Goal: Task Accomplishment & Management: Manage account settings

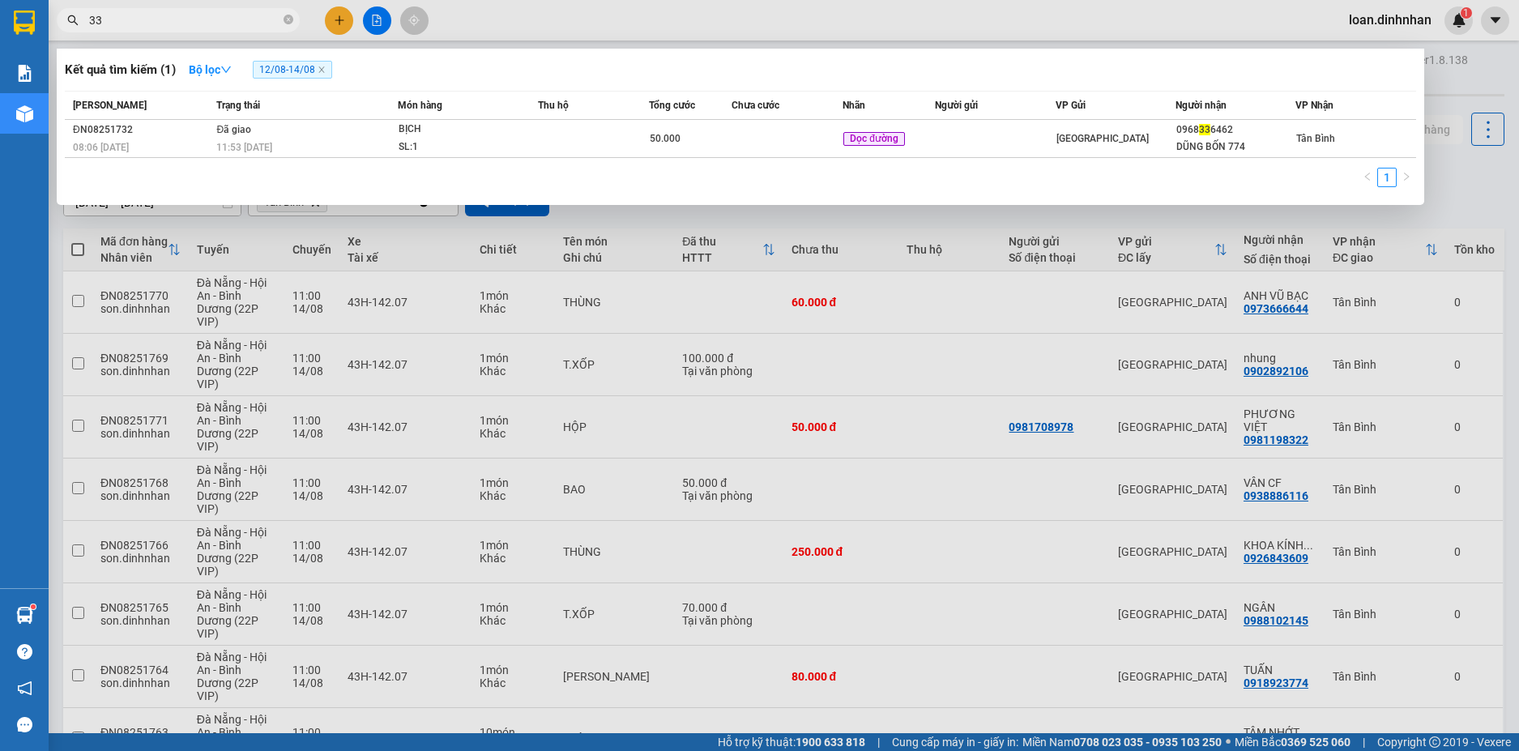
type input "3"
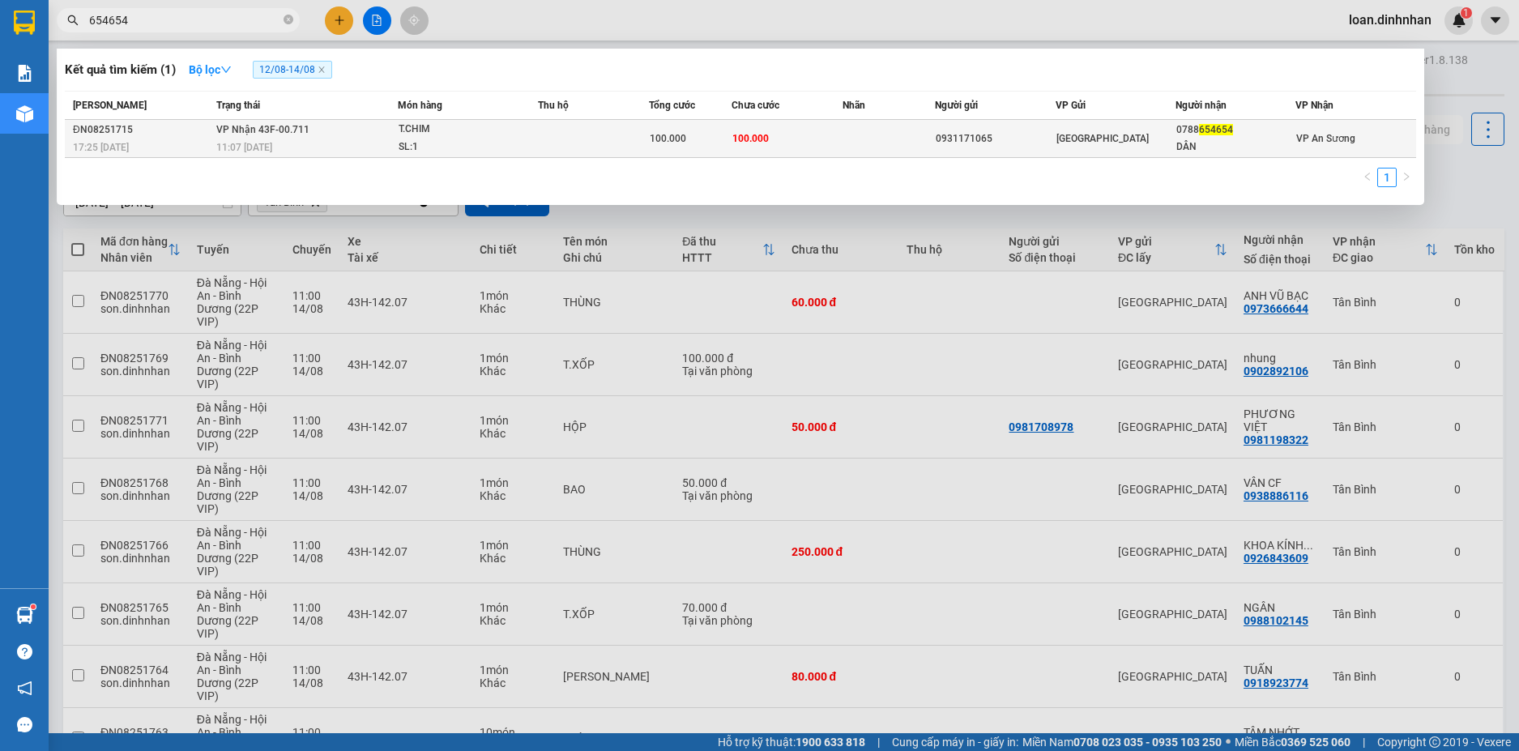
type input "654654"
click at [1220, 128] on span "654654" at bounding box center [1216, 129] width 34 height 11
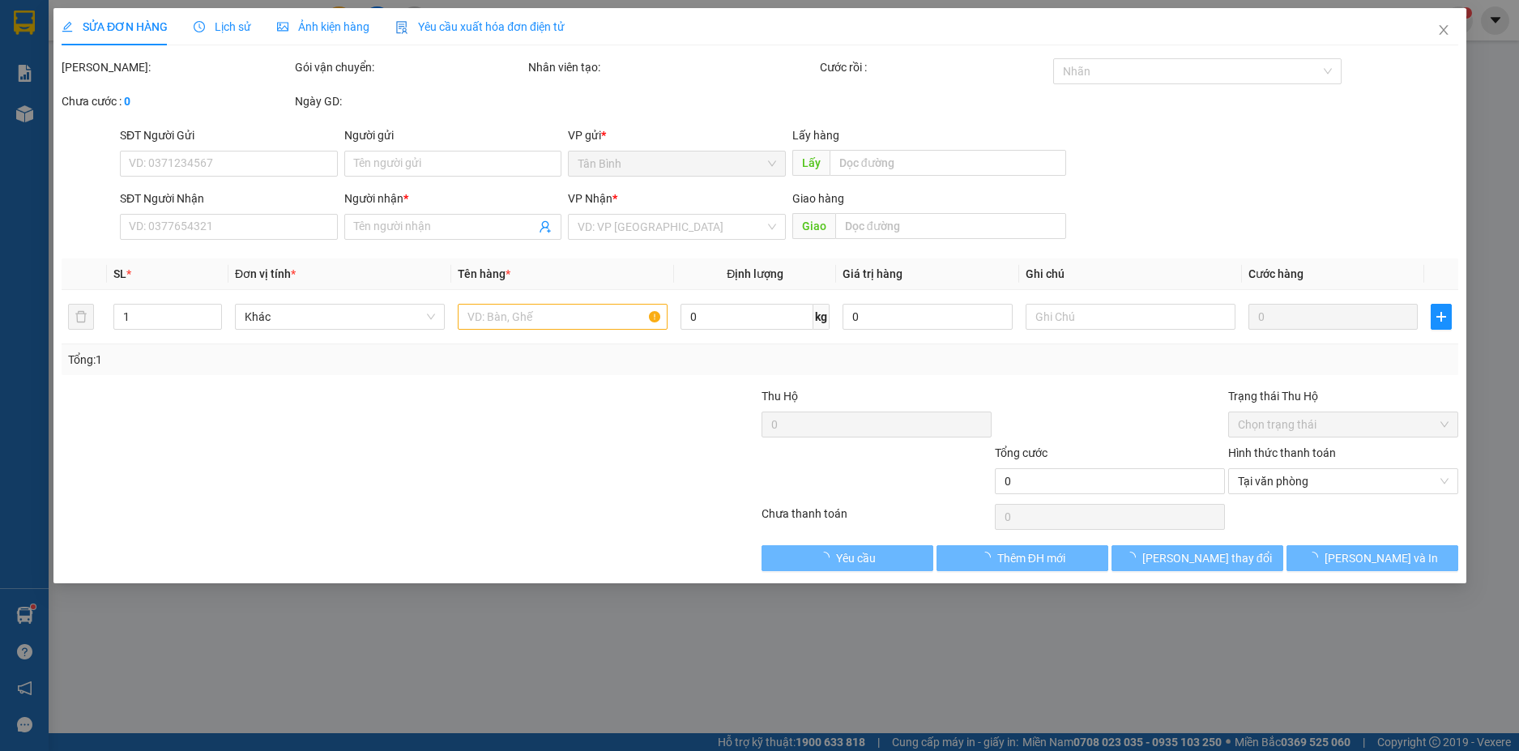
type input "0931171065"
type input "0788654654"
type input "DÂN"
type input "100.000"
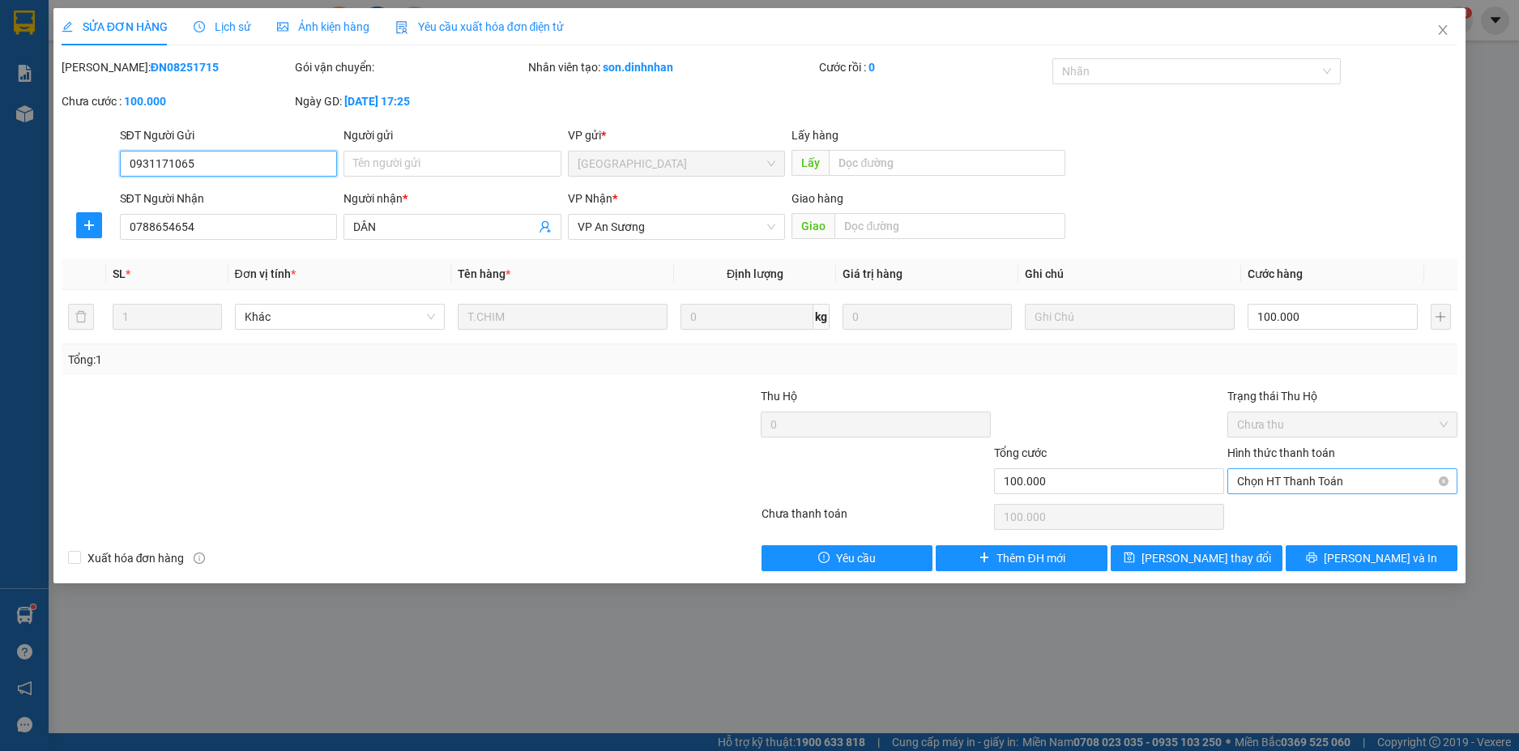
click at [1318, 479] on span "Chọn HT Thanh Toán" at bounding box center [1342, 481] width 211 height 24
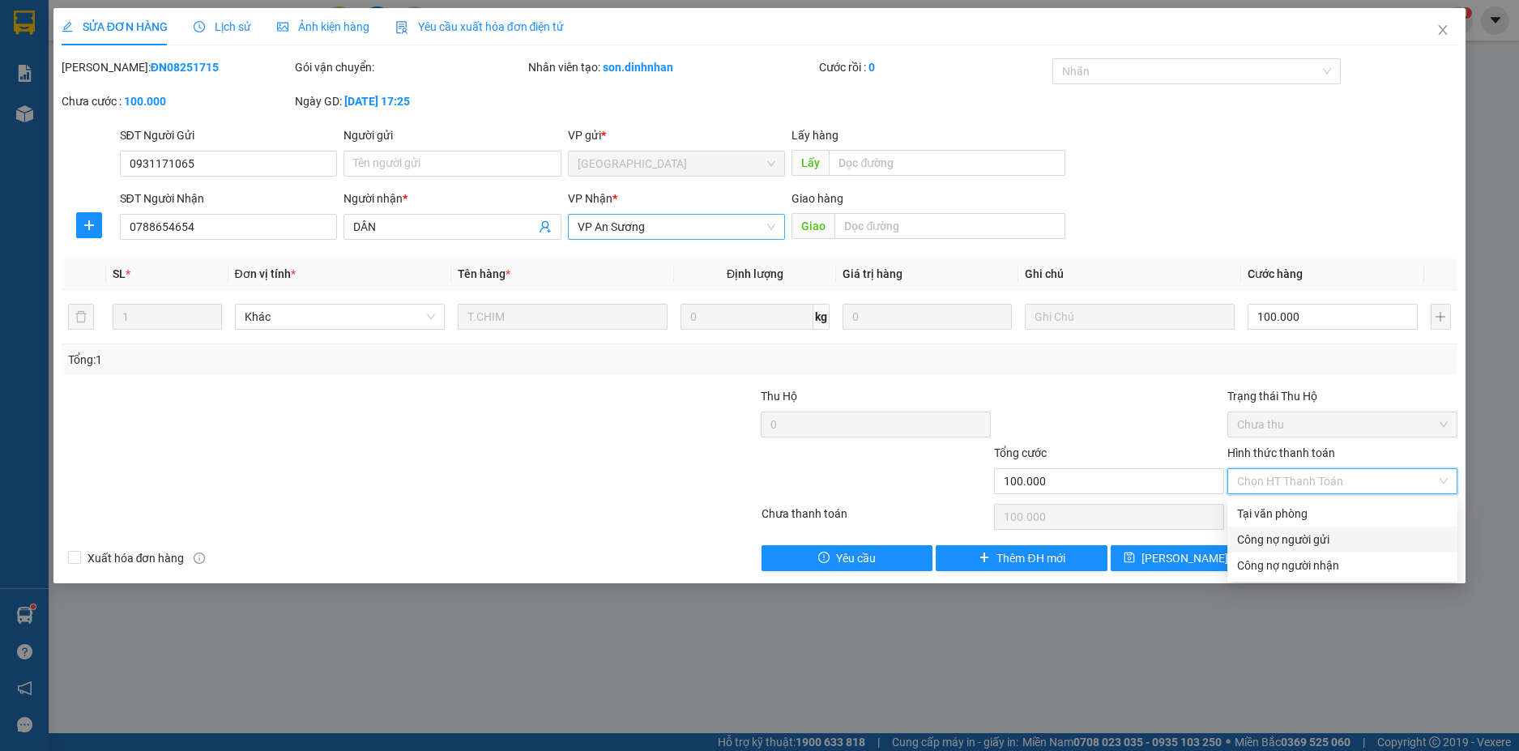
click at [716, 233] on span "VP An Sương" at bounding box center [677, 227] width 199 height 24
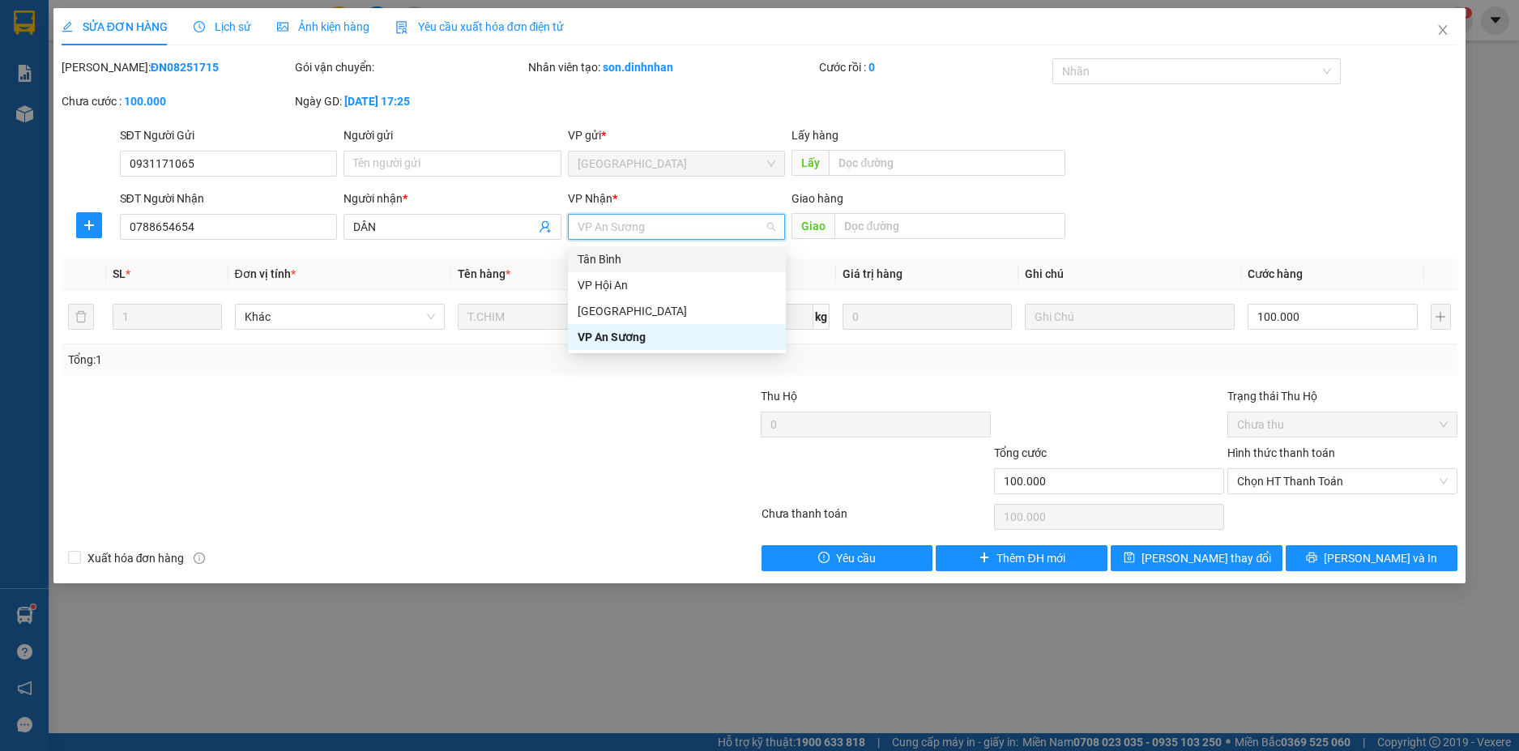
click at [666, 254] on div "Tân Bình" at bounding box center [677, 259] width 199 height 18
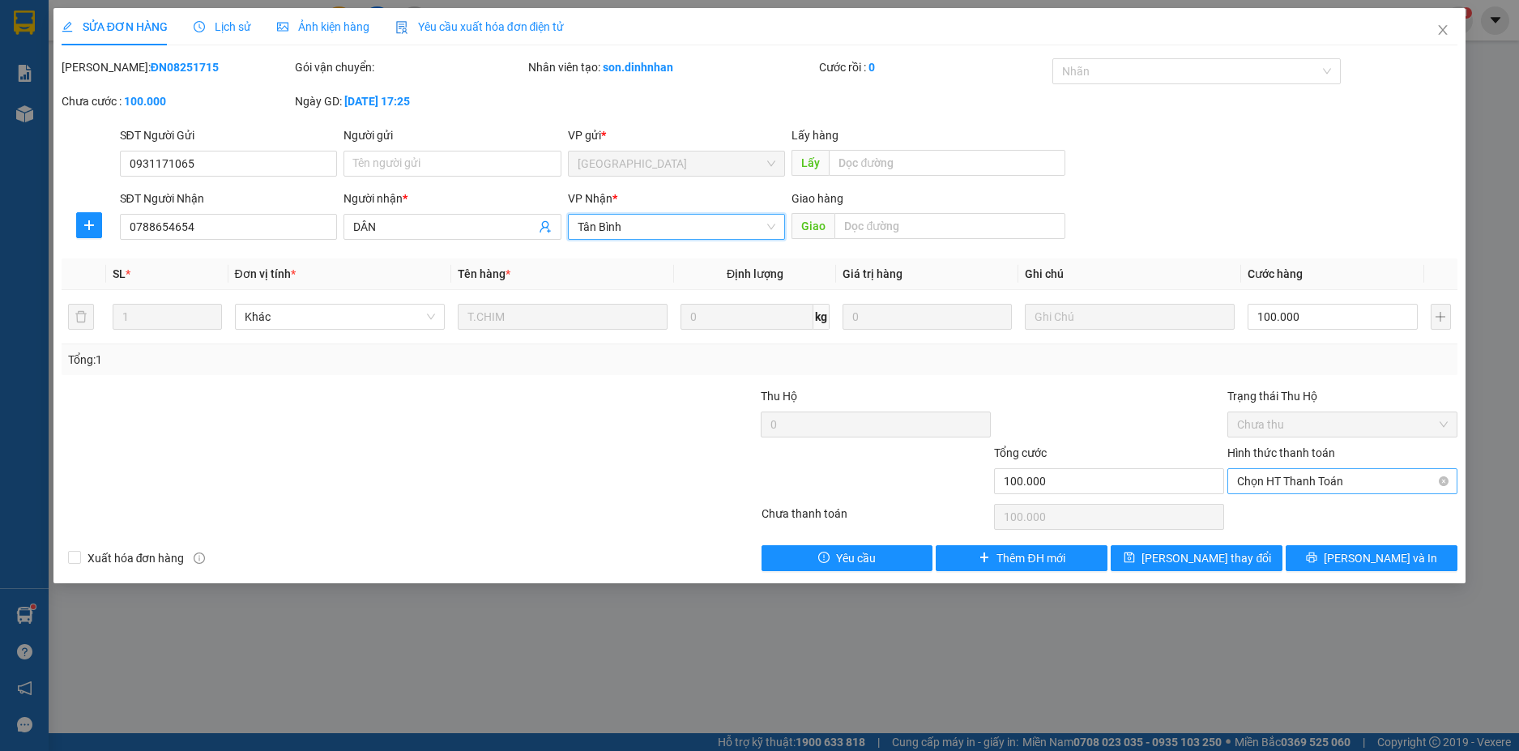
click at [1314, 481] on span "Chọn HT Thanh Toán" at bounding box center [1342, 481] width 211 height 24
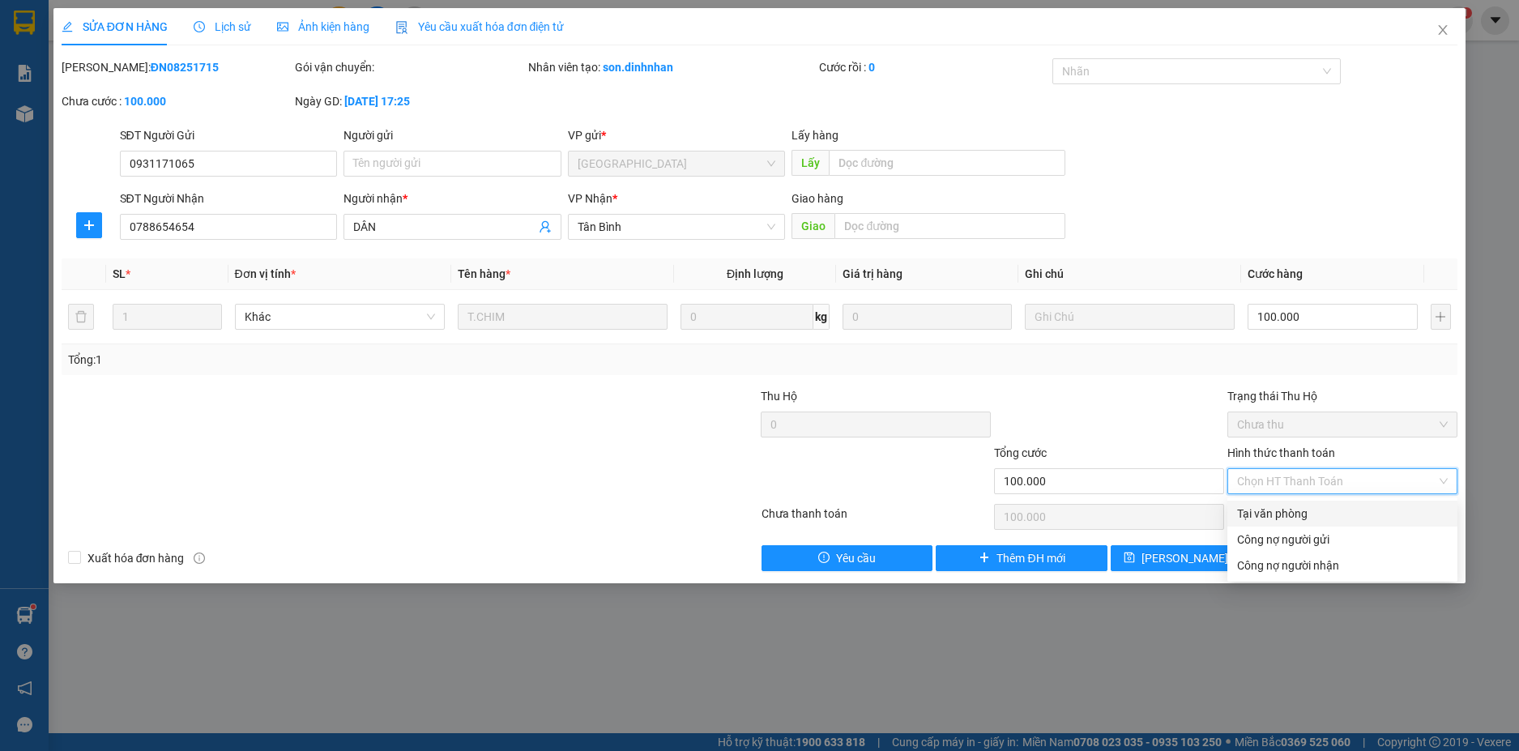
click at [1308, 510] on div "Tại văn phòng" at bounding box center [1342, 514] width 211 height 18
type input "0"
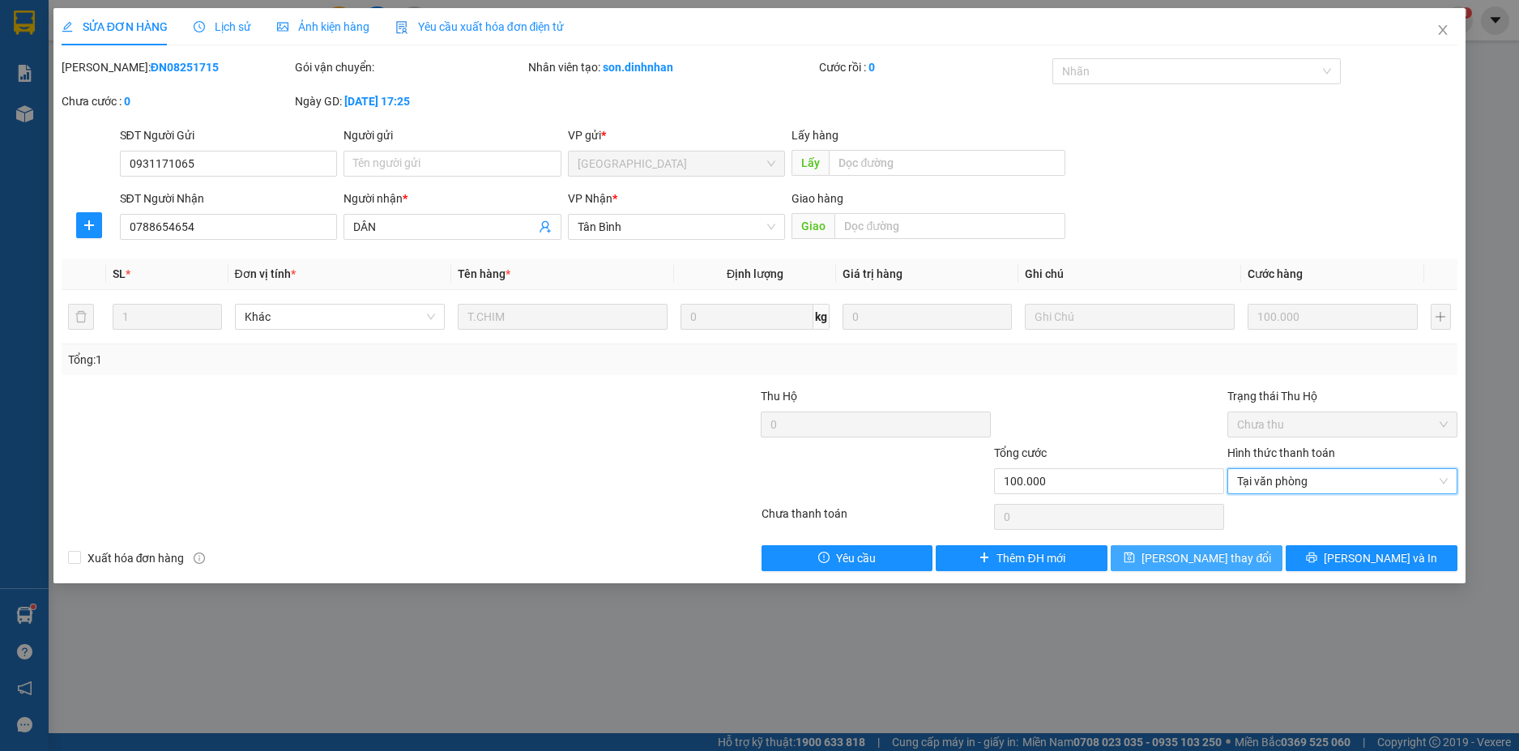
click at [1220, 555] on span "[PERSON_NAME] thay đổi" at bounding box center [1207, 558] width 130 height 18
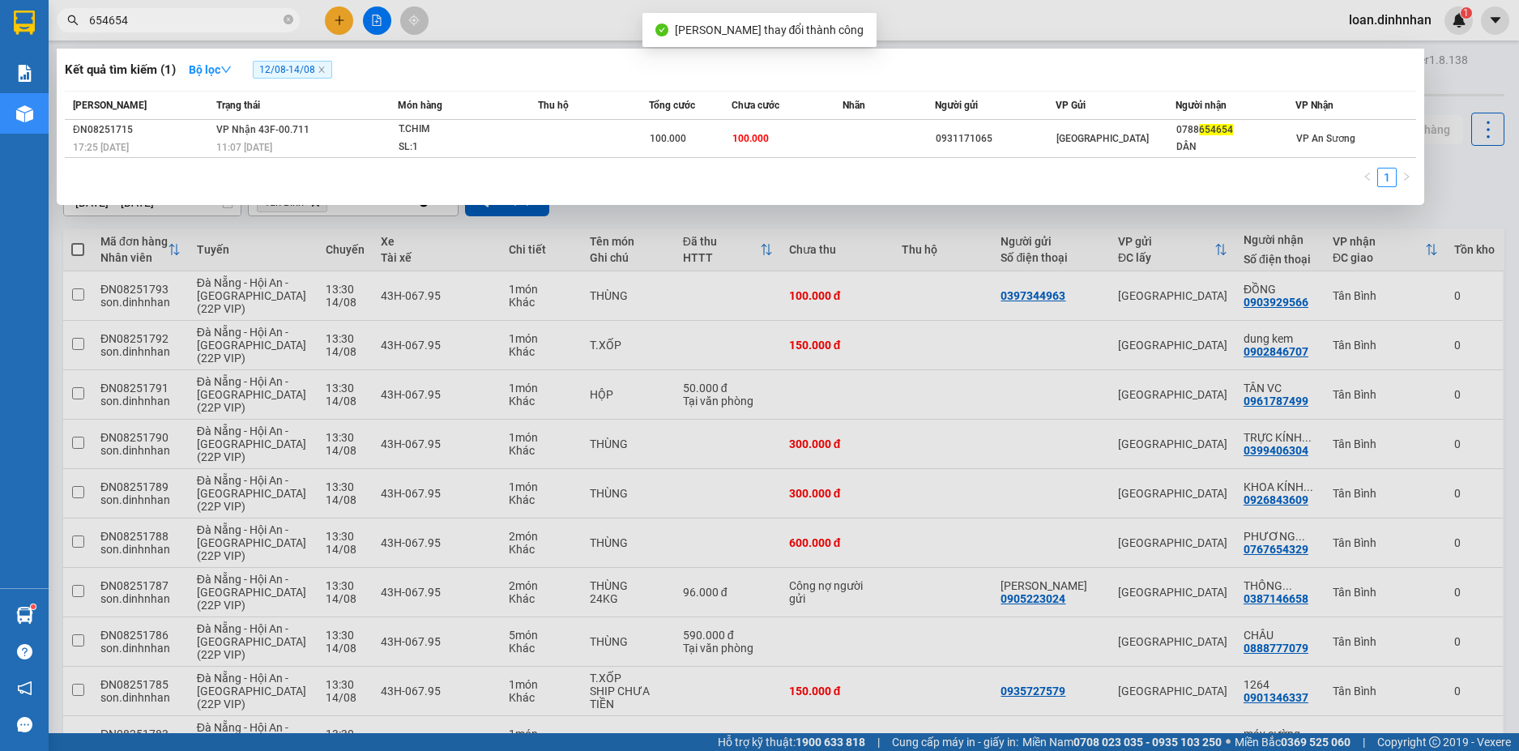
click at [167, 20] on input "654654" at bounding box center [184, 20] width 191 height 18
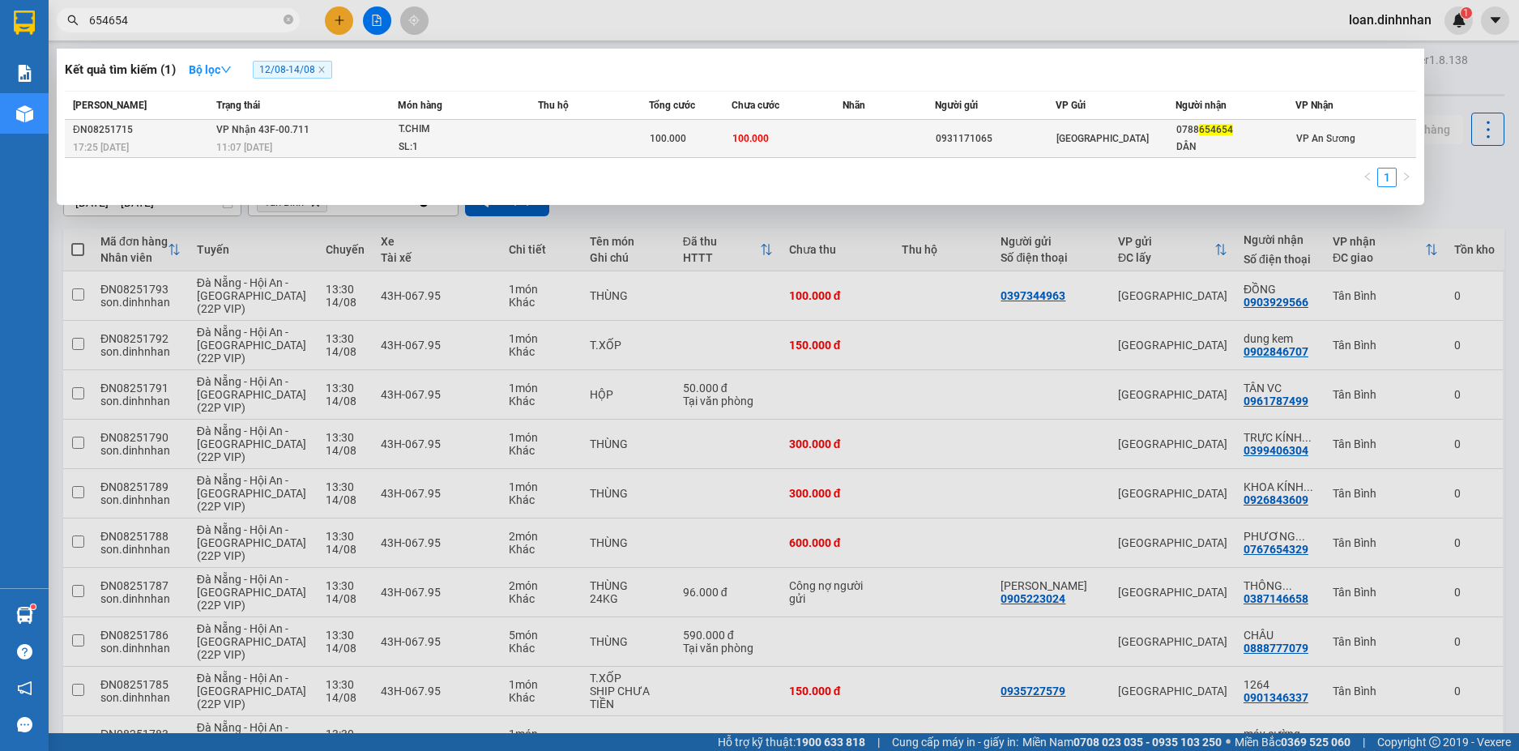
click at [916, 154] on td at bounding box center [889, 139] width 92 height 38
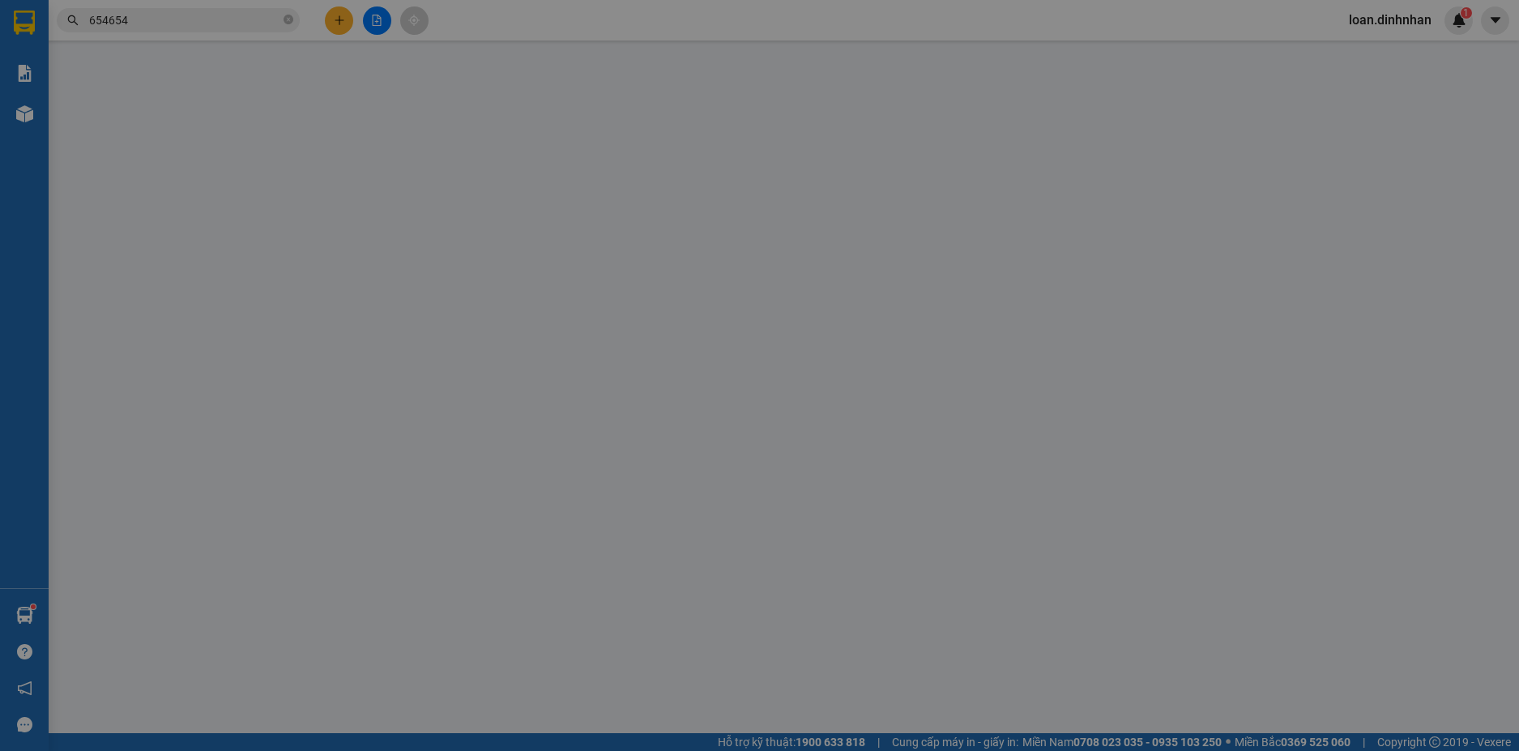
type input "0931171065"
type input "0788654654"
type input "DÂN"
type input "100.000"
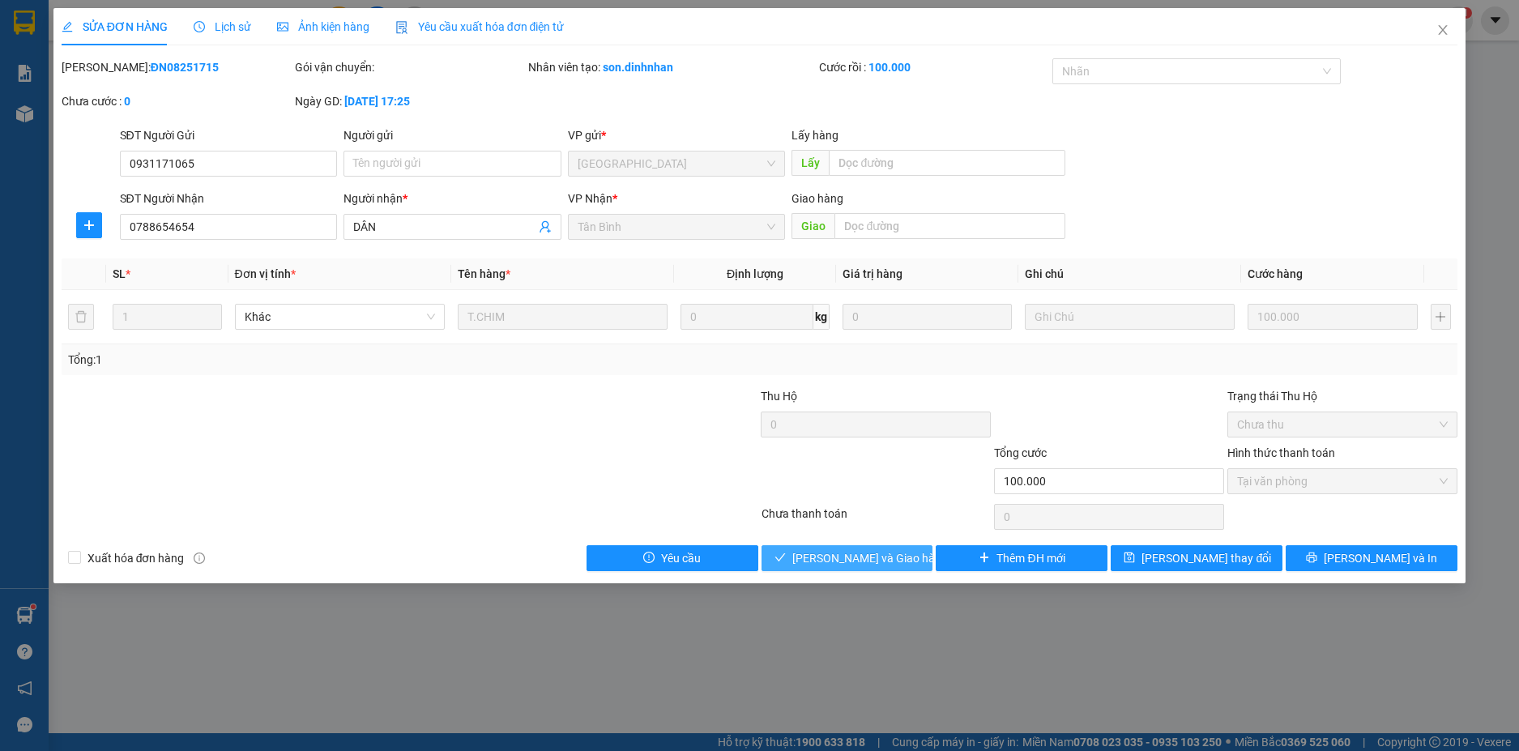
click at [873, 567] on button "[PERSON_NAME] và Giao hàng" at bounding box center [848, 558] width 172 height 26
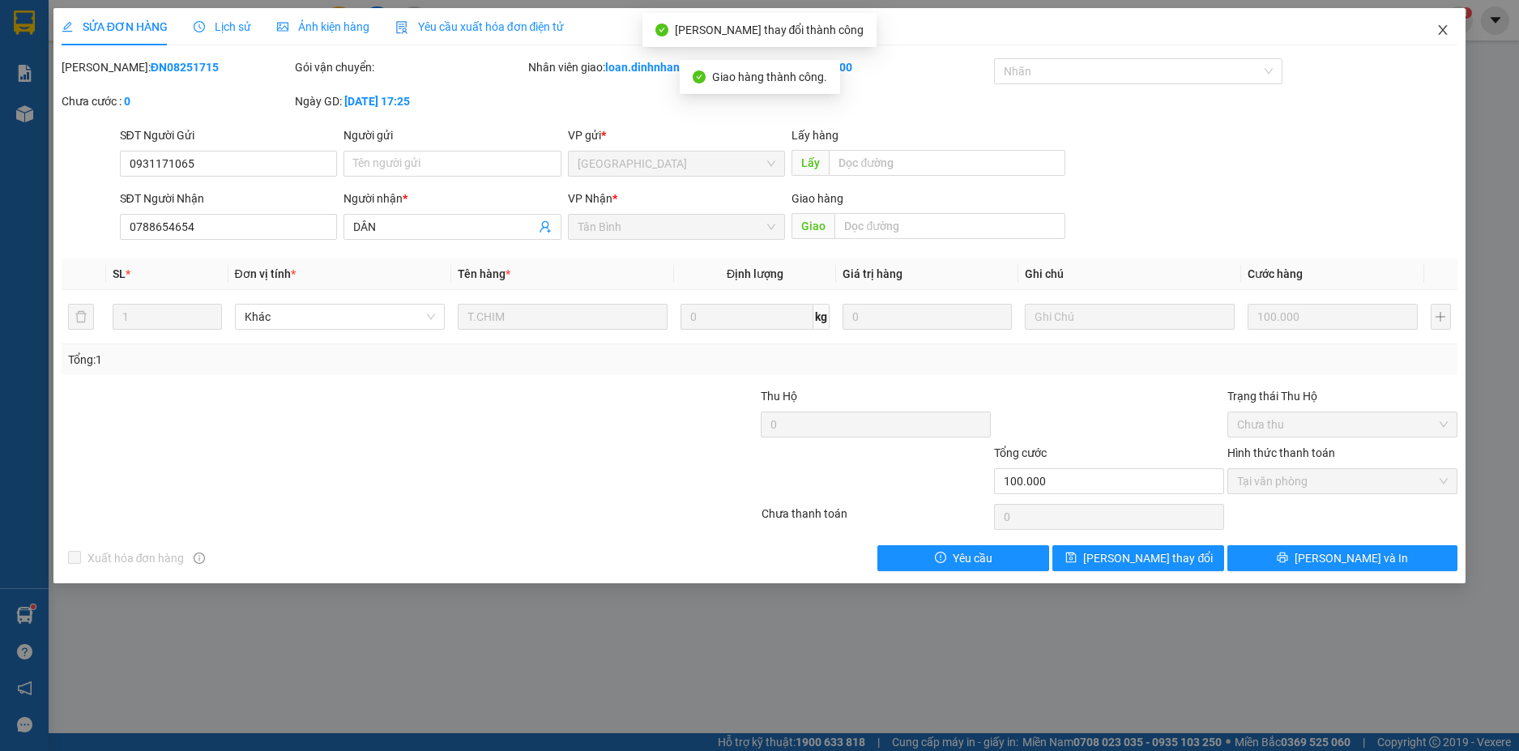
click at [1445, 27] on icon "close" at bounding box center [1443, 29] width 13 height 13
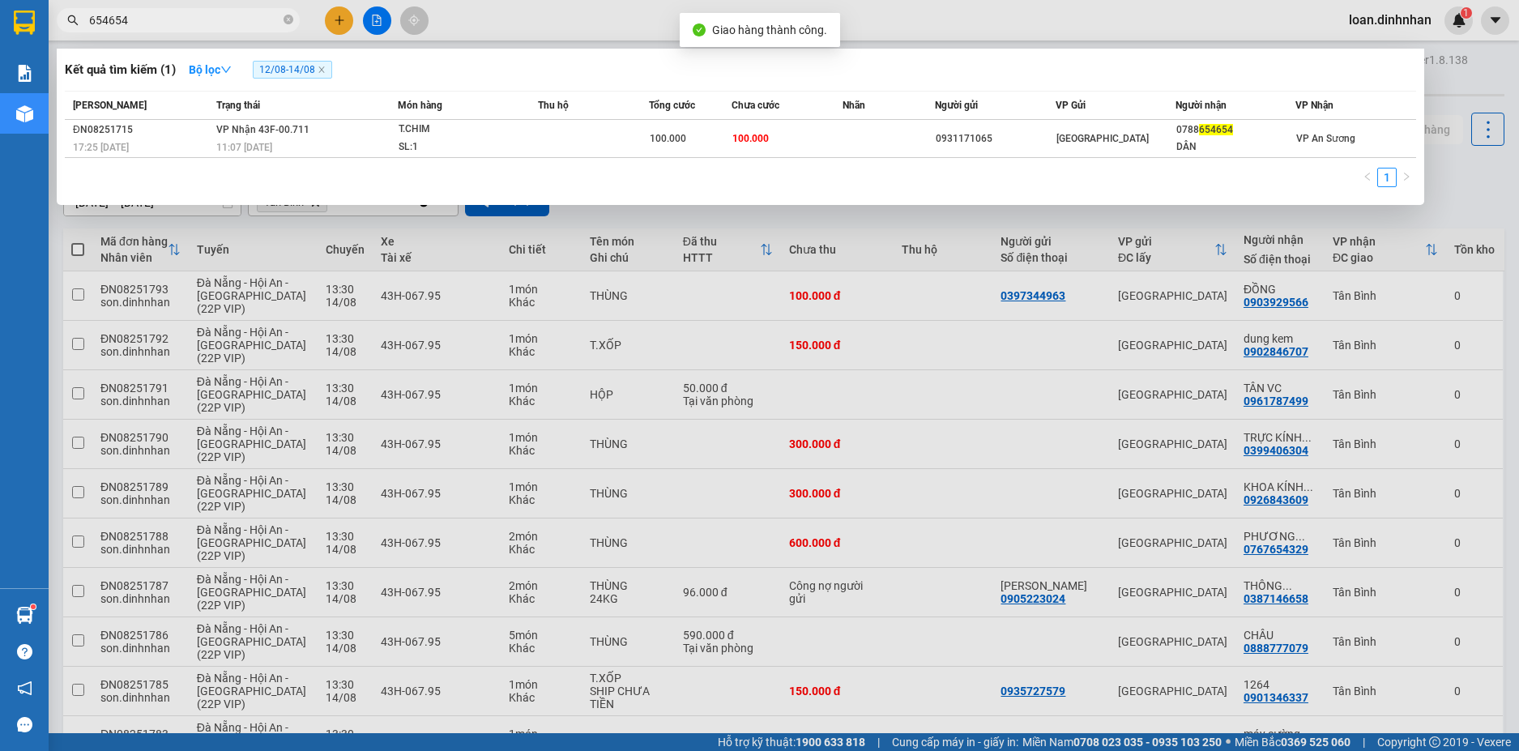
click at [230, 19] on input "654654" at bounding box center [184, 20] width 191 height 18
click at [293, 19] on icon "close-circle" at bounding box center [289, 20] width 10 height 10
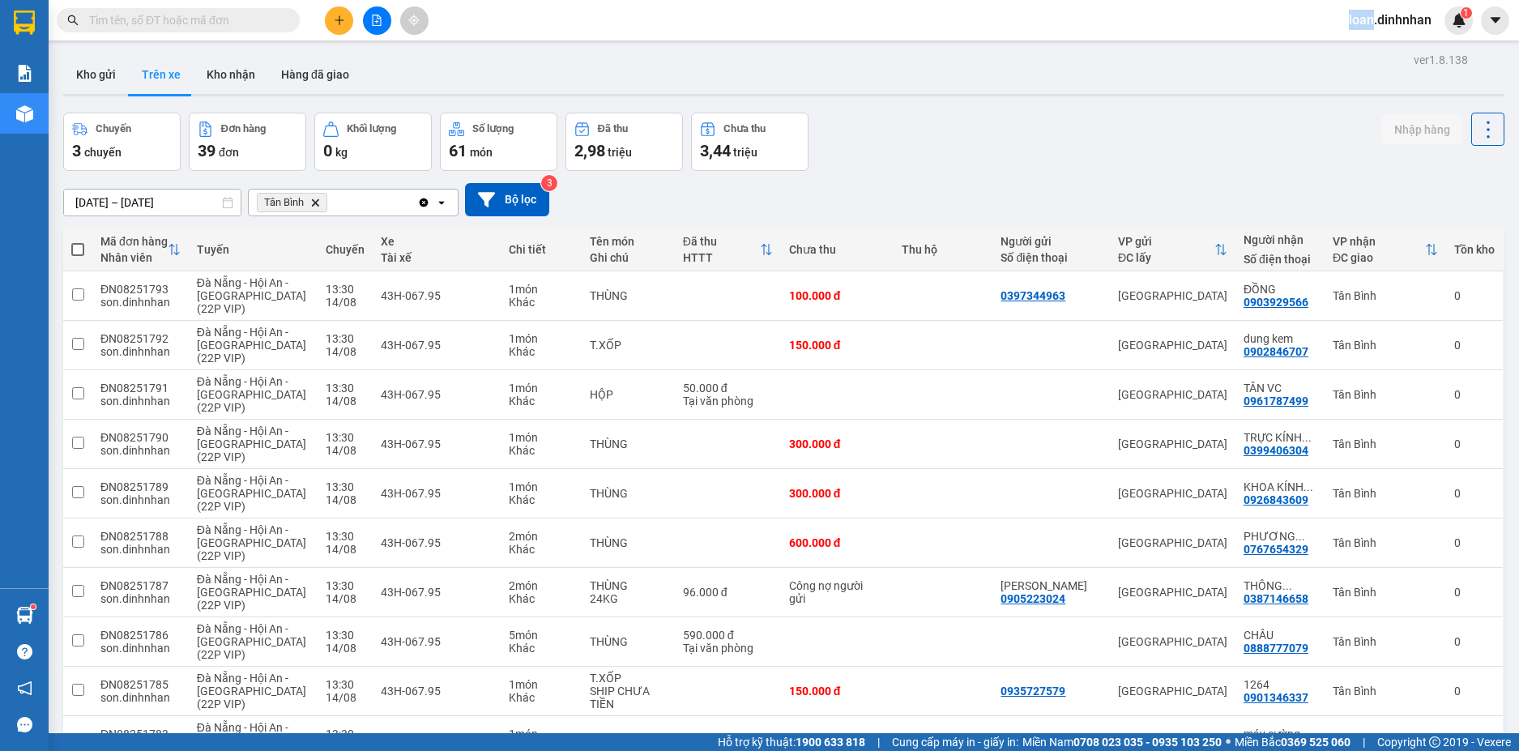
drag, startPoint x: 293, startPoint y: 19, endPoint x: 273, endPoint y: 17, distance: 19.5
click at [276, 17] on span at bounding box center [178, 20] width 243 height 24
click at [258, 24] on input "text" at bounding box center [184, 20] width 191 height 18
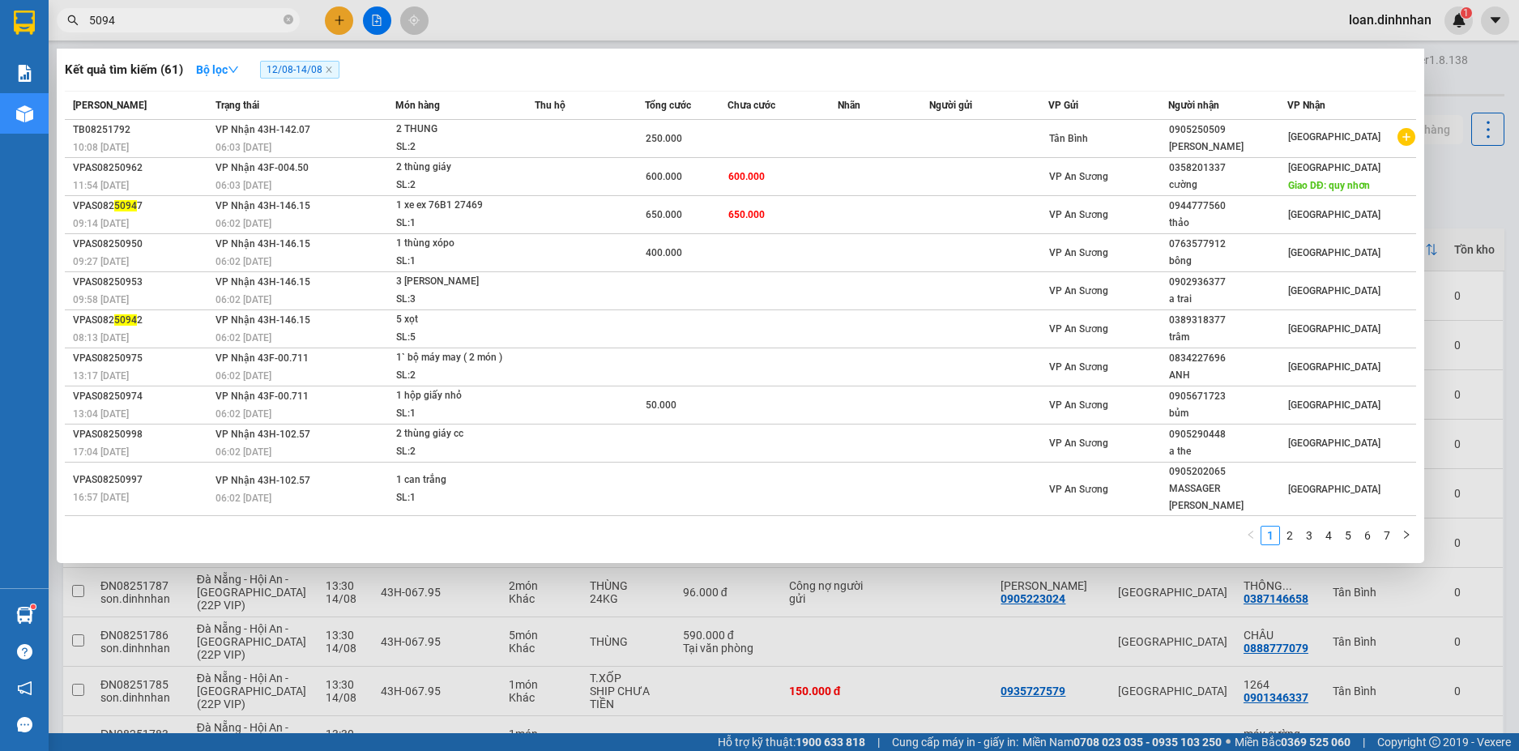
type input "5094"
click at [292, 70] on span "12/08 - 14/08" at bounding box center [299, 70] width 79 height 18
click at [212, 66] on strong "Bộ lọc" at bounding box center [217, 69] width 43 height 13
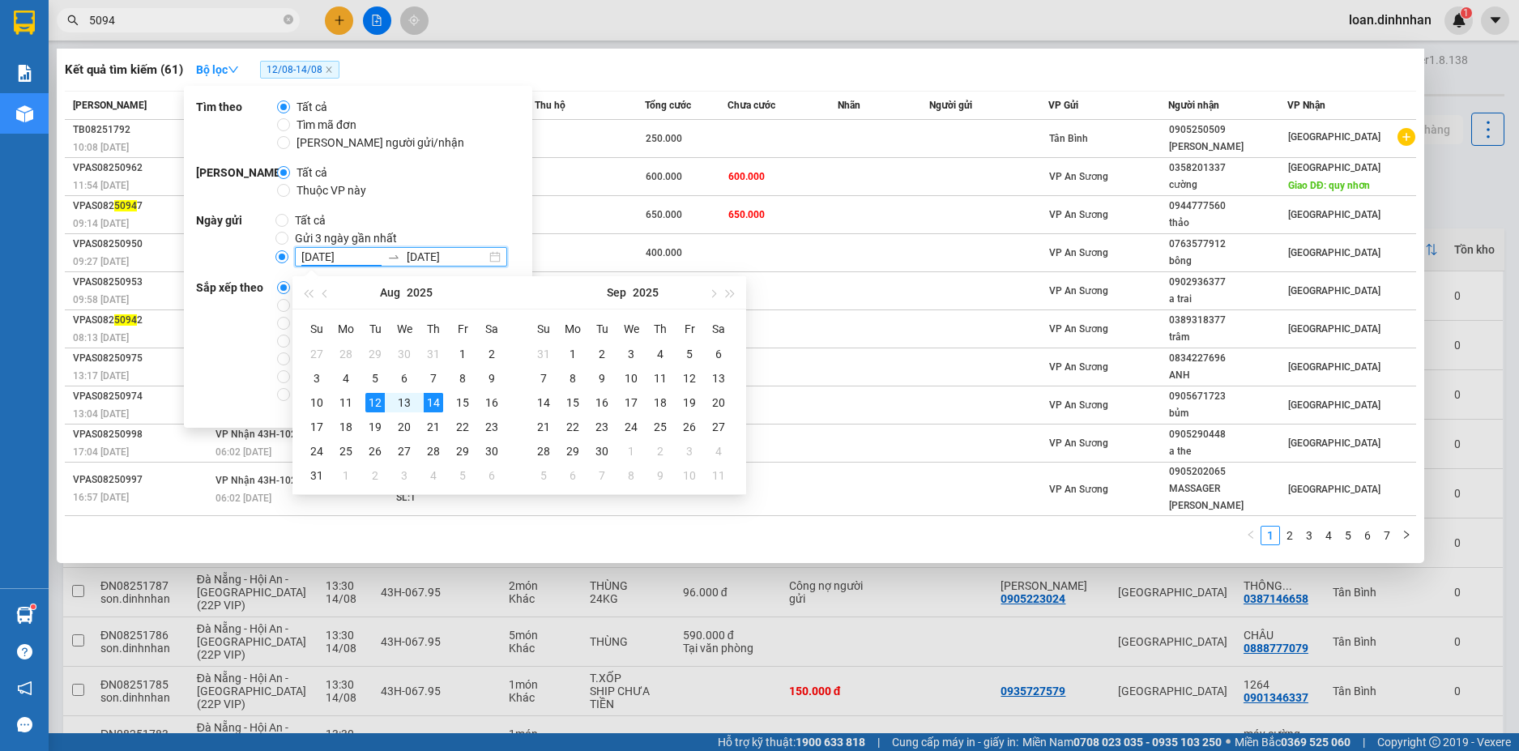
click at [318, 250] on input "[DATE]" at bounding box center [340, 257] width 79 height 18
type input "[DATE]"
click at [397, 376] on div "6" at bounding box center [404, 378] width 19 height 19
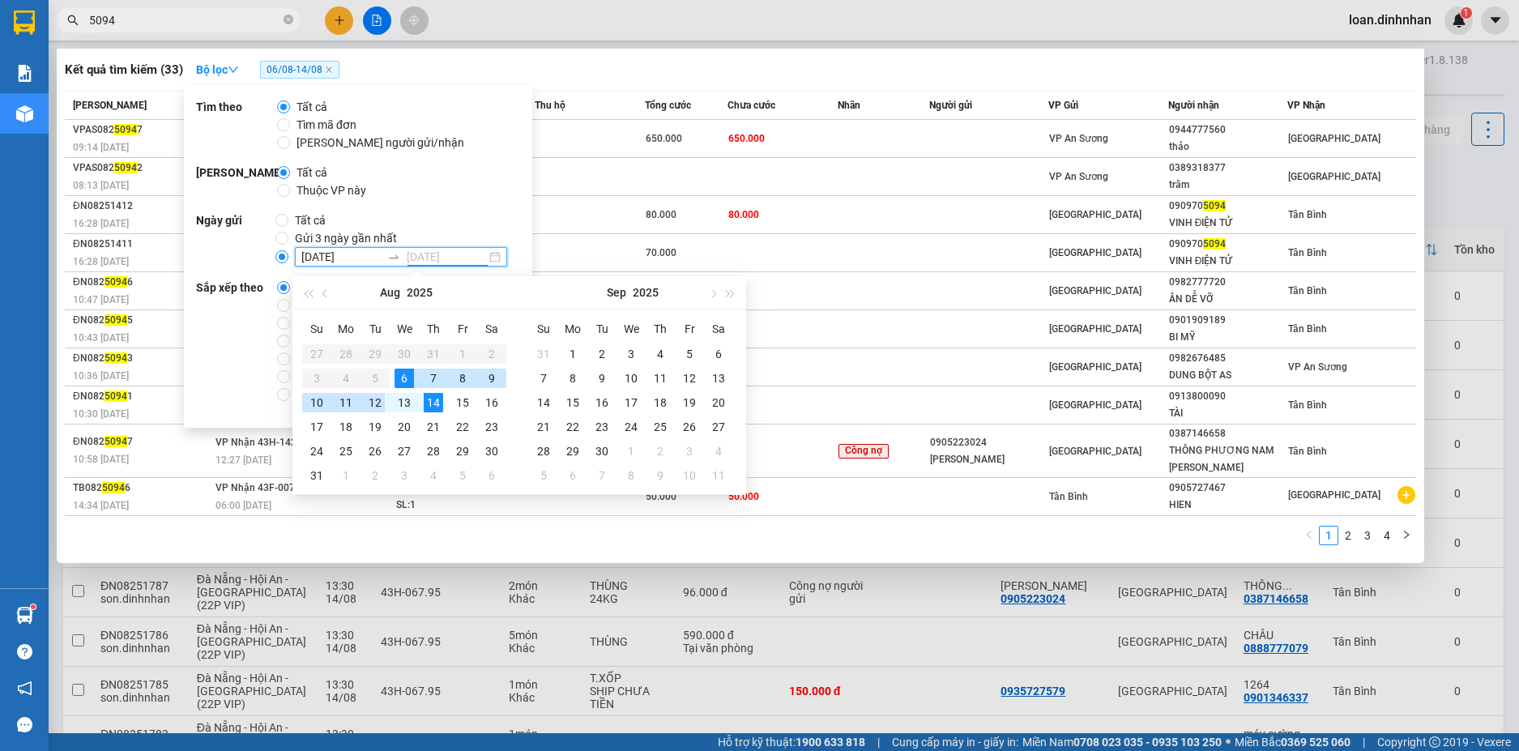
type input "[DATE]"
drag, startPoint x: 276, startPoint y: 250, endPoint x: 237, endPoint y: 267, distance: 41.7
click at [276, 255] on span at bounding box center [282, 256] width 13 height 13
click at [276, 255] on input "[DATE] [DATE]" at bounding box center [282, 256] width 13 height 13
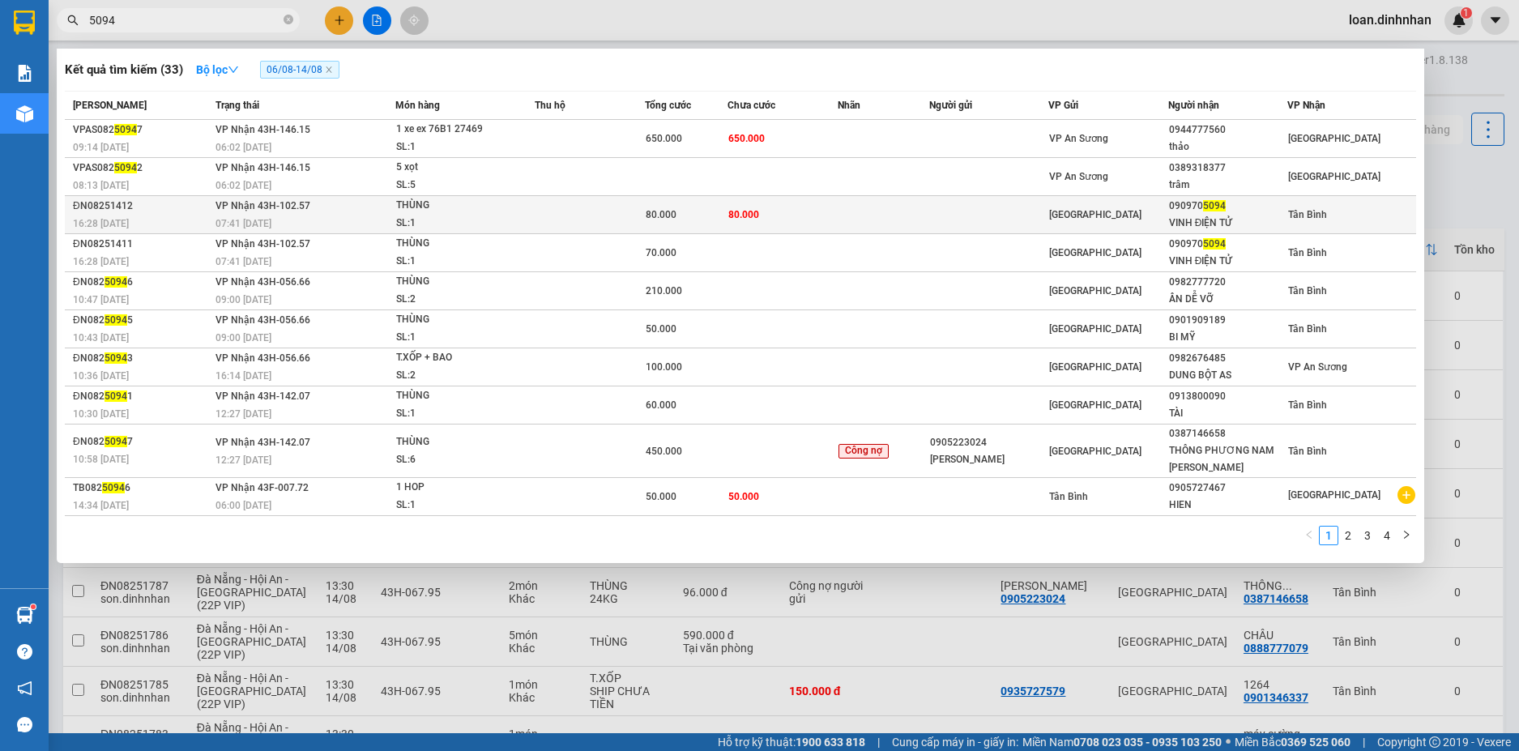
click at [866, 210] on td at bounding box center [884, 215] width 92 height 38
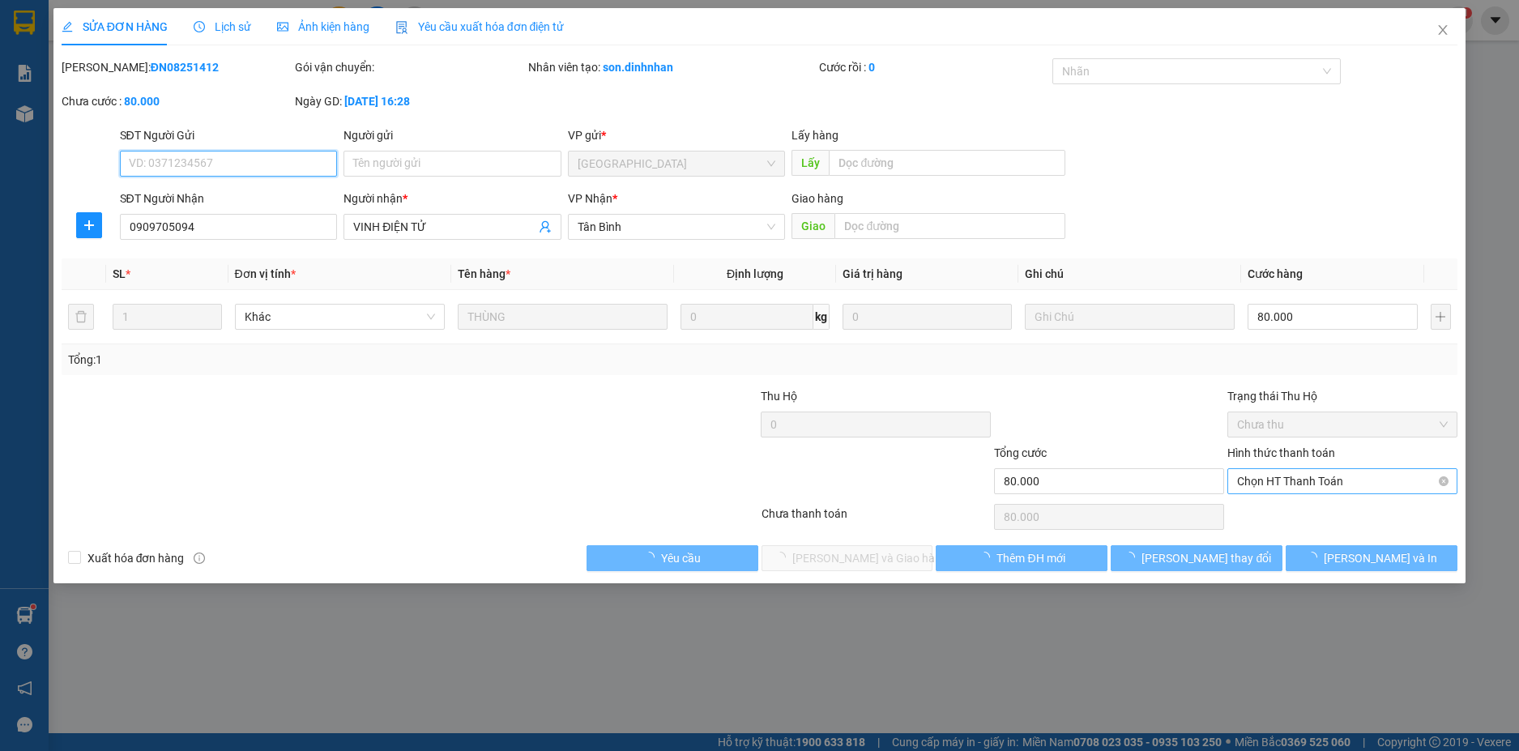
click at [1331, 482] on span "Chọn HT Thanh Toán" at bounding box center [1342, 481] width 211 height 24
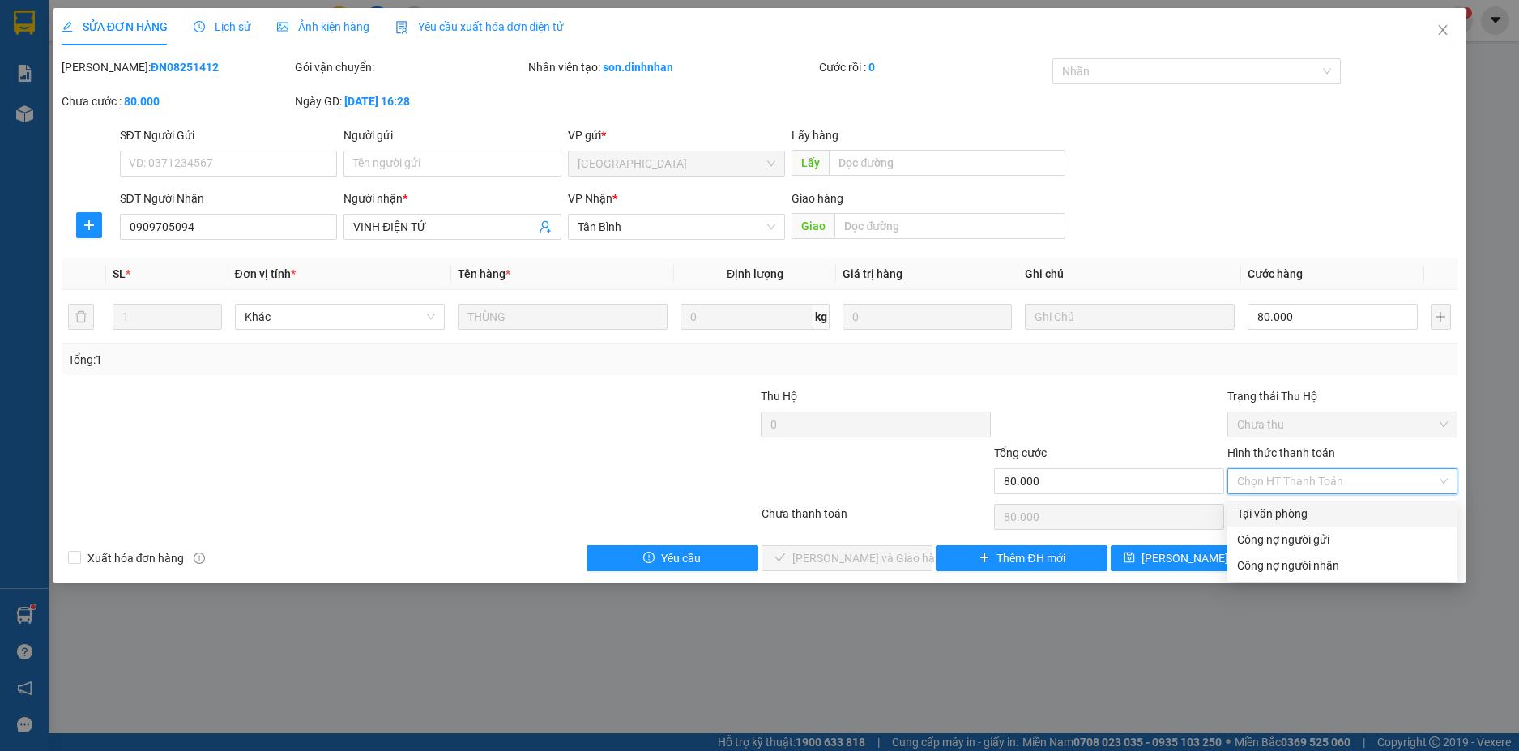
drag, startPoint x: 1269, startPoint y: 510, endPoint x: 1157, endPoint y: 539, distance: 115.6
click at [1255, 515] on div "Tại văn phòng" at bounding box center [1342, 514] width 211 height 18
type input "0"
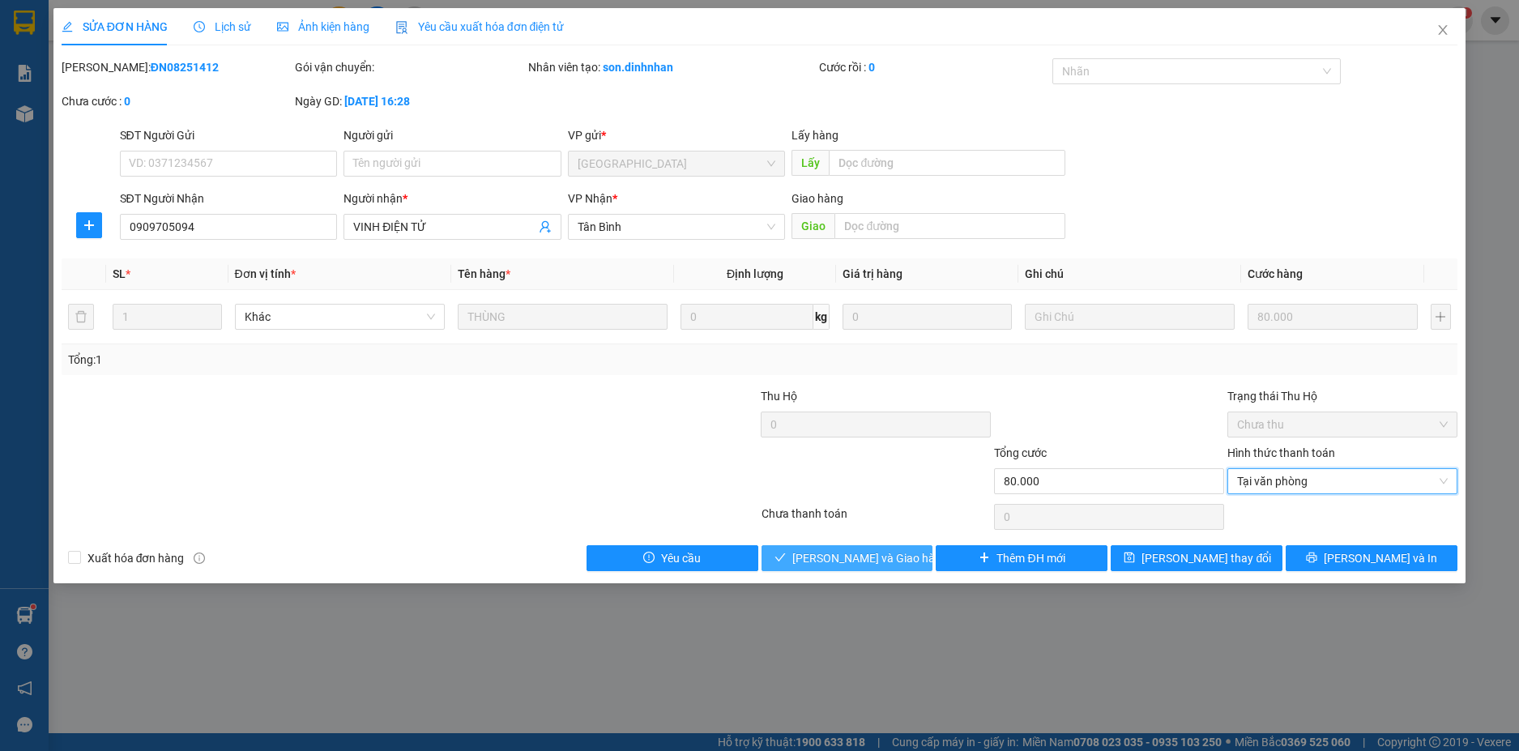
click at [853, 562] on span "[PERSON_NAME] và Giao hàng" at bounding box center [870, 558] width 156 height 18
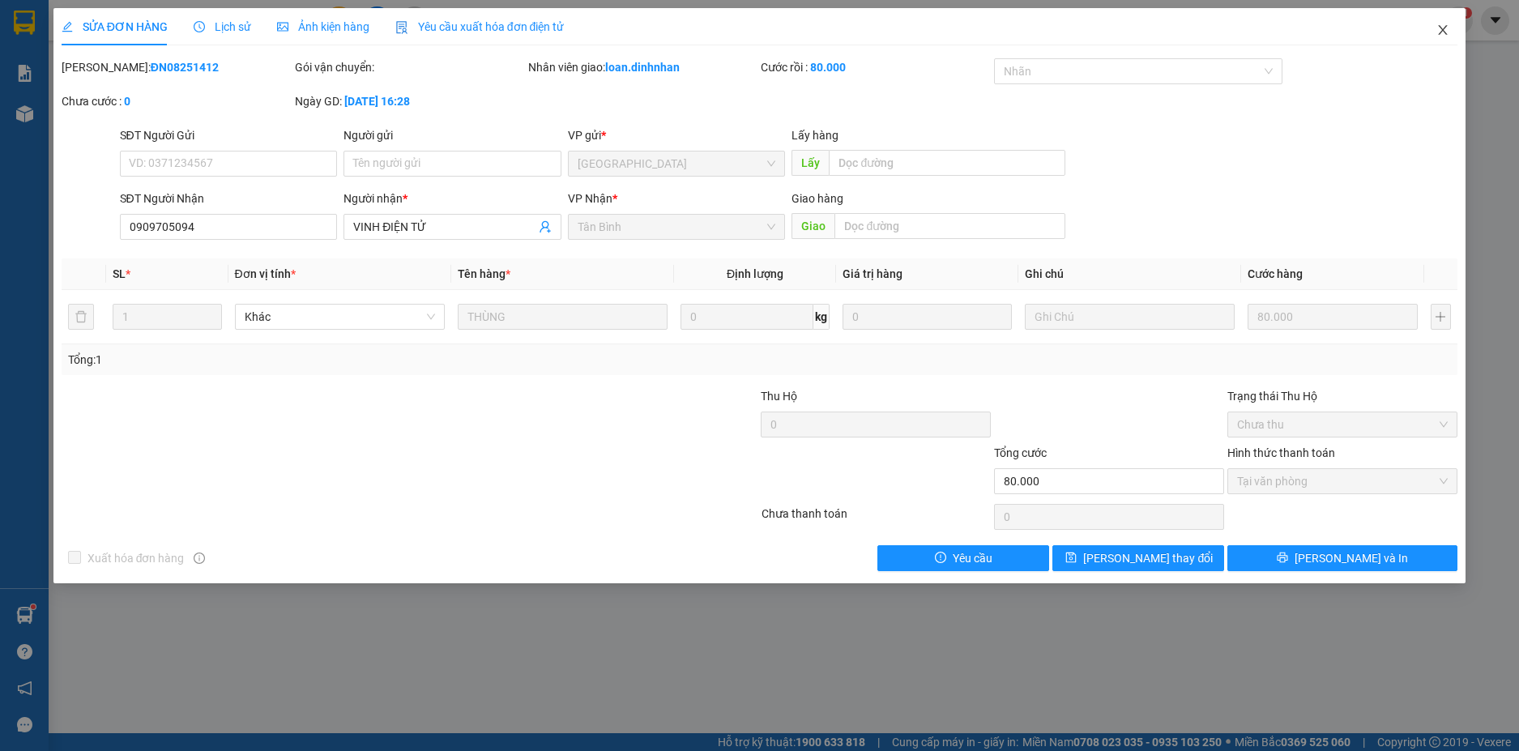
click at [1448, 32] on icon "close" at bounding box center [1443, 29] width 13 height 13
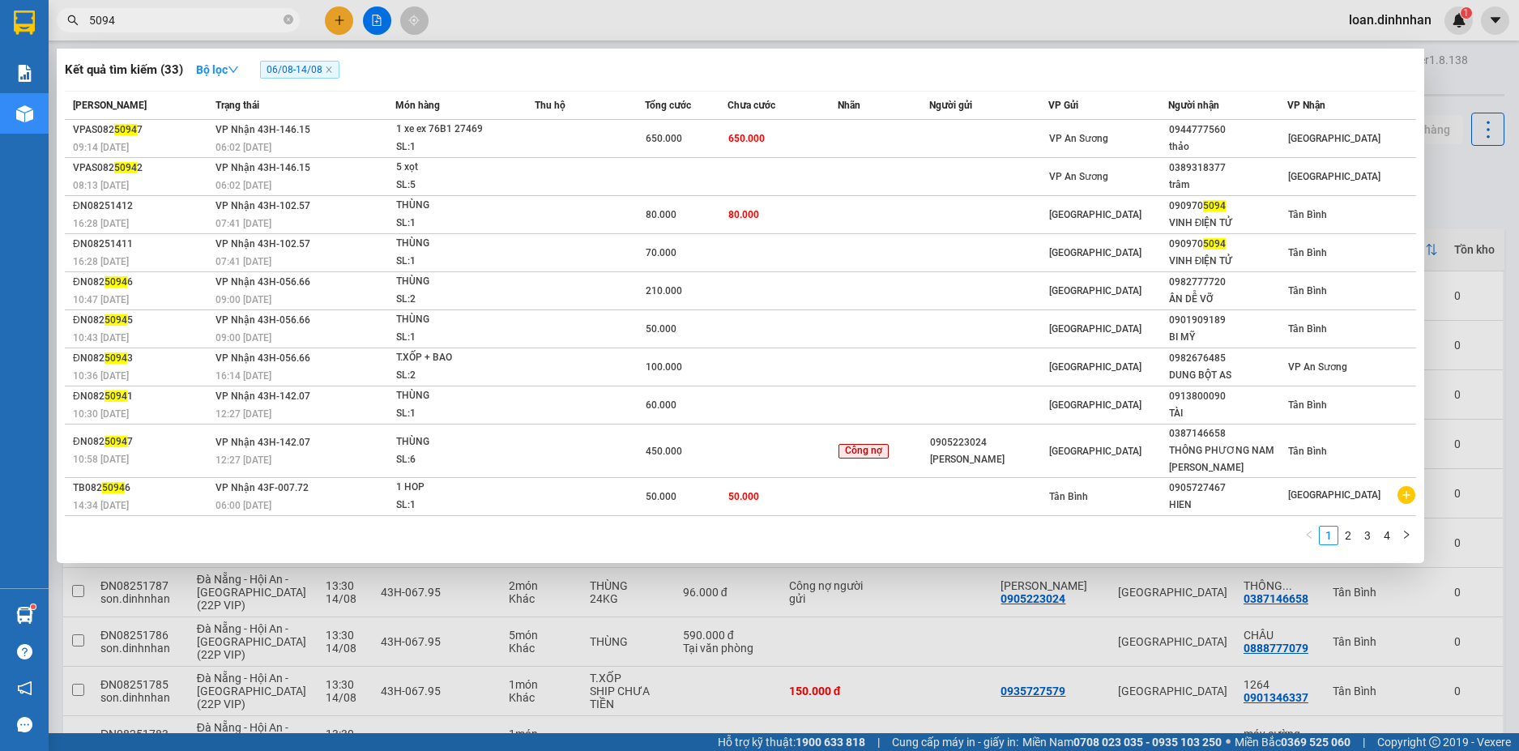
click at [282, 19] on span "5094" at bounding box center [178, 20] width 243 height 24
click at [287, 16] on icon "close-circle" at bounding box center [289, 20] width 10 height 10
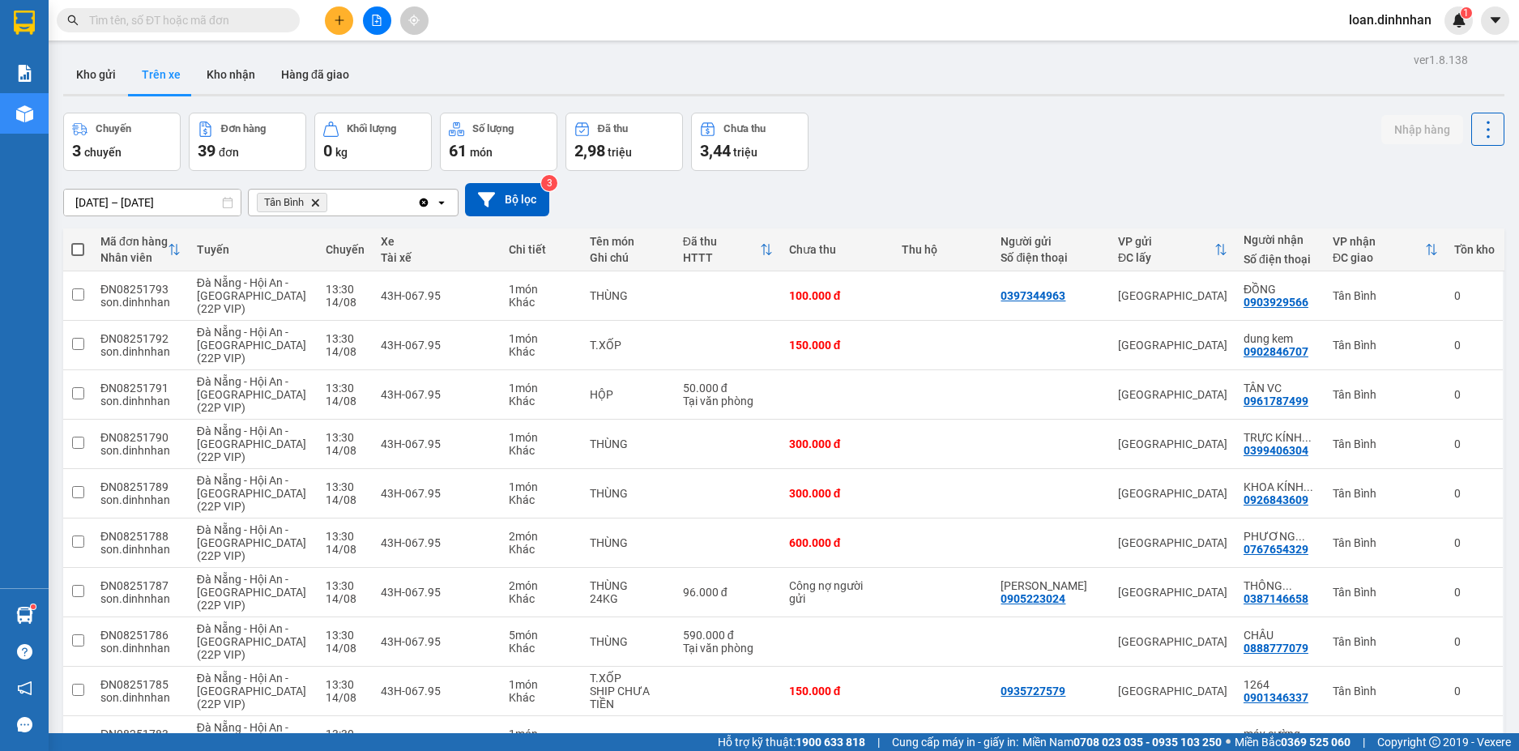
click at [287, 16] on span at bounding box center [289, 20] width 10 height 18
click at [271, 18] on input "text" at bounding box center [184, 20] width 191 height 18
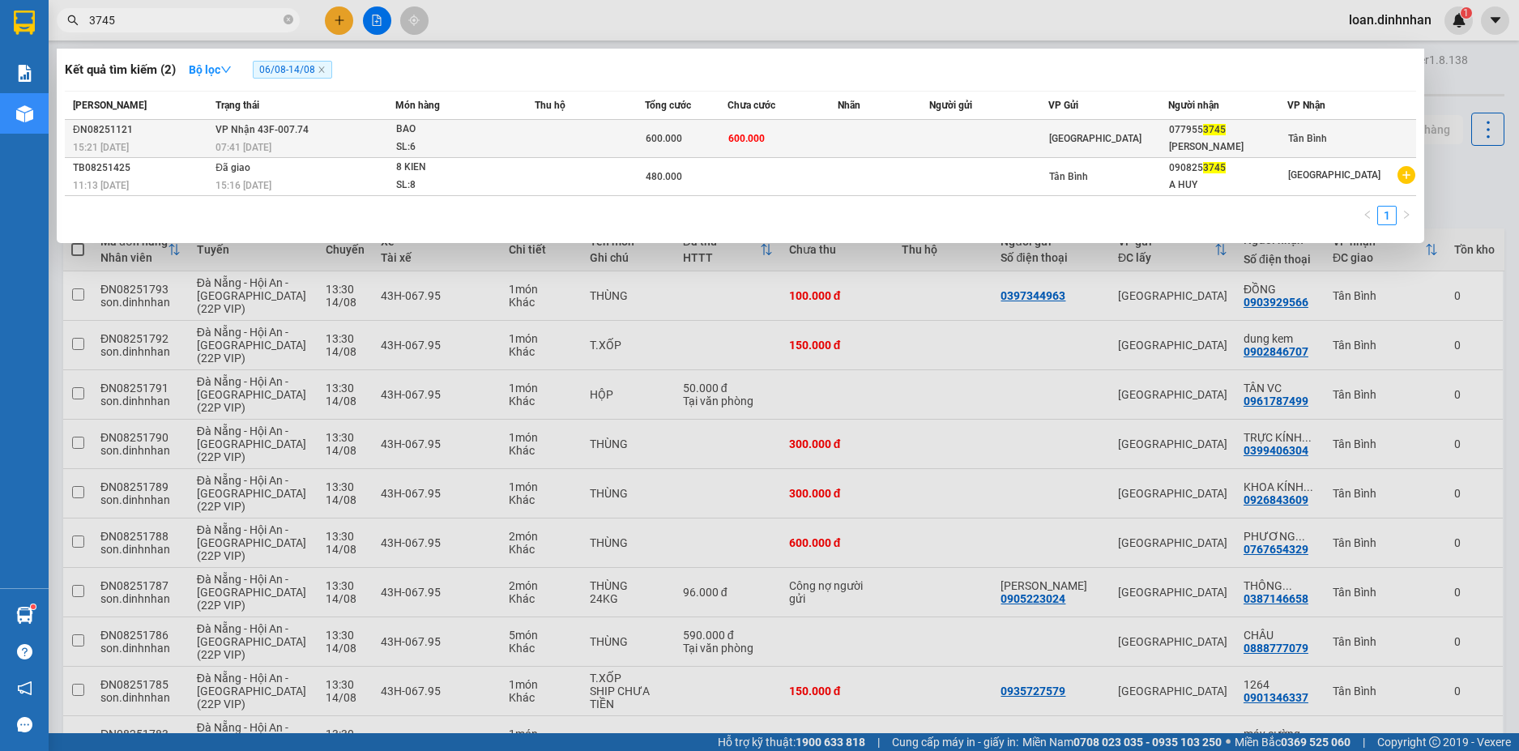
type input "3745"
click at [405, 122] on div "BAO" at bounding box center [457, 130] width 122 height 18
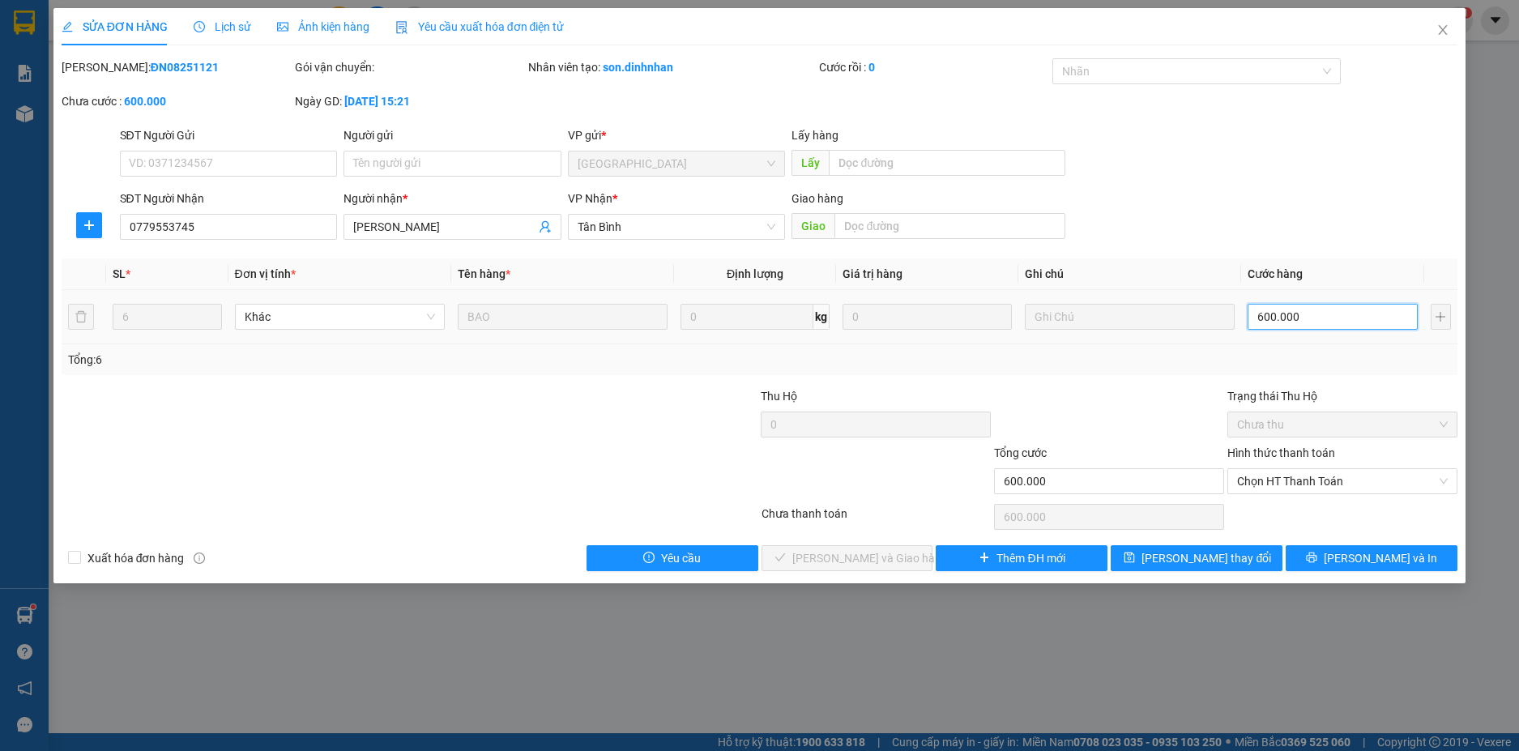
type input "0"
type input "04"
type input "4"
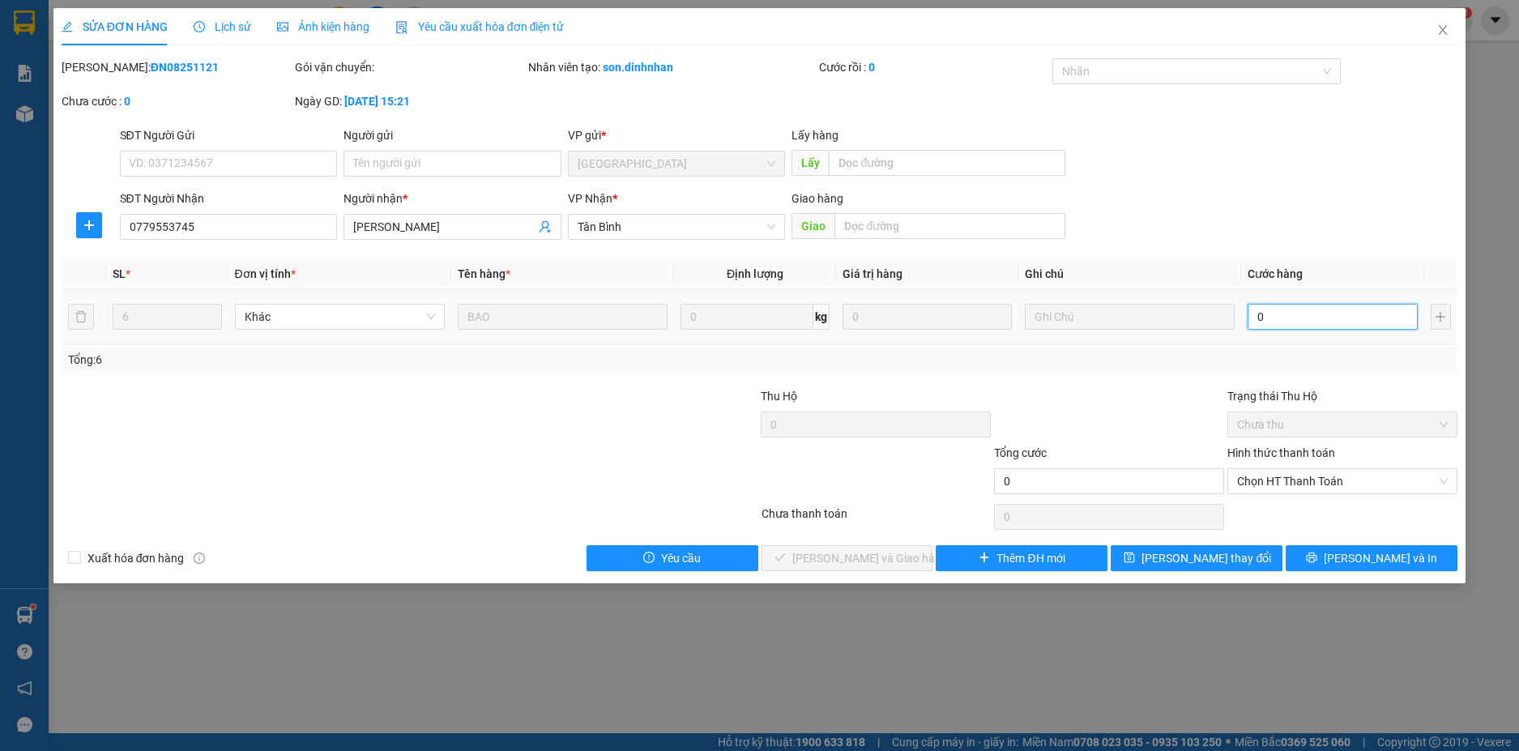
type input "4"
type input "042"
type input "42"
type input "0.420"
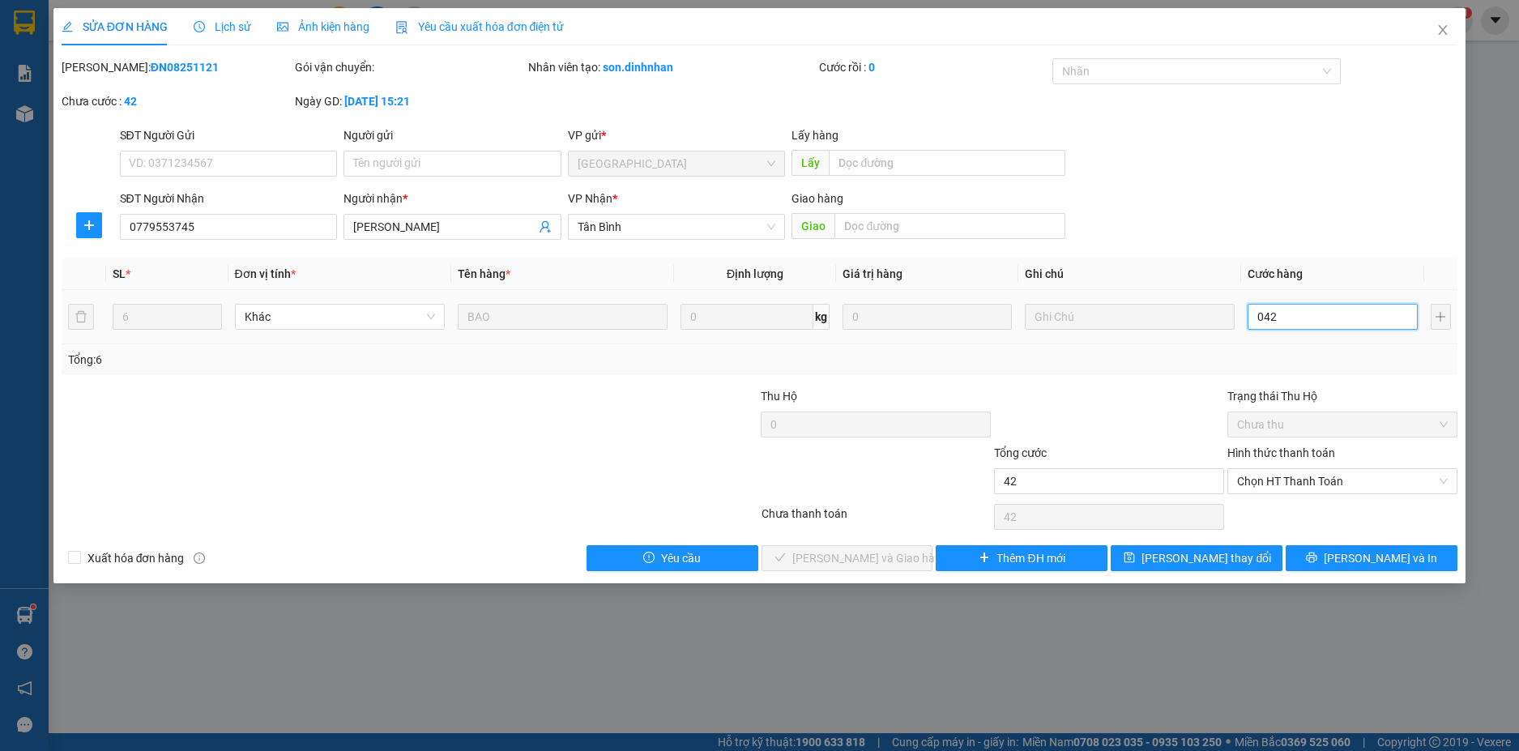
type input "420"
type input "420.000"
click at [1288, 370] on div "Tổng: 6" at bounding box center [760, 359] width 1397 height 31
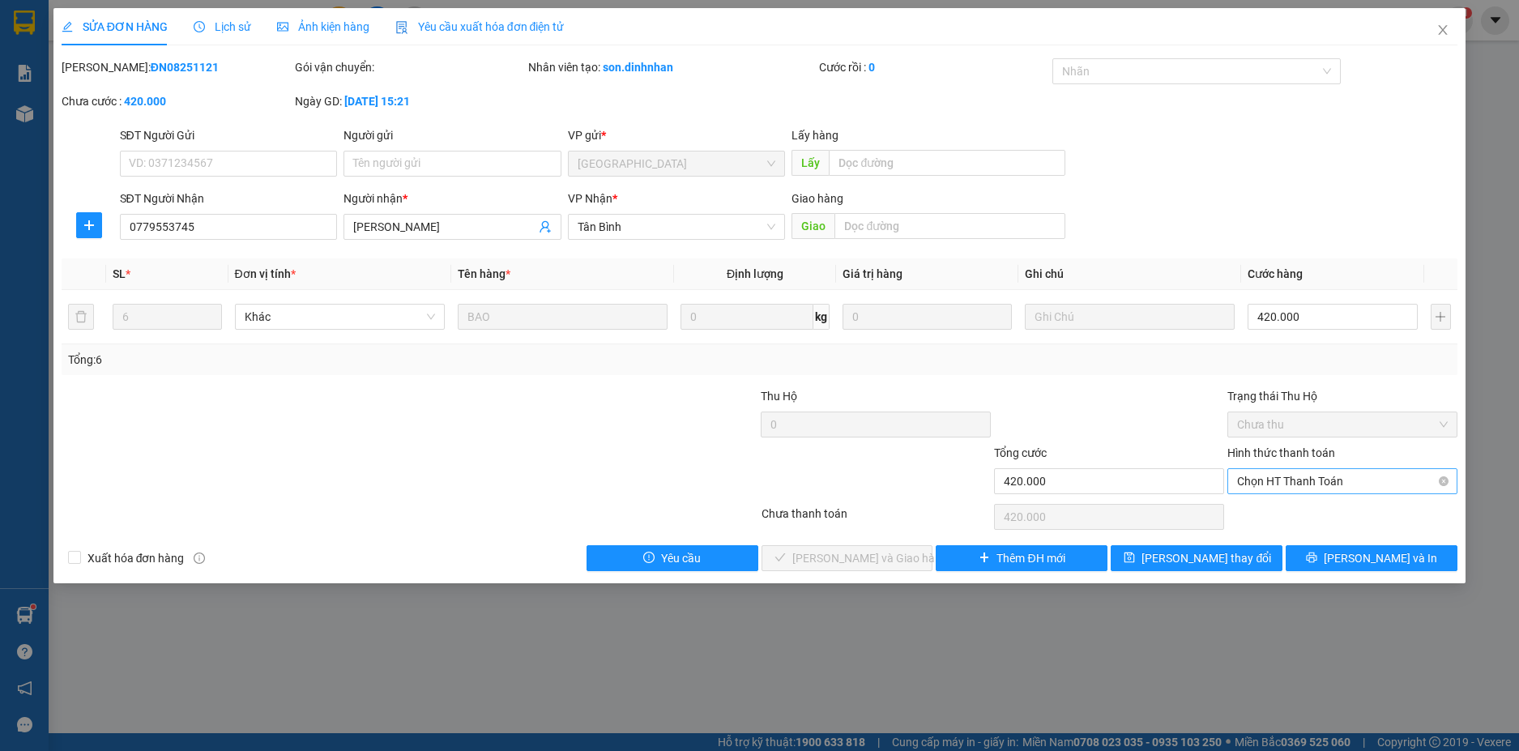
click at [1426, 476] on span "Chọn HT Thanh Toán" at bounding box center [1342, 481] width 211 height 24
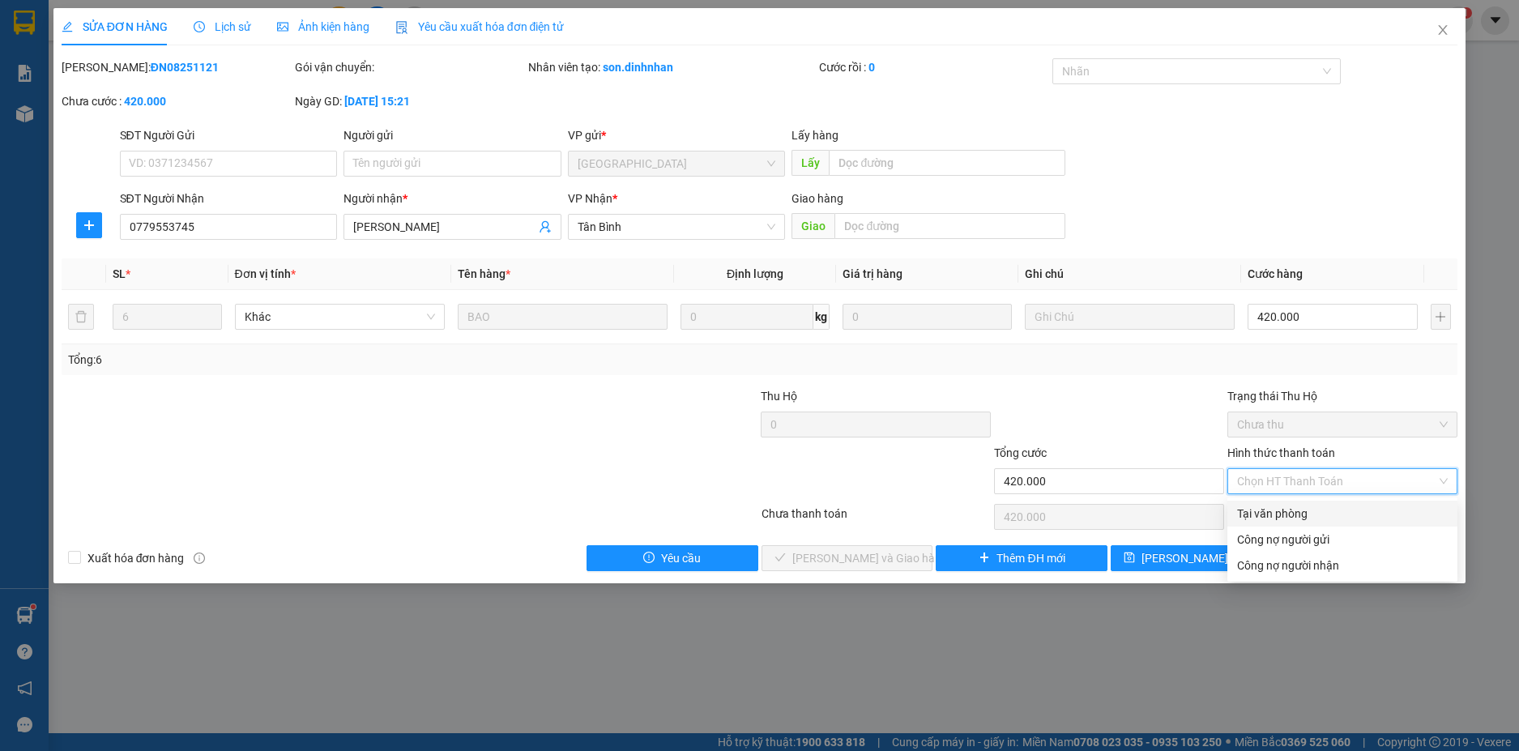
click at [1297, 508] on div "Tại văn phòng" at bounding box center [1342, 514] width 211 height 18
type input "0"
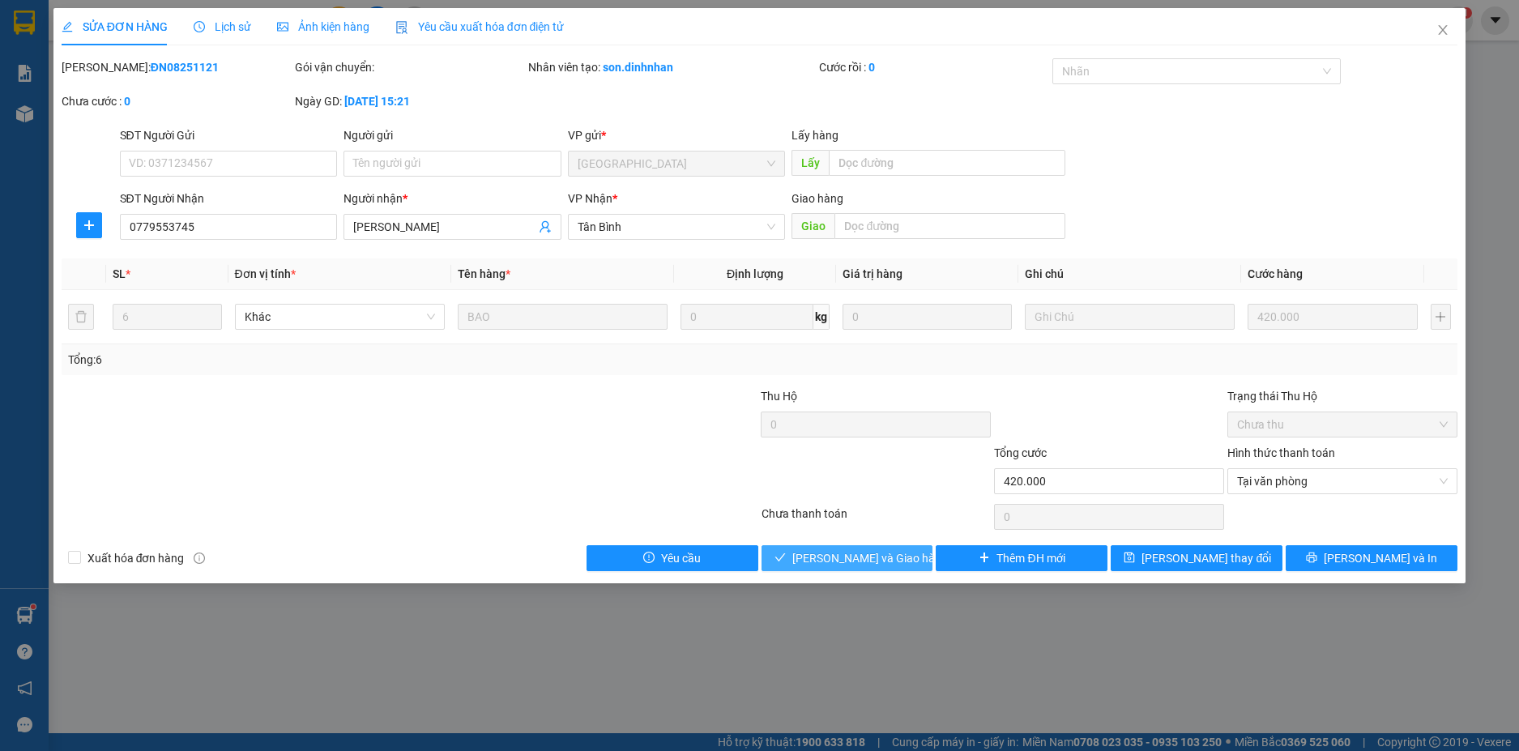
click at [876, 563] on span "[PERSON_NAME] và Giao hàng" at bounding box center [870, 558] width 156 height 18
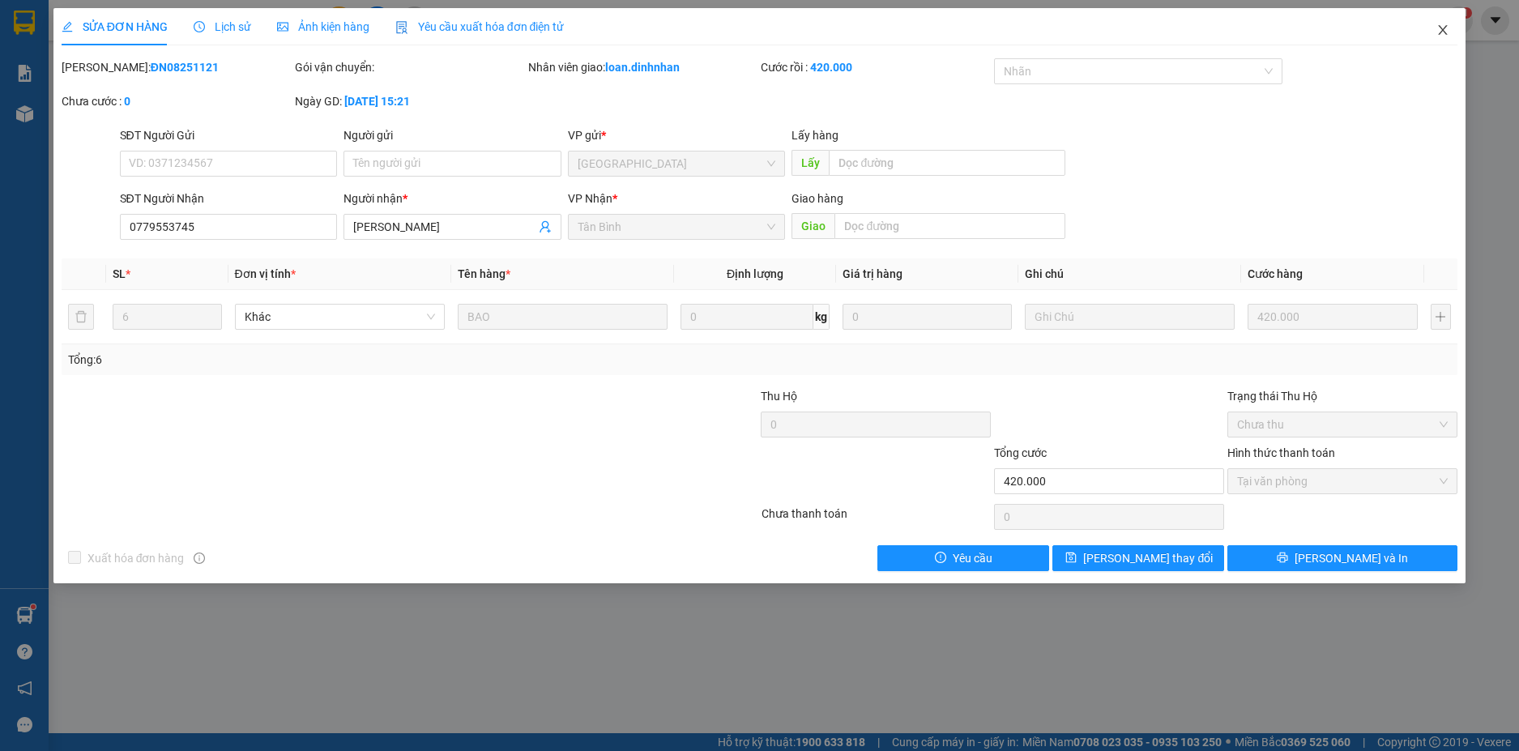
click at [1442, 26] on icon "close" at bounding box center [1443, 29] width 13 height 13
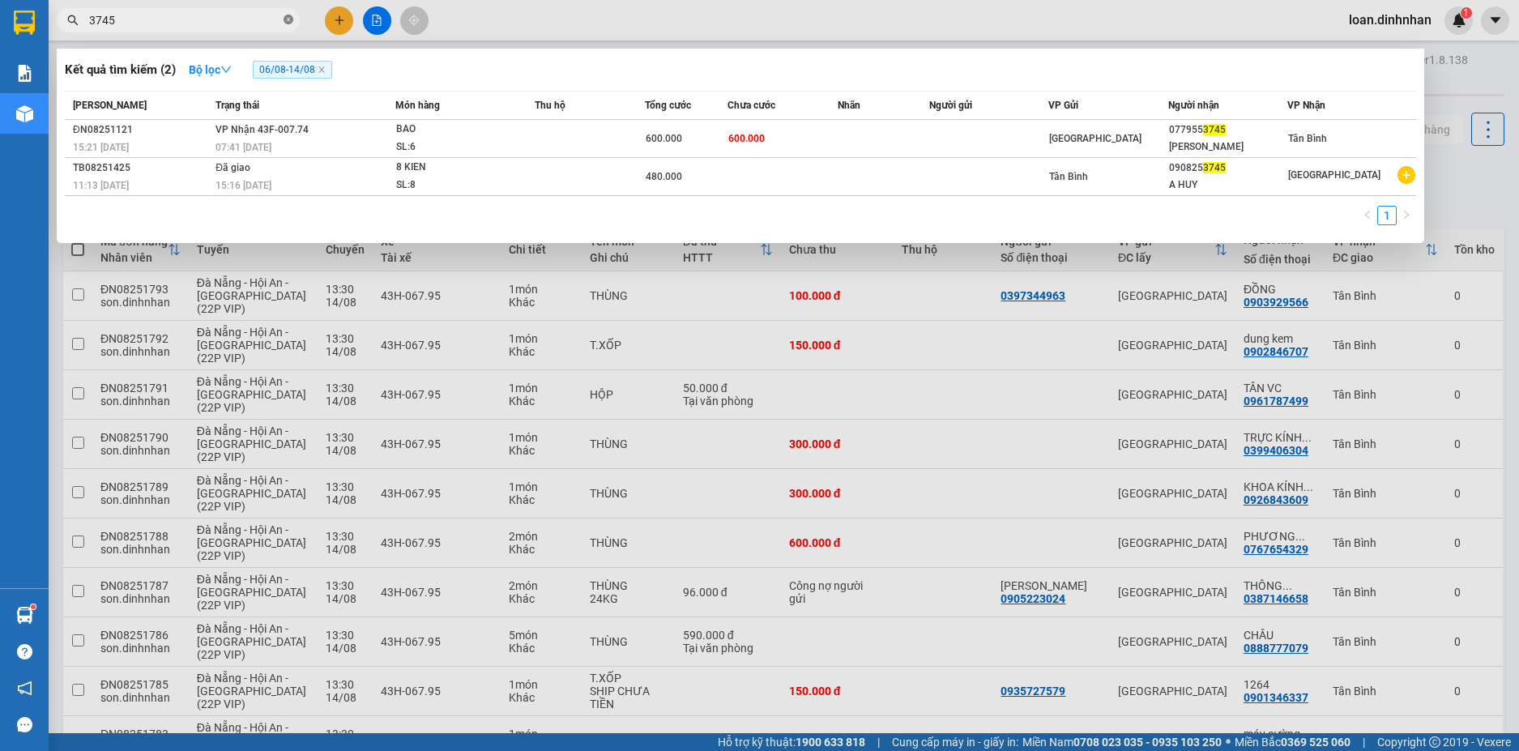
click at [292, 20] on icon "close-circle" at bounding box center [289, 20] width 10 height 10
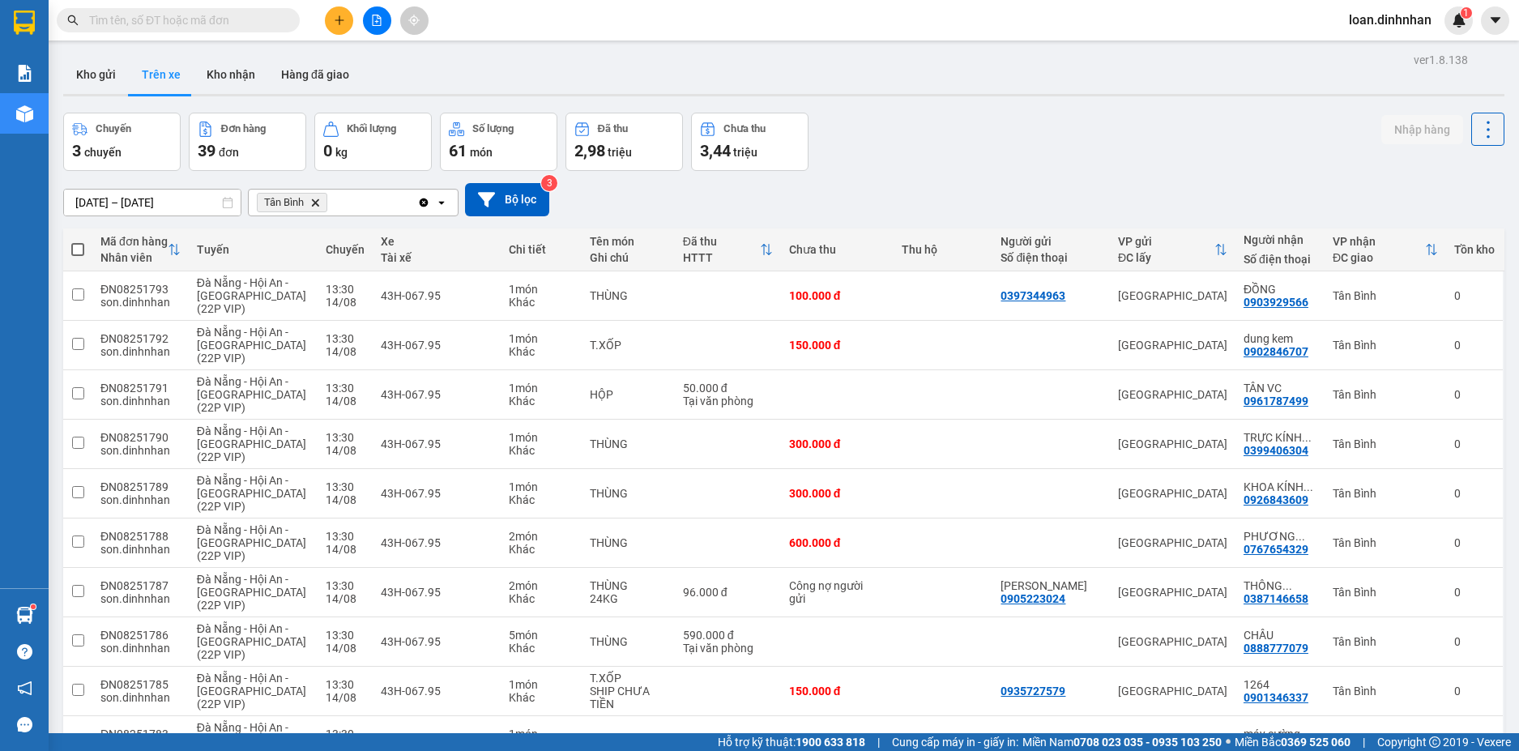
click at [289, 22] on span at bounding box center [289, 20] width 10 height 18
click at [177, 19] on input "text" at bounding box center [184, 20] width 191 height 18
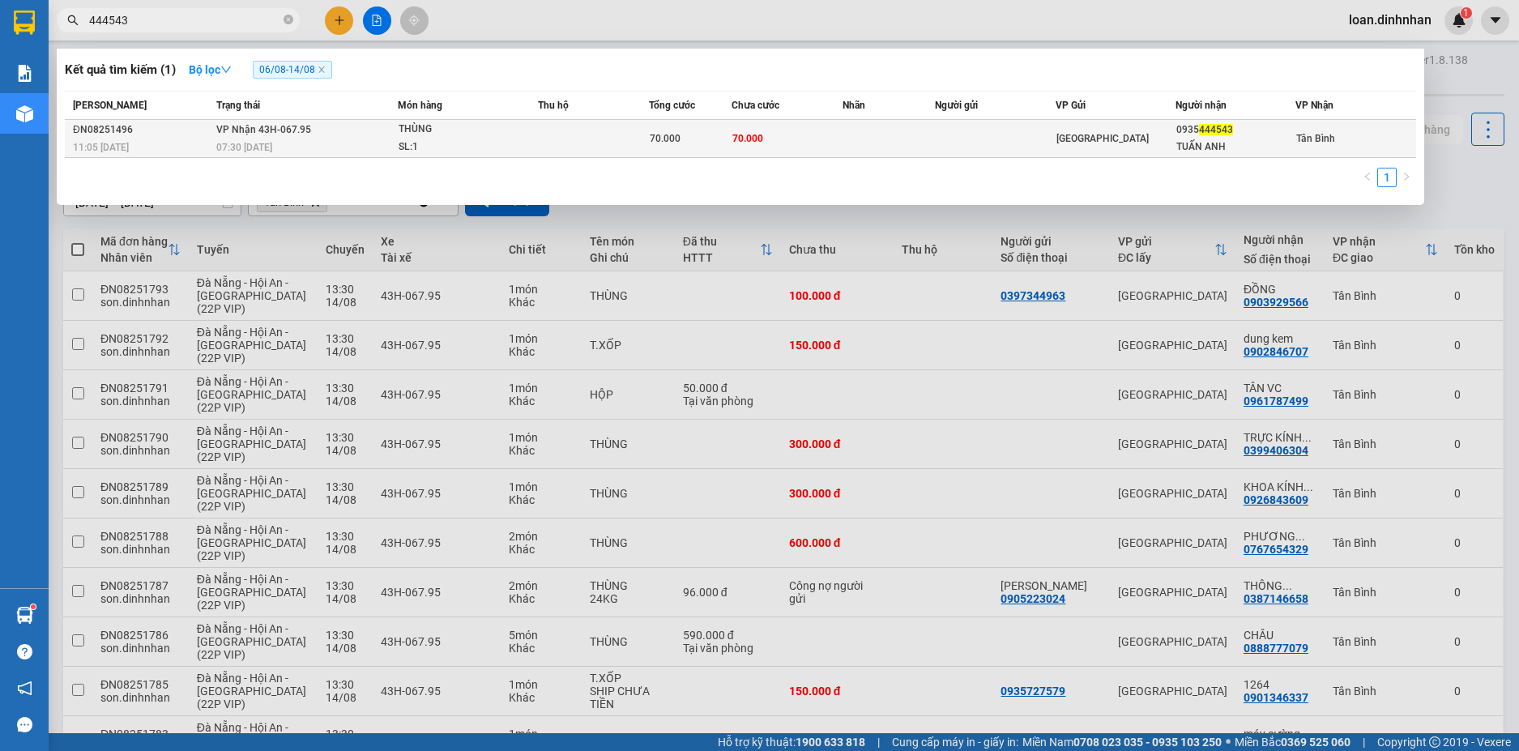
type input "444543"
click at [574, 142] on td at bounding box center [593, 139] width 111 height 38
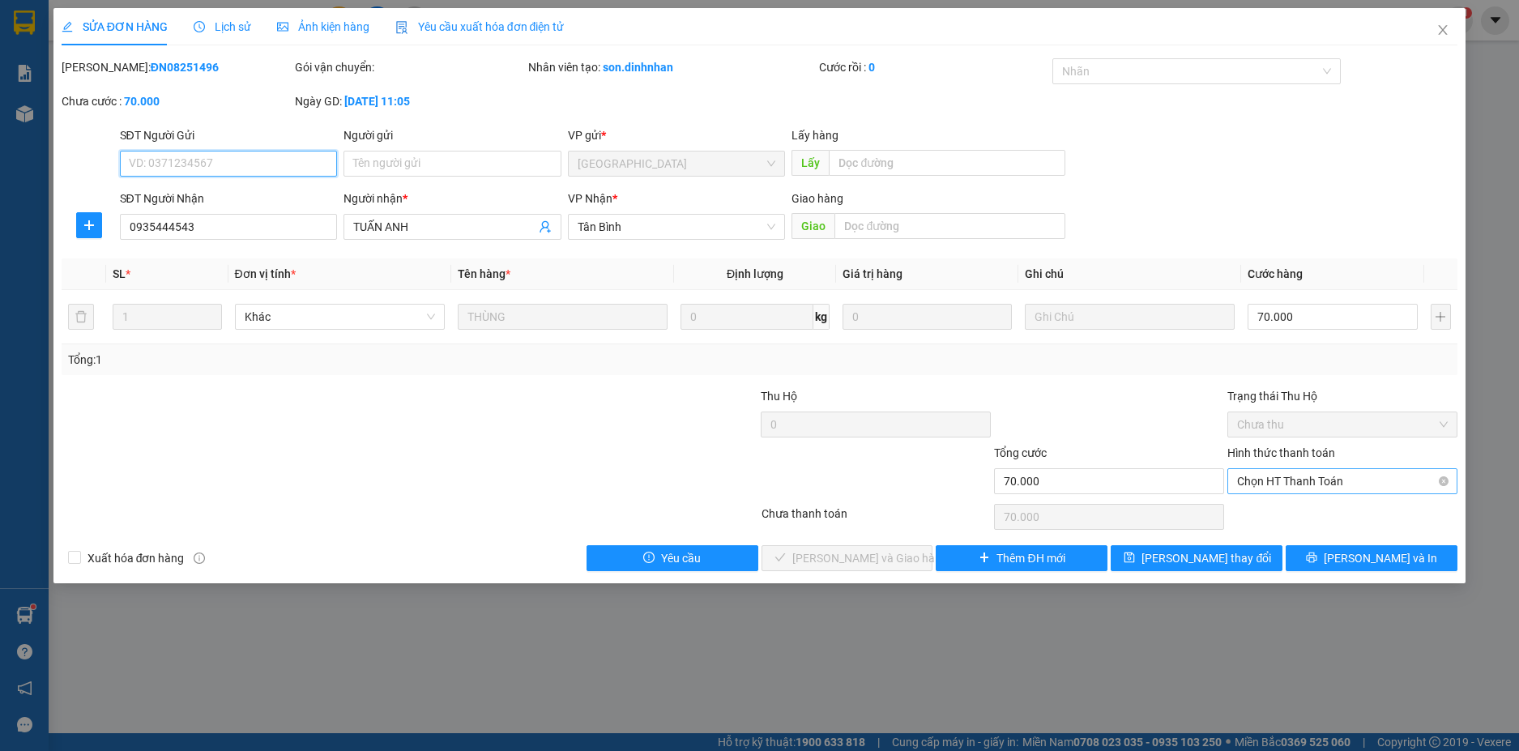
click at [1365, 489] on span "Chọn HT Thanh Toán" at bounding box center [1342, 481] width 211 height 24
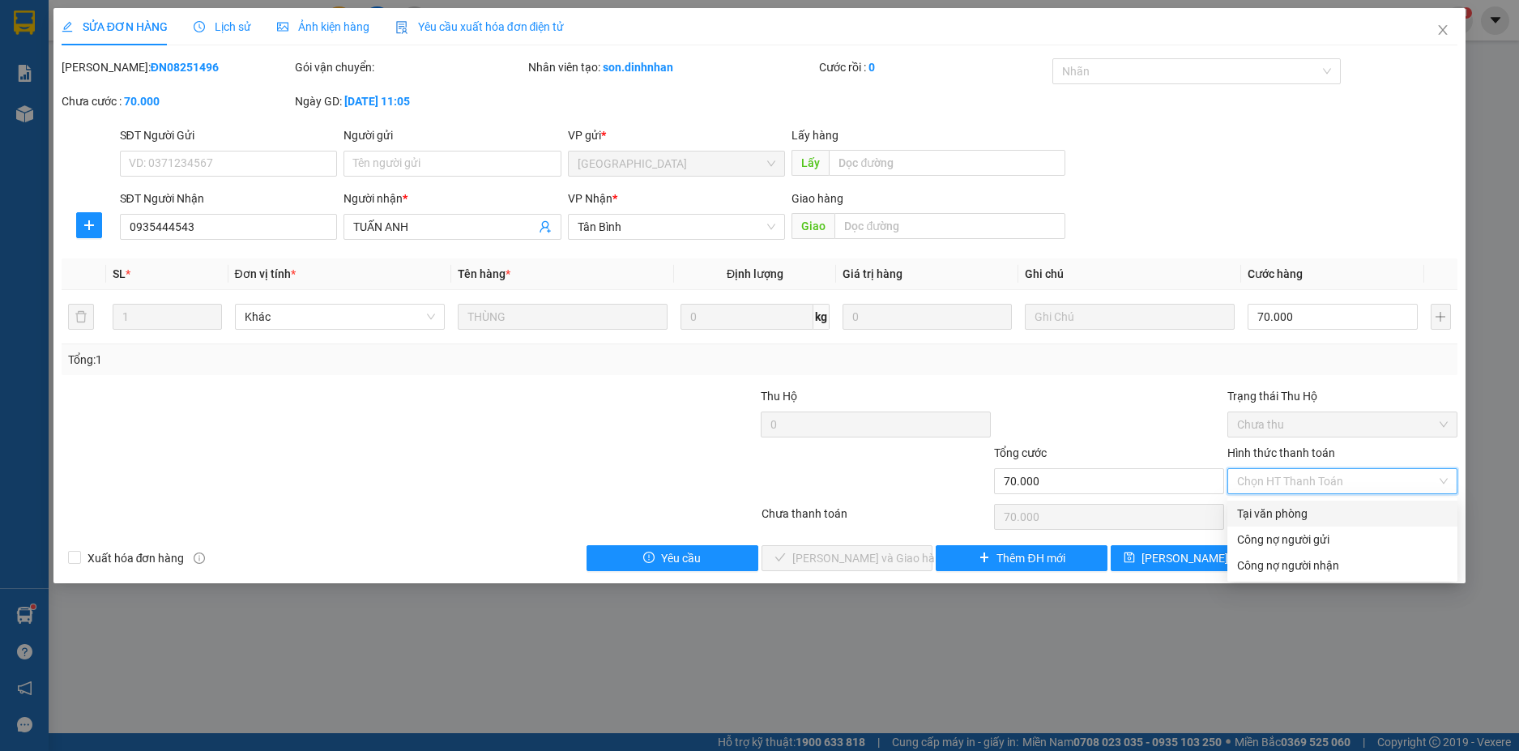
click at [1335, 515] on div "Tại văn phòng" at bounding box center [1342, 514] width 211 height 18
type input "0"
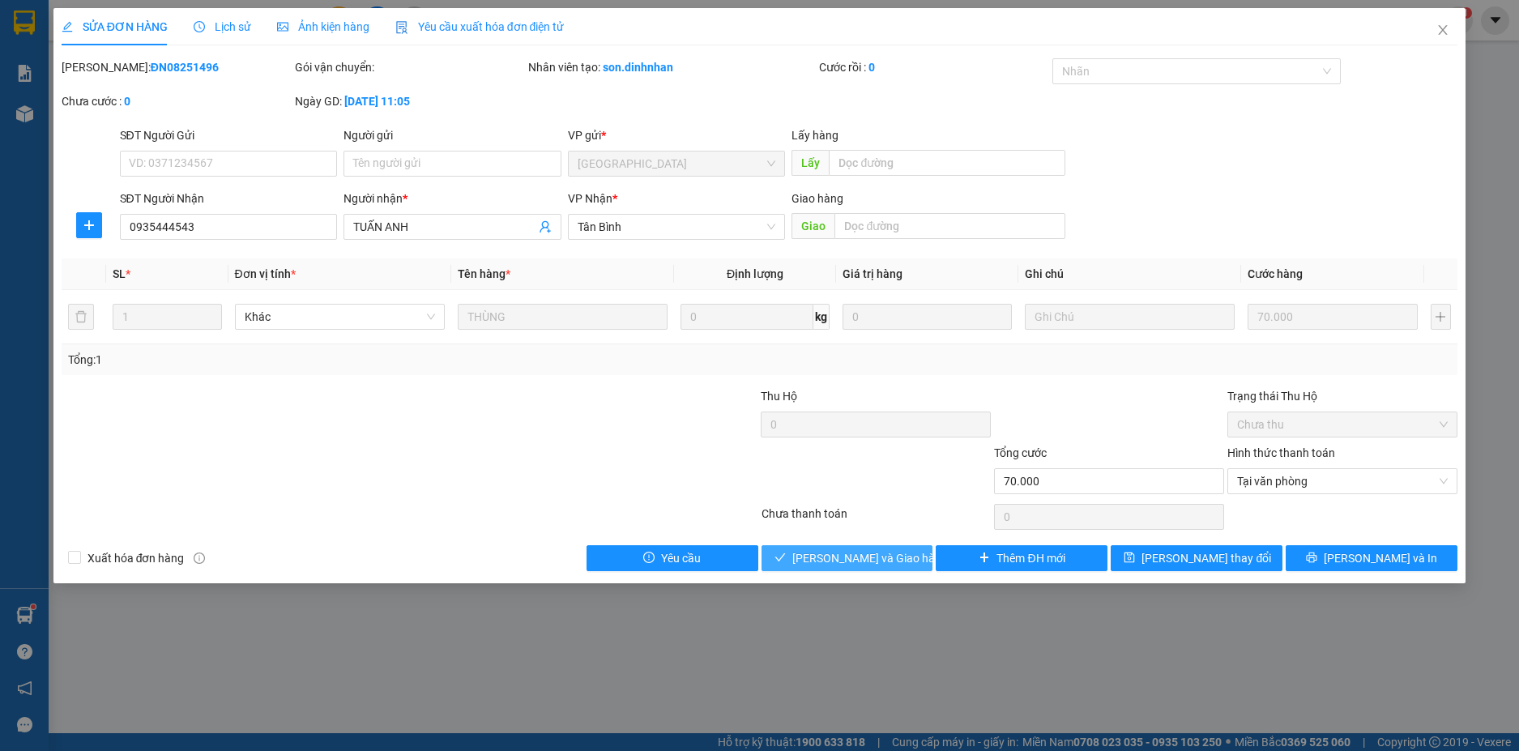
click at [835, 553] on span "[PERSON_NAME] và Giao hàng" at bounding box center [870, 558] width 156 height 18
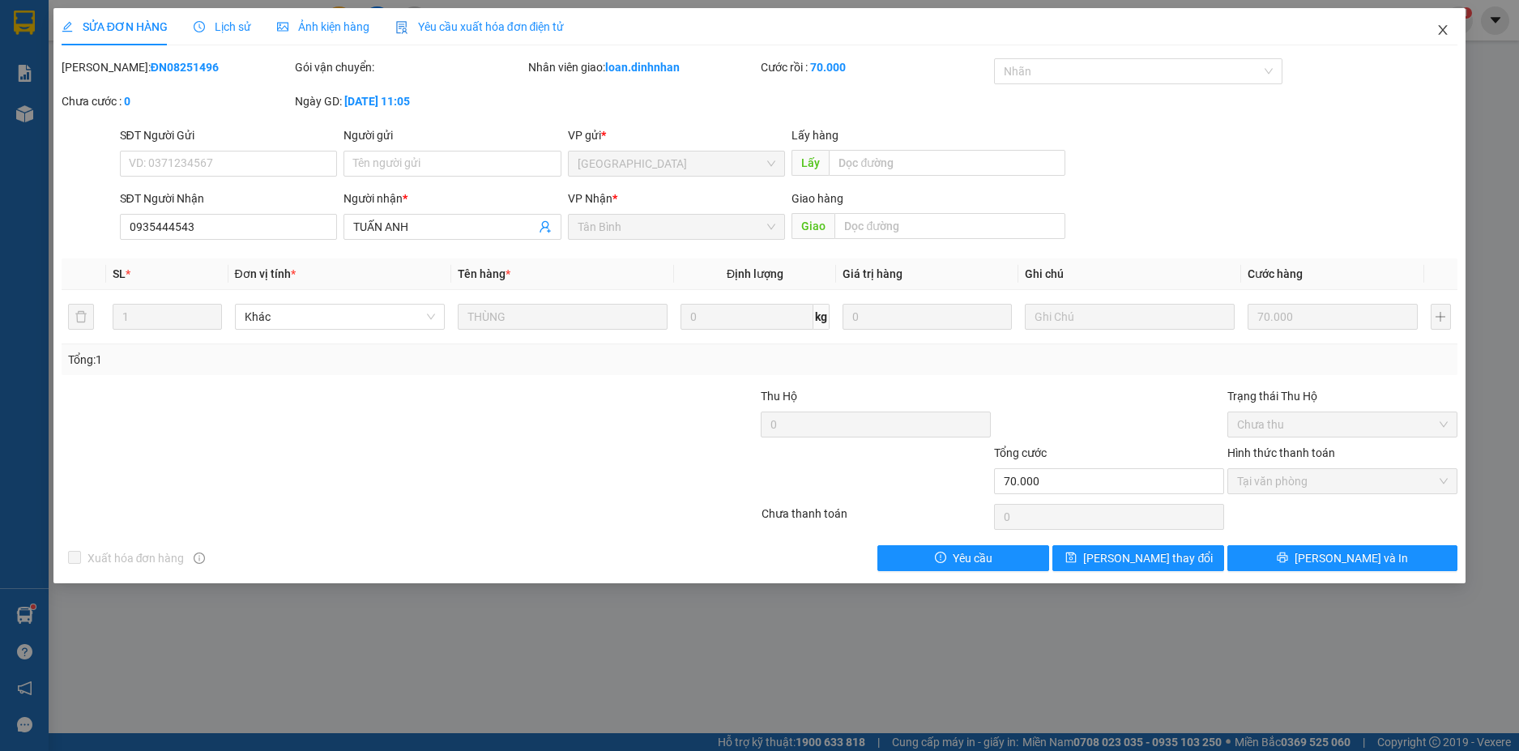
click at [1447, 32] on icon "close" at bounding box center [1443, 29] width 13 height 13
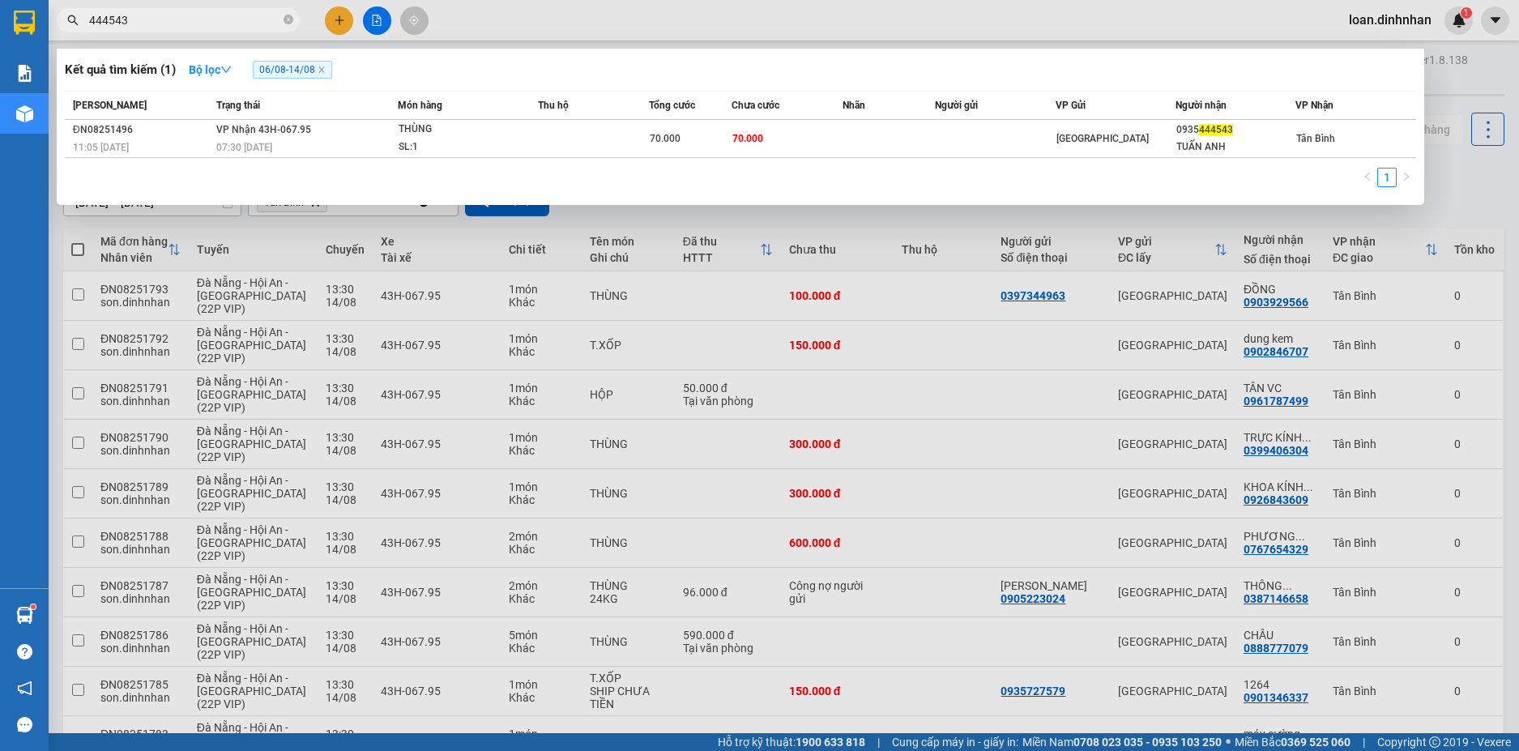
click at [281, 19] on span "444543" at bounding box center [178, 20] width 243 height 24
click at [237, 12] on input "444543" at bounding box center [184, 20] width 191 height 18
type input "4"
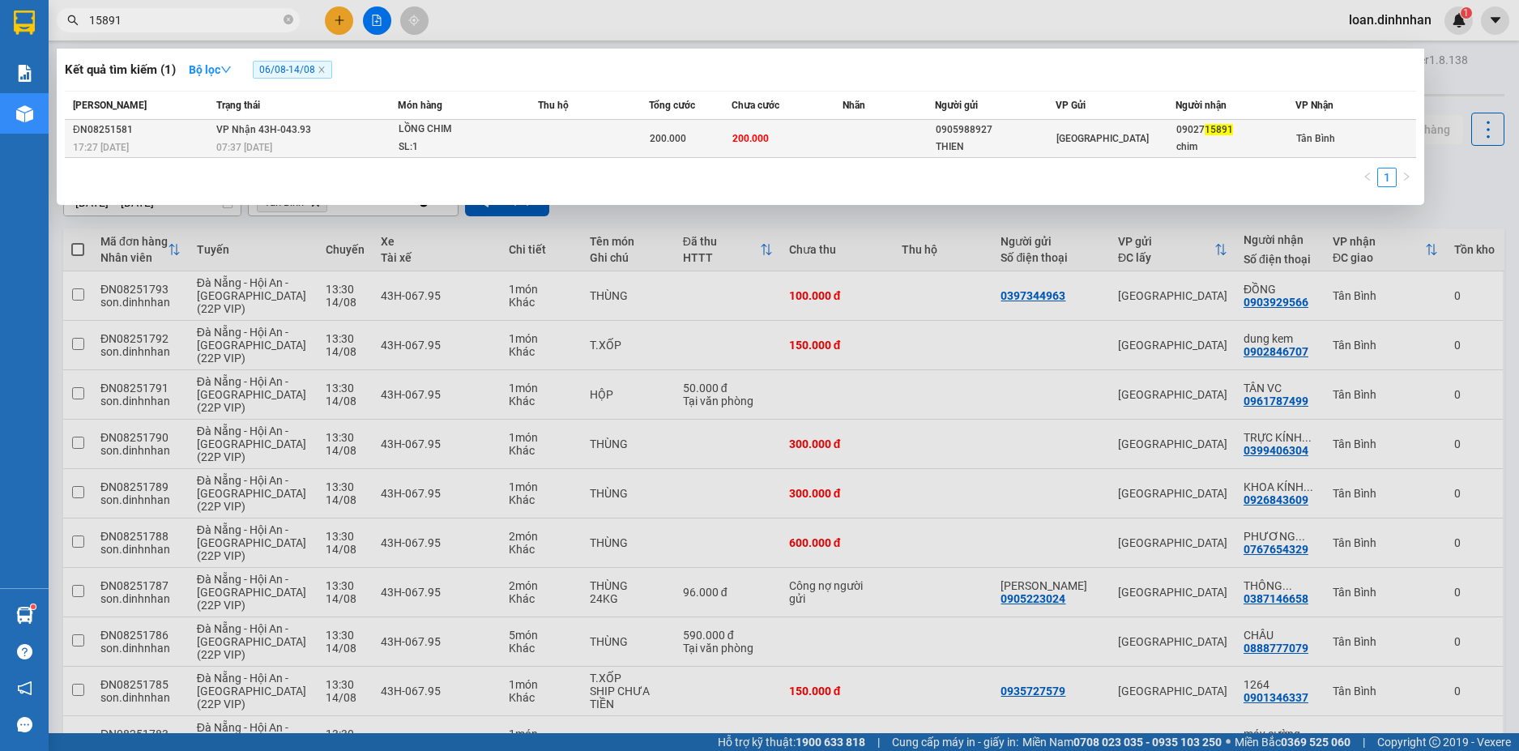
type input "15891"
click at [533, 150] on span "LỒNG CHIM SL: 1" at bounding box center [468, 138] width 139 height 35
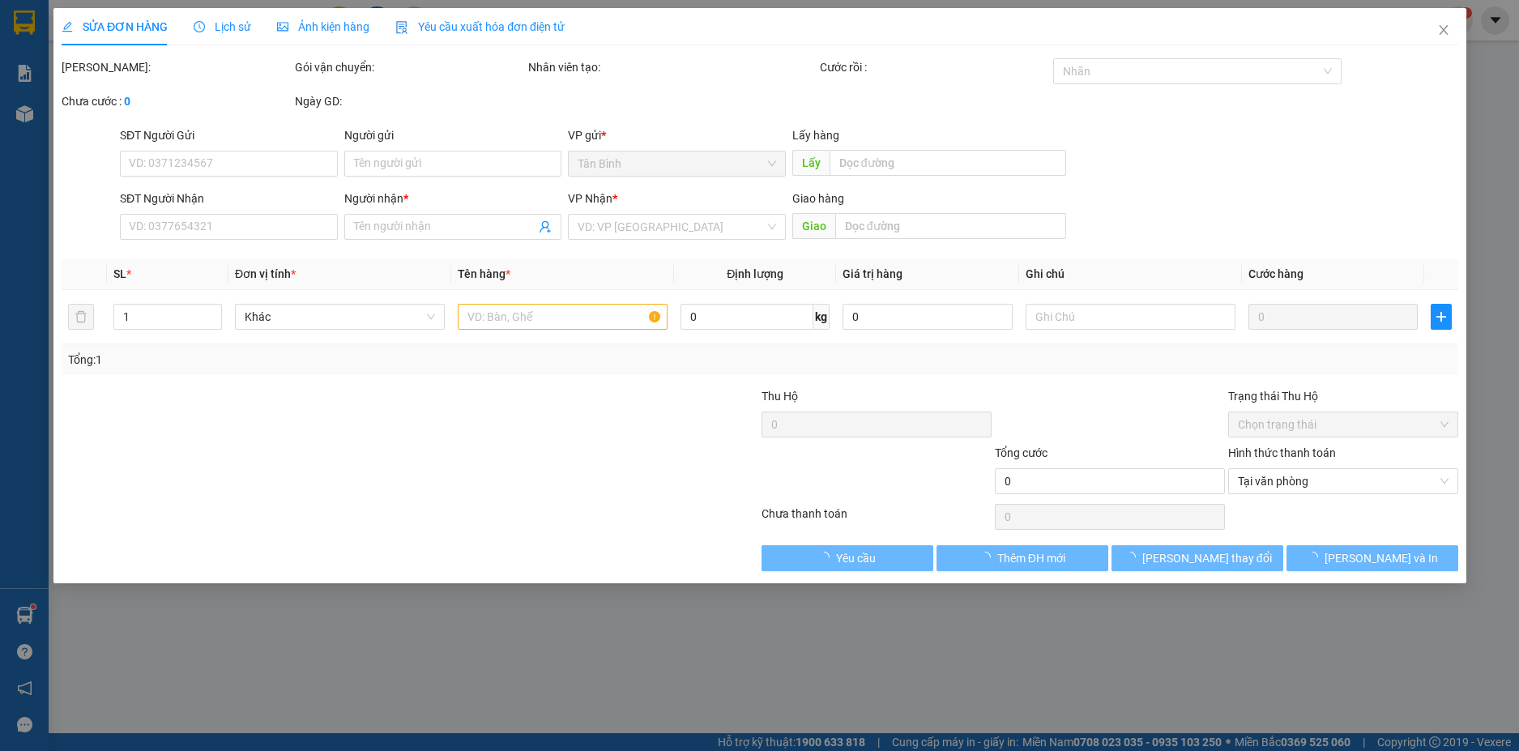
type input "0905988927"
type input "THIEN"
type input "0902715891"
type input "chim"
type input "200.000"
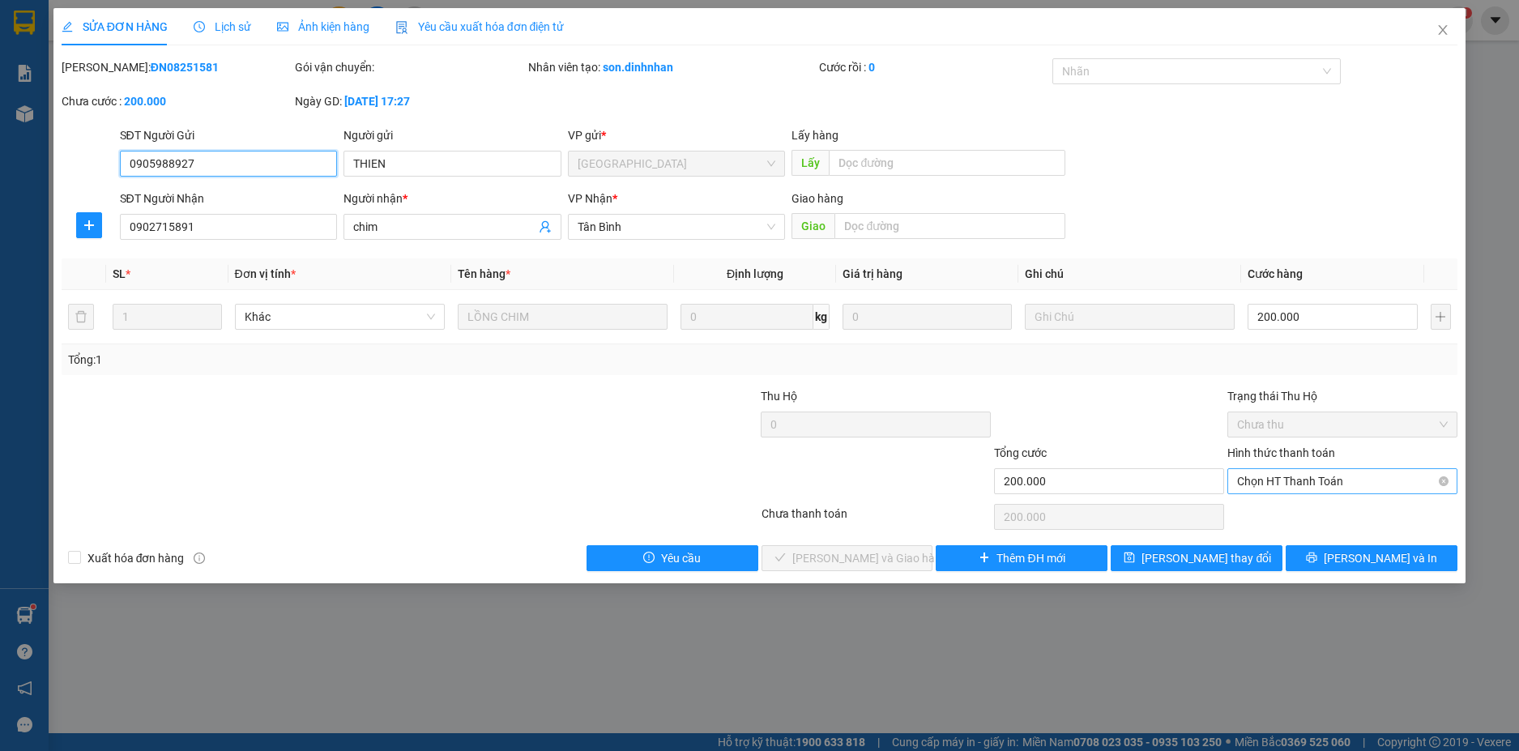
click at [1326, 481] on span "Chọn HT Thanh Toán" at bounding box center [1342, 481] width 211 height 24
drag, startPoint x: 1295, startPoint y: 498, endPoint x: 1295, endPoint y: 510, distance: 13.0
click at [1295, 506] on div "Total Paid Fee 0 Total UnPaid Fee 200.000 Cash Collection Total Fee Mã ĐH: ĐN08…" at bounding box center [760, 314] width 1397 height 513
click at [1305, 478] on span "Chọn HT Thanh Toán" at bounding box center [1342, 481] width 211 height 24
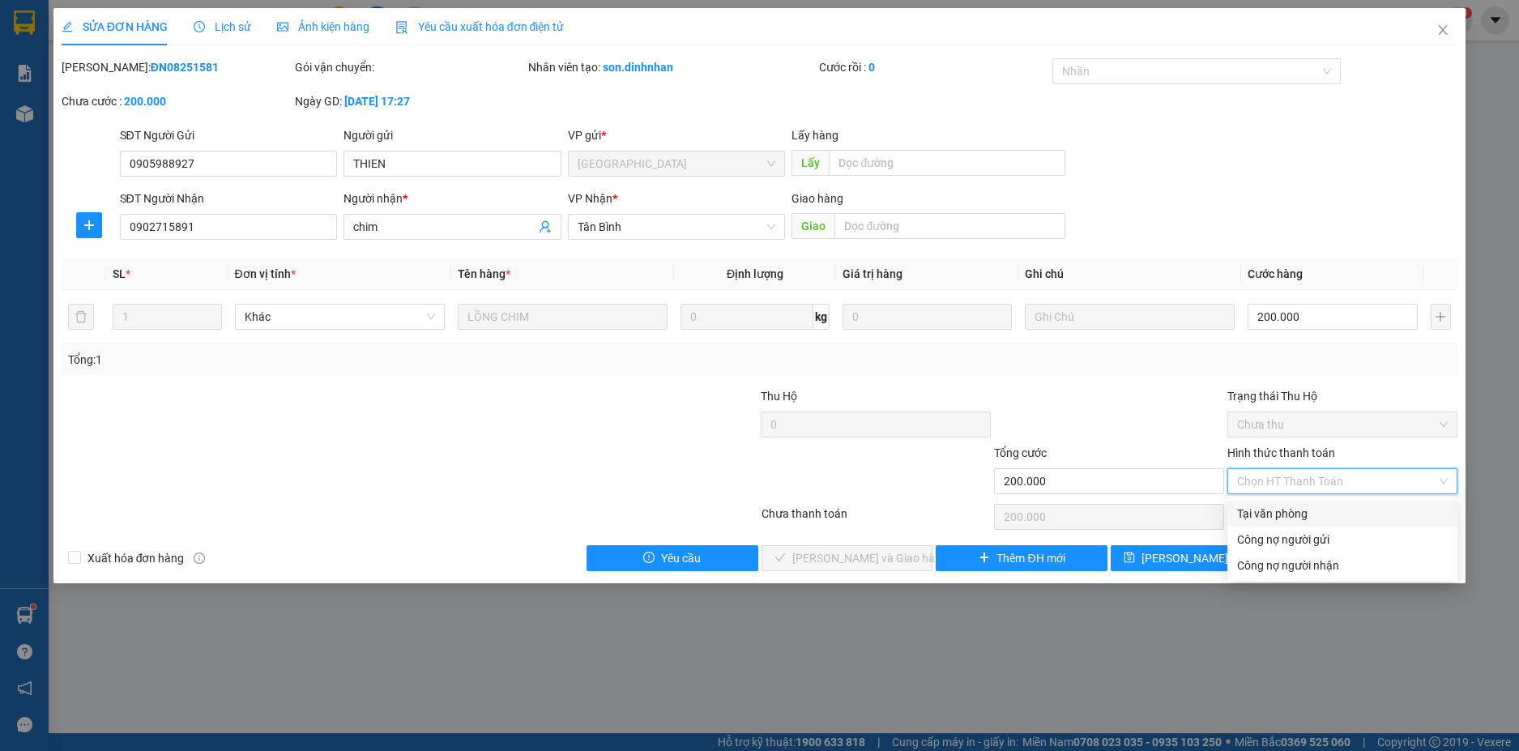
click at [1287, 509] on div "Tại văn phòng" at bounding box center [1342, 514] width 211 height 18
type input "0"
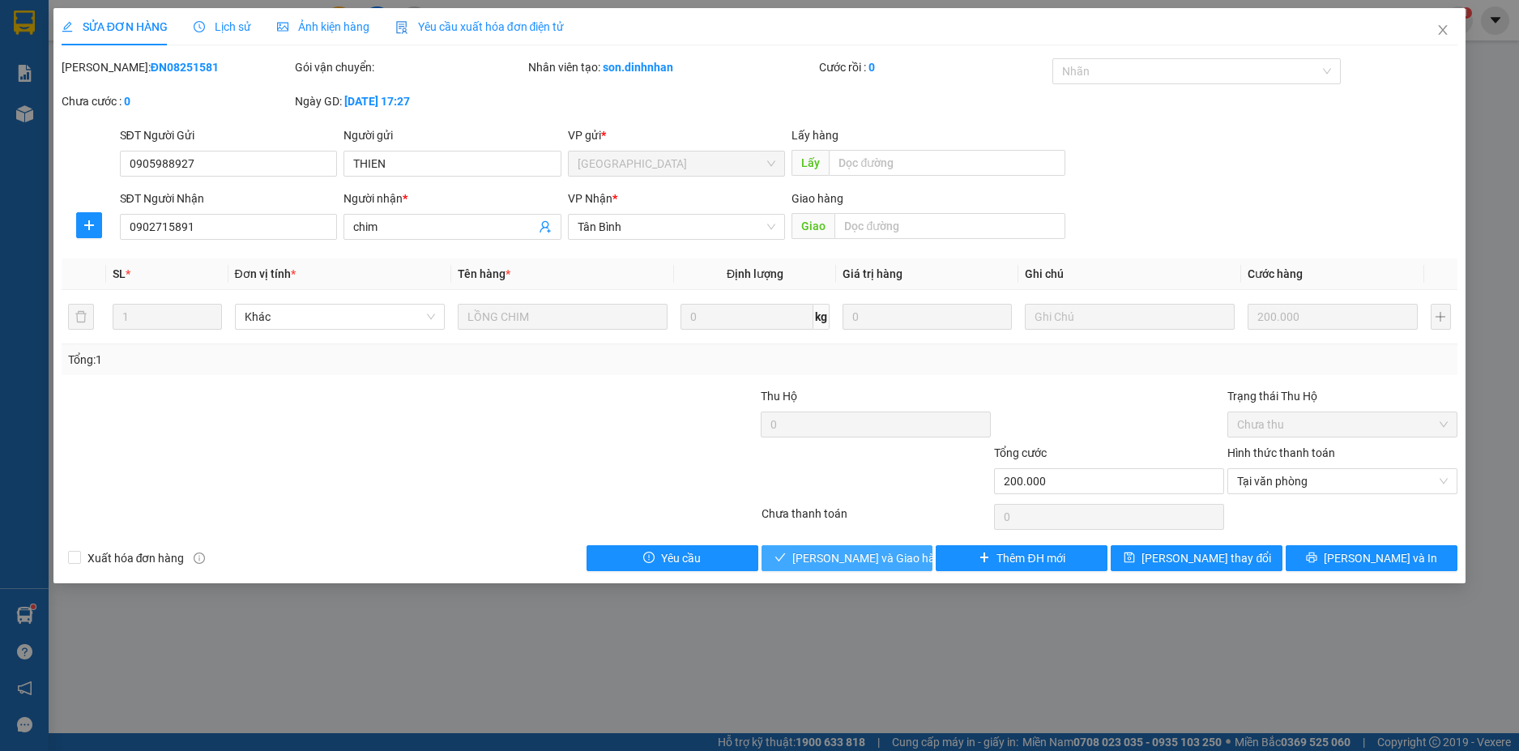
click at [882, 562] on span "[PERSON_NAME] và Giao hàng" at bounding box center [870, 558] width 156 height 18
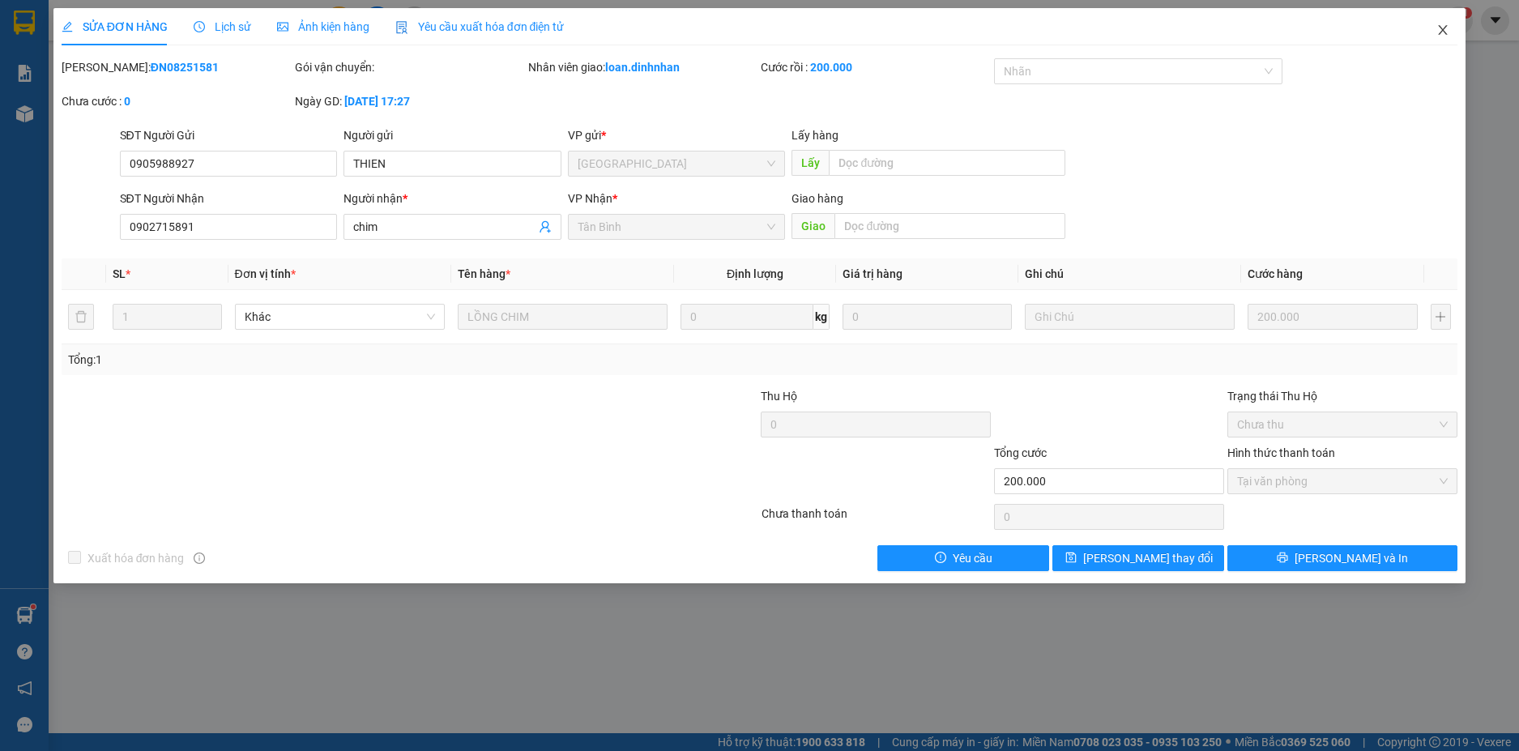
click at [1450, 28] on span "Close" at bounding box center [1442, 30] width 45 height 45
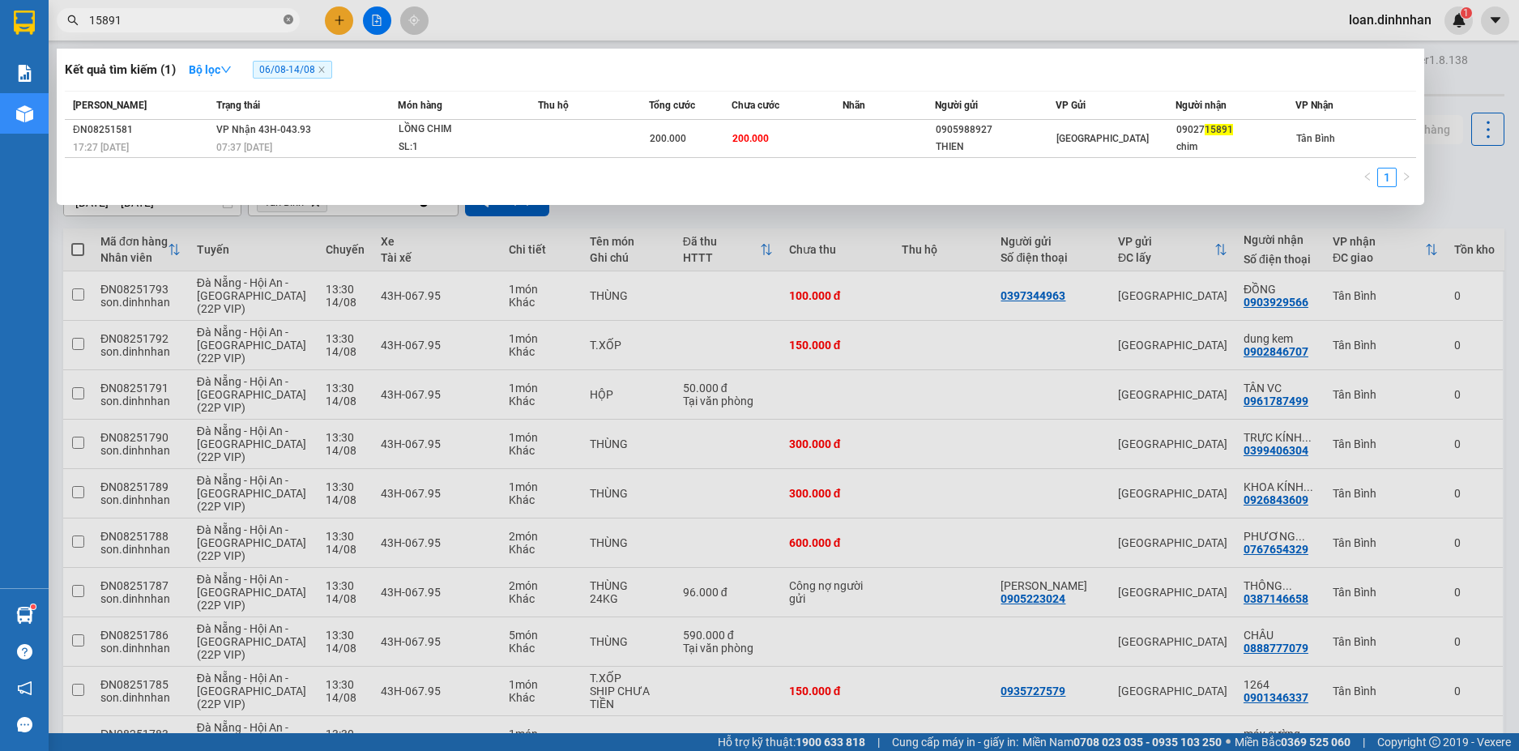
click at [291, 21] on icon "close-circle" at bounding box center [289, 20] width 10 height 10
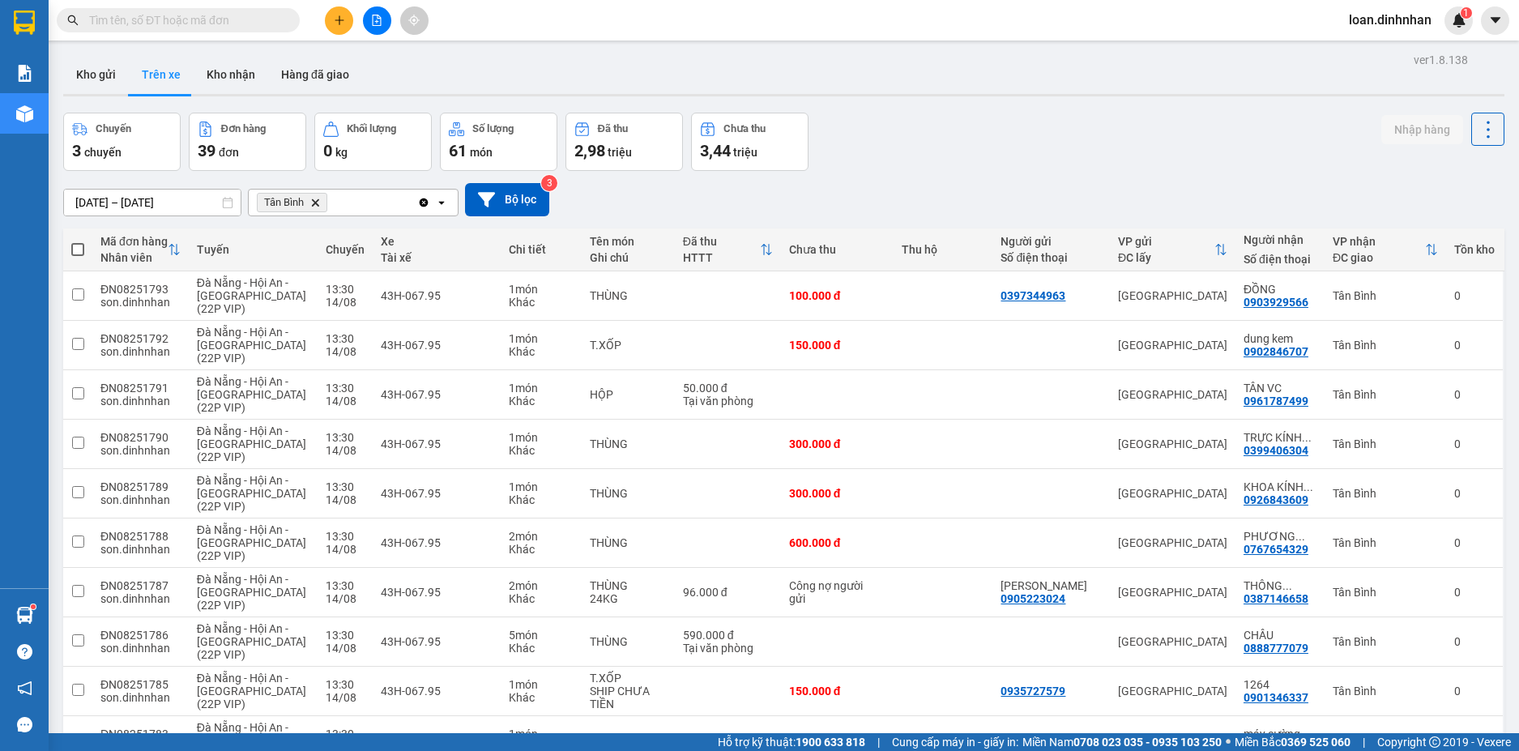
click at [278, 19] on input "text" at bounding box center [184, 20] width 191 height 18
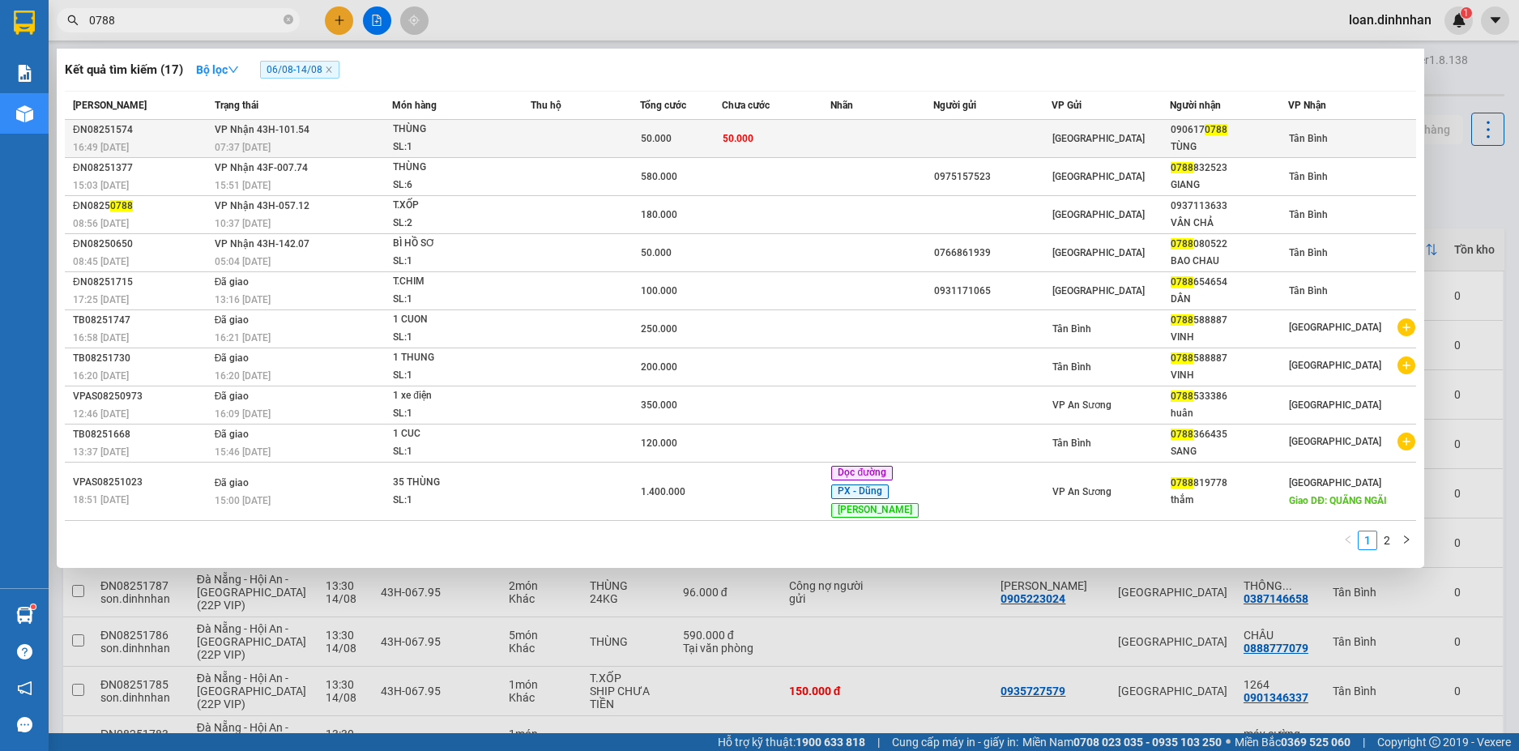
type input "0788"
click at [419, 131] on div "THÙNG" at bounding box center [454, 130] width 122 height 18
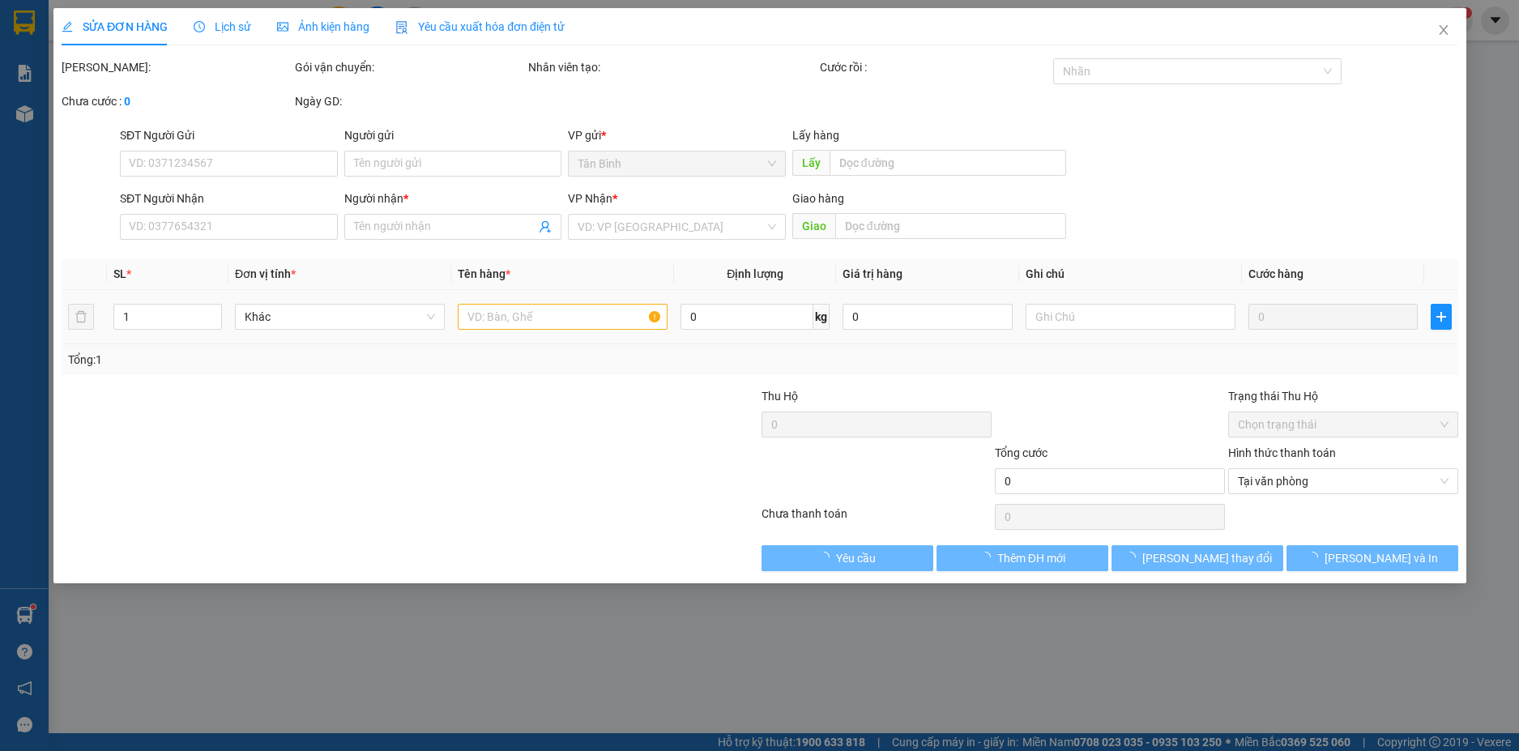
type input "0906170788"
type input "TÙNG"
type input "50.000"
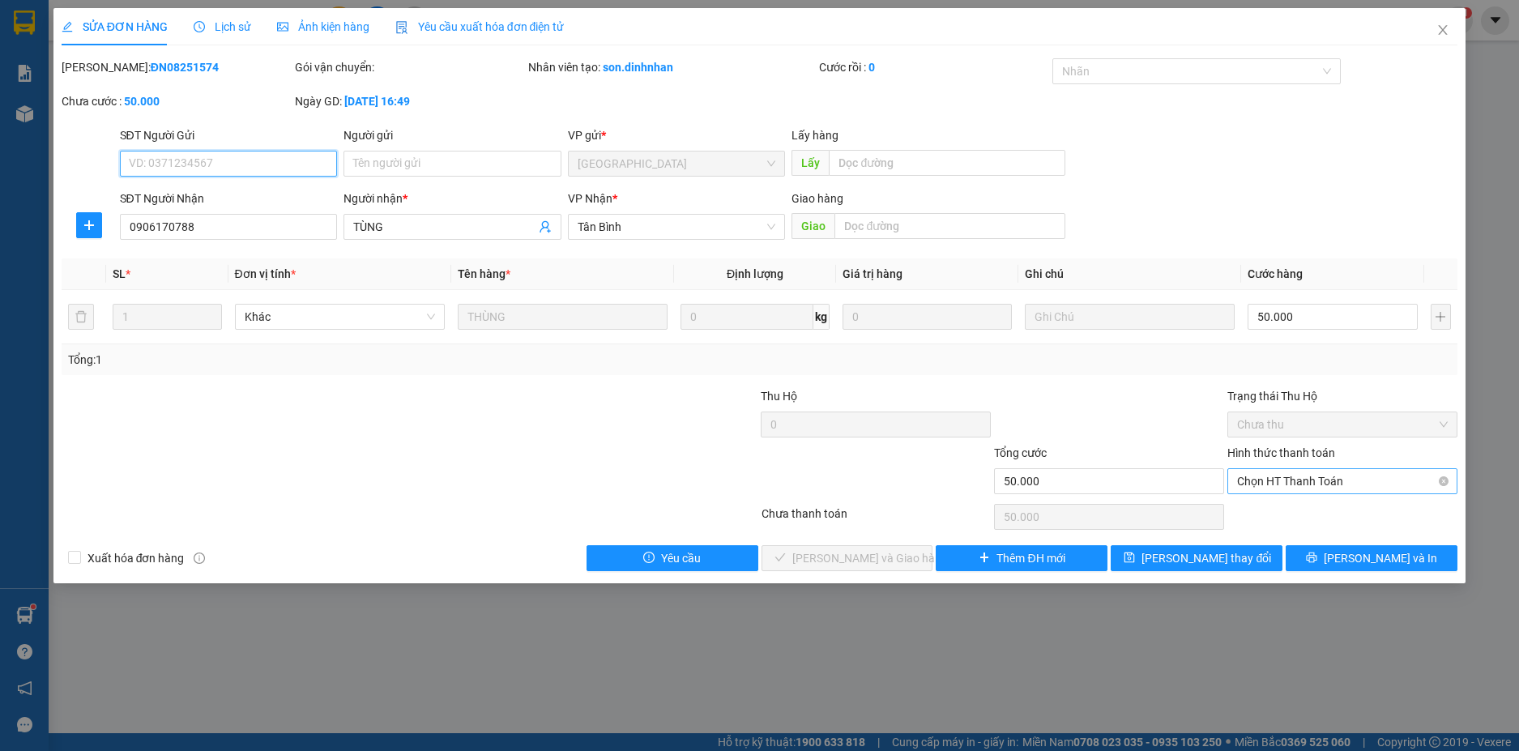
click at [1249, 482] on span "Chọn HT Thanh Toán" at bounding box center [1342, 481] width 211 height 24
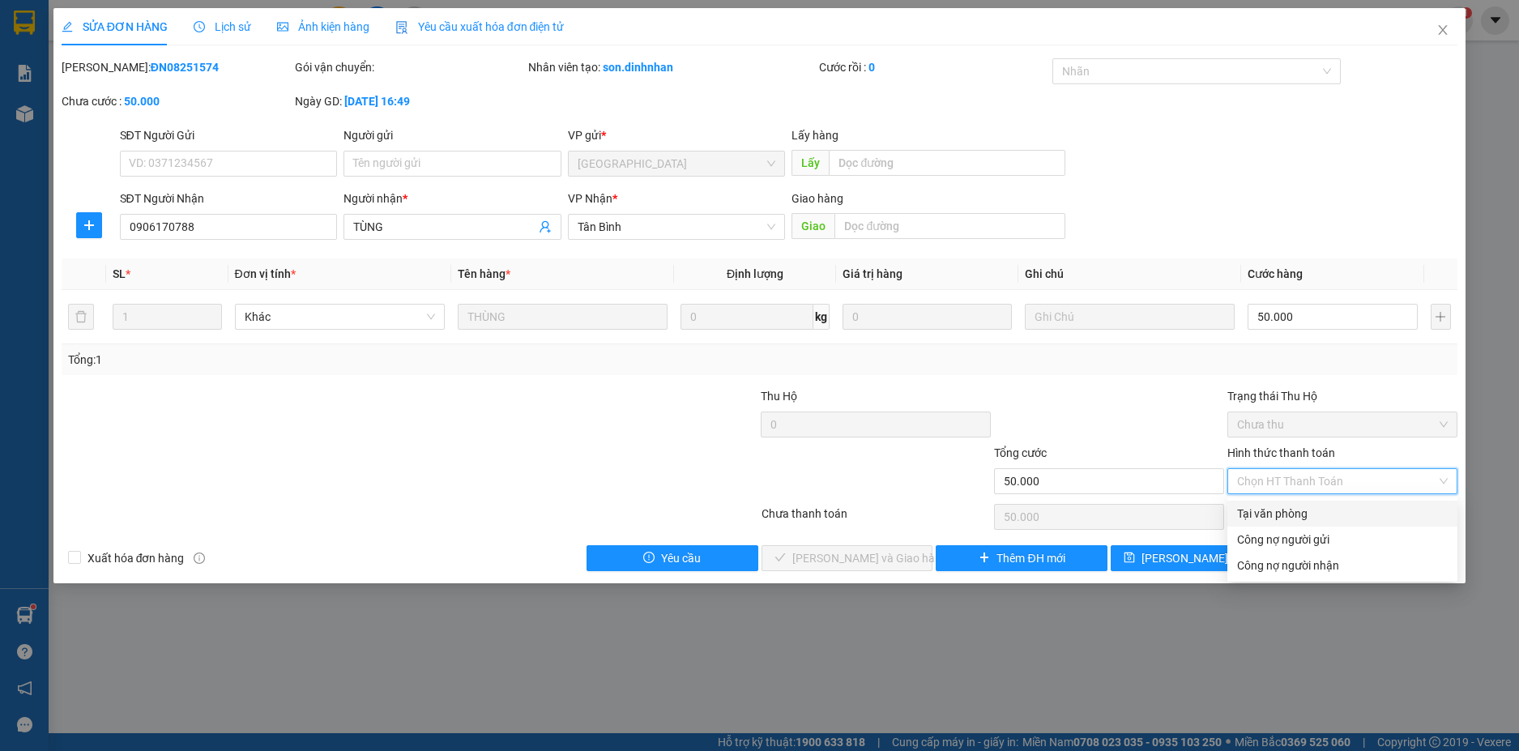
click at [1259, 517] on div "Tại văn phòng" at bounding box center [1342, 514] width 211 height 18
type input "0"
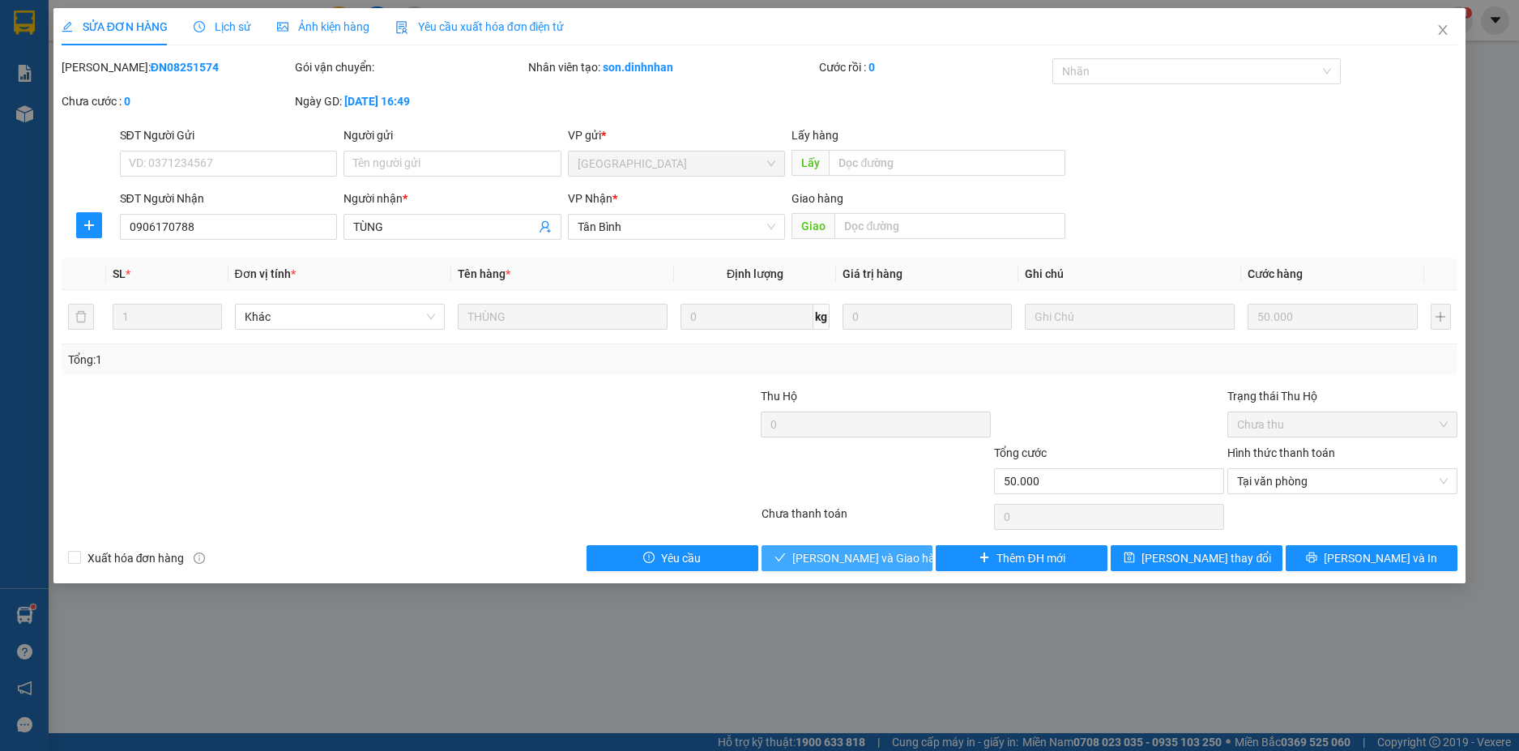
drag, startPoint x: 869, startPoint y: 562, endPoint x: 876, endPoint y: 385, distance: 176.8
click at [869, 555] on span "[PERSON_NAME] và Giao hàng" at bounding box center [870, 558] width 156 height 18
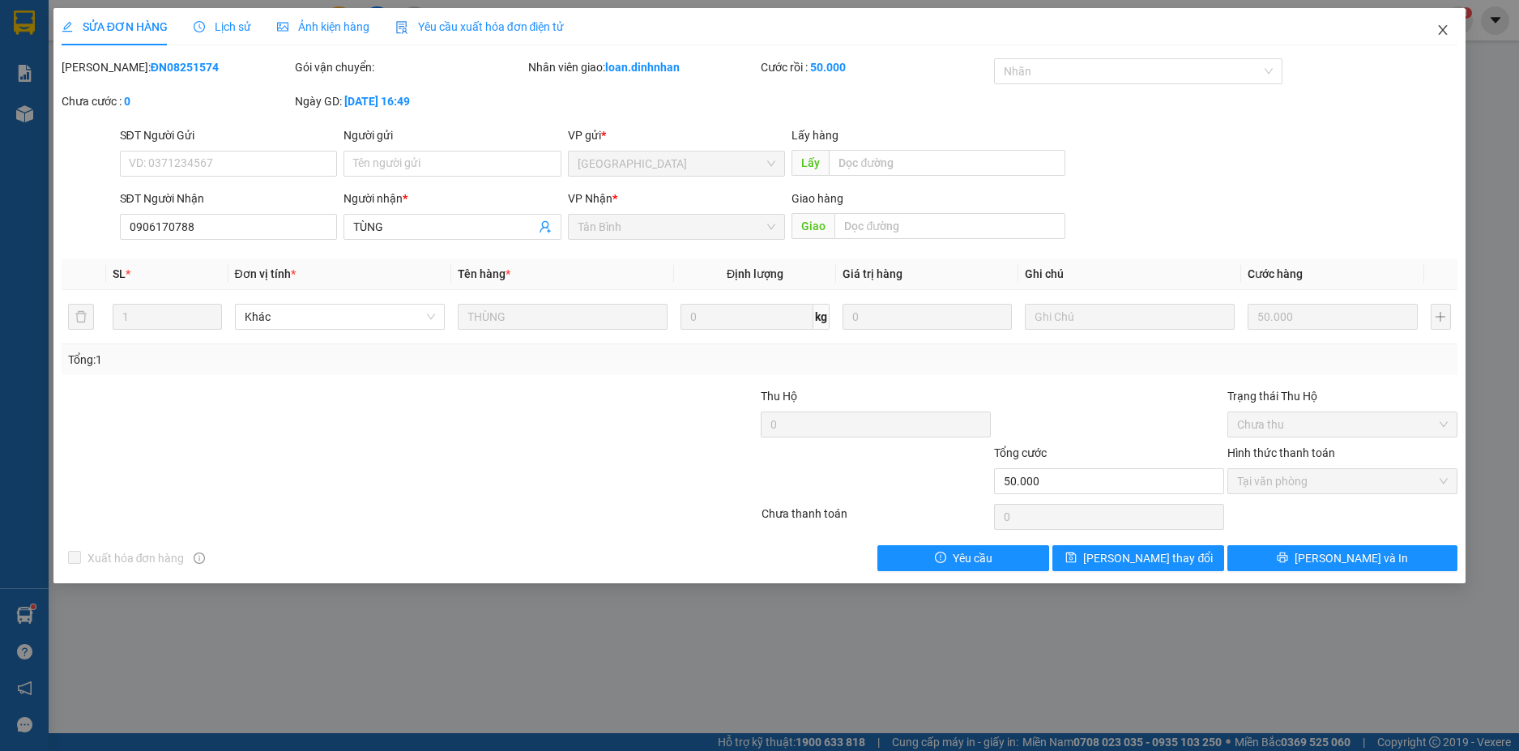
click at [1446, 33] on icon "close" at bounding box center [1443, 30] width 9 height 10
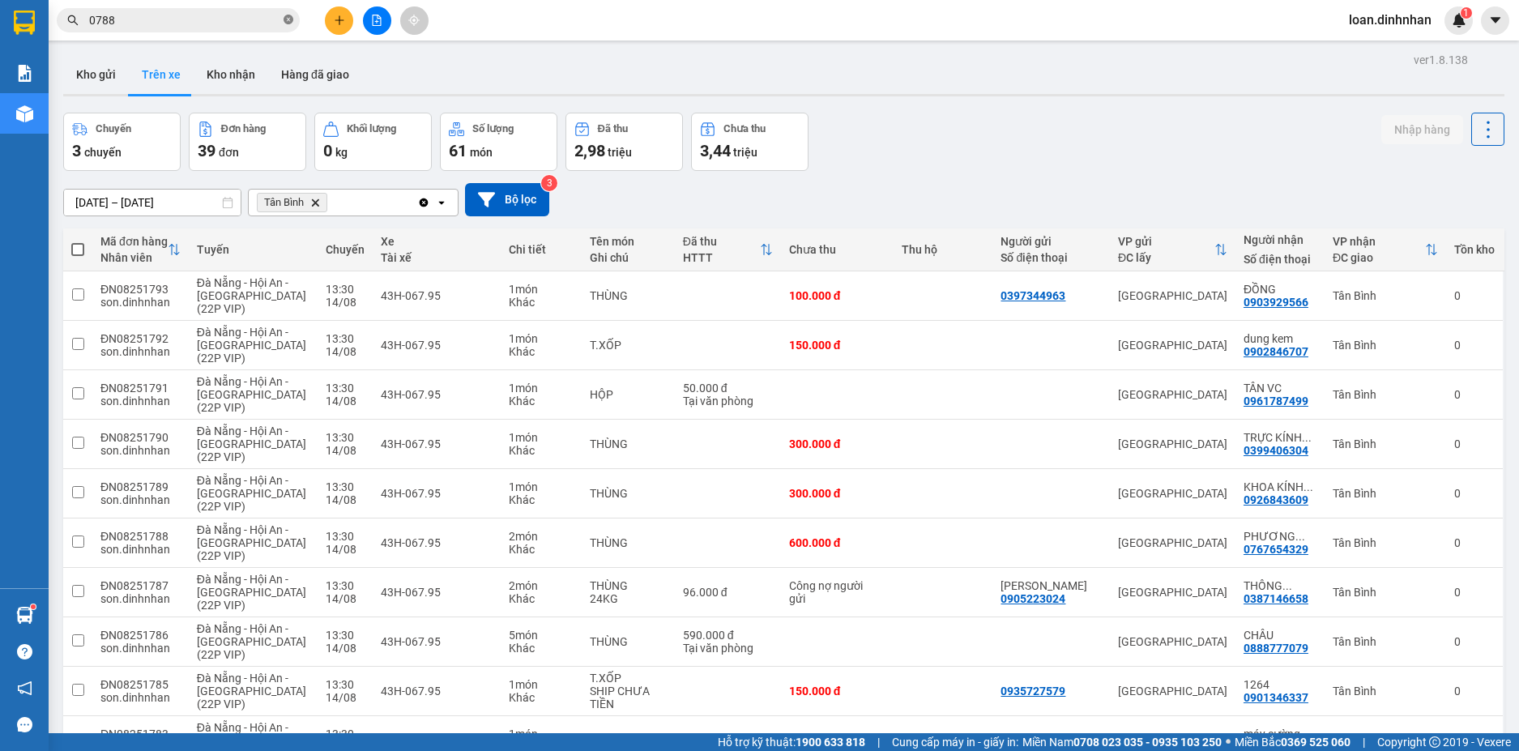
click at [290, 19] on icon "close-circle" at bounding box center [289, 20] width 10 height 10
click at [291, 19] on span at bounding box center [289, 20] width 10 height 18
click at [245, 24] on input "text" at bounding box center [184, 20] width 191 height 18
click at [246, 25] on input "text" at bounding box center [184, 20] width 191 height 18
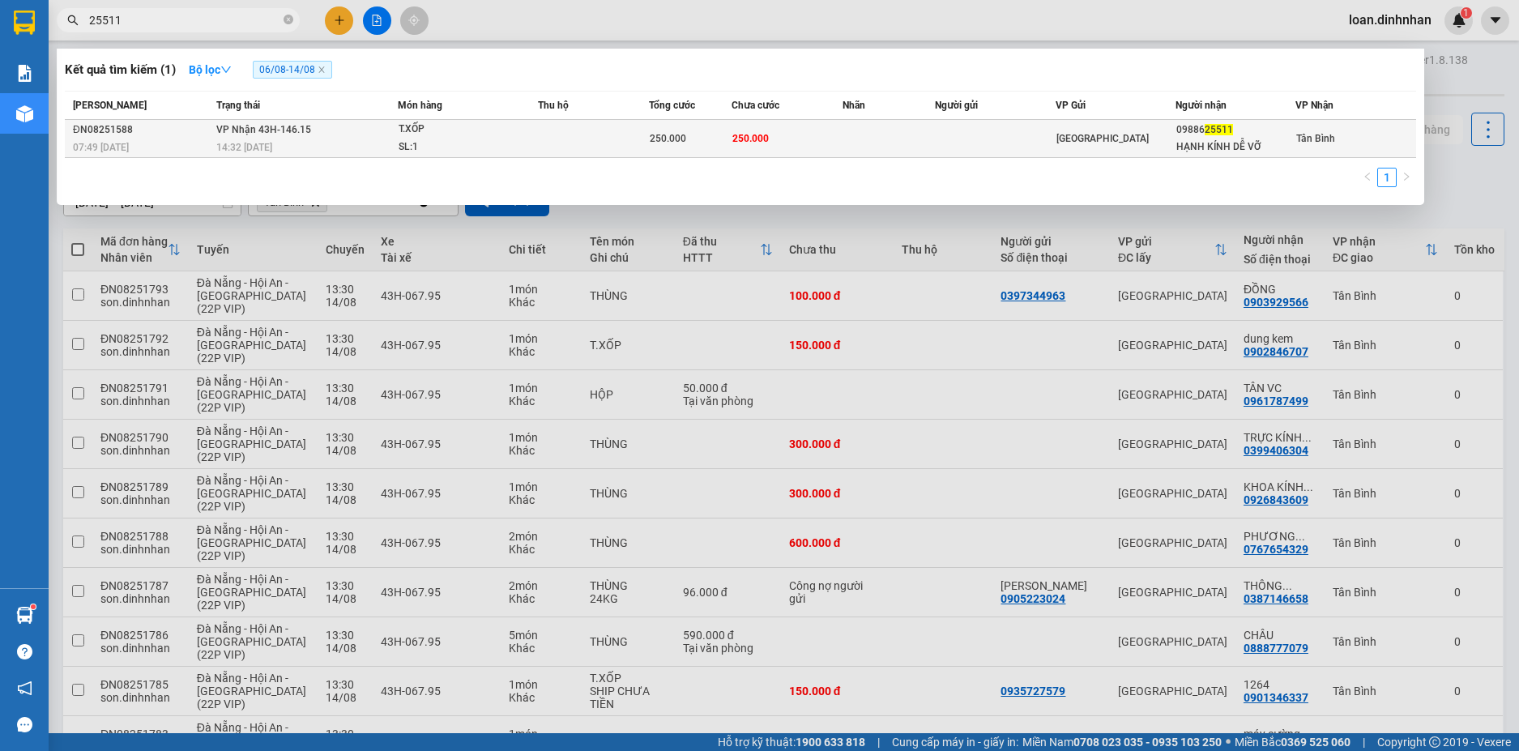
type input "25511"
click at [763, 130] on td "250.000" at bounding box center [787, 139] width 111 height 38
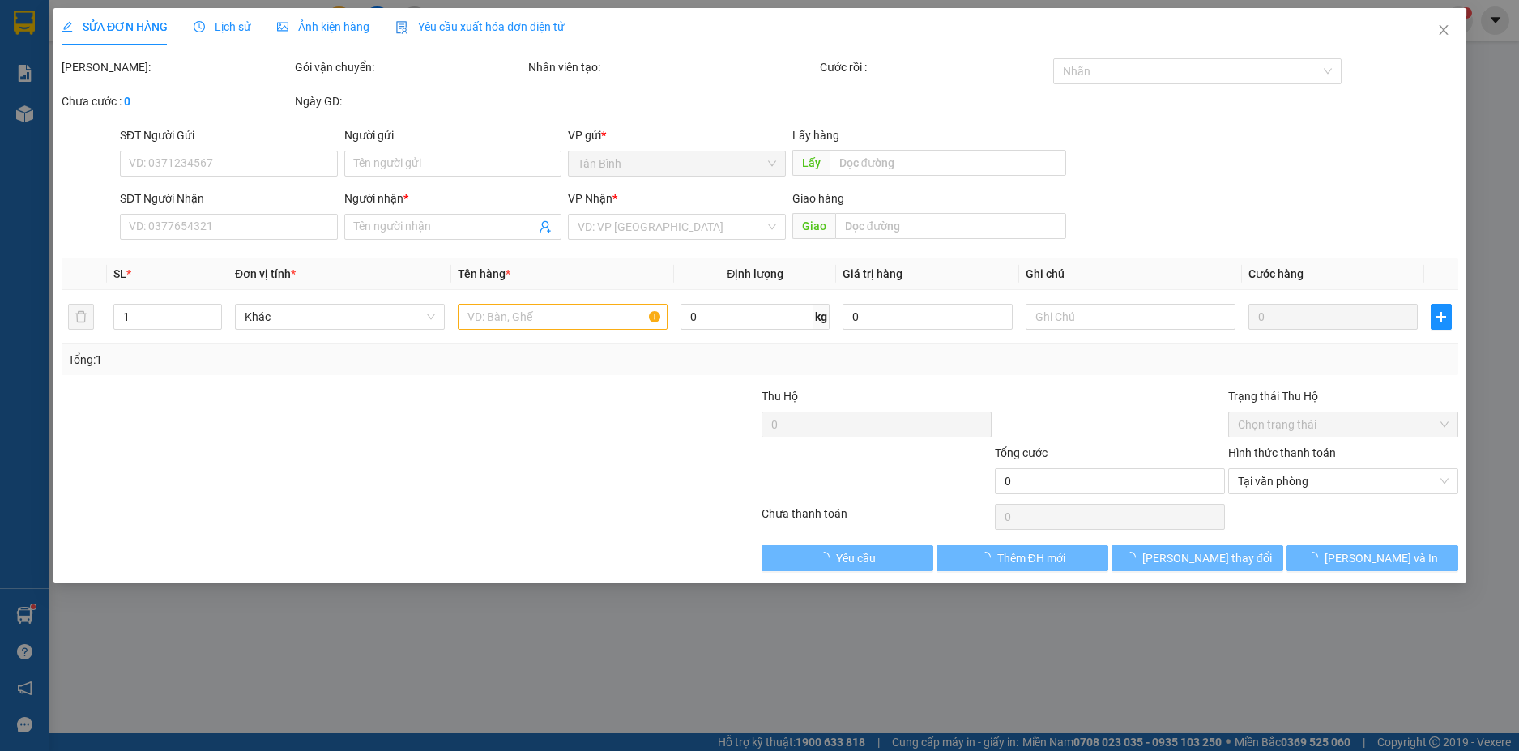
type input "0988625511"
type input "HẠNH KÍNH DỄ VỠ"
type input "250.000"
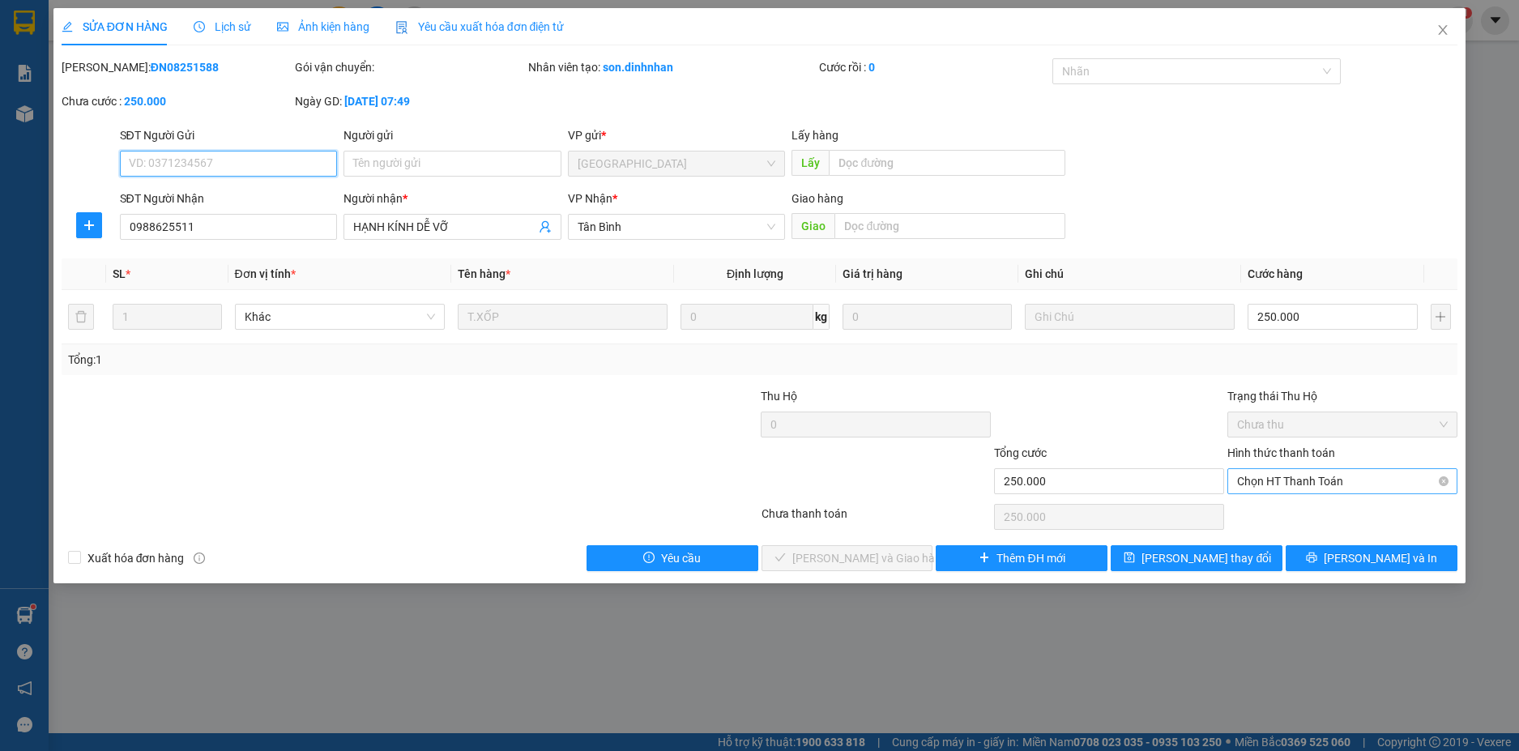
click at [1382, 486] on span "Chọn HT Thanh Toán" at bounding box center [1342, 481] width 211 height 24
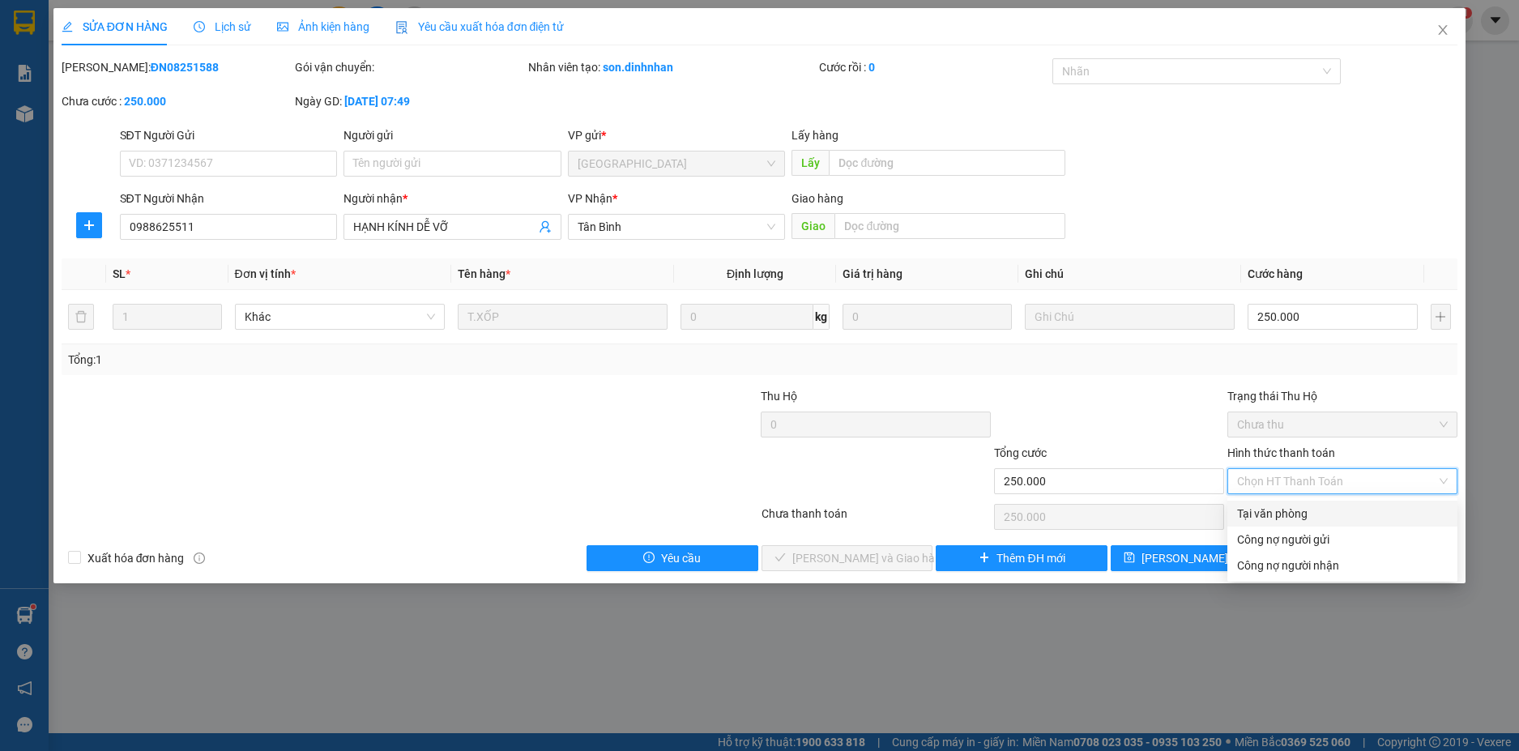
drag, startPoint x: 1311, startPoint y: 504, endPoint x: 1097, endPoint y: 545, distance: 217.9
click at [1309, 504] on div "Tại văn phòng" at bounding box center [1343, 514] width 230 height 26
type input "0"
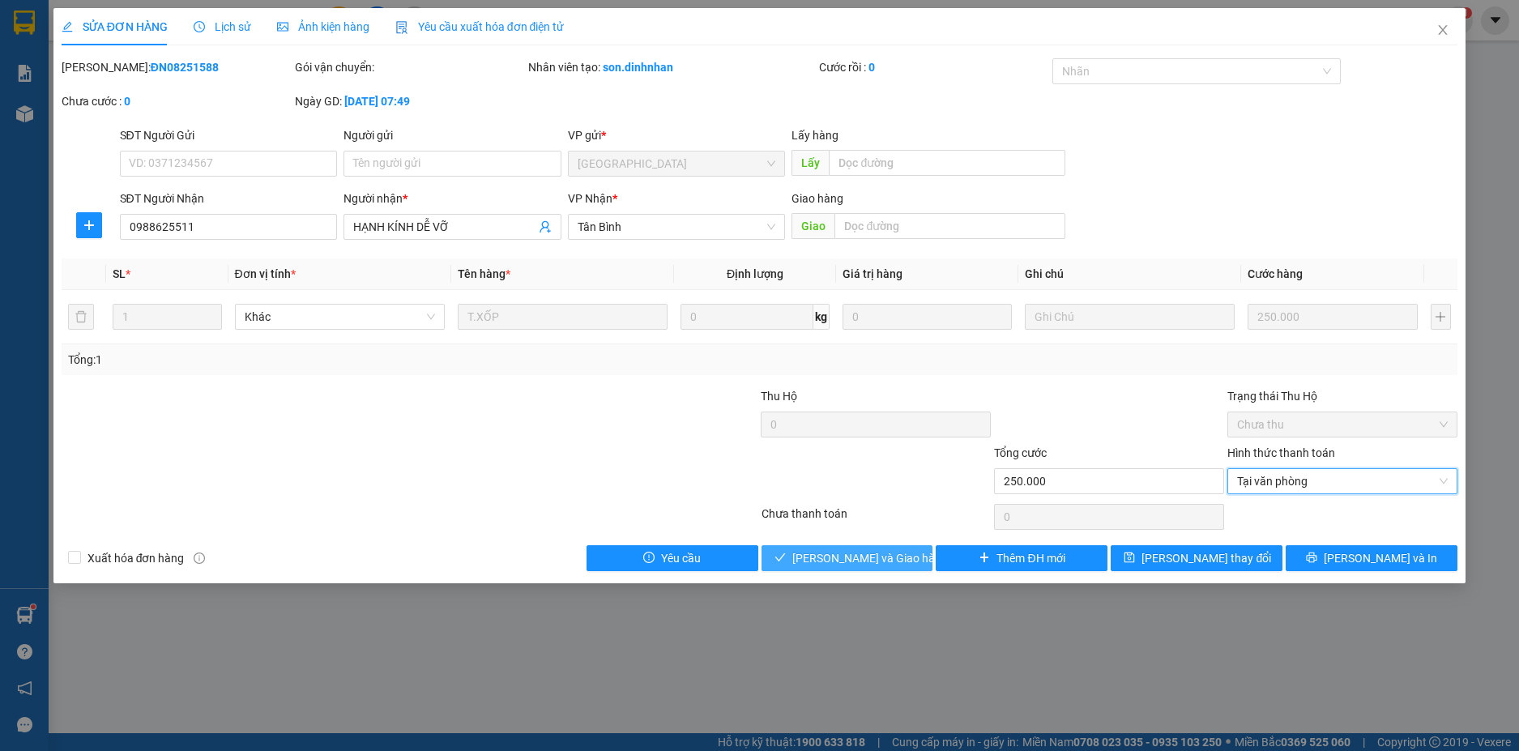
click at [872, 567] on button "[PERSON_NAME] và Giao hàng" at bounding box center [848, 558] width 172 height 26
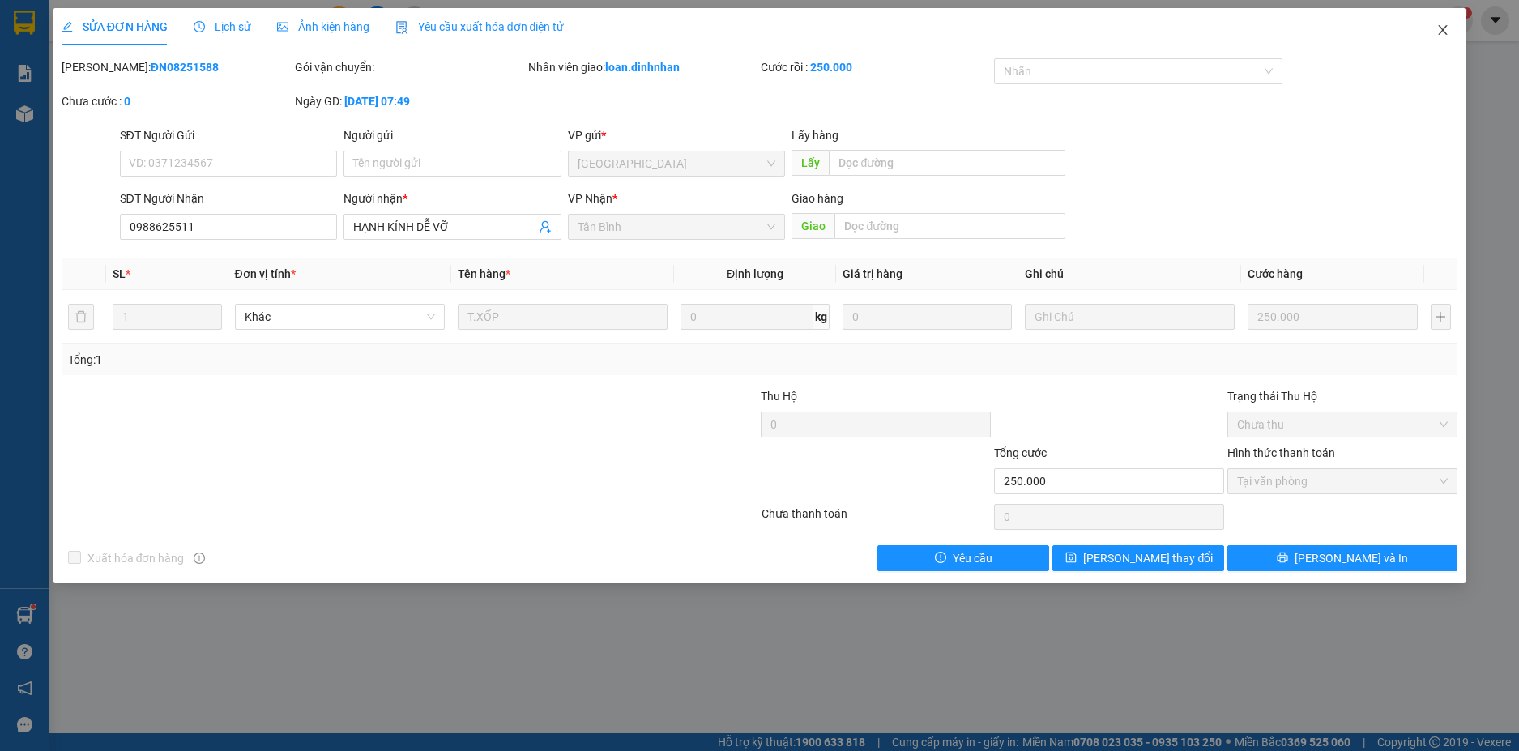
click at [1438, 27] on icon "close" at bounding box center [1443, 29] width 13 height 13
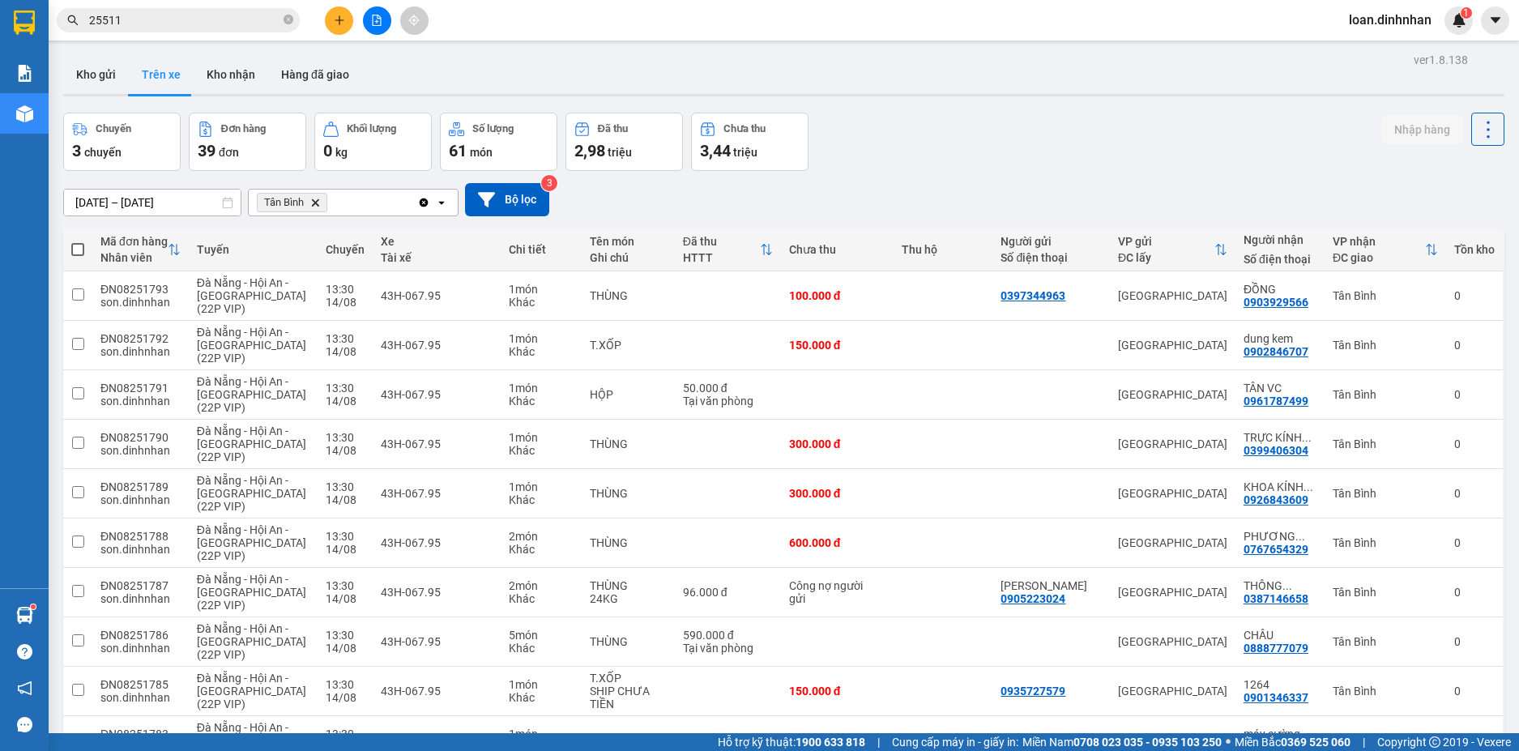
click at [285, 19] on icon "close-circle" at bounding box center [289, 20] width 10 height 10
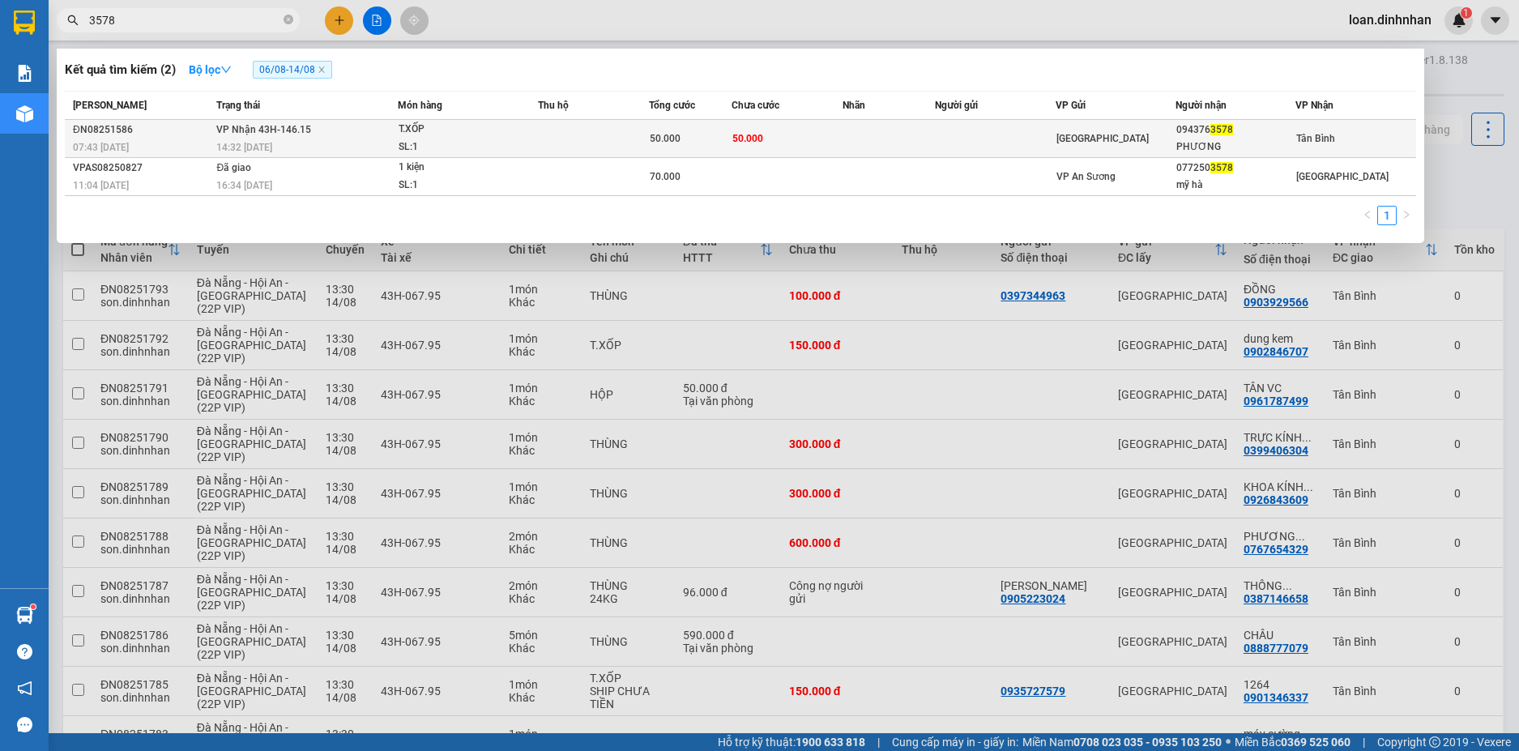
type input "3578"
drag, startPoint x: 346, startPoint y: 134, endPoint x: 359, endPoint y: 134, distance: 13.0
click at [359, 134] on td "VP Nhận 43H-146.15 14:32 [DATE]" at bounding box center [304, 139] width 185 height 38
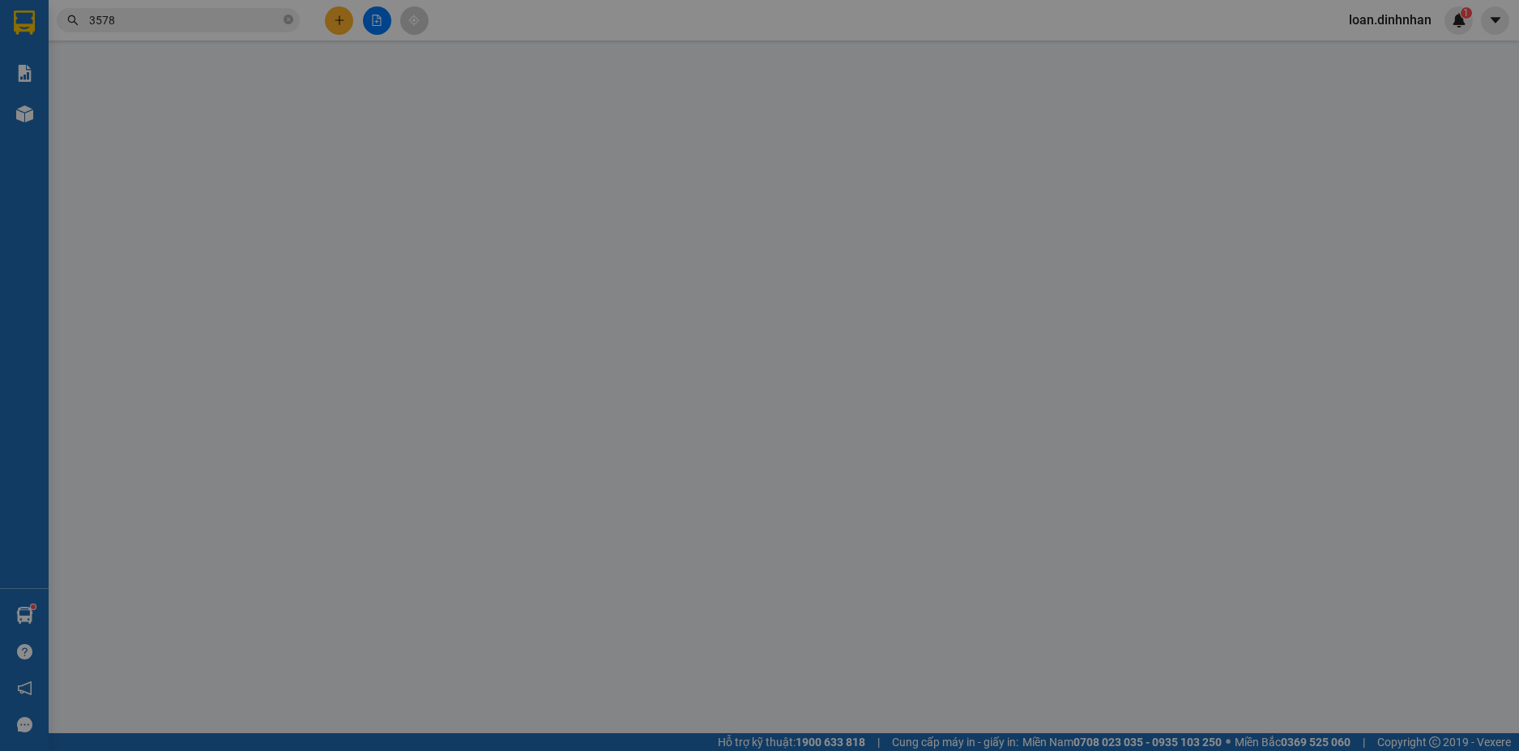
type input "0943763578"
type input "PHƯƠNG"
type input "50.000"
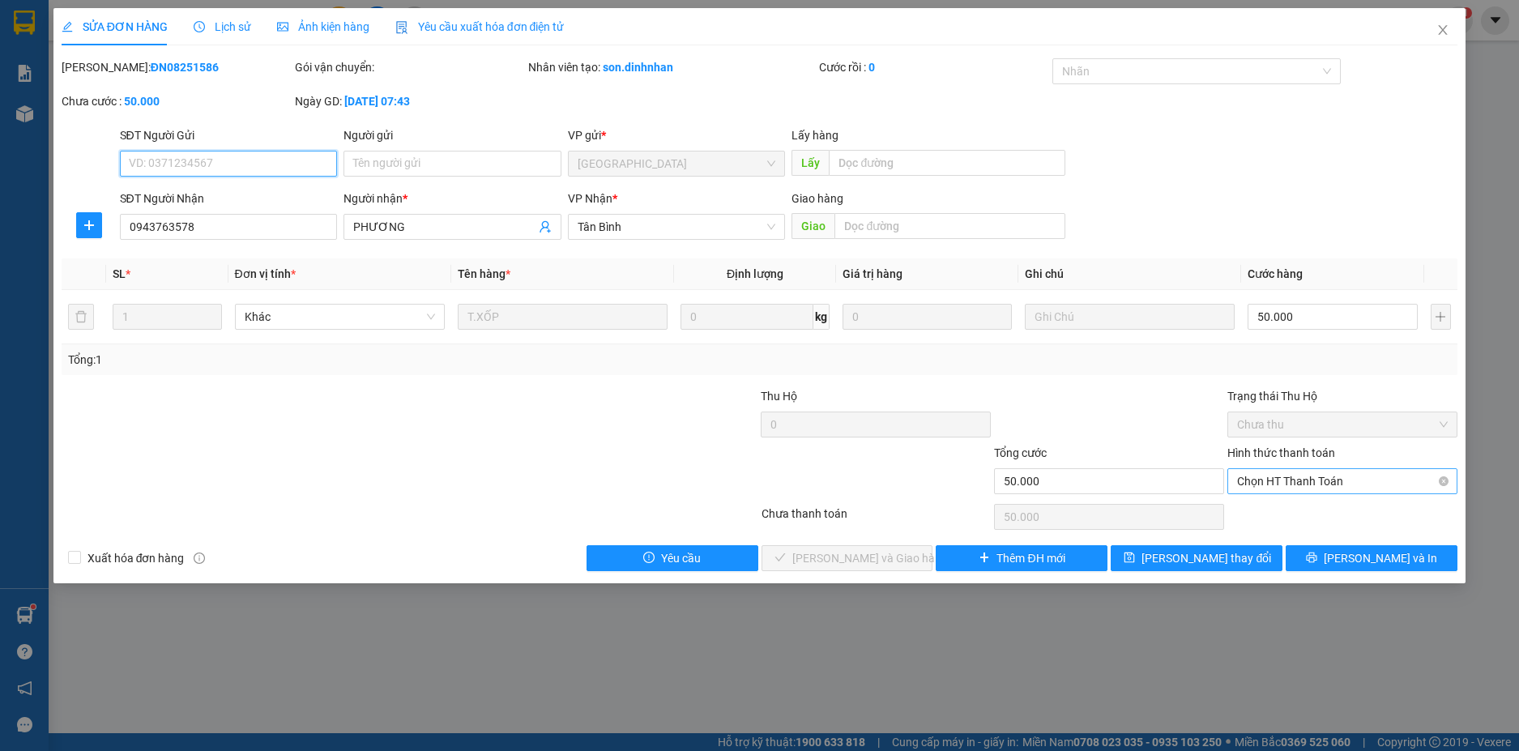
click at [1294, 479] on span "Chọn HT Thanh Toán" at bounding box center [1342, 481] width 211 height 24
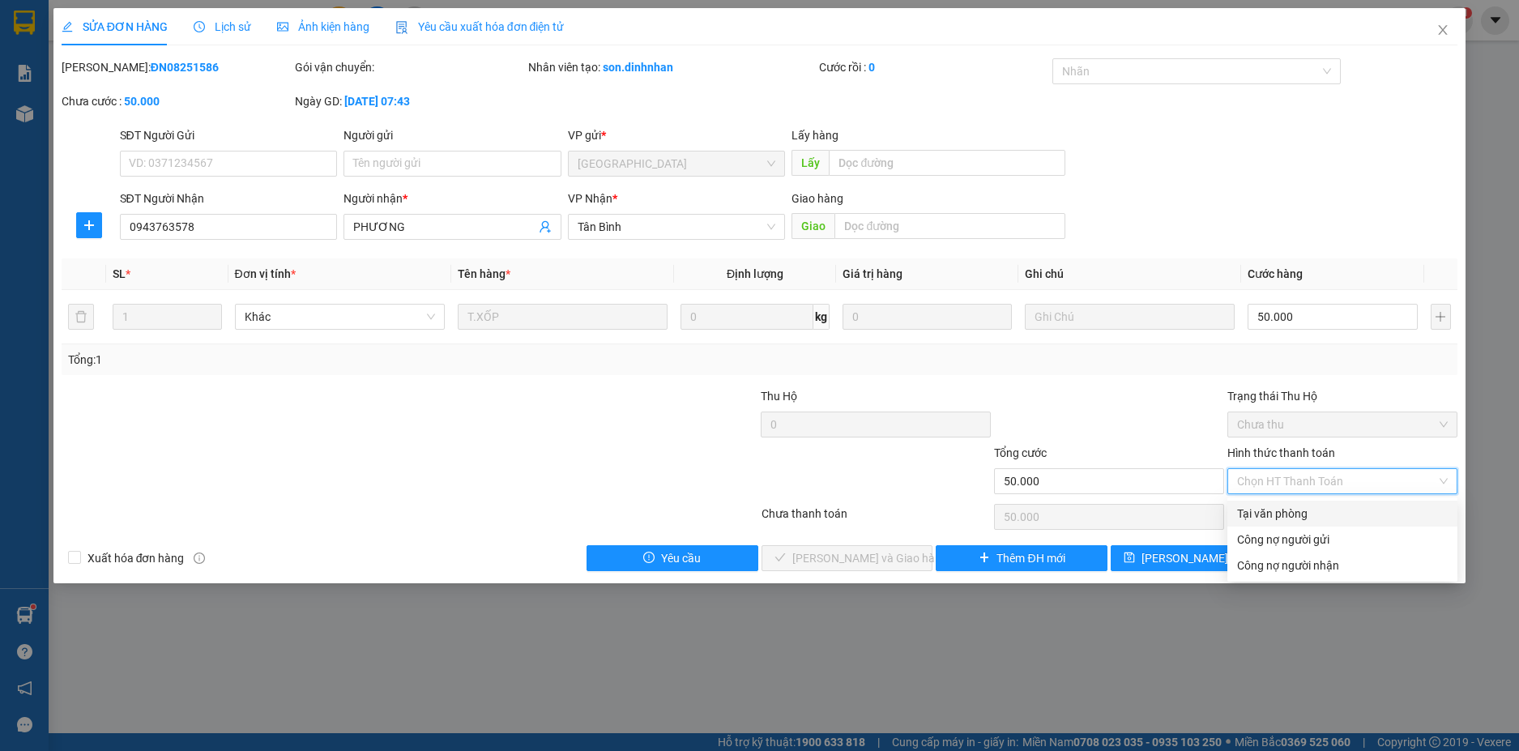
click at [1284, 509] on div "Tại văn phòng" at bounding box center [1342, 514] width 211 height 18
type input "0"
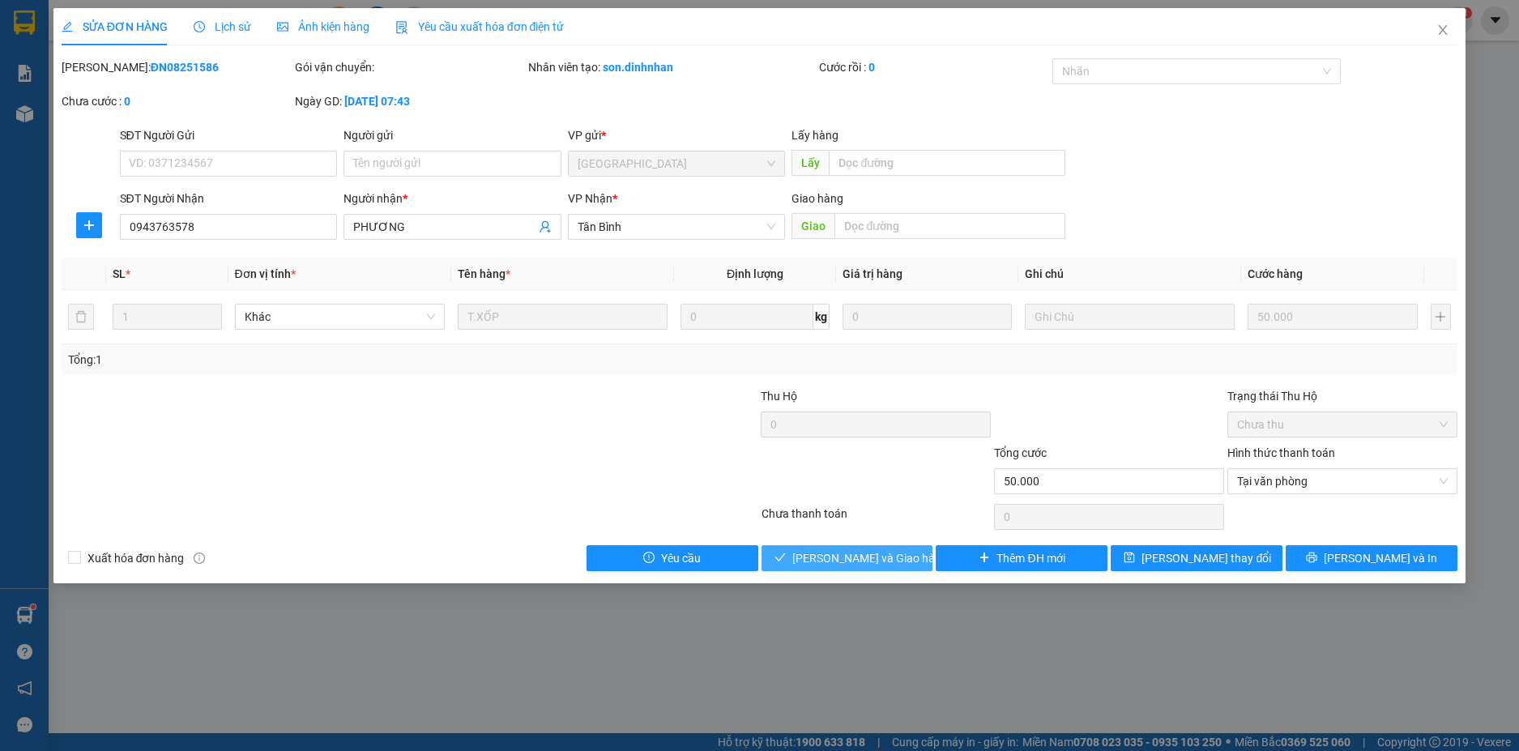
drag, startPoint x: 846, startPoint y: 555, endPoint x: 867, endPoint y: 553, distance: 21.2
click at [851, 553] on span "[PERSON_NAME] và Giao hàng" at bounding box center [870, 558] width 156 height 18
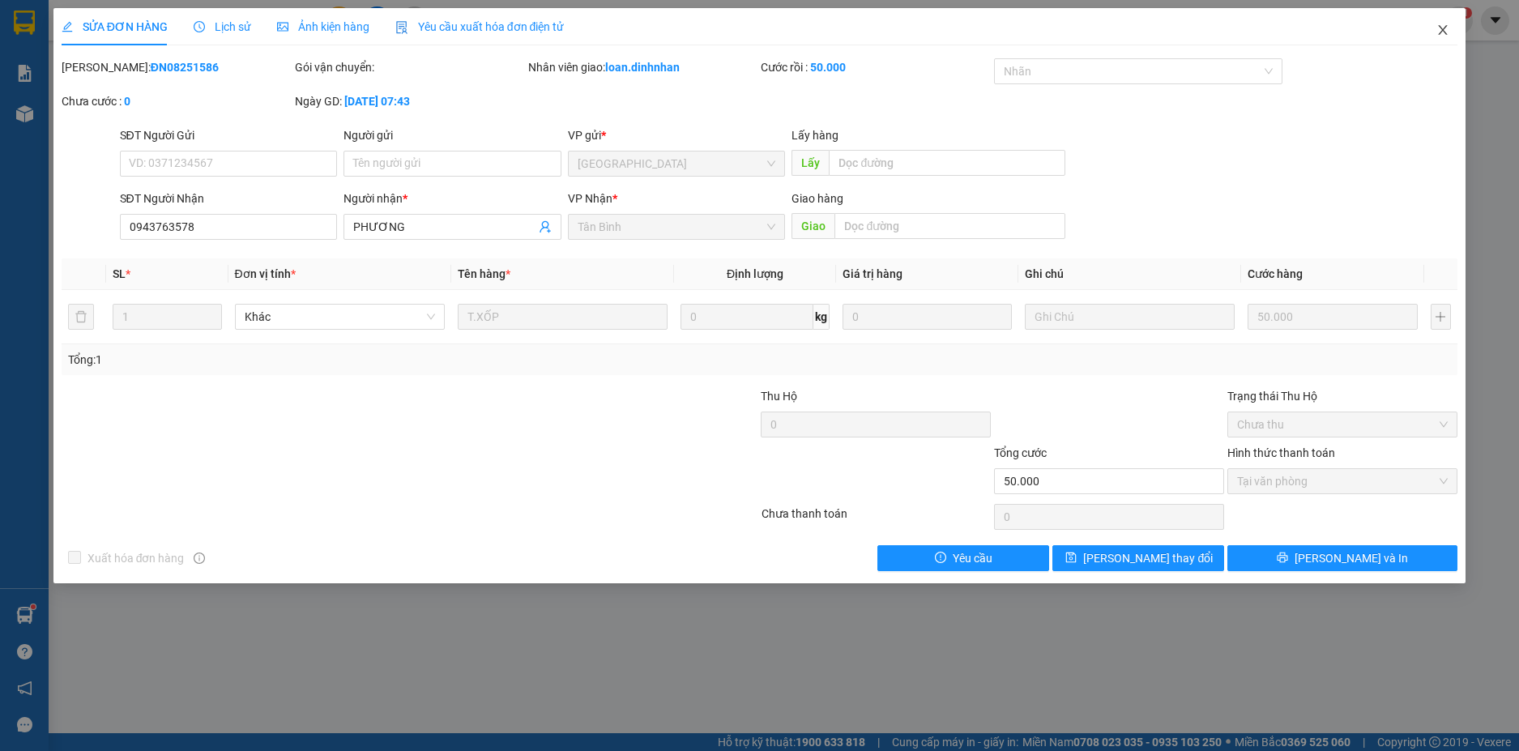
click at [1448, 34] on icon "close" at bounding box center [1443, 29] width 13 height 13
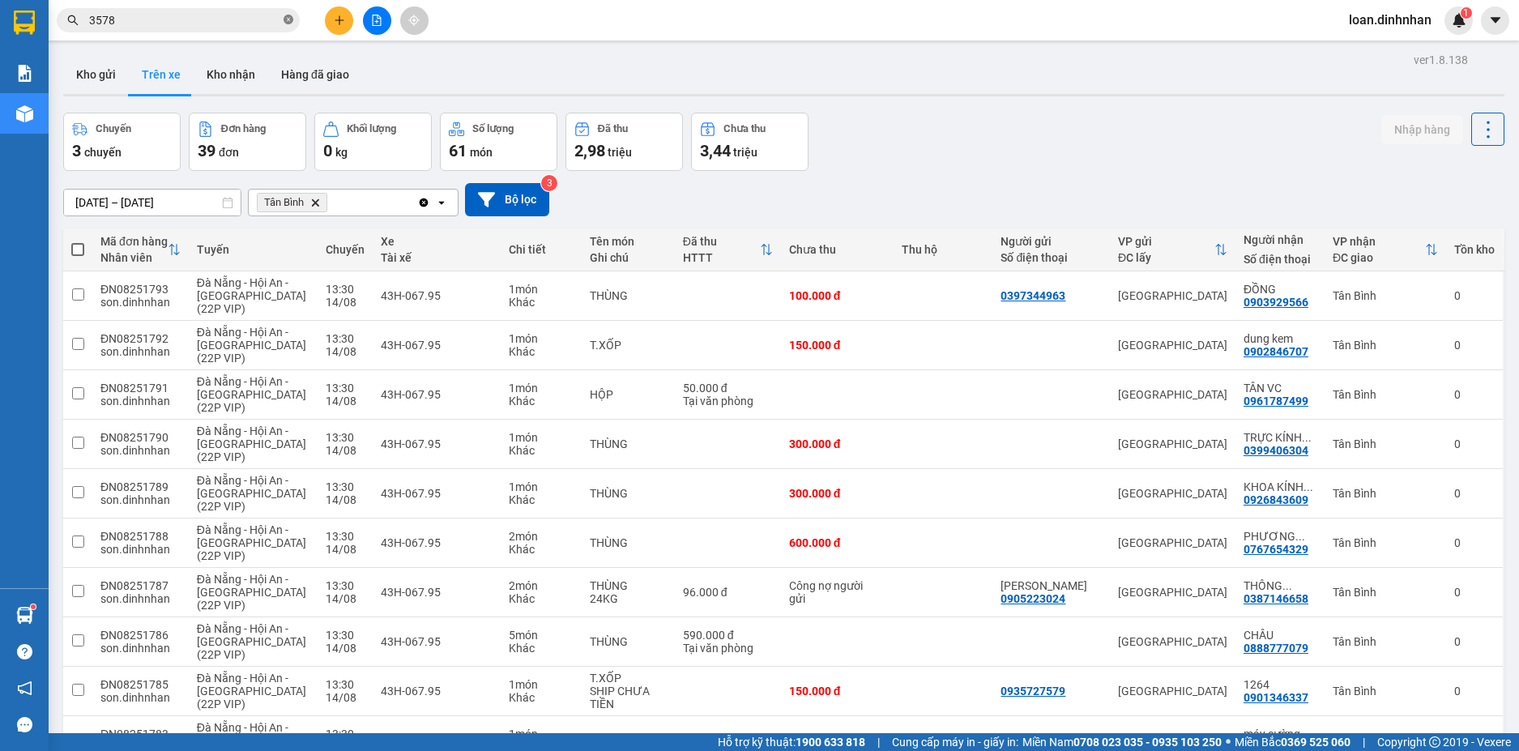
click at [292, 22] on icon "close-circle" at bounding box center [289, 20] width 10 height 10
click at [281, 22] on span at bounding box center [178, 20] width 243 height 24
click at [276, 23] on input "text" at bounding box center [184, 20] width 191 height 18
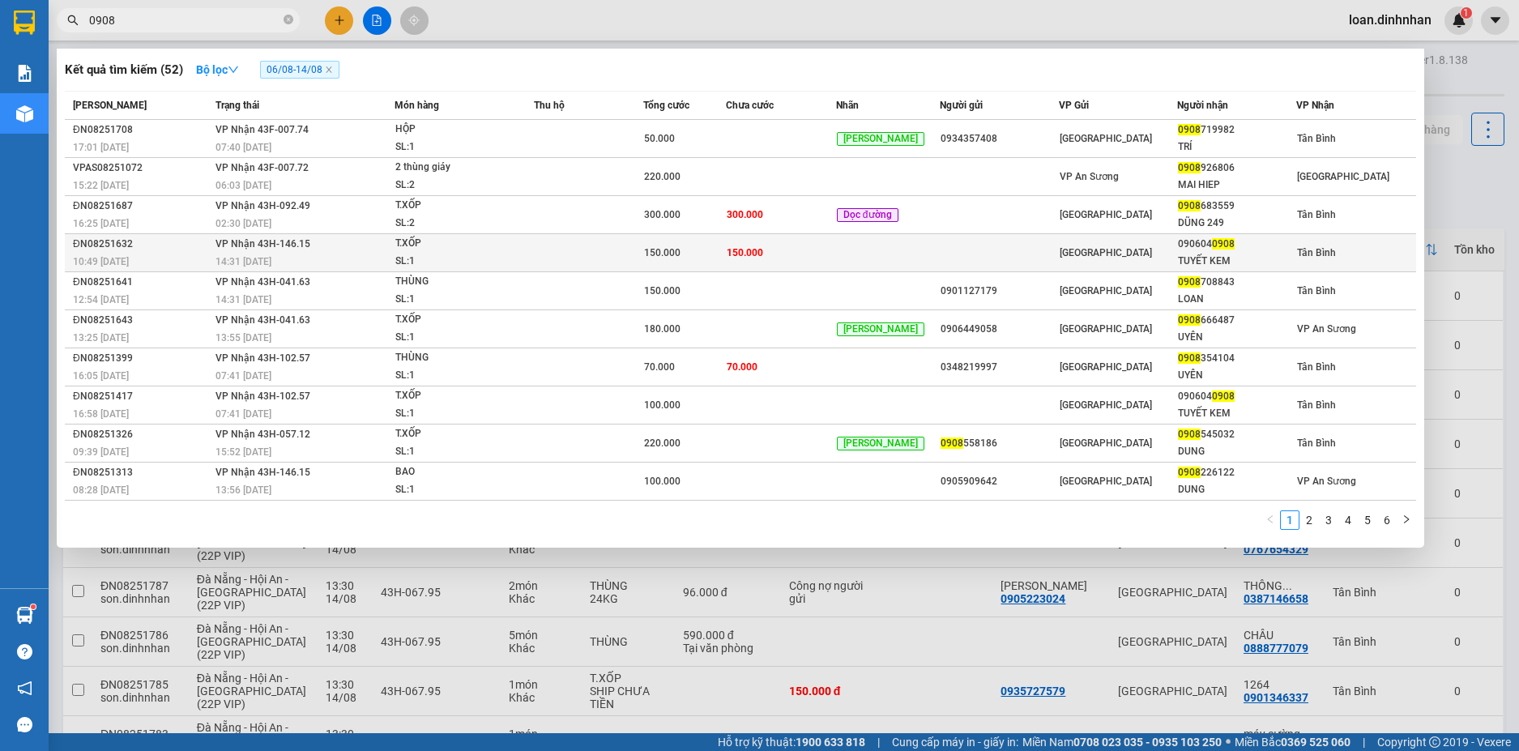
type input "0908"
click at [626, 241] on td at bounding box center [589, 253] width 110 height 38
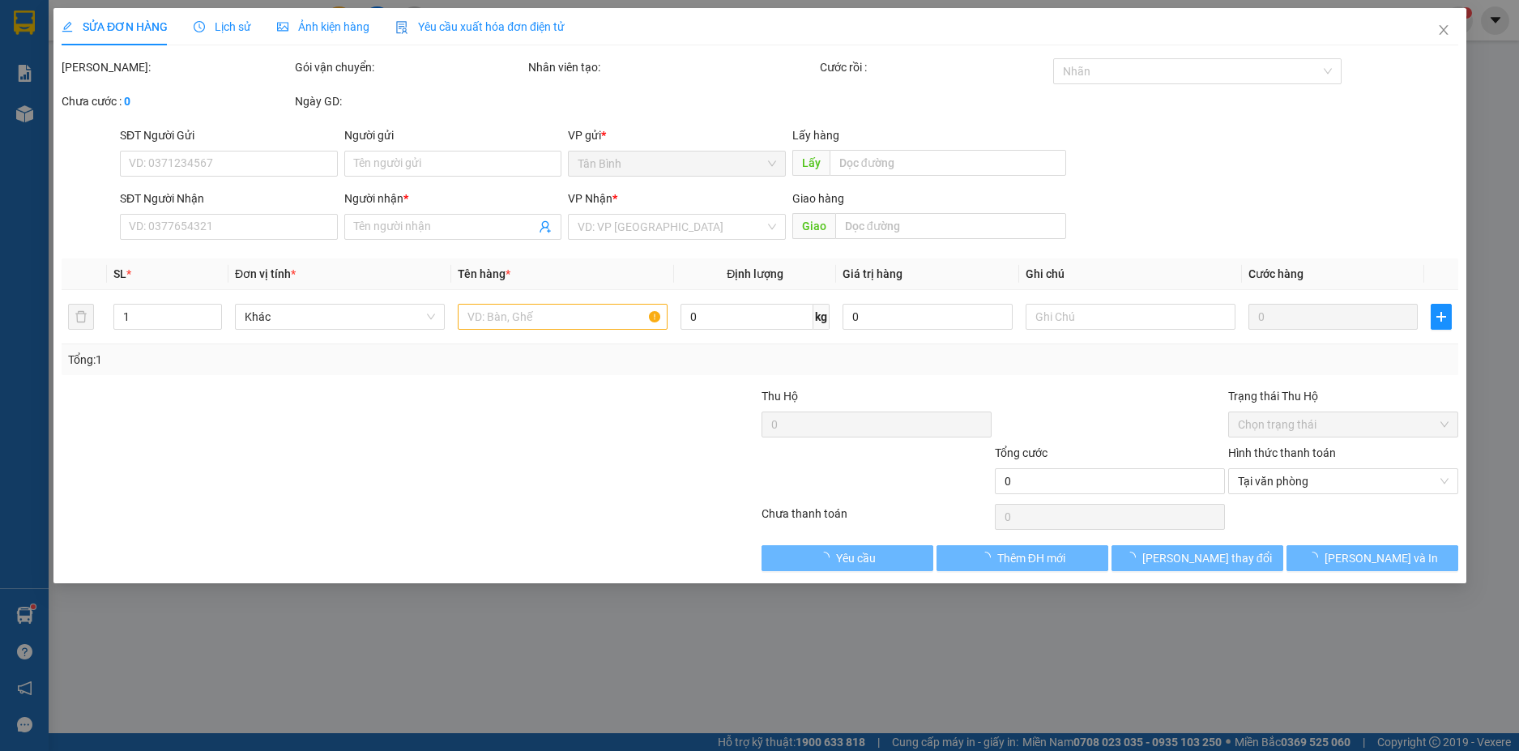
type input "0906040908"
type input "TUYẾT KEM"
type input "150.000"
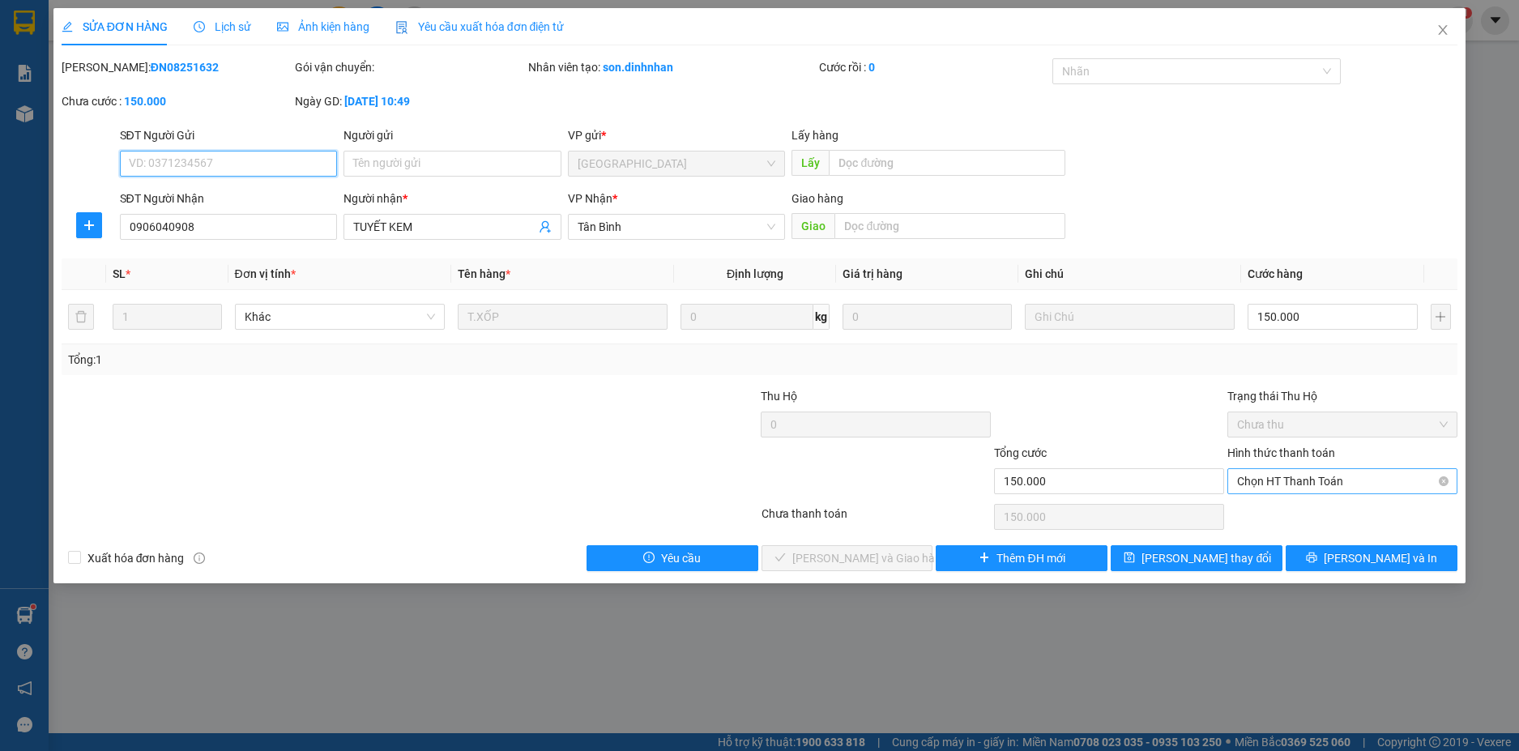
click at [1339, 482] on span "Chọn HT Thanh Toán" at bounding box center [1342, 481] width 211 height 24
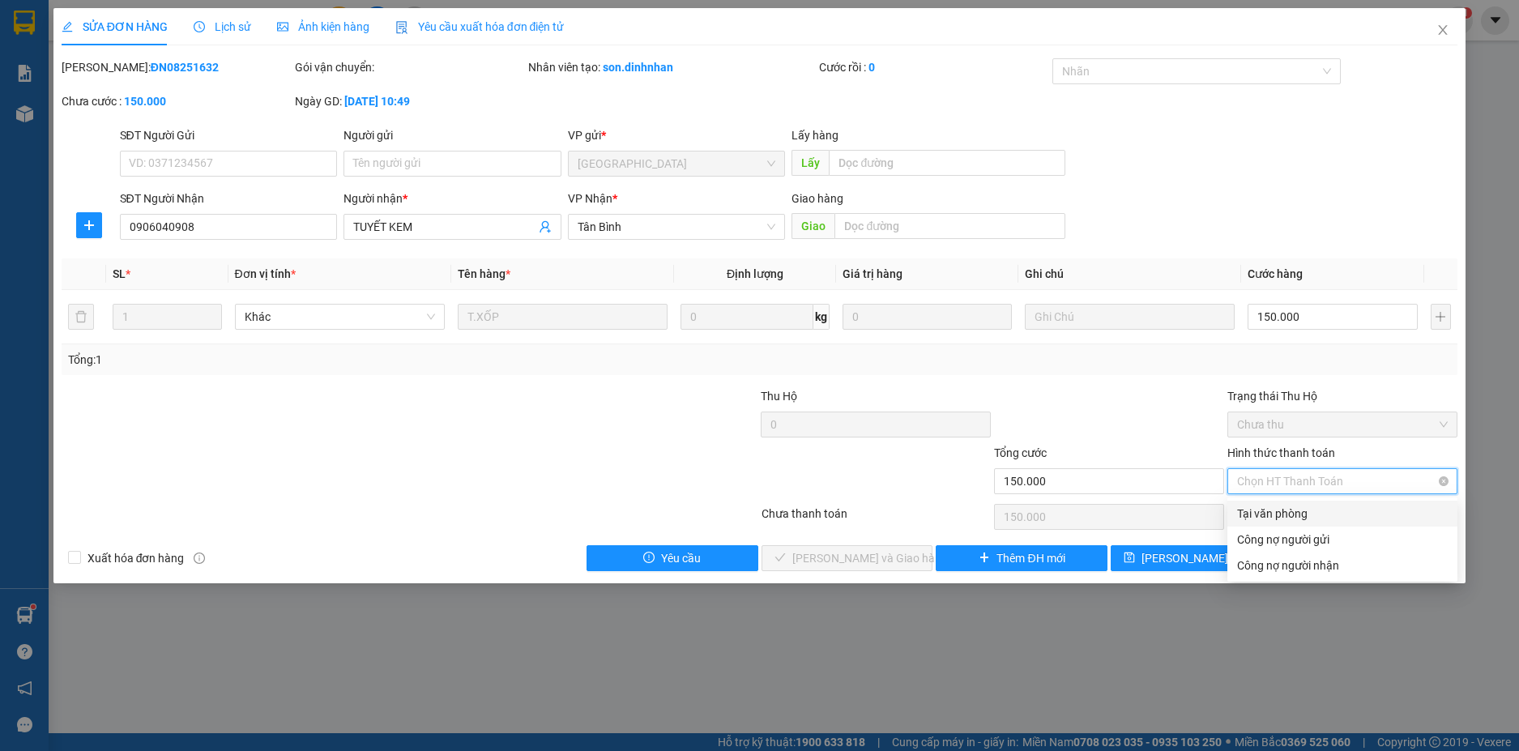
click at [1311, 511] on div "Tại văn phòng" at bounding box center [1342, 514] width 211 height 18
type input "0"
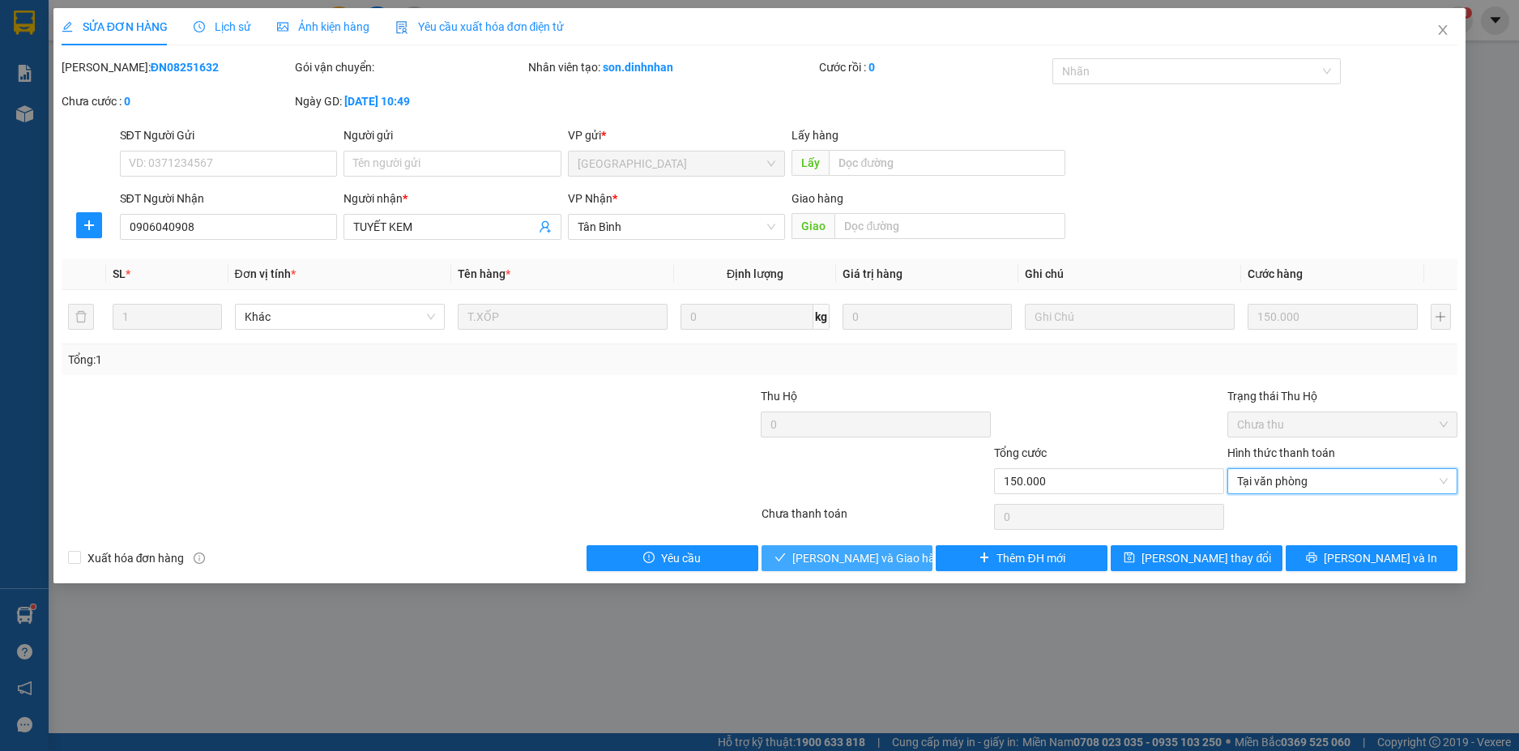
click at [831, 566] on span "[PERSON_NAME] và Giao hàng" at bounding box center [870, 558] width 156 height 18
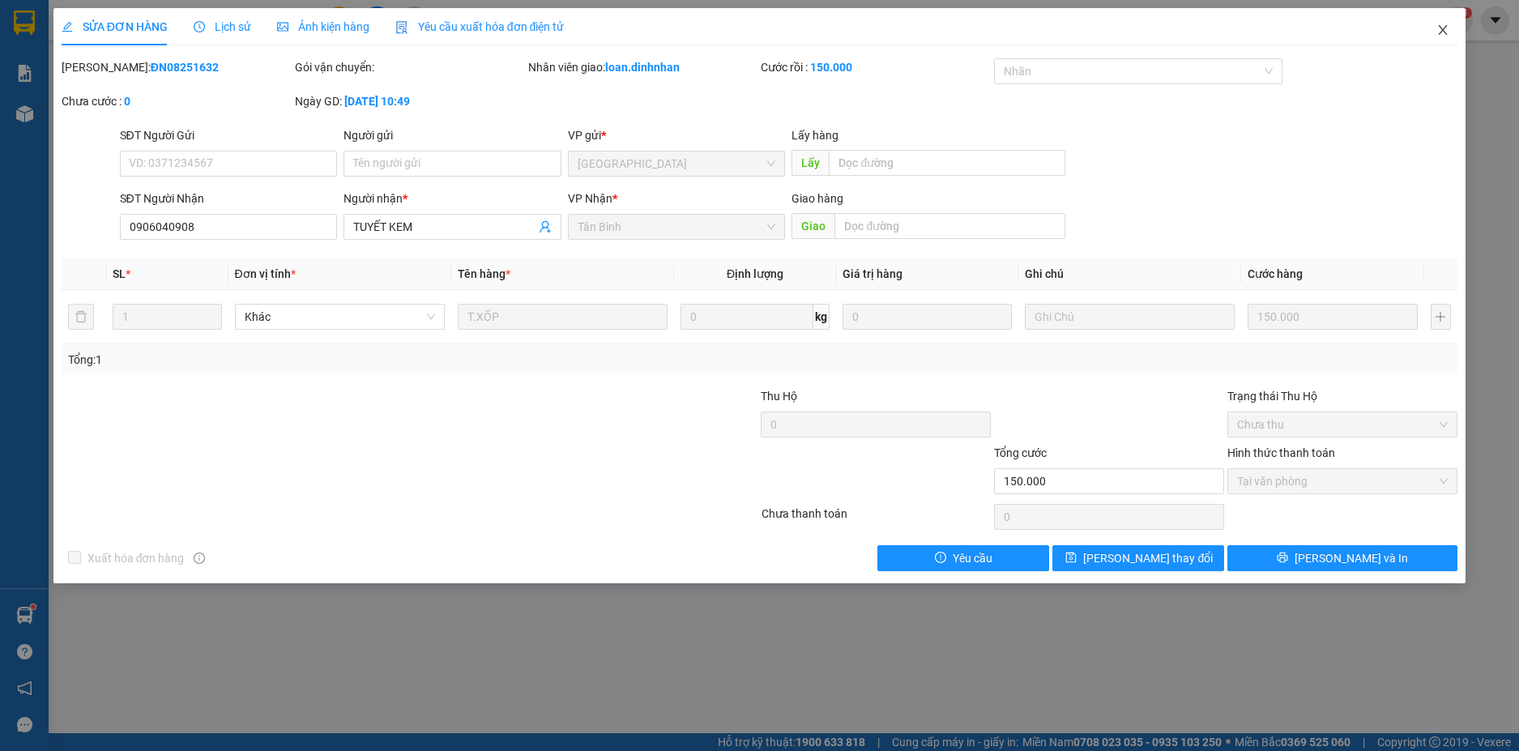
click at [1446, 28] on icon "close" at bounding box center [1443, 30] width 9 height 10
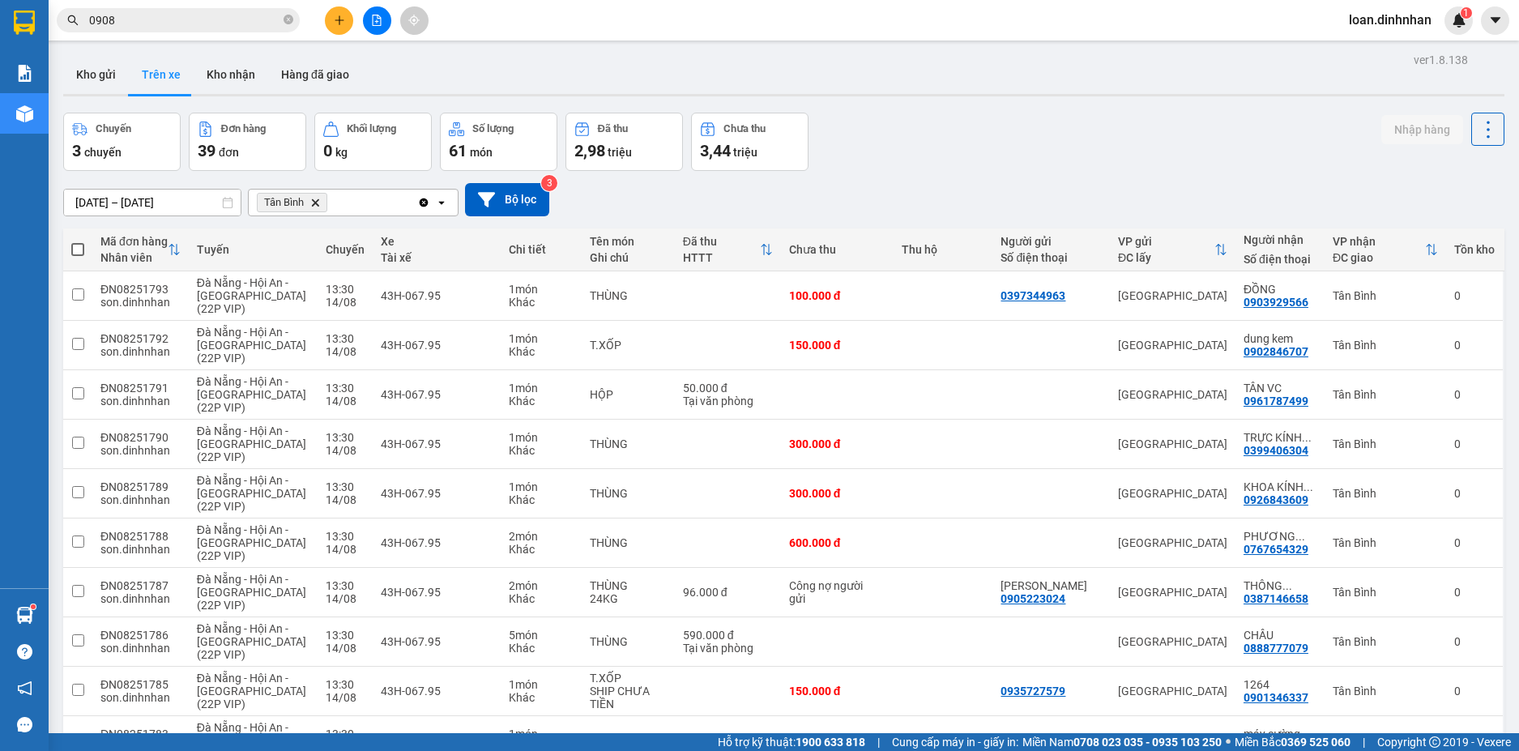
click at [279, 15] on input "0908" at bounding box center [184, 20] width 191 height 18
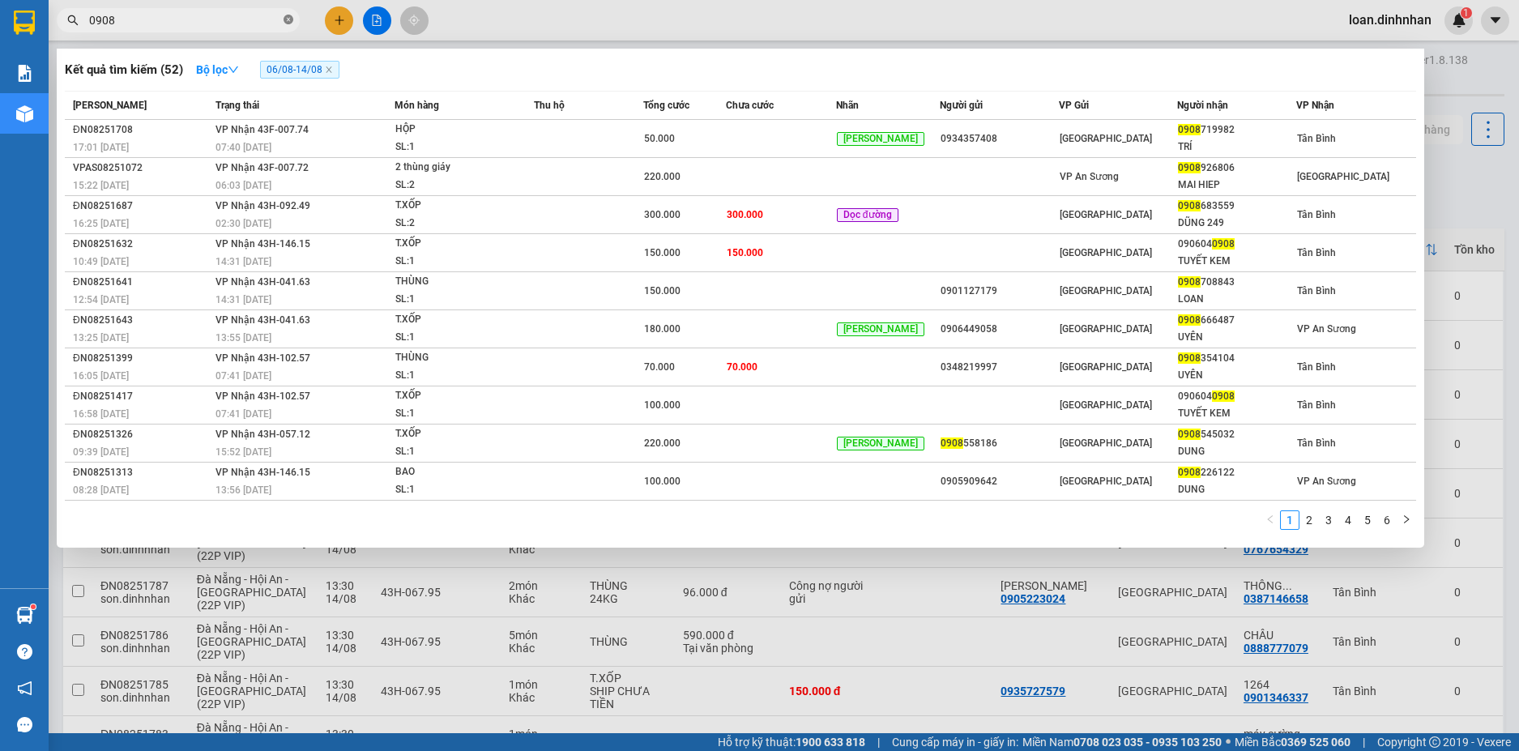
click at [291, 21] on icon "close-circle" at bounding box center [289, 20] width 10 height 10
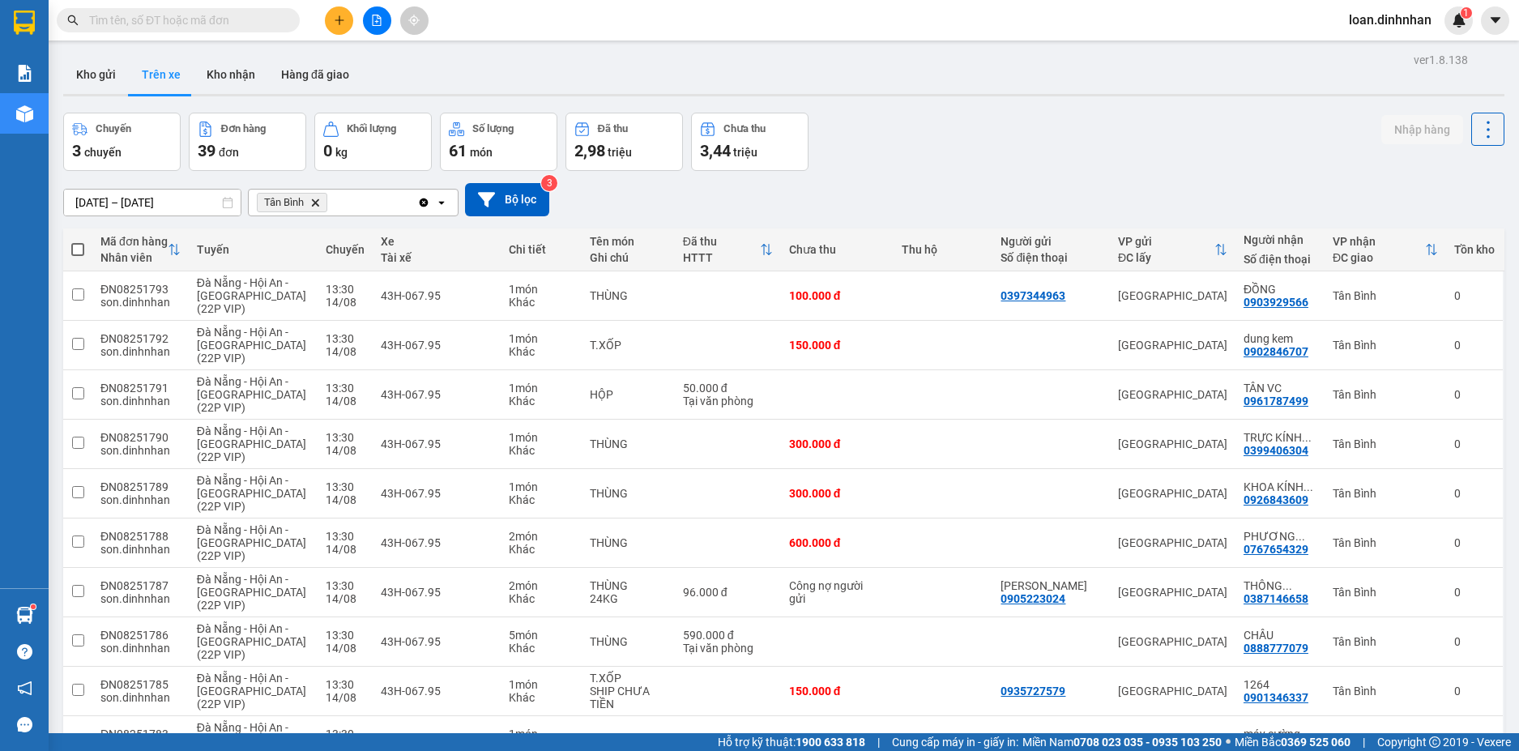
click at [280, 23] on input "text" at bounding box center [184, 20] width 191 height 18
click at [278, 23] on input "text" at bounding box center [184, 20] width 191 height 18
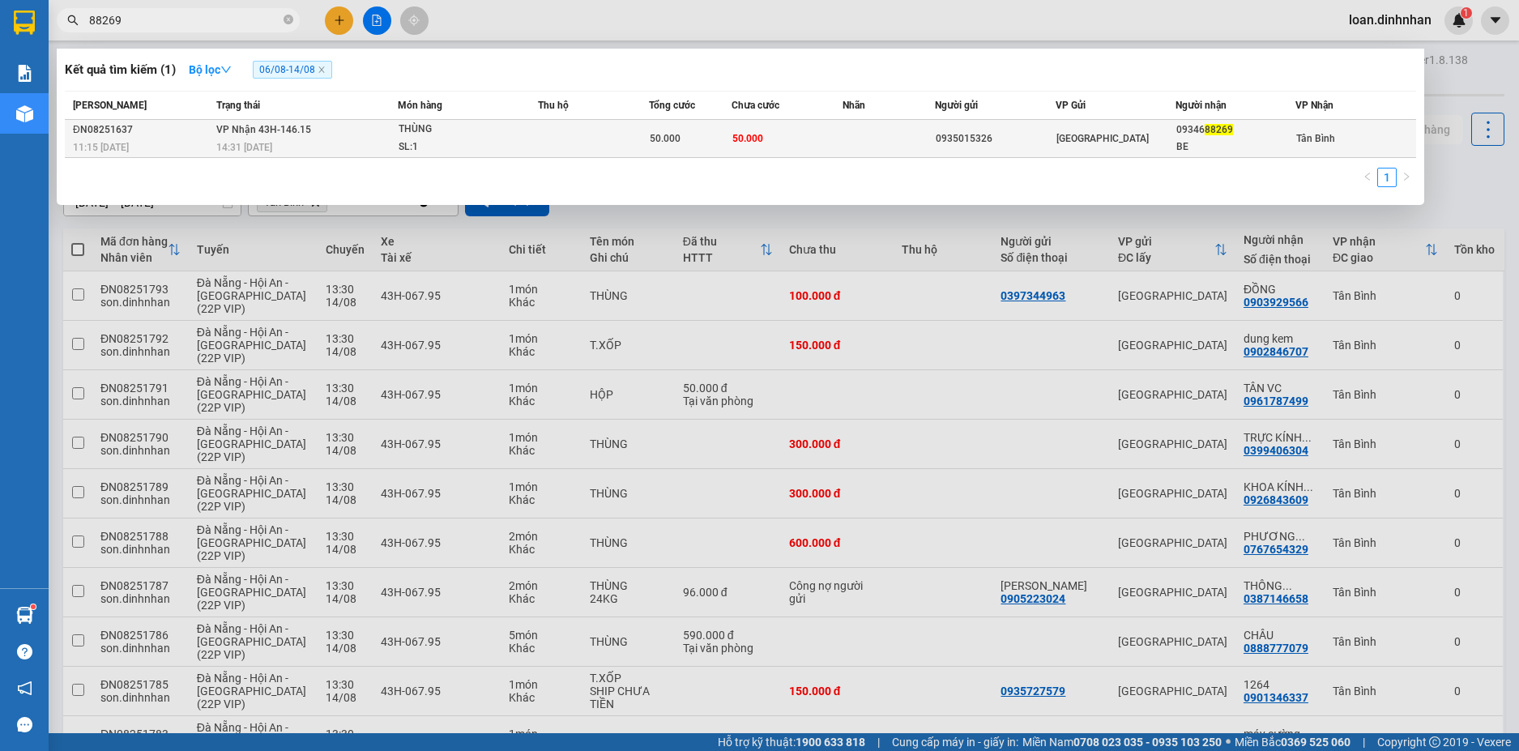
type input "88269"
click at [461, 139] on div "SL: 1" at bounding box center [460, 148] width 122 height 18
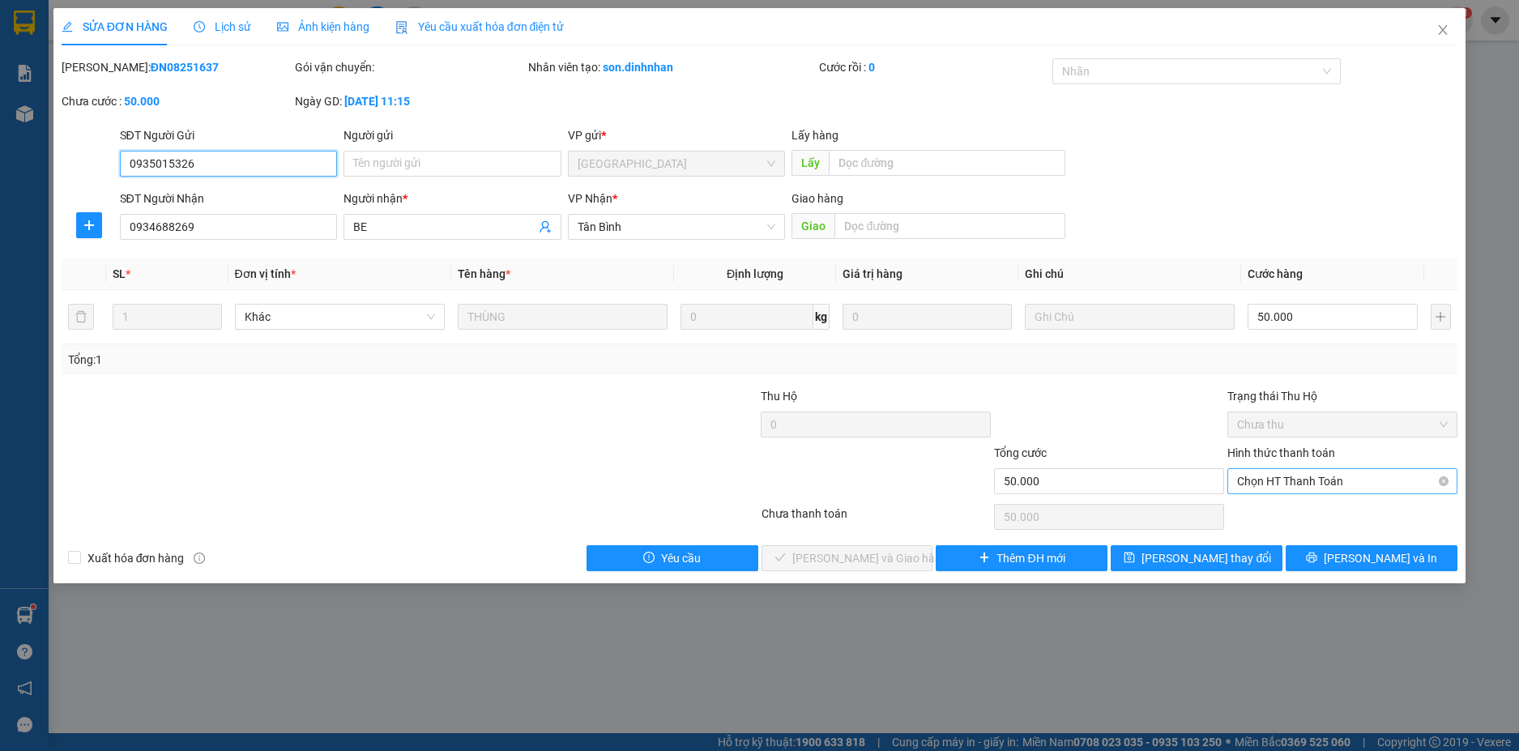
click at [1258, 485] on span "Chọn HT Thanh Toán" at bounding box center [1342, 481] width 211 height 24
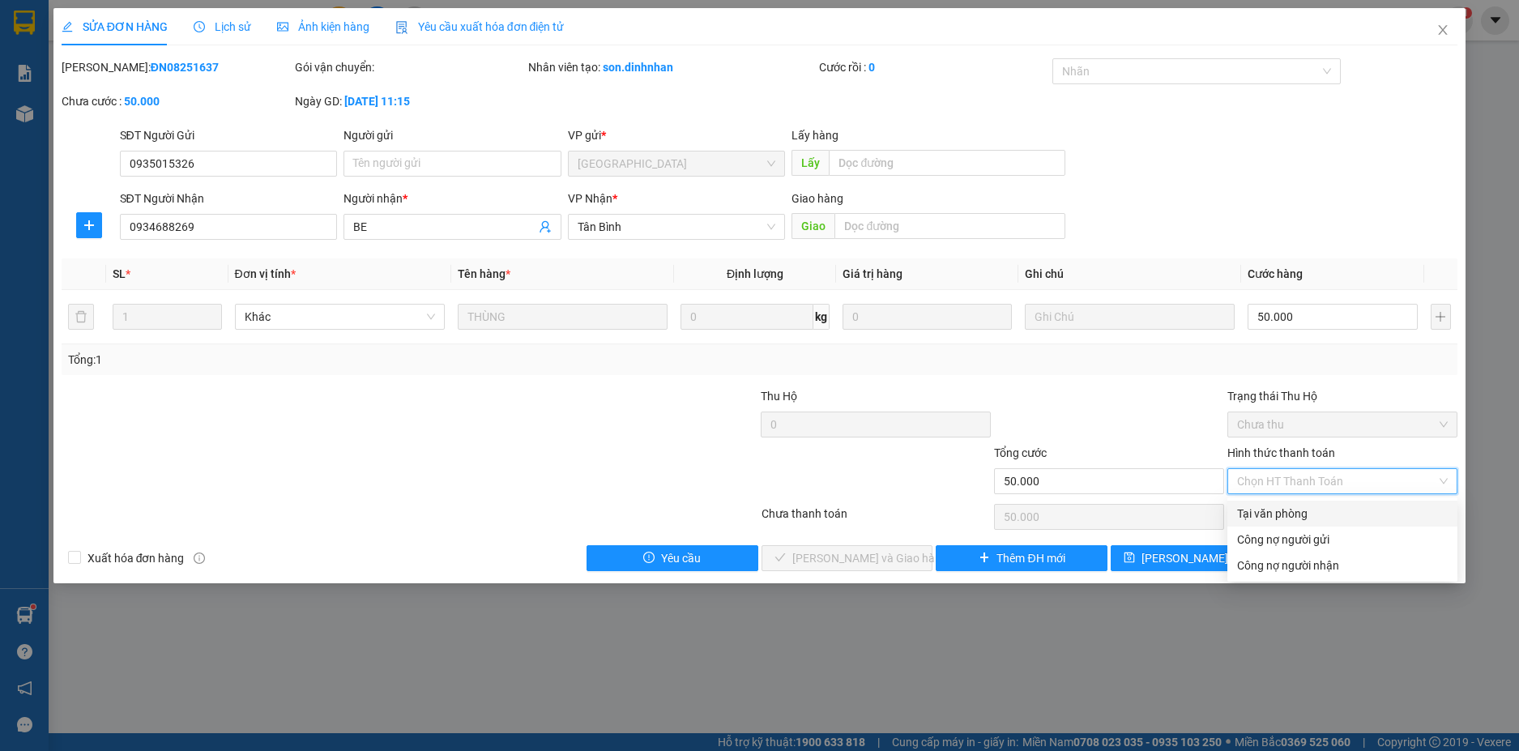
click at [1250, 505] on div "Tại văn phòng" at bounding box center [1342, 514] width 211 height 18
type input "0"
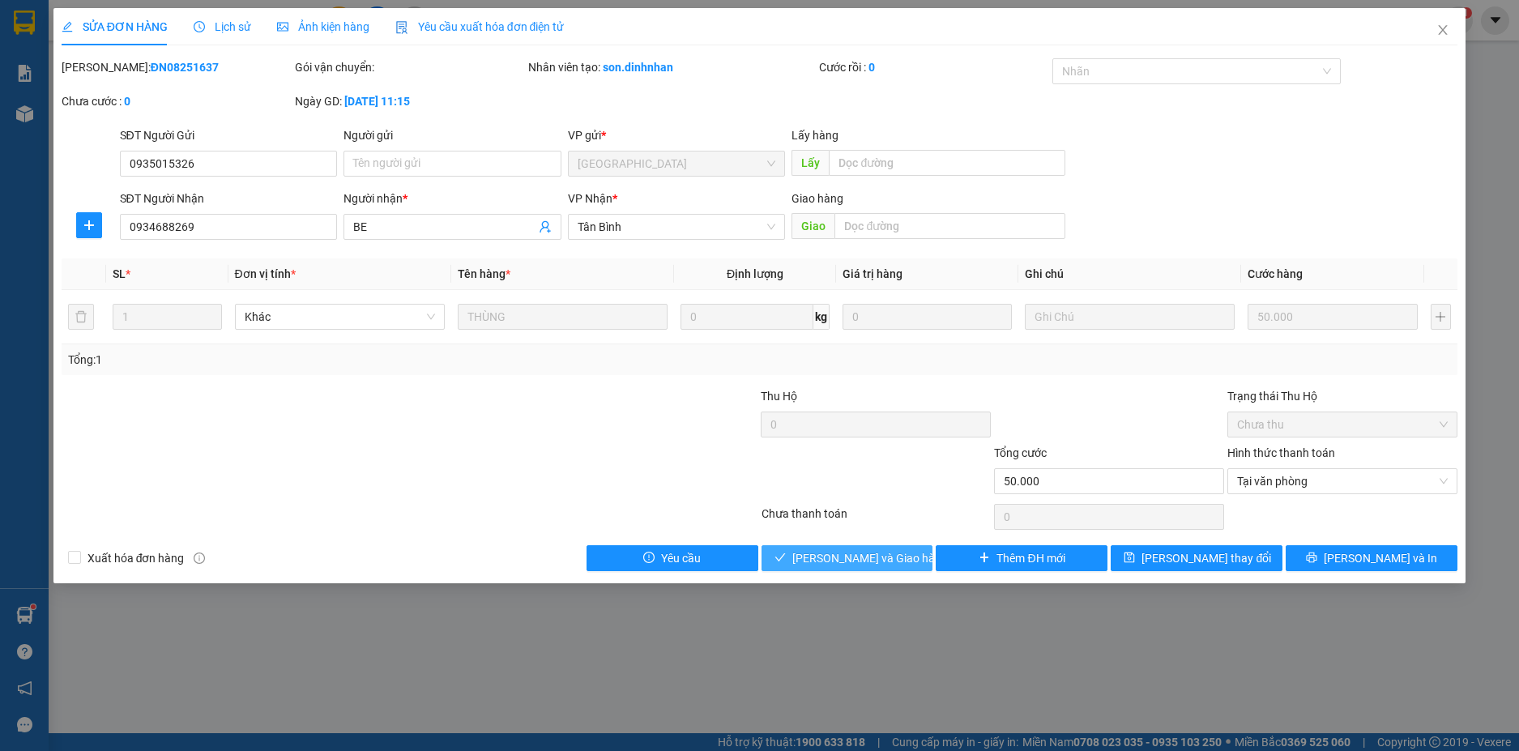
click at [878, 562] on span "[PERSON_NAME] và Giao hàng" at bounding box center [870, 558] width 156 height 18
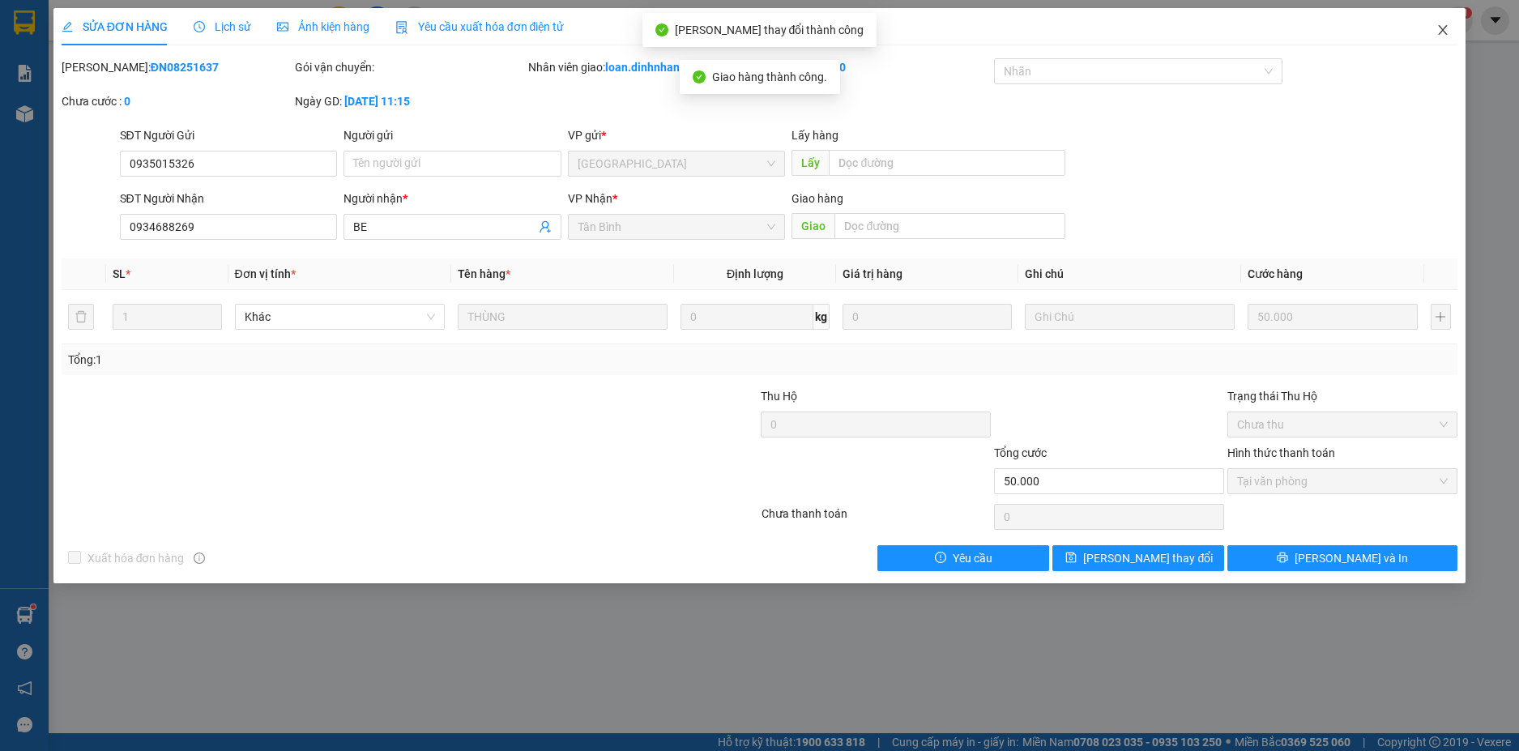
click at [1449, 18] on span "Close" at bounding box center [1442, 30] width 45 height 45
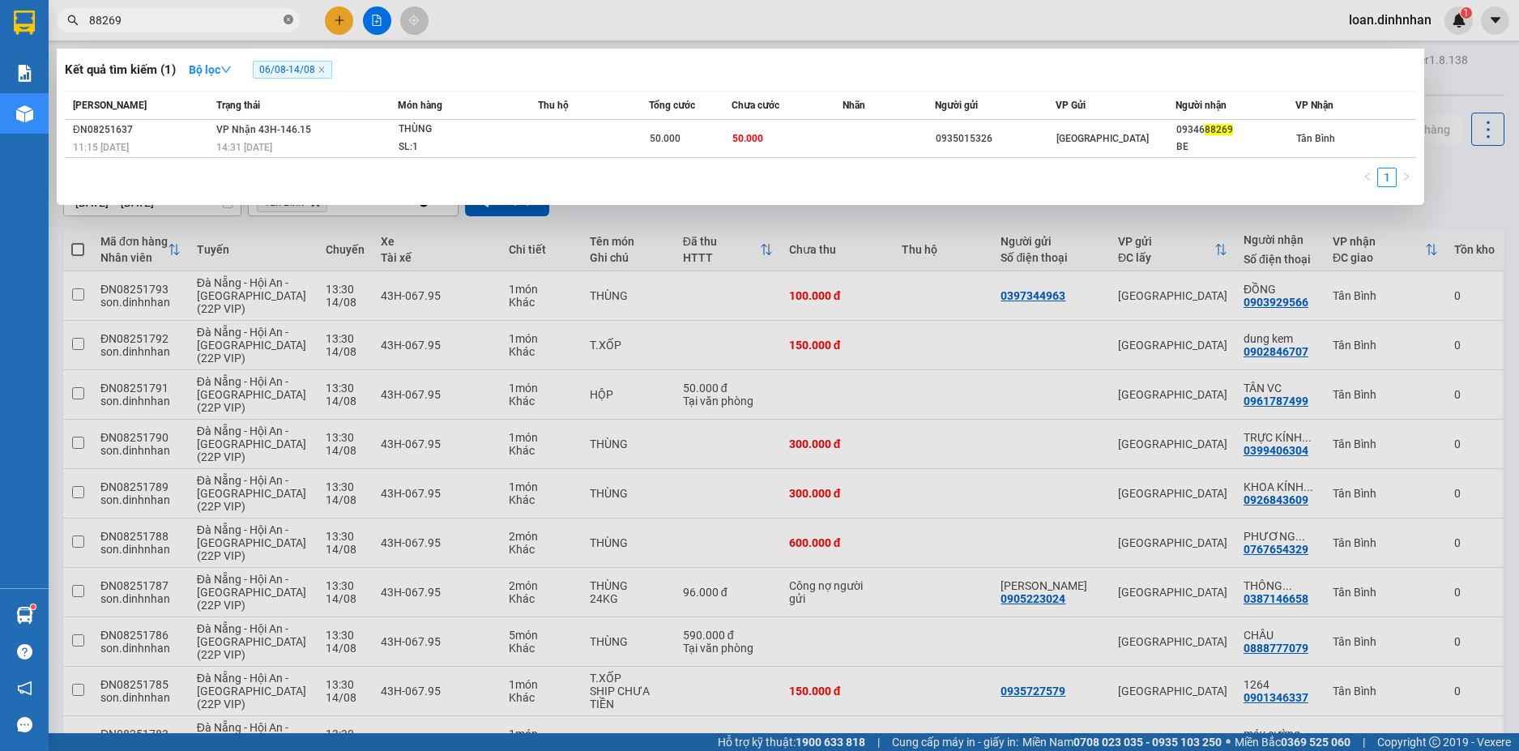
click at [291, 13] on span at bounding box center [289, 20] width 10 height 15
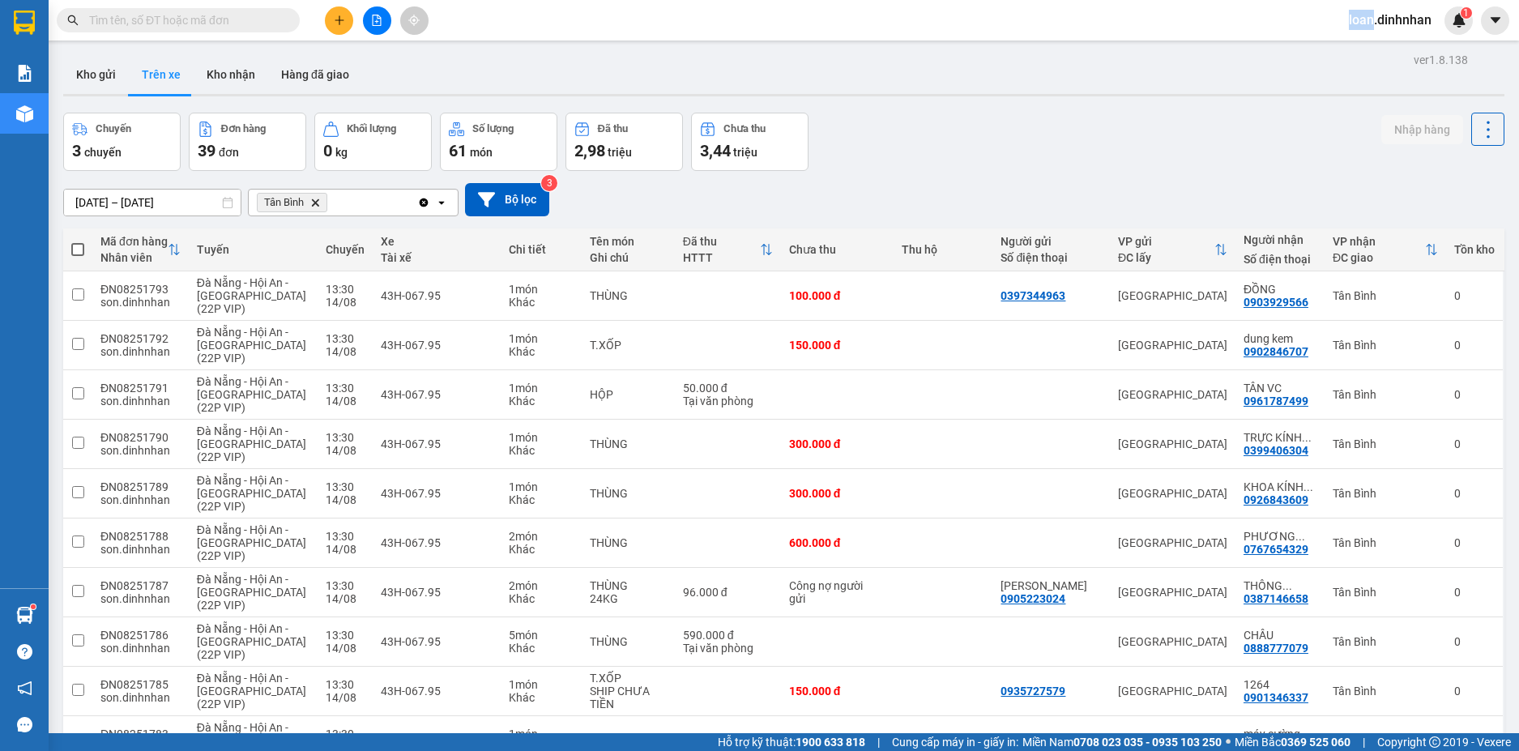
click at [291, 13] on span at bounding box center [289, 20] width 10 height 18
click at [283, 27] on span at bounding box center [178, 20] width 243 height 24
click at [254, 8] on span at bounding box center [178, 20] width 243 height 24
click at [264, 15] on input "text" at bounding box center [184, 20] width 191 height 18
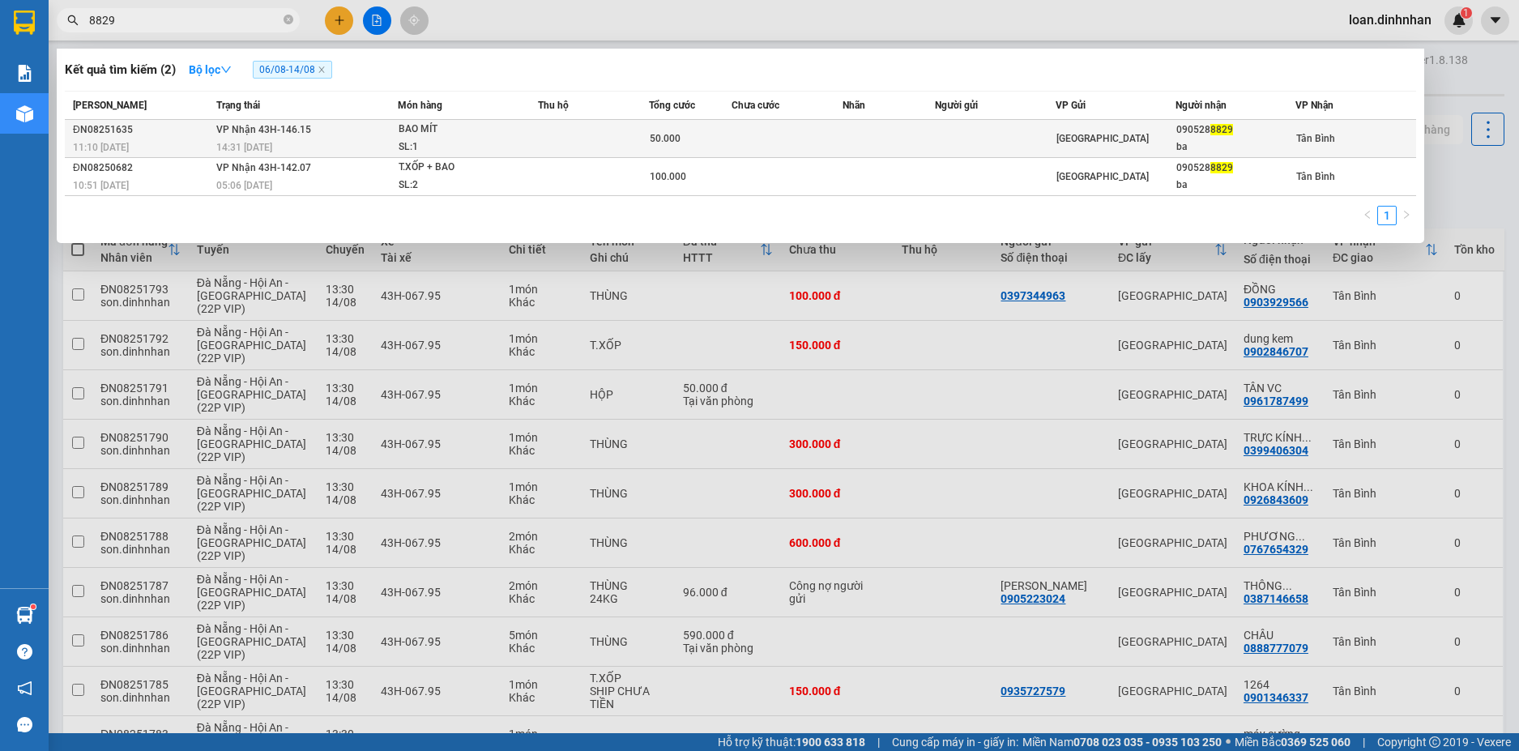
type input "8829"
click at [1207, 138] on div "090528 8829" at bounding box center [1236, 130] width 118 height 17
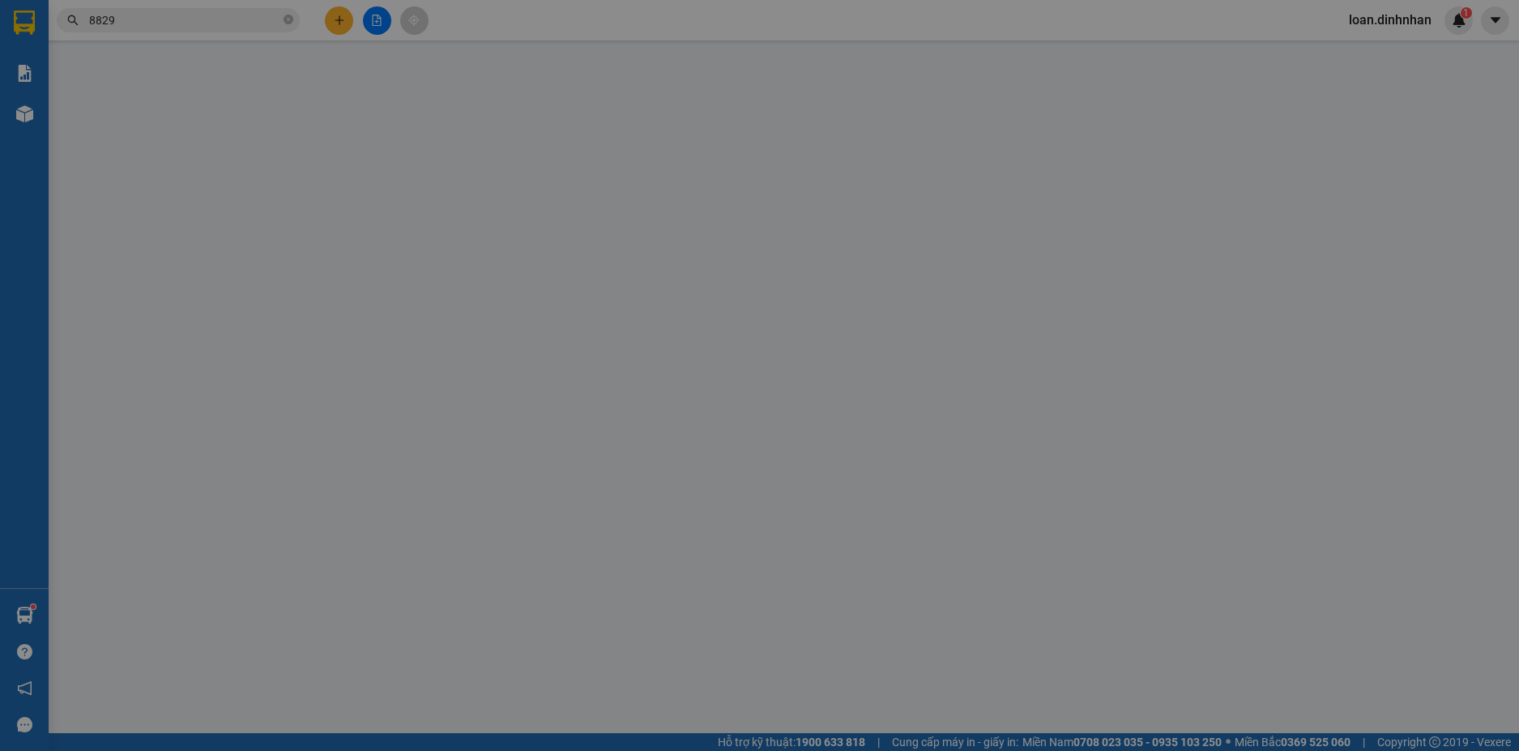
type input "0905288829"
type input "ba"
type input "50.000"
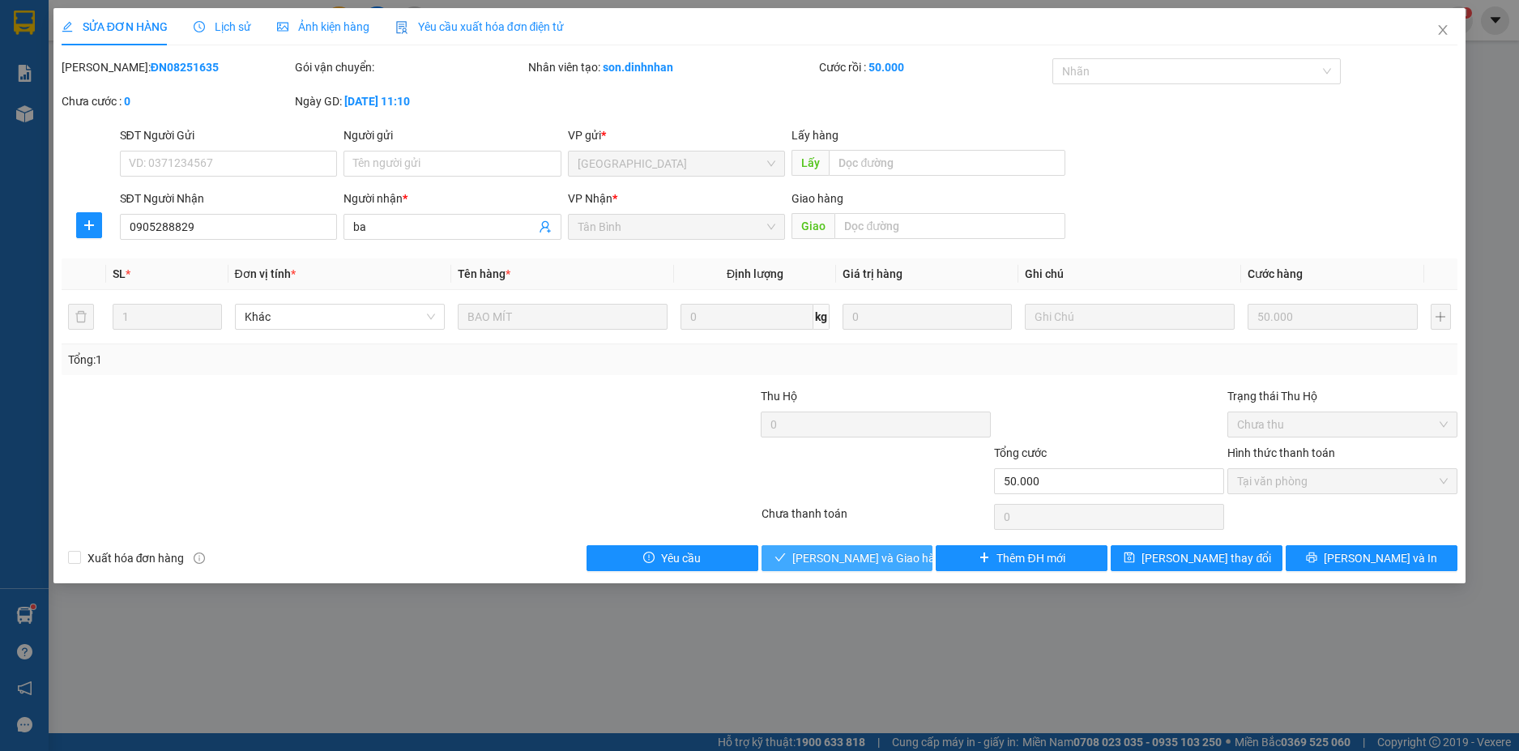
click at [820, 554] on span "[PERSON_NAME] và Giao hàng" at bounding box center [870, 558] width 156 height 18
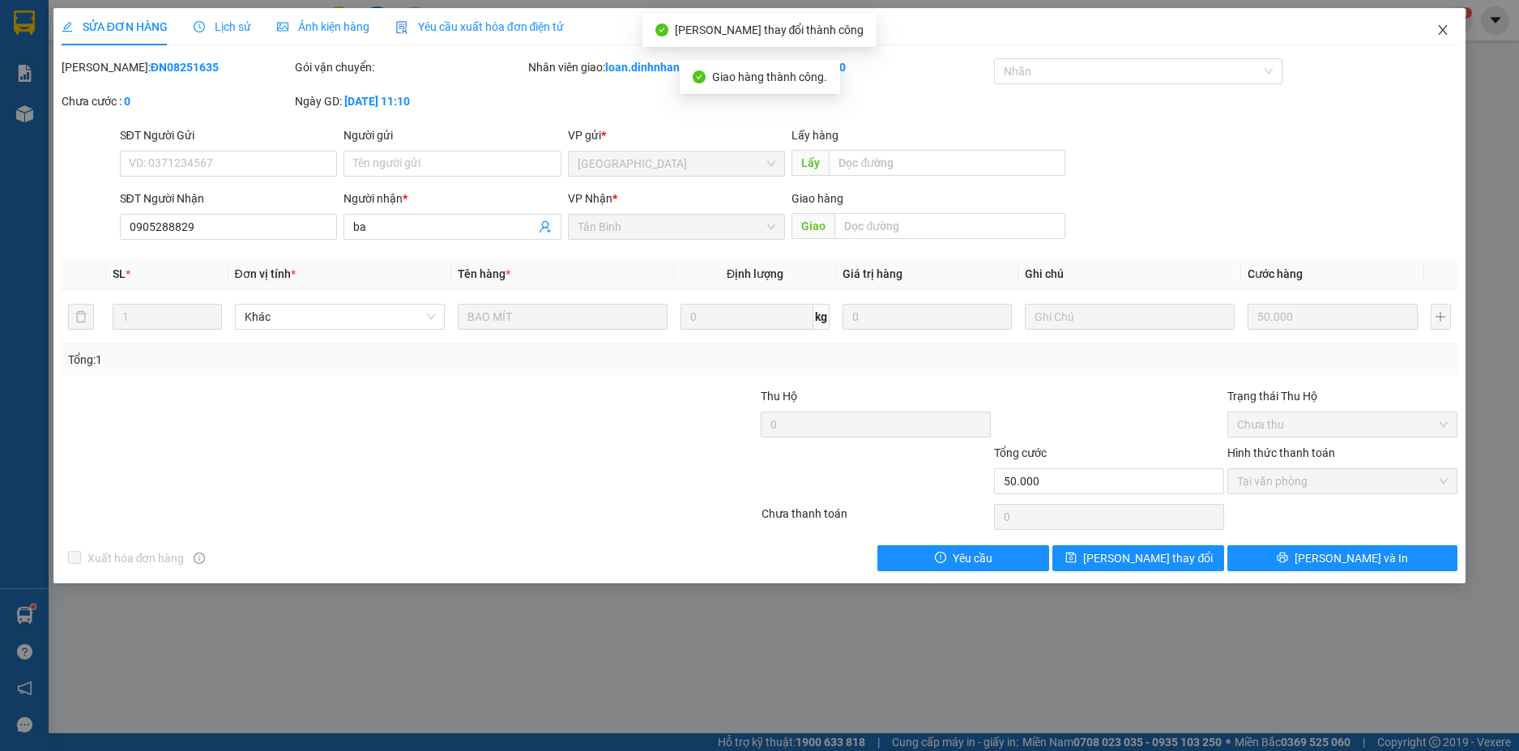
click at [1448, 27] on icon "close" at bounding box center [1443, 29] width 13 height 13
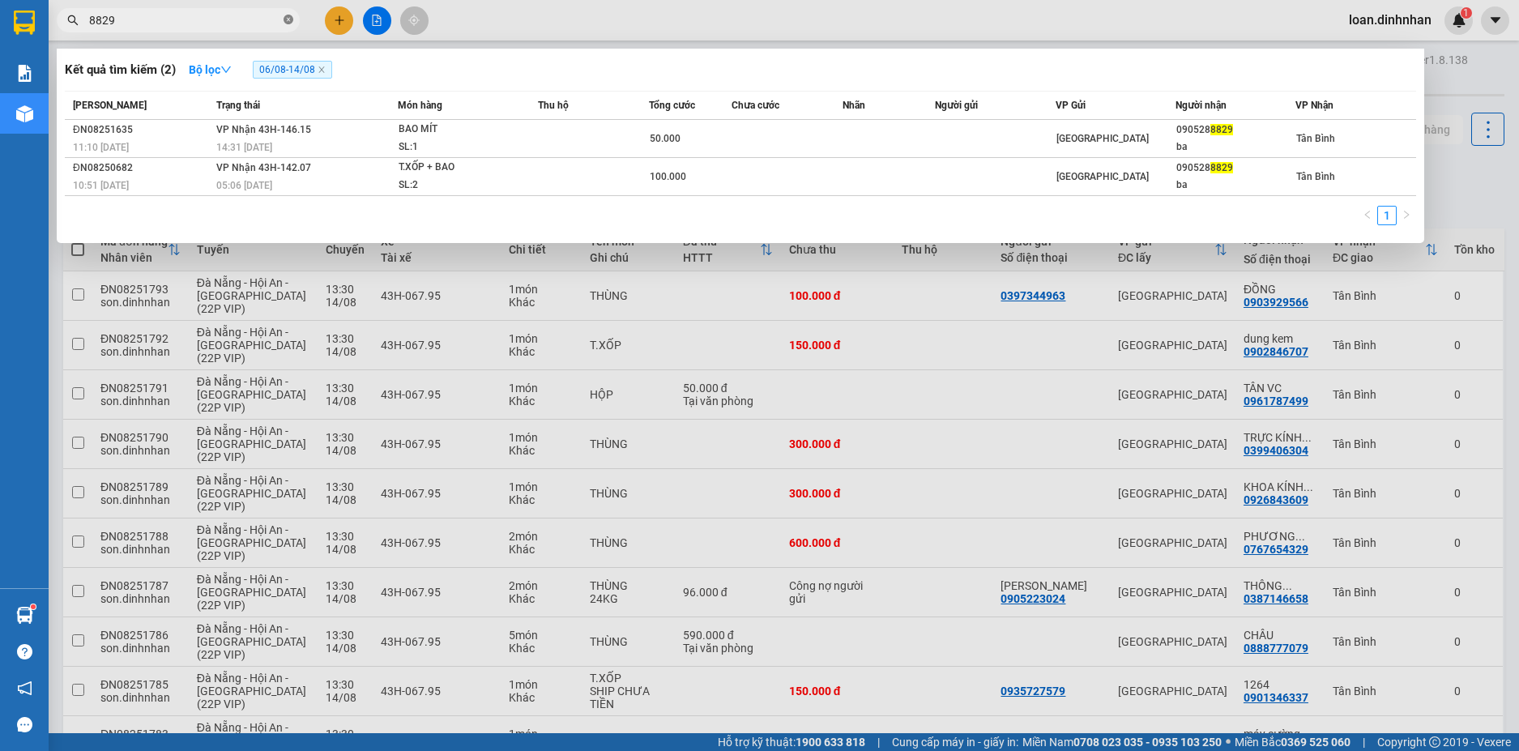
click at [290, 18] on icon "close-circle" at bounding box center [289, 20] width 10 height 10
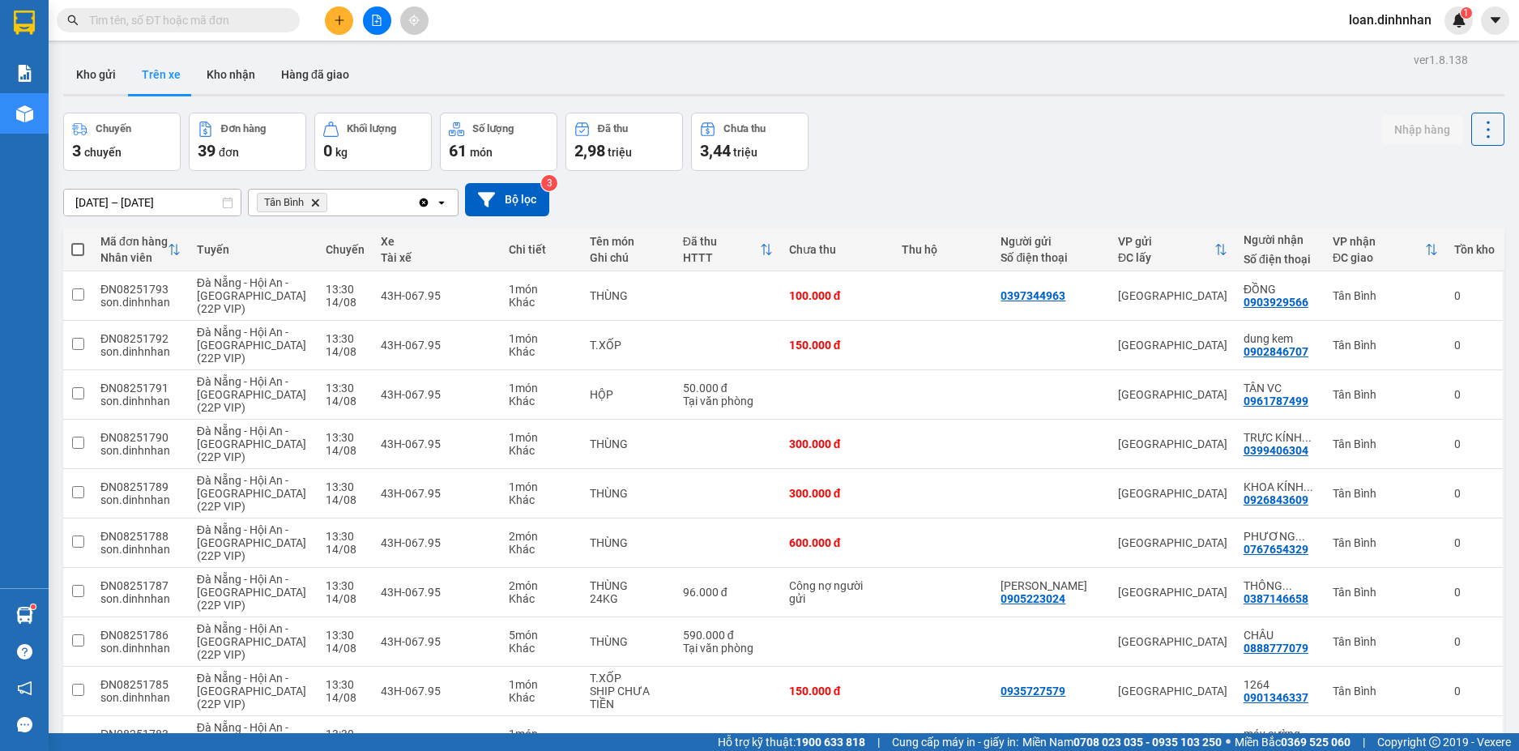
click at [290, 18] on span at bounding box center [289, 20] width 10 height 18
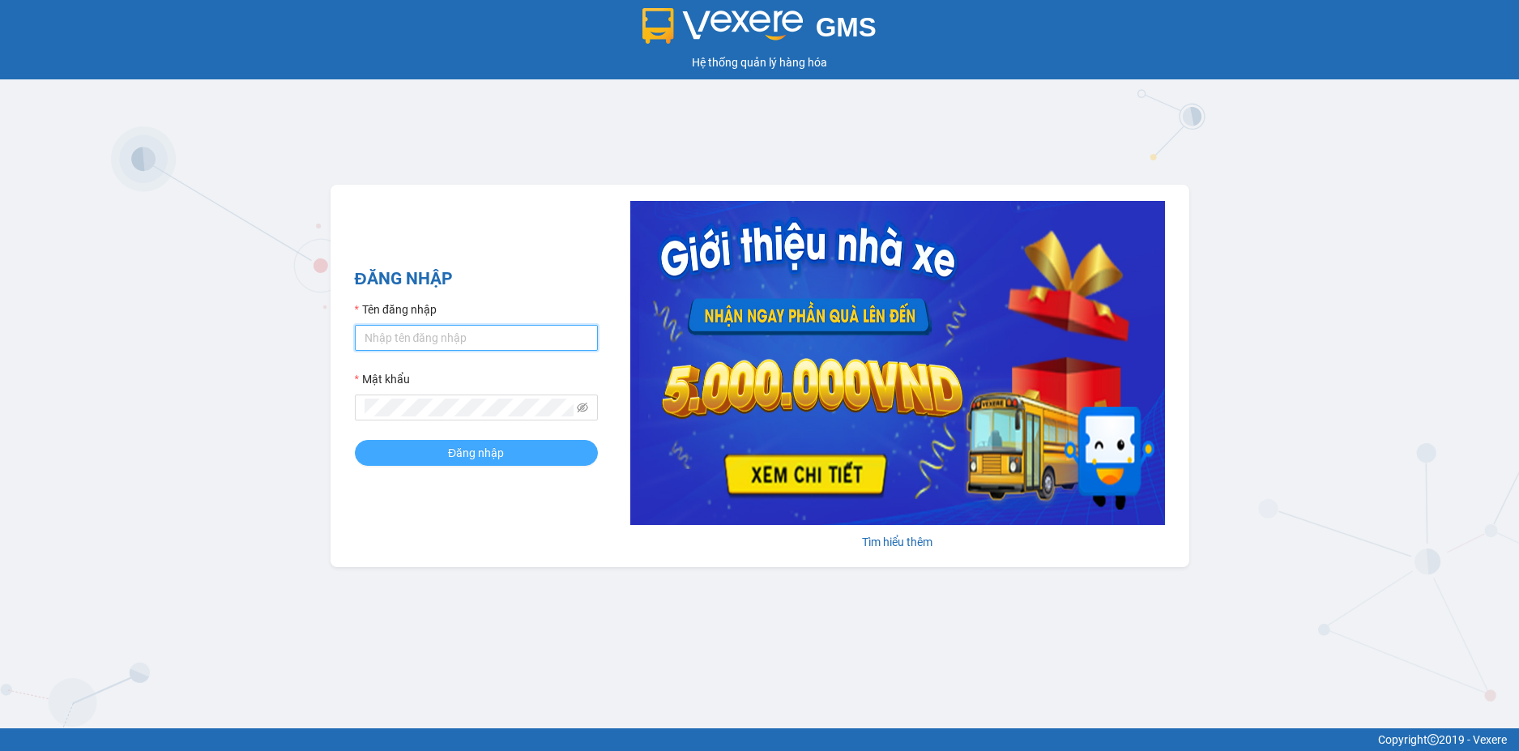
type input "loan.dinhnhan"
click at [429, 452] on button "Đăng nhập" at bounding box center [476, 453] width 243 height 26
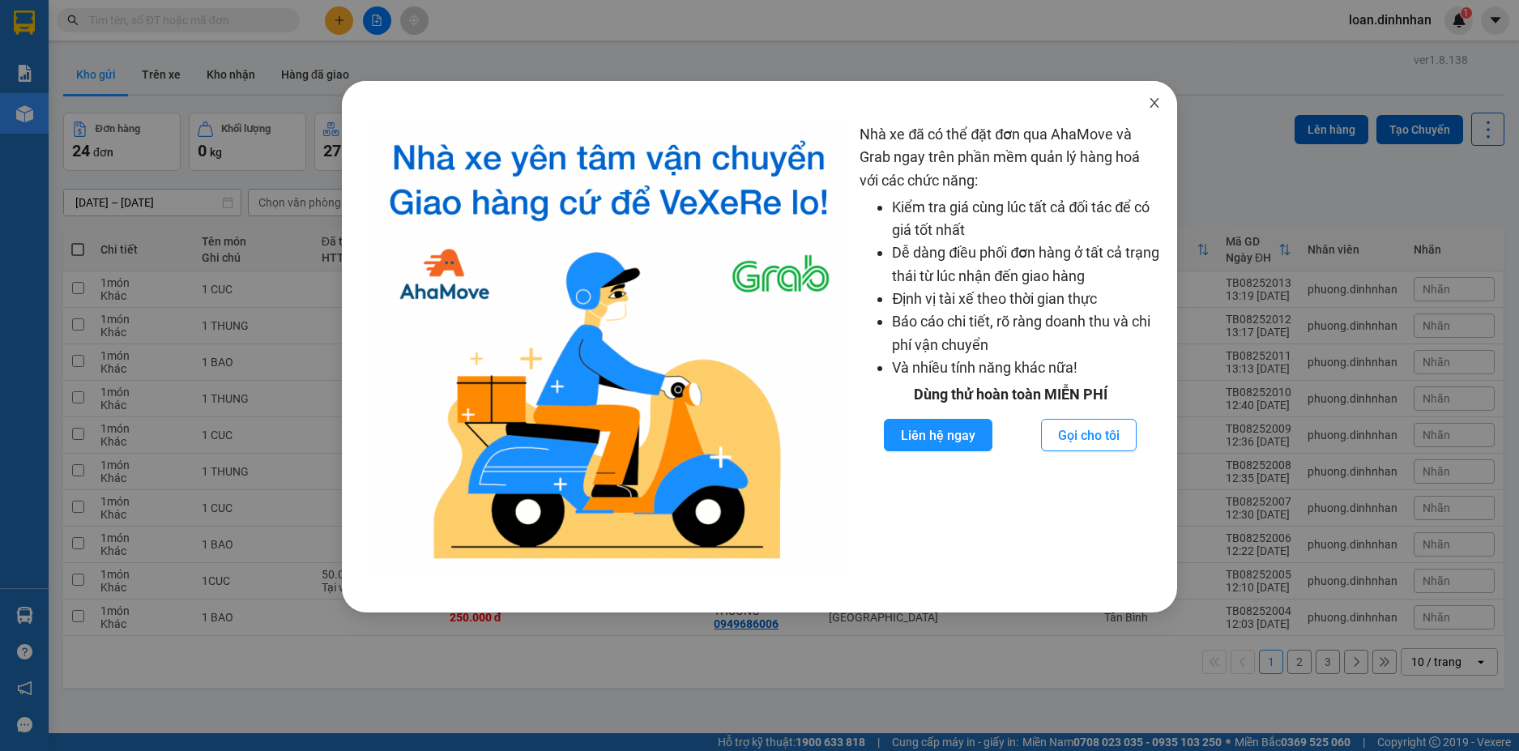
click at [1144, 101] on span "Close" at bounding box center [1154, 103] width 45 height 45
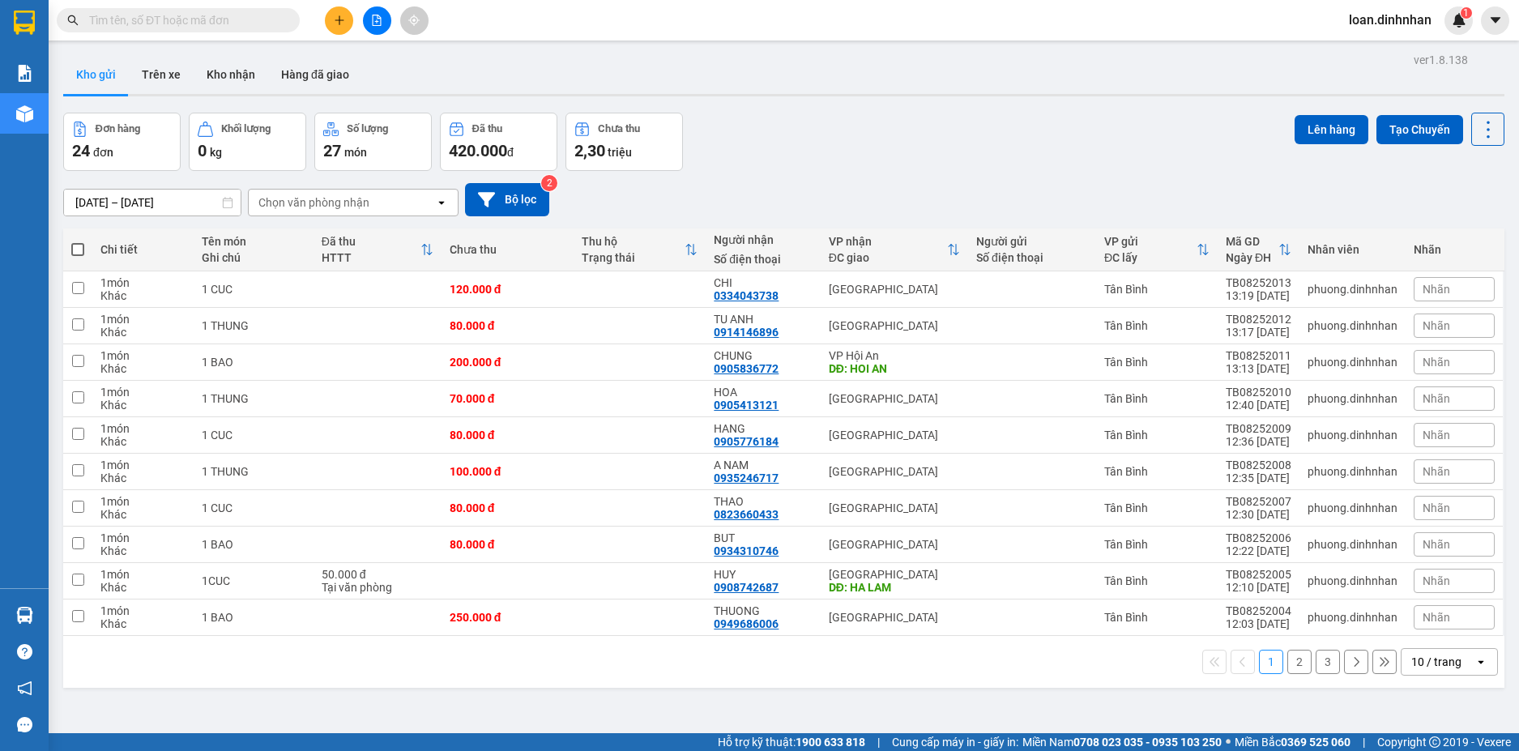
click at [251, 5] on div "Kết quả tìm kiếm ( 0 ) Bộ lọc 06/08 - 14/08 No Data loan.dinhnhan 1" at bounding box center [759, 20] width 1519 height 41
click at [249, 11] on span at bounding box center [178, 20] width 243 height 24
click at [248, 13] on span at bounding box center [178, 20] width 243 height 24
click at [246, 16] on input "text" at bounding box center [184, 20] width 191 height 18
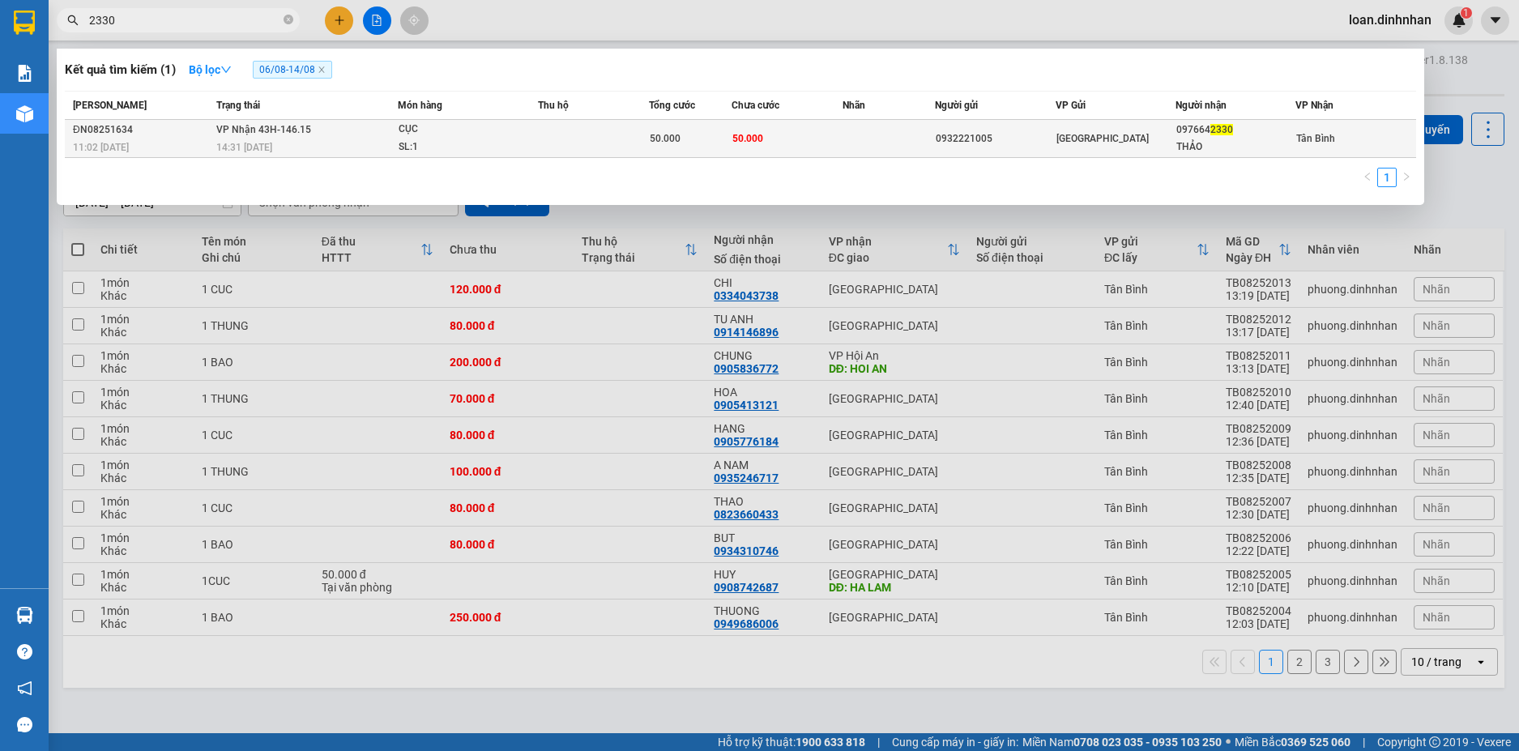
type input "2330"
click at [391, 137] on td "VP Nhận 43H-146.15 14:31 - 13/08" at bounding box center [304, 139] width 185 height 38
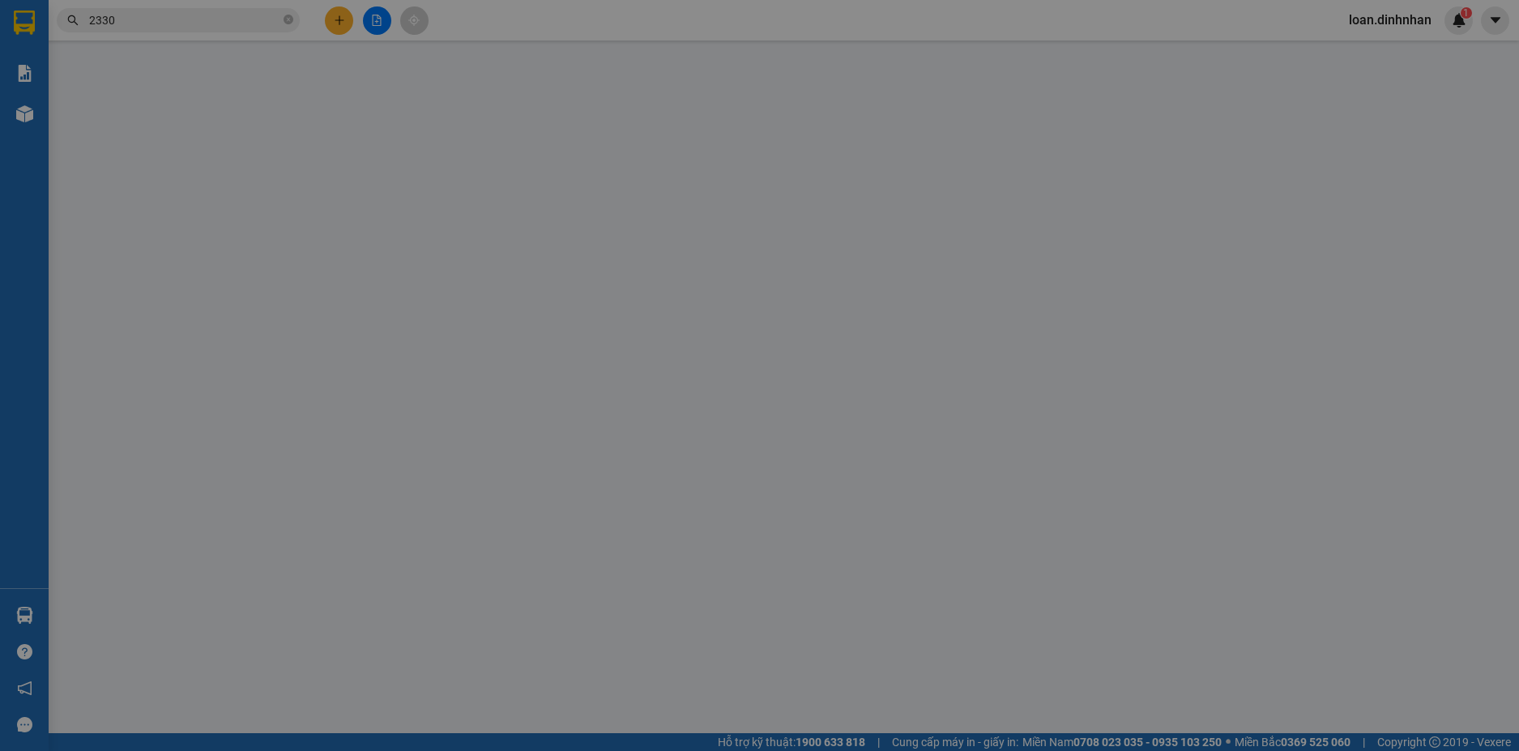
type input "0932221005"
type input "0976642330"
type input "THẢO"
type input "50.000"
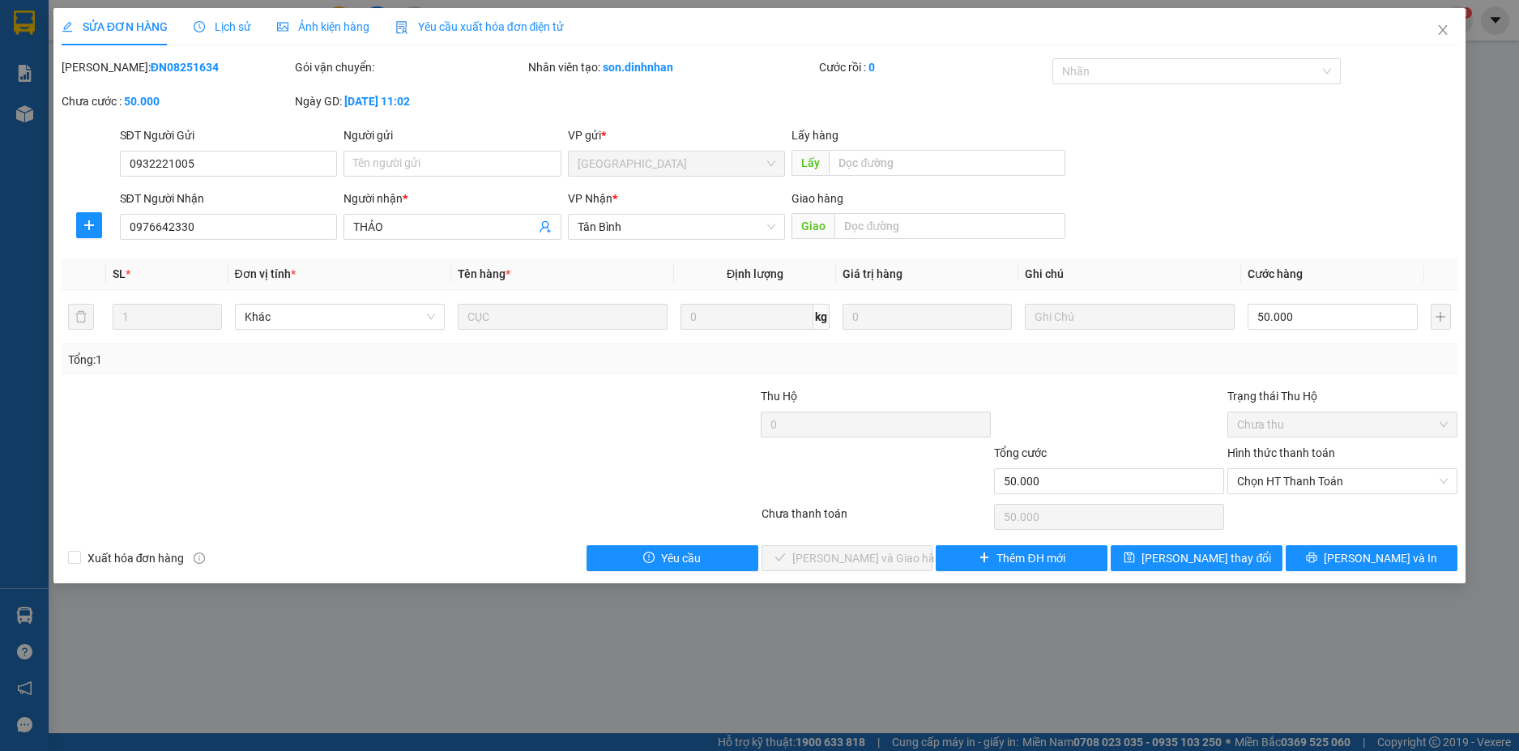
drag, startPoint x: 1256, startPoint y: 454, endPoint x: 1256, endPoint y: 464, distance: 10.5
click at [1256, 459] on label "Hình thức thanh toán" at bounding box center [1282, 452] width 108 height 13
click at [1256, 469] on input "Hình thức thanh toán" at bounding box center [1336, 481] width 199 height 24
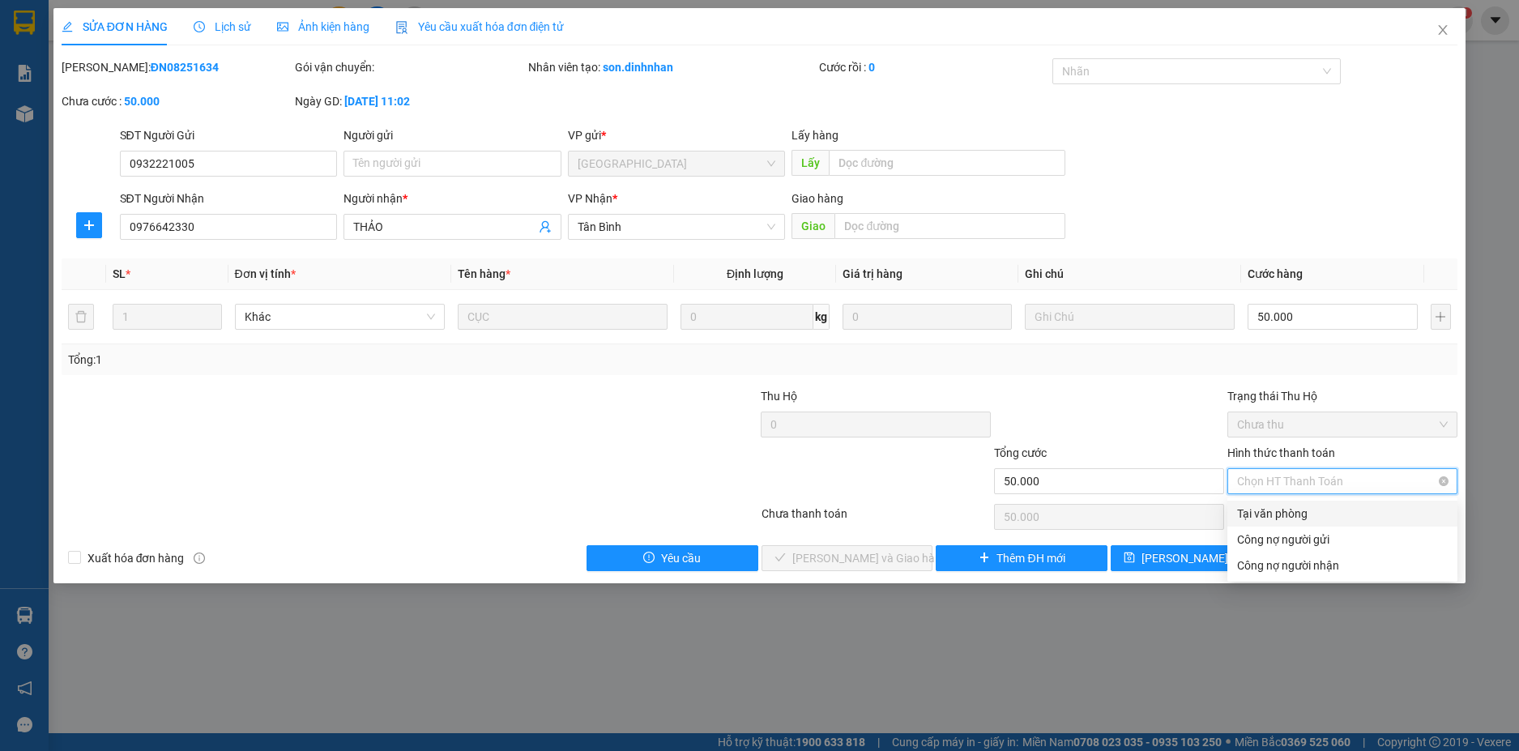
click at [1258, 475] on span "Chọn HT Thanh Toán" at bounding box center [1342, 481] width 211 height 24
click at [1261, 511] on div "Tại văn phòng" at bounding box center [1342, 514] width 211 height 18
type input "0"
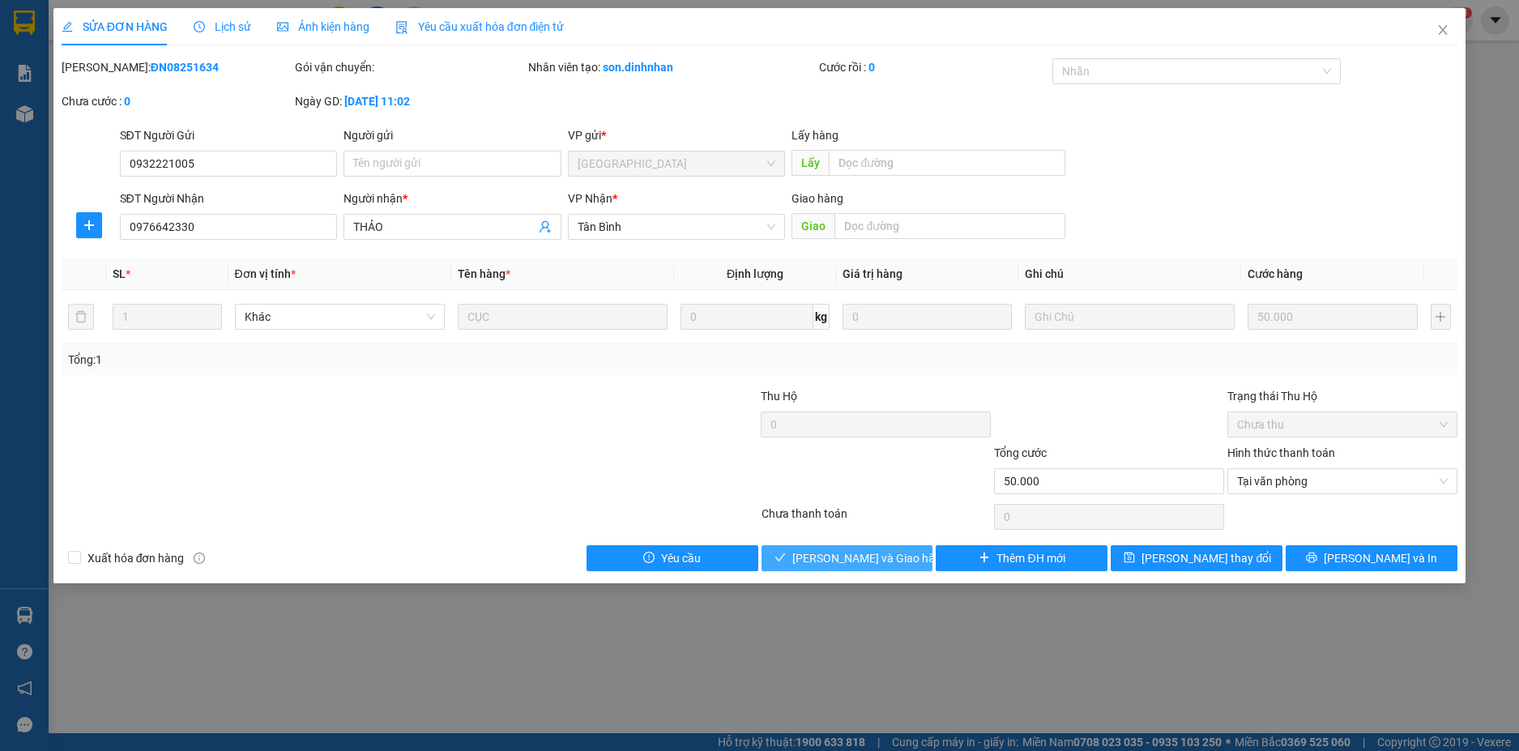
click at [851, 549] on div "Total Paid Fee 0 Total UnPaid Fee 50.000 Cash Collection Total Fee Mã ĐH: ĐN082…" at bounding box center [760, 314] width 1397 height 513
click at [868, 549] on span "[PERSON_NAME] và Giao hàng" at bounding box center [870, 558] width 156 height 18
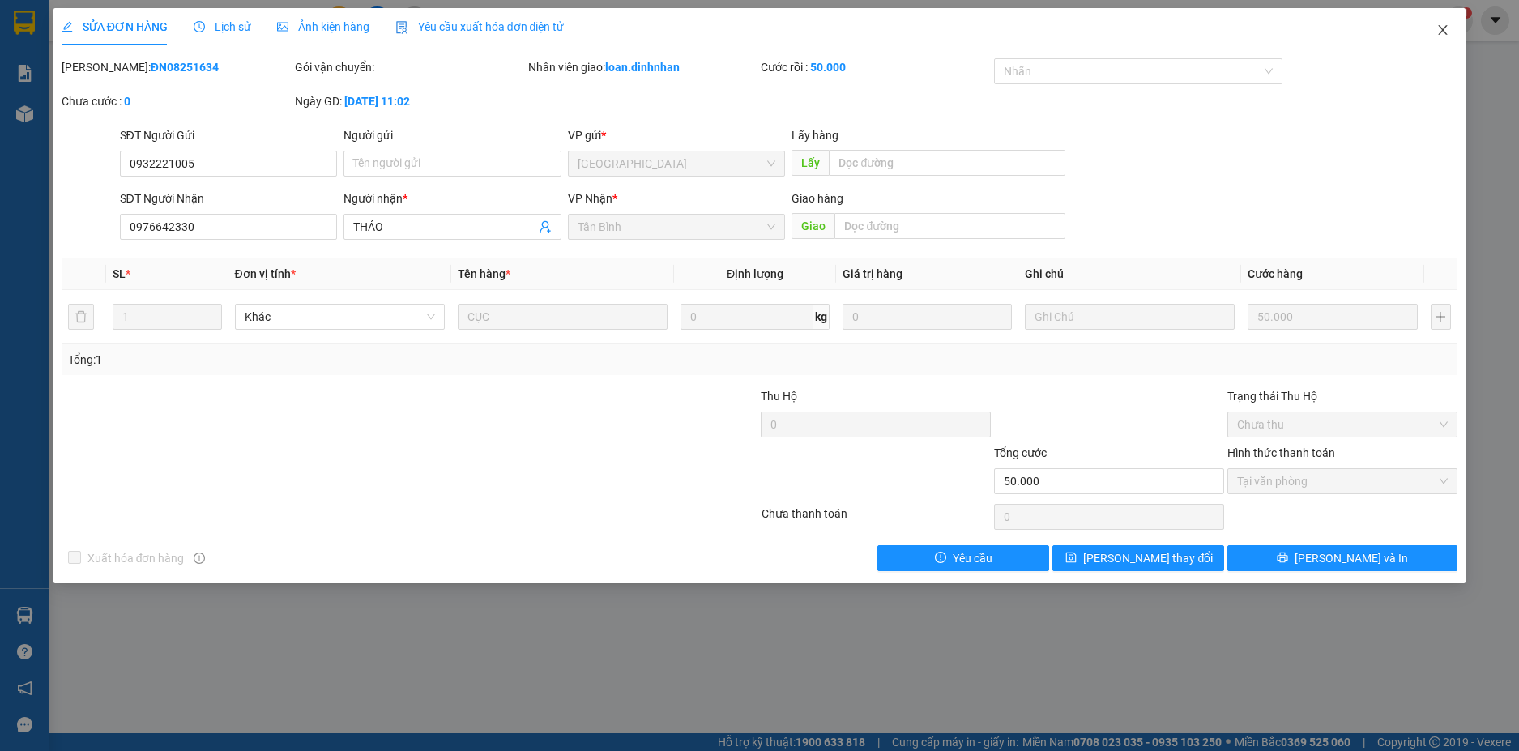
click at [1443, 28] on icon "close" at bounding box center [1443, 29] width 13 height 13
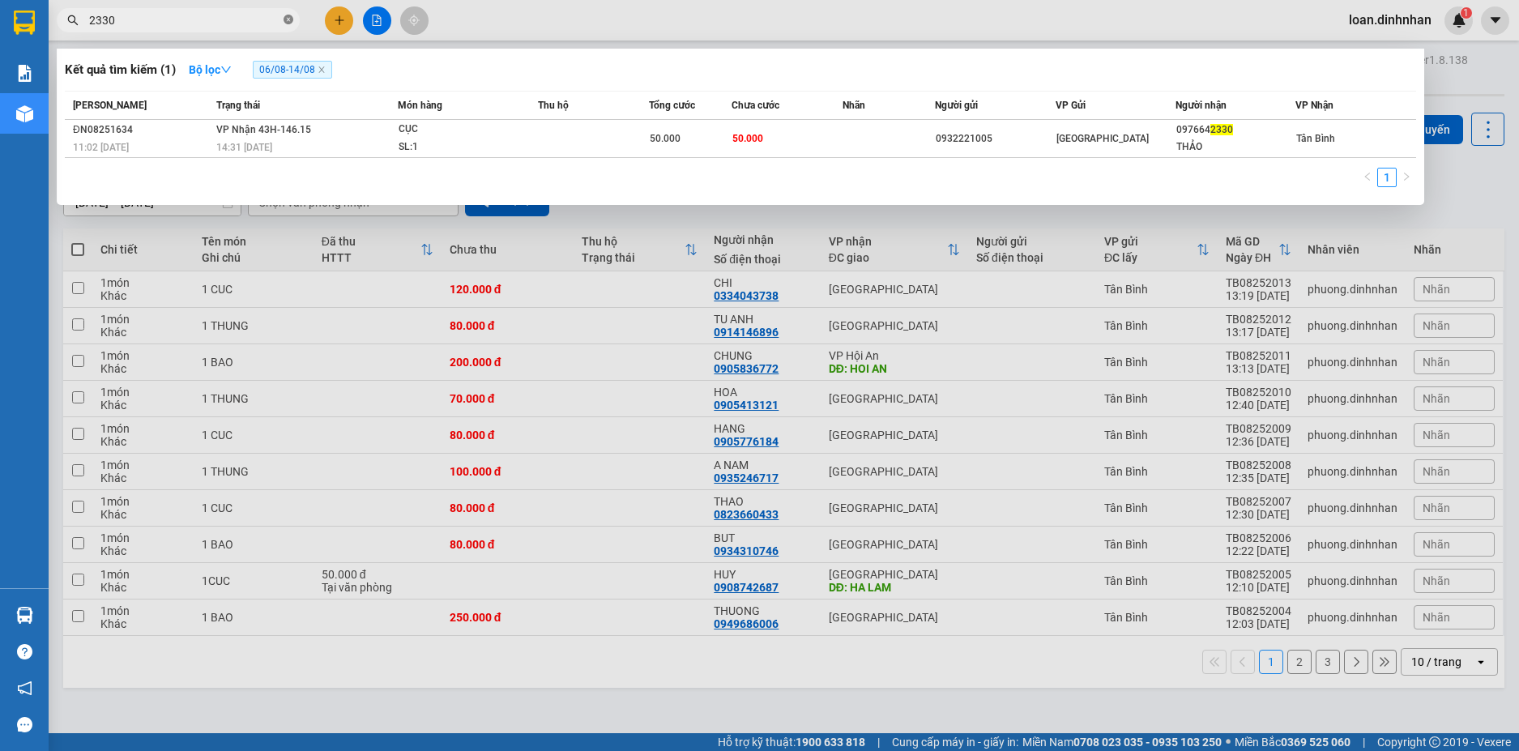
click at [285, 19] on icon "close-circle" at bounding box center [289, 20] width 10 height 10
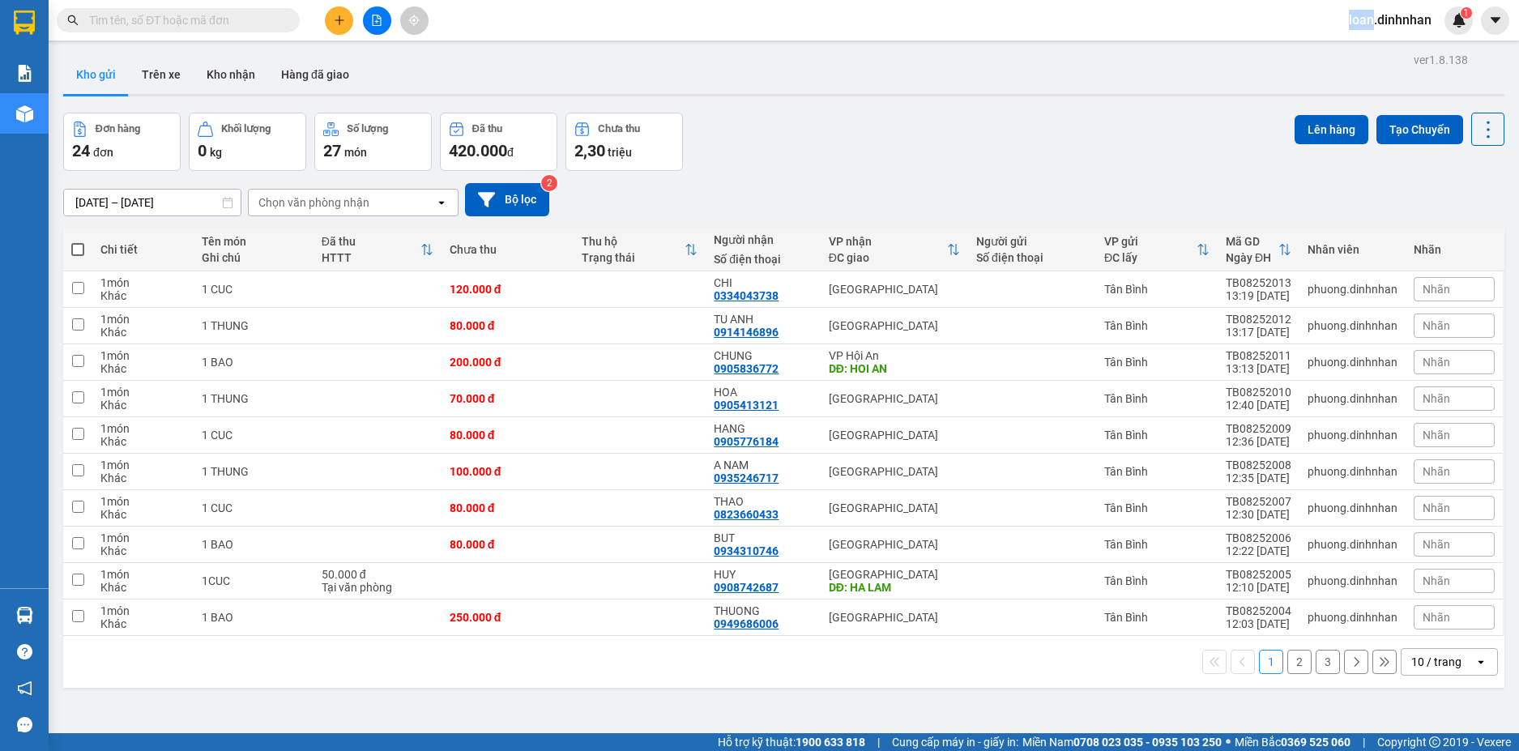
click at [287, 18] on span at bounding box center [289, 20] width 10 height 18
drag, startPoint x: 287, startPoint y: 18, endPoint x: 231, endPoint y: 2, distance: 58.0
click at [286, 18] on span at bounding box center [289, 20] width 10 height 18
drag, startPoint x: 230, startPoint y: 2, endPoint x: 227, endPoint y: 12, distance: 10.2
click at [227, 11] on div "Kết quả tìm kiếm ( 1 ) Bộ lọc 06/08 - 14/08 Mã ĐH Trạng thái Món hàng Thu hộ Tổ…" at bounding box center [759, 20] width 1519 height 41
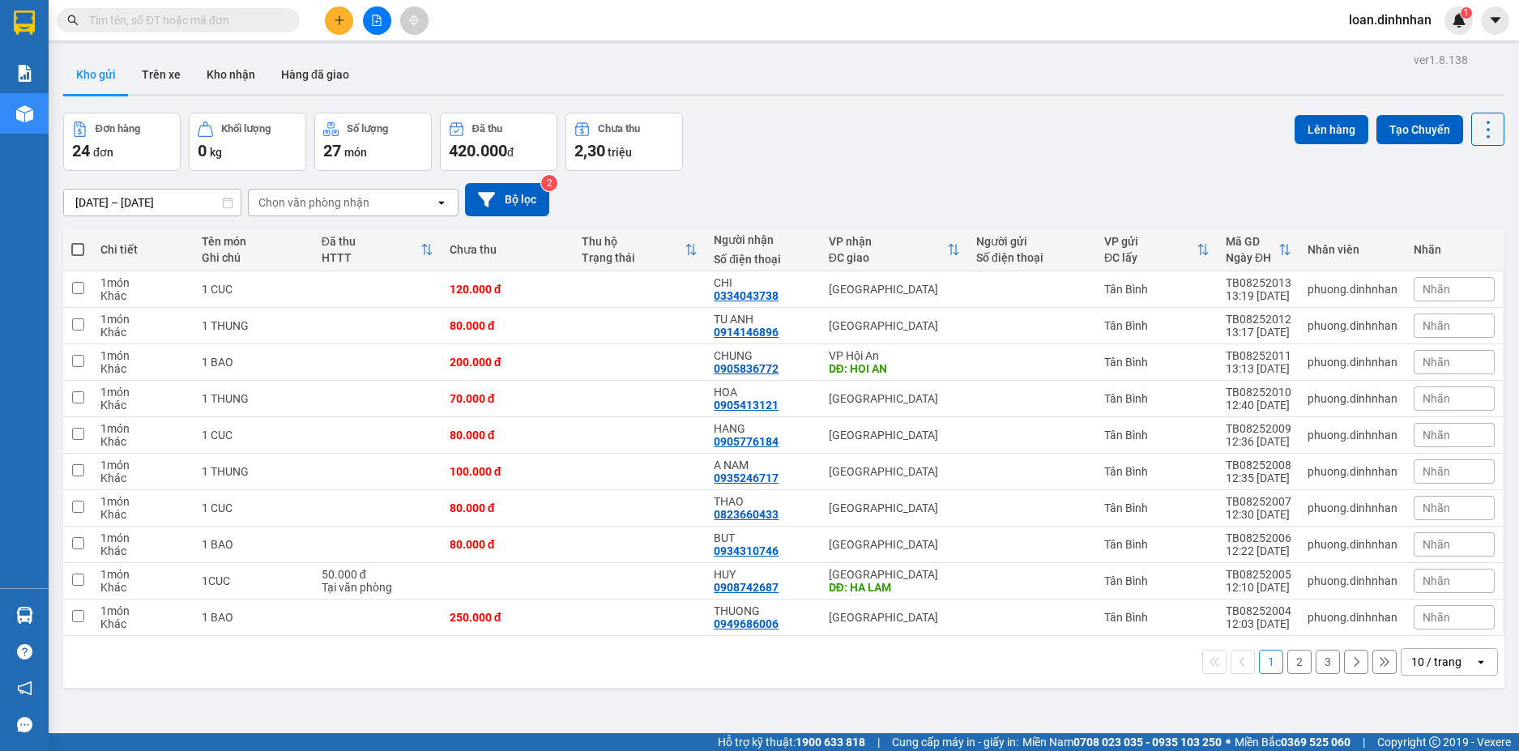
click at [227, 14] on input "text" at bounding box center [184, 20] width 191 height 18
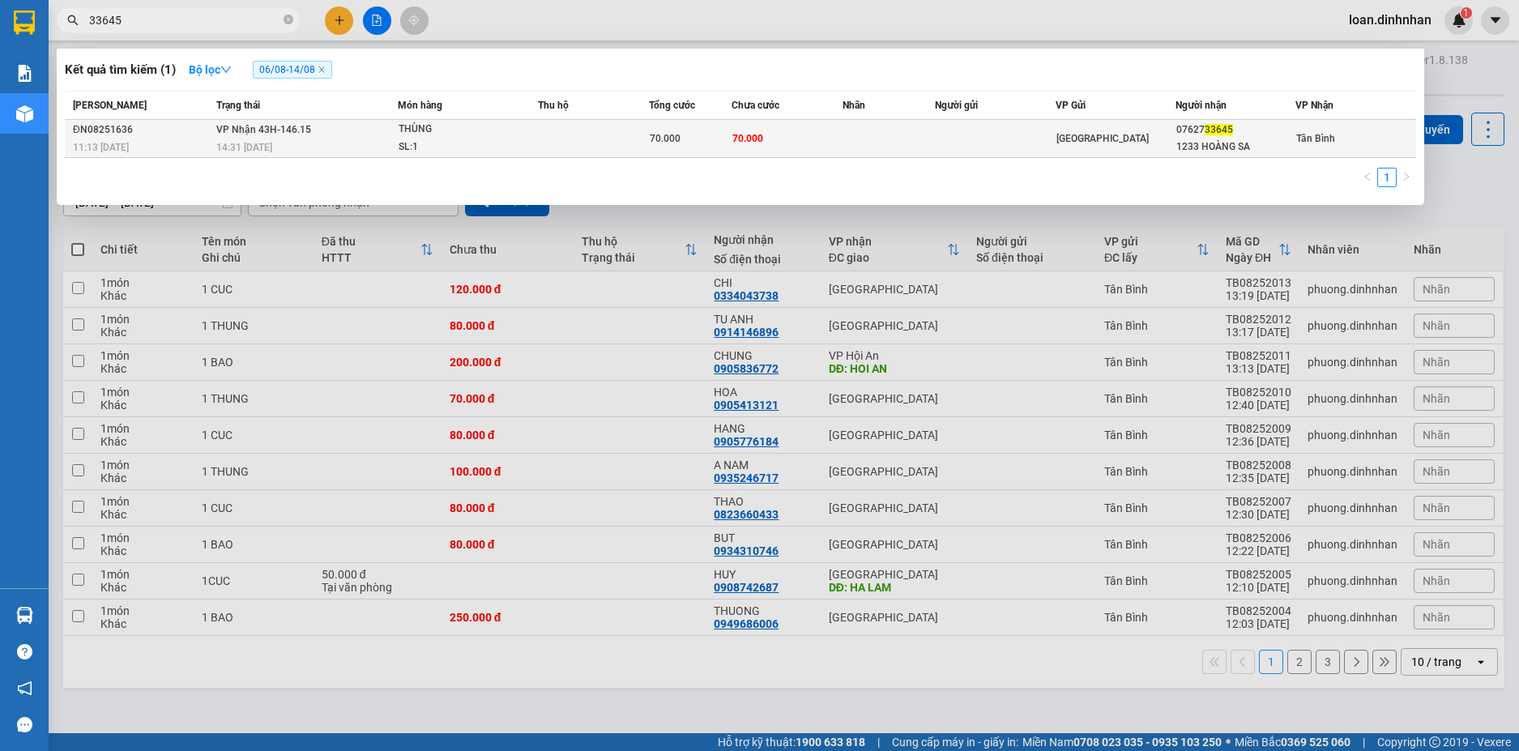
type input "33645"
click at [543, 147] on td at bounding box center [593, 139] width 111 height 38
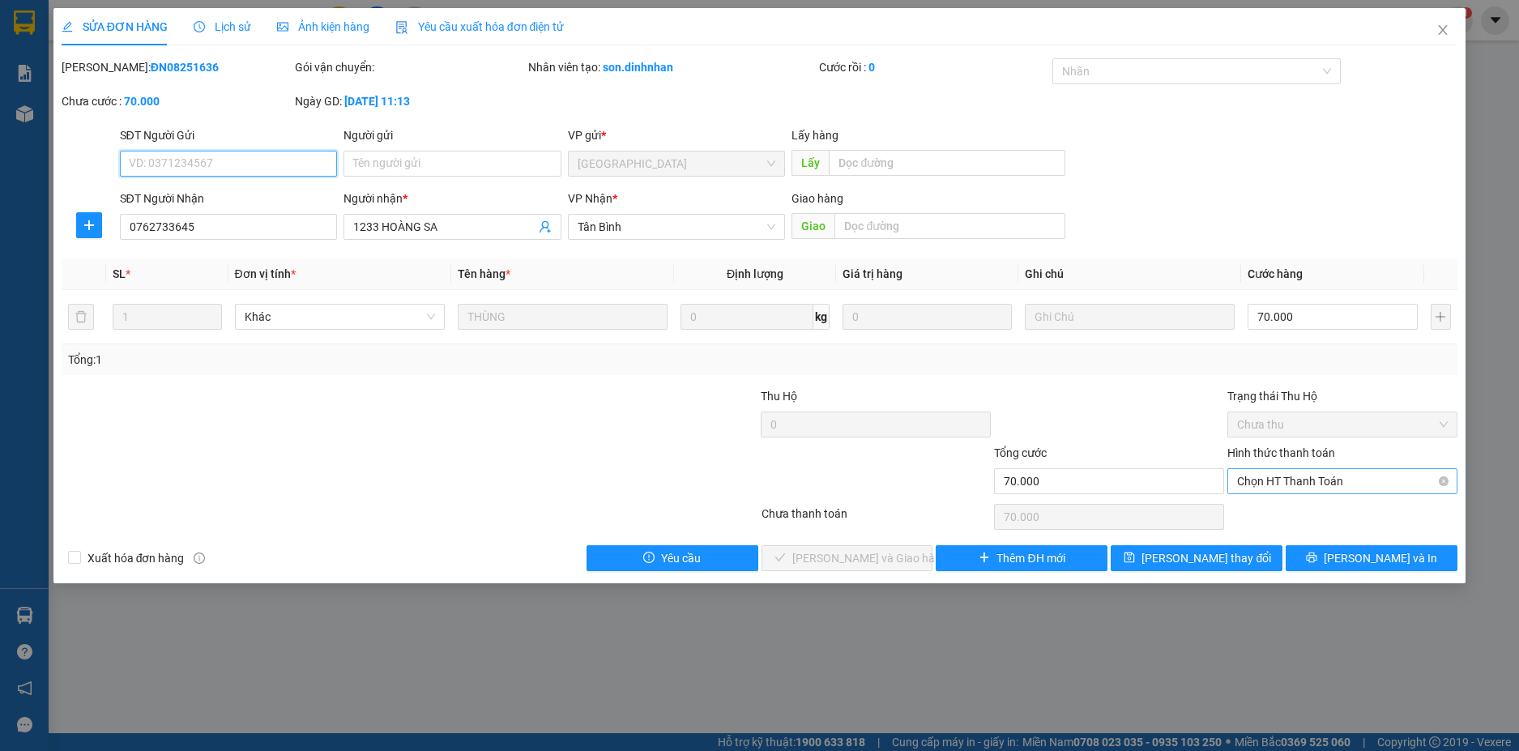
click at [1262, 485] on span "Chọn HT Thanh Toán" at bounding box center [1342, 481] width 211 height 24
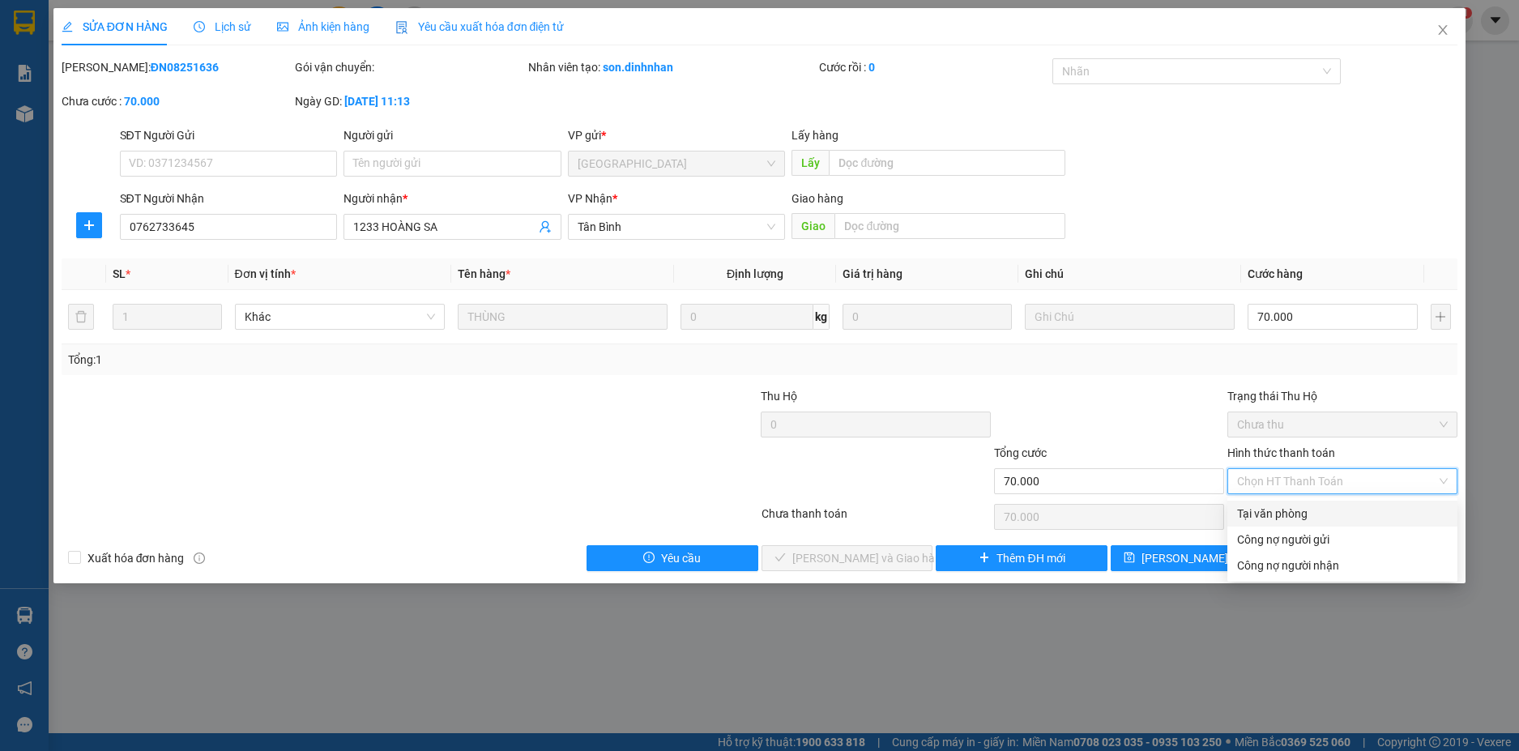
drag, startPoint x: 1255, startPoint y: 506, endPoint x: 1247, endPoint y: 515, distance: 12.0
click at [1253, 508] on div "Tại văn phòng" at bounding box center [1342, 514] width 211 height 18
type input "0"
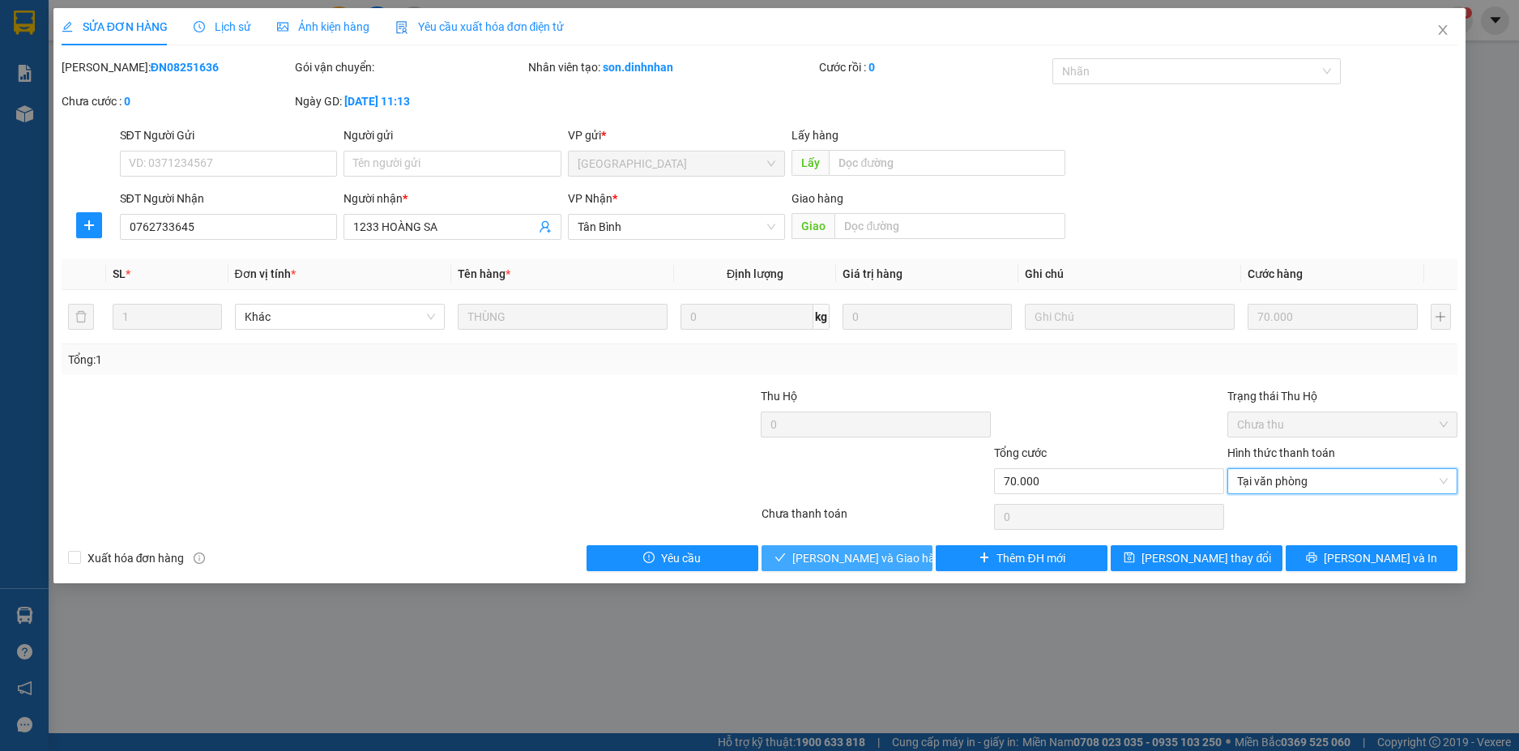
drag, startPoint x: 879, startPoint y: 561, endPoint x: 861, endPoint y: 601, distance: 44.3
click at [880, 562] on span "[PERSON_NAME] và Giao hàng" at bounding box center [870, 558] width 156 height 18
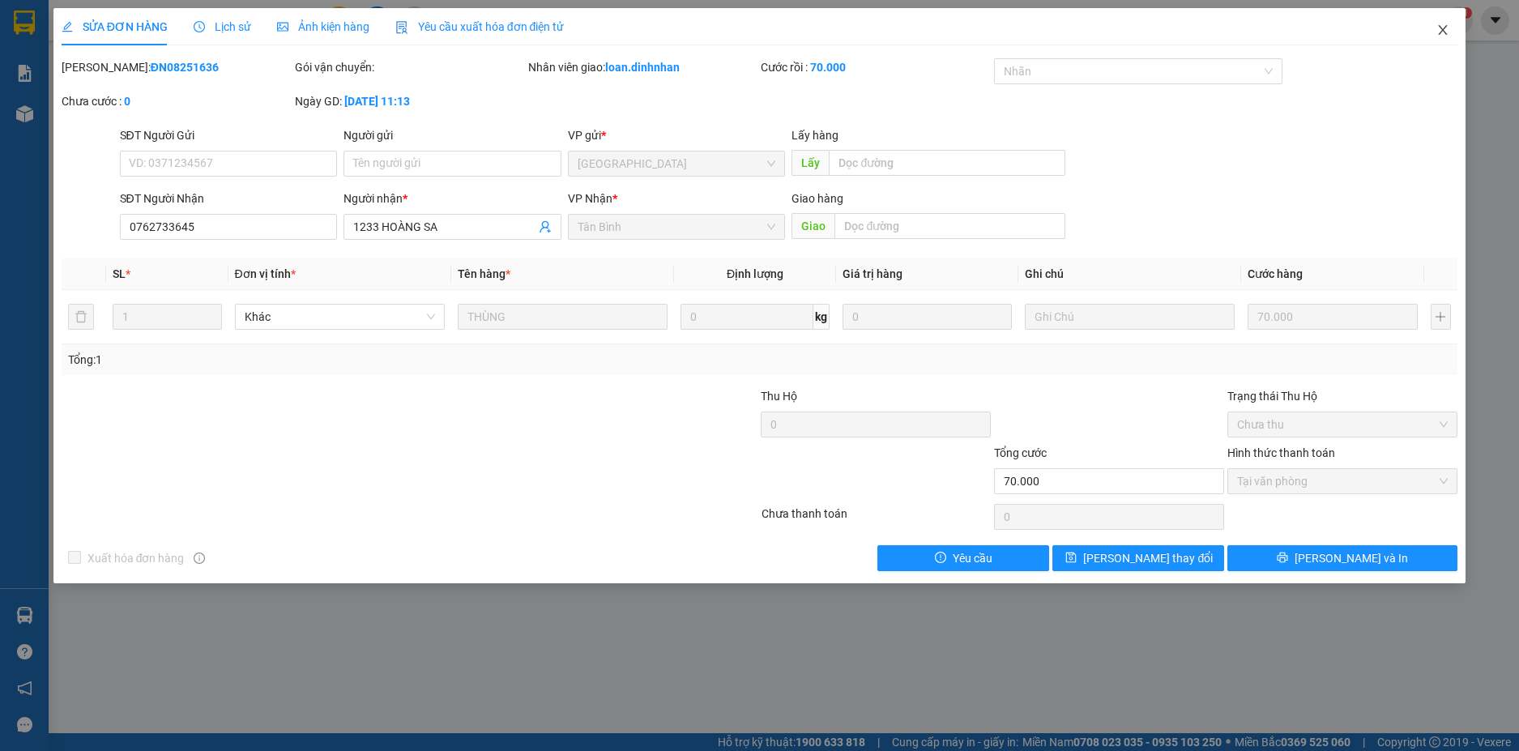
click at [1441, 29] on icon "close" at bounding box center [1443, 29] width 13 height 13
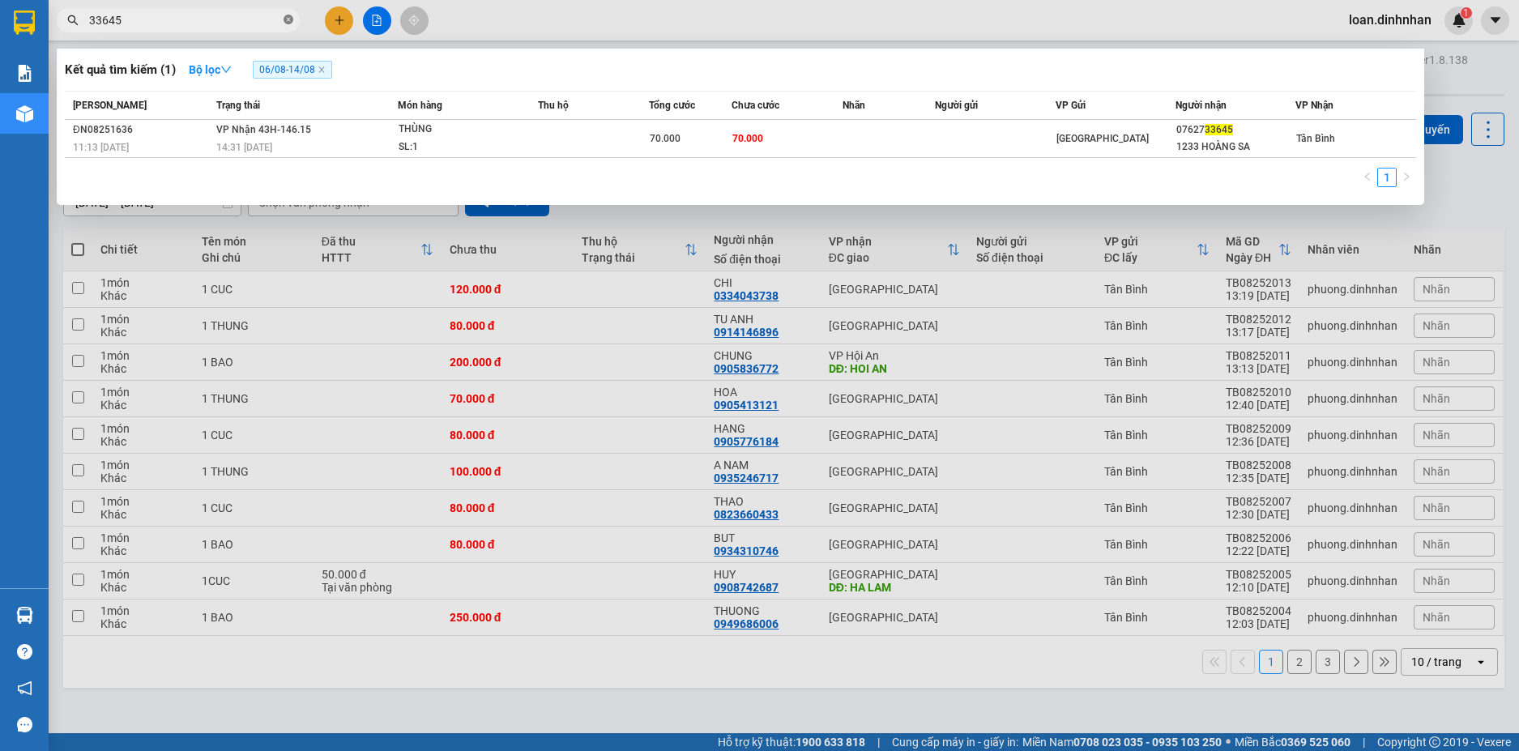
click at [292, 19] on icon "close-circle" at bounding box center [289, 20] width 10 height 10
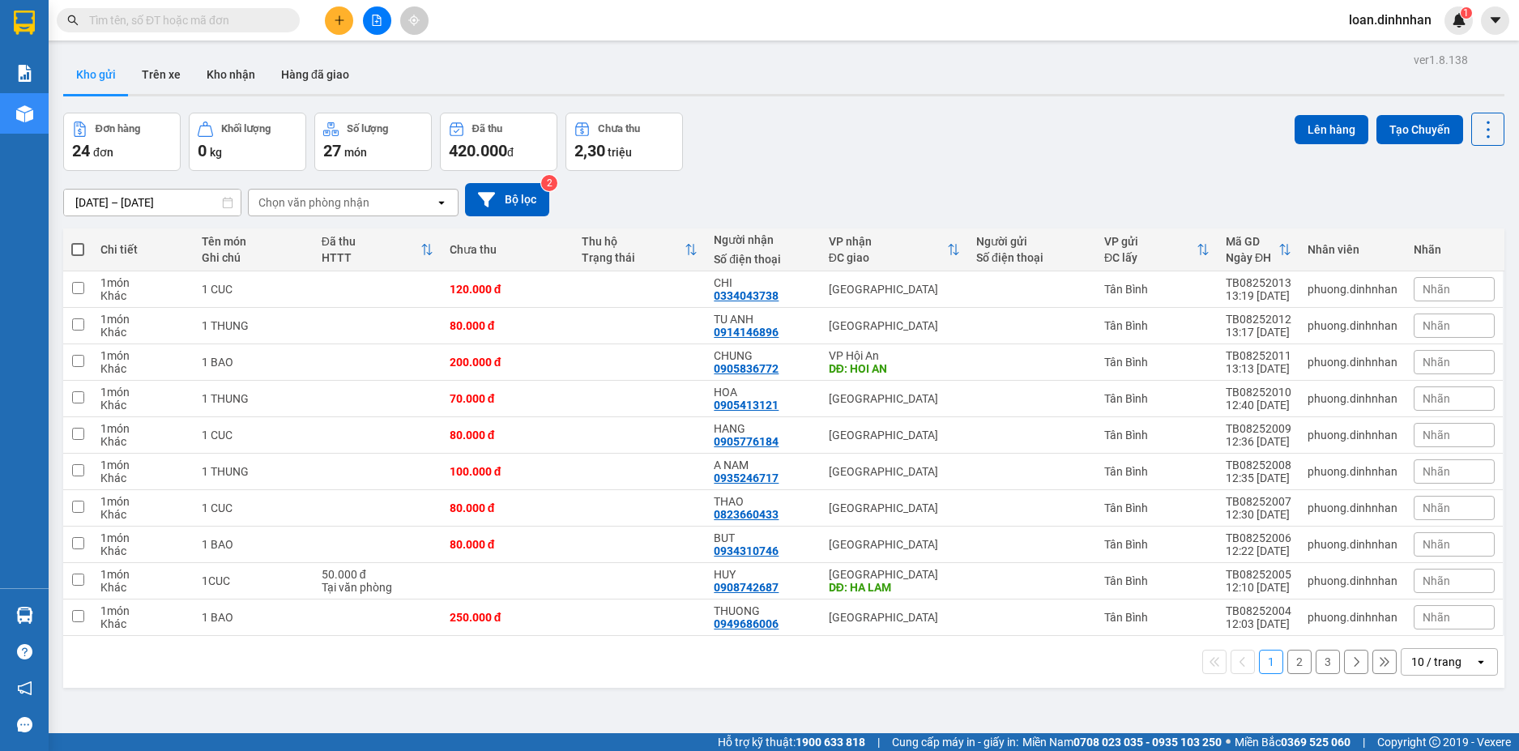
click at [285, 19] on span at bounding box center [289, 20] width 10 height 18
click at [211, 19] on input "text" at bounding box center [184, 20] width 191 height 18
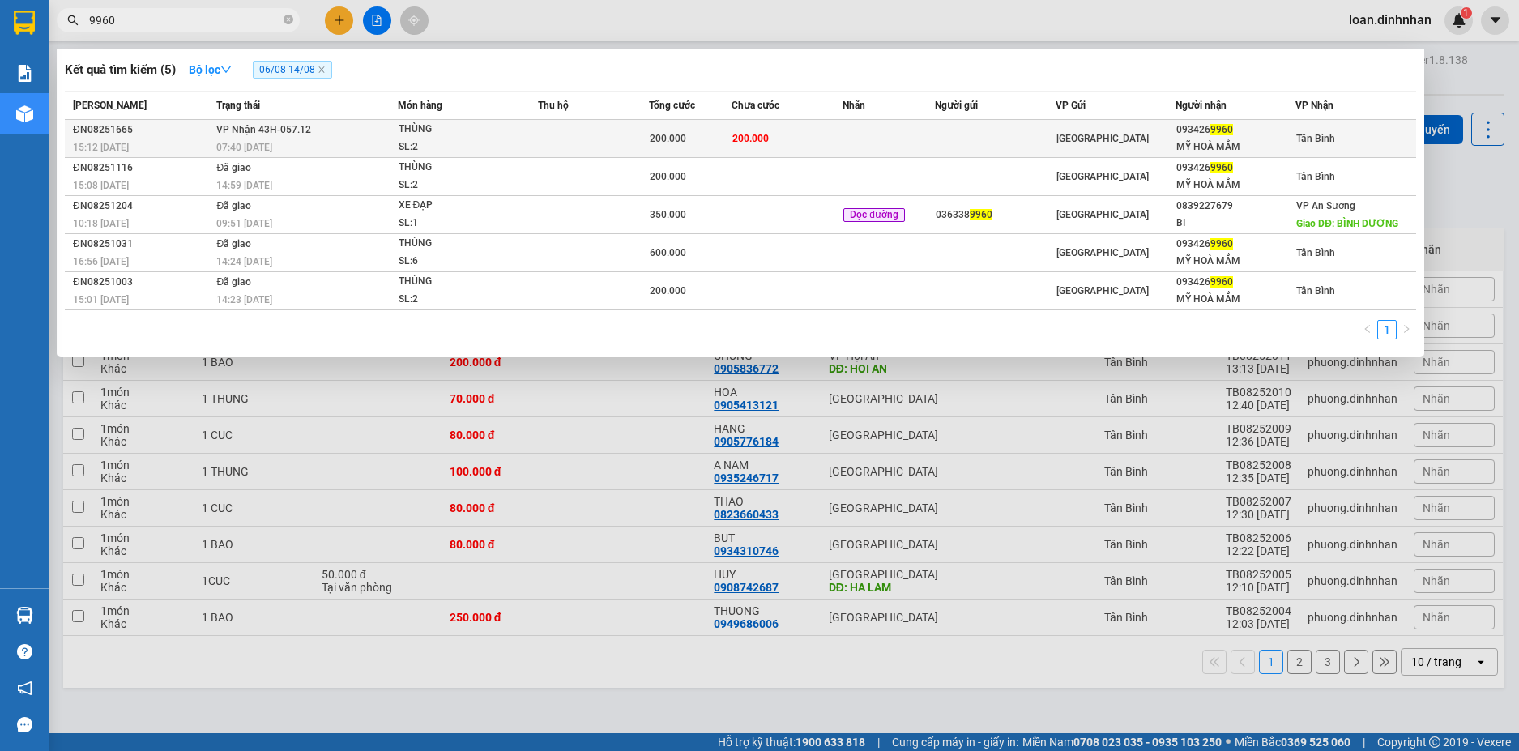
type input "9960"
click at [528, 138] on span "THÙNG SL: 2" at bounding box center [468, 138] width 139 height 35
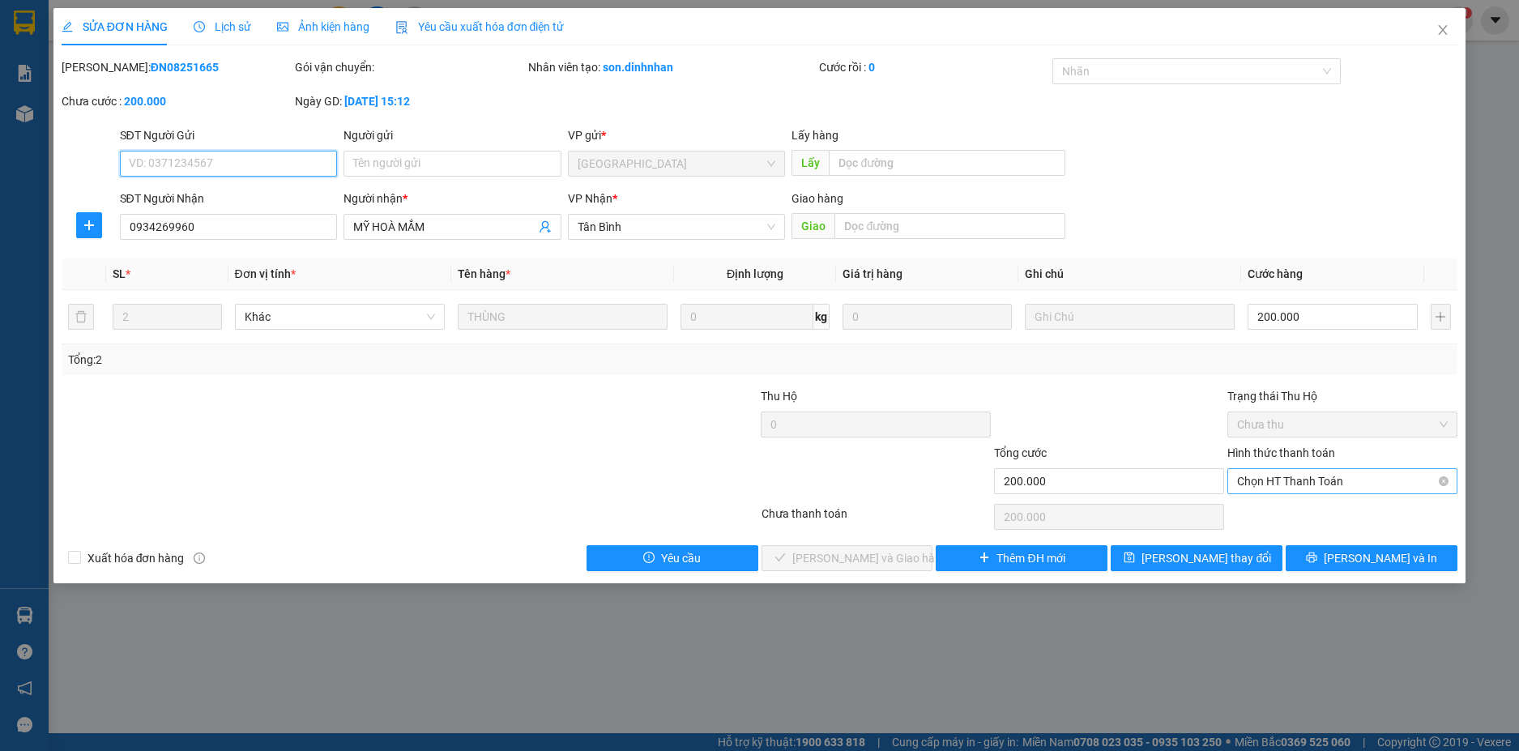
click at [1305, 490] on span "Chọn HT Thanh Toán" at bounding box center [1342, 481] width 211 height 24
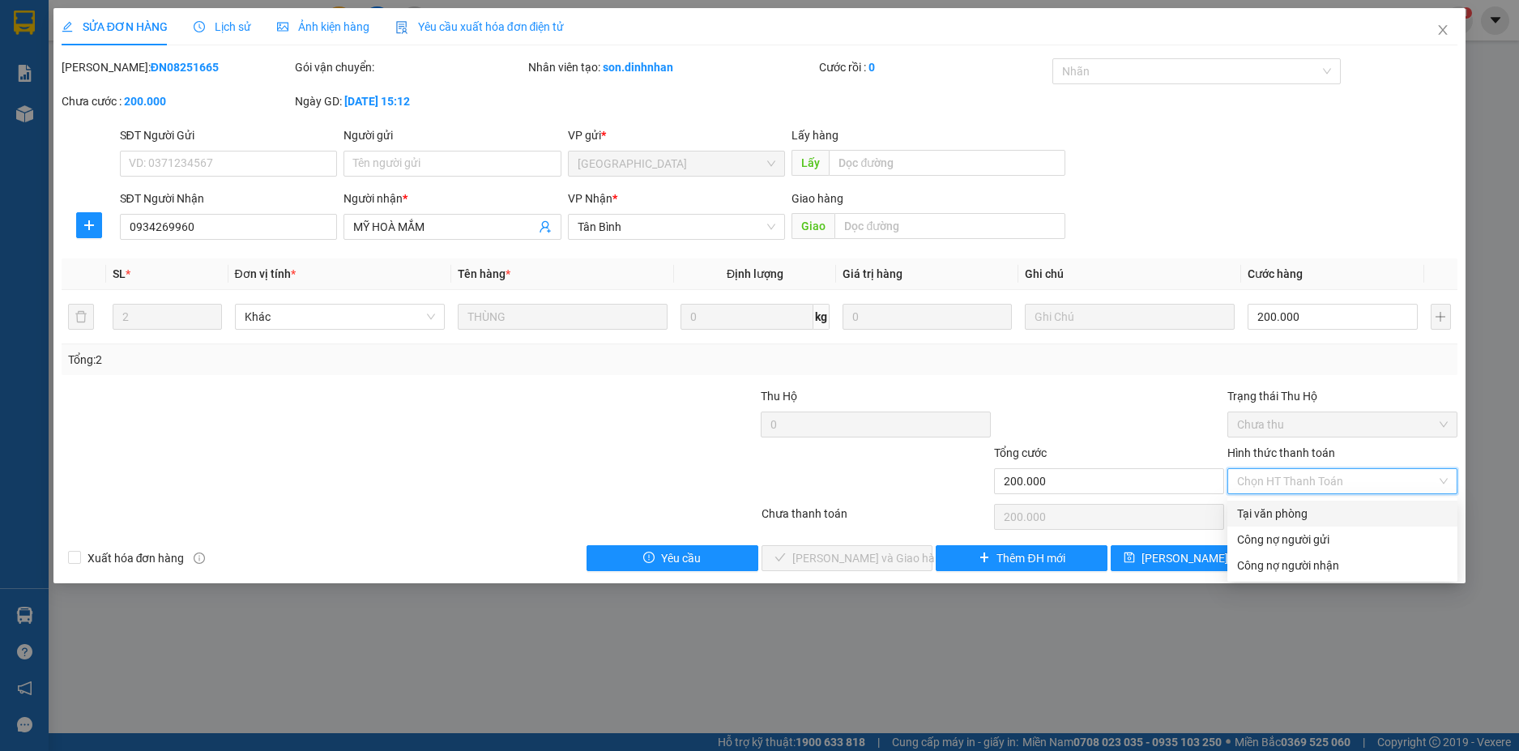
drag, startPoint x: 1258, startPoint y: 510, endPoint x: 1018, endPoint y: 578, distance: 249.1
click at [1258, 511] on div "Tại văn phòng" at bounding box center [1342, 514] width 211 height 18
type input "0"
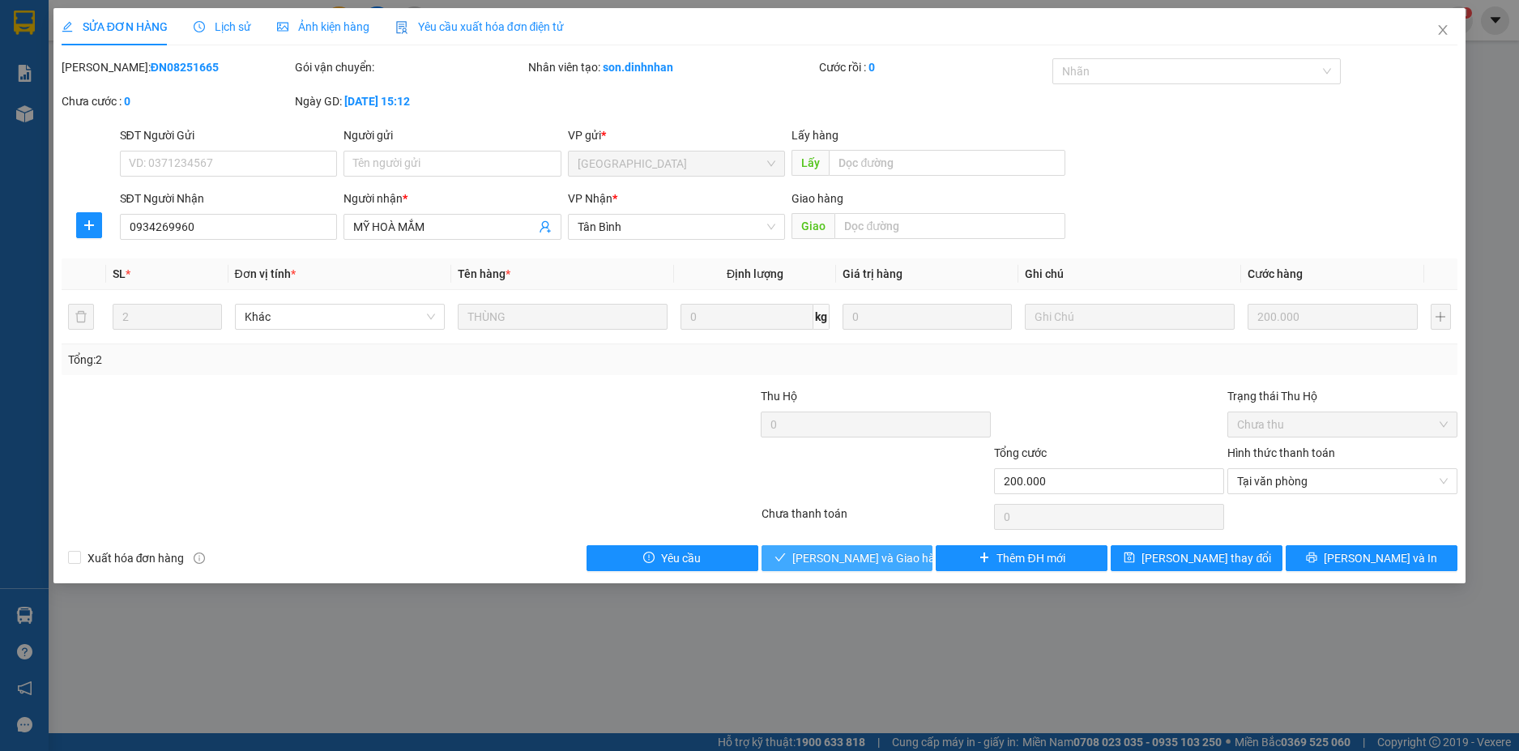
drag, startPoint x: 853, startPoint y: 563, endPoint x: 866, endPoint y: 554, distance: 15.7
click at [858, 560] on span "[PERSON_NAME] và Giao hàng" at bounding box center [870, 558] width 156 height 18
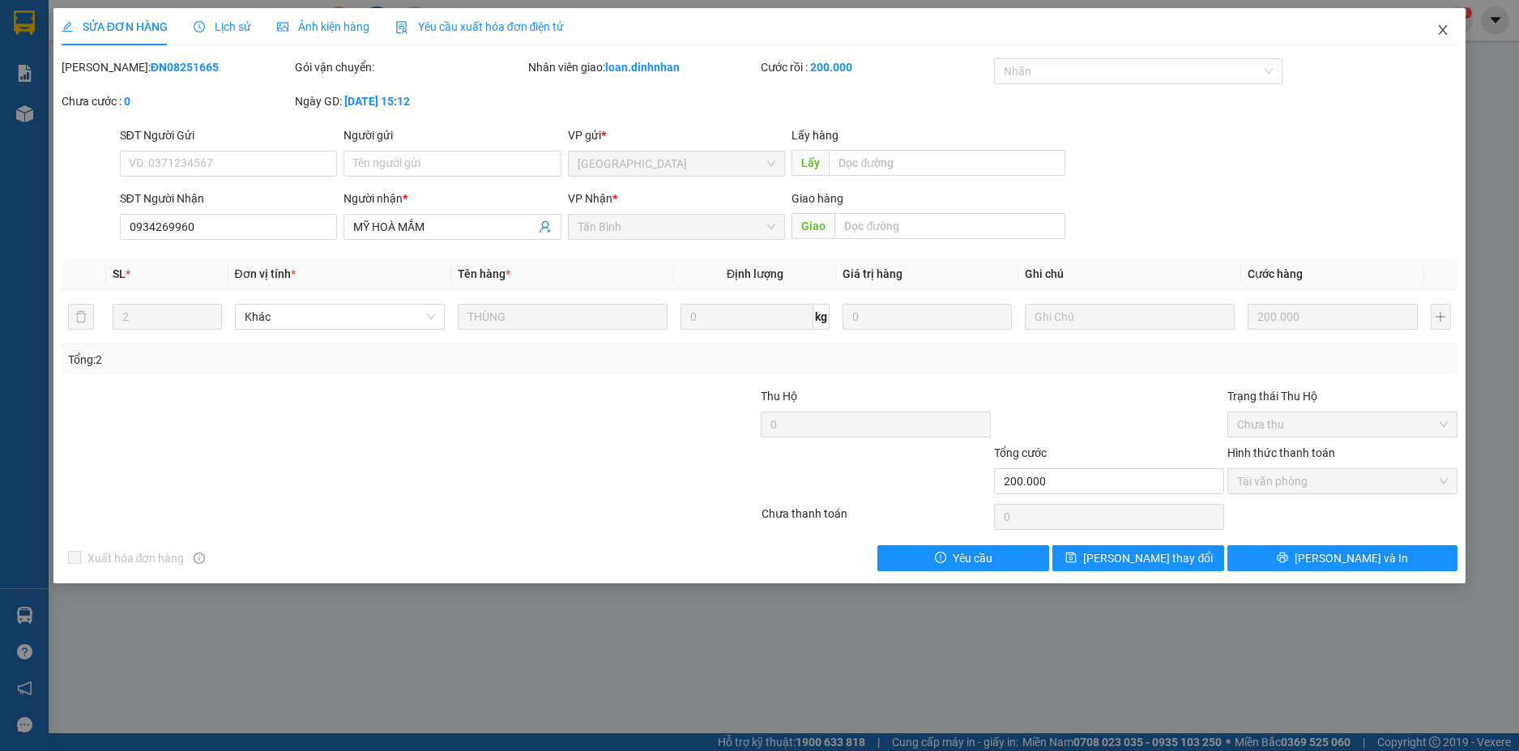
click at [1451, 31] on span "Close" at bounding box center [1442, 30] width 45 height 45
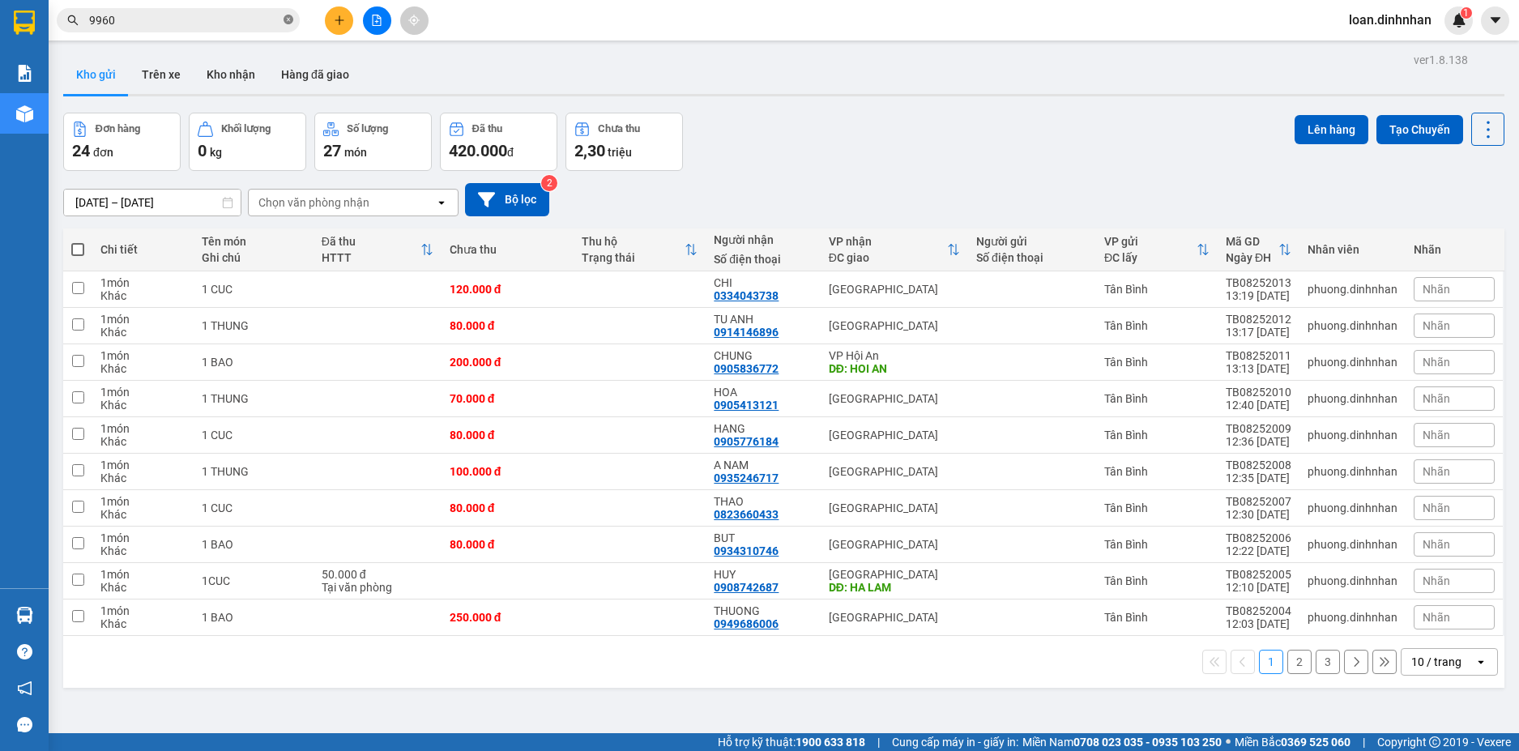
click at [288, 17] on icon "close-circle" at bounding box center [289, 20] width 10 height 10
click at [288, 17] on span at bounding box center [289, 20] width 10 height 18
click at [281, 22] on span at bounding box center [178, 20] width 243 height 24
drag, startPoint x: 266, startPoint y: 18, endPoint x: 238, endPoint y: 7, distance: 29.5
click at [243, 10] on span at bounding box center [178, 20] width 243 height 24
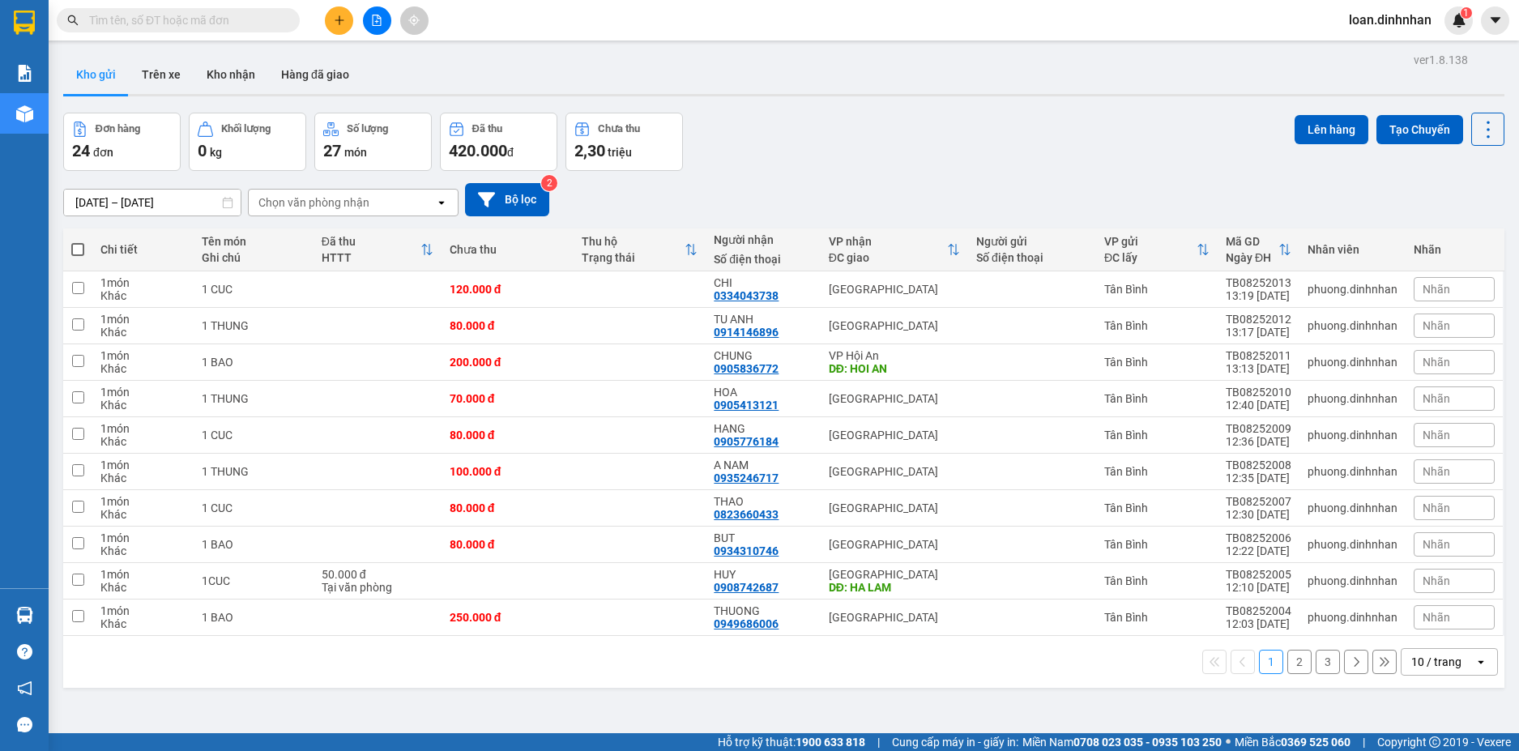
click at [224, 12] on input "text" at bounding box center [184, 20] width 191 height 18
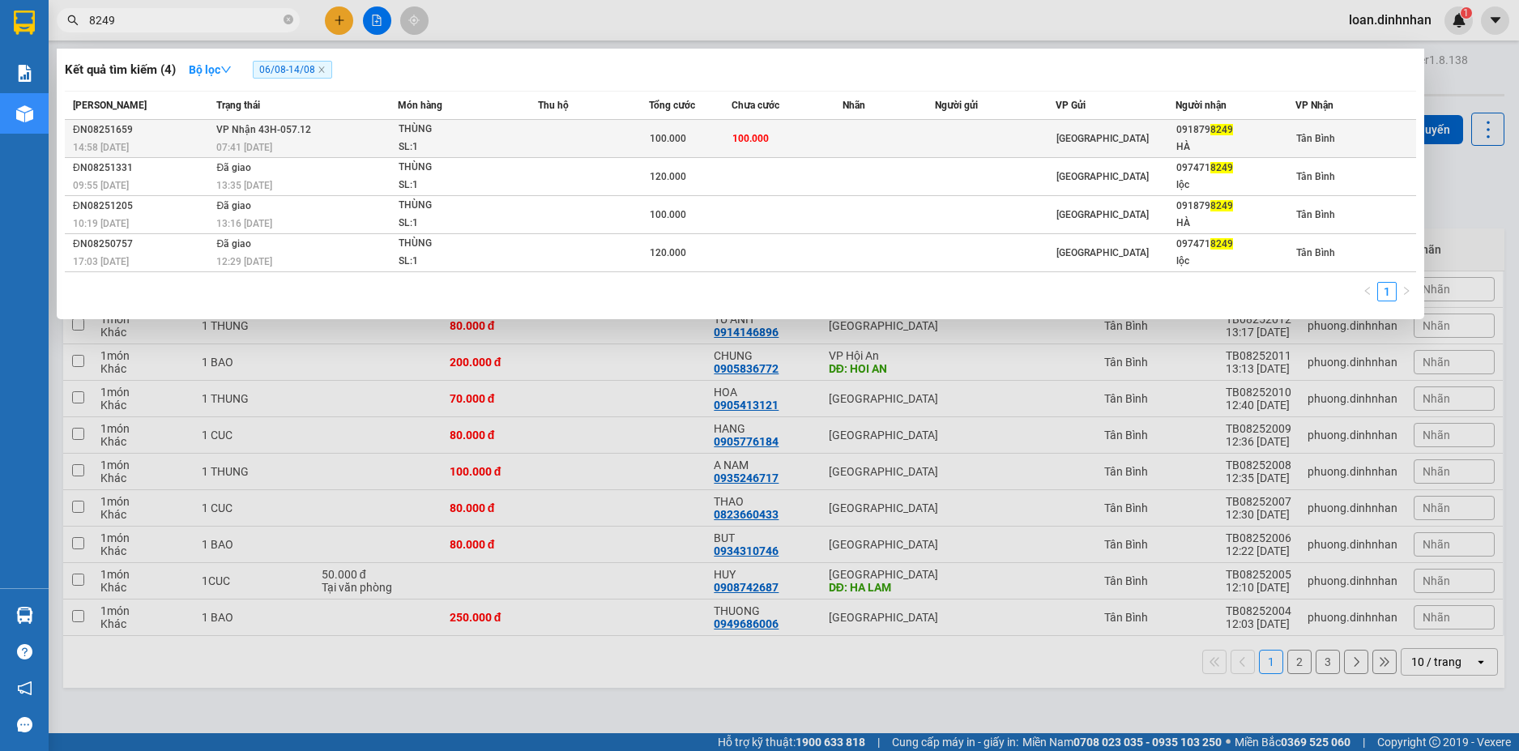
type input "8249"
drag, startPoint x: 288, startPoint y: 125, endPoint x: 309, endPoint y: 128, distance: 20.5
click at [309, 128] on span "VP Nhận 43H-057.12" at bounding box center [263, 129] width 95 height 11
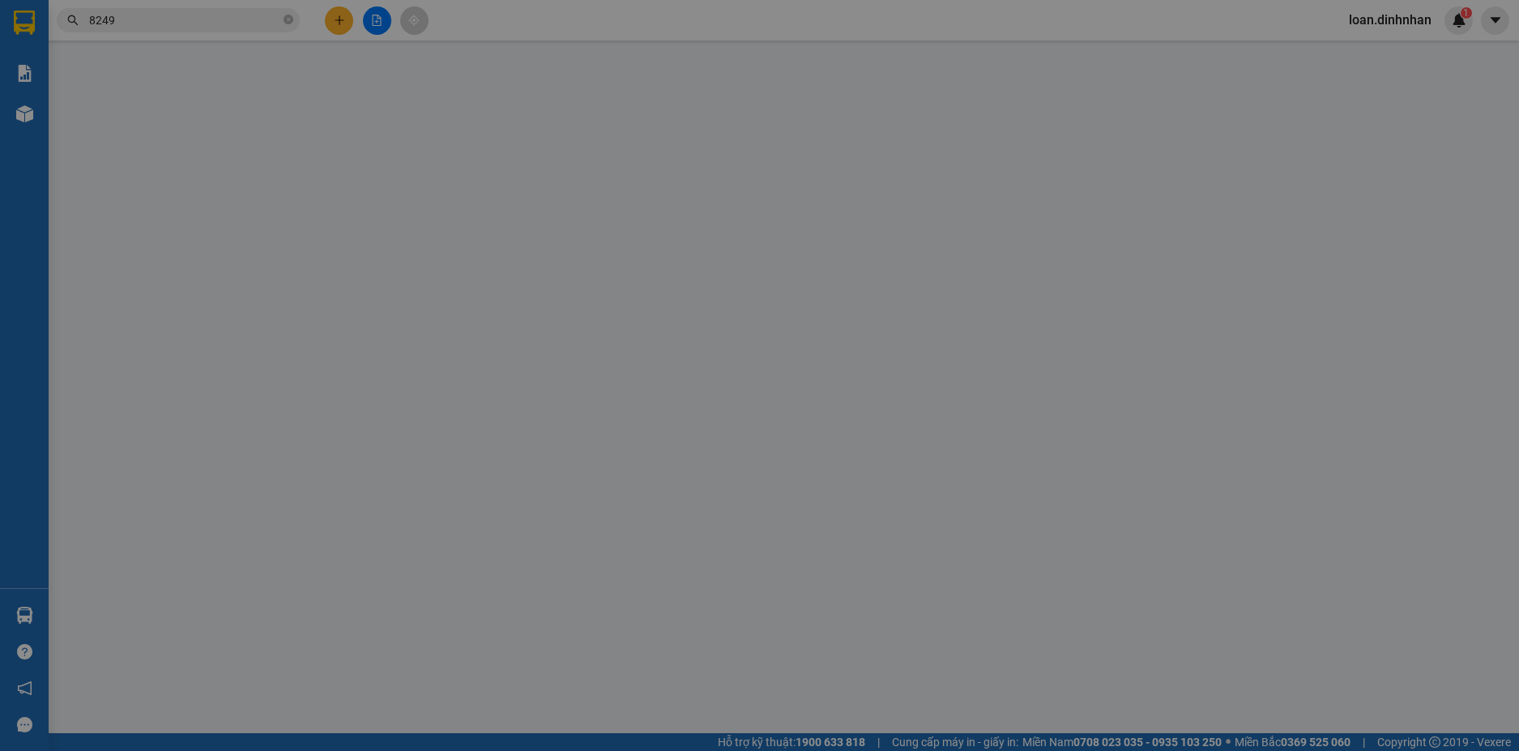
type input "0918798249"
type input "HÀ"
type input "100.000"
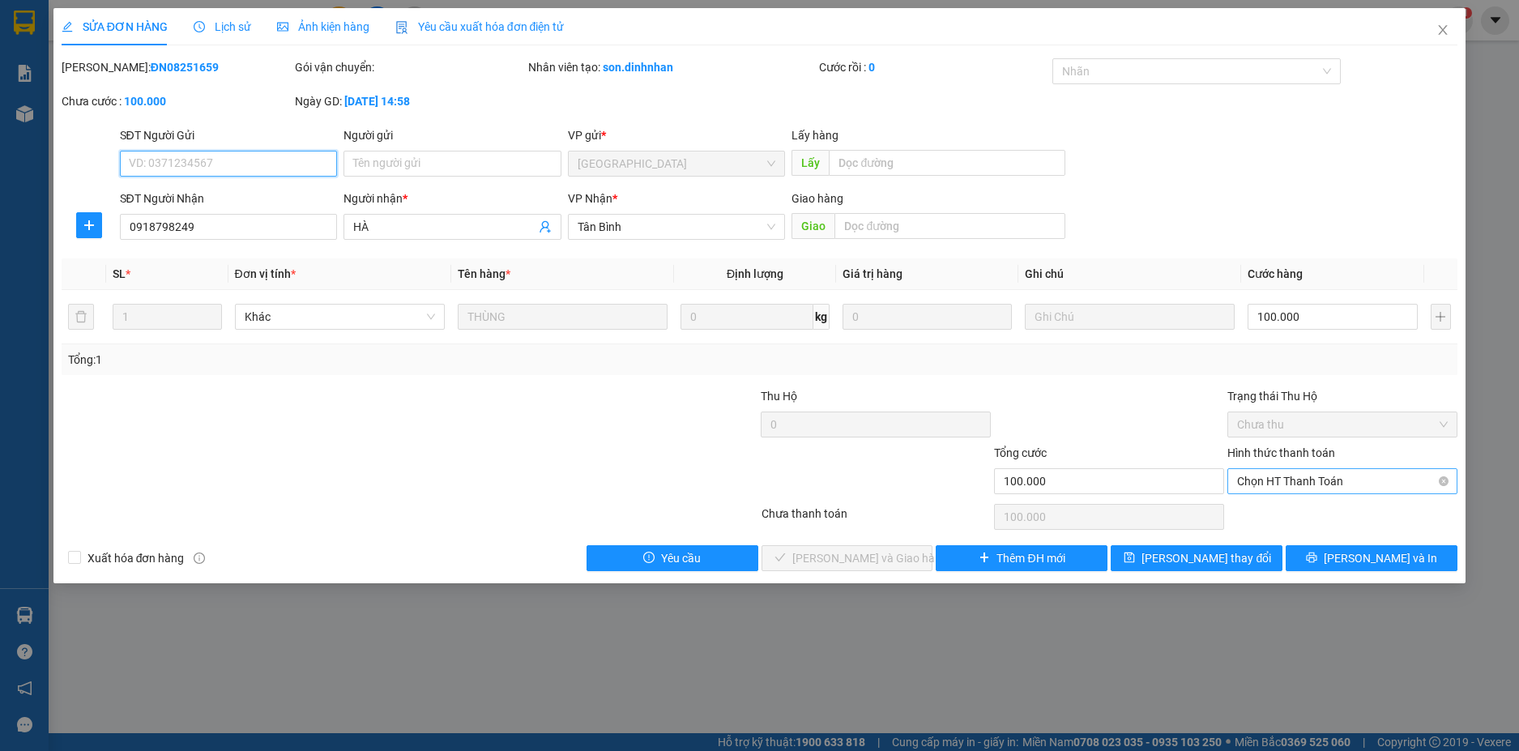
click at [1316, 481] on span "Chọn HT Thanh Toán" at bounding box center [1342, 481] width 211 height 24
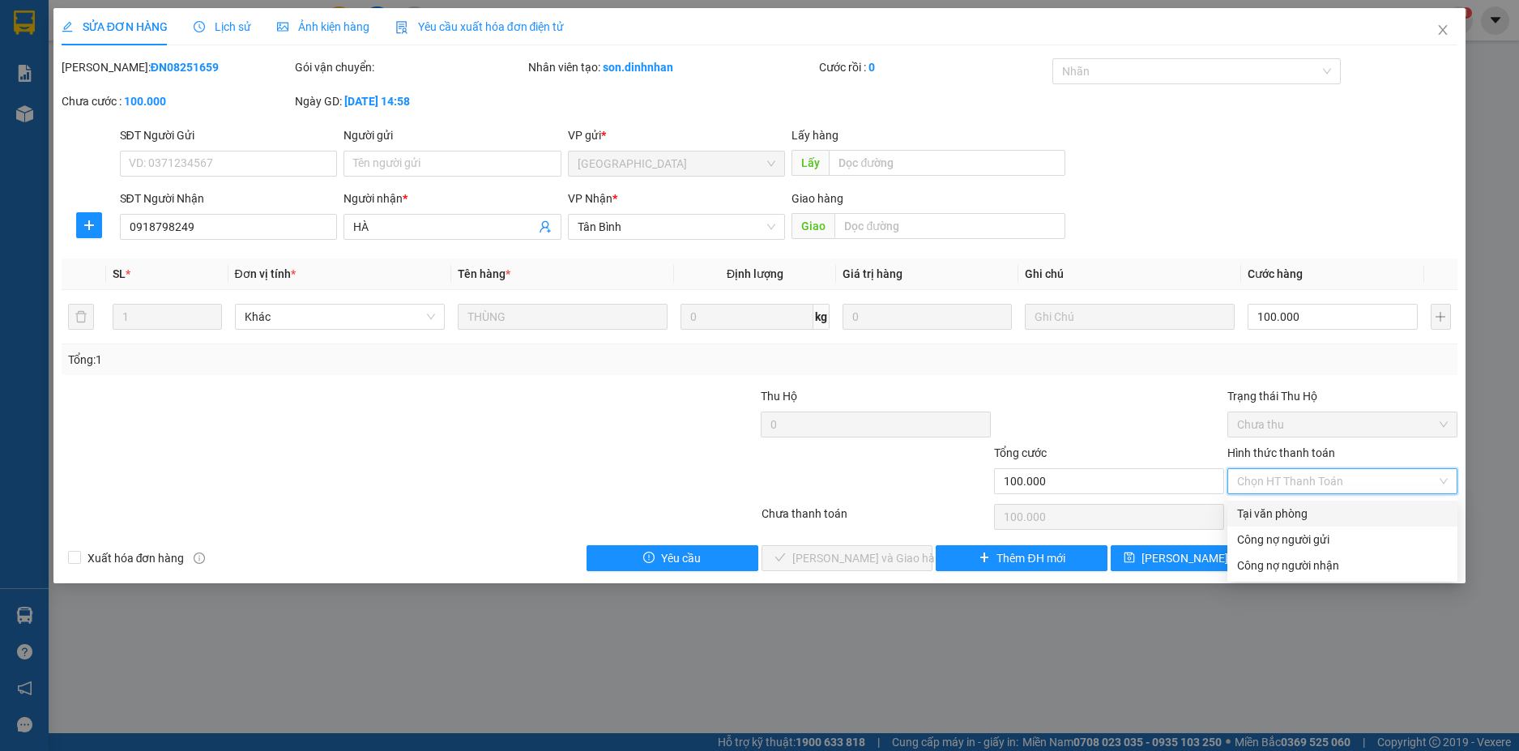
click at [1300, 506] on div "Tại văn phòng" at bounding box center [1342, 514] width 211 height 18
type input "0"
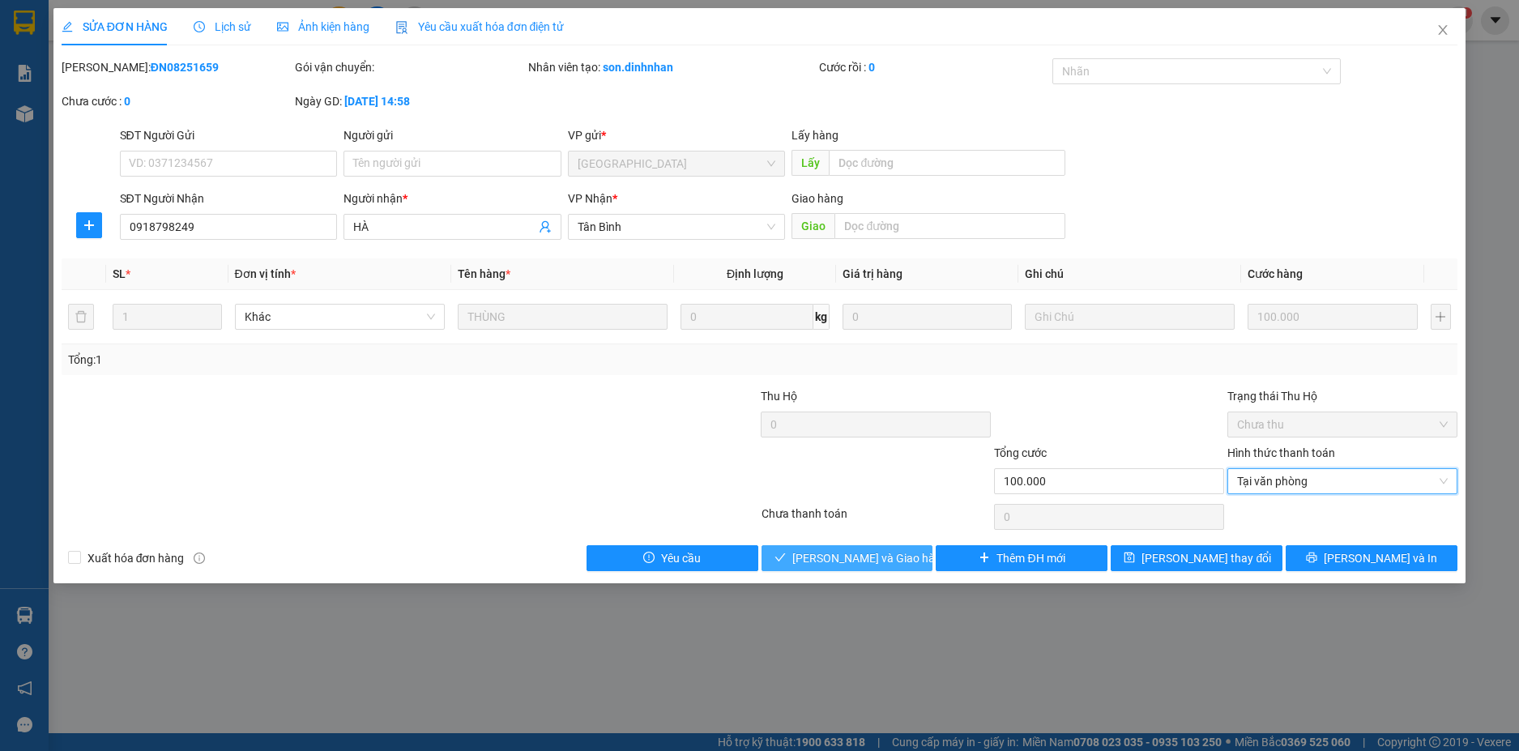
click at [891, 559] on span "[PERSON_NAME] và Giao hàng" at bounding box center [870, 558] width 156 height 18
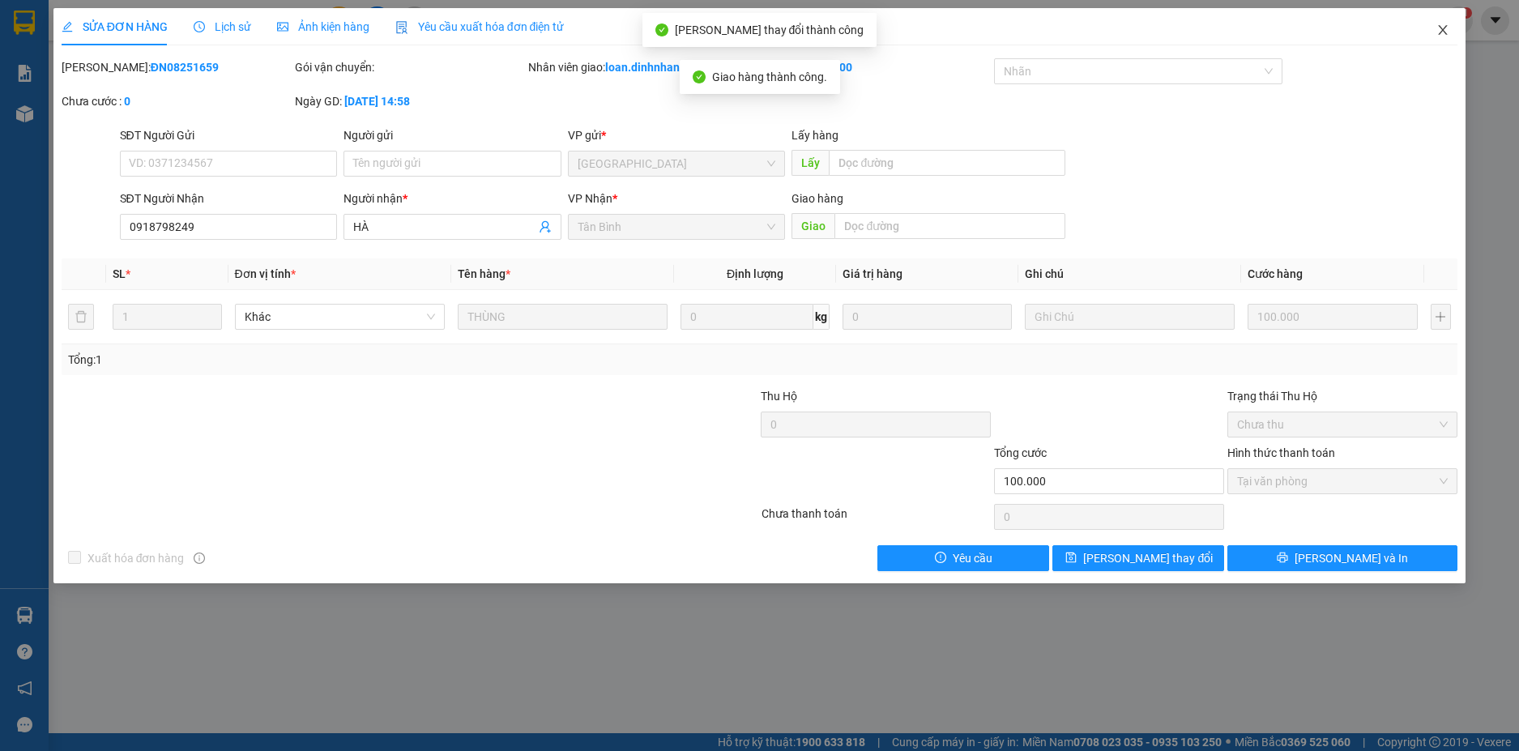
click at [1442, 35] on icon "close" at bounding box center [1443, 29] width 13 height 13
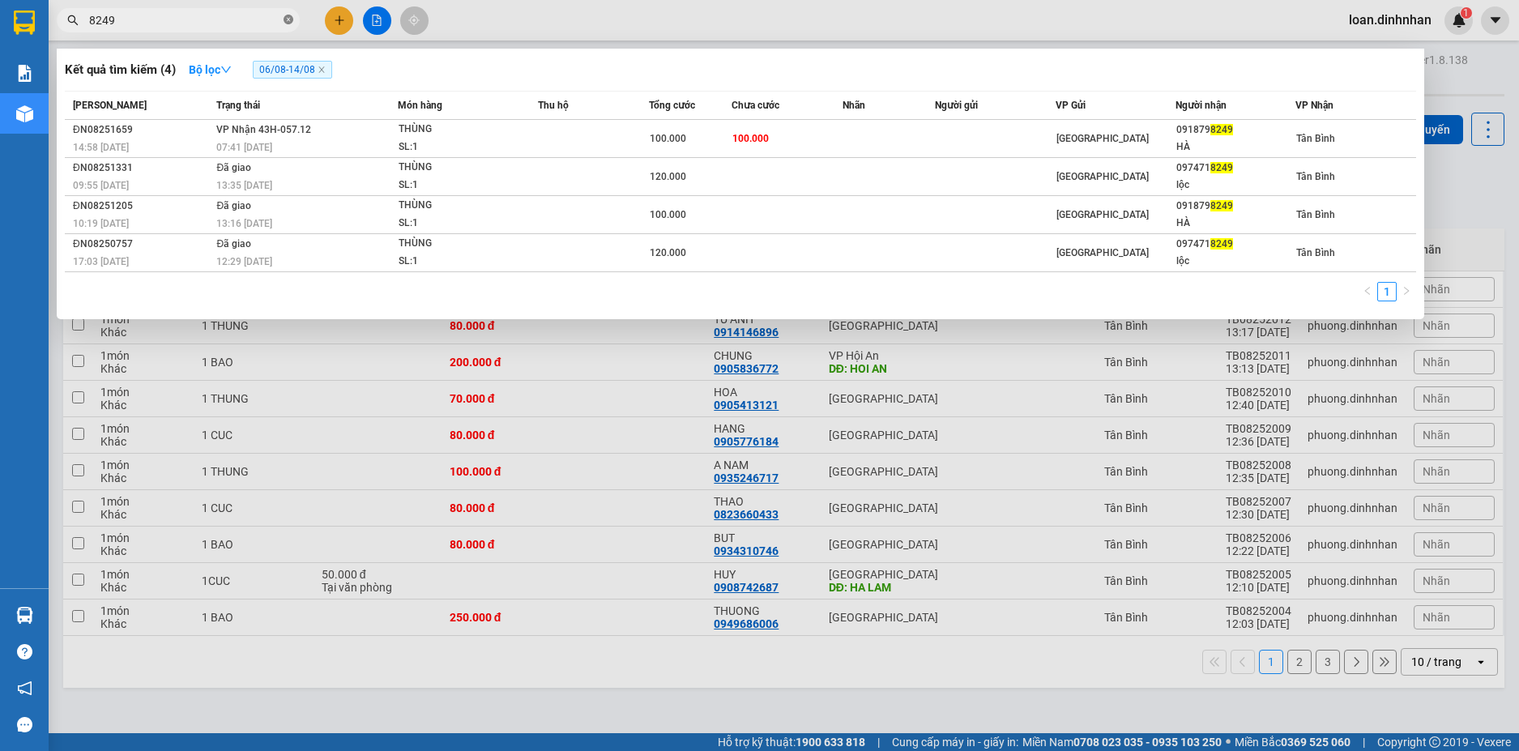
drag, startPoint x: 289, startPoint y: 19, endPoint x: 271, endPoint y: 25, distance: 19.5
click at [289, 20] on icon "close-circle" at bounding box center [289, 20] width 10 height 10
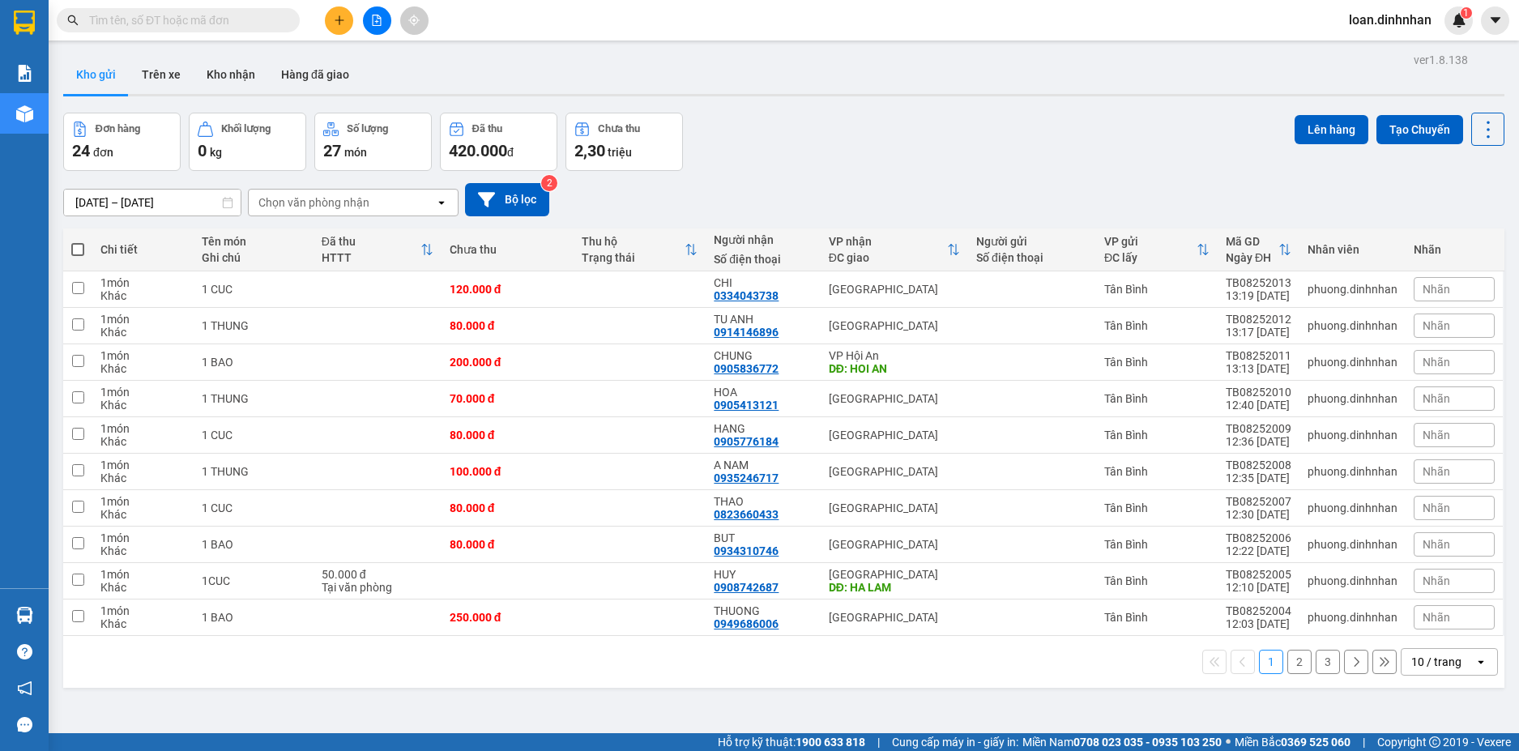
click at [271, 25] on input "text" at bounding box center [184, 20] width 191 height 18
click at [143, 12] on input "text" at bounding box center [184, 20] width 191 height 18
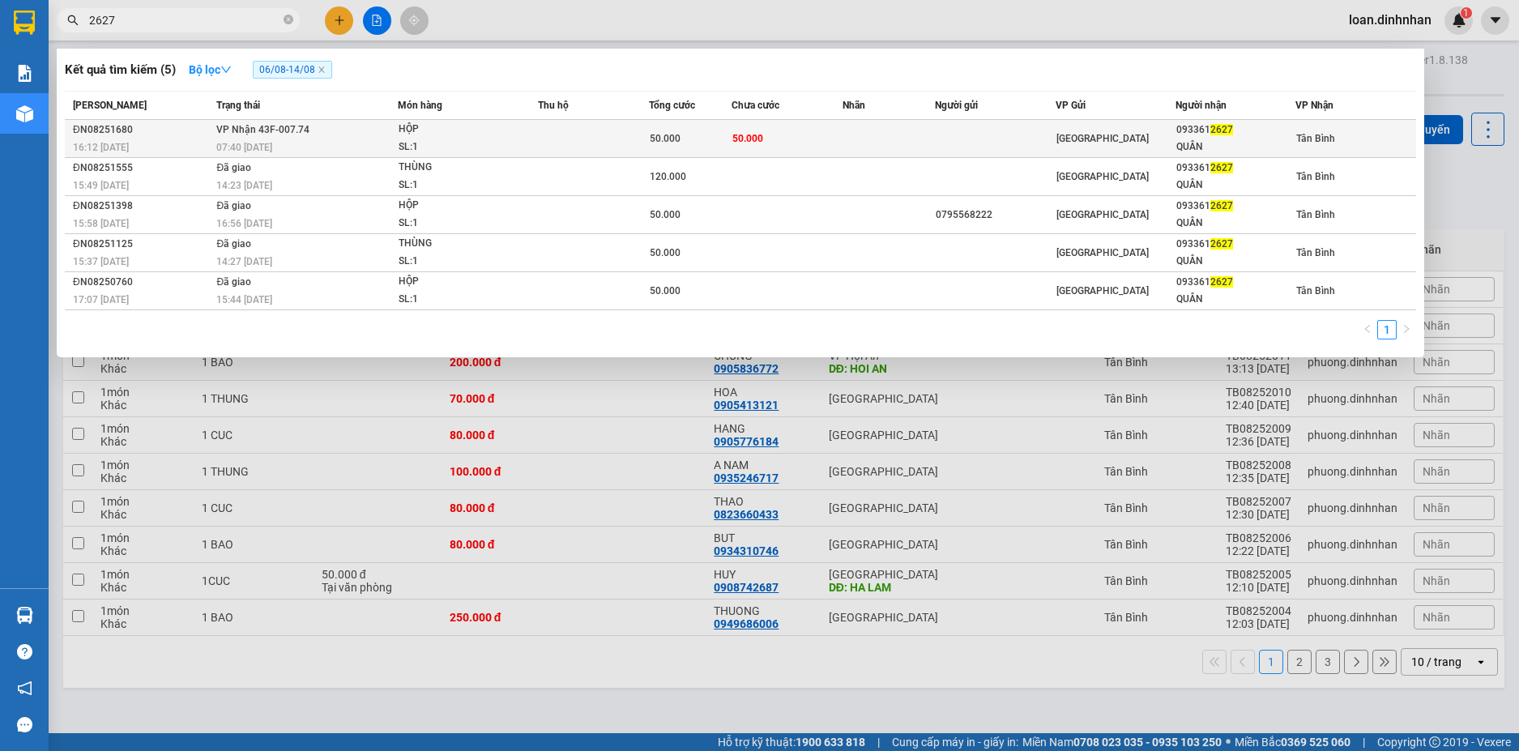
type input "2627"
drag, startPoint x: 333, startPoint y: 133, endPoint x: 384, endPoint y: 152, distance: 54.3
click at [384, 152] on td "VP Nhận 43F-007.74 07:40 - 14/08" at bounding box center [304, 139] width 185 height 38
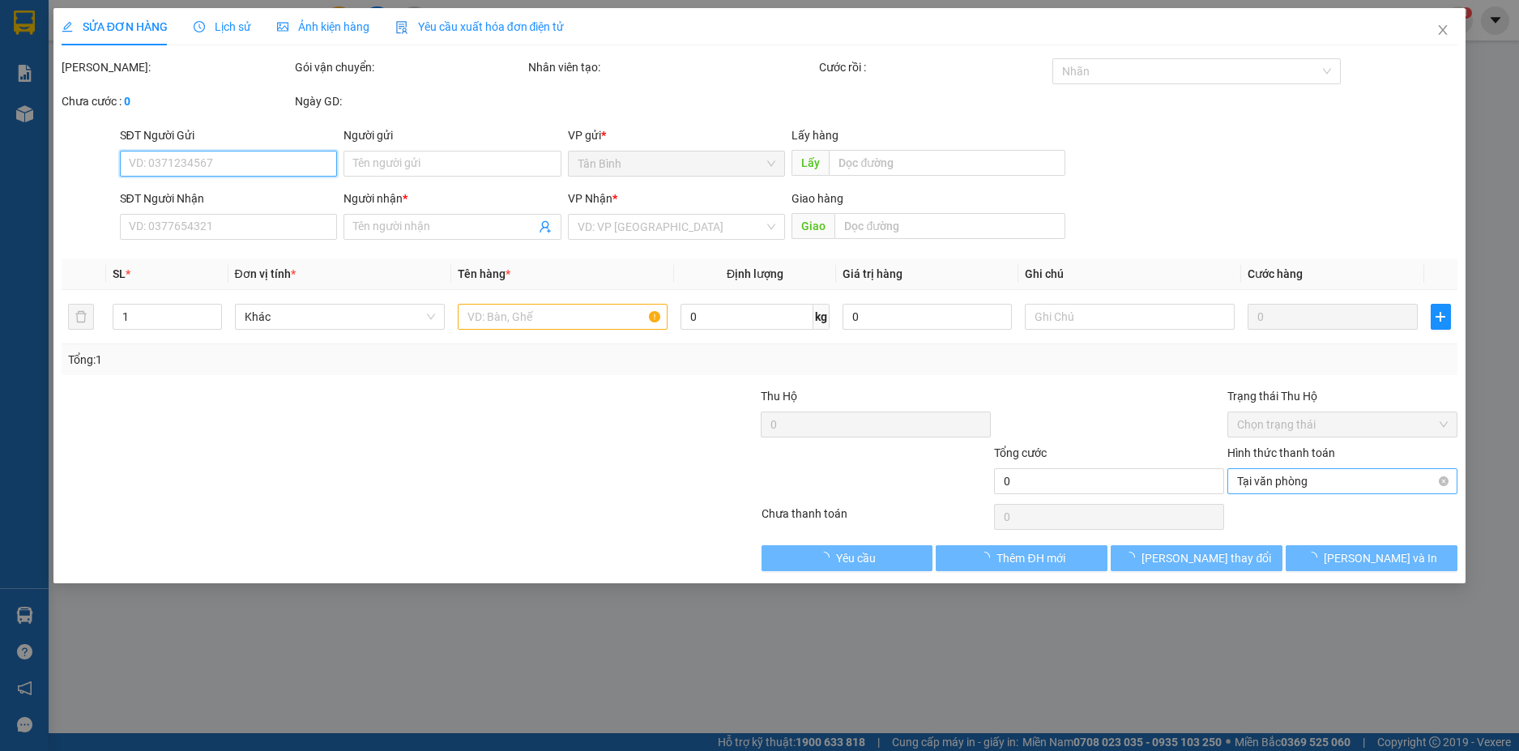
type input "0933612627"
type input "QUÂN"
type input "50.000"
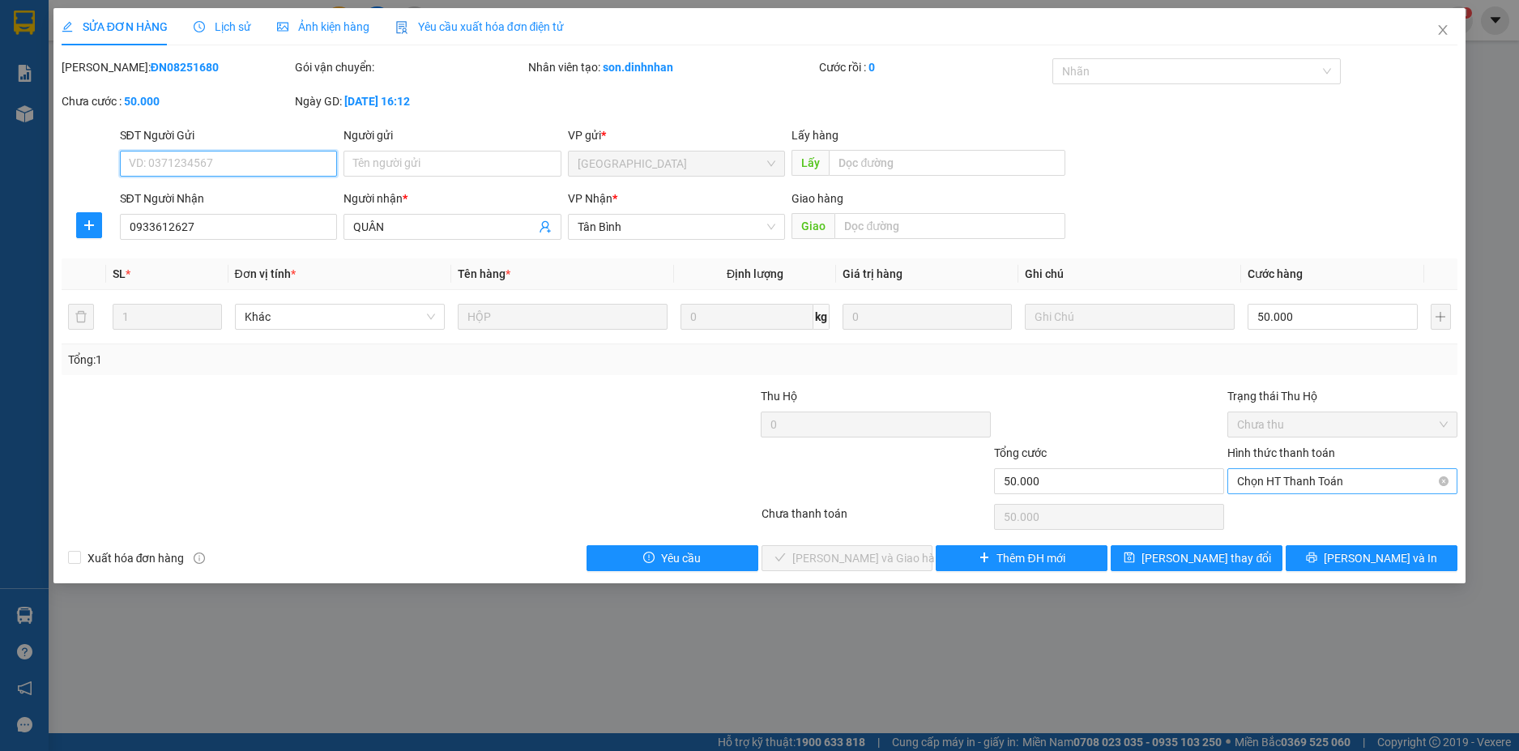
drag, startPoint x: 1317, startPoint y: 479, endPoint x: 1305, endPoint y: 492, distance: 17.2
click at [1315, 483] on span "Chọn HT Thanh Toán" at bounding box center [1342, 481] width 211 height 24
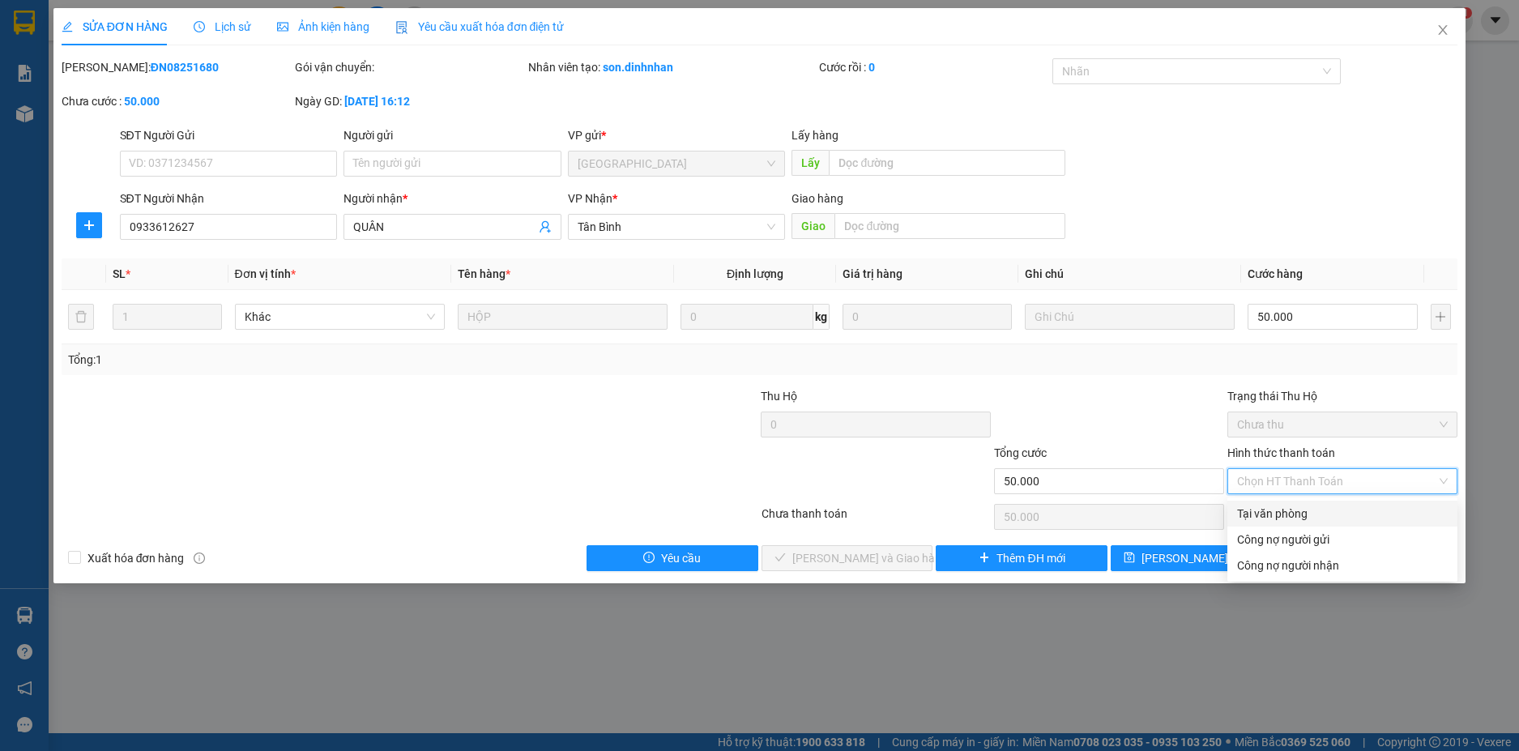
drag, startPoint x: 1267, startPoint y: 503, endPoint x: 1200, endPoint y: 539, distance: 76.1
click at [1262, 507] on div "Tại văn phòng" at bounding box center [1343, 514] width 230 height 26
type input "0"
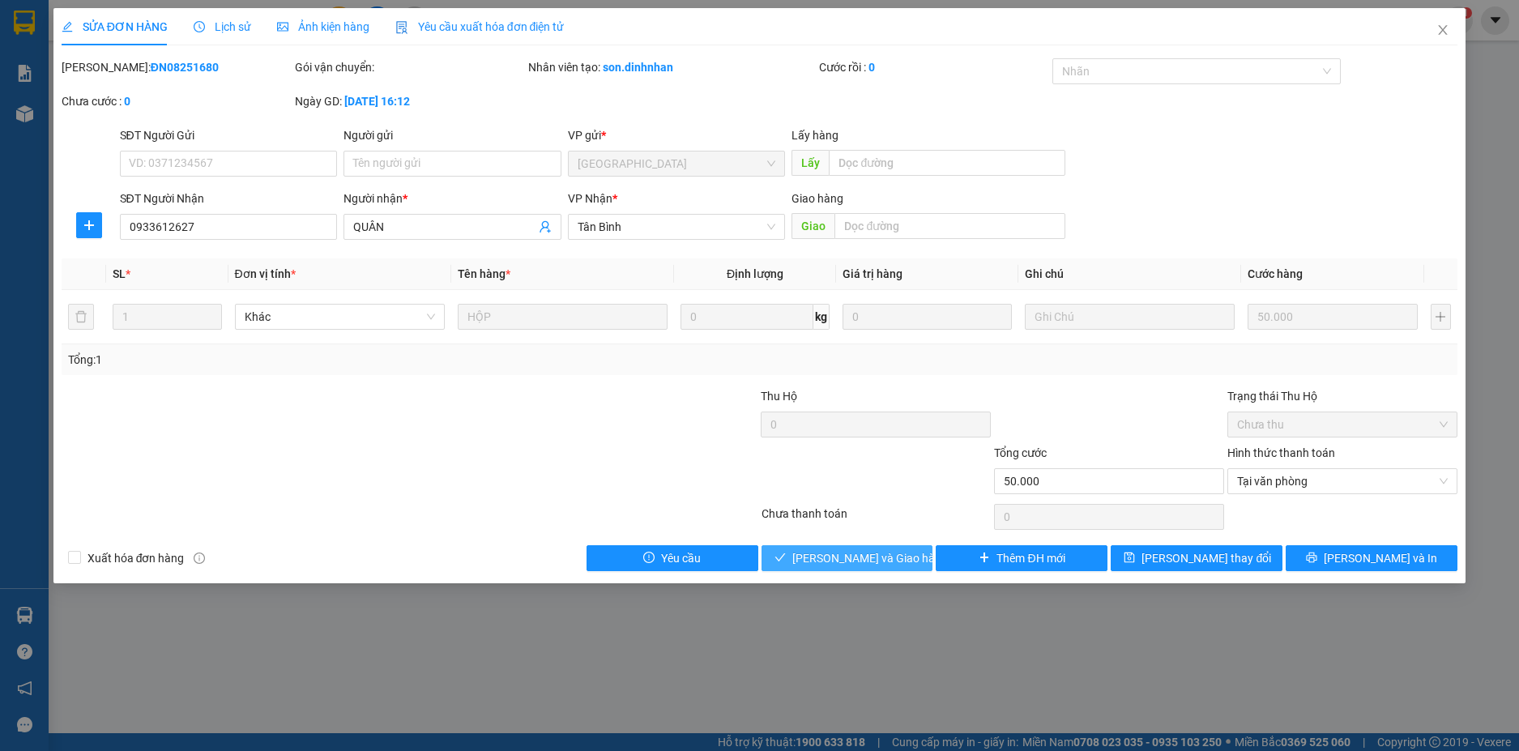
click at [852, 560] on span "[PERSON_NAME] và Giao hàng" at bounding box center [870, 558] width 156 height 18
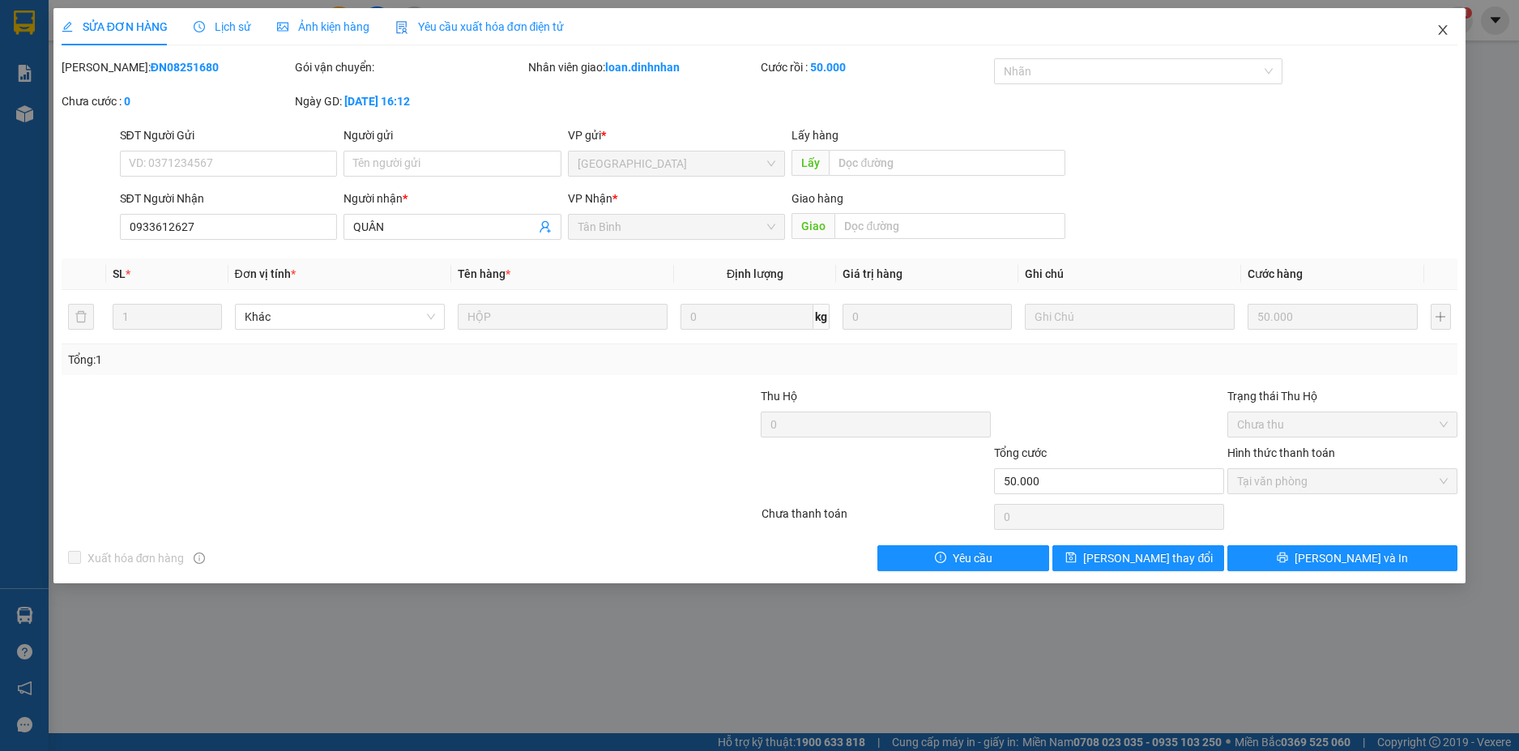
click at [1446, 28] on icon "close" at bounding box center [1443, 30] width 9 height 10
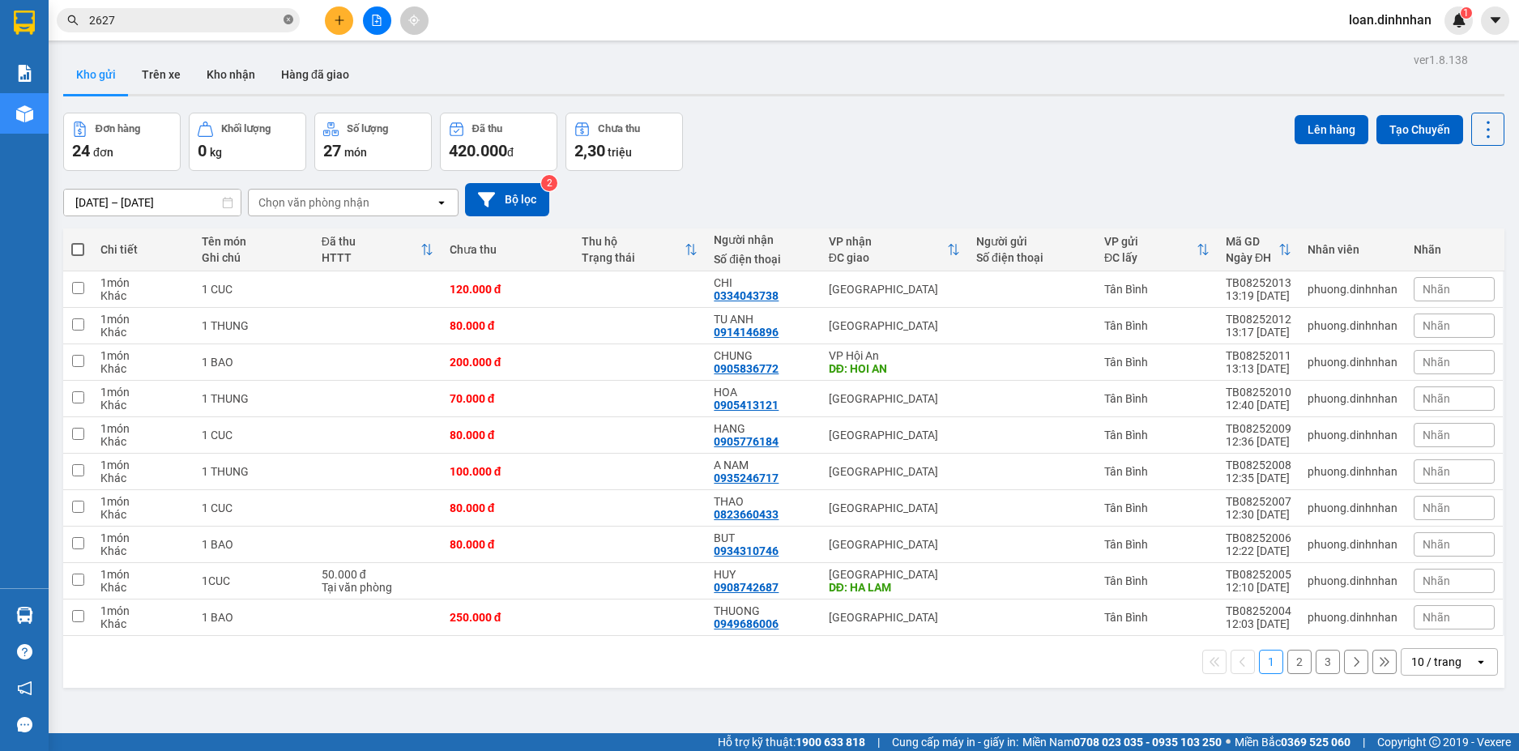
click at [291, 19] on icon "close-circle" at bounding box center [289, 20] width 10 height 10
click at [286, 20] on span at bounding box center [289, 20] width 10 height 18
click at [224, 13] on input "text" at bounding box center [184, 20] width 191 height 18
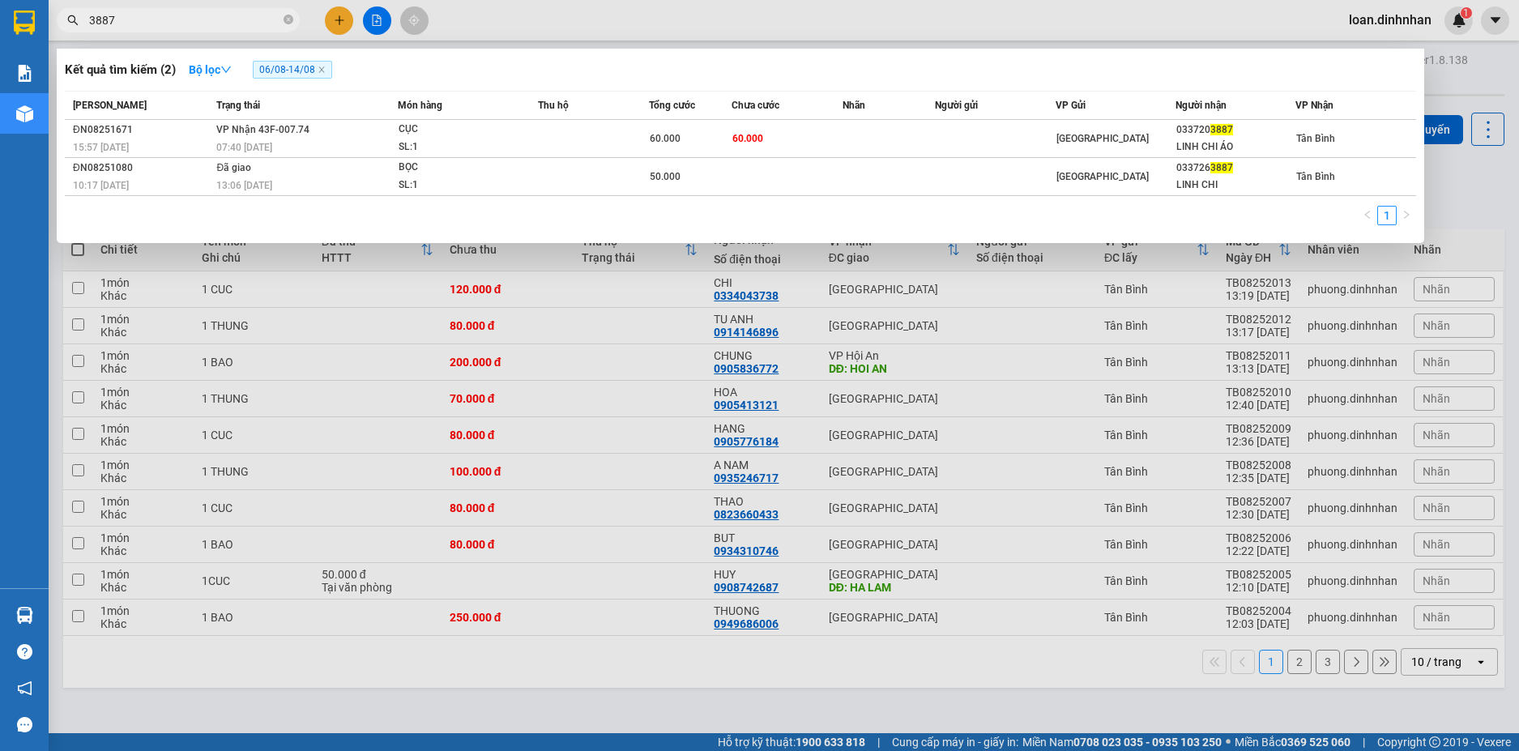
type input "3887"
click at [564, 117] on th "Thu hộ" at bounding box center [593, 106] width 111 height 28
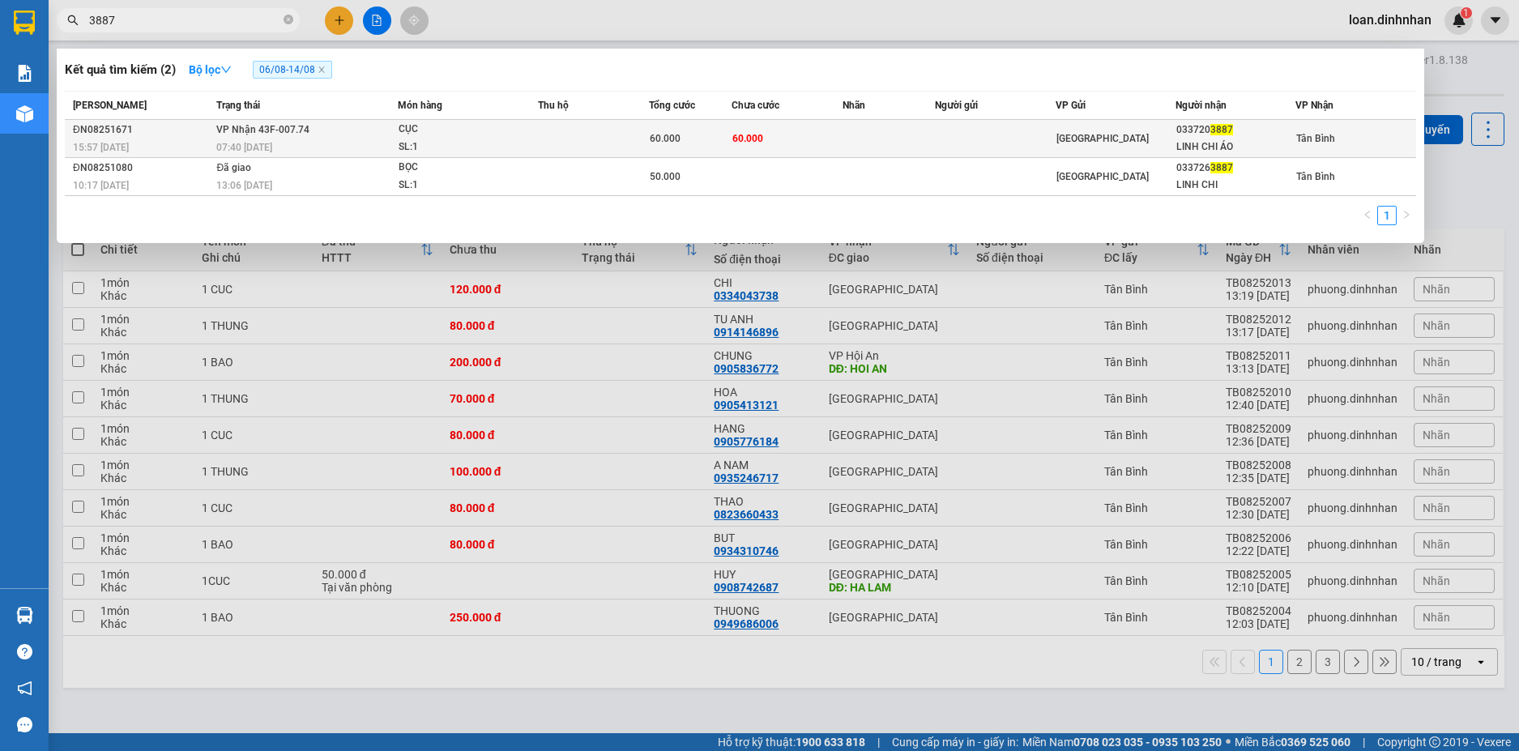
click at [1069, 133] on span "[GEOGRAPHIC_DATA]" at bounding box center [1103, 138] width 92 height 11
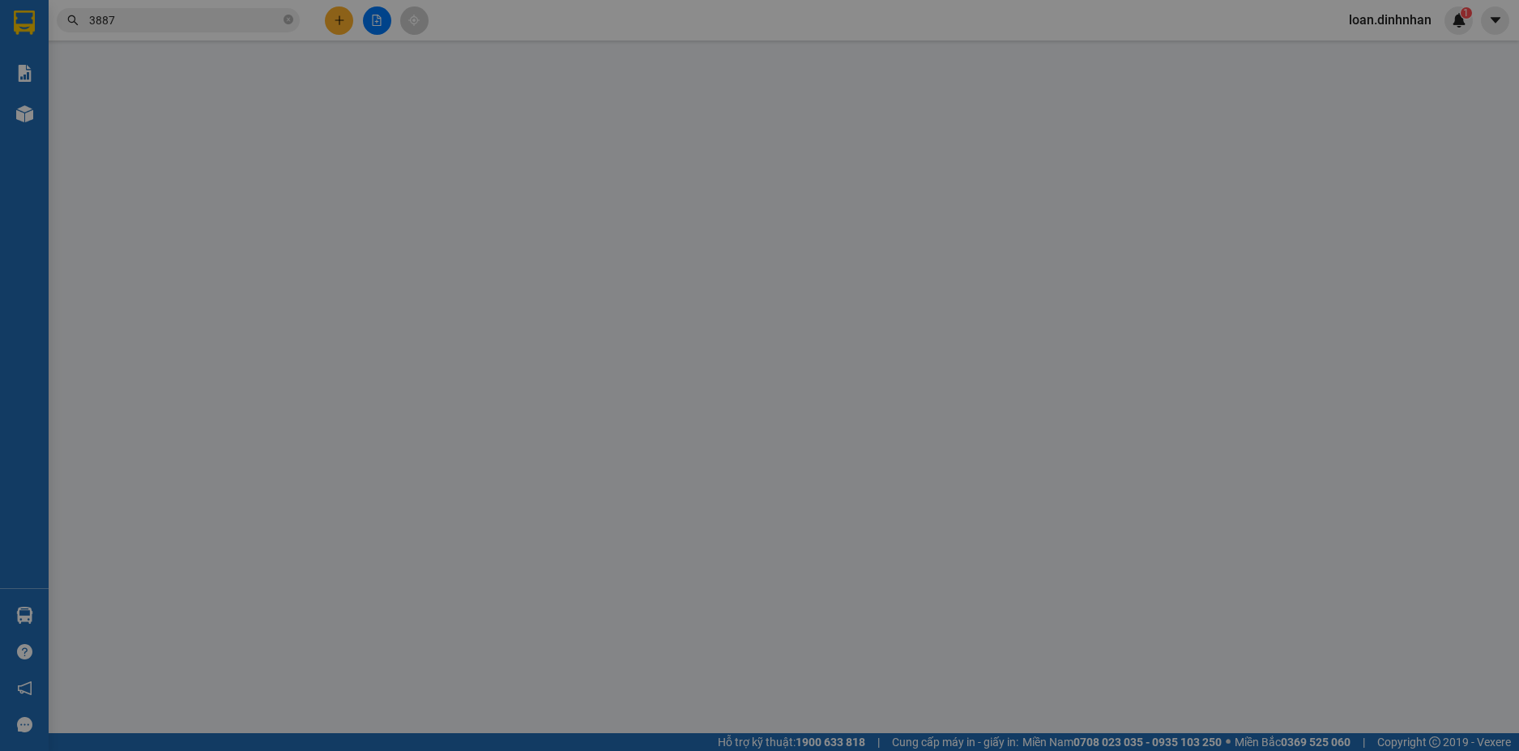
type input "0337203887"
type input "LINH CHI ÁO"
type input "60.000"
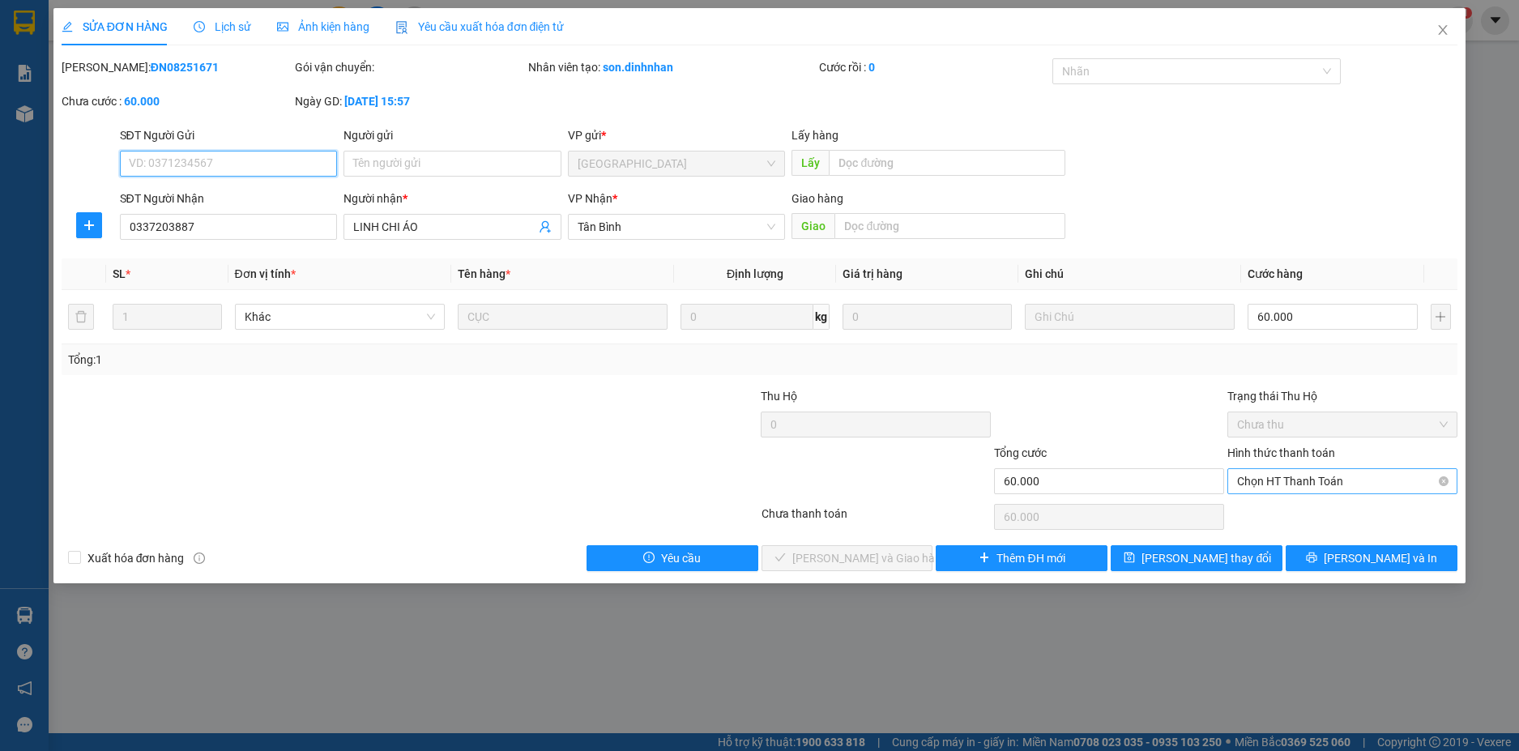
click at [1351, 476] on span "Chọn HT Thanh Toán" at bounding box center [1342, 481] width 211 height 24
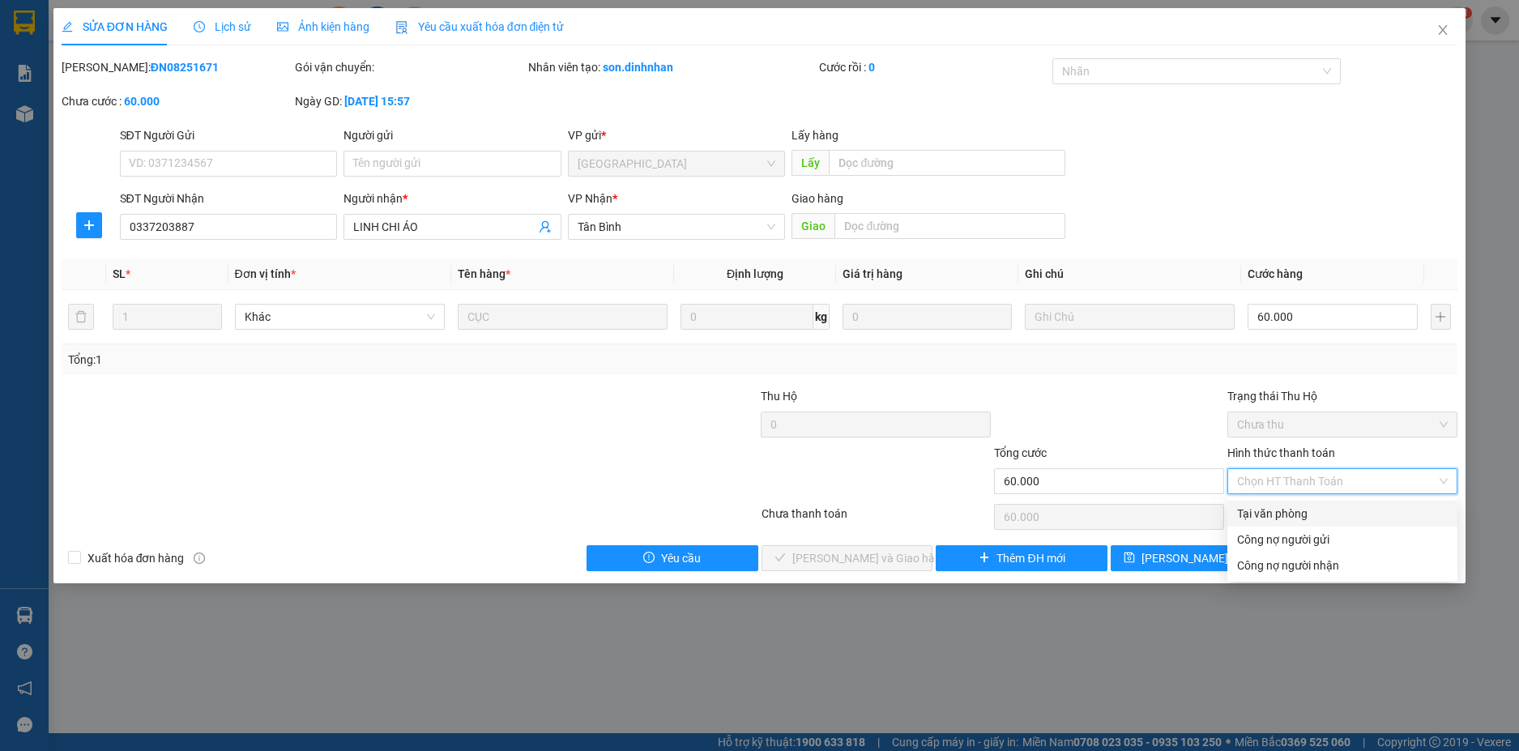
drag, startPoint x: 1333, startPoint y: 502, endPoint x: 936, endPoint y: 565, distance: 401.9
click at [1331, 503] on div "Tại văn phòng" at bounding box center [1343, 514] width 230 height 26
type input "0"
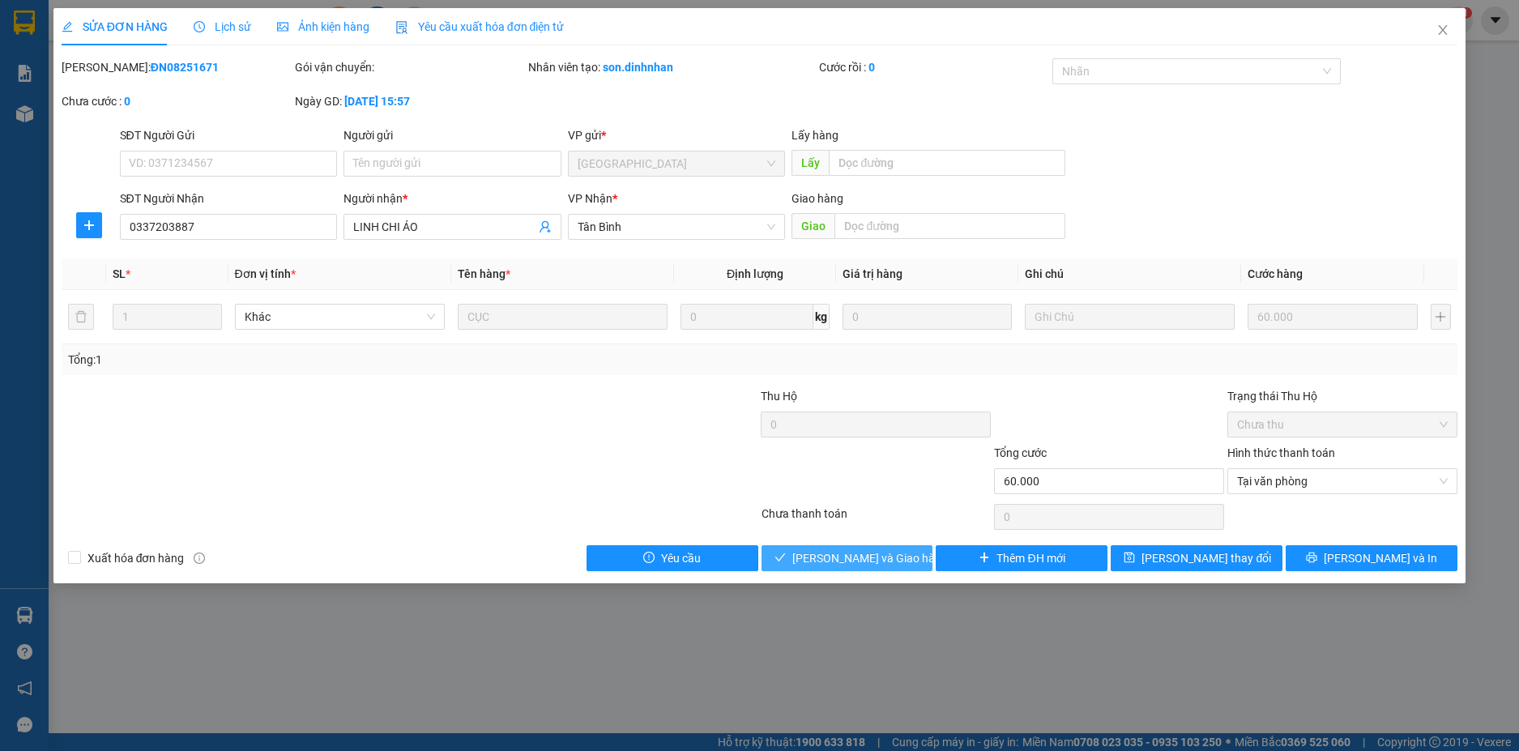
click at [825, 562] on span "[PERSON_NAME] và Giao hàng" at bounding box center [870, 558] width 156 height 18
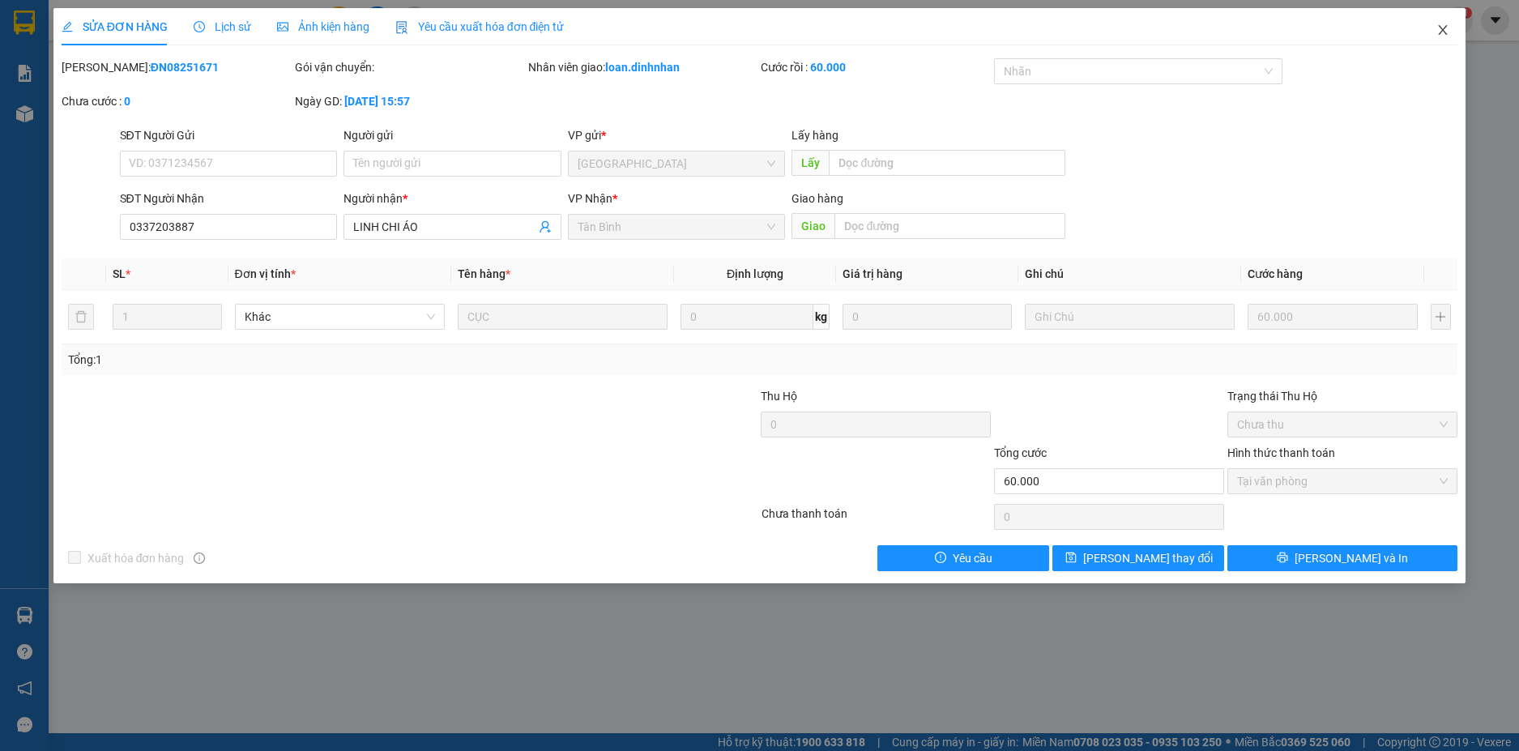
click at [1444, 28] on icon "close" at bounding box center [1443, 29] width 13 height 13
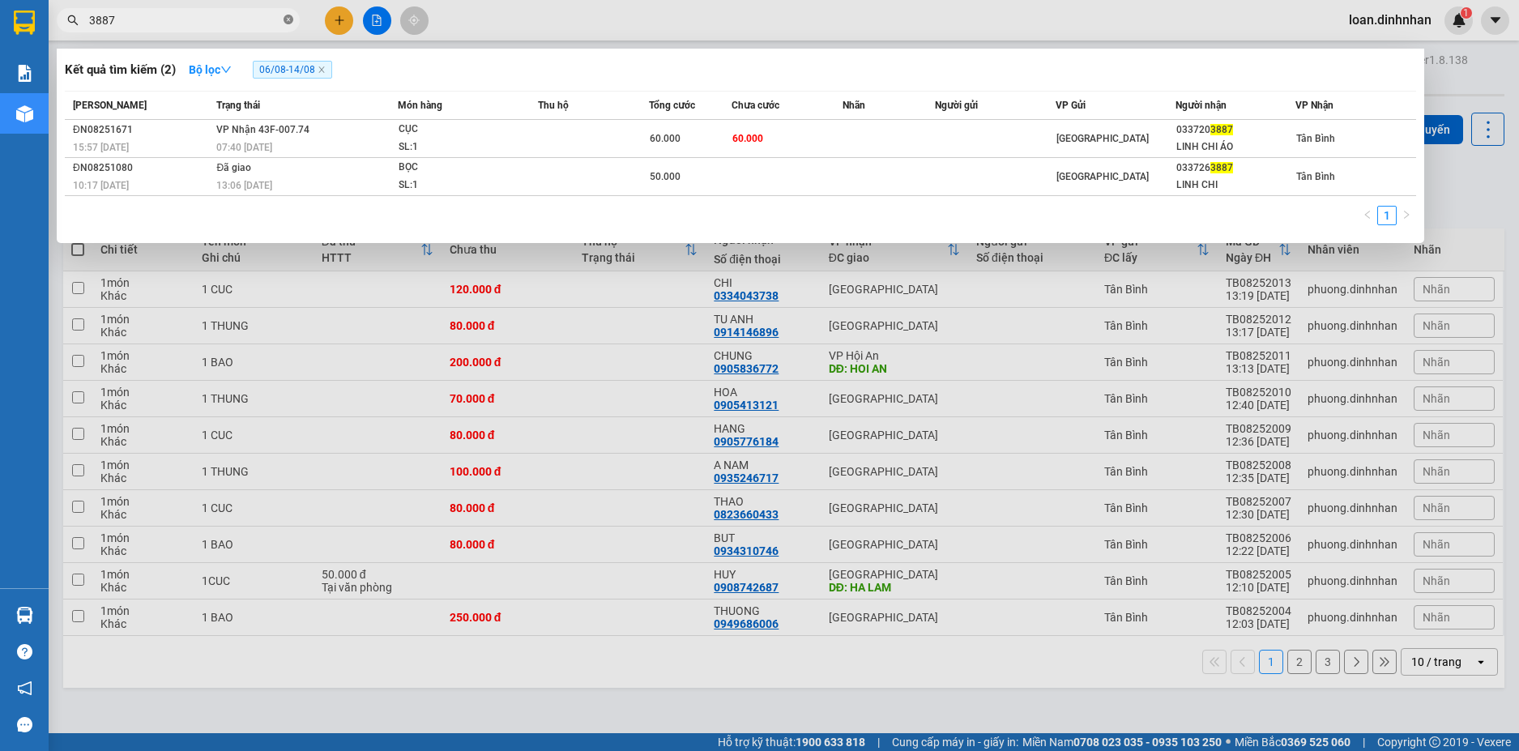
click at [289, 19] on icon "close-circle" at bounding box center [289, 20] width 10 height 10
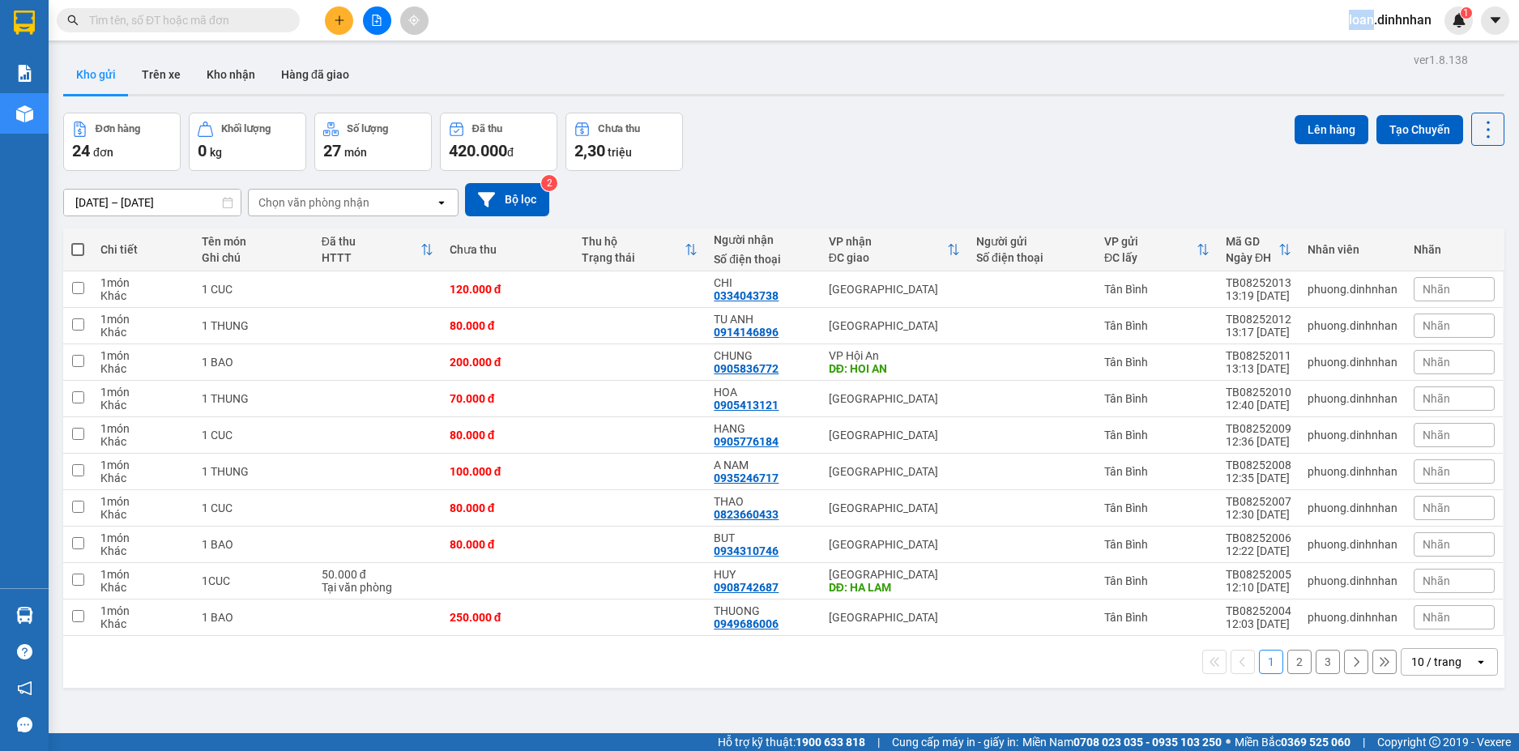
click at [289, 19] on span at bounding box center [289, 20] width 10 height 18
click at [245, 15] on input "text" at bounding box center [184, 20] width 191 height 18
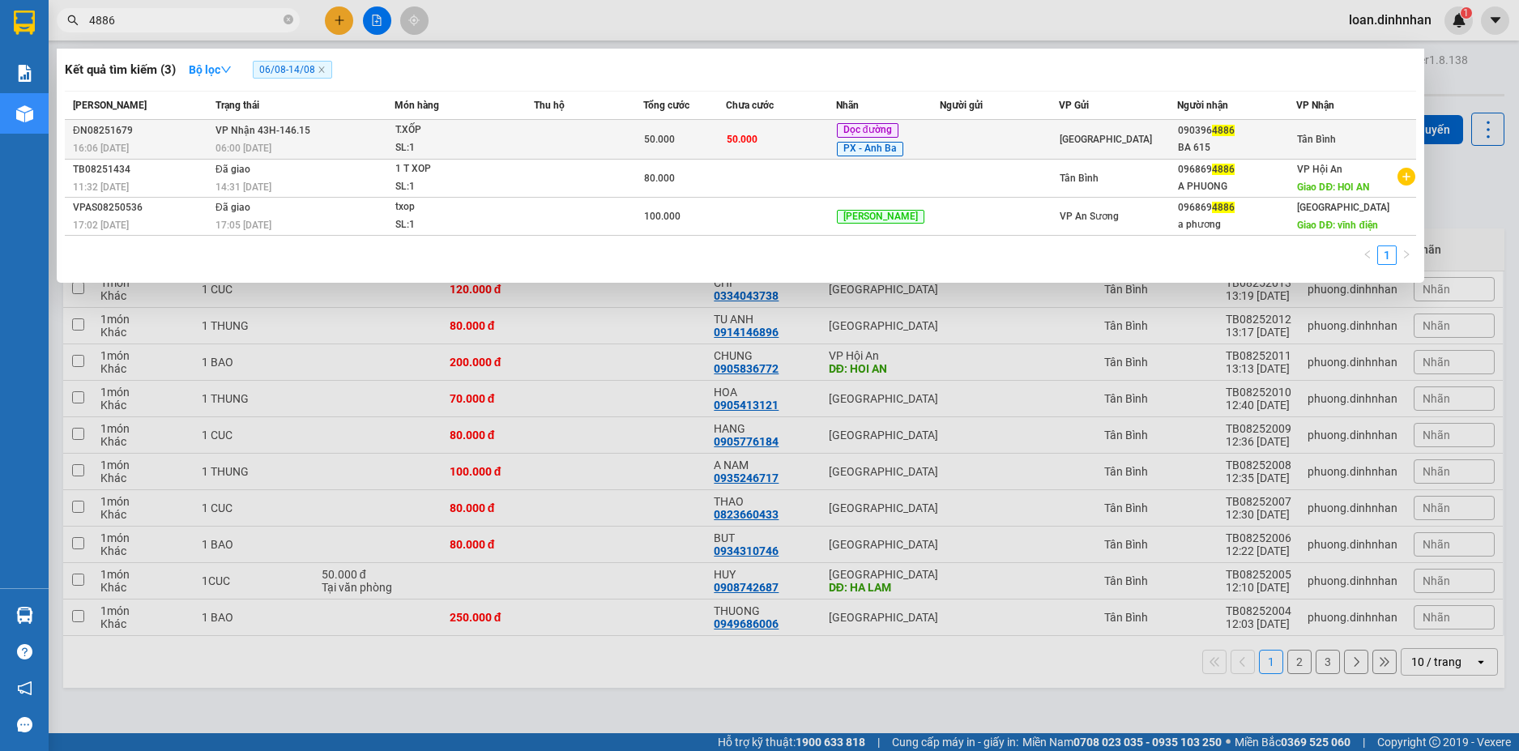
type input "4886"
click at [660, 122] on td "50.000" at bounding box center [684, 140] width 83 height 40
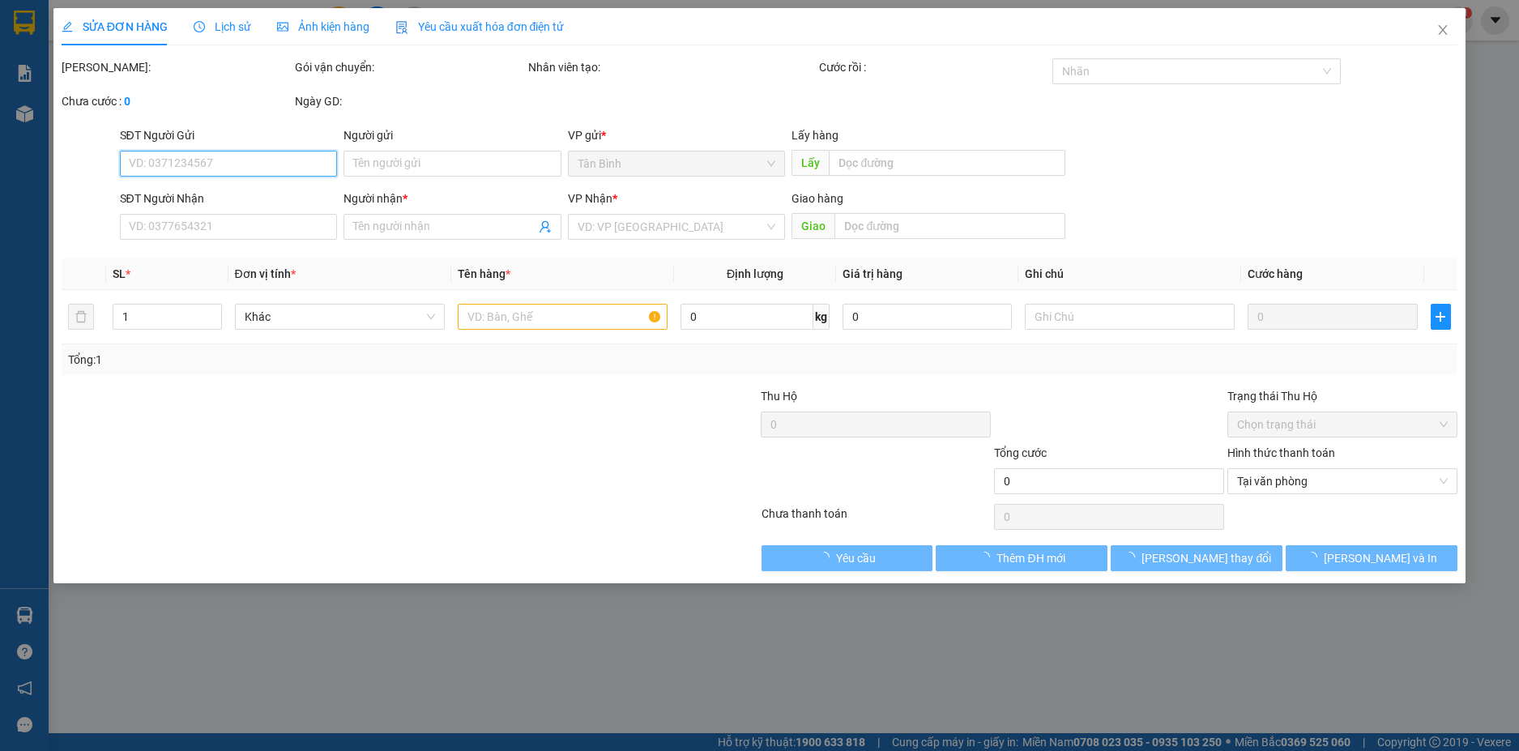
type input "0903964886"
type input "BA 615"
type input "50.000"
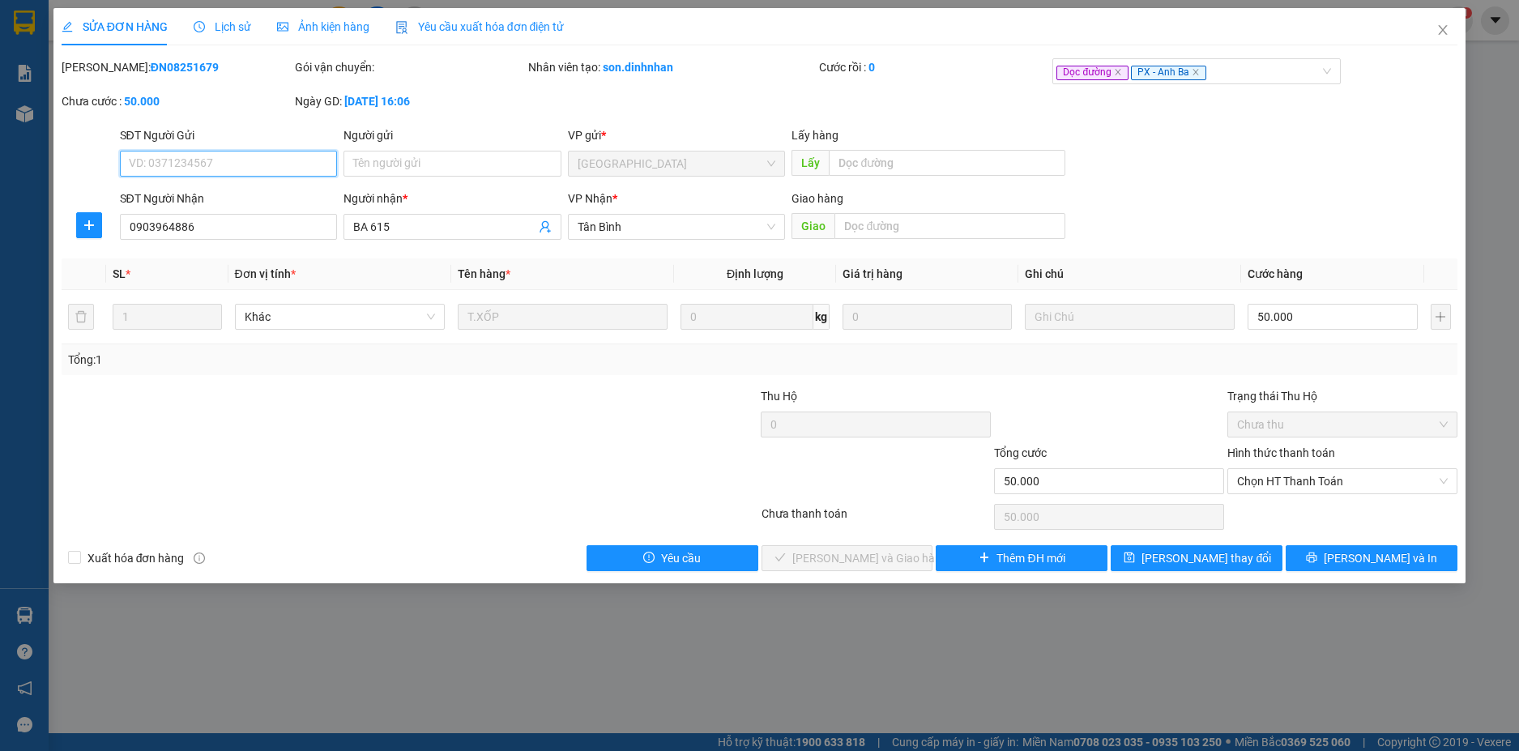
drag, startPoint x: 1408, startPoint y: 472, endPoint x: 1393, endPoint y: 495, distance: 27.7
click at [1405, 478] on span "Chọn HT Thanh Toán" at bounding box center [1342, 481] width 211 height 24
click at [1393, 495] on div "Hình thức thanh toán Chọn HT Thanh Toán" at bounding box center [1343, 472] width 230 height 57
click at [1266, 469] on span "Chọn HT Thanh Toán" at bounding box center [1342, 481] width 211 height 24
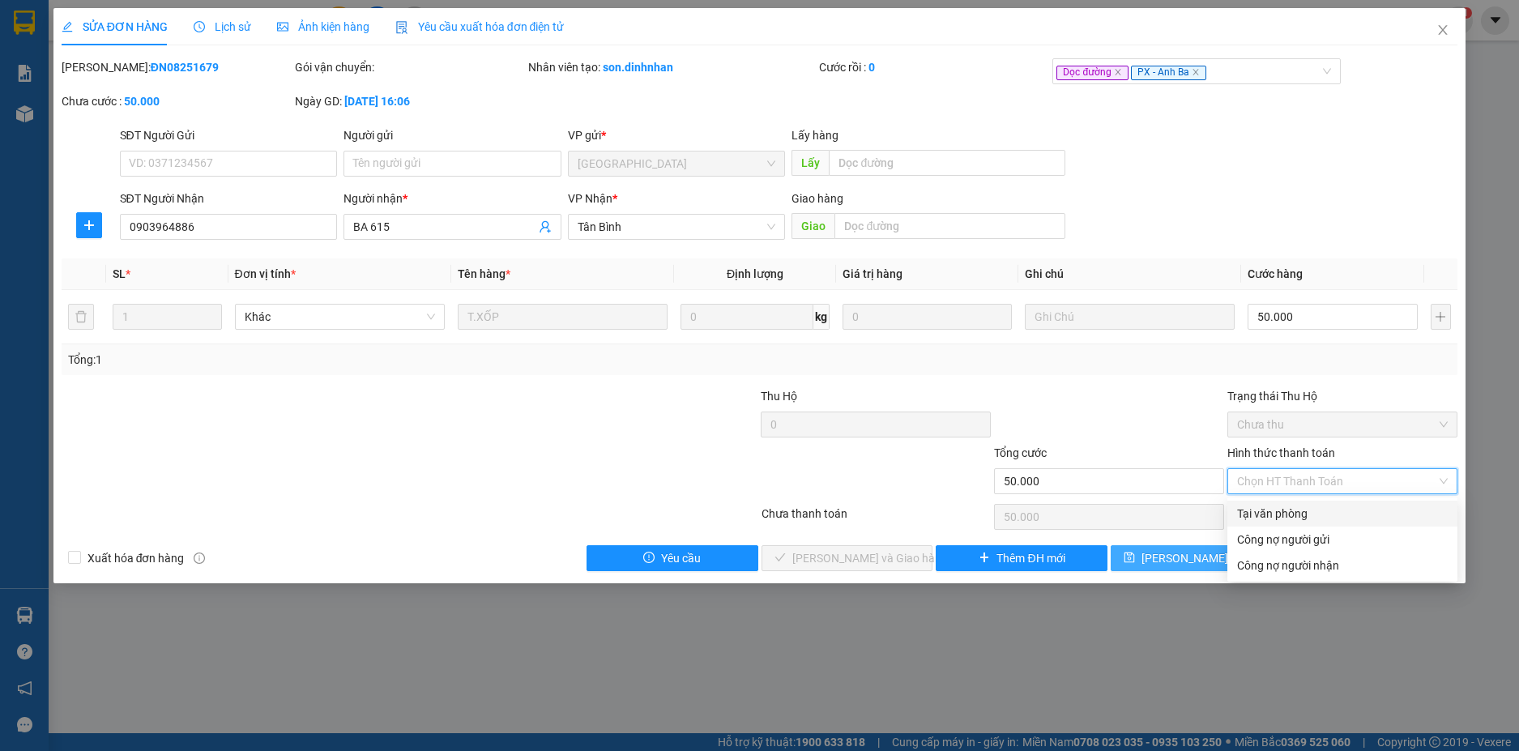
drag, startPoint x: 1275, startPoint y: 510, endPoint x: 1143, endPoint y: 557, distance: 140.2
click at [1271, 516] on div "Tại văn phòng" at bounding box center [1342, 514] width 211 height 18
type input "0"
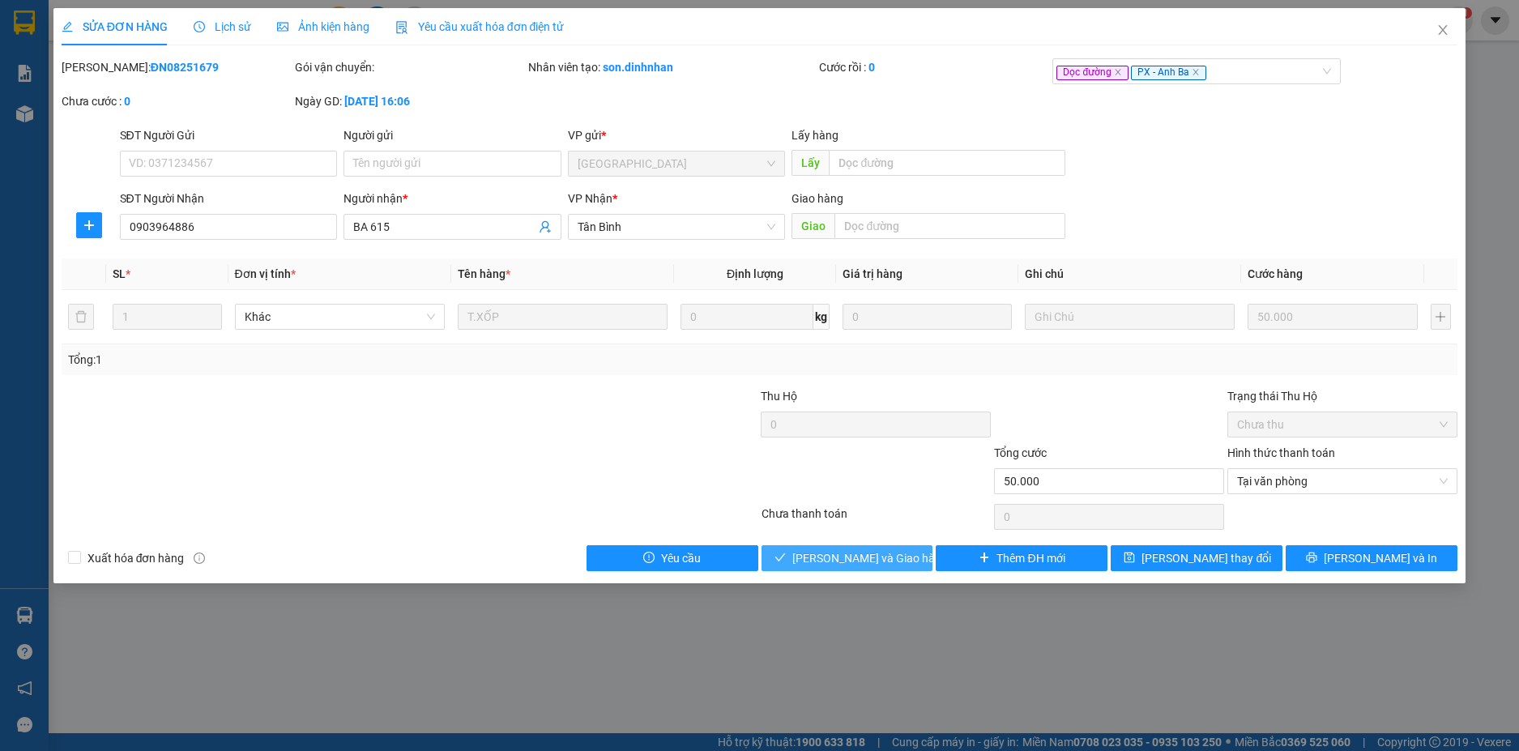
click at [924, 560] on button "[PERSON_NAME] và Giao hàng" at bounding box center [848, 558] width 172 height 26
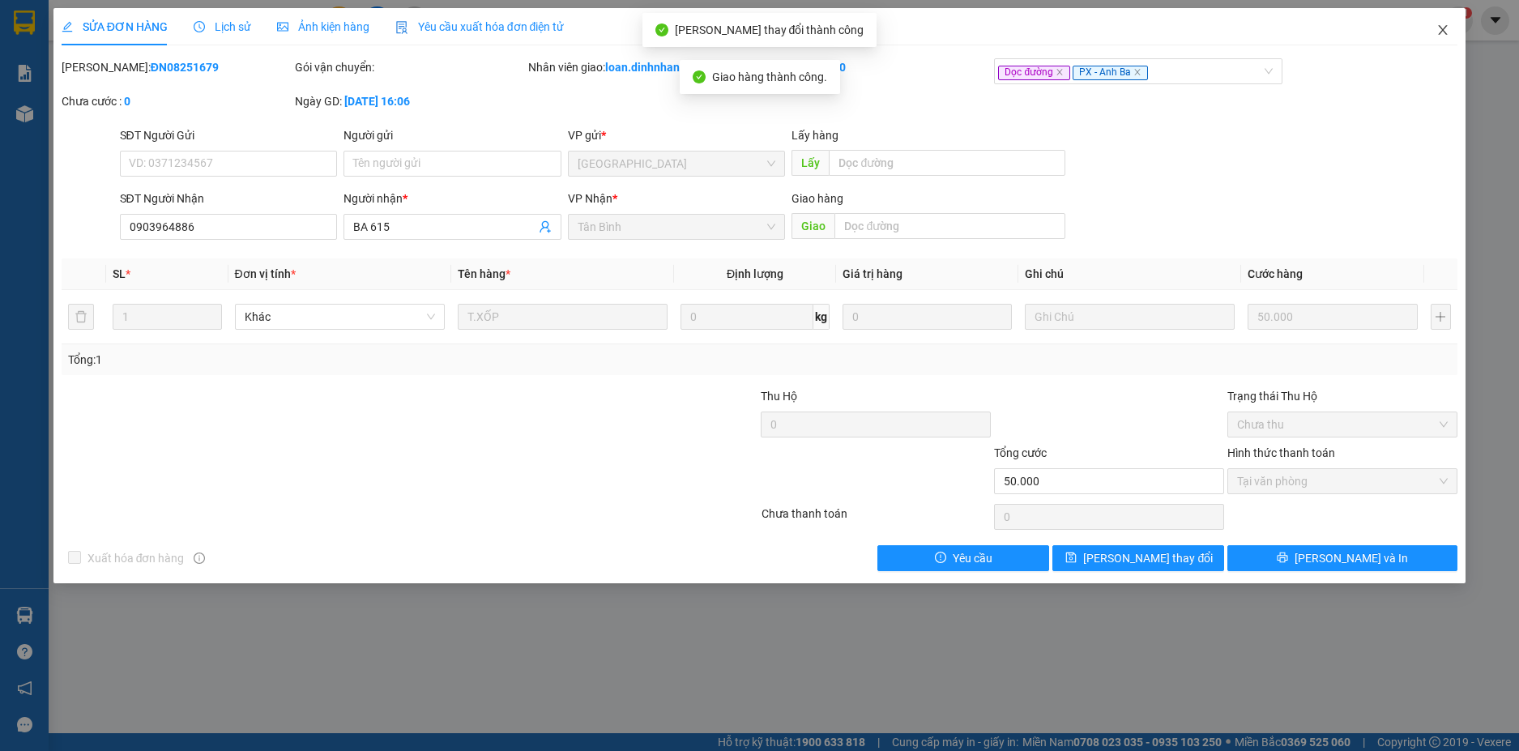
click at [1454, 28] on span "Close" at bounding box center [1442, 30] width 45 height 45
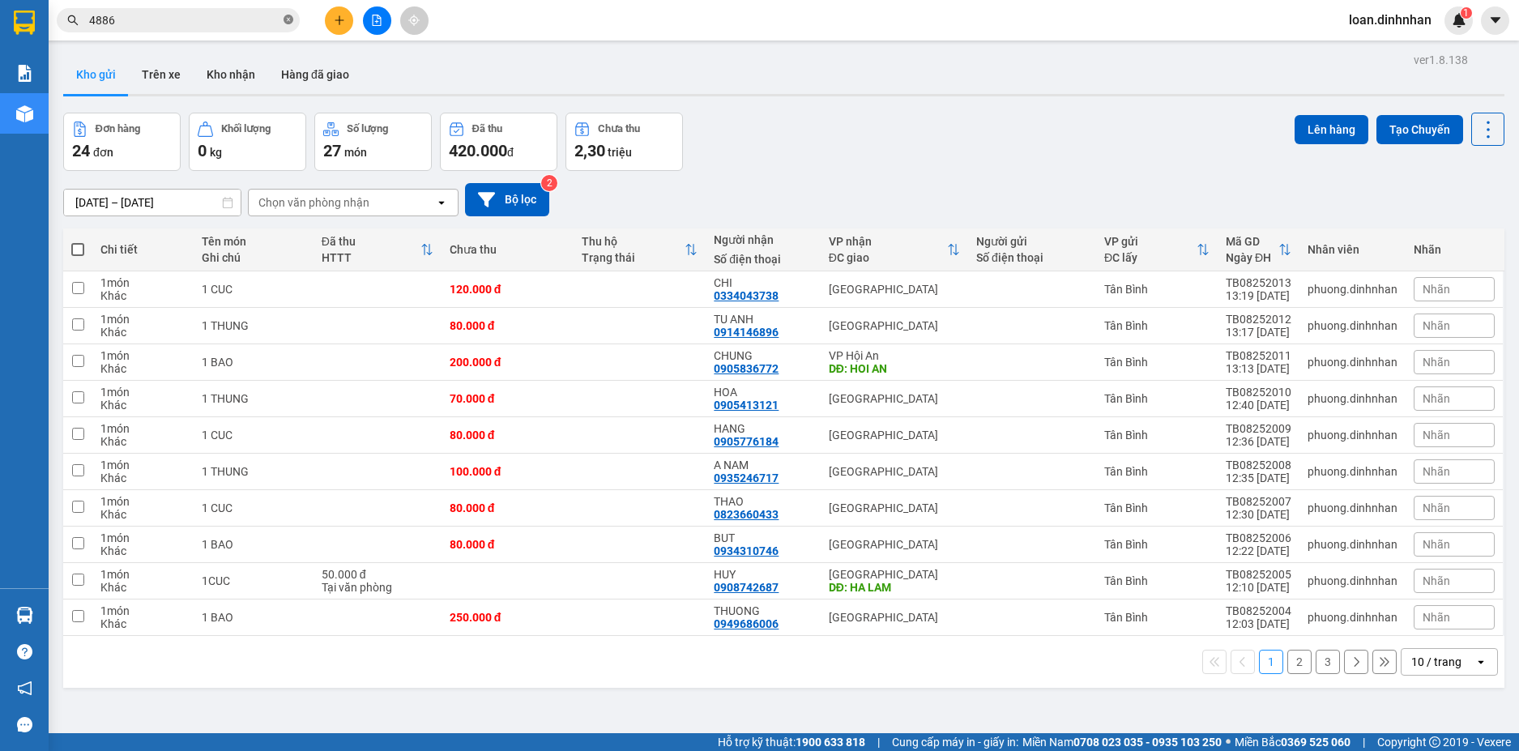
click at [287, 20] on icon "close-circle" at bounding box center [289, 20] width 10 height 10
click at [286, 19] on span at bounding box center [289, 20] width 10 height 18
click at [269, 25] on input "text" at bounding box center [184, 20] width 191 height 18
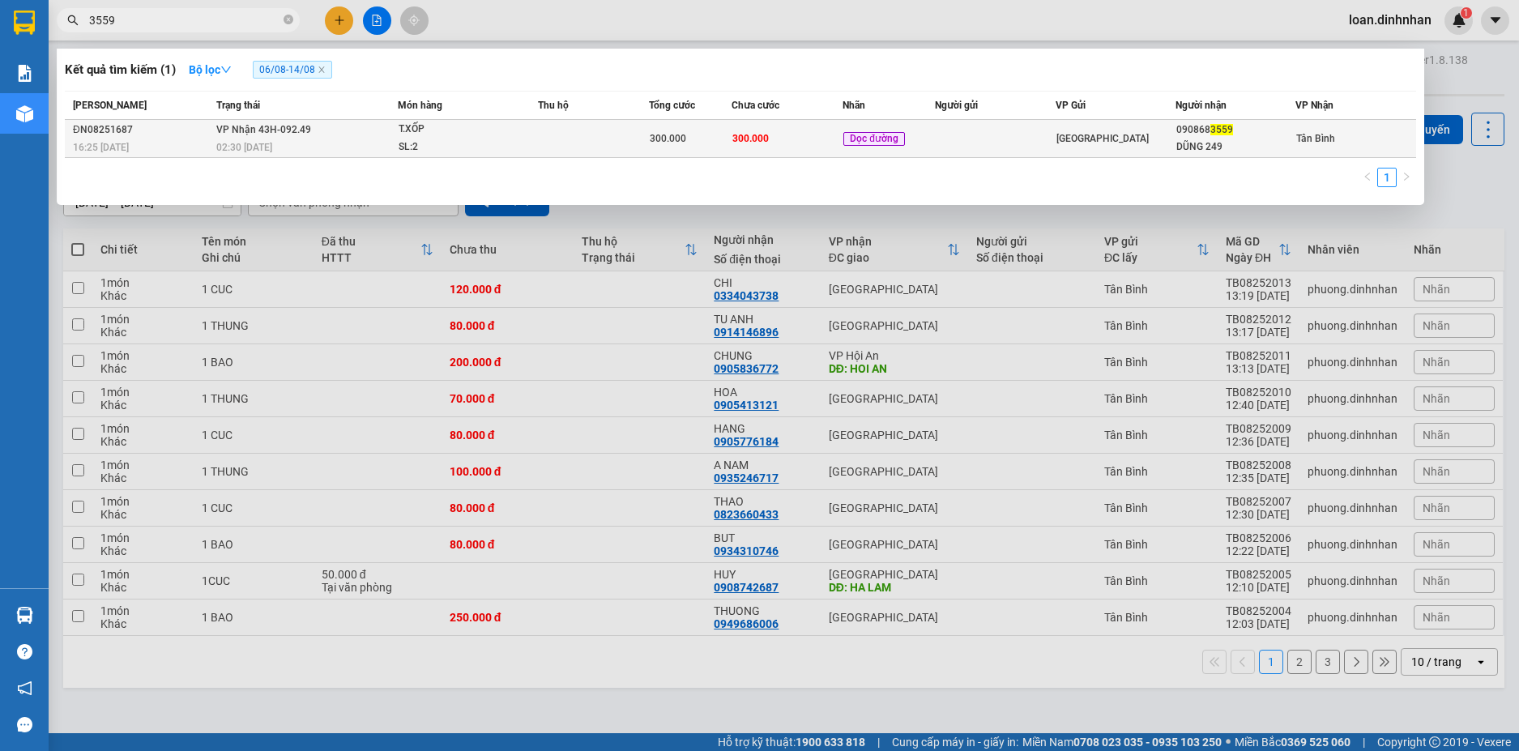
type input "3559"
click at [491, 128] on div "T.XỐP" at bounding box center [460, 130] width 122 height 18
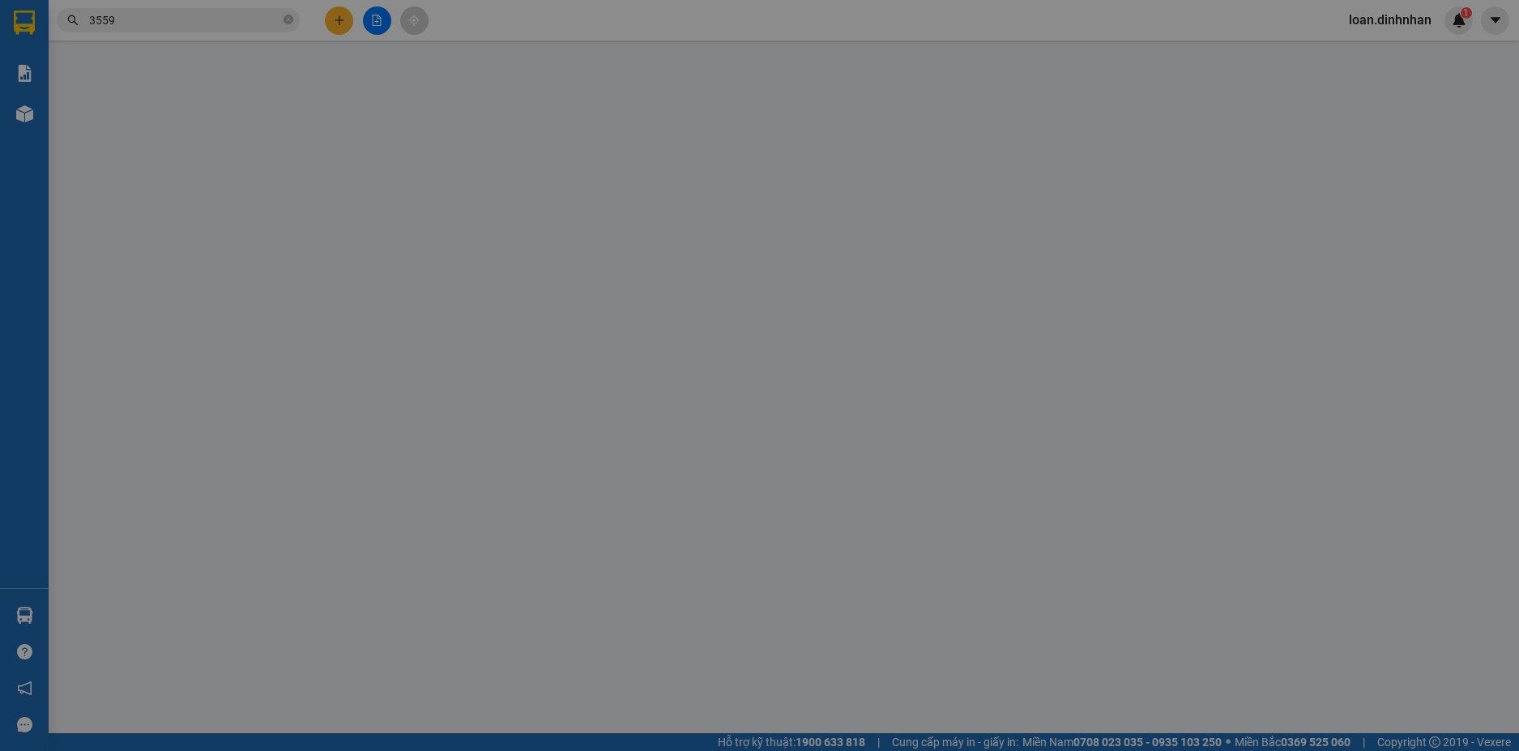
type input "0908683559"
type input "DŨNG 249"
type input "300.000"
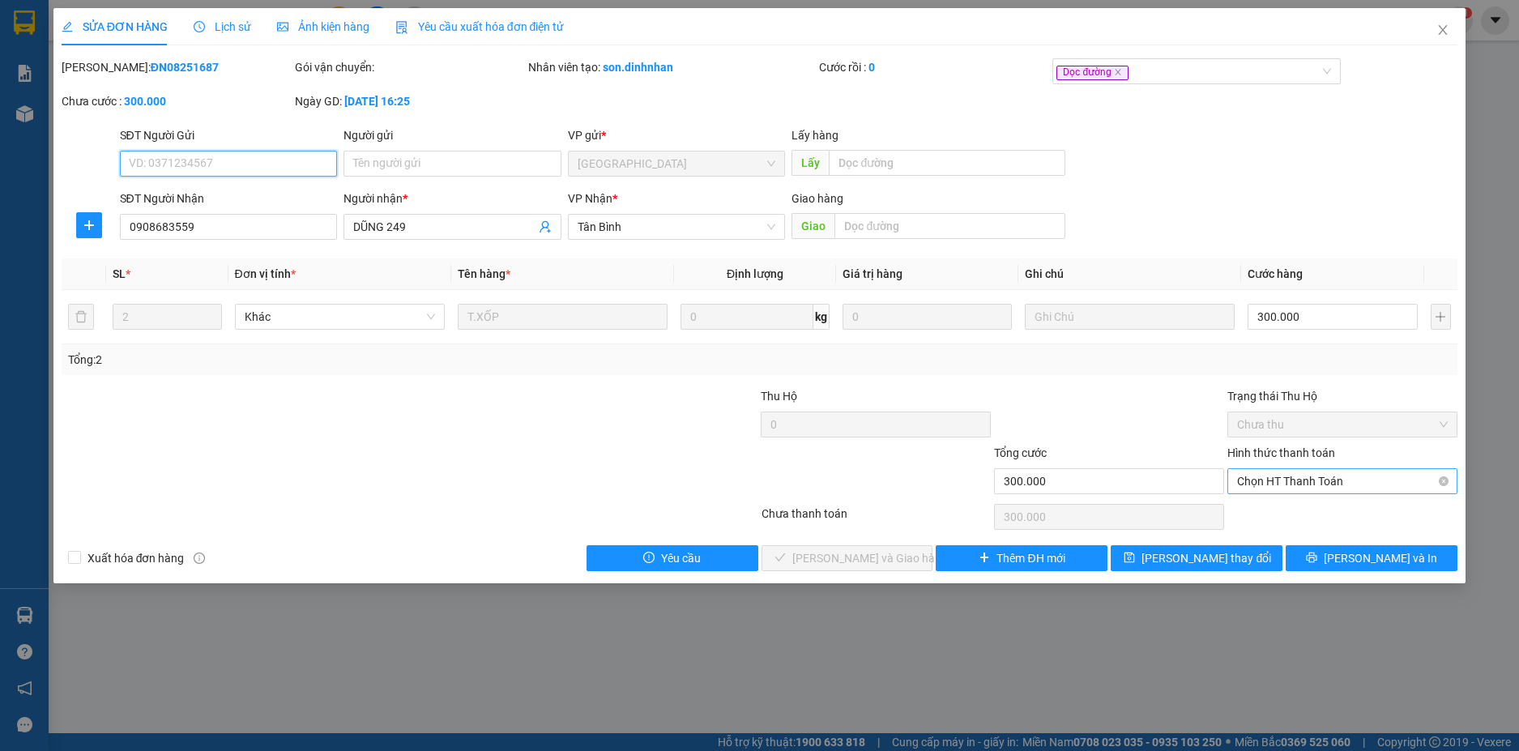
drag, startPoint x: 1397, startPoint y: 484, endPoint x: 1387, endPoint y: 495, distance: 14.9
click at [1397, 485] on span "Chọn HT Thanh Toán" at bounding box center [1342, 481] width 211 height 24
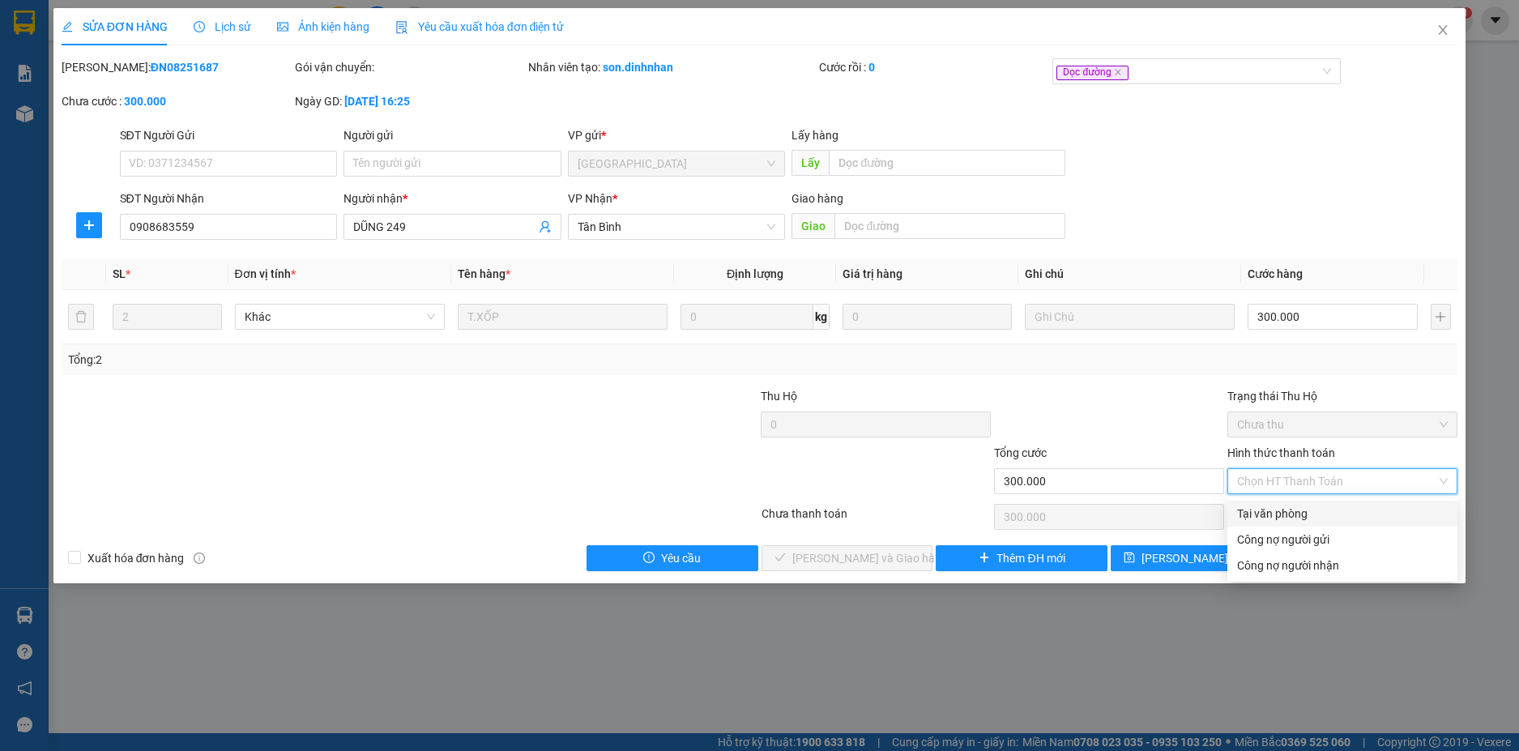
drag, startPoint x: 1355, startPoint y: 506, endPoint x: 1187, endPoint y: 545, distance: 172.2
click at [1353, 506] on div "Tại văn phòng" at bounding box center [1342, 514] width 211 height 18
type input "0"
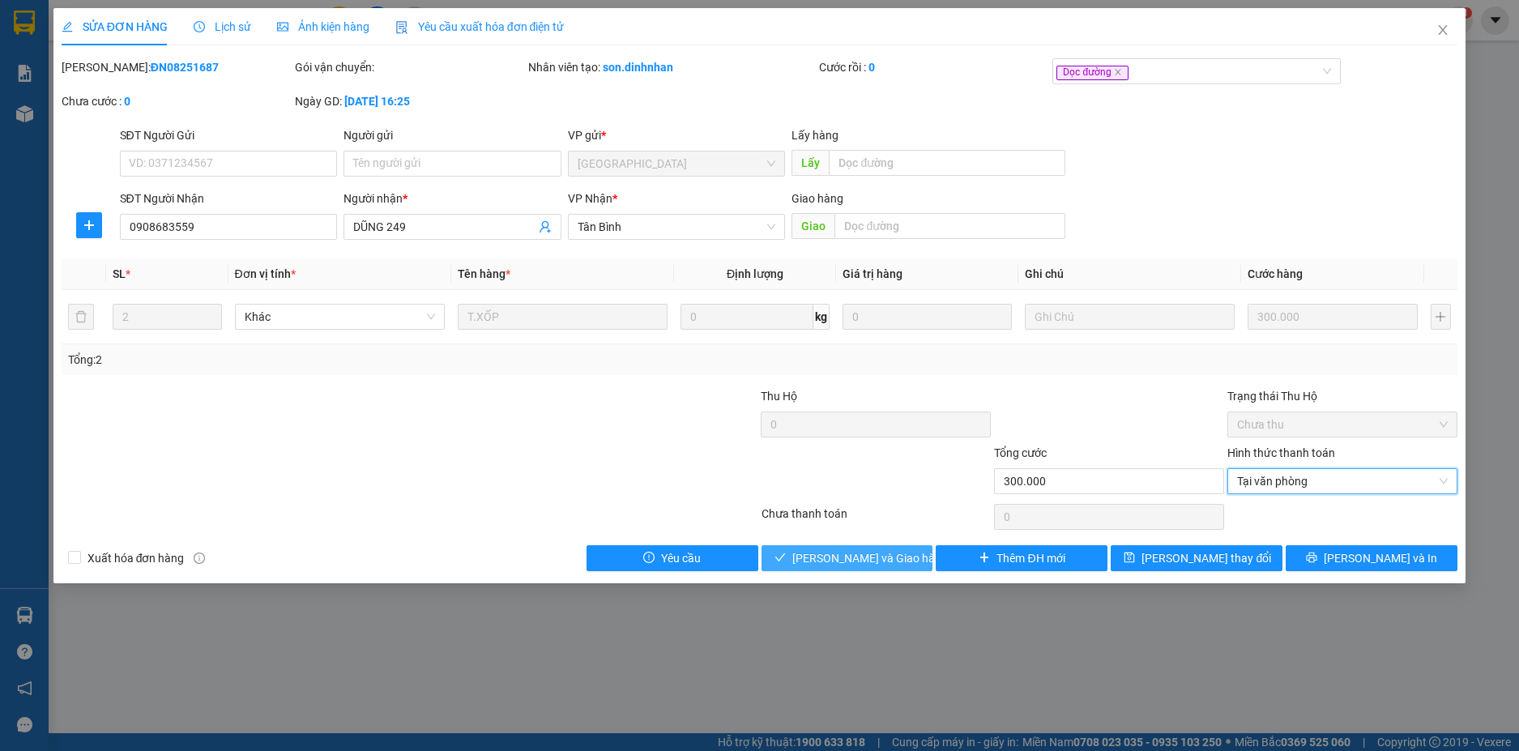
click at [822, 561] on span "[PERSON_NAME] và Giao hàng" at bounding box center [870, 558] width 156 height 18
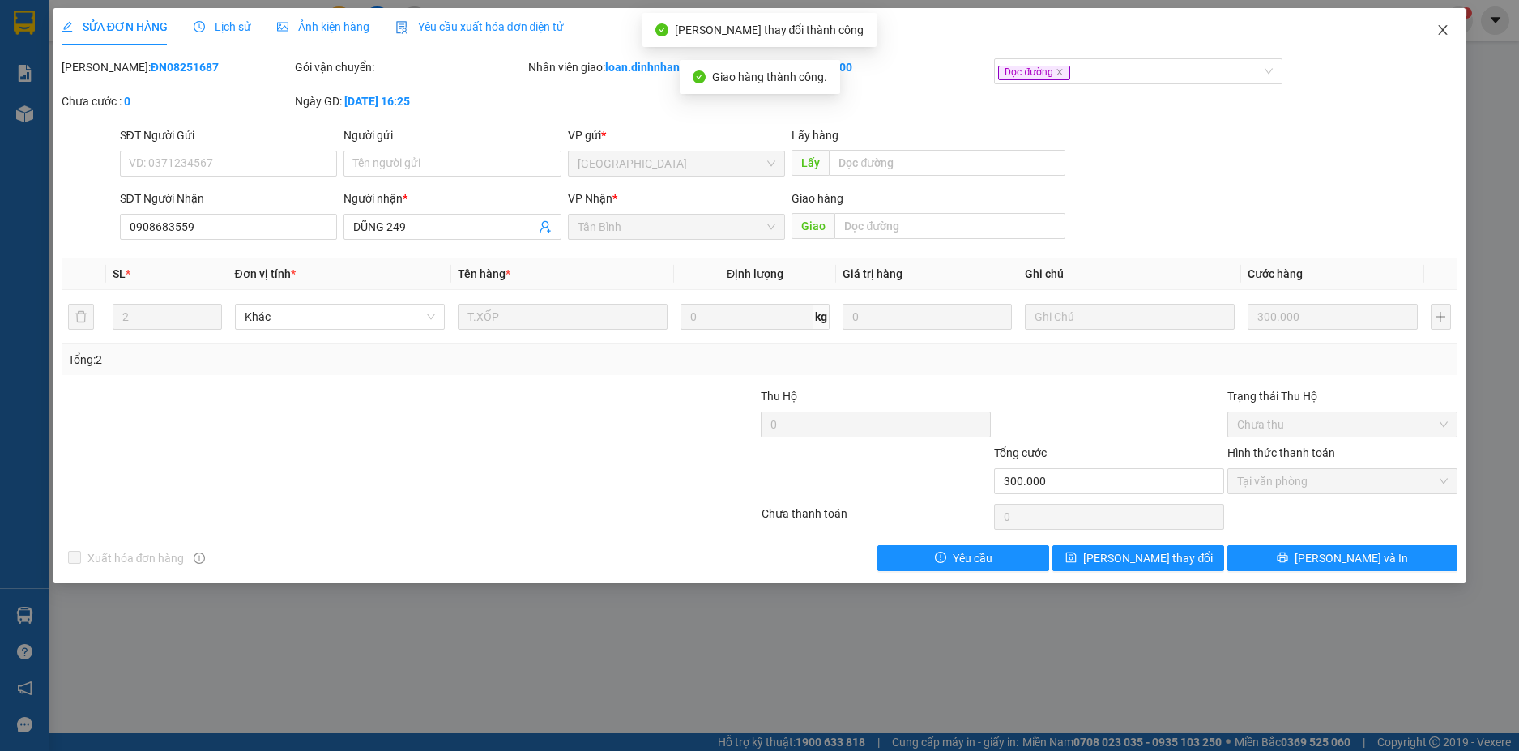
click at [1439, 30] on icon "close" at bounding box center [1443, 29] width 13 height 13
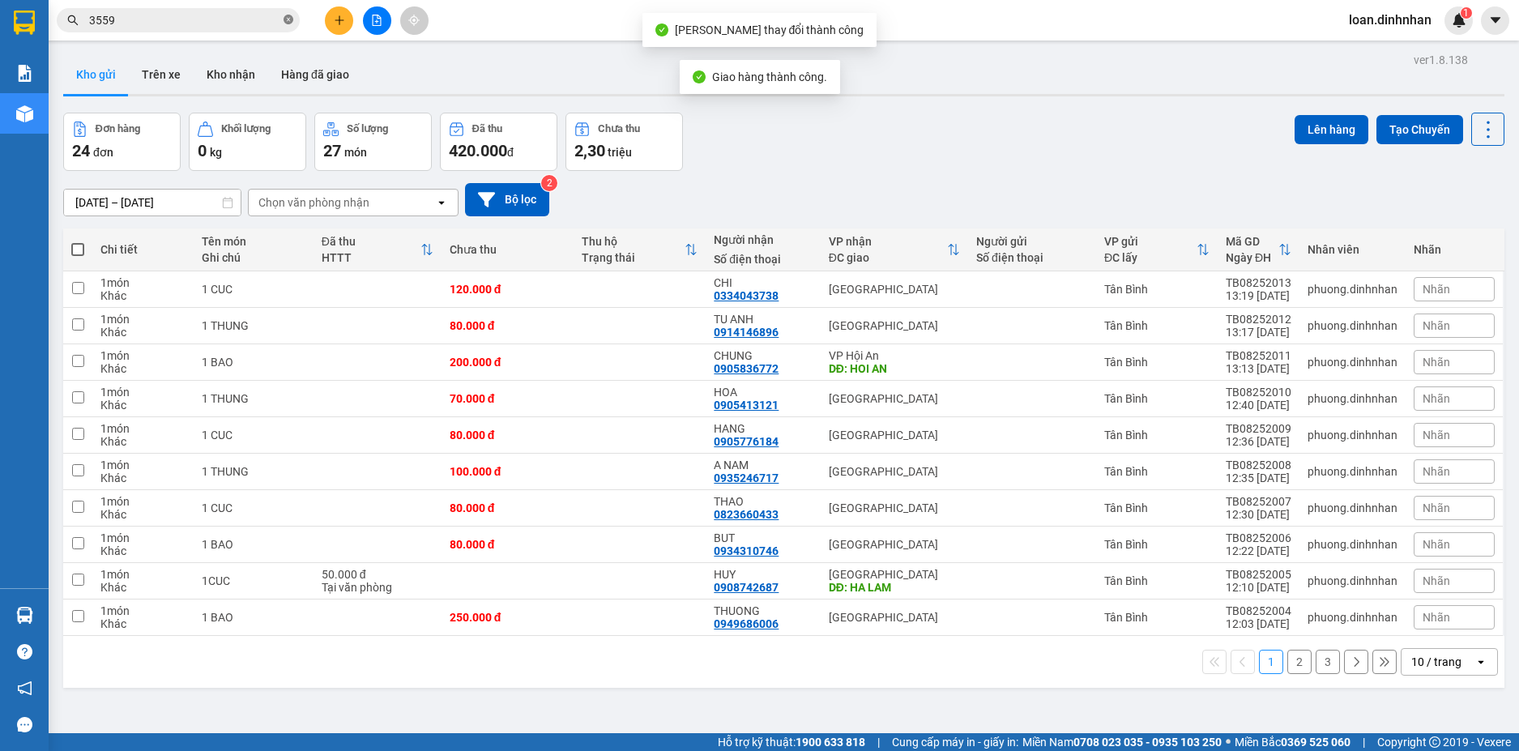
click at [288, 13] on span at bounding box center [289, 20] width 10 height 15
click at [284, 18] on span at bounding box center [289, 20] width 10 height 18
click at [258, 13] on input "text" at bounding box center [184, 20] width 191 height 18
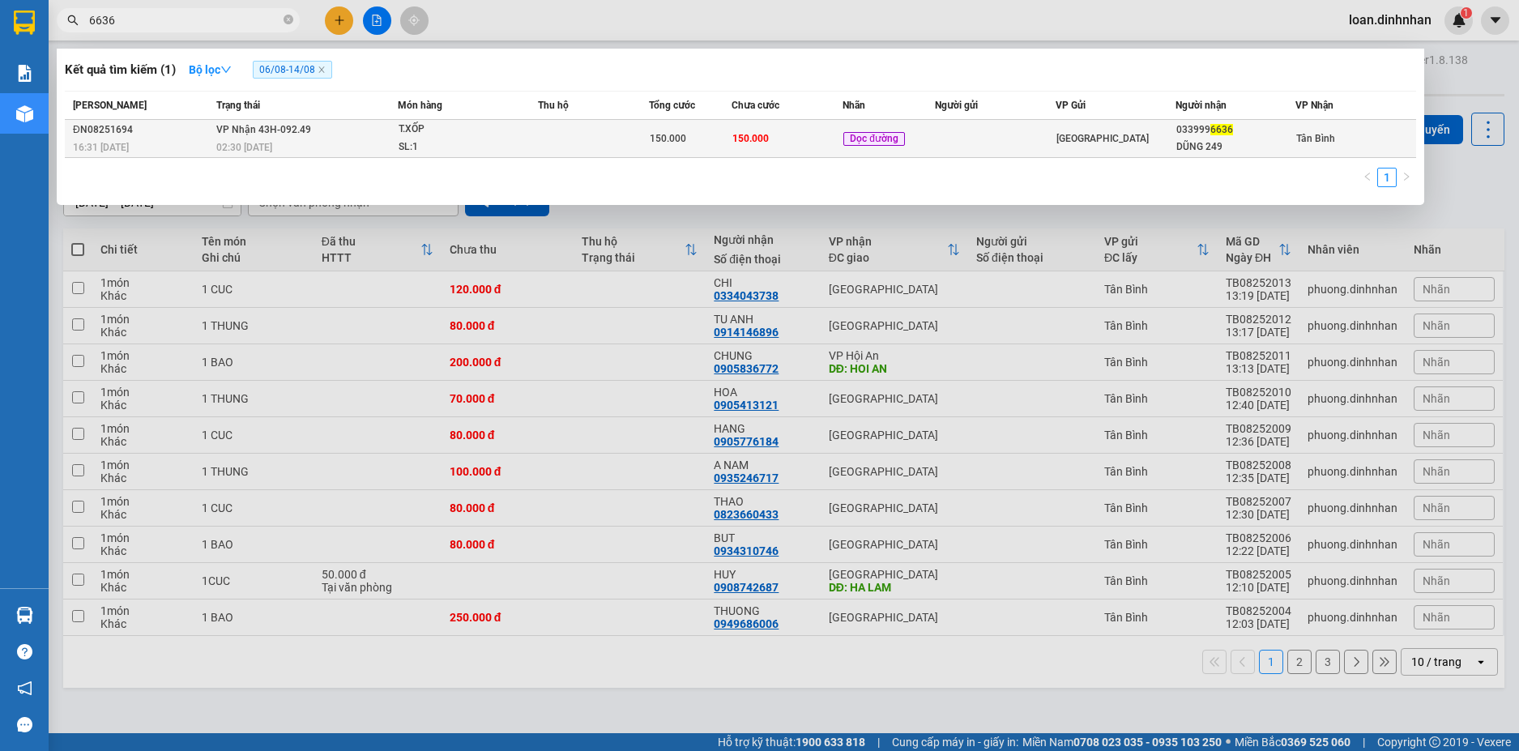
type input "6636"
click at [647, 144] on td at bounding box center [593, 139] width 111 height 38
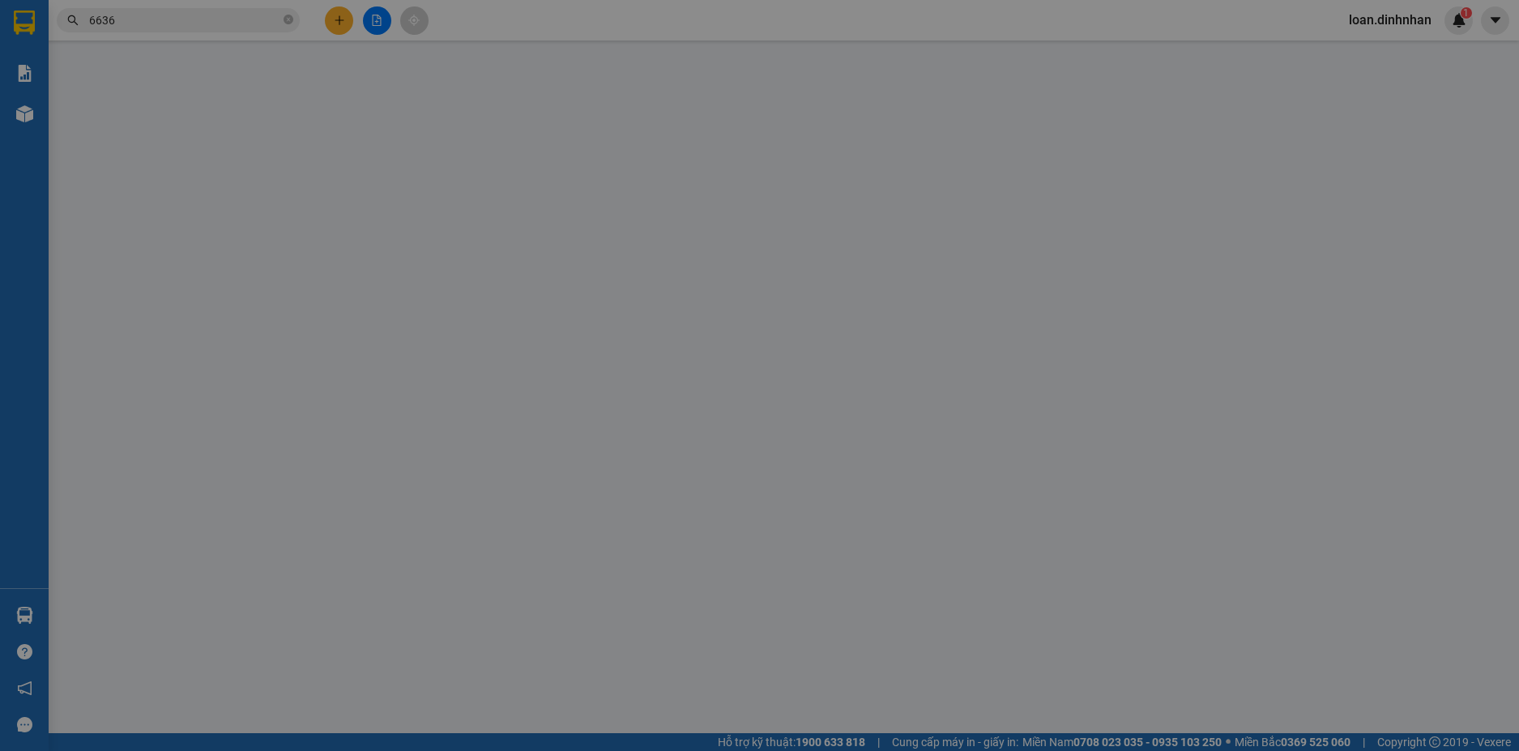
type input "0339996636"
type input "DŨNG 249"
type input "150.000"
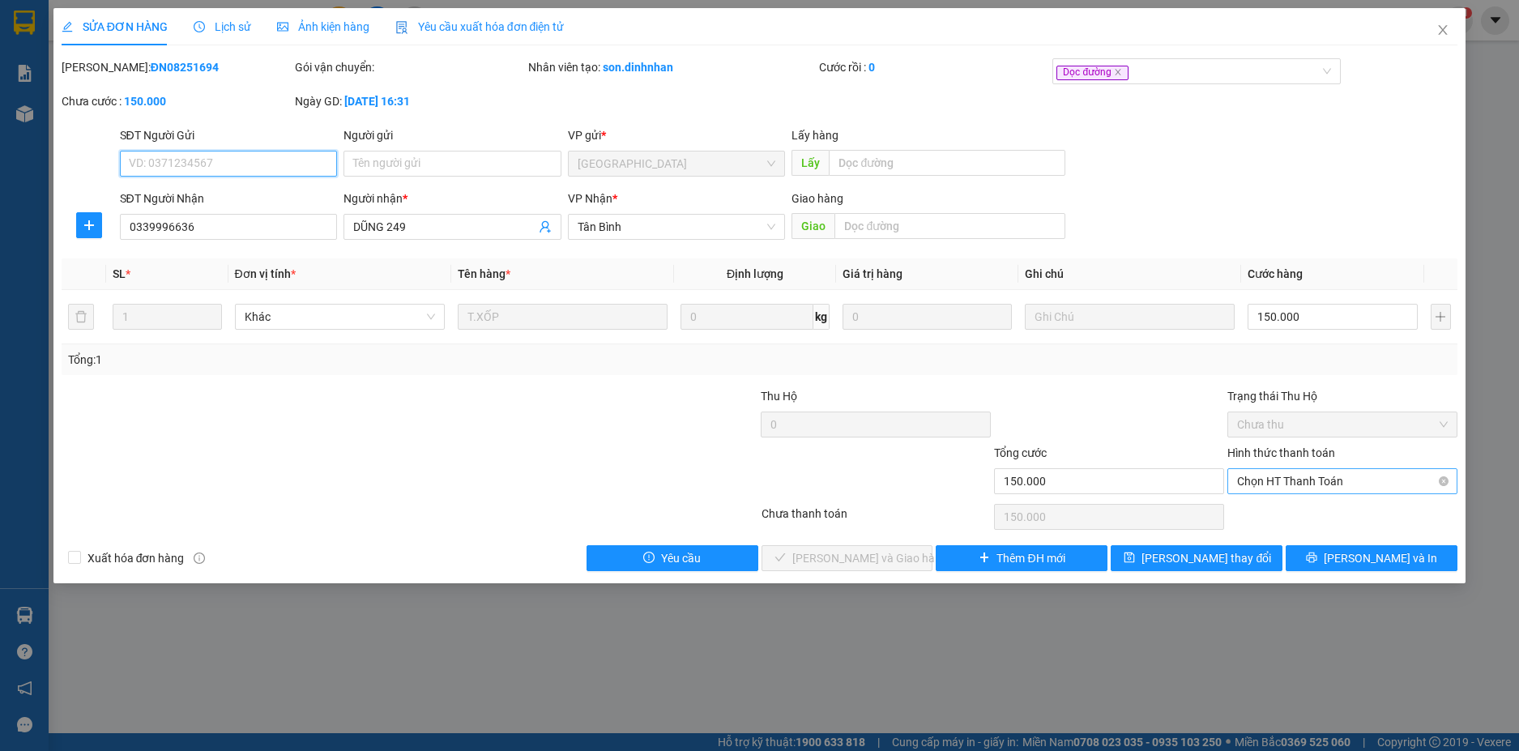
drag, startPoint x: 1275, startPoint y: 474, endPoint x: 1272, endPoint y: 493, distance: 18.9
click at [1274, 483] on span "Chọn HT Thanh Toán" at bounding box center [1342, 481] width 211 height 24
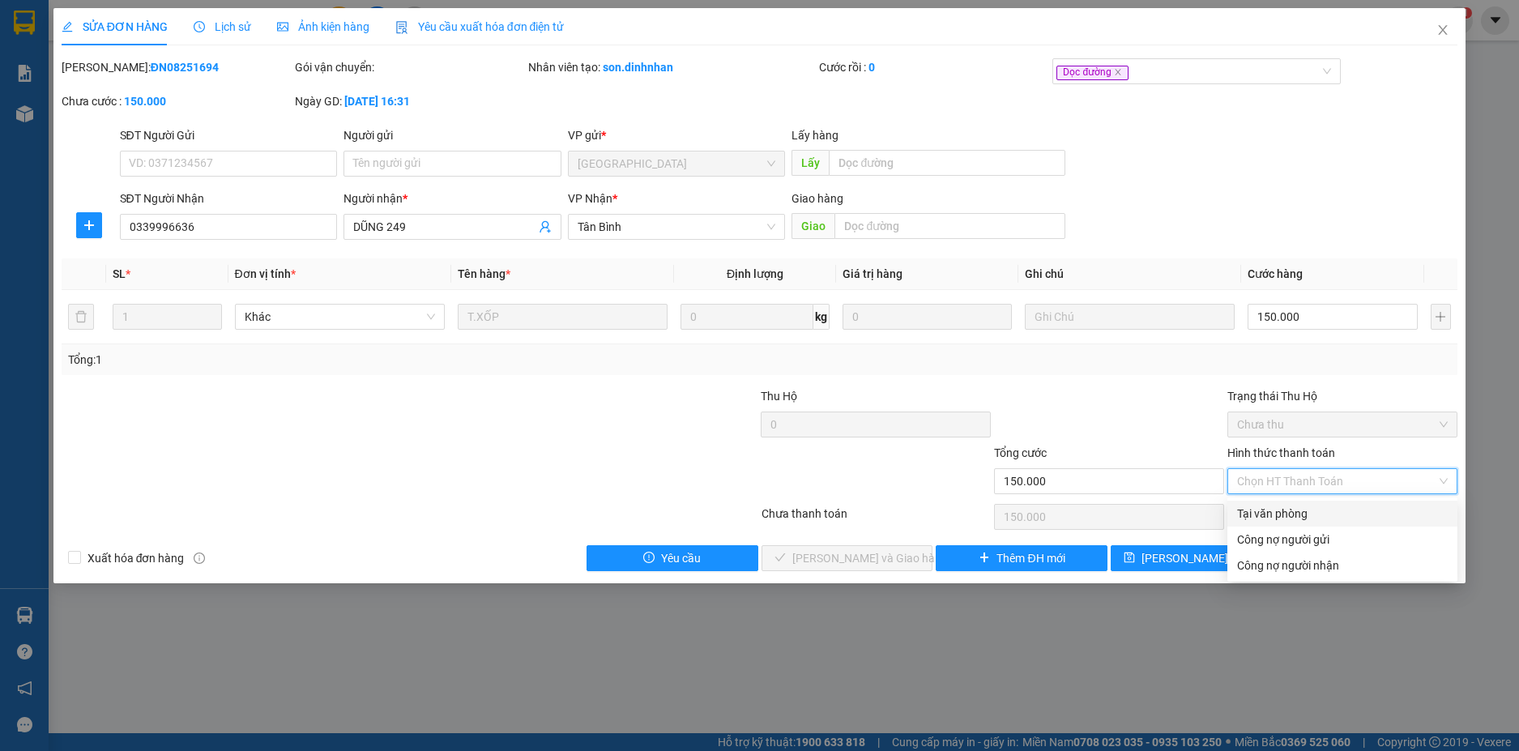
drag, startPoint x: 1271, startPoint y: 505, endPoint x: 1268, endPoint y: 522, distance: 17.3
click at [1271, 511] on div "Tại văn phòng" at bounding box center [1342, 514] width 211 height 18
type input "0"
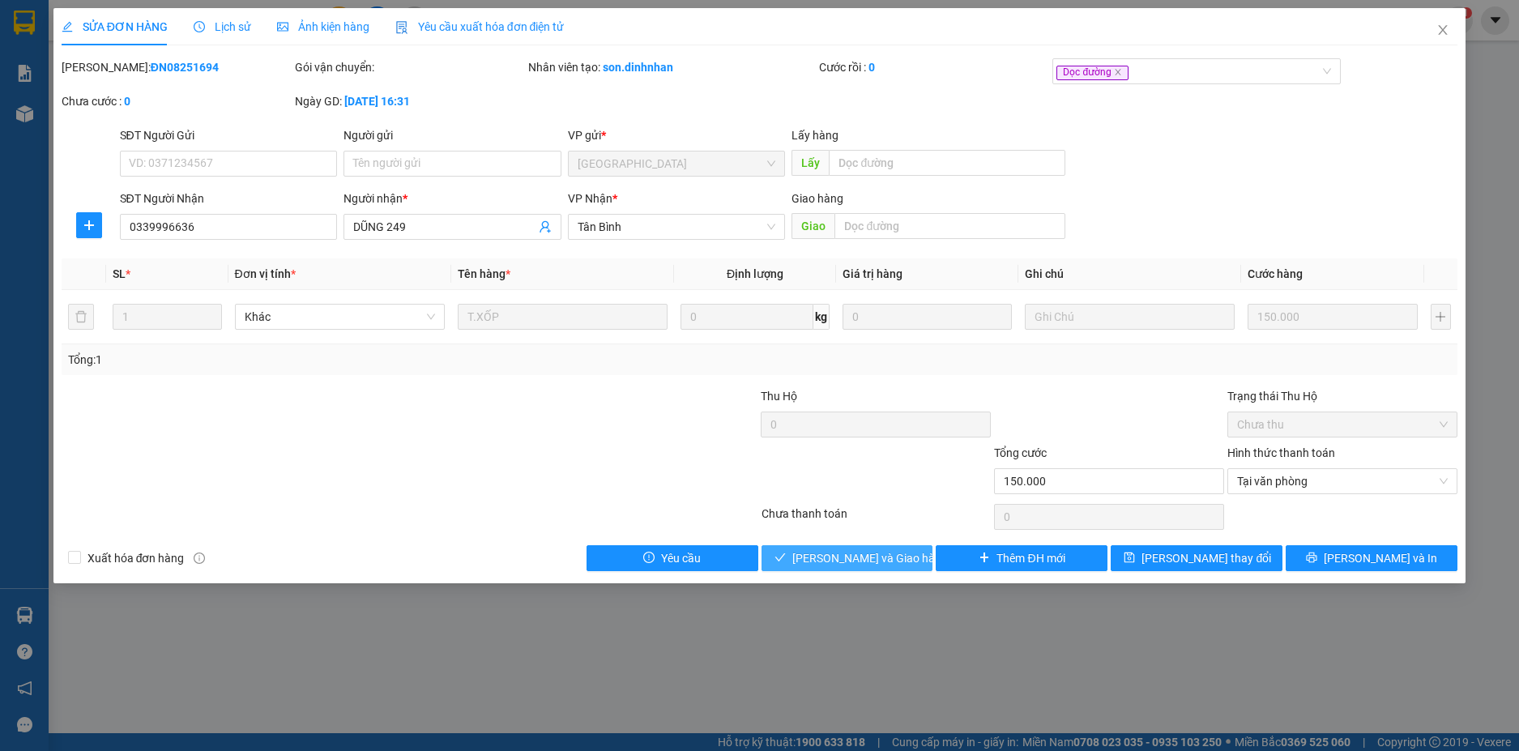
click at [837, 550] on span "[PERSON_NAME] và Giao hàng" at bounding box center [870, 558] width 156 height 18
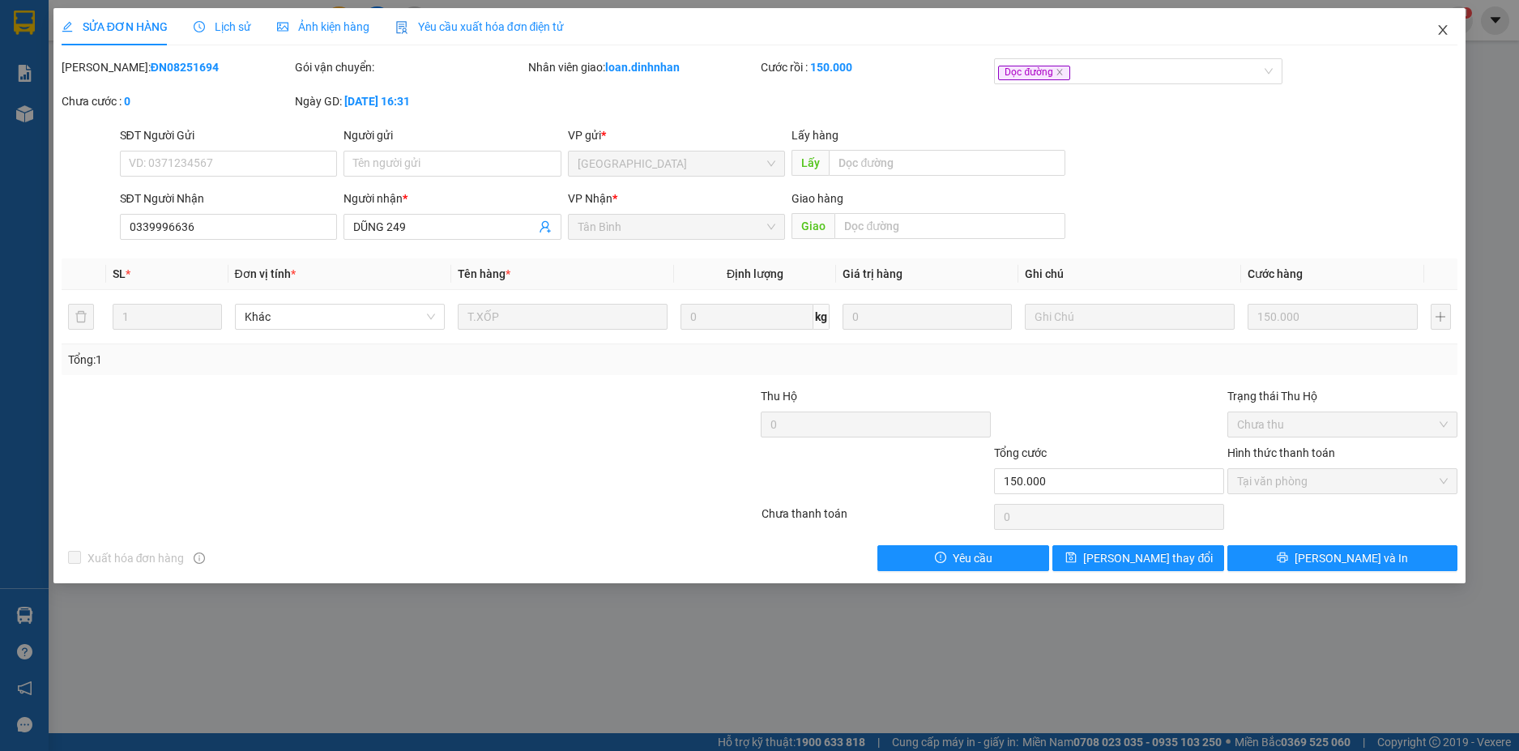
click at [1451, 33] on span "Close" at bounding box center [1442, 30] width 45 height 45
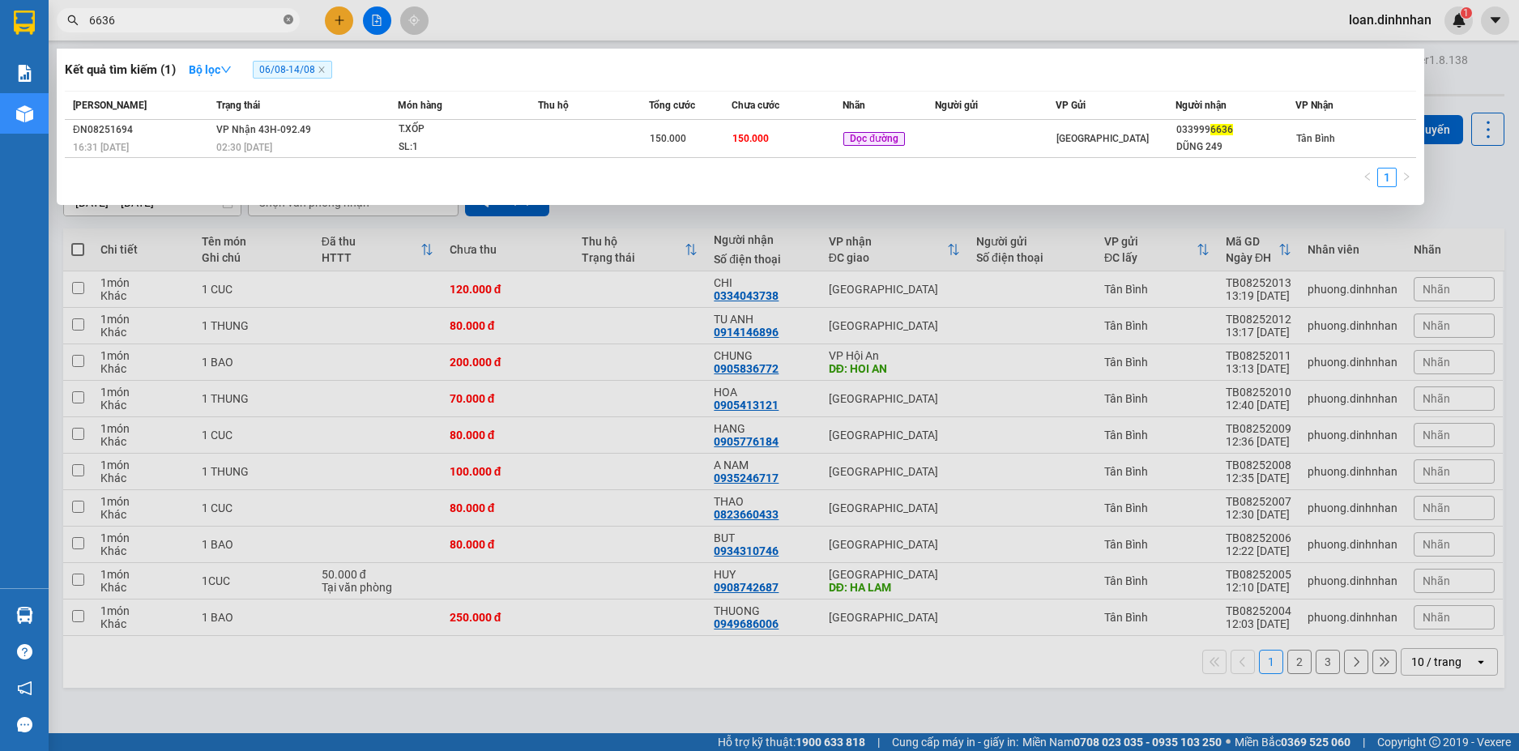
click at [292, 15] on icon "close-circle" at bounding box center [289, 20] width 10 height 10
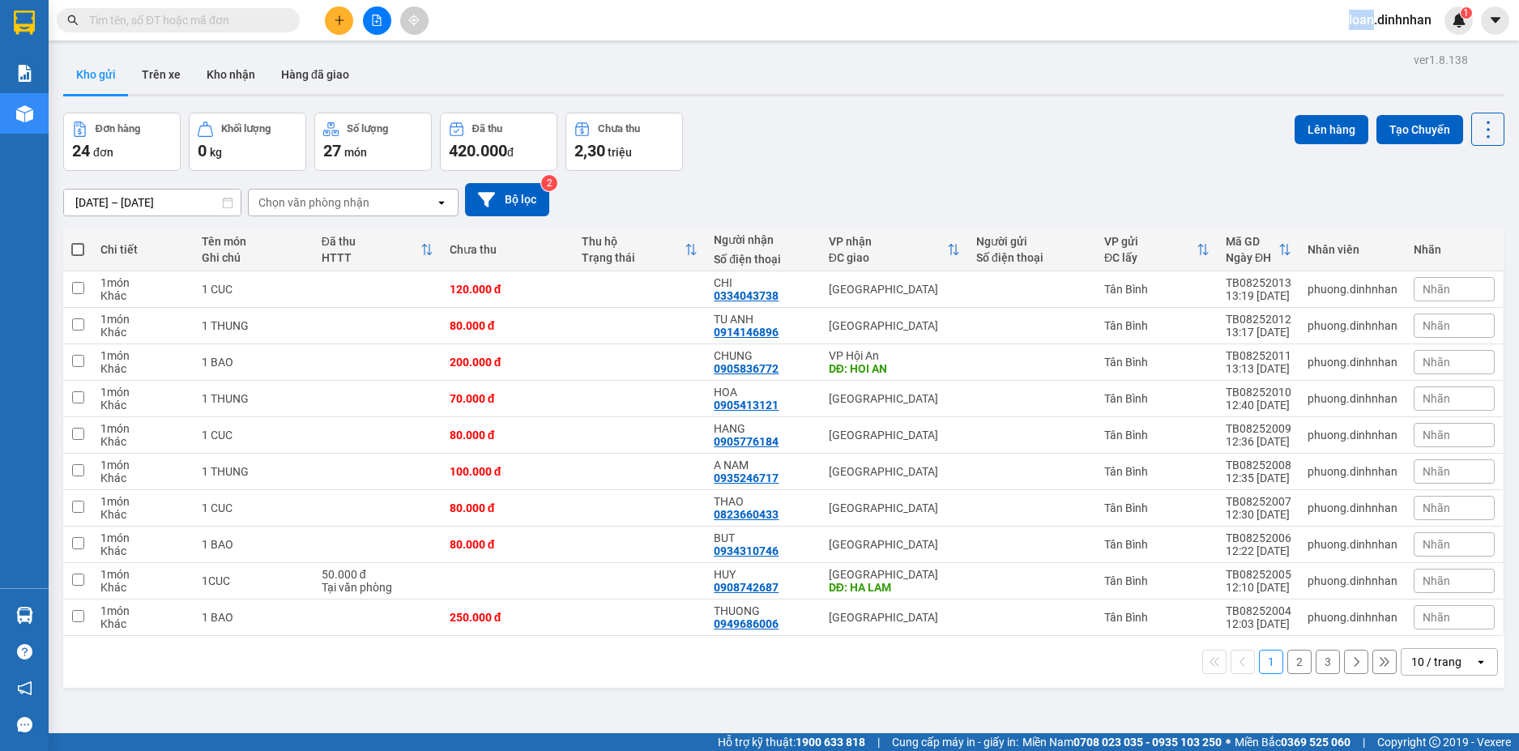
click at [292, 15] on span at bounding box center [289, 20] width 10 height 18
click at [250, 15] on input "text" at bounding box center [184, 20] width 191 height 18
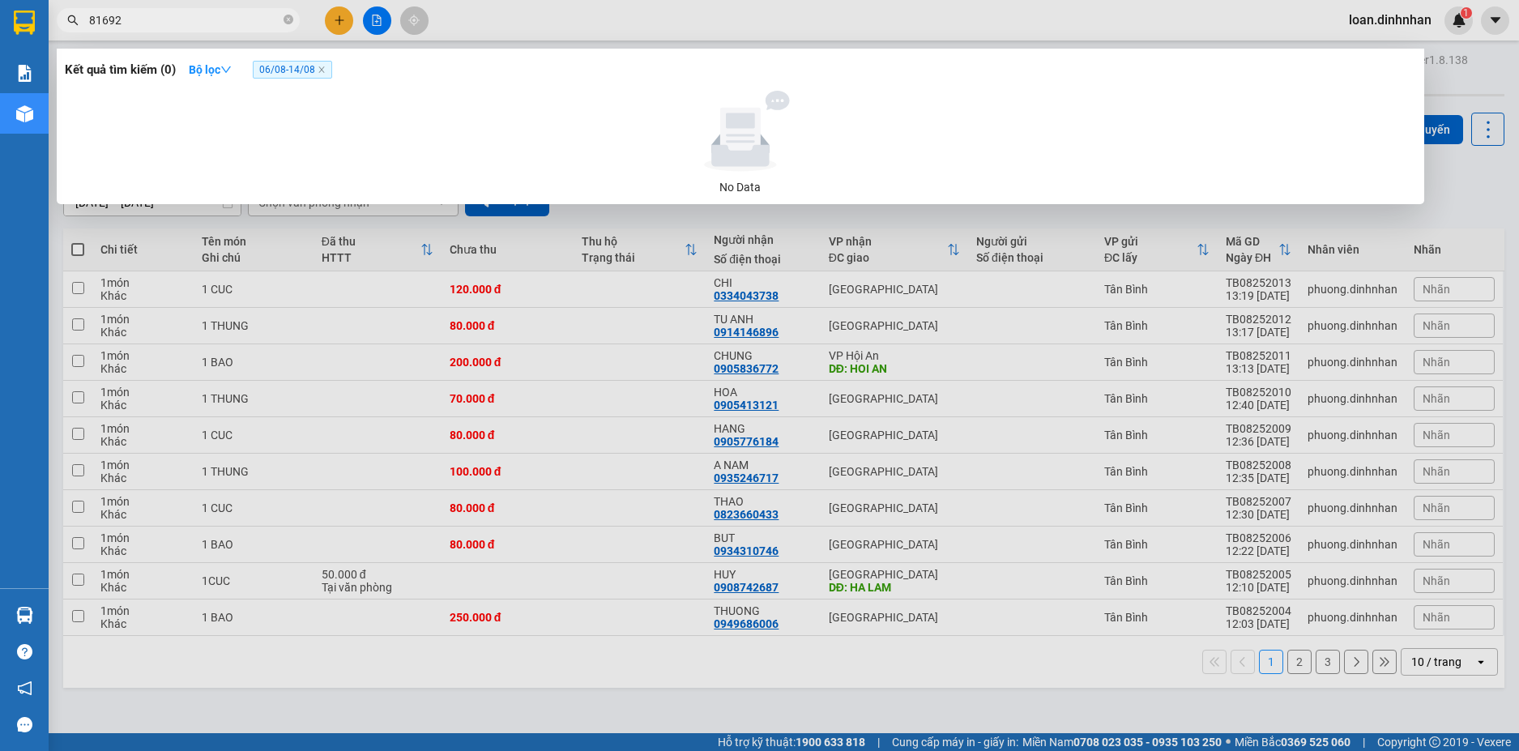
type input "816927"
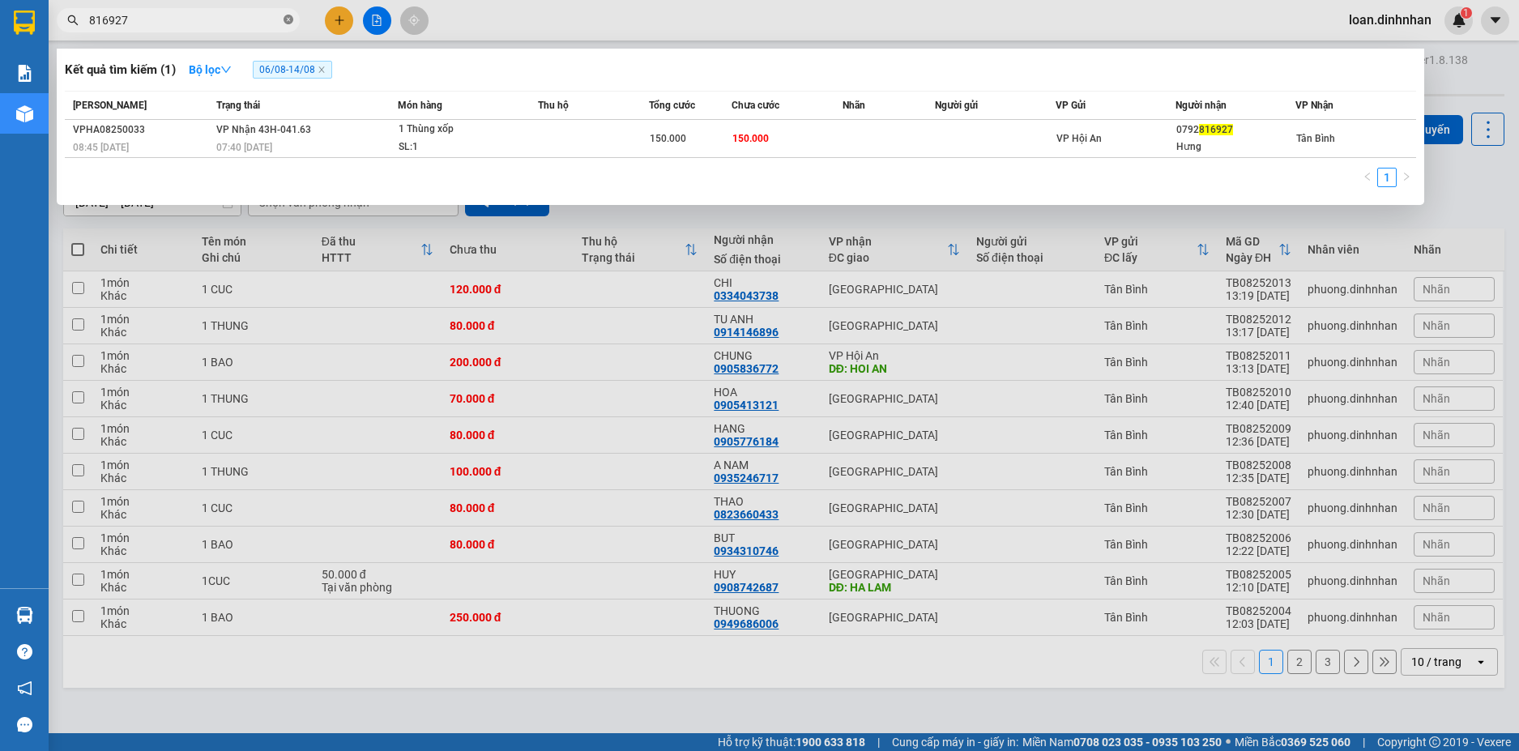
click at [286, 24] on icon "close-circle" at bounding box center [289, 20] width 10 height 10
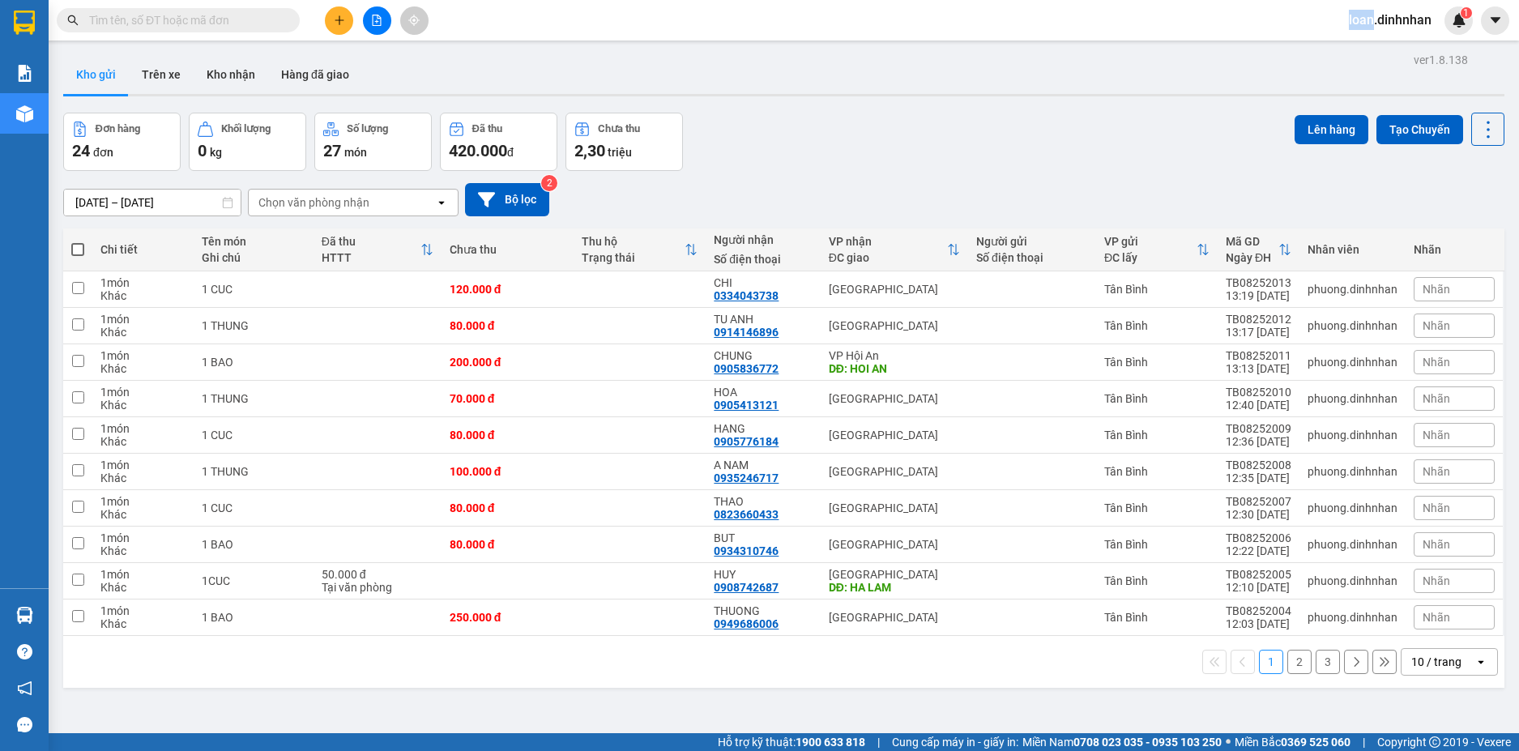
click at [286, 24] on span at bounding box center [289, 20] width 10 height 18
click at [194, 23] on input "text" at bounding box center [184, 20] width 191 height 18
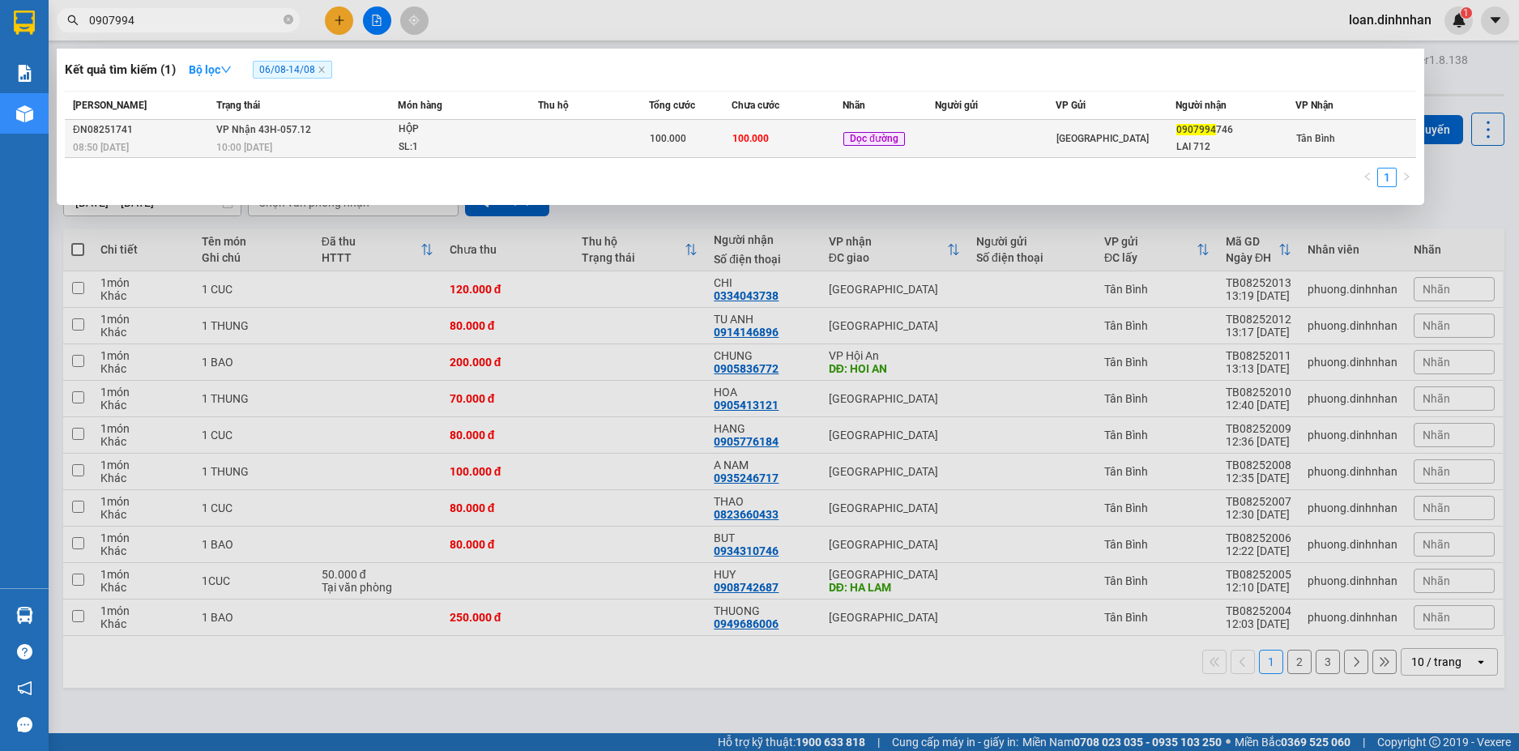
type input "0907994"
click at [378, 137] on td "VP Nhận 43H-057.12 10:00 - 14/08" at bounding box center [304, 139] width 185 height 38
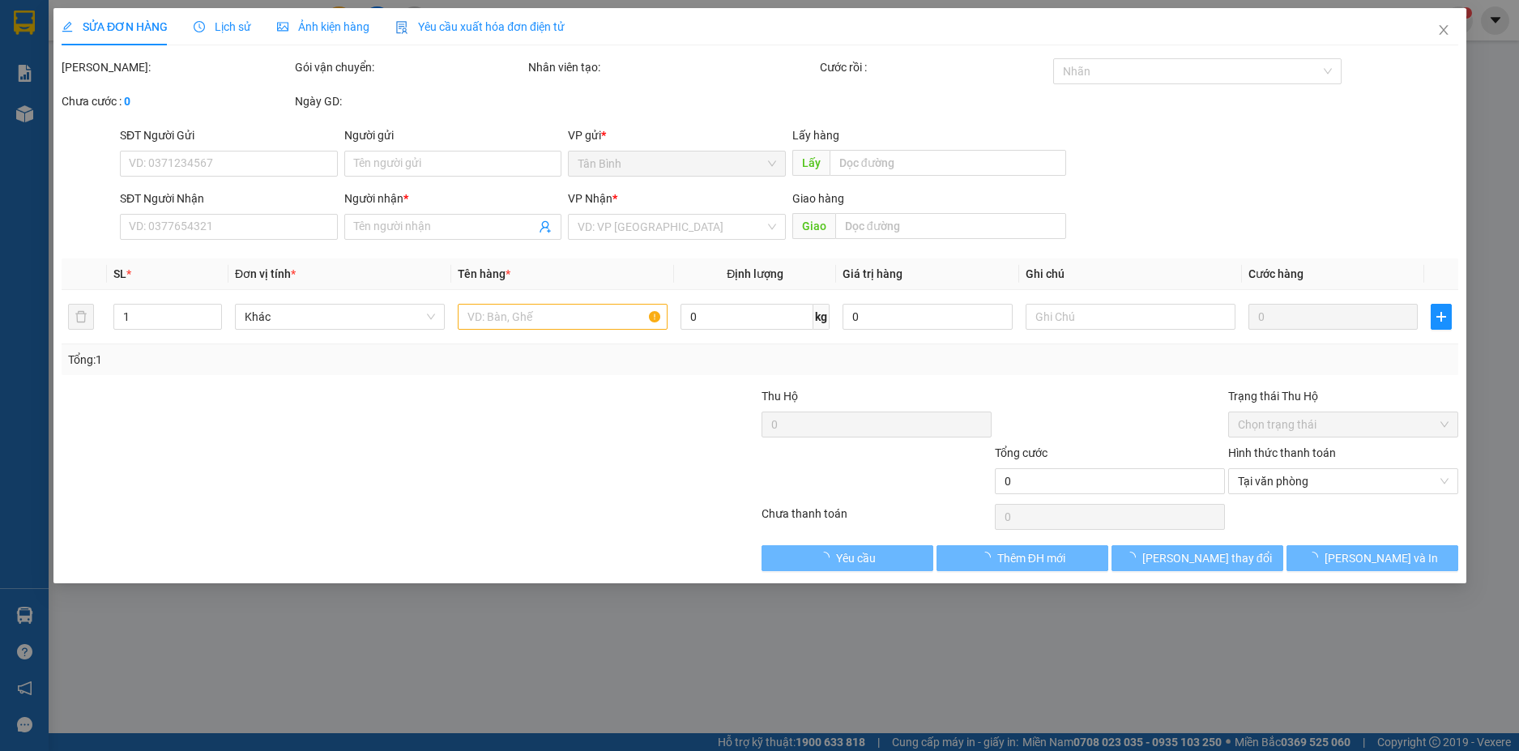
type input "0907994746"
type input "LAI 712"
type input "100.000"
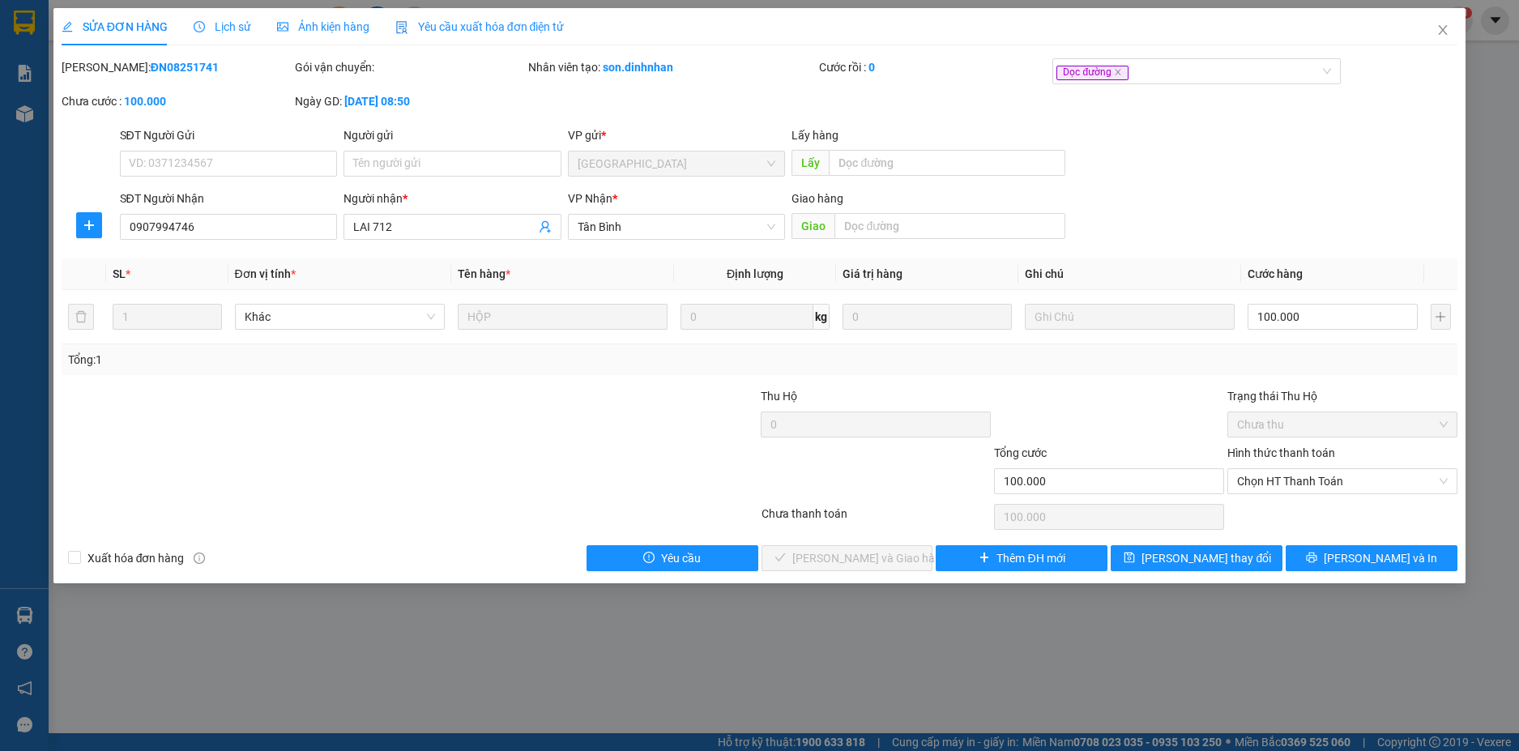
click at [1291, 498] on div "Hình thức thanh toán Chọn HT Thanh Toán" at bounding box center [1343, 472] width 230 height 57
click at [1293, 482] on span "Chọn HT Thanh Toán" at bounding box center [1342, 481] width 211 height 24
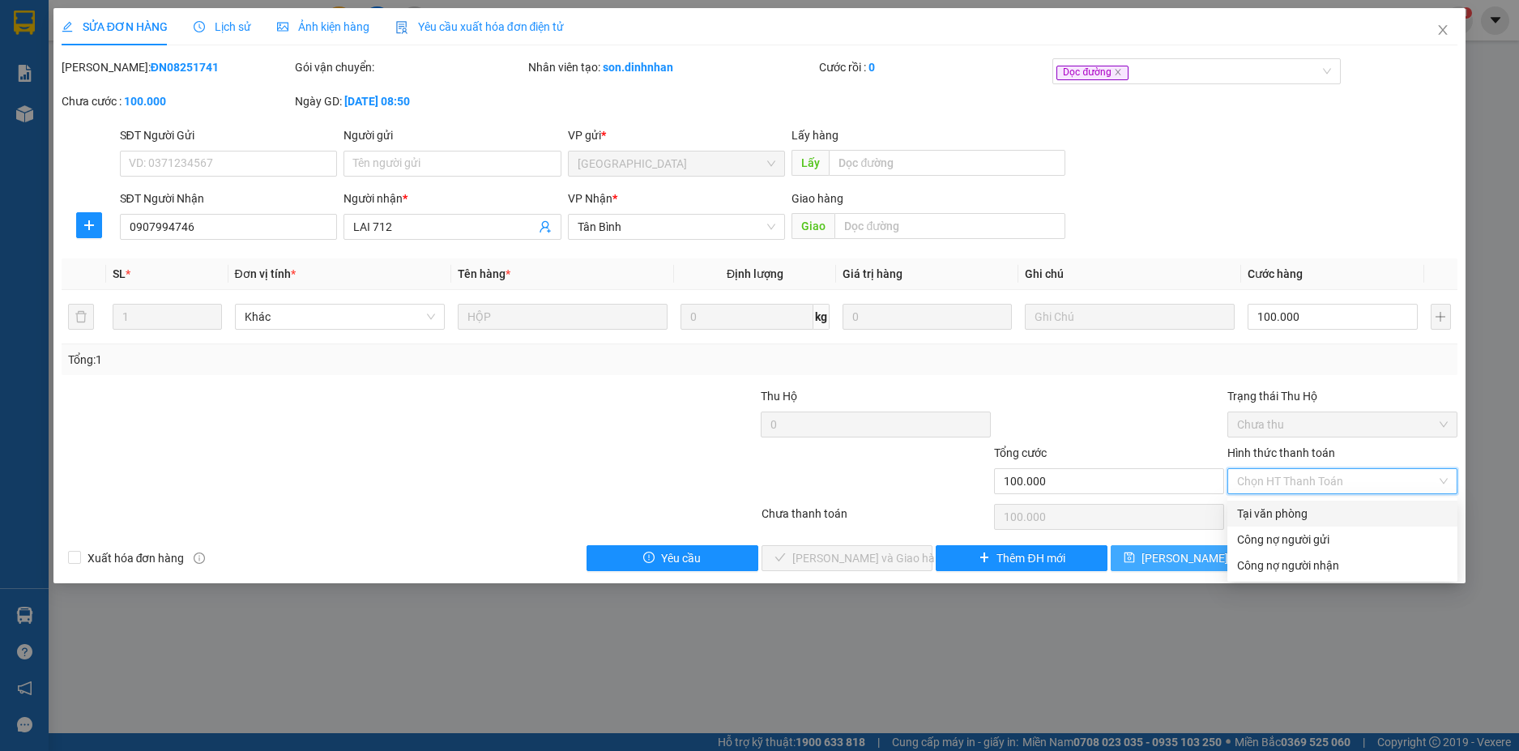
drag, startPoint x: 1273, startPoint y: 510, endPoint x: 1173, endPoint y: 546, distance: 106.1
click at [1271, 511] on div "Tại văn phòng" at bounding box center [1342, 514] width 211 height 18
type input "0"
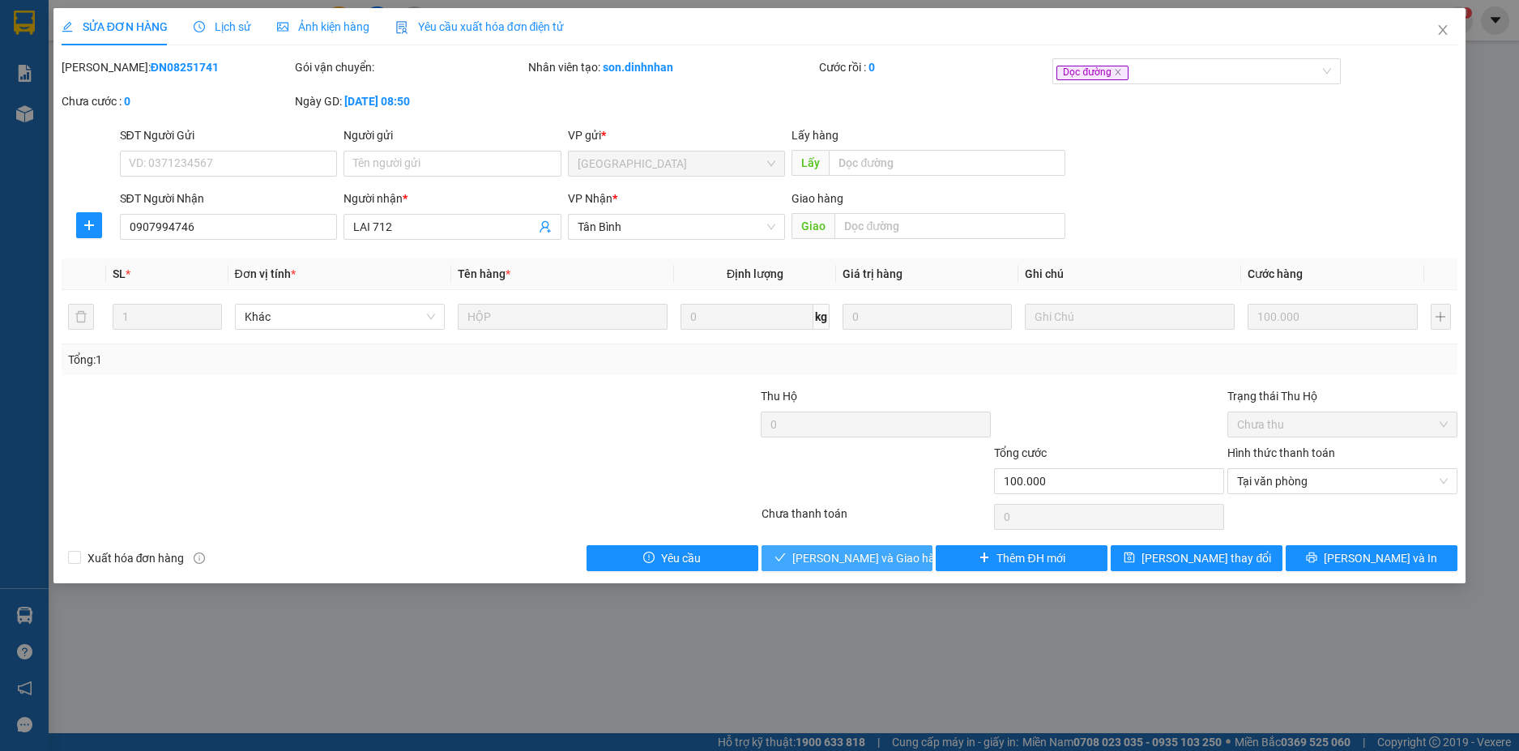
click at [819, 554] on span "[PERSON_NAME] và Giao hàng" at bounding box center [870, 558] width 156 height 18
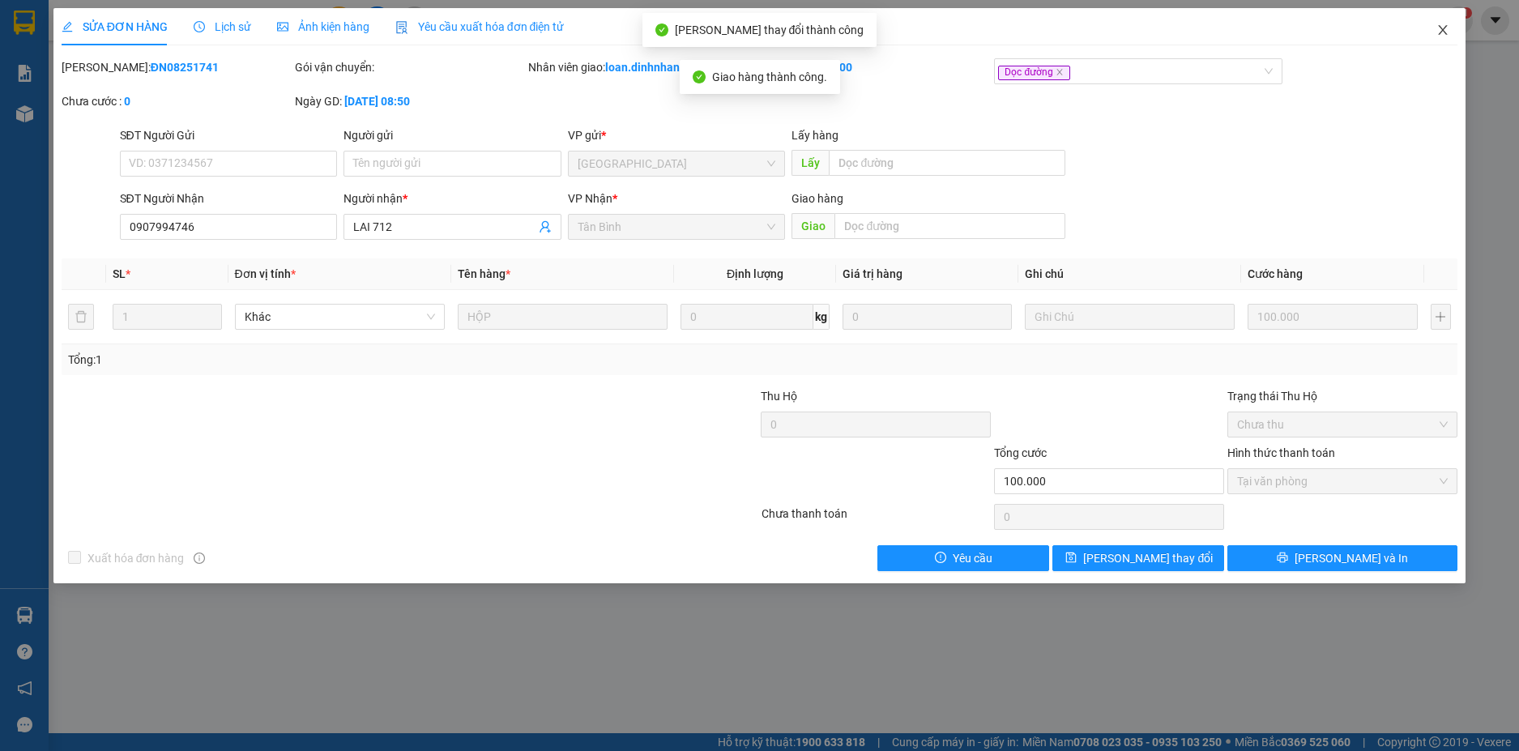
click at [1448, 25] on icon "close" at bounding box center [1443, 29] width 13 height 13
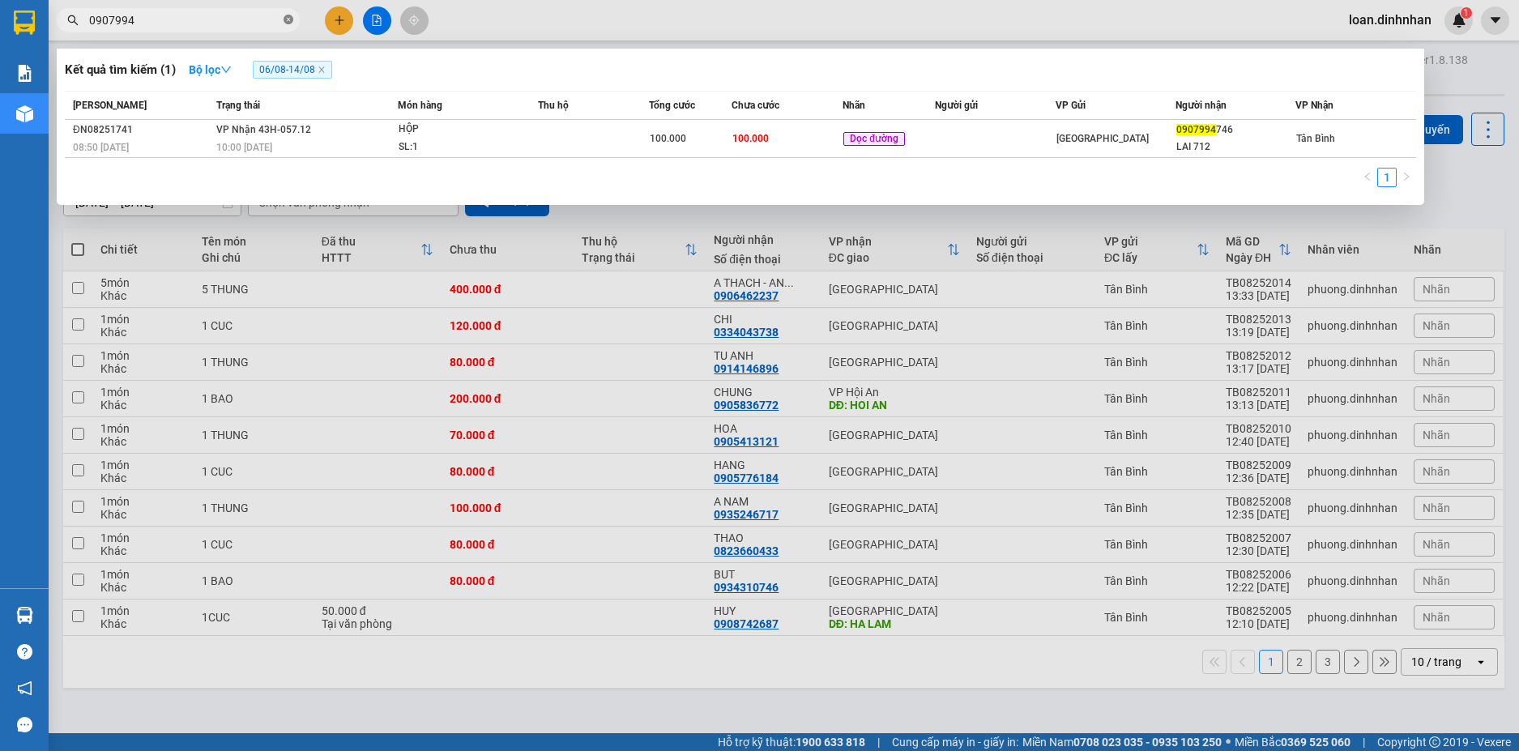
click at [287, 15] on span at bounding box center [289, 20] width 10 height 15
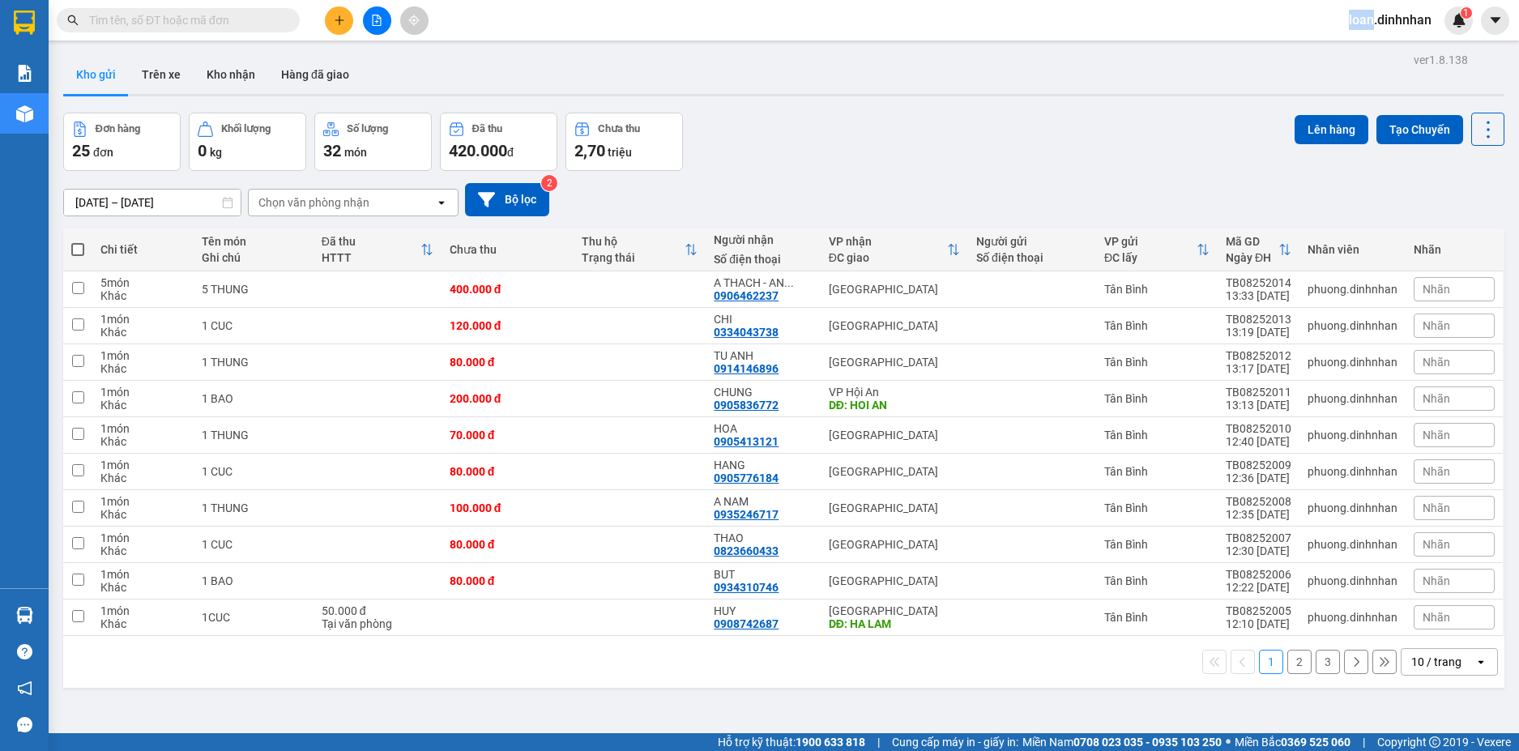
click at [287, 15] on span at bounding box center [289, 20] width 10 height 18
drag, startPoint x: 203, startPoint y: 11, endPoint x: 203, endPoint y: 20, distance: 8.9
click at [203, 19] on input "text" at bounding box center [184, 20] width 191 height 18
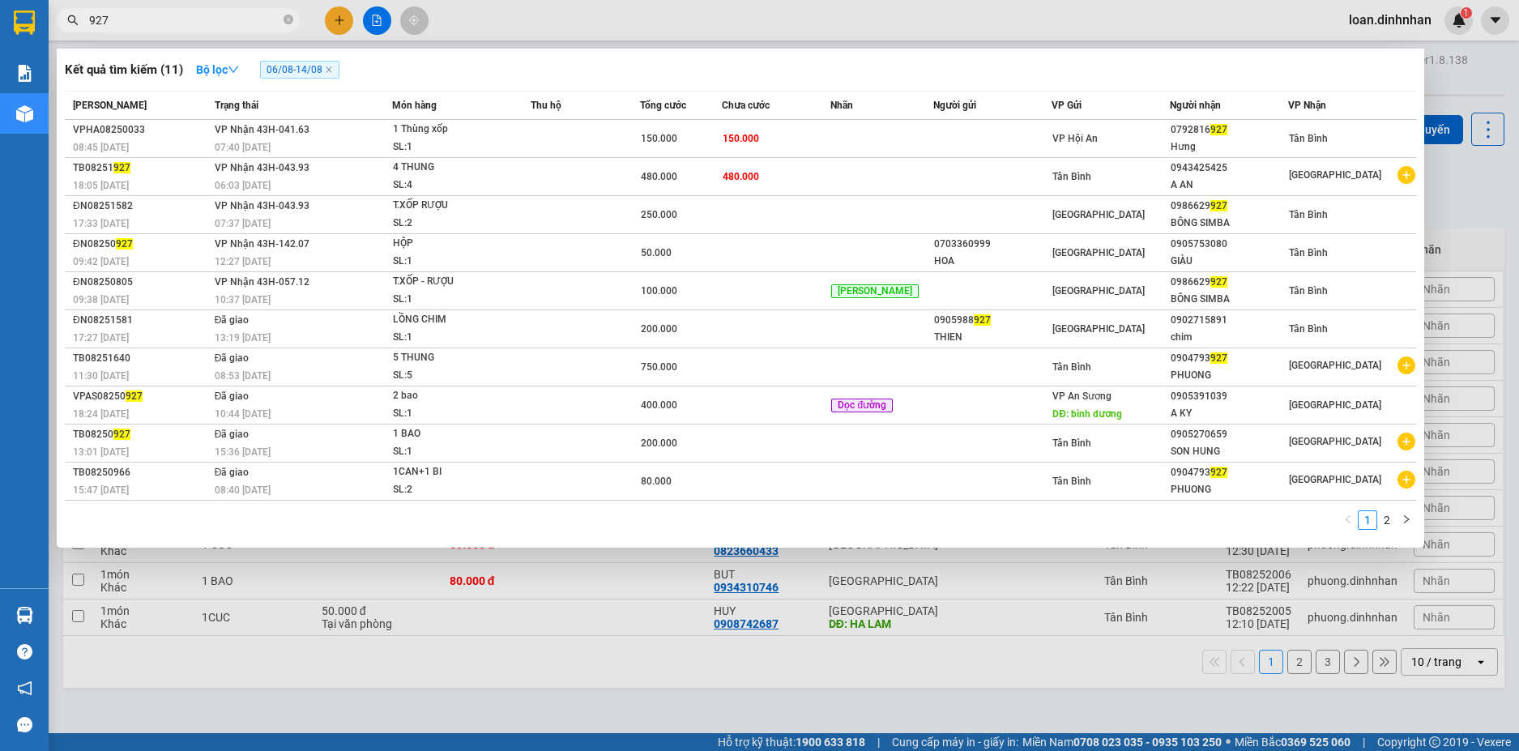
type input "927"
click at [1080, 104] on span "VP Gửi" at bounding box center [1067, 105] width 30 height 11
drag, startPoint x: 1253, startPoint y: 106, endPoint x: 1308, endPoint y: 106, distance: 55.1
click at [1257, 106] on div "Người nhận" at bounding box center [1228, 105] width 117 height 18
drag, startPoint x: 1319, startPoint y: 106, endPoint x: 844, endPoint y: 85, distance: 476.1
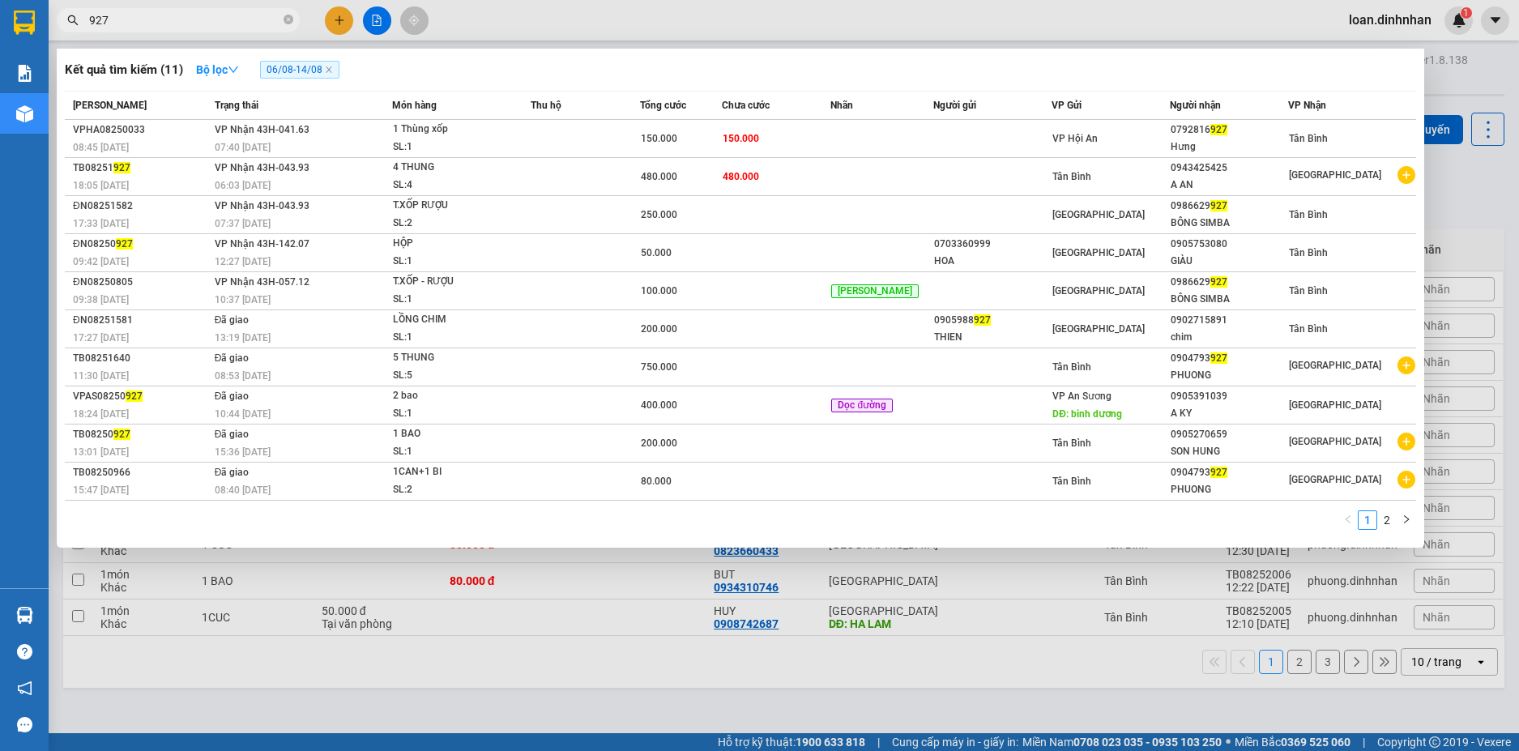
click at [847, 87] on div "Kết quả tìm kiếm ( 11 ) Bộ lọc 06/08 - 14/08 Mã ĐH Trạng thái Món hàng Thu hộ T…" at bounding box center [741, 298] width 1368 height 499
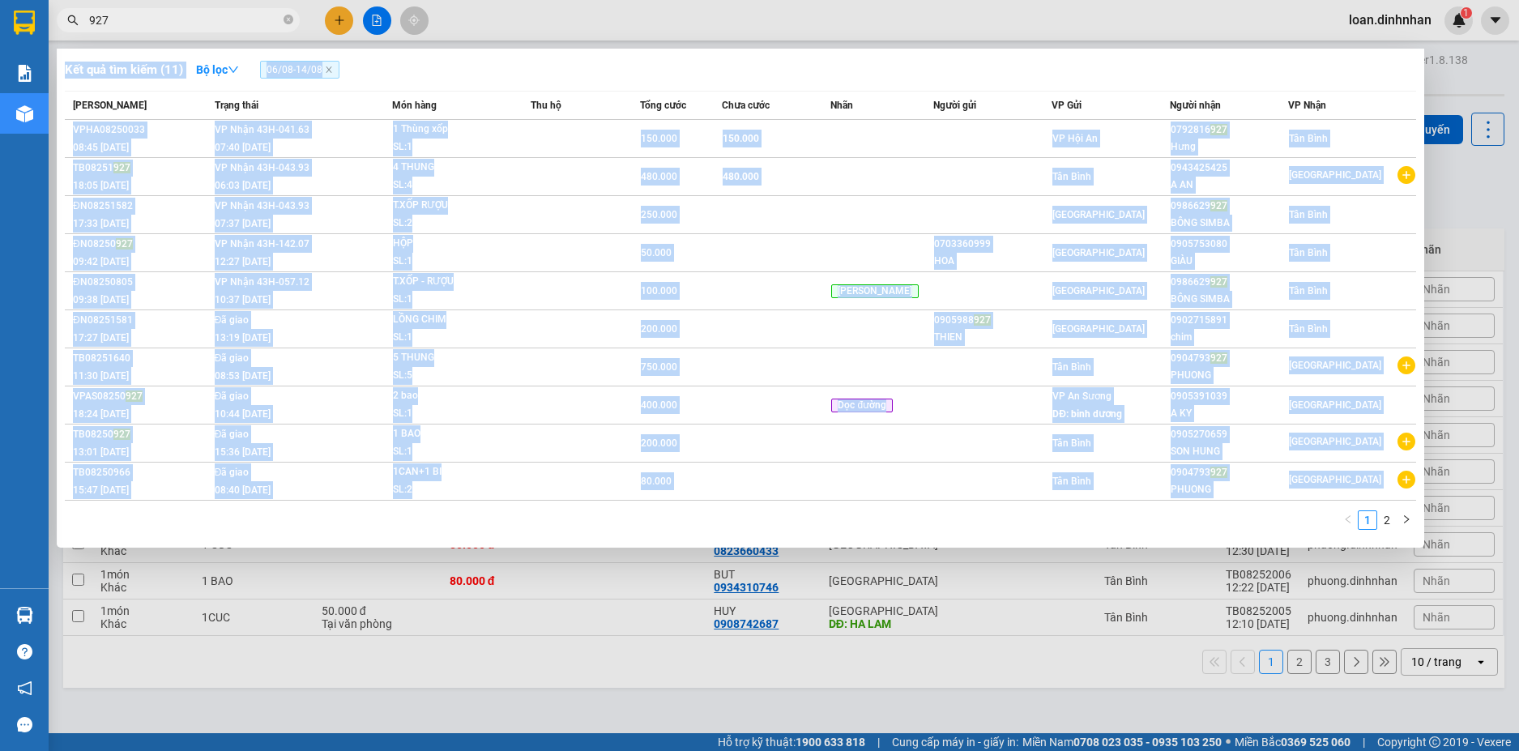
drag, startPoint x: 992, startPoint y: 541, endPoint x: 1279, endPoint y: 614, distance: 296.0
click at [0, 20] on div "Kết quả tìm kiếm ( 11 ) Bộ lọc 06/08 - 14/08 Mã ĐH Trạng thái Món hàng Thu hộ T…" at bounding box center [0, 20] width 0 height 0
click at [572, 679] on div at bounding box center [759, 375] width 1519 height 751
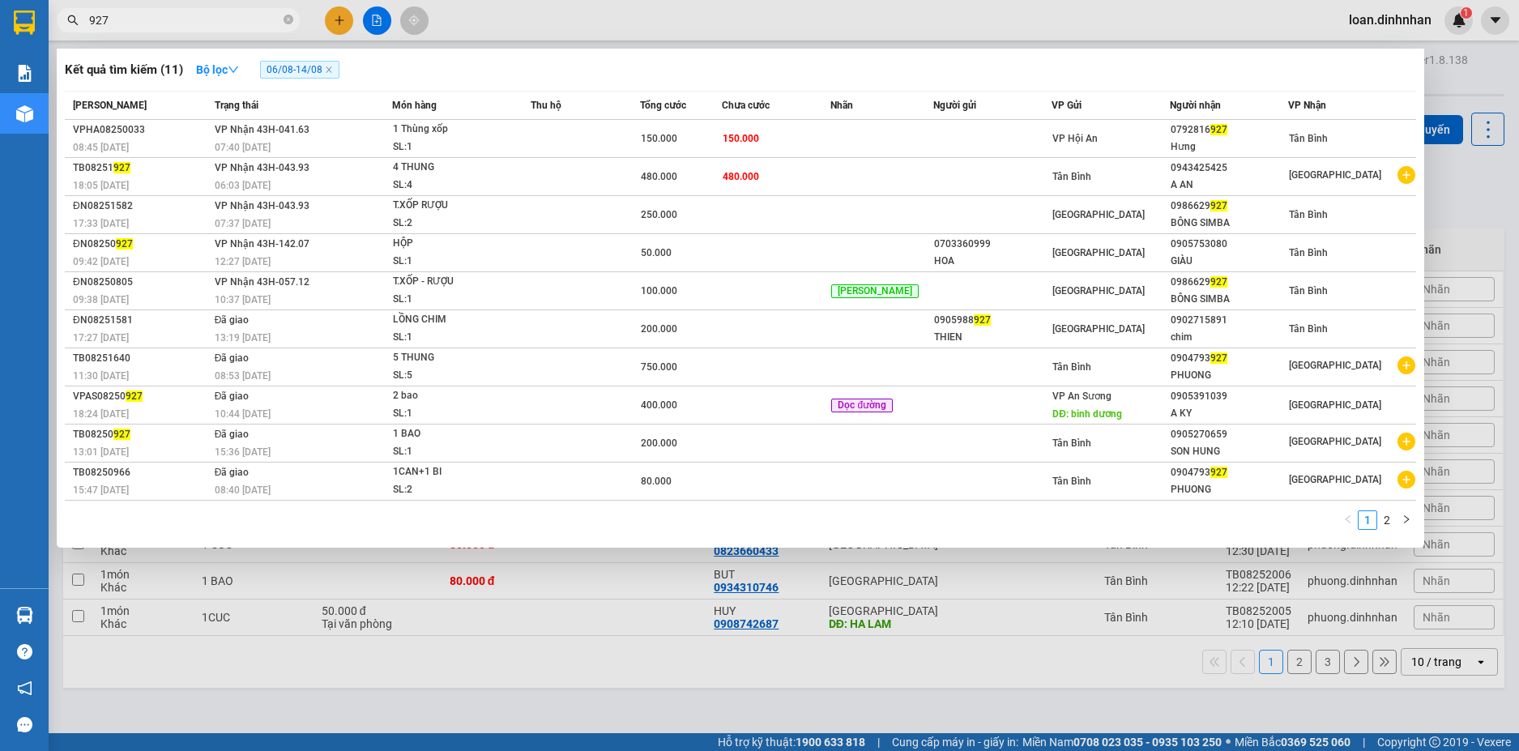
click at [233, 21] on input "927" at bounding box center [184, 20] width 191 height 18
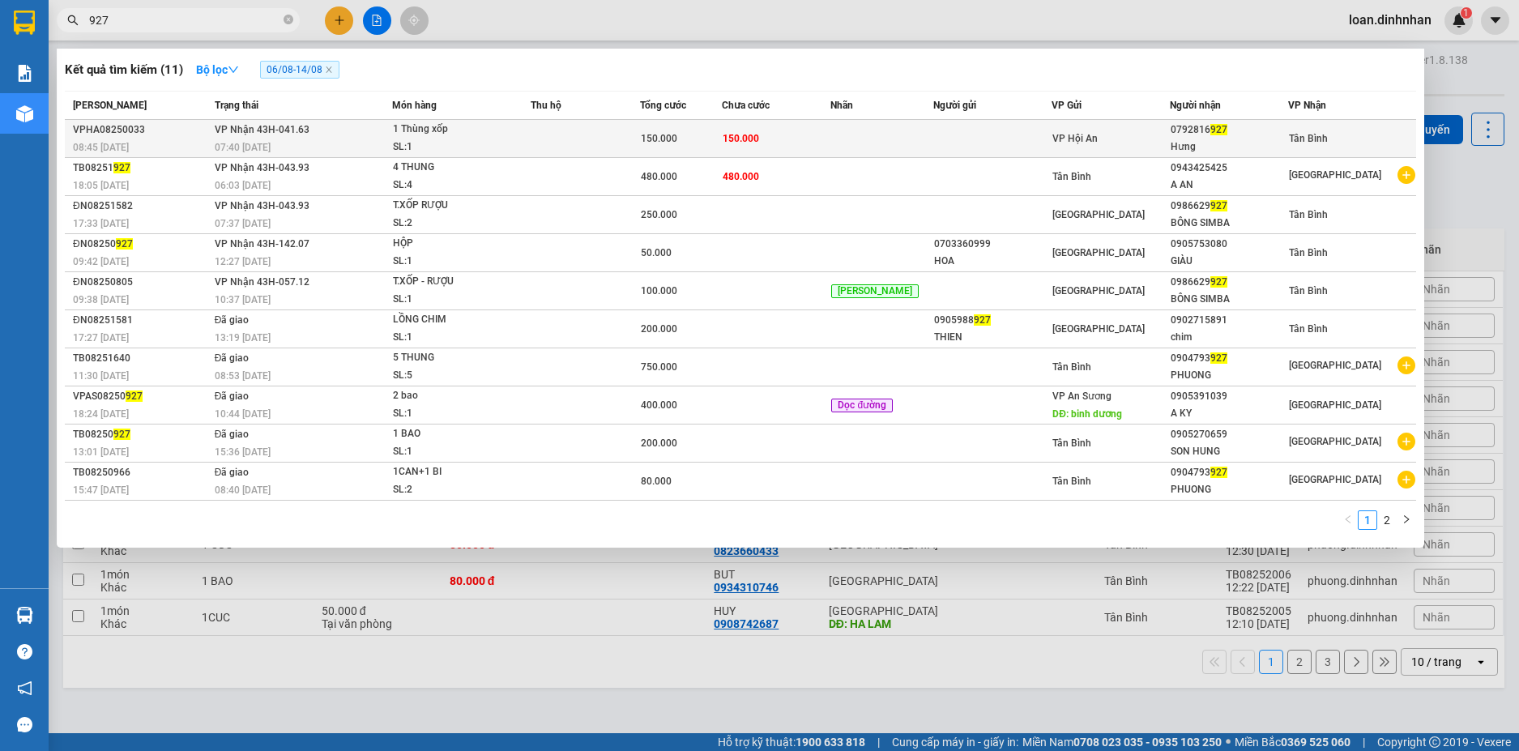
click at [640, 127] on td at bounding box center [585, 139] width 109 height 38
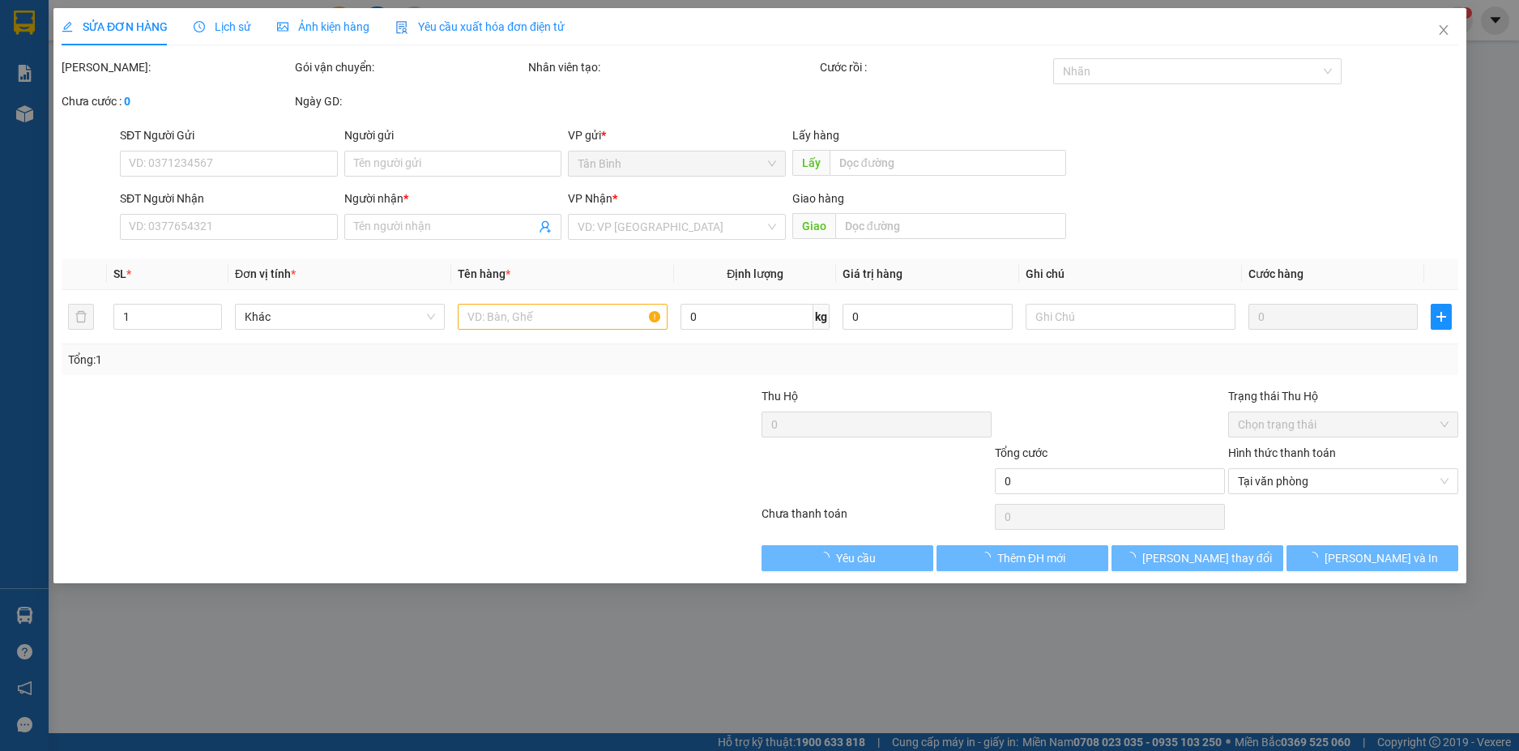
type input "0792816927"
type input "Hưng"
type input "150.000"
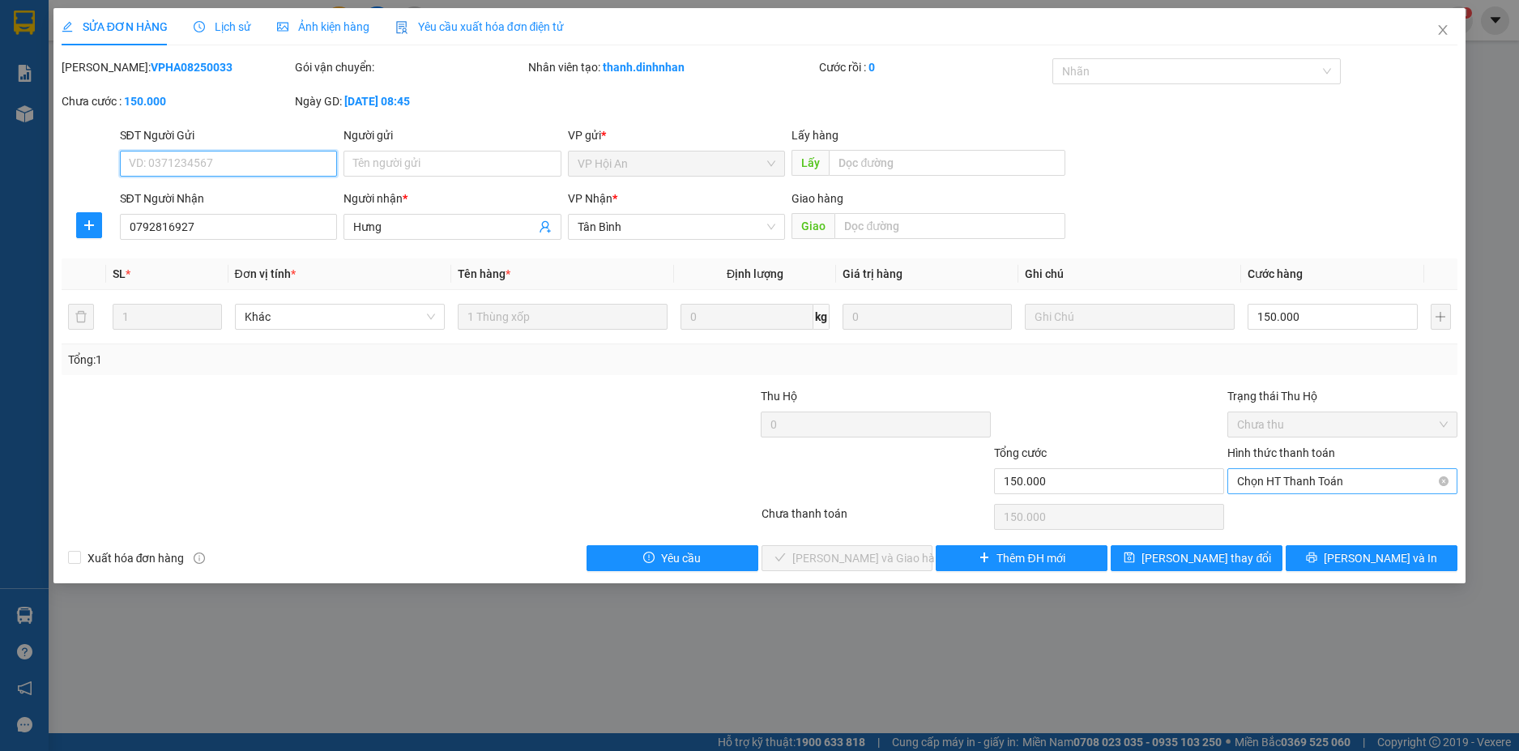
click at [1286, 481] on span "Chọn HT Thanh Toán" at bounding box center [1342, 481] width 211 height 24
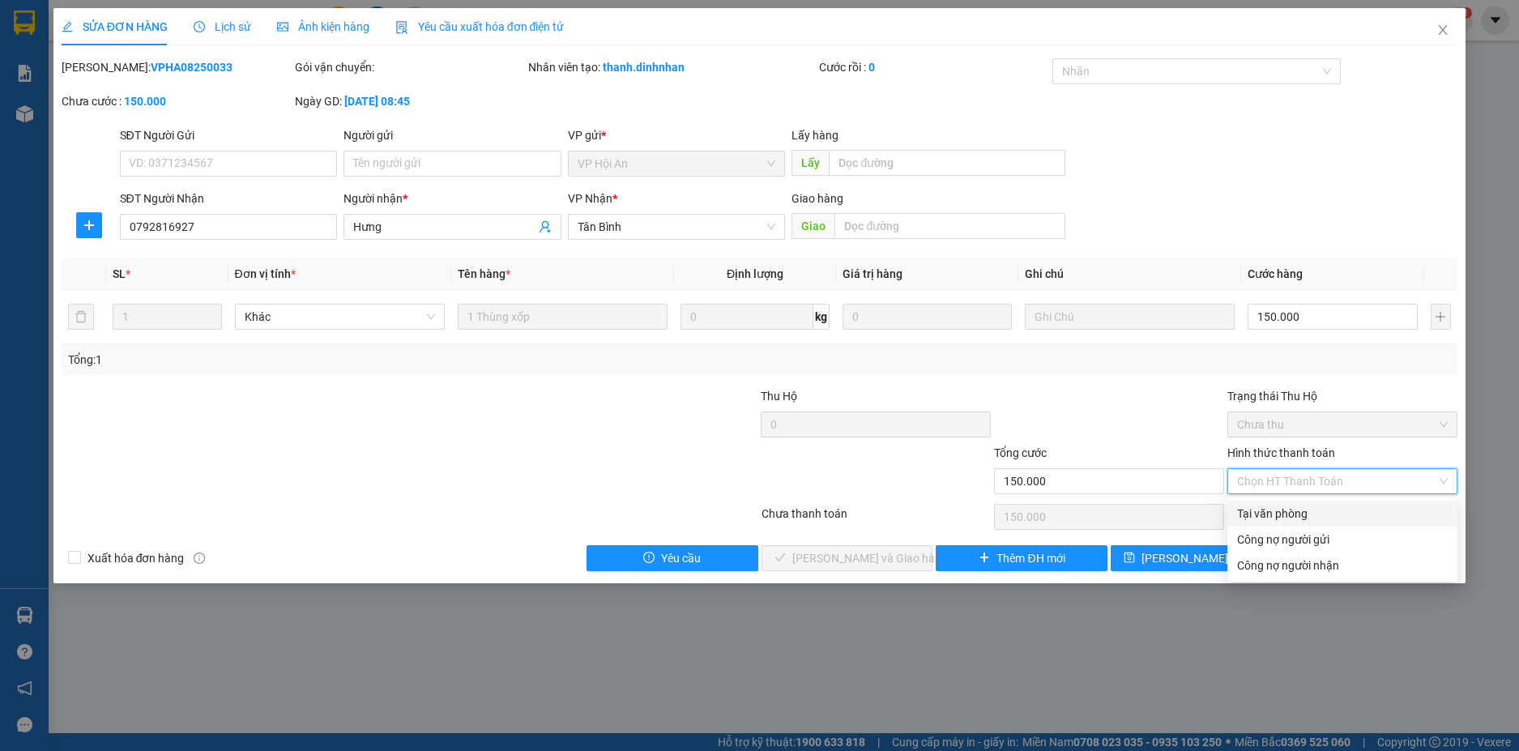
click at [1265, 507] on div "Tại văn phòng" at bounding box center [1342, 514] width 211 height 18
type input "0"
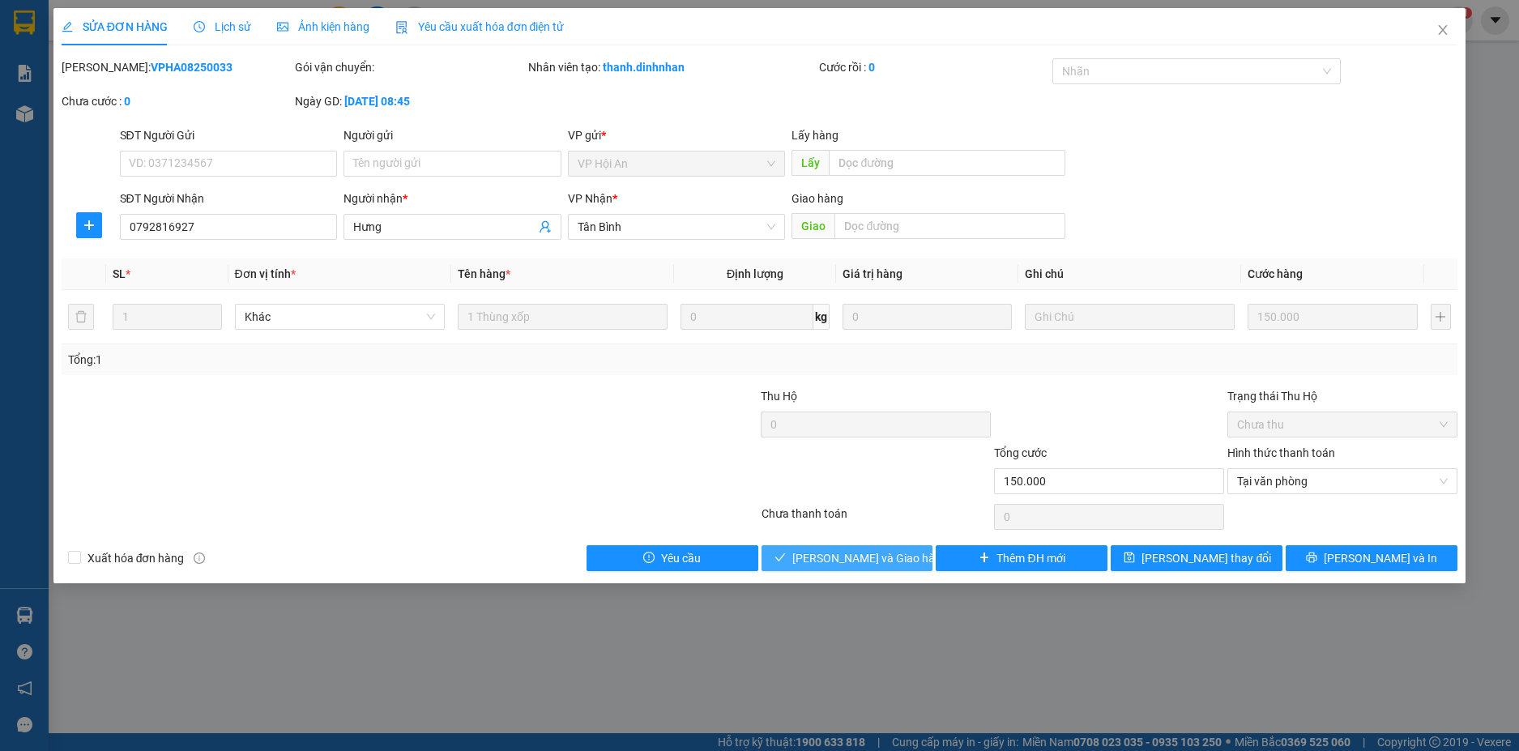
click at [870, 549] on span "[PERSON_NAME] và Giao hàng" at bounding box center [870, 558] width 156 height 18
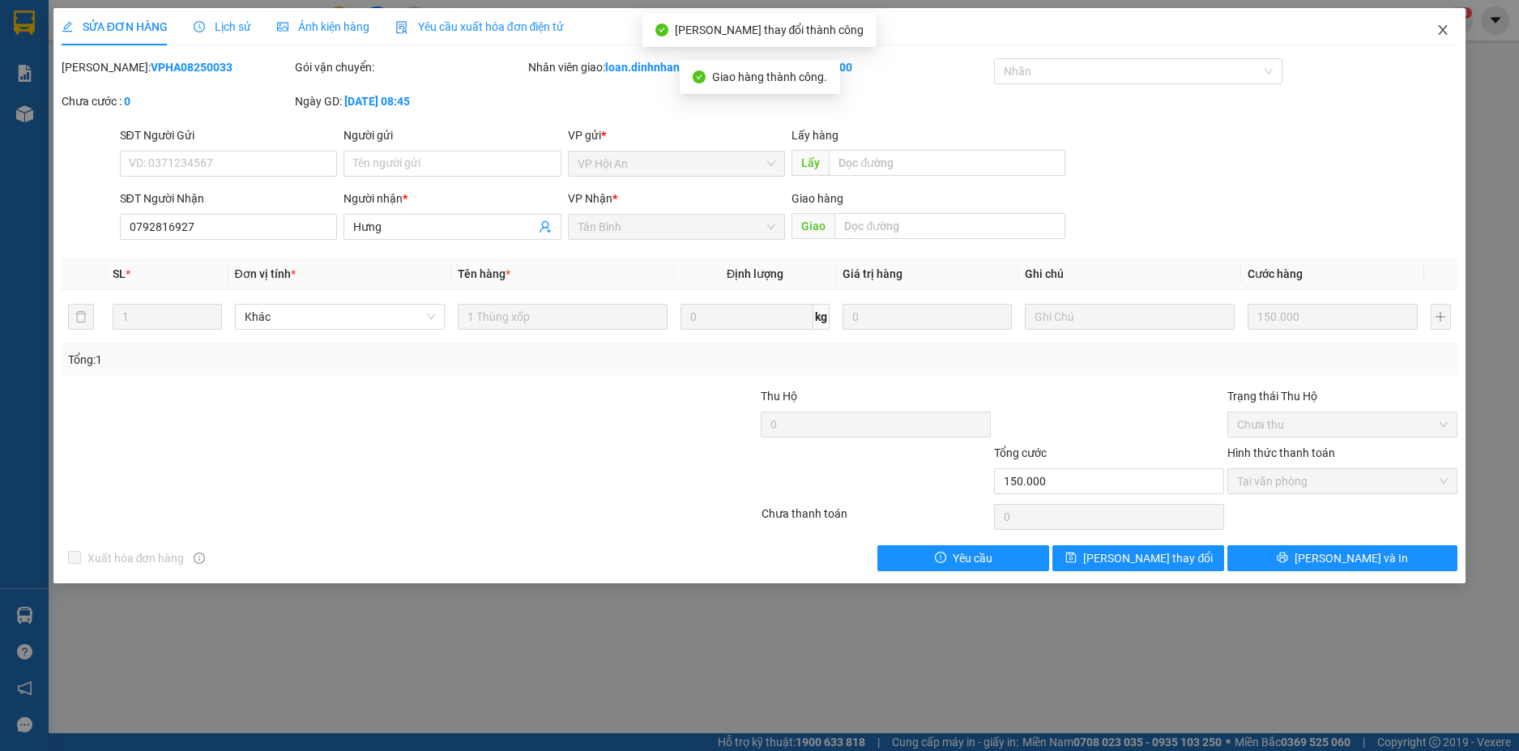
drag, startPoint x: 1450, startPoint y: 29, endPoint x: 1402, endPoint y: 23, distance: 48.9
click at [1448, 29] on span "Close" at bounding box center [1442, 30] width 45 height 45
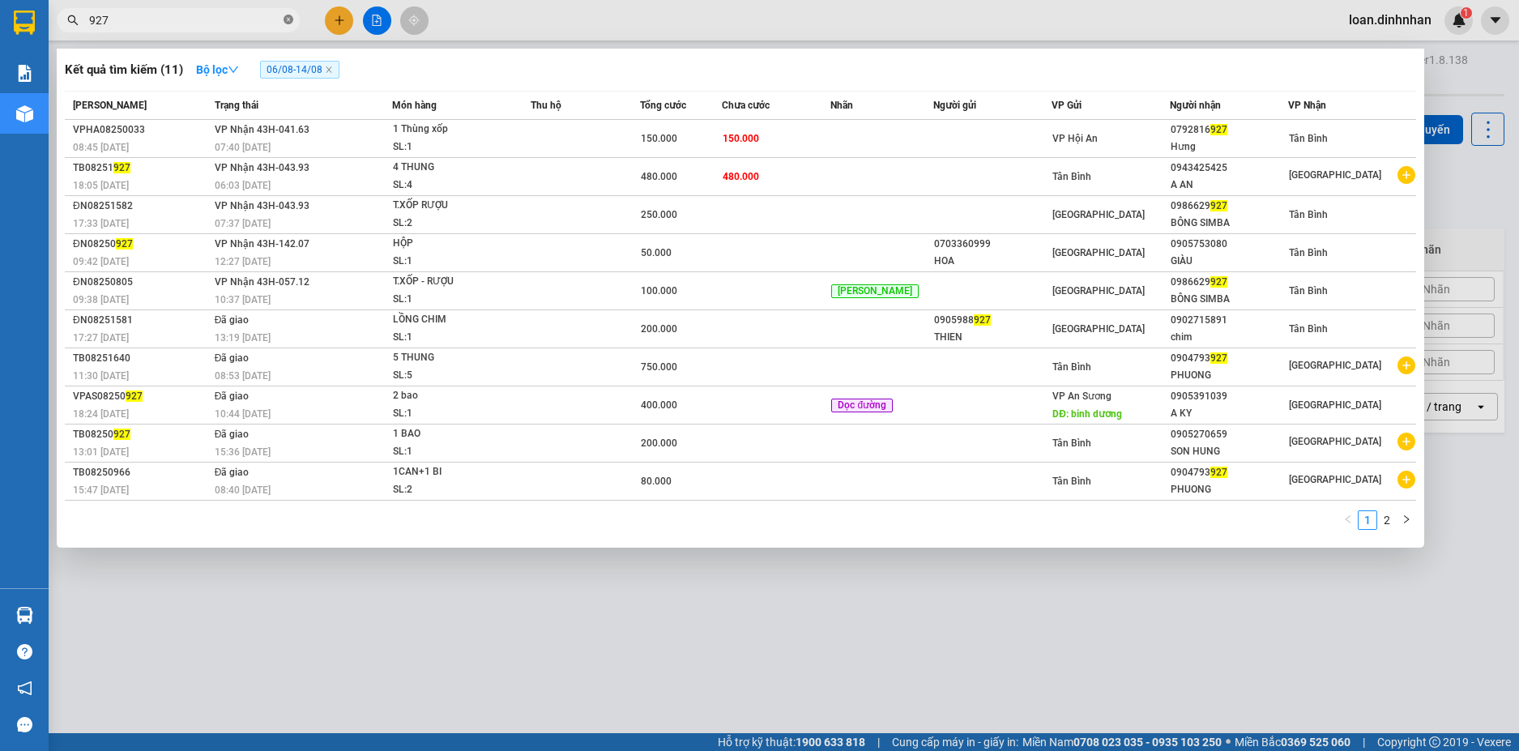
click at [288, 22] on icon "close-circle" at bounding box center [289, 20] width 10 height 10
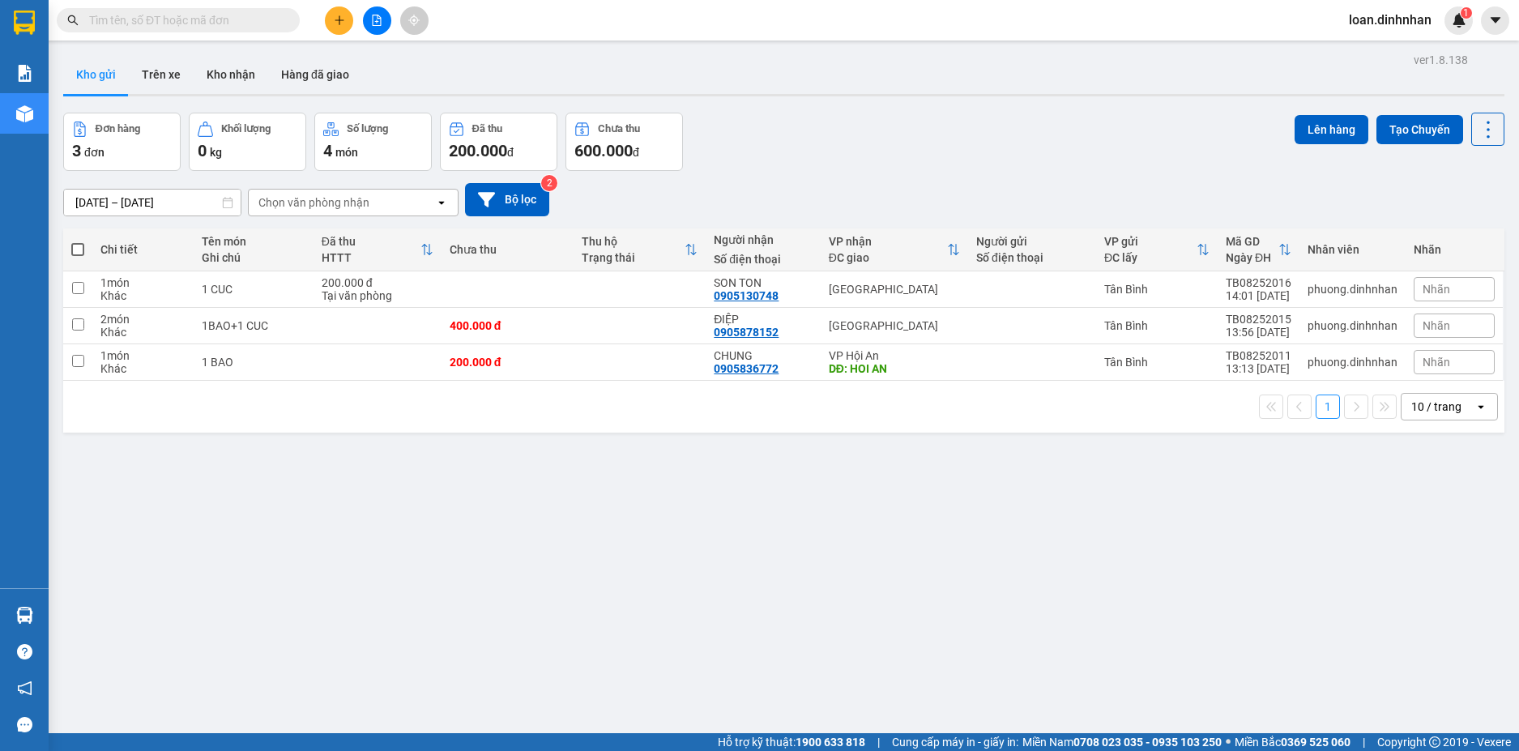
click at [280, 20] on input "text" at bounding box center [184, 20] width 191 height 18
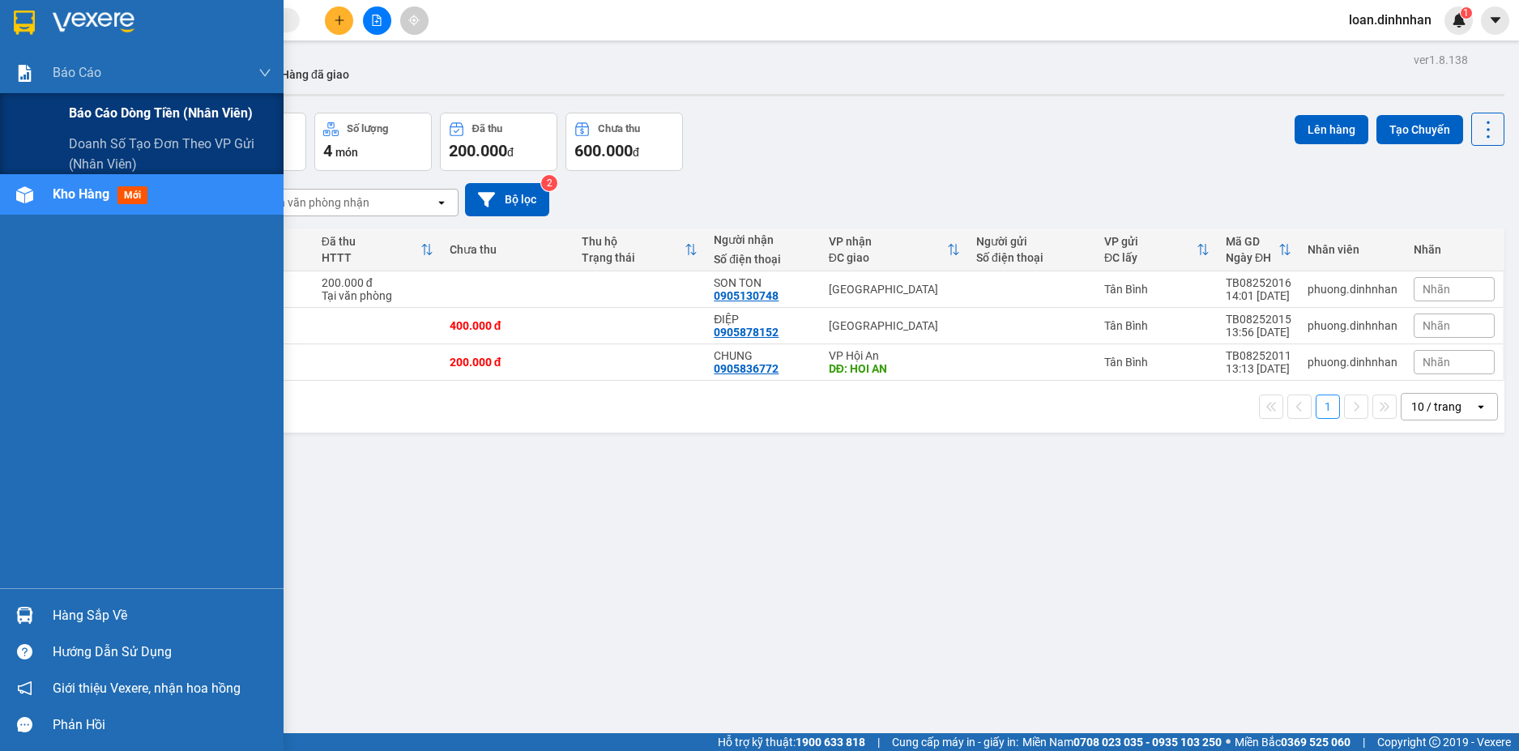
click at [100, 116] on span "Báo cáo dòng tiền (nhân viên)" at bounding box center [161, 113] width 184 height 20
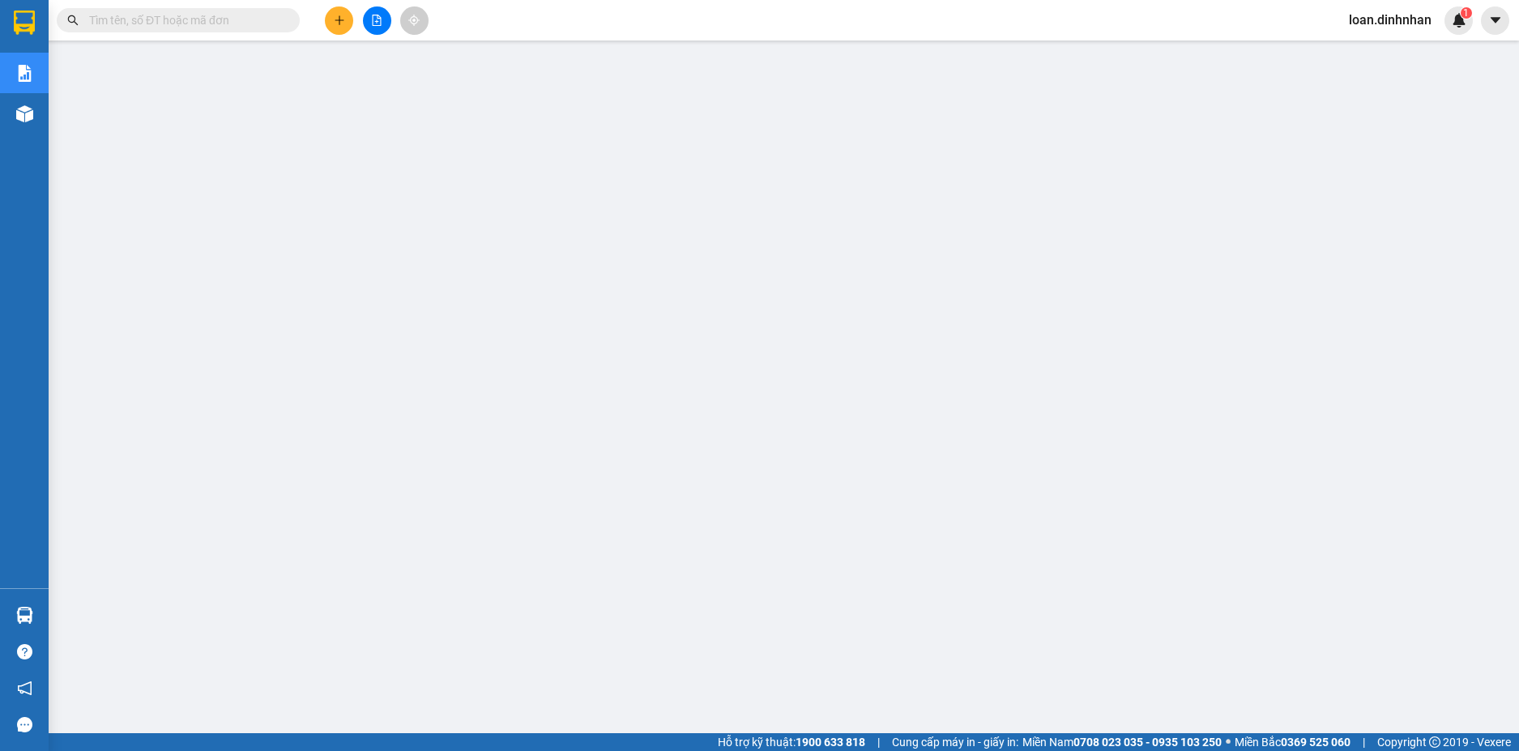
drag, startPoint x: 274, startPoint y: 26, endPoint x: 283, endPoint y: 23, distance: 9.5
click at [276, 25] on input "text" at bounding box center [184, 20] width 191 height 18
click at [254, 18] on input "text" at bounding box center [184, 20] width 191 height 18
click at [209, 18] on input "text" at bounding box center [184, 20] width 191 height 18
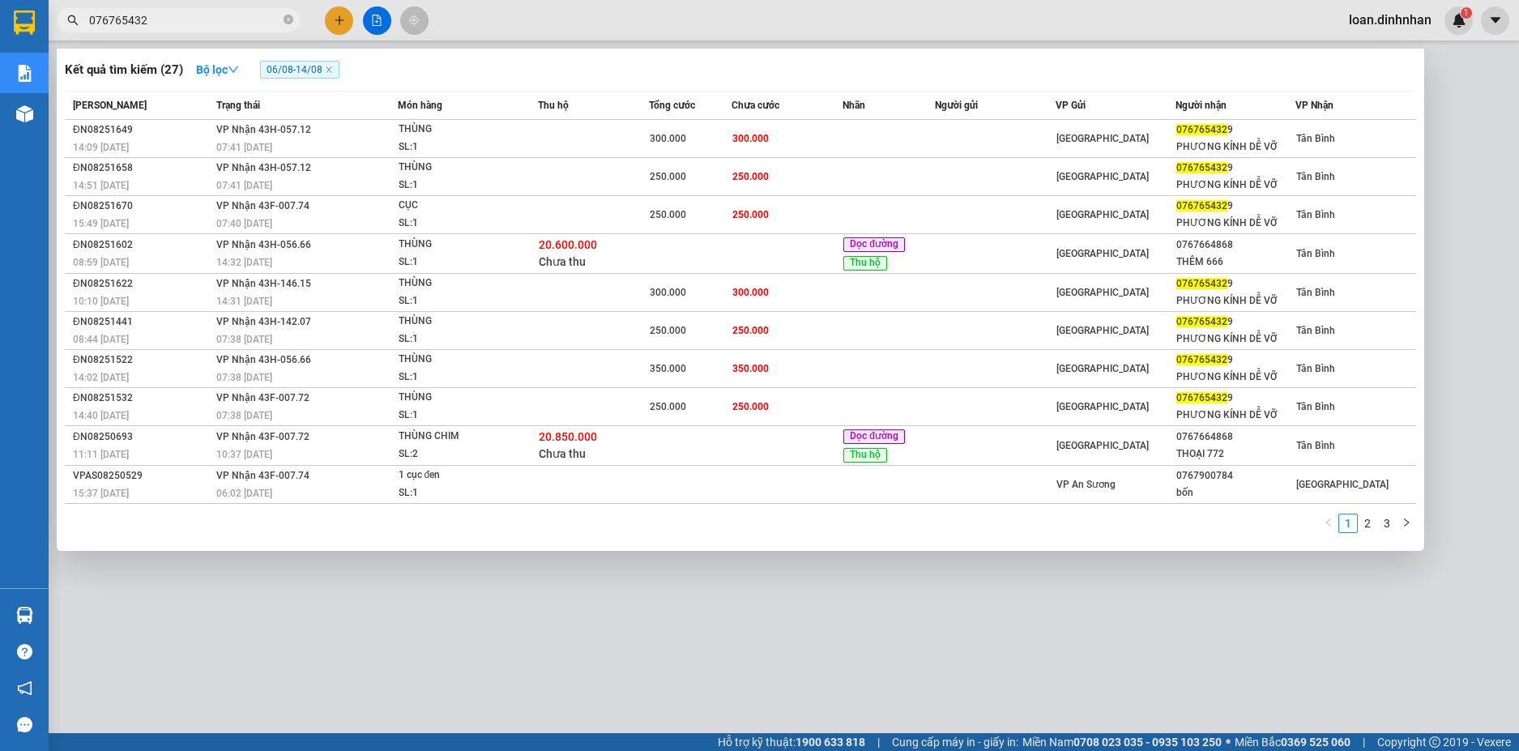
type input "0767654329"
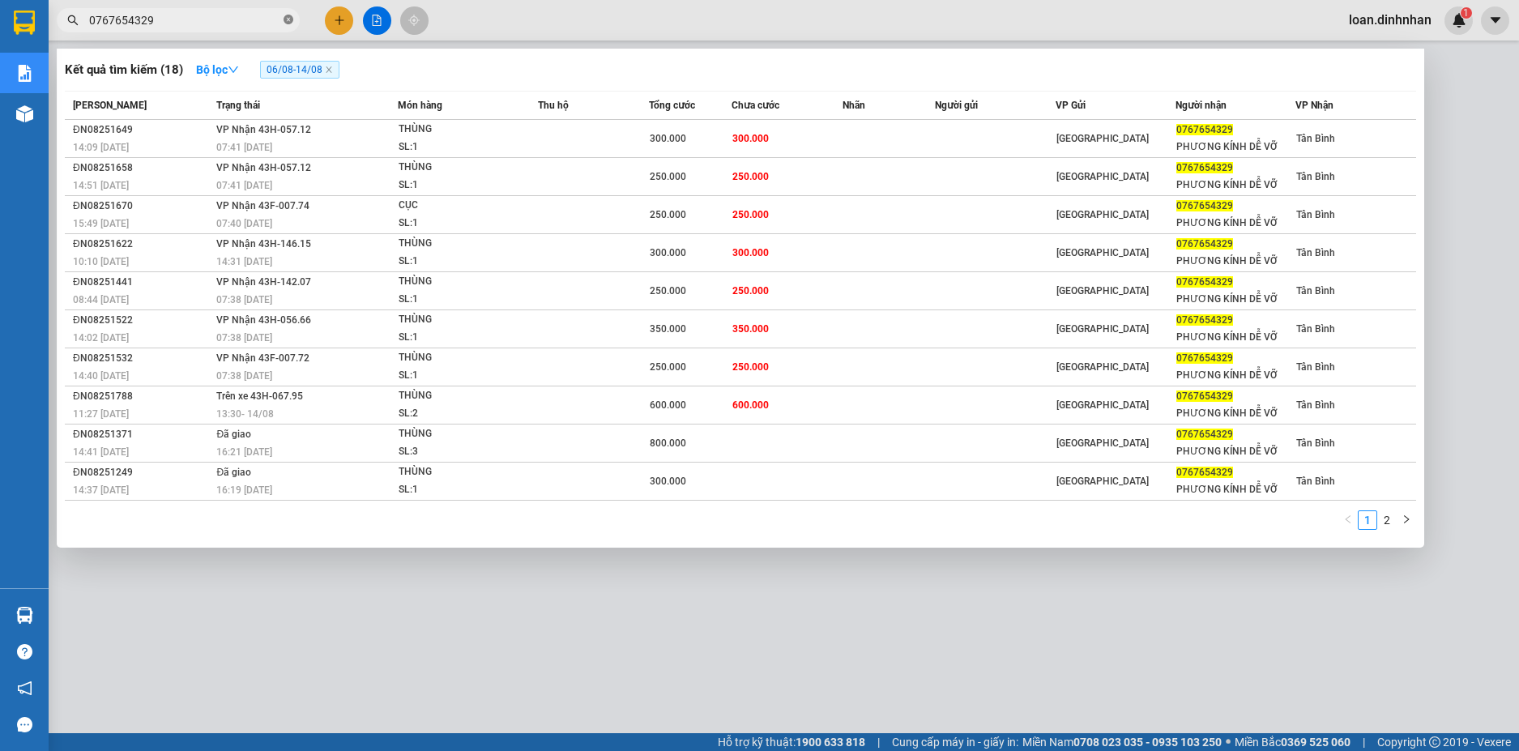
click at [284, 21] on icon "close-circle" at bounding box center [289, 20] width 10 height 10
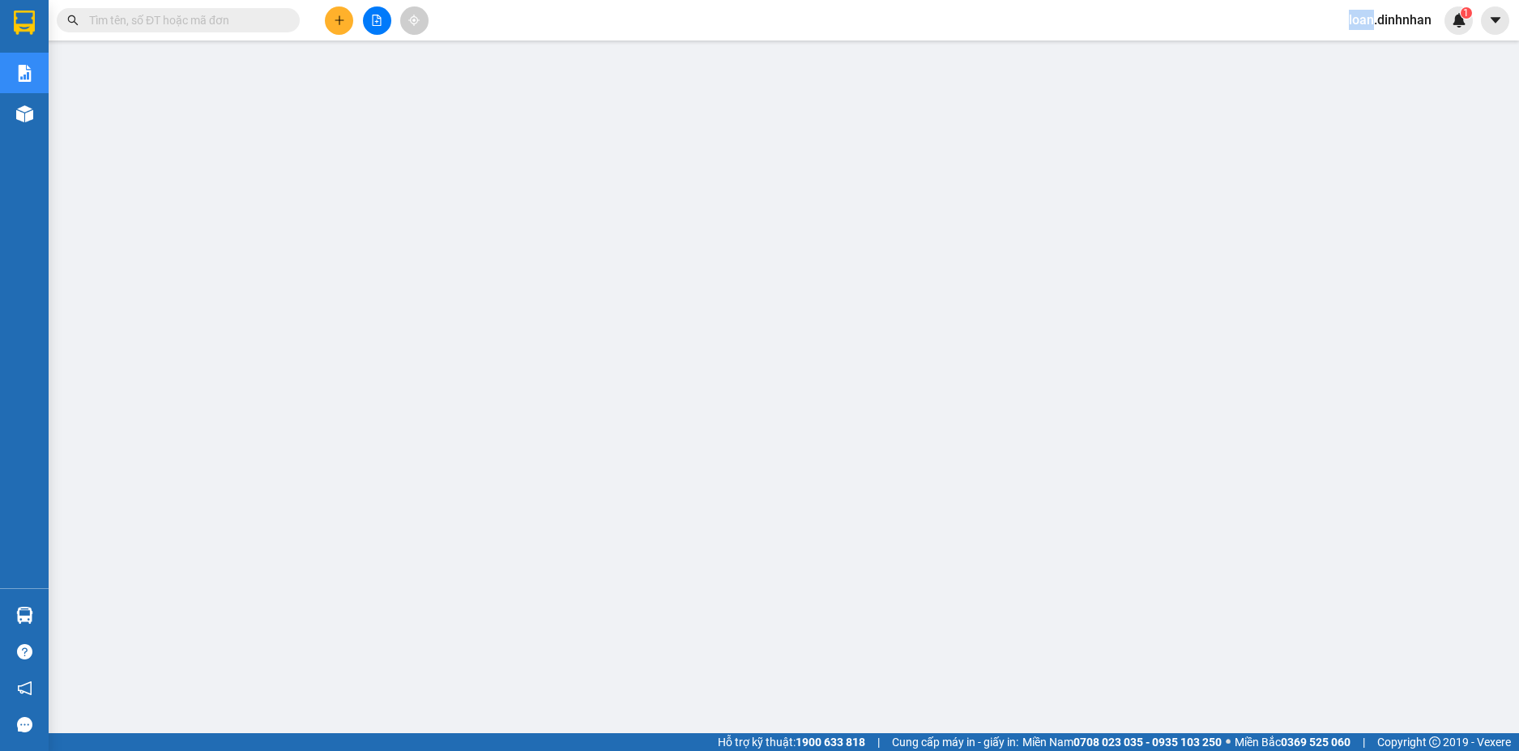
click at [284, 21] on span at bounding box center [289, 20] width 10 height 18
click at [271, 22] on input "text" at bounding box center [184, 20] width 191 height 18
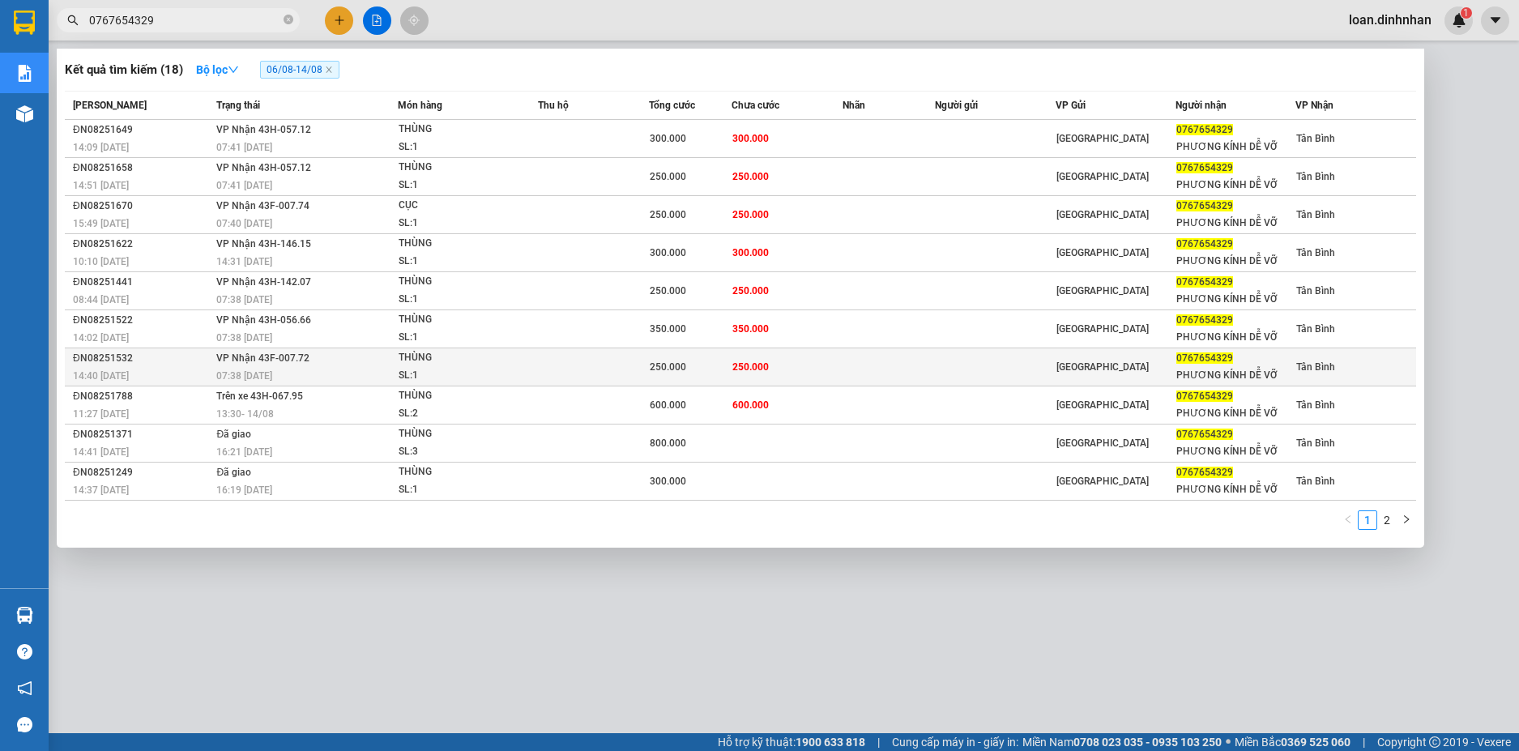
type input "0767654329"
click at [363, 378] on div "07:38 [DATE]" at bounding box center [306, 376] width 180 height 18
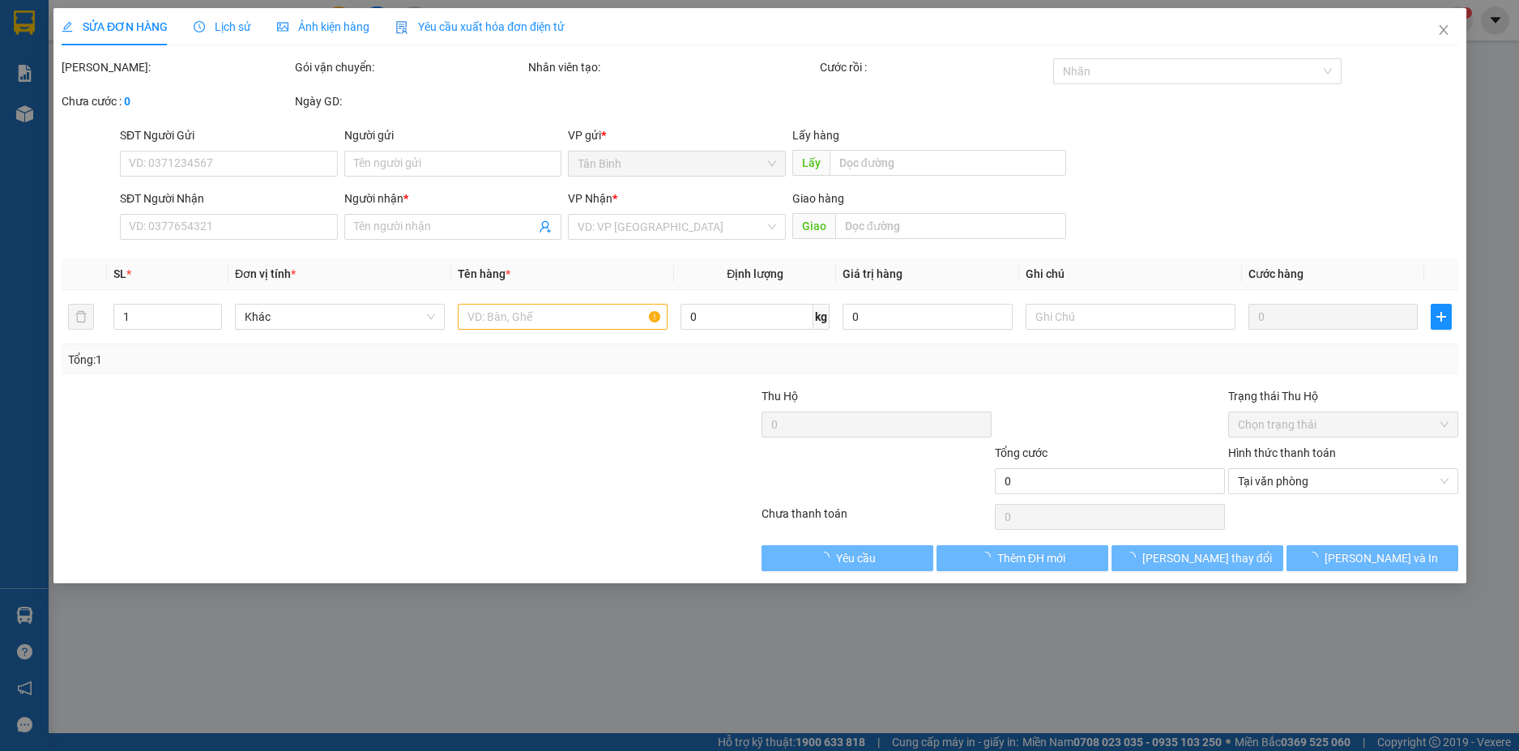
type input "0767654329"
type input "PHƯƠNG KÍNH DỄ VỠ"
type input "250.000"
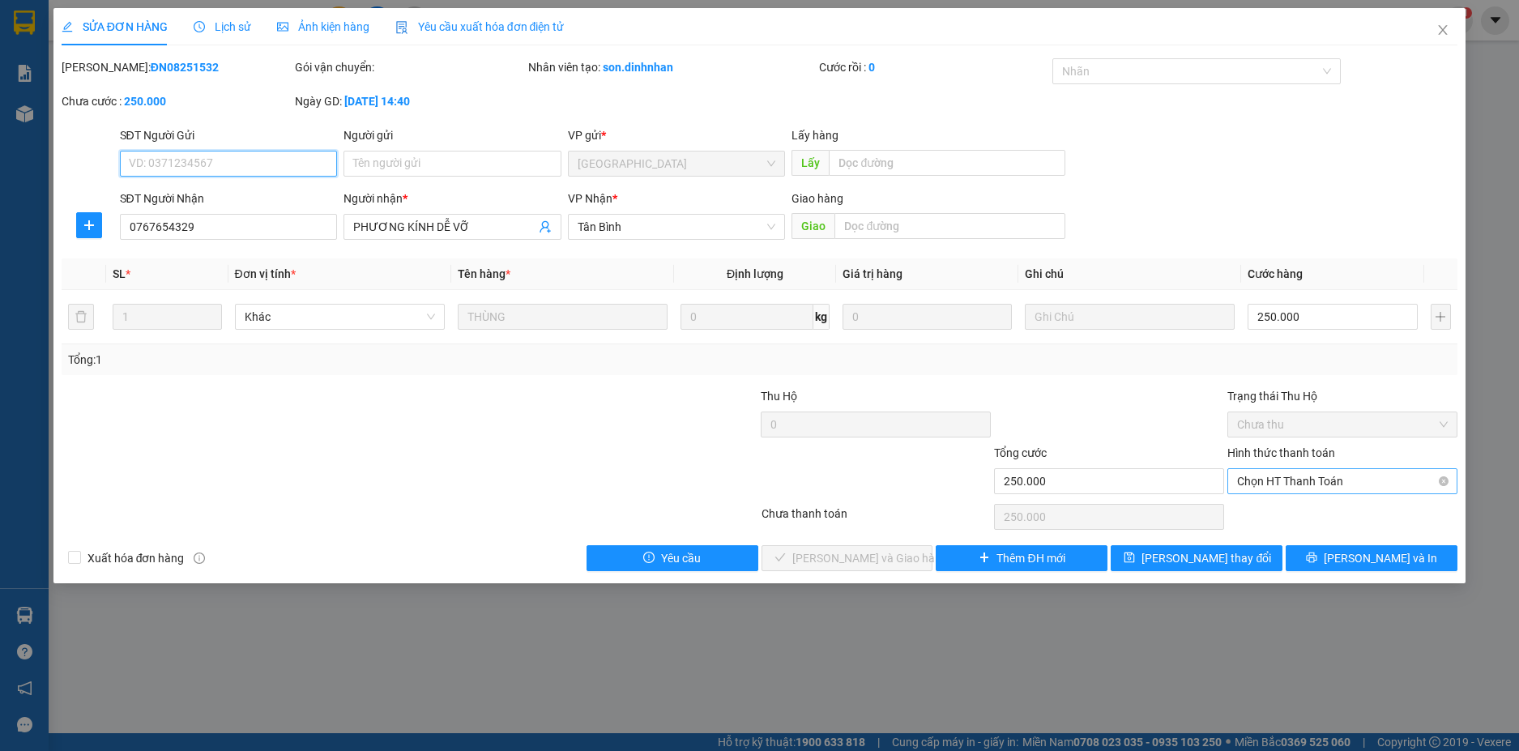
drag, startPoint x: 1358, startPoint y: 487, endPoint x: 1322, endPoint y: 493, distance: 37.0
click at [1353, 487] on span "Chọn HT Thanh Toán" at bounding box center [1342, 481] width 211 height 24
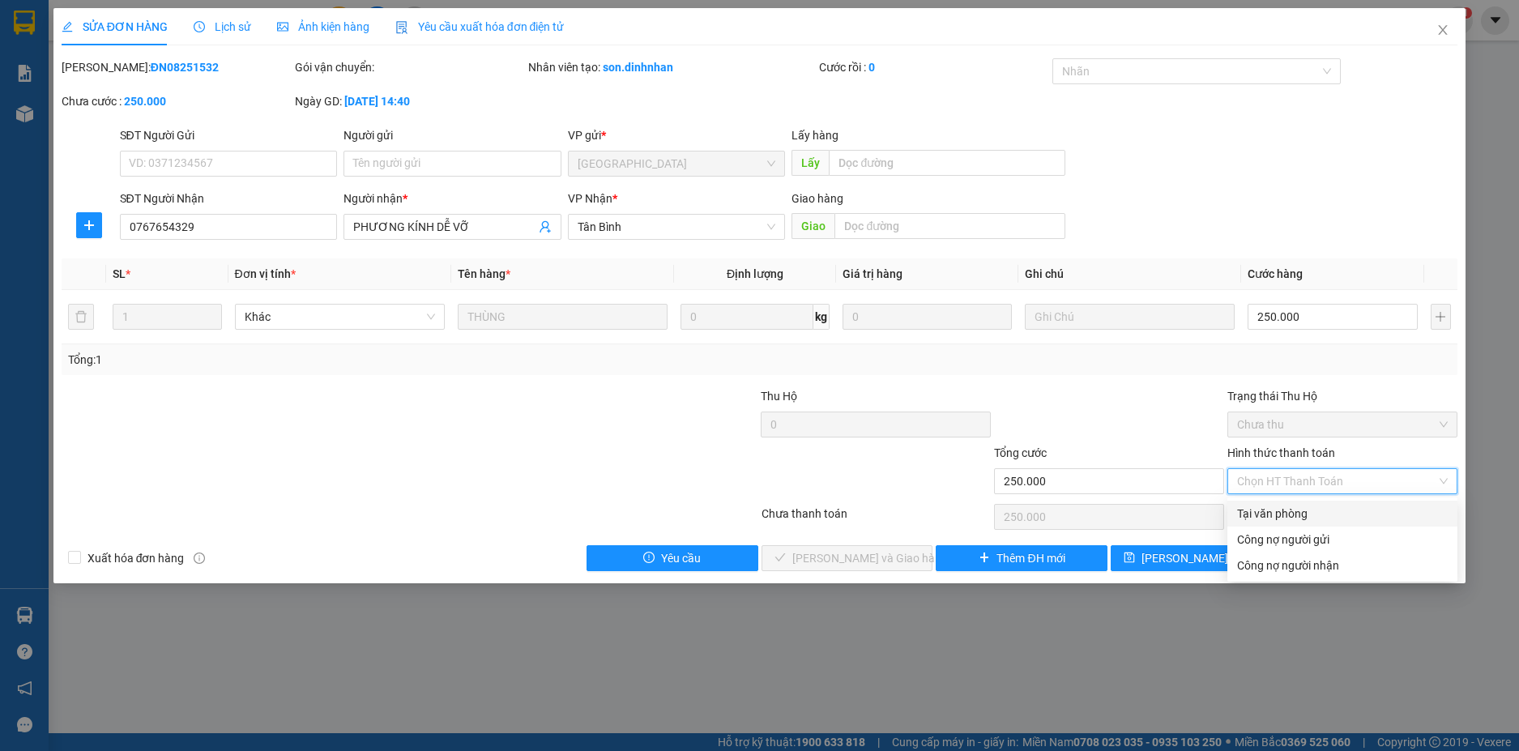
drag, startPoint x: 1265, startPoint y: 506, endPoint x: 1109, endPoint y: 545, distance: 161.2
click at [1253, 510] on div "Tại văn phòng" at bounding box center [1342, 514] width 211 height 18
type input "0"
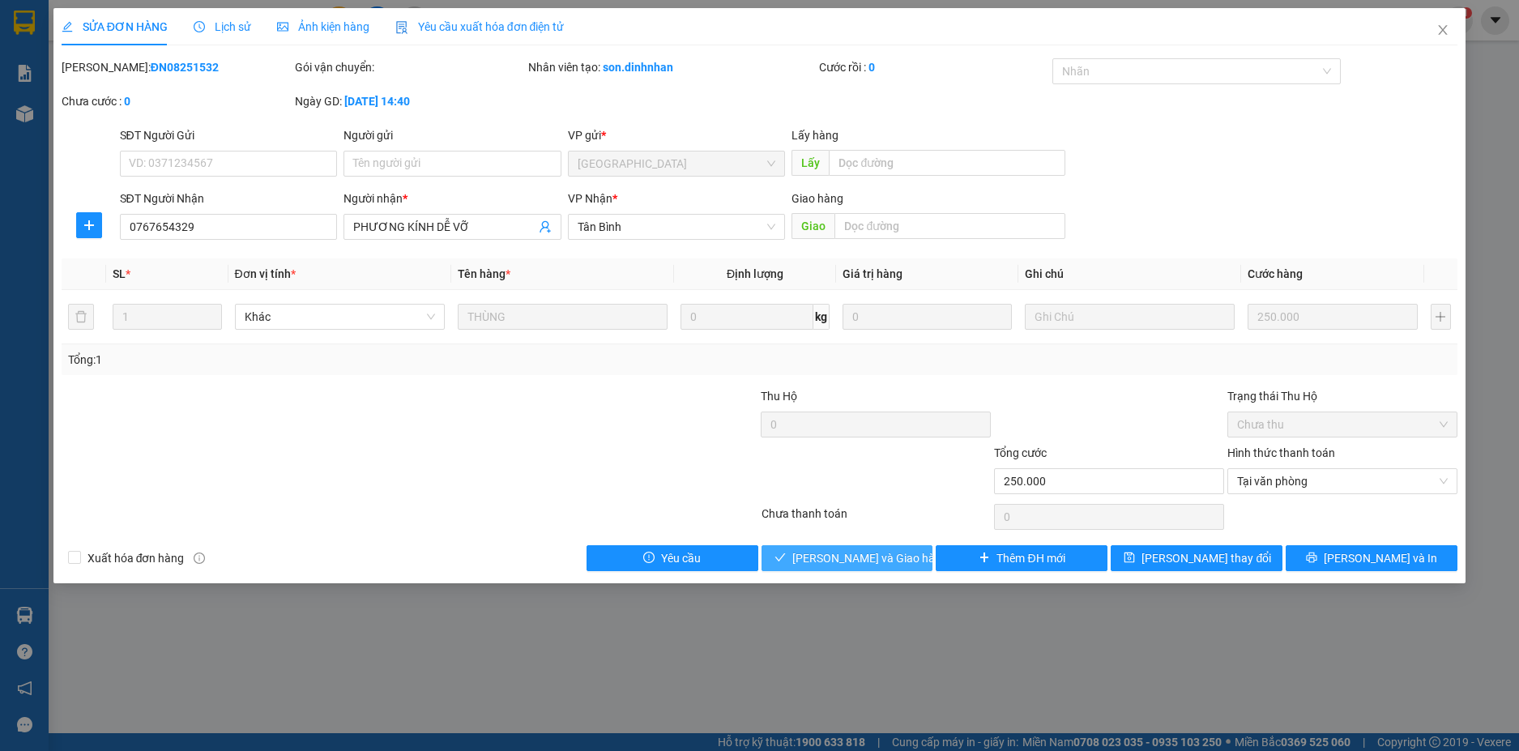
click at [878, 560] on span "[PERSON_NAME] và Giao hàng" at bounding box center [870, 558] width 156 height 18
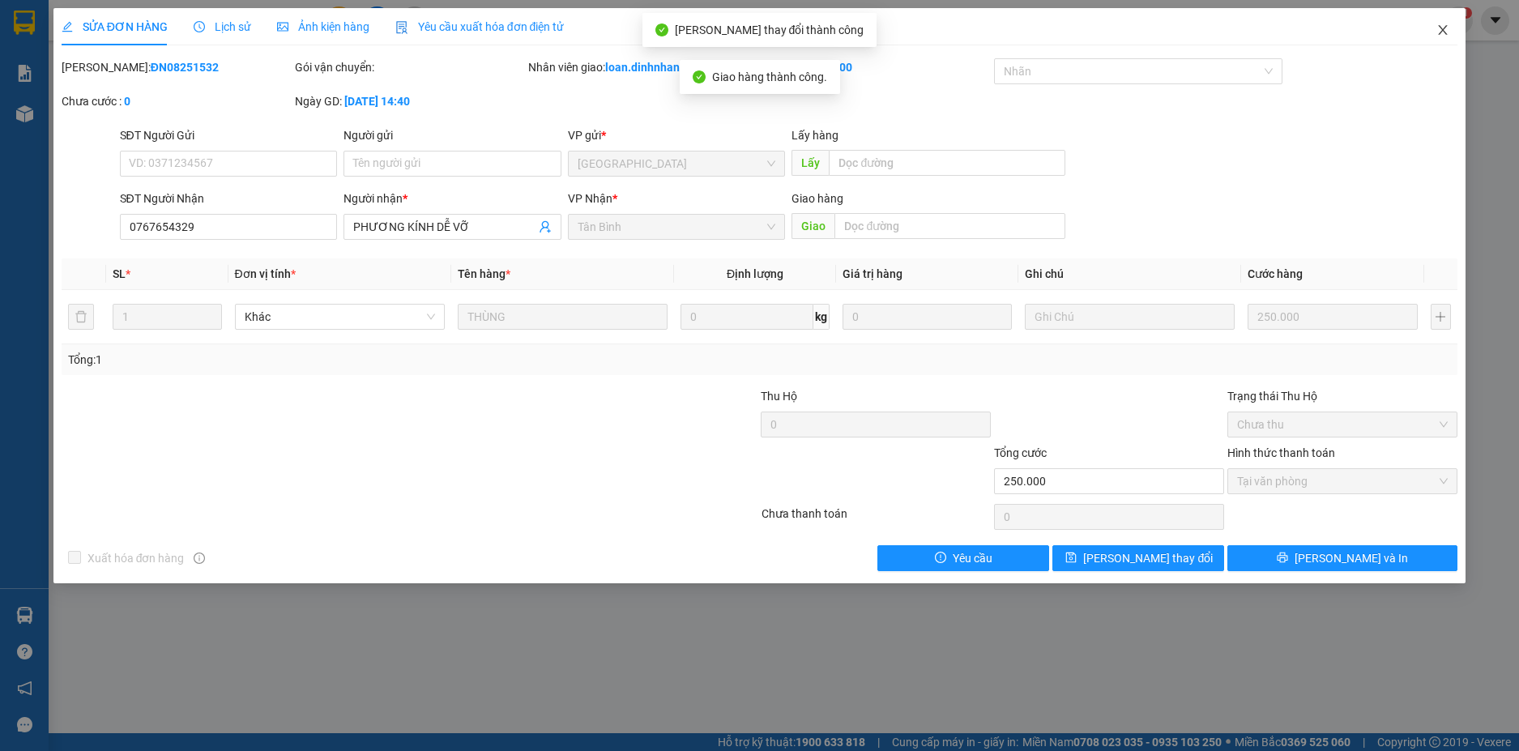
click at [1437, 28] on icon "close" at bounding box center [1443, 29] width 13 height 13
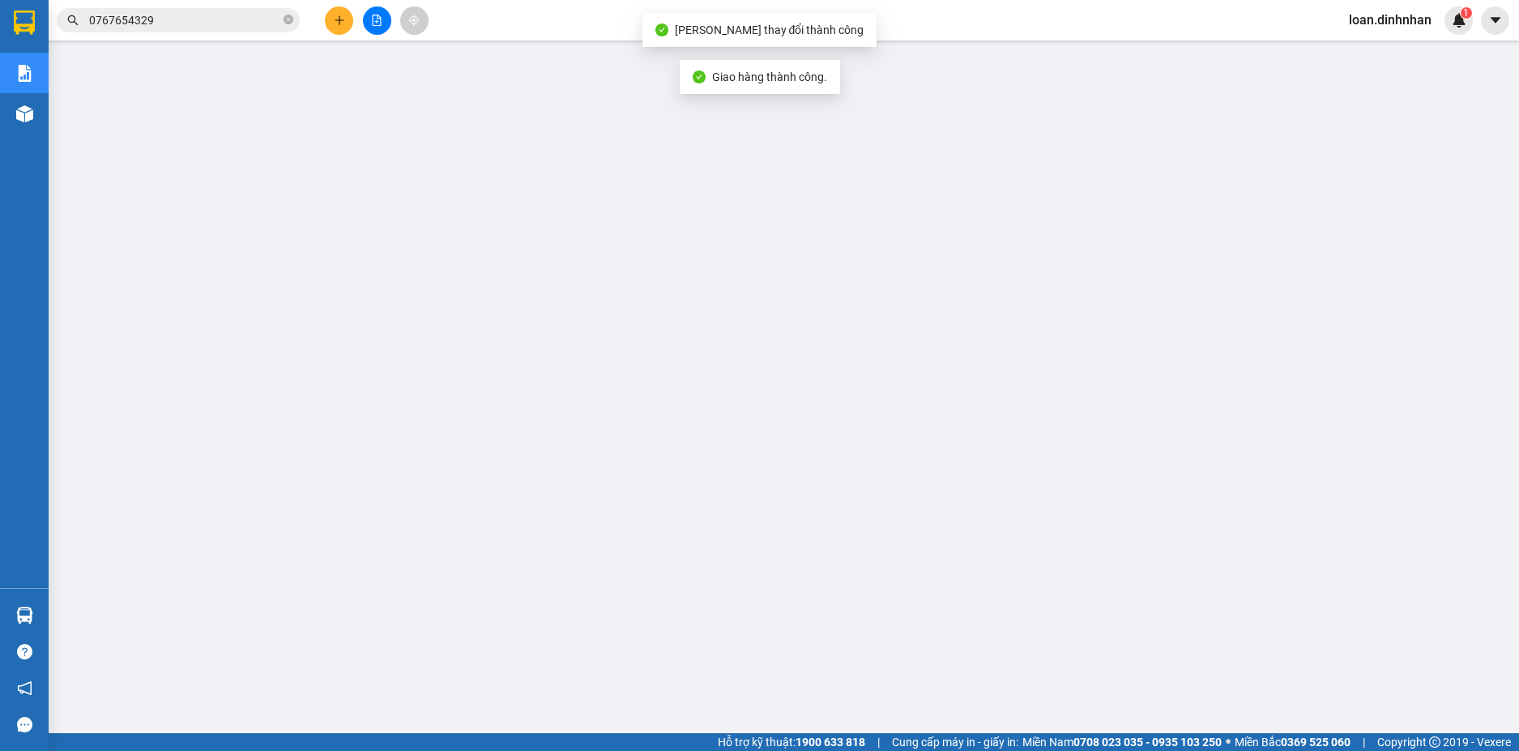
click at [177, 13] on input "0767654329" at bounding box center [184, 20] width 191 height 18
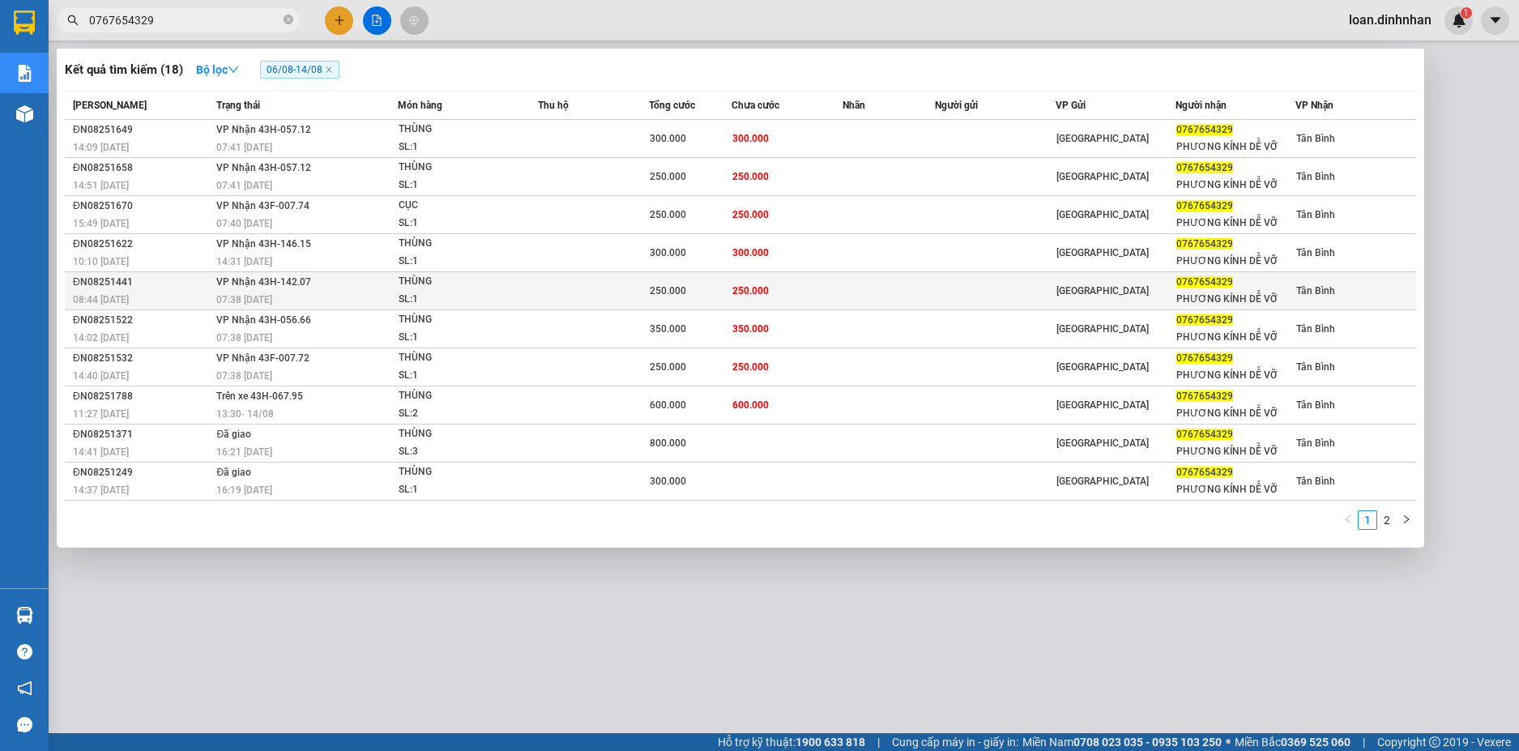
click at [616, 292] on td at bounding box center [593, 291] width 111 height 38
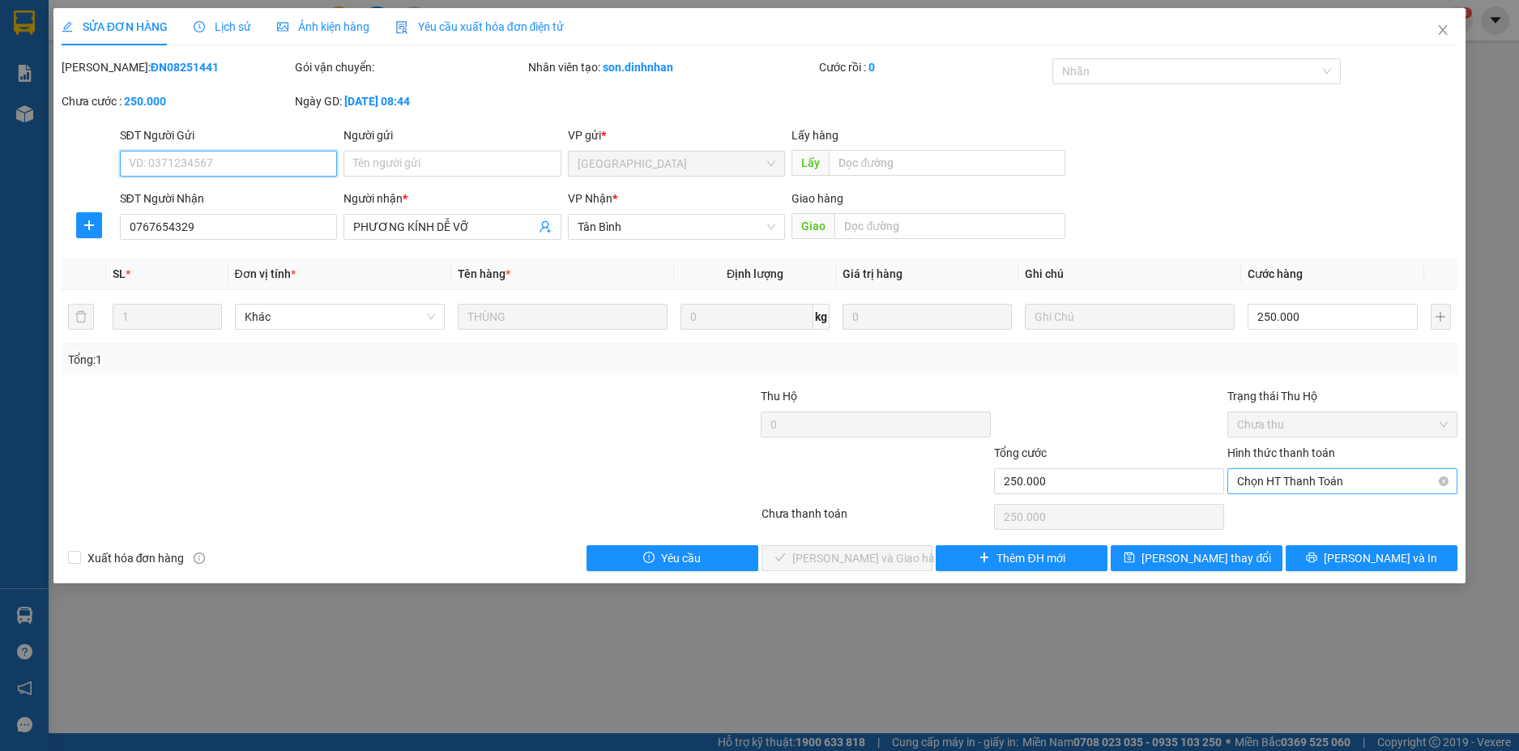
click at [1297, 477] on span "Chọn HT Thanh Toán" at bounding box center [1342, 481] width 211 height 24
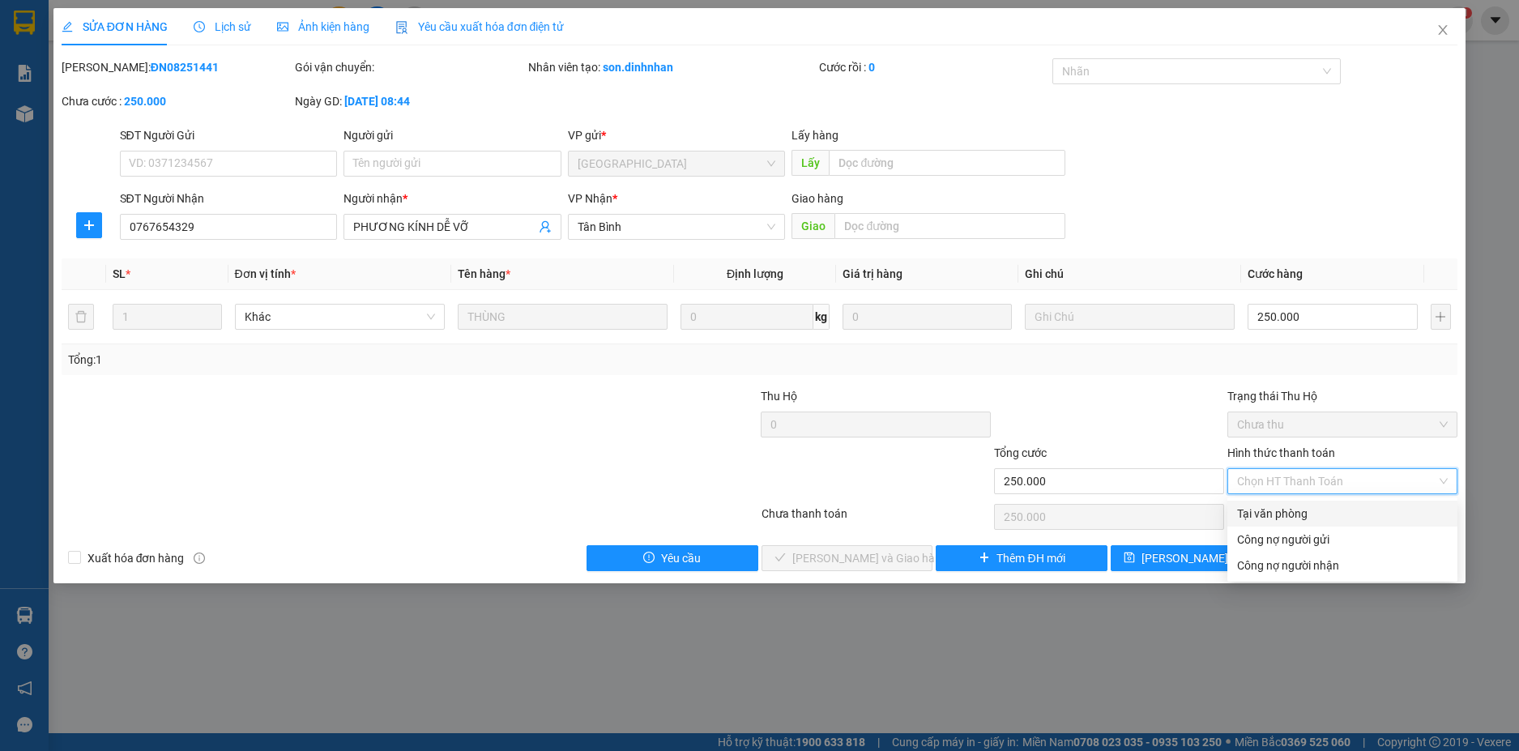
drag, startPoint x: 1270, startPoint y: 501, endPoint x: 1198, endPoint y: 516, distance: 73.0
click at [1256, 505] on div "Tại văn phòng" at bounding box center [1343, 514] width 230 height 26
type input "0"
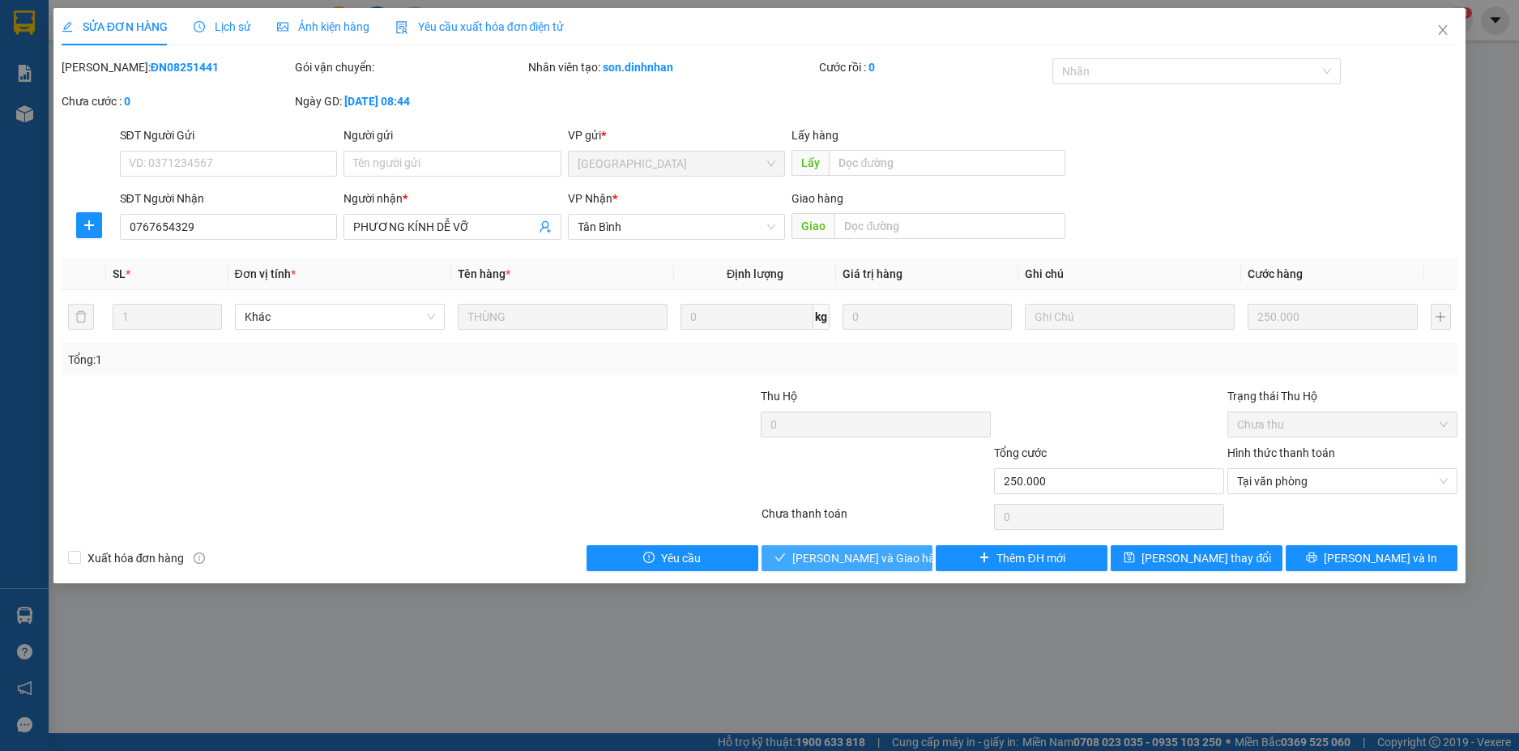
drag, startPoint x: 841, startPoint y: 549, endPoint x: 1047, endPoint y: 417, distance: 244.1
click at [842, 548] on button "[PERSON_NAME] và Giao hàng" at bounding box center [848, 558] width 172 height 26
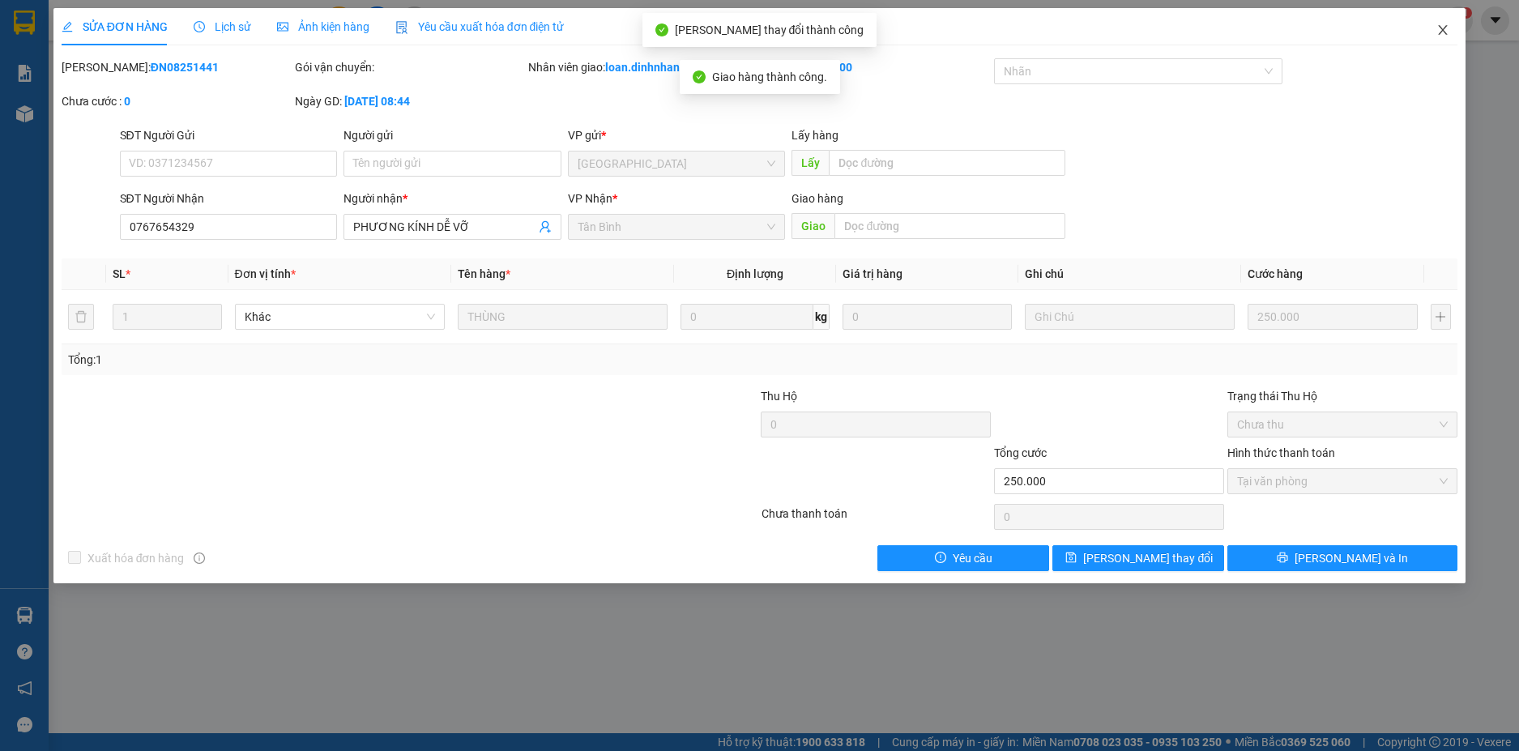
click at [1429, 23] on span "Close" at bounding box center [1442, 30] width 45 height 45
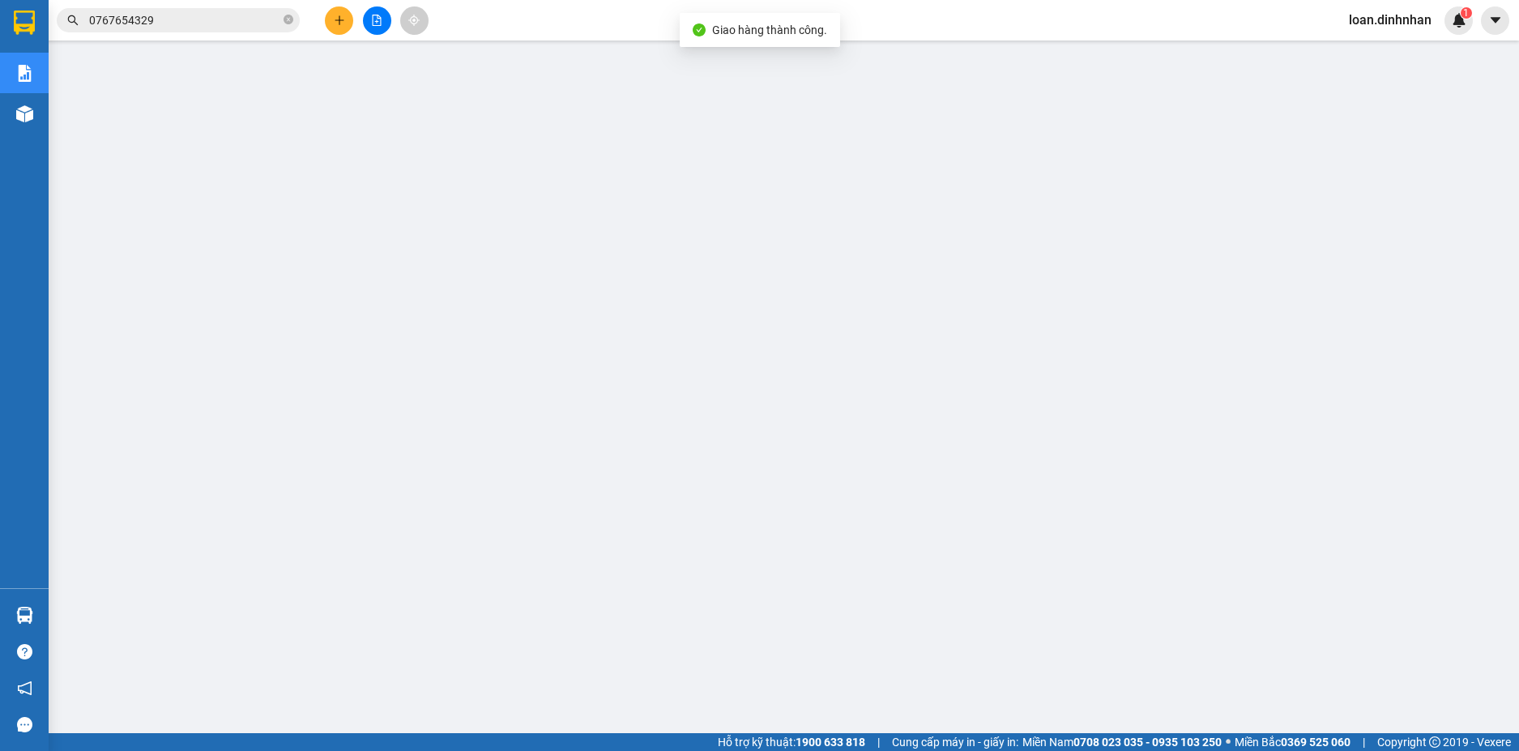
drag, startPoint x: 197, startPoint y: 25, endPoint x: 191, endPoint y: 36, distance: 12.0
click at [194, 29] on span "0767654329" at bounding box center [178, 20] width 243 height 24
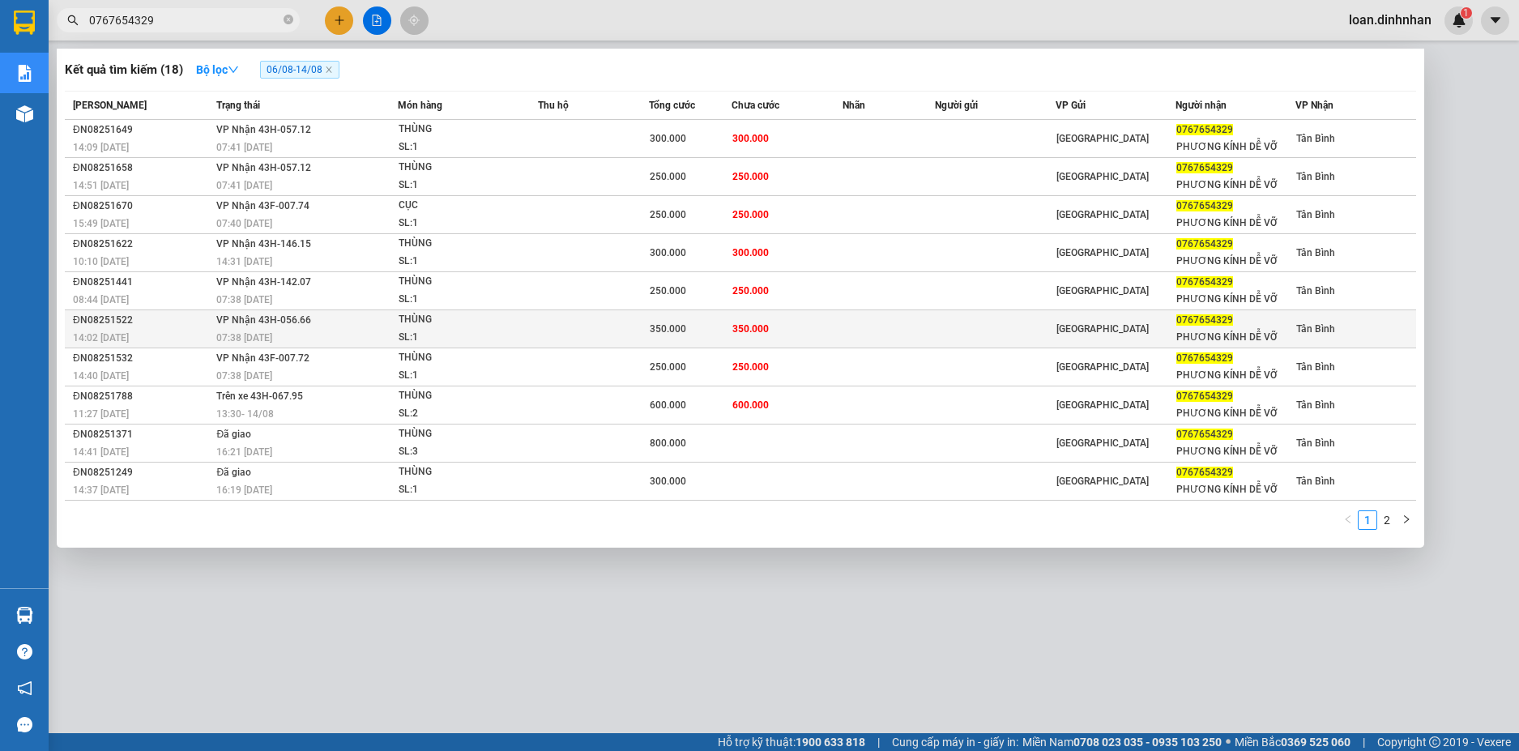
click at [732, 322] on tr "ĐN08251522 14:02 - 12/08 VP Nhận 43H-056.66 07:38 - 13/08 THÙNG SL: 1 350.000 3…" at bounding box center [741, 329] width 1352 height 38
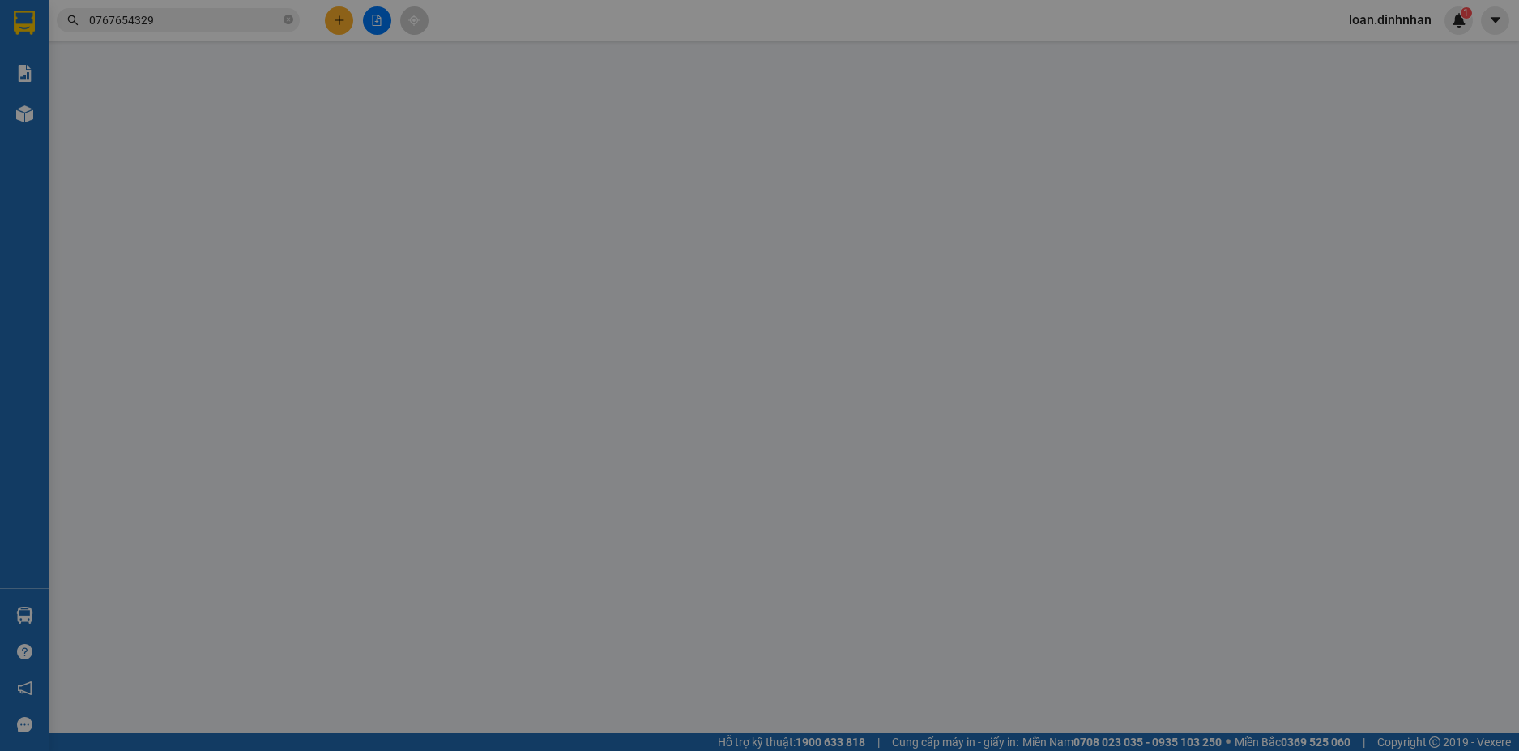
type input "0767654329"
type input "PHƯƠNG KÍNH DỄ VỠ"
type input "350.000"
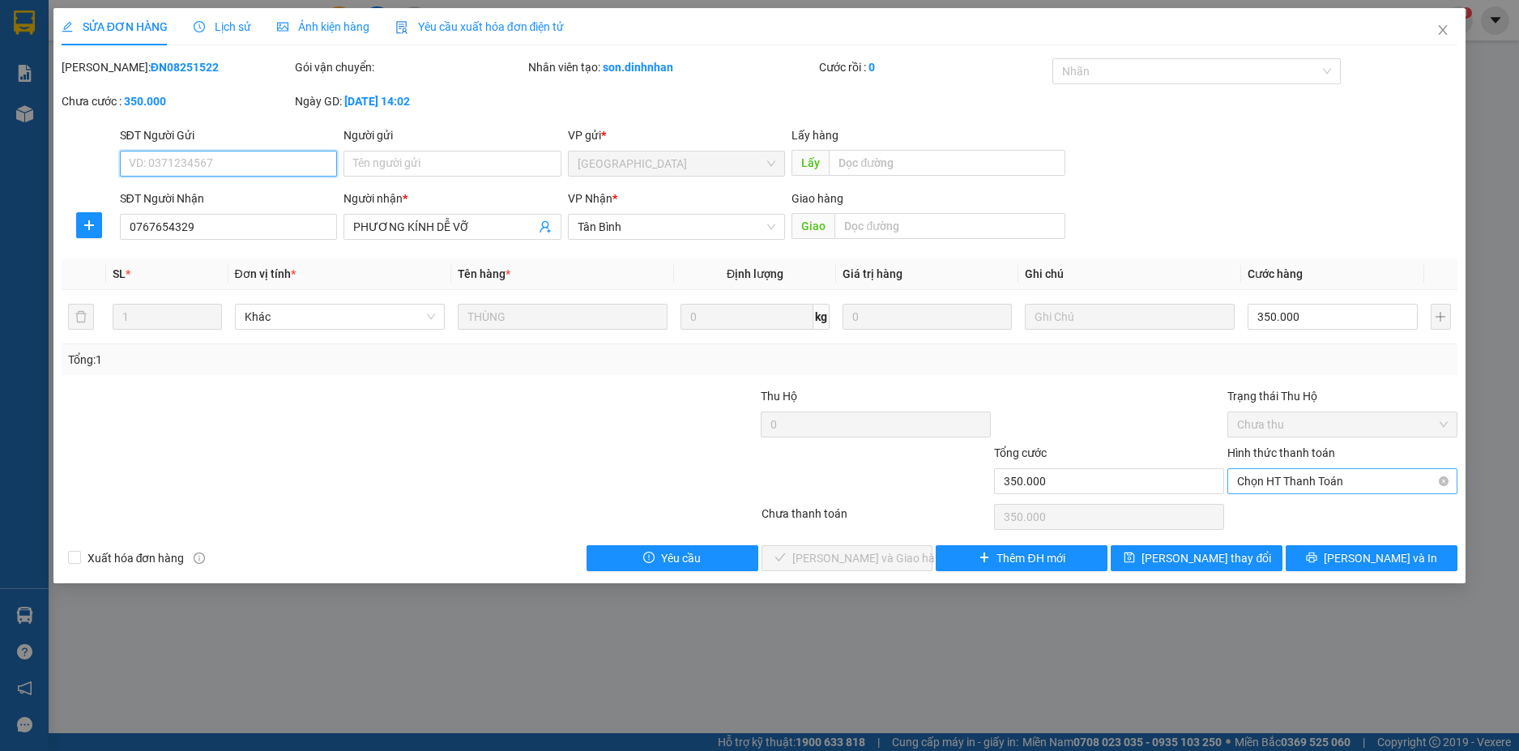
drag, startPoint x: 1323, startPoint y: 471, endPoint x: 1319, endPoint y: 479, distance: 9.1
click at [1322, 474] on span "Chọn HT Thanh Toán" at bounding box center [1342, 481] width 211 height 24
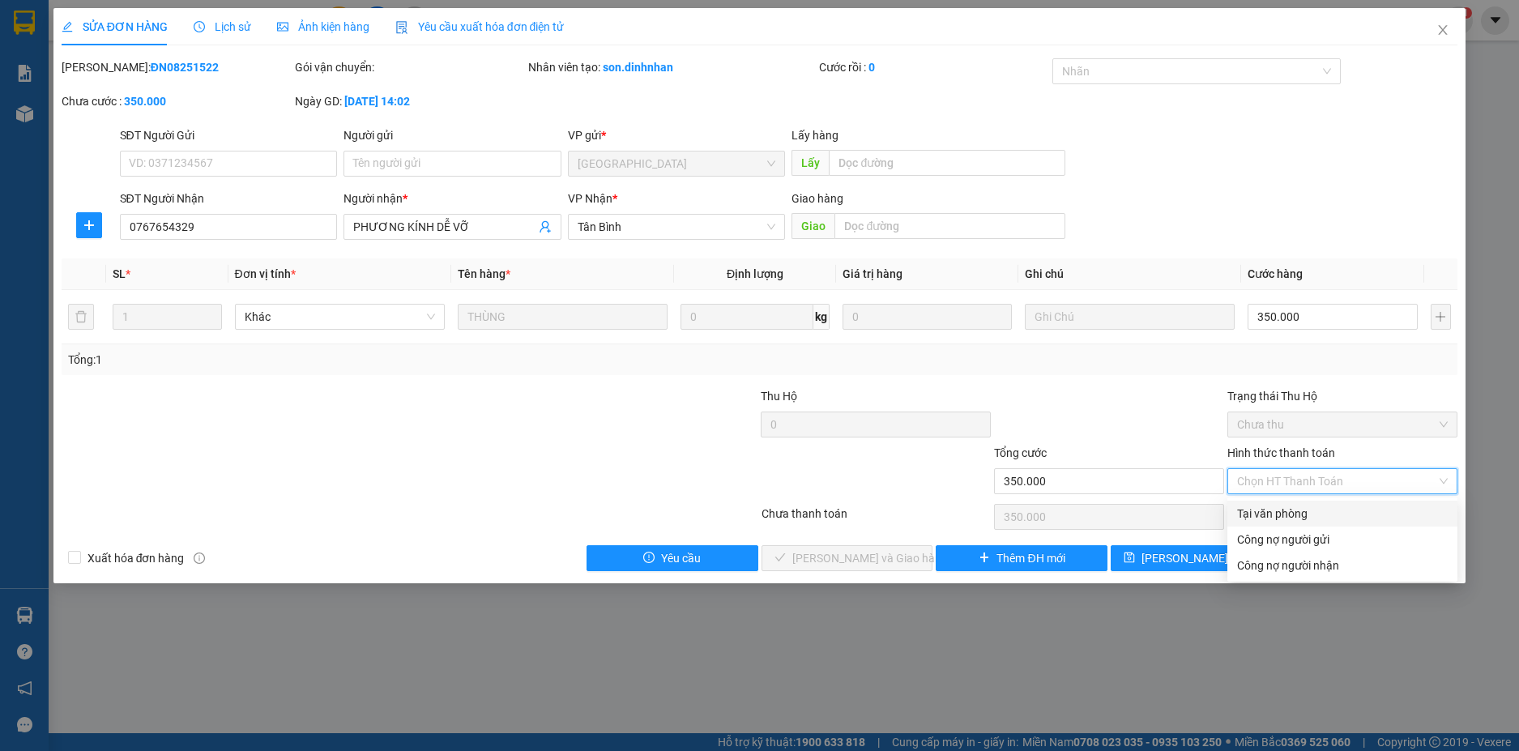
drag, startPoint x: 1306, startPoint y: 504, endPoint x: 1261, endPoint y: 522, distance: 48.8
click at [1288, 513] on div "Tại văn phòng" at bounding box center [1343, 514] width 230 height 26
type input "0"
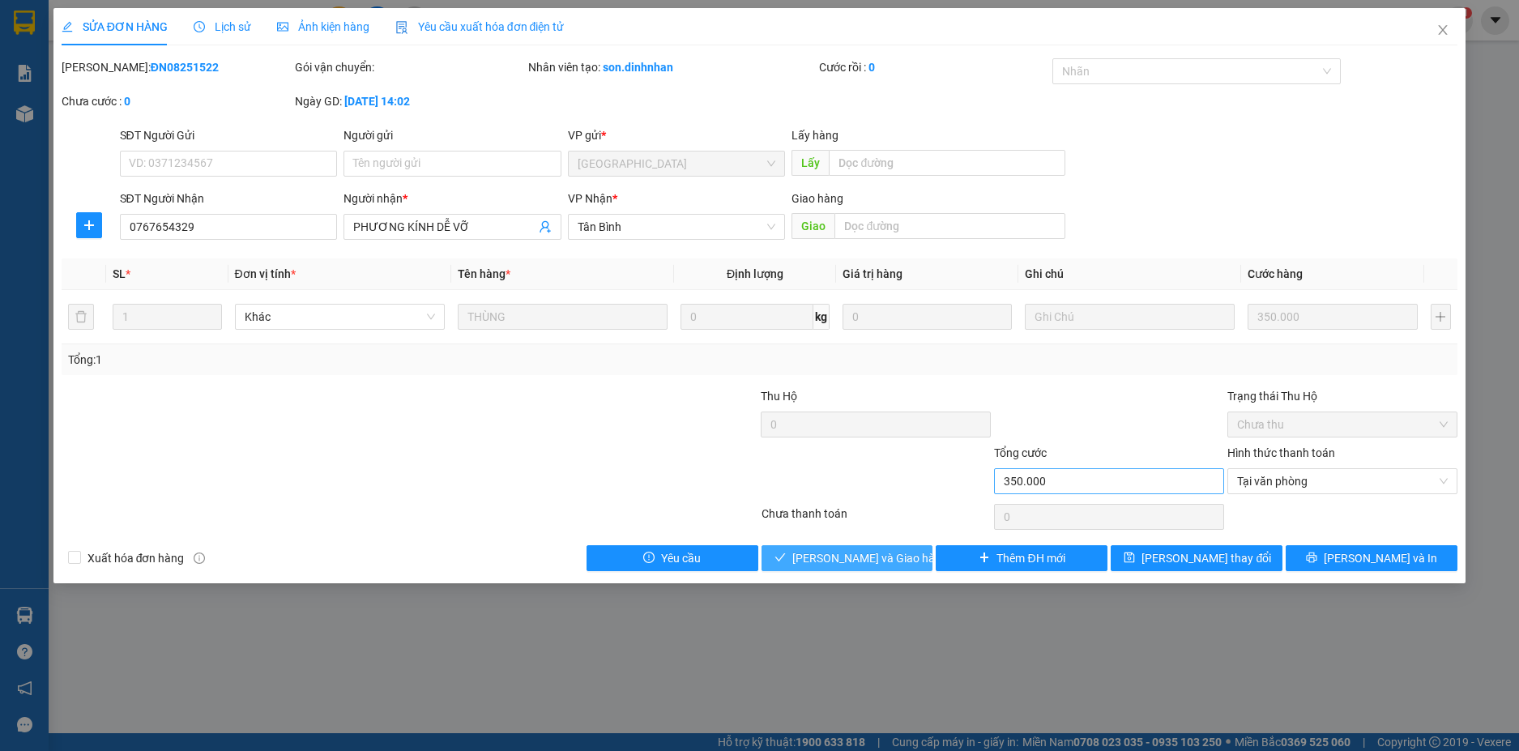
drag, startPoint x: 909, startPoint y: 562, endPoint x: 1071, endPoint y: 468, distance: 187.3
click at [921, 559] on button "[PERSON_NAME] và Giao hàng" at bounding box center [848, 558] width 172 height 26
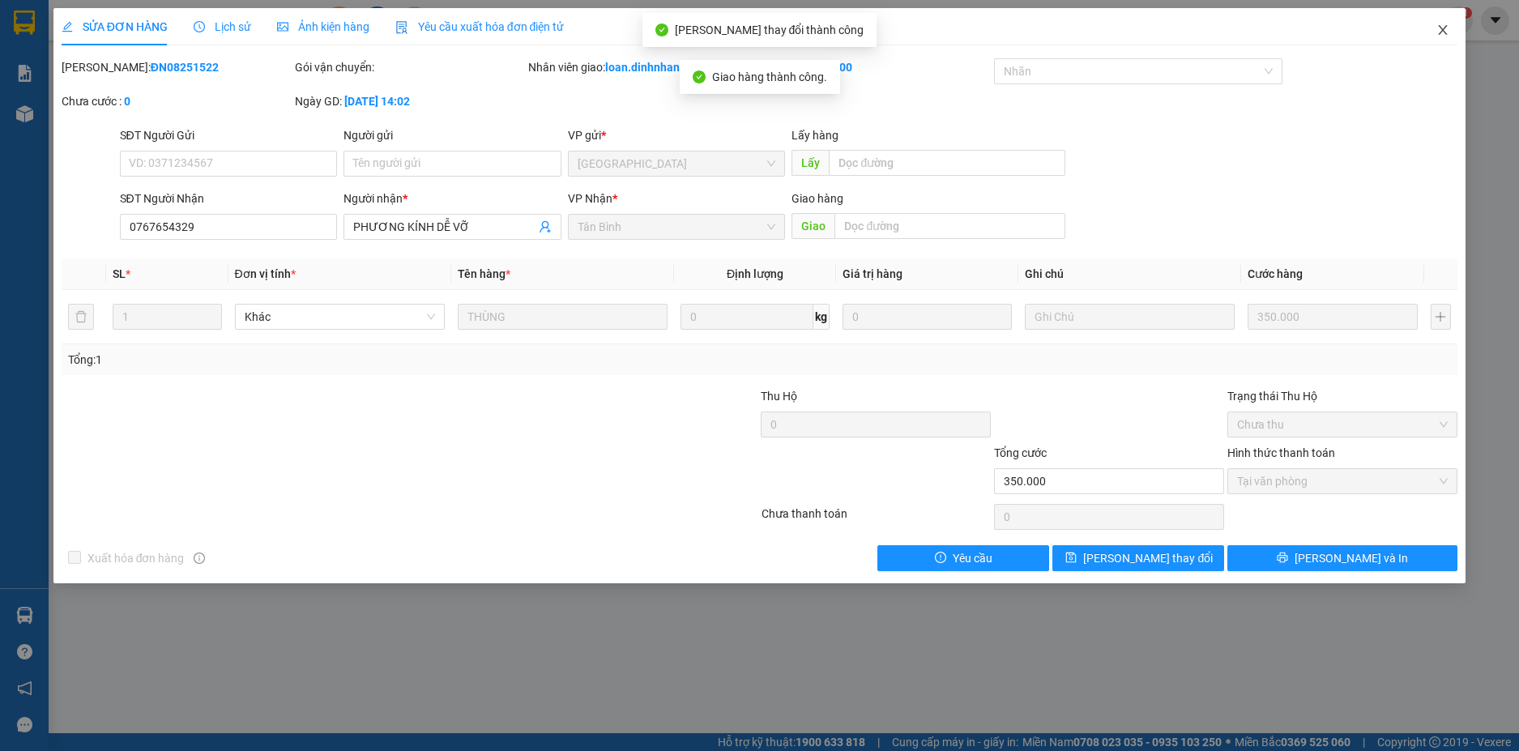
drag, startPoint x: 1449, startPoint y: 33, endPoint x: 1385, endPoint y: 46, distance: 65.3
click at [1448, 32] on icon "close" at bounding box center [1443, 29] width 13 height 13
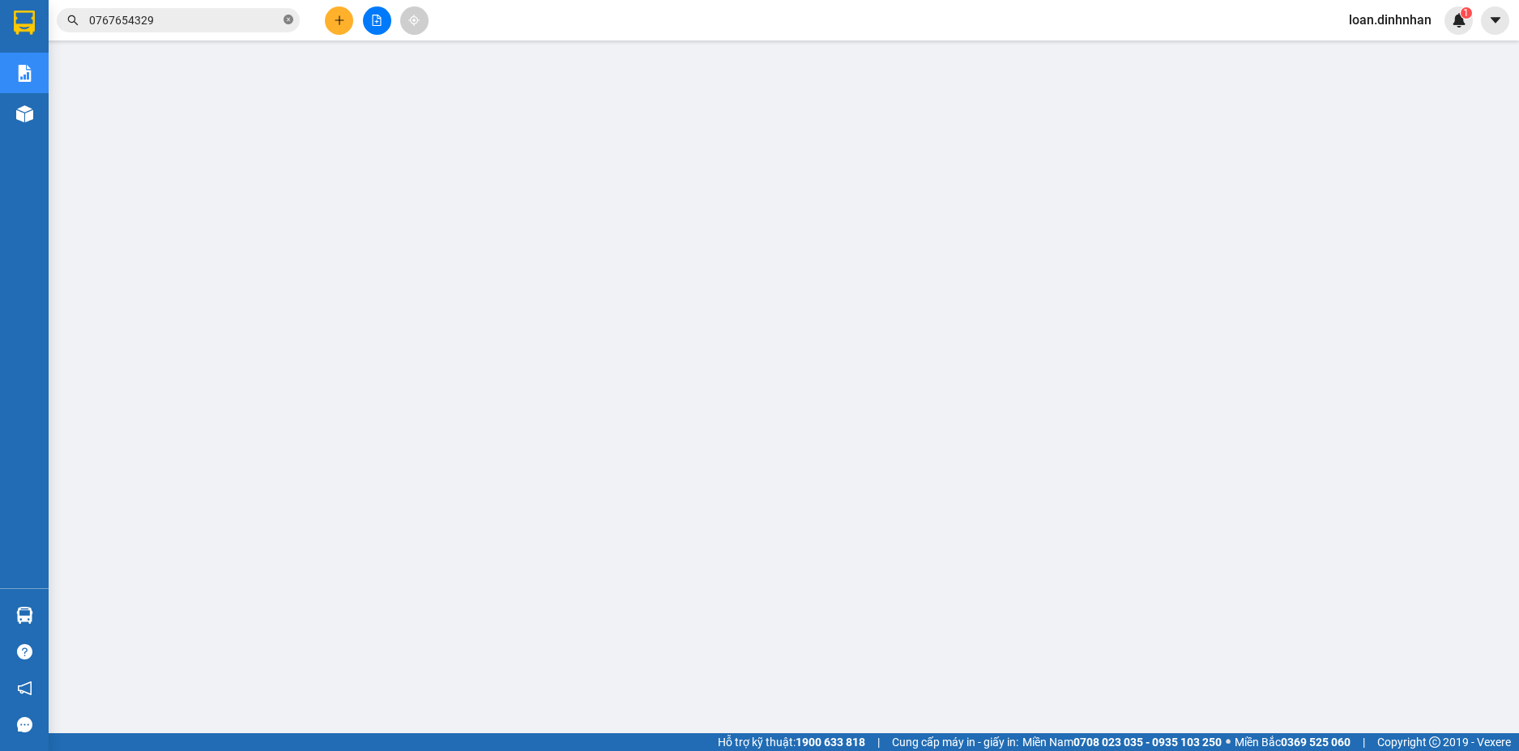
click at [288, 20] on icon "close-circle" at bounding box center [289, 20] width 10 height 10
click at [288, 20] on span at bounding box center [289, 20] width 10 height 18
click at [273, 15] on input "text" at bounding box center [184, 20] width 191 height 18
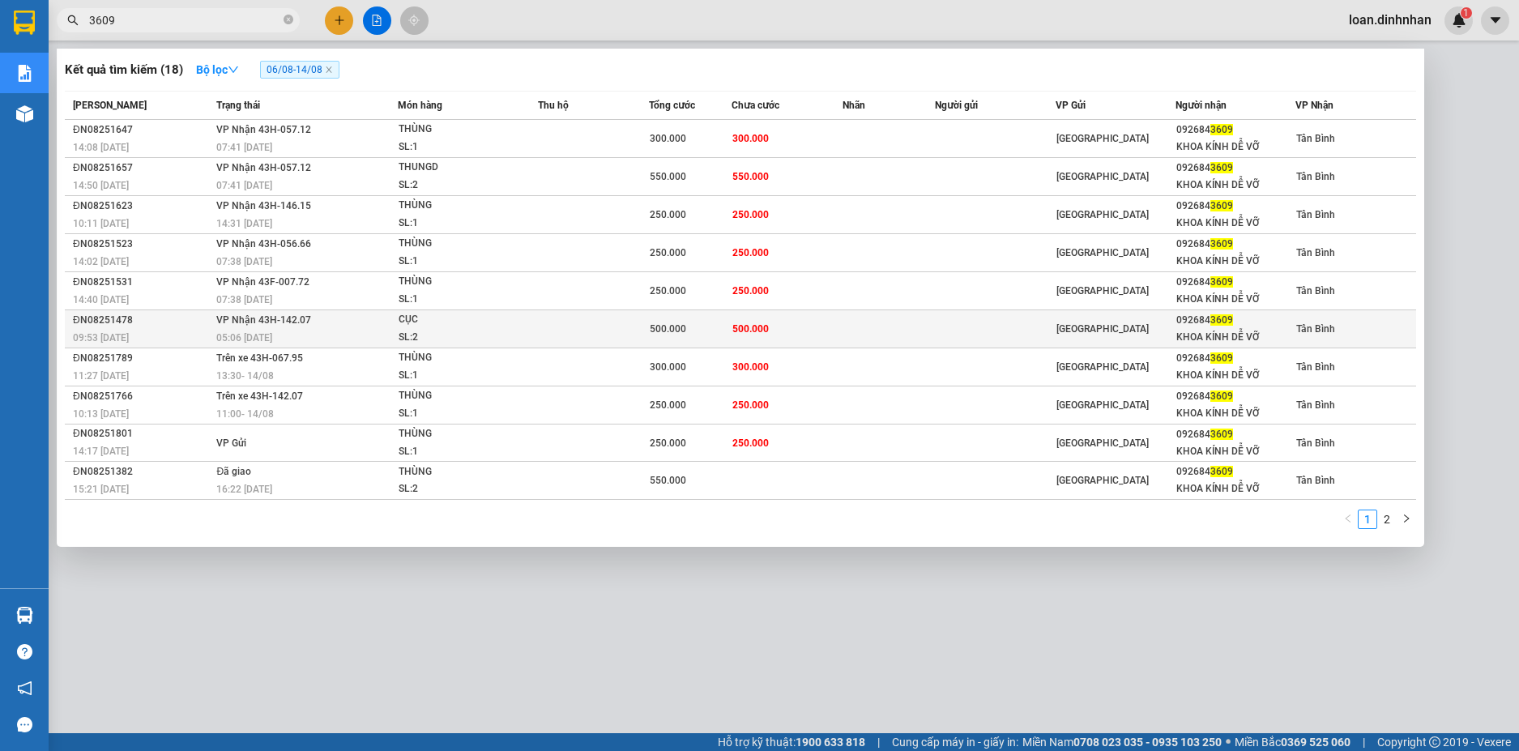
type input "3609"
click at [217, 327] on td "VP Nhận 43H-142.07 05:06 - 13/08" at bounding box center [304, 329] width 185 height 38
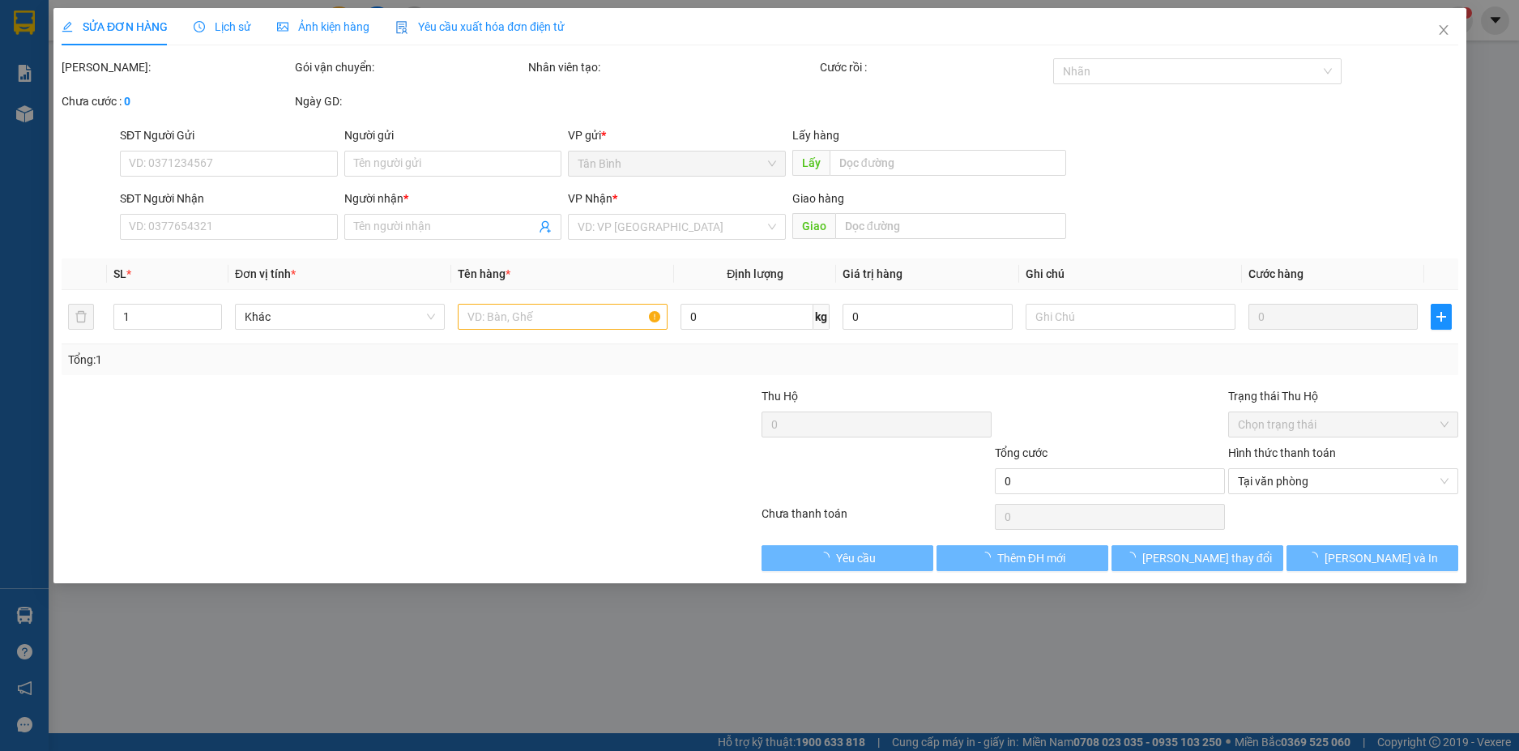
type input "0926843609"
type input "KHOA KÍNH DỄ VỠ"
type input "500.000"
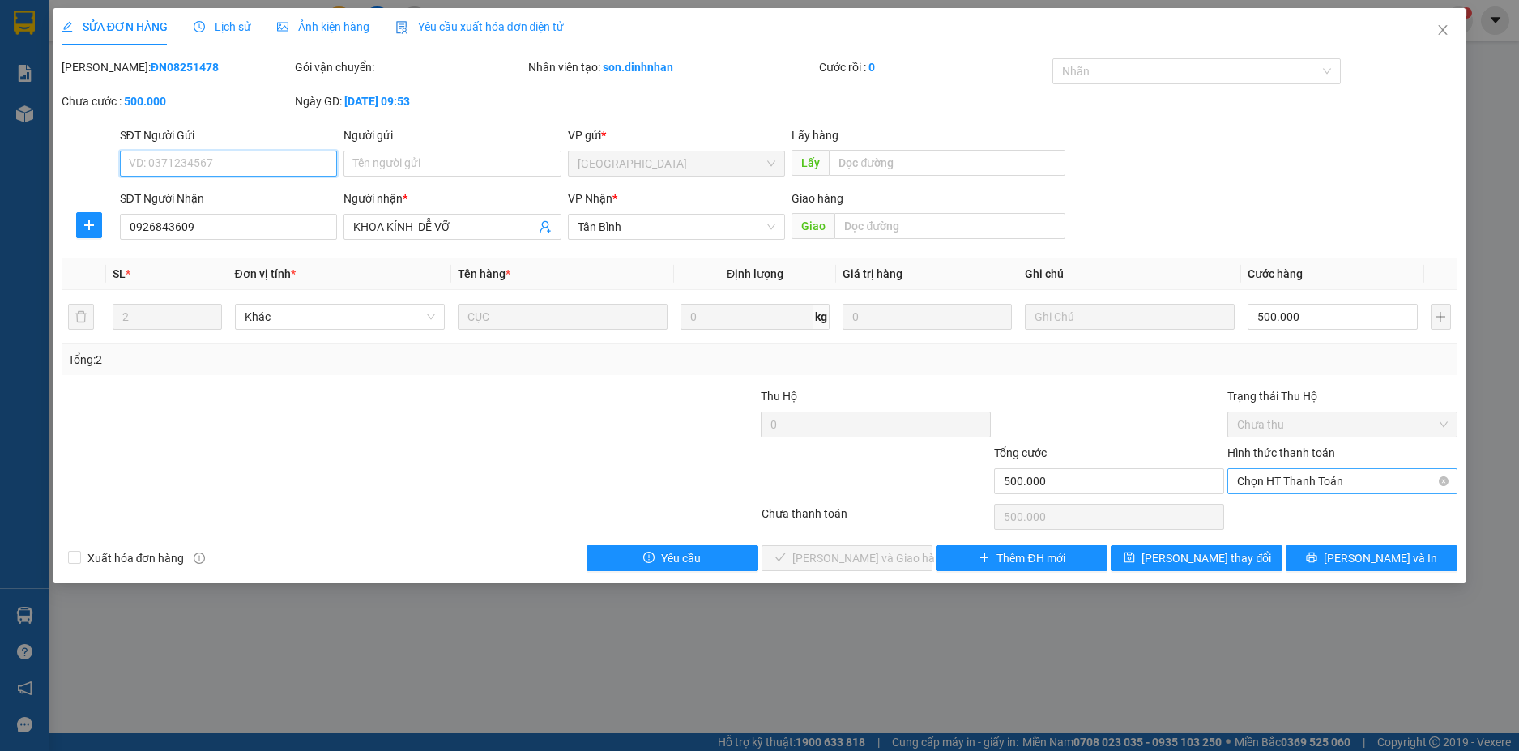
click at [1344, 492] on span "Chọn HT Thanh Toán" at bounding box center [1342, 481] width 211 height 24
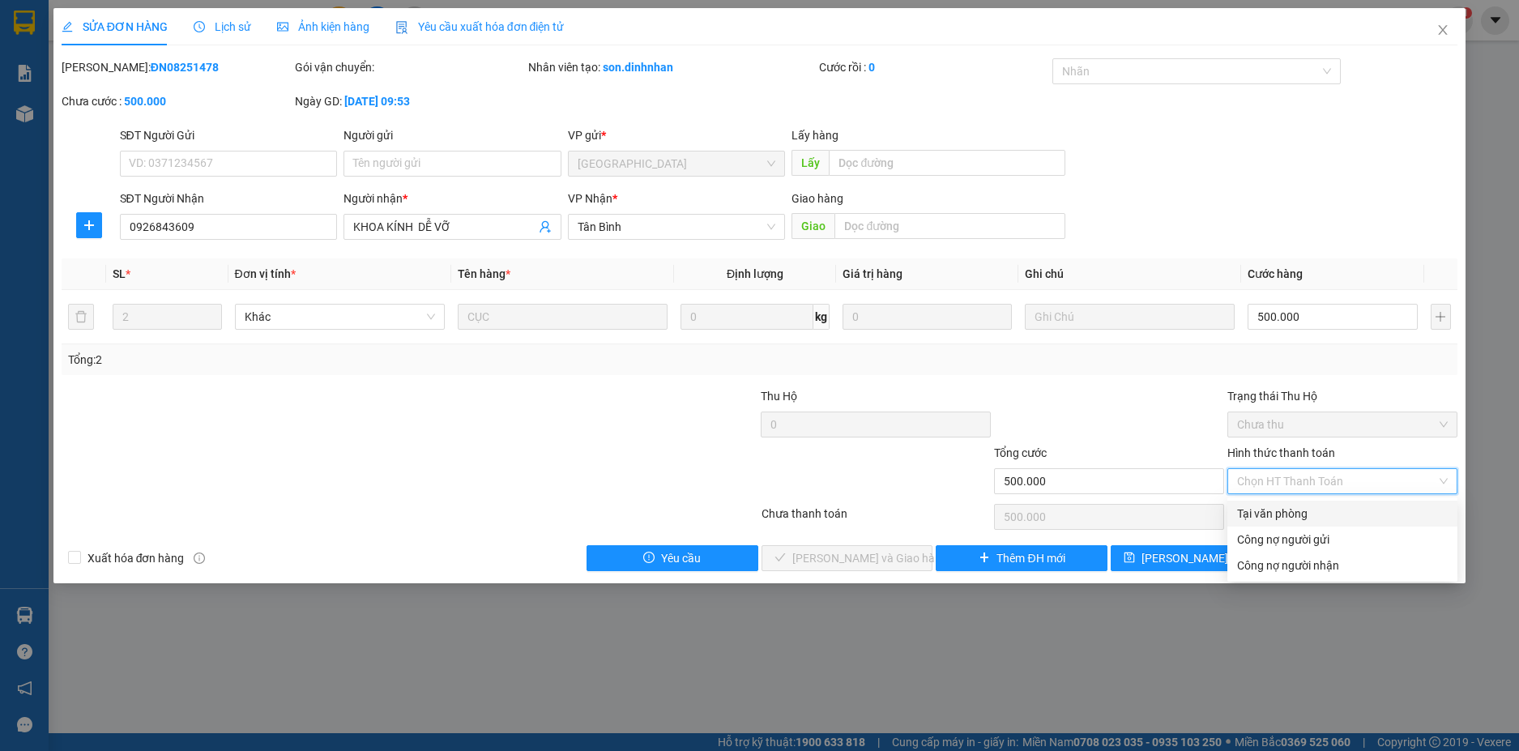
drag, startPoint x: 1326, startPoint y: 503, endPoint x: 1288, endPoint y: 512, distance: 39.1
click at [1326, 504] on div "Tại văn phòng" at bounding box center [1343, 514] width 230 height 26
type input "0"
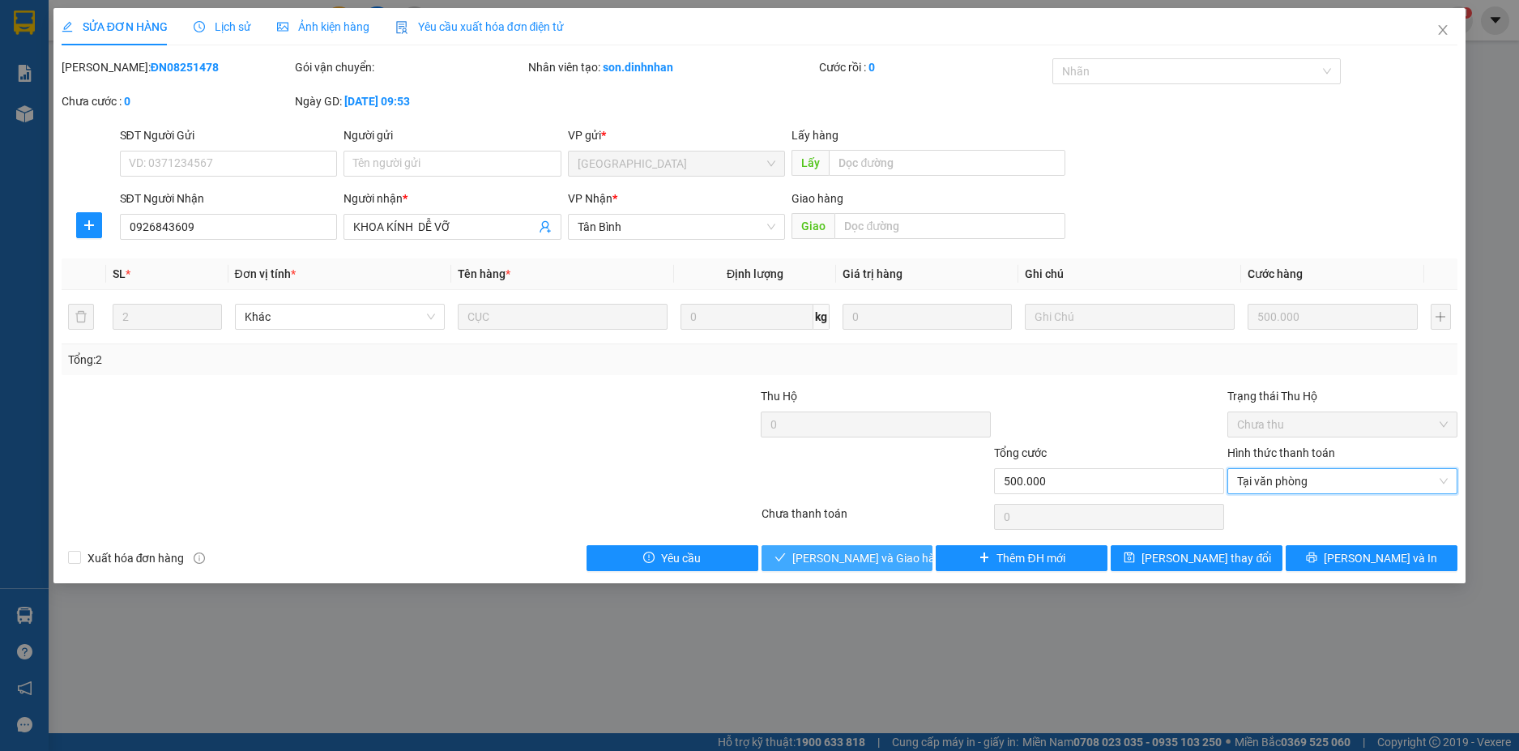
click at [857, 558] on span "[PERSON_NAME] và Giao hàng" at bounding box center [870, 558] width 156 height 18
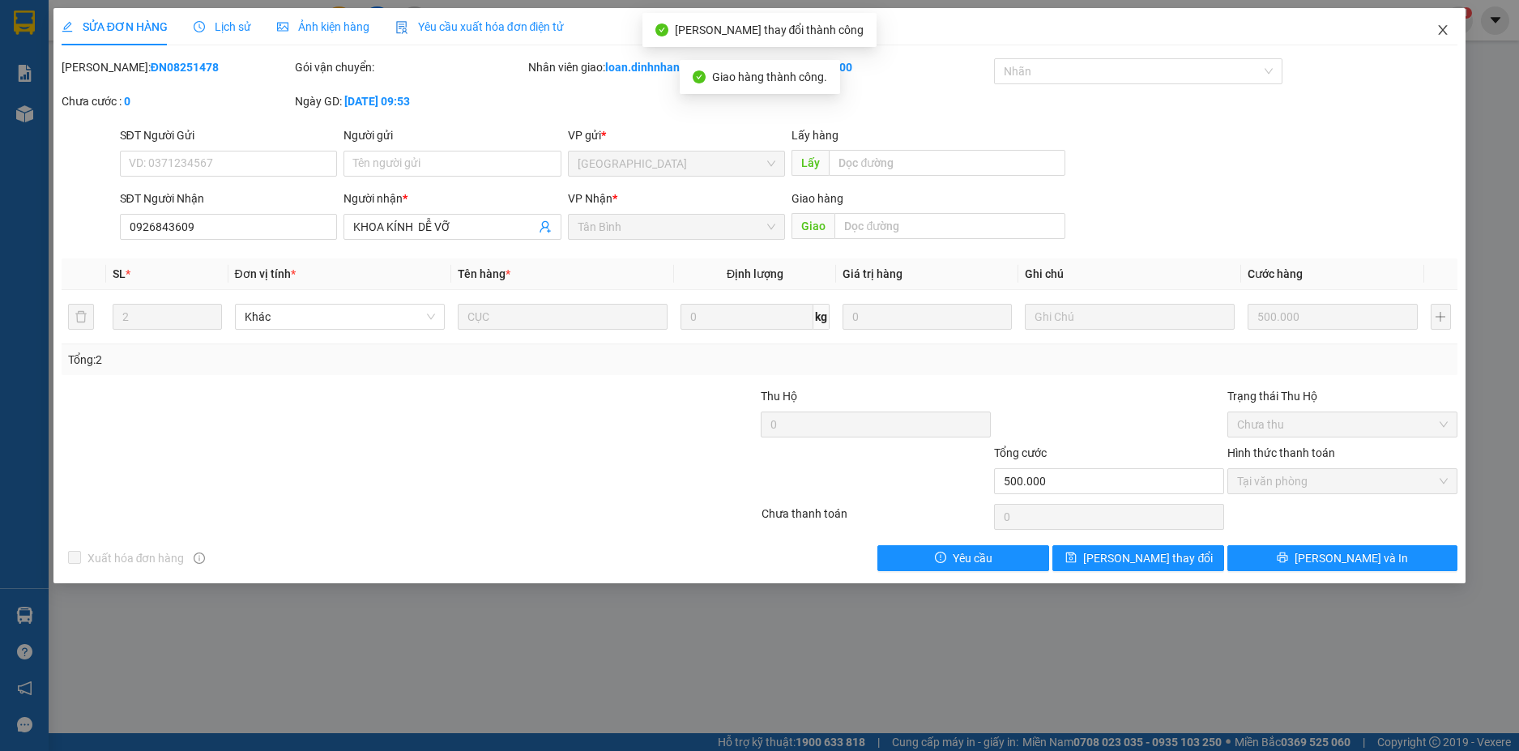
click at [1441, 33] on icon "close" at bounding box center [1443, 30] width 9 height 10
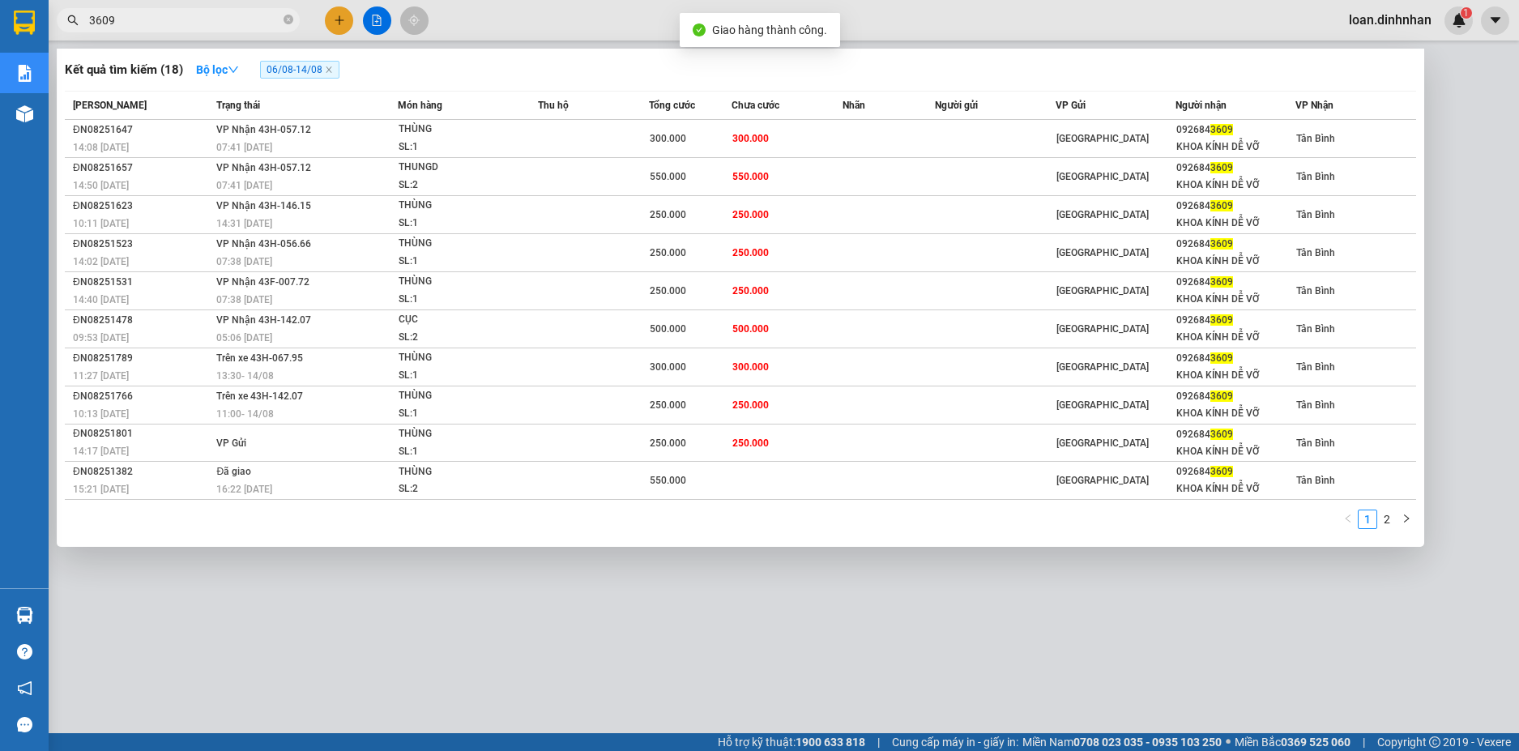
click at [204, 11] on span "3609" at bounding box center [178, 20] width 243 height 24
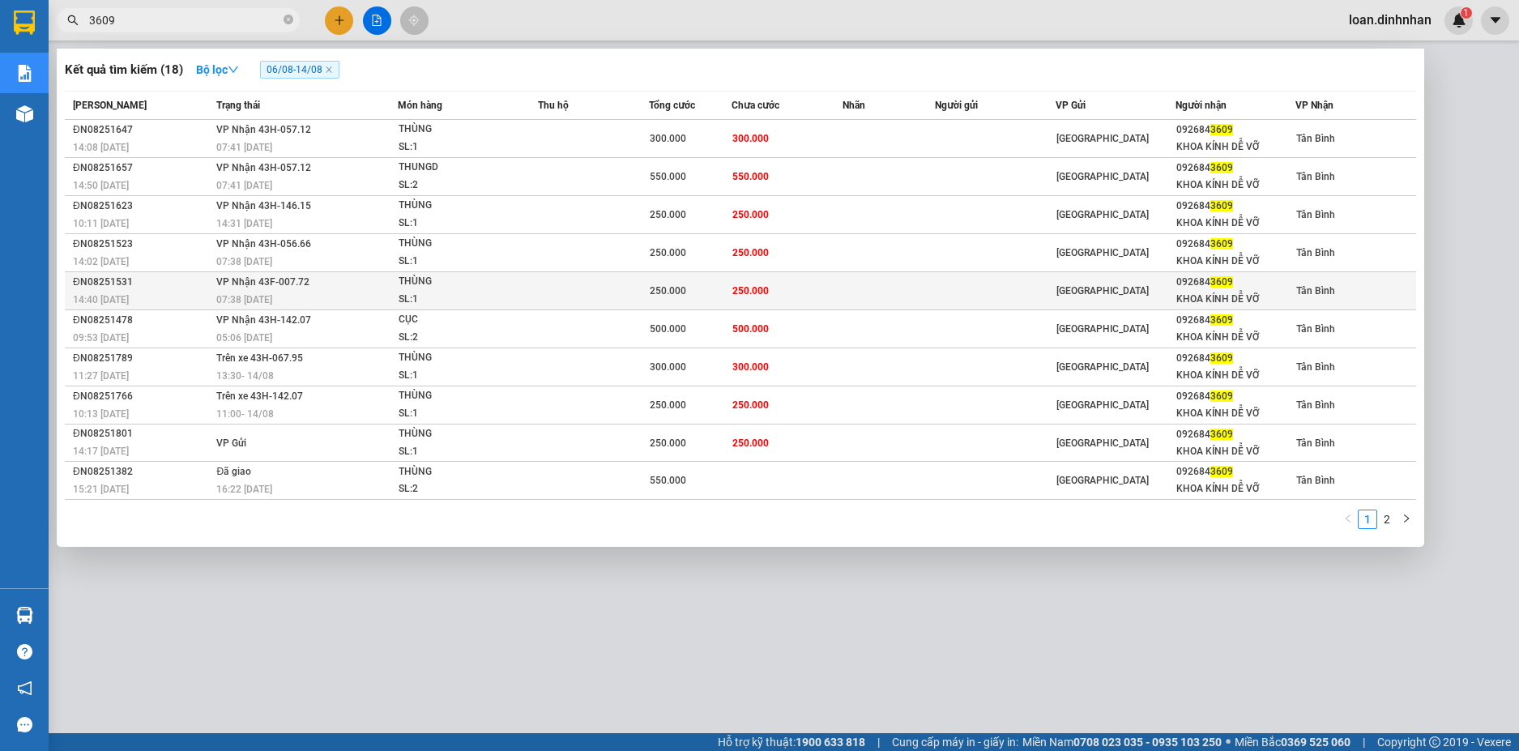
drag, startPoint x: 597, startPoint y: 285, endPoint x: 613, endPoint y: 287, distance: 15.5
click at [613, 287] on td at bounding box center [593, 291] width 111 height 38
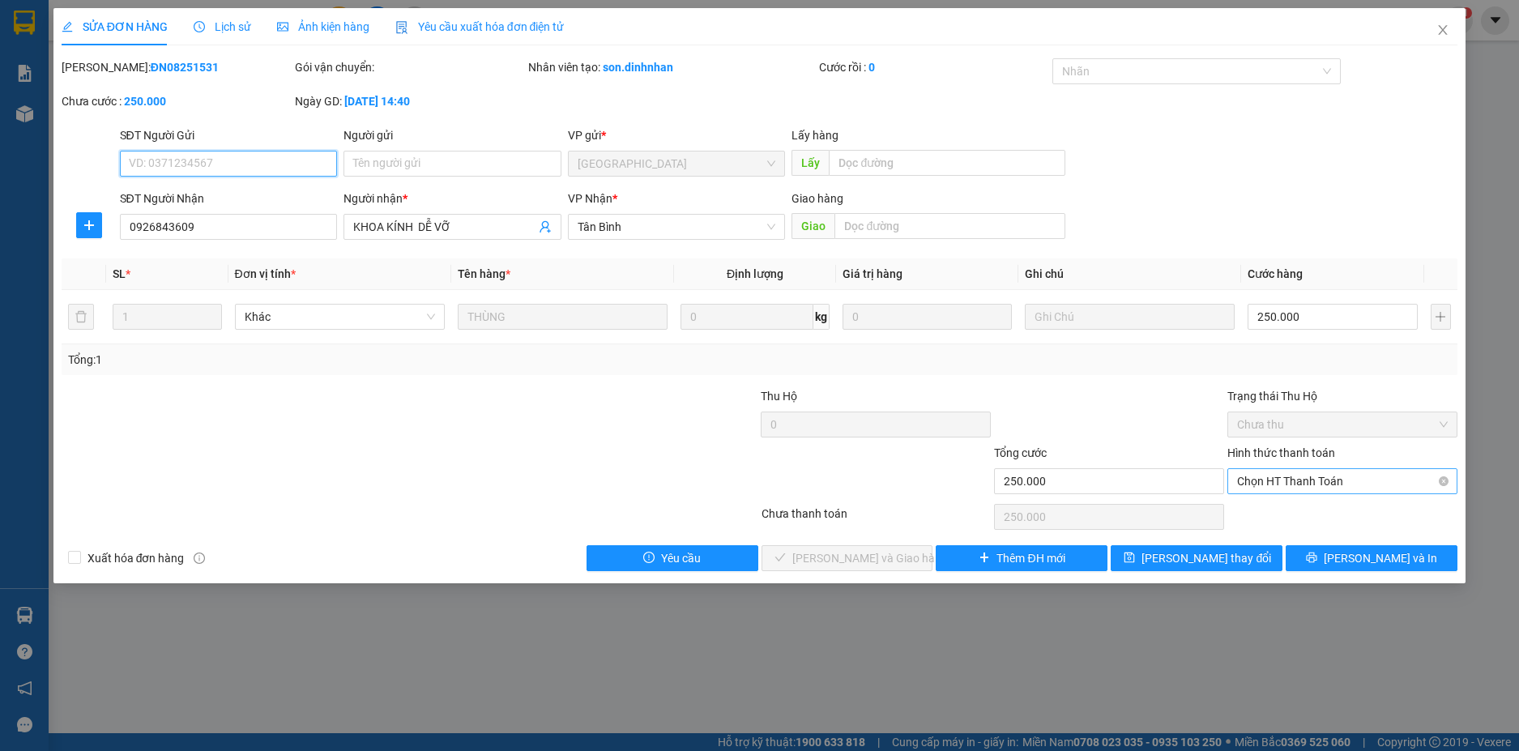
drag, startPoint x: 1407, startPoint y: 471, endPoint x: 1327, endPoint y: 492, distance: 82.2
click at [1406, 472] on span "Chọn HT Thanh Toán" at bounding box center [1342, 481] width 211 height 24
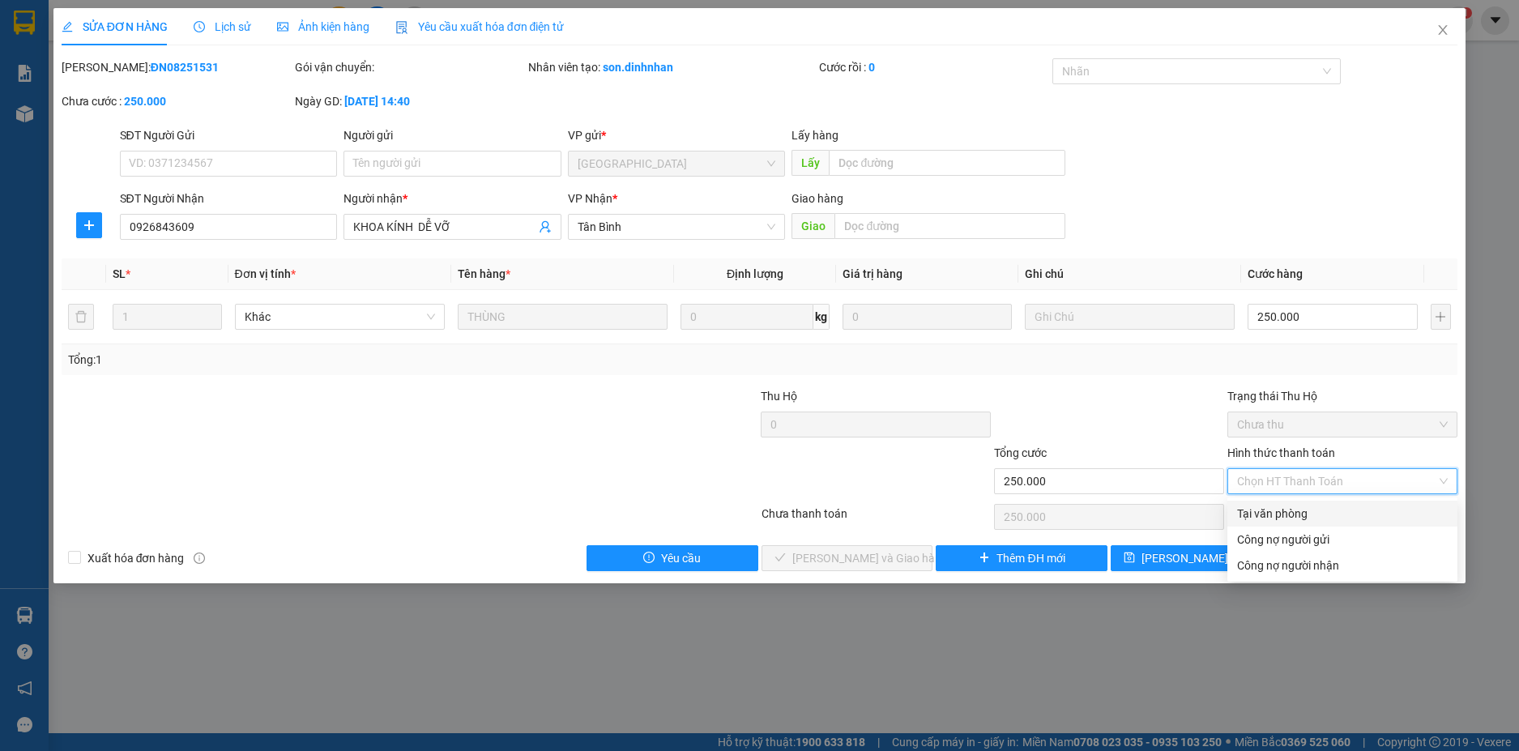
drag, startPoint x: 1305, startPoint y: 502, endPoint x: 1241, endPoint y: 522, distance: 67.1
click at [1303, 502] on div "Tại văn phòng" at bounding box center [1343, 514] width 230 height 26
type input "0"
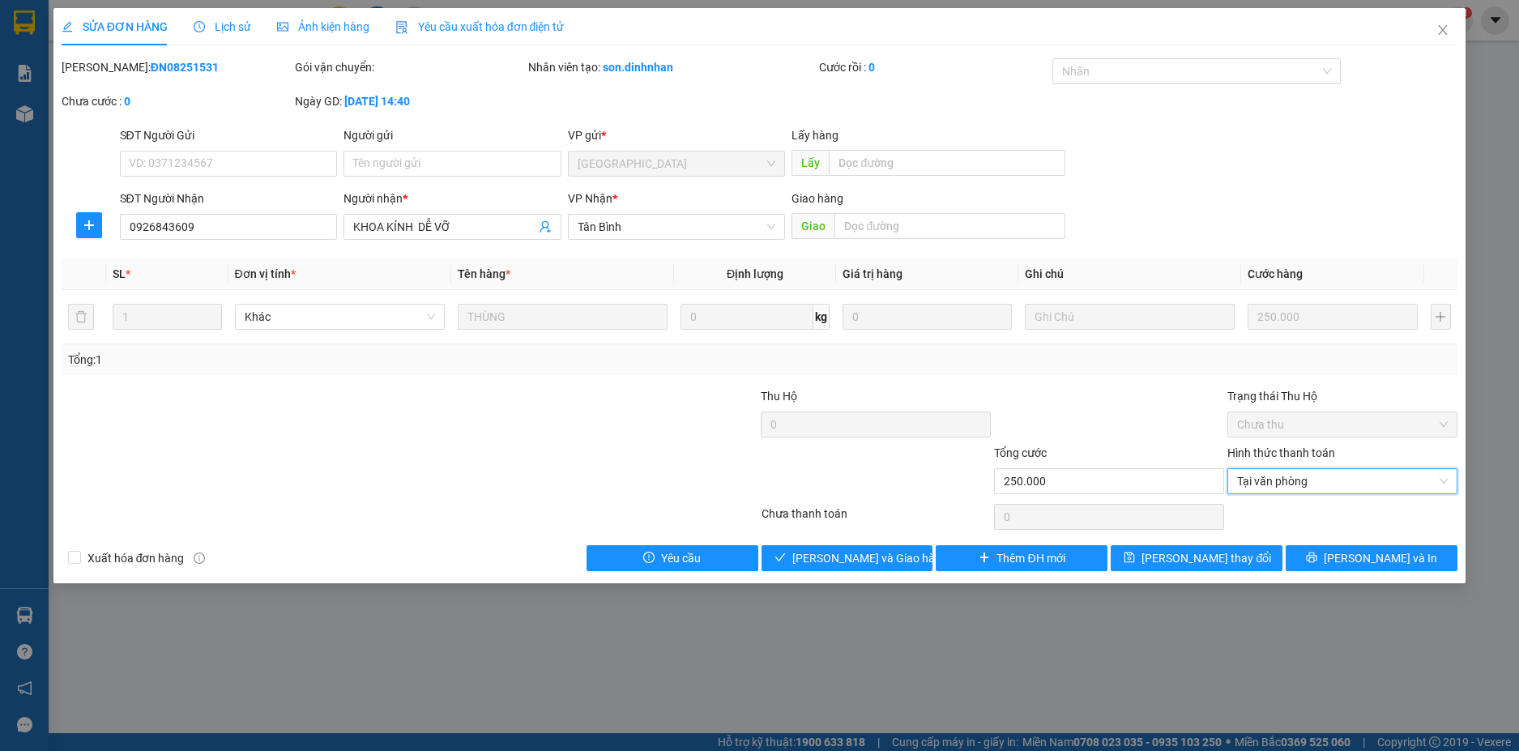
click at [883, 540] on div "Total Paid Fee 0 Total UnPaid Fee 250.000 Cash Collection Total Fee Mã ĐH: ĐN08…" at bounding box center [760, 314] width 1397 height 513
click at [854, 562] on span "[PERSON_NAME] và Giao hàng" at bounding box center [870, 558] width 156 height 18
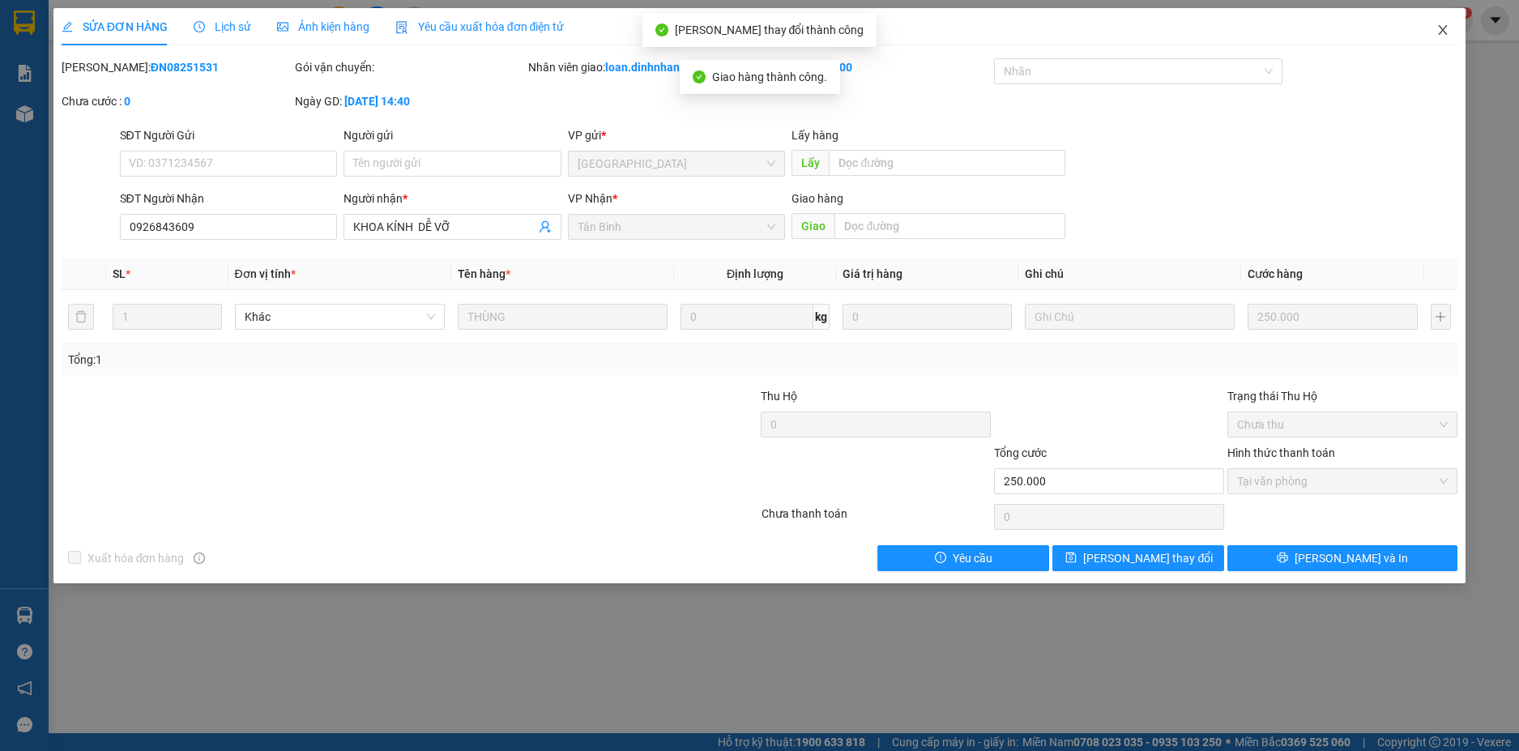
click at [1441, 23] on span "Close" at bounding box center [1442, 30] width 45 height 45
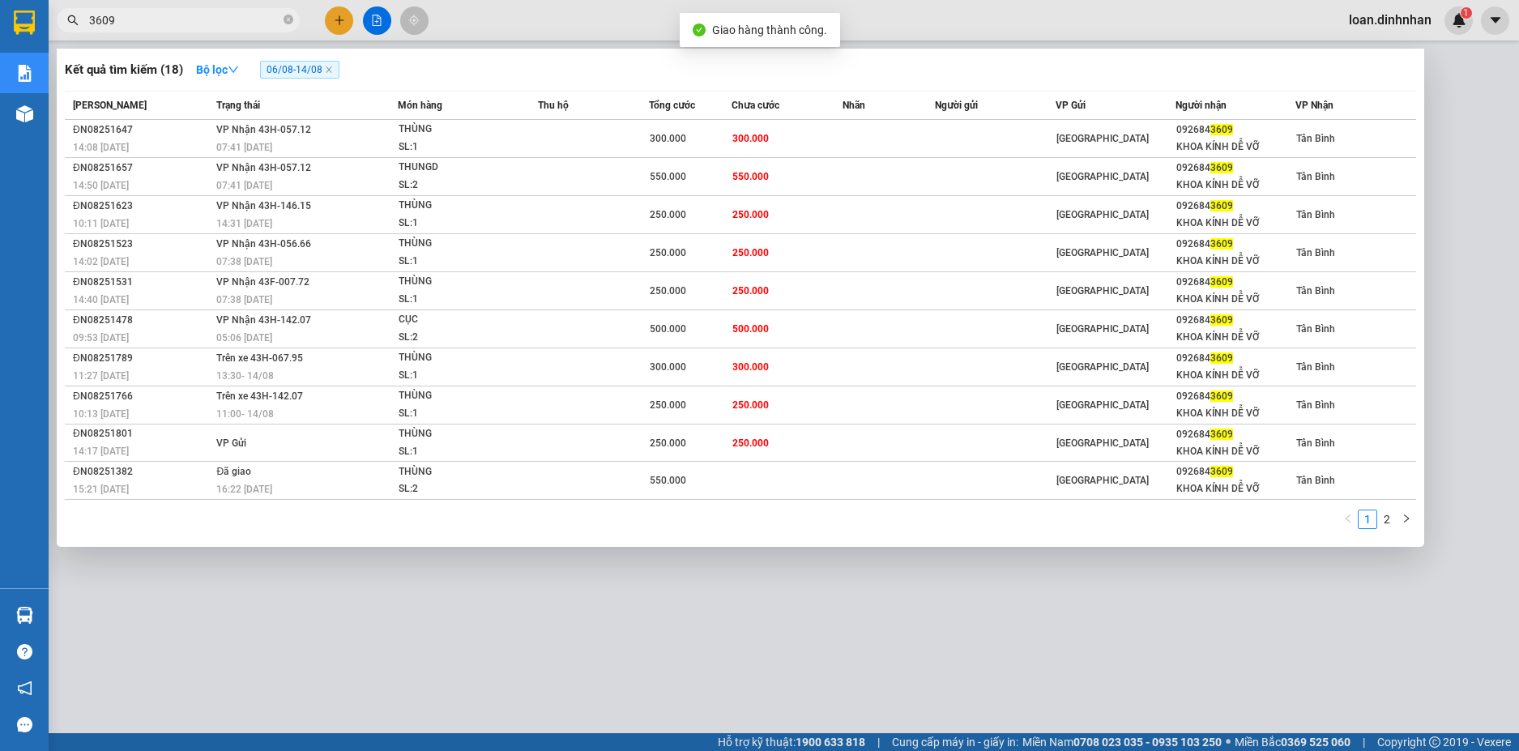
drag, startPoint x: 234, startPoint y: 14, endPoint x: 404, endPoint y: 142, distance: 212.3
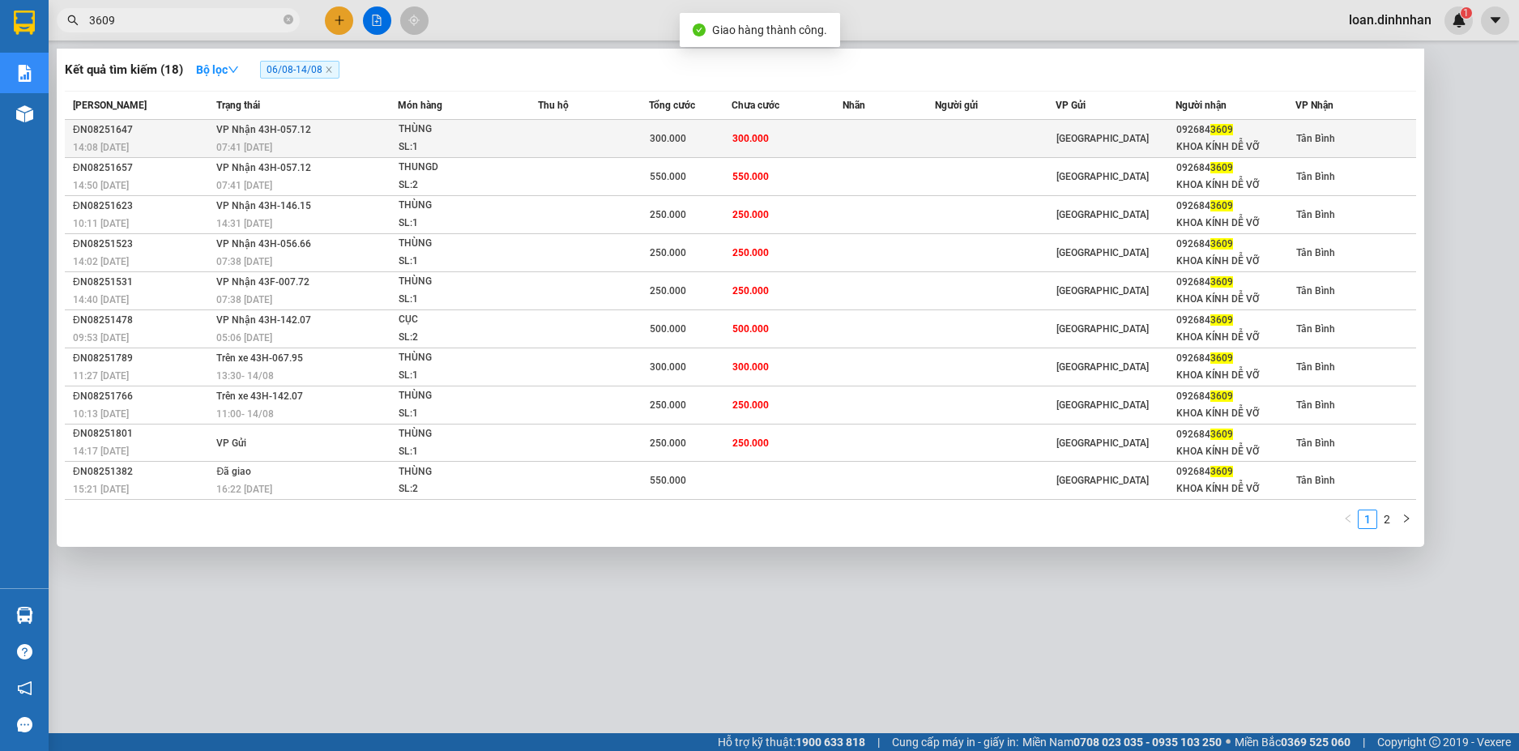
click at [236, 14] on input "3609" at bounding box center [184, 20] width 191 height 18
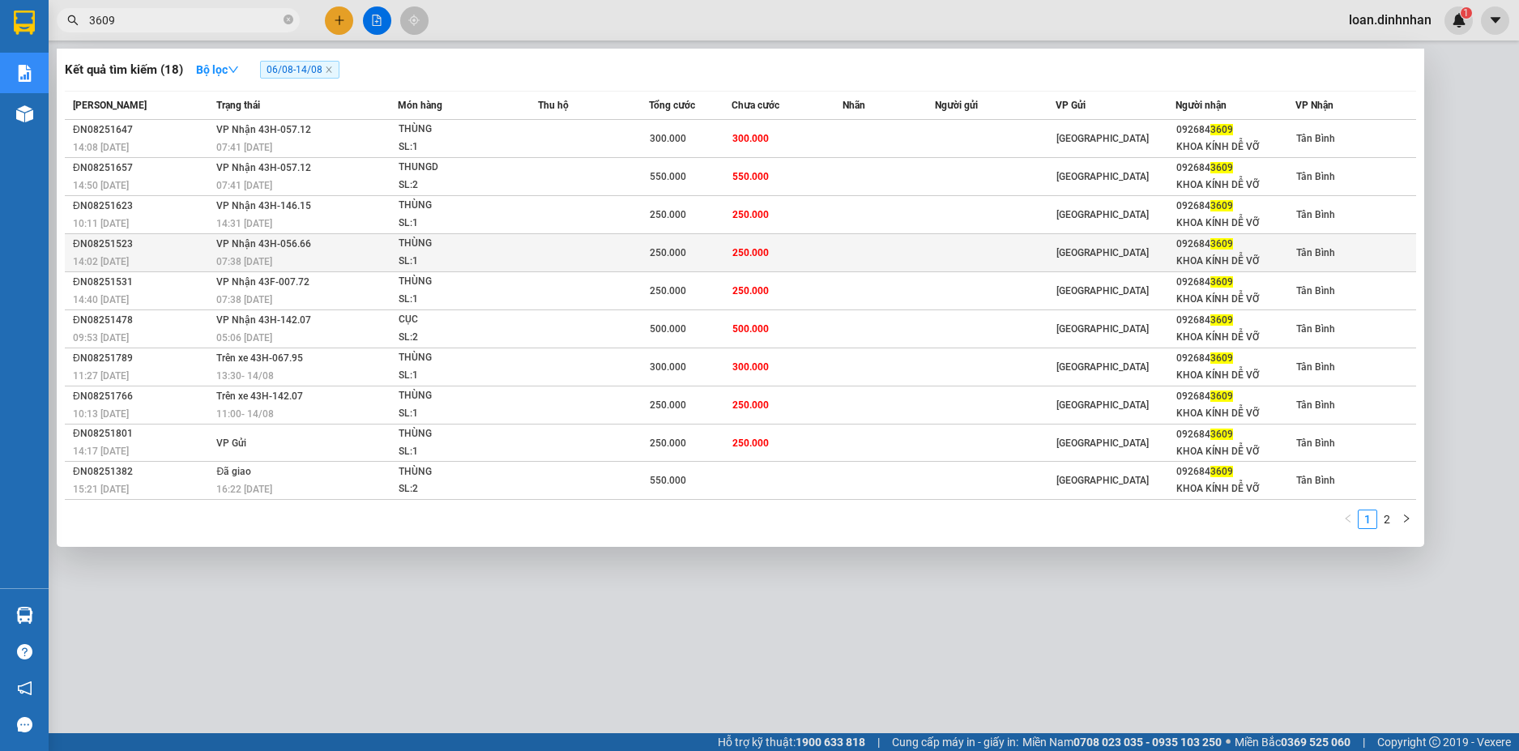
click at [832, 254] on td "250.000" at bounding box center [787, 253] width 111 height 38
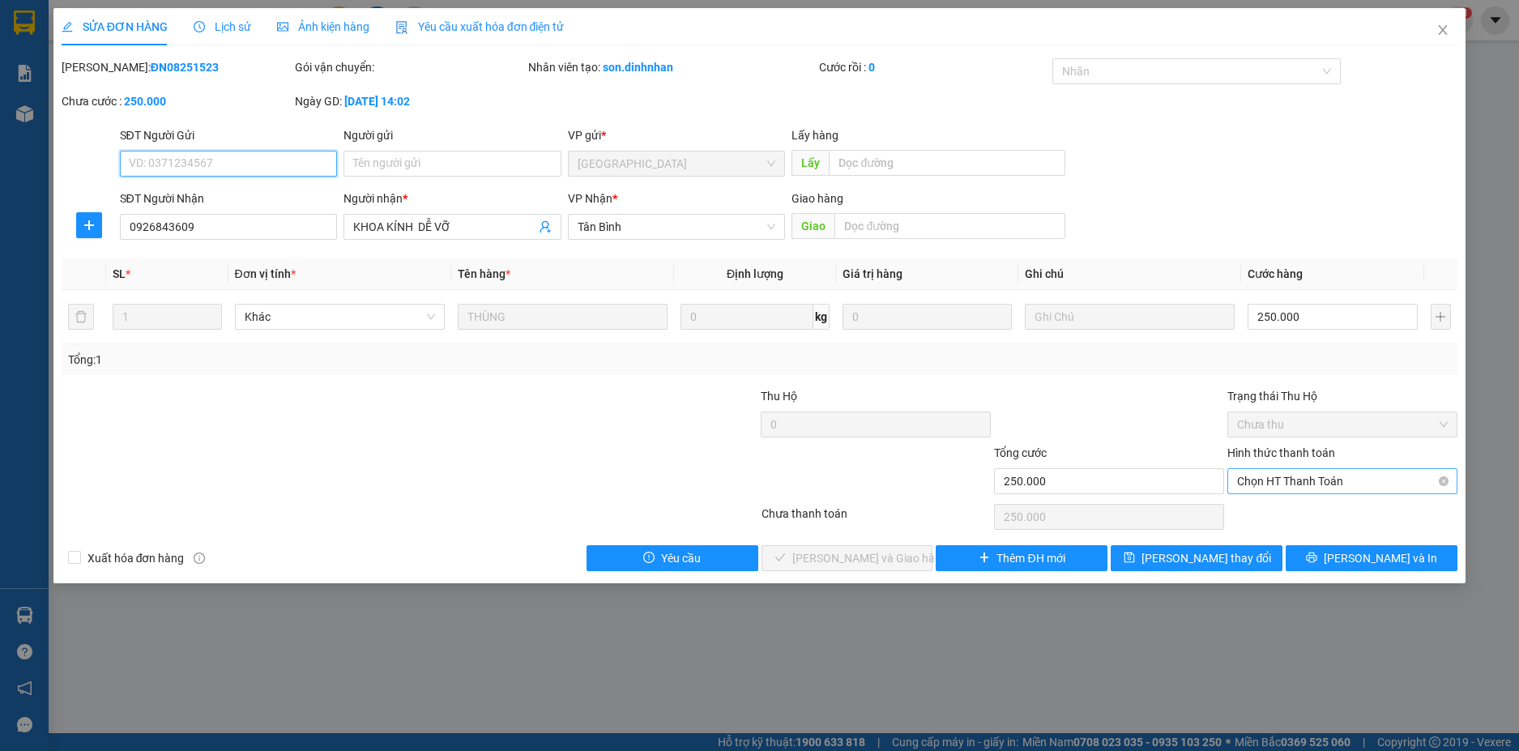
drag, startPoint x: 1338, startPoint y: 472, endPoint x: 1333, endPoint y: 481, distance: 10.2
click at [1337, 473] on span "Chọn HT Thanh Toán" at bounding box center [1342, 481] width 211 height 24
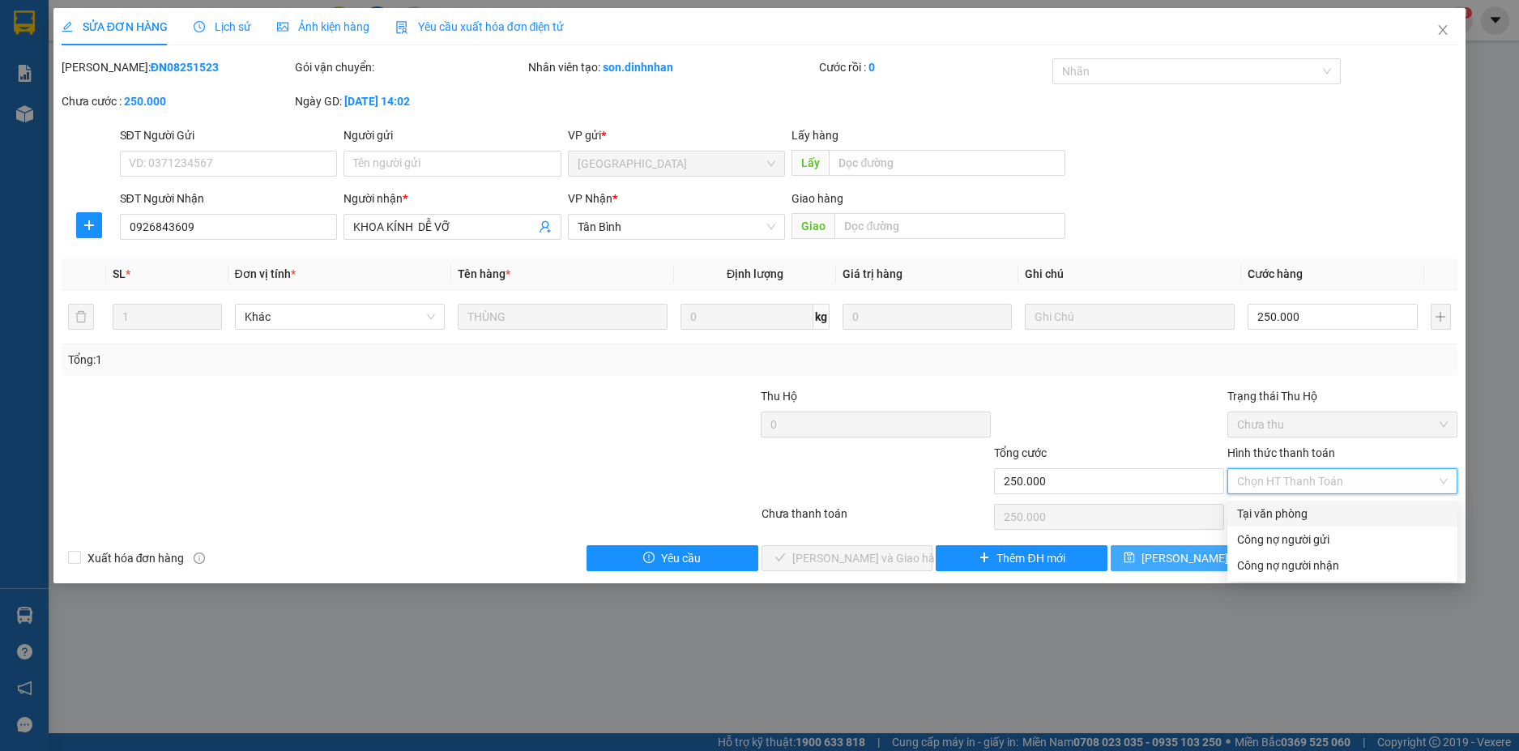
drag, startPoint x: 1293, startPoint y: 506, endPoint x: 1189, endPoint y: 549, distance: 113.0
click at [1288, 510] on div "Tại văn phòng" at bounding box center [1342, 514] width 211 height 18
type input "0"
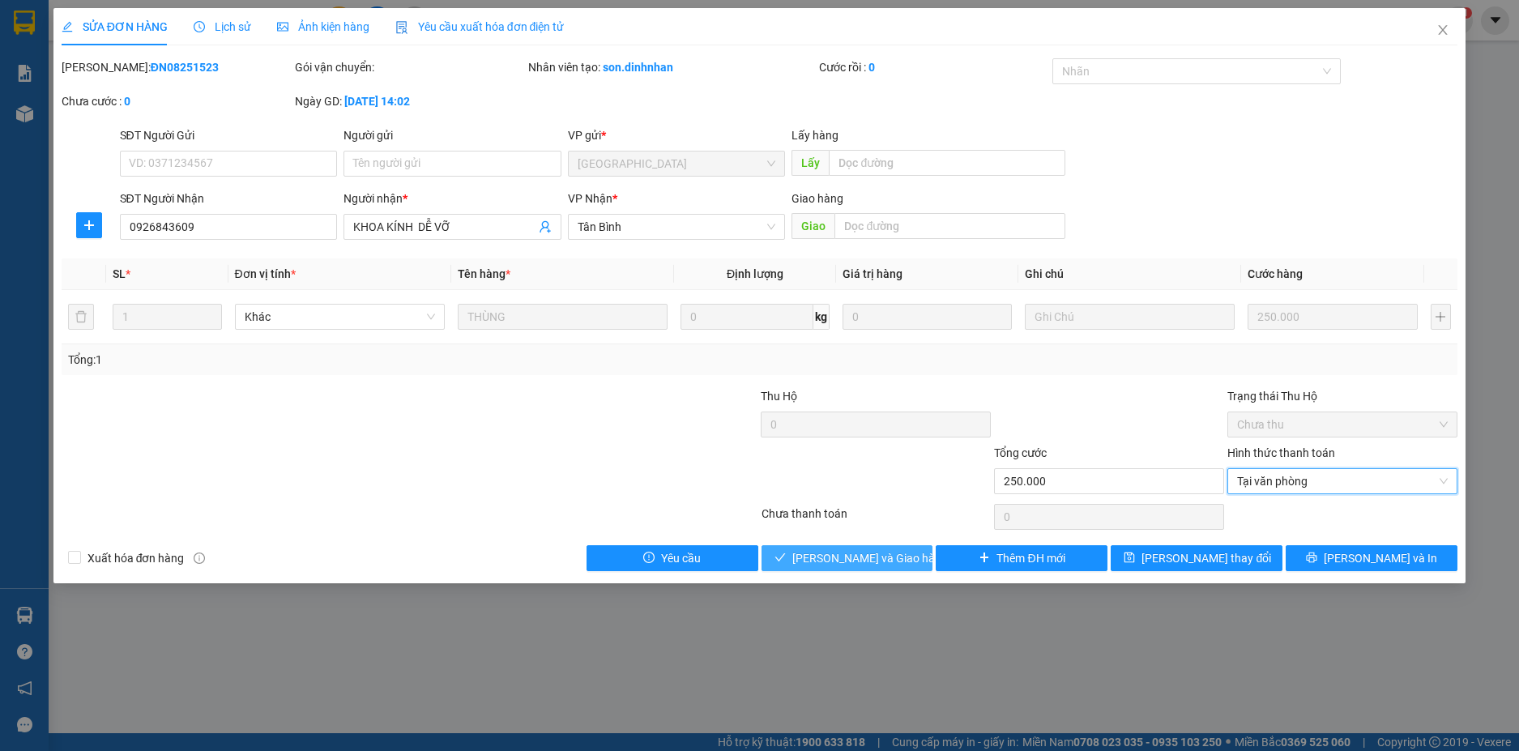
click at [913, 562] on button "[PERSON_NAME] và Giao hàng" at bounding box center [848, 558] width 172 height 26
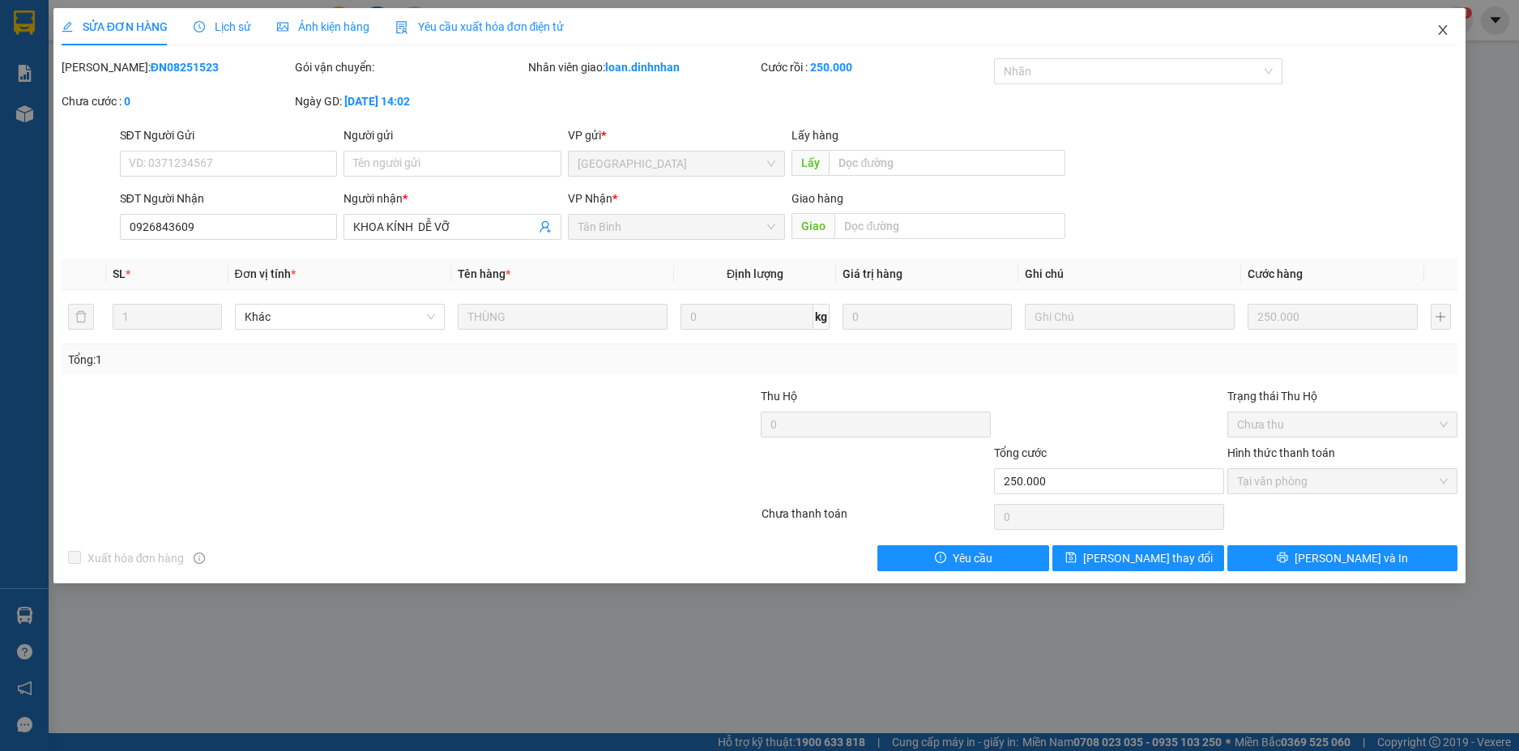
click at [1439, 31] on icon "close" at bounding box center [1443, 29] width 13 height 13
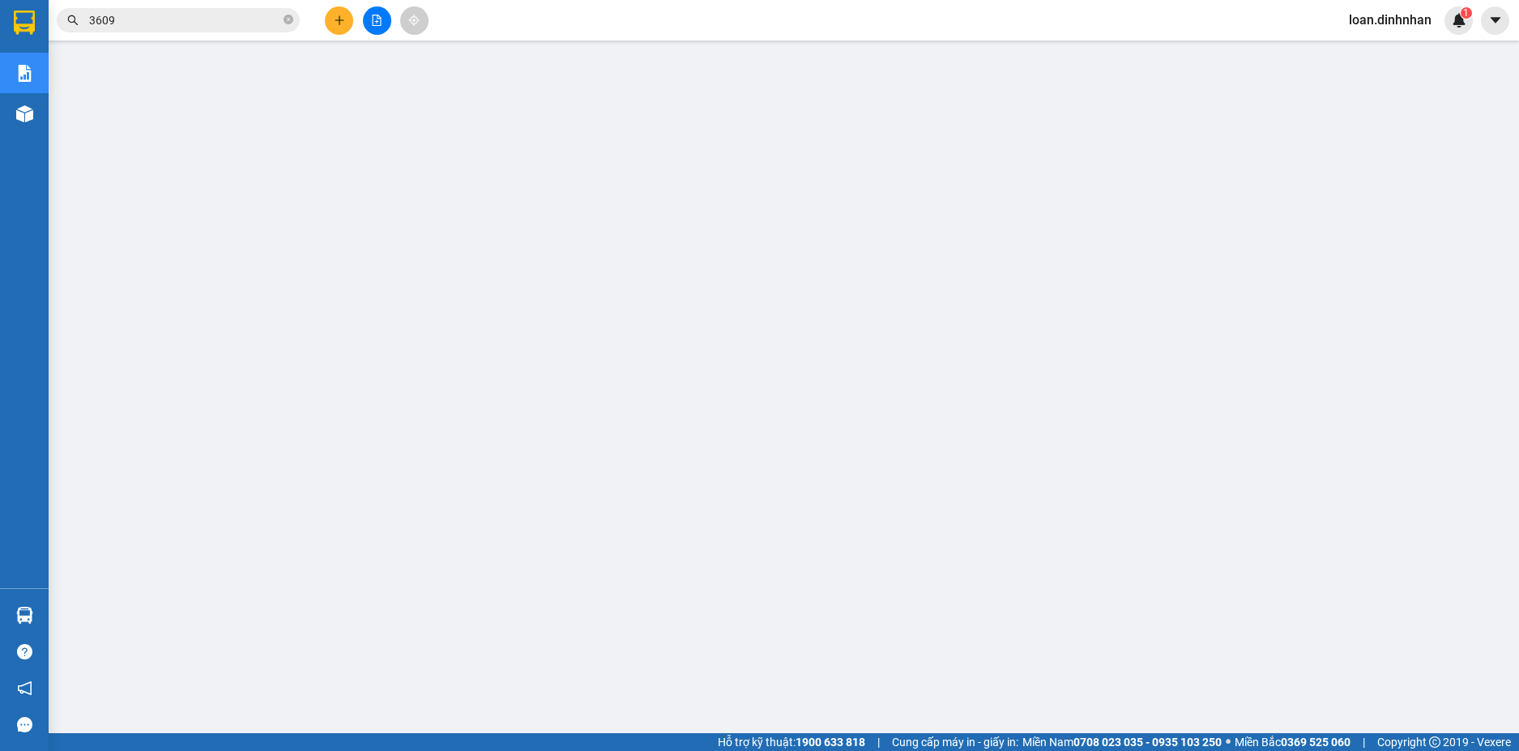
click at [281, 19] on span "3609" at bounding box center [178, 20] width 243 height 24
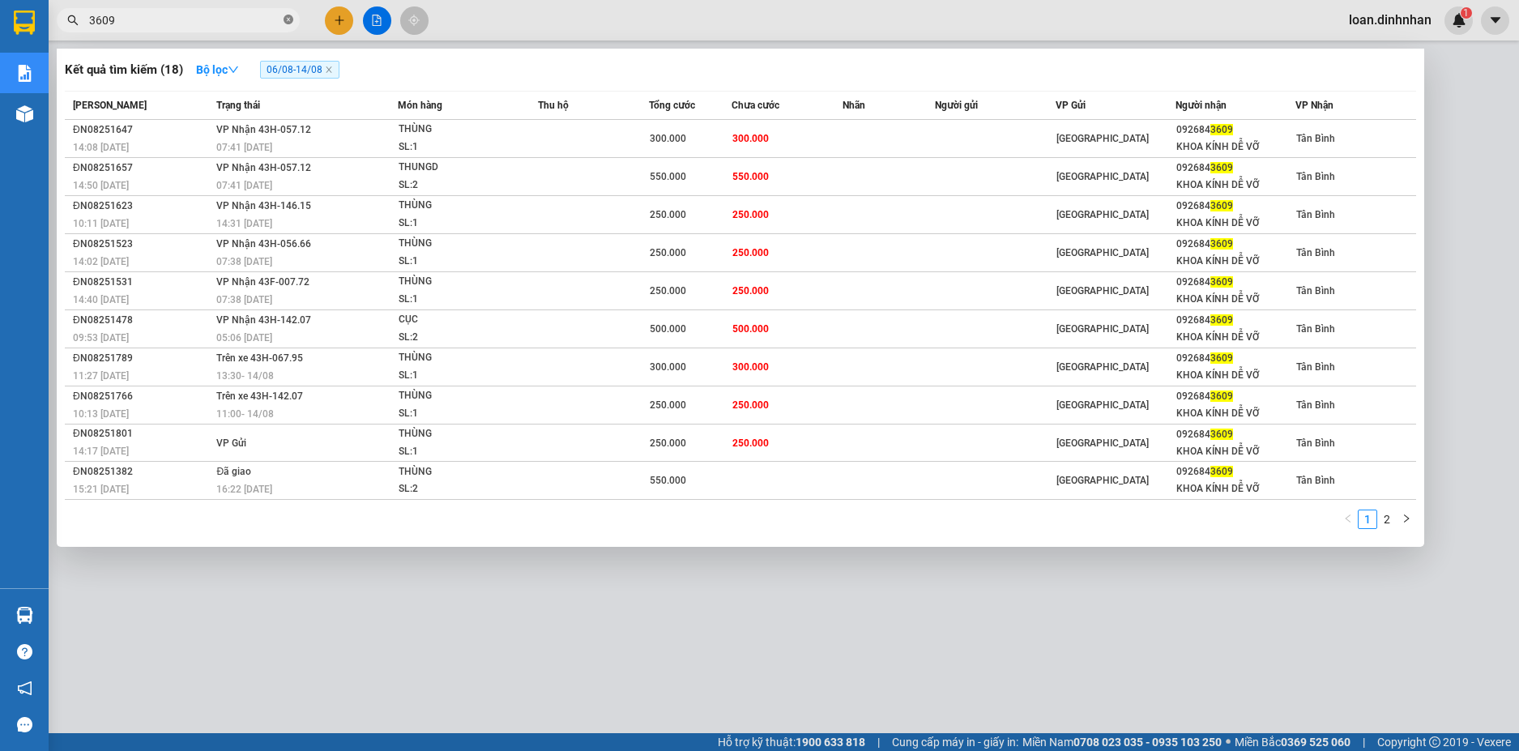
click at [292, 15] on icon "close-circle" at bounding box center [289, 20] width 10 height 10
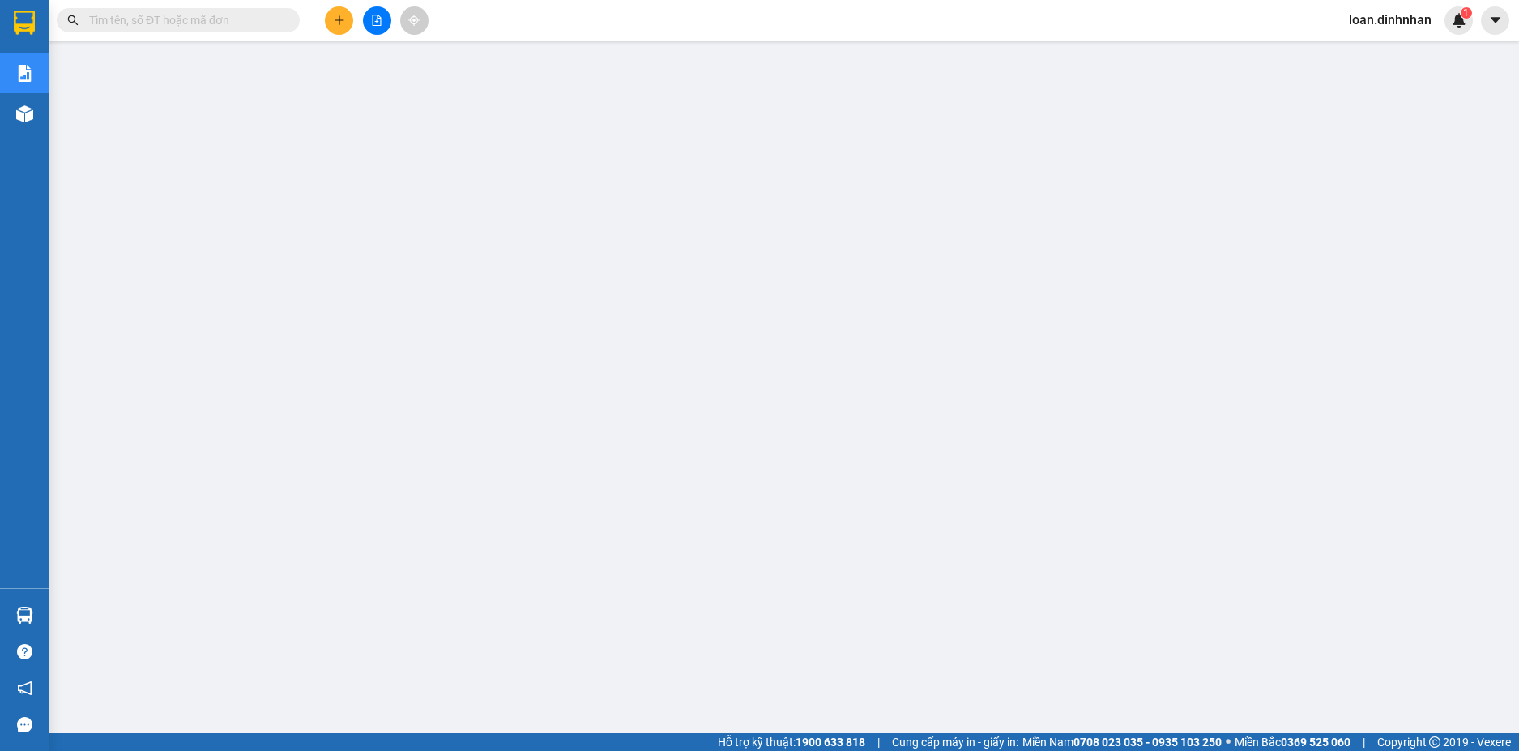
click at [275, 15] on input "text" at bounding box center [184, 20] width 191 height 18
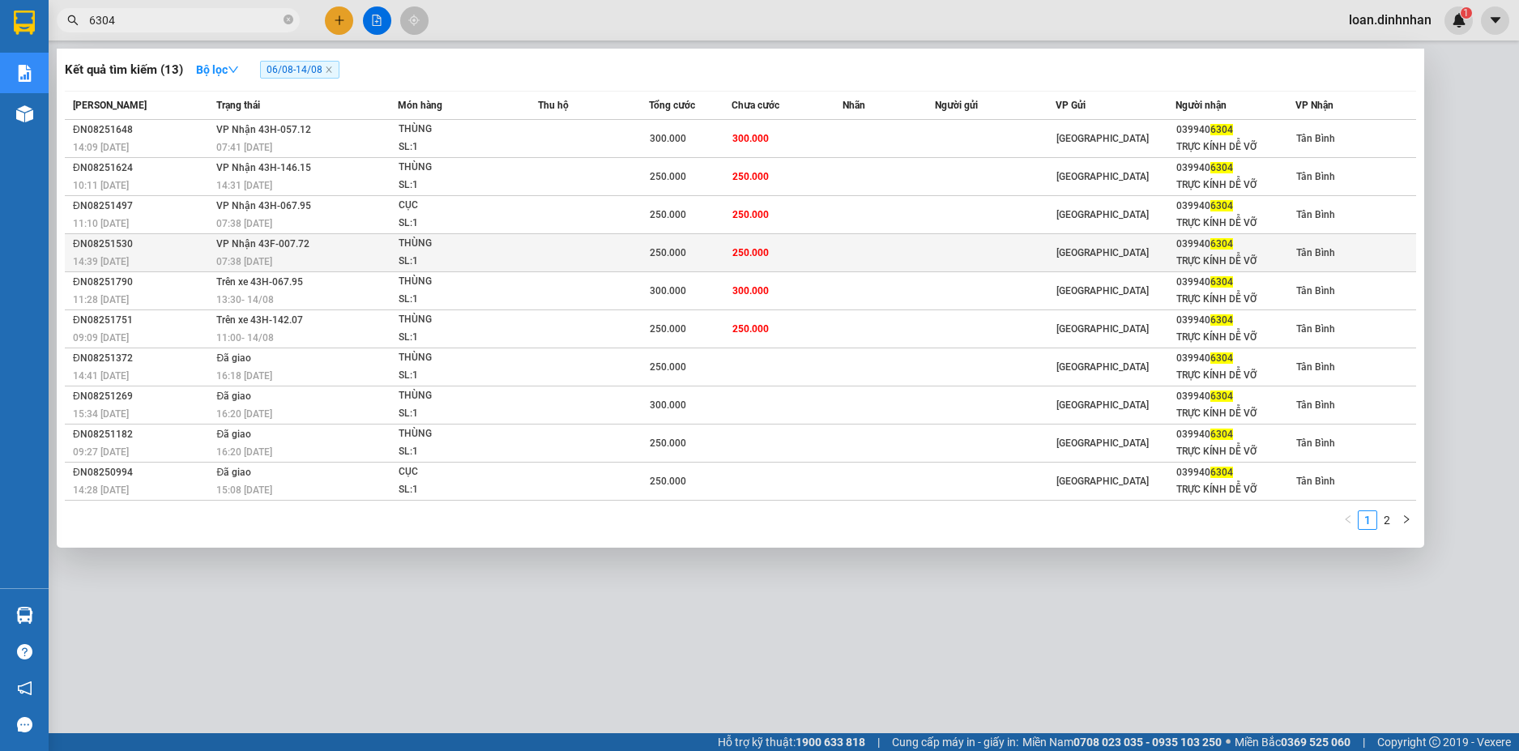
type input "6304"
drag, startPoint x: 159, startPoint y: 264, endPoint x: 182, endPoint y: 267, distance: 22.8
click at [182, 267] on div "14:39 - 12/08" at bounding box center [142, 262] width 139 height 18
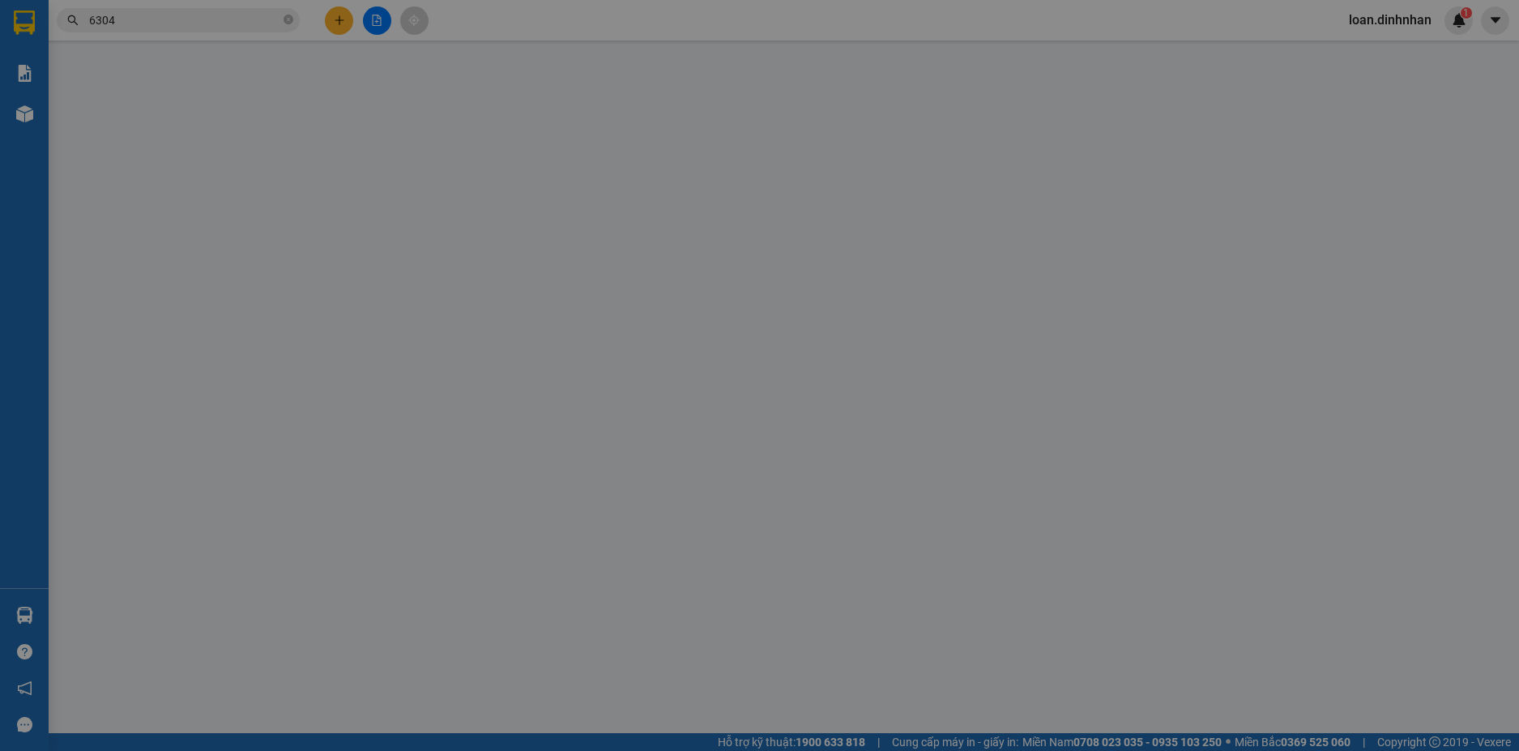
type input "0399406304"
type input "TRỰC KÍNH DỄ VỠ"
type input "250.000"
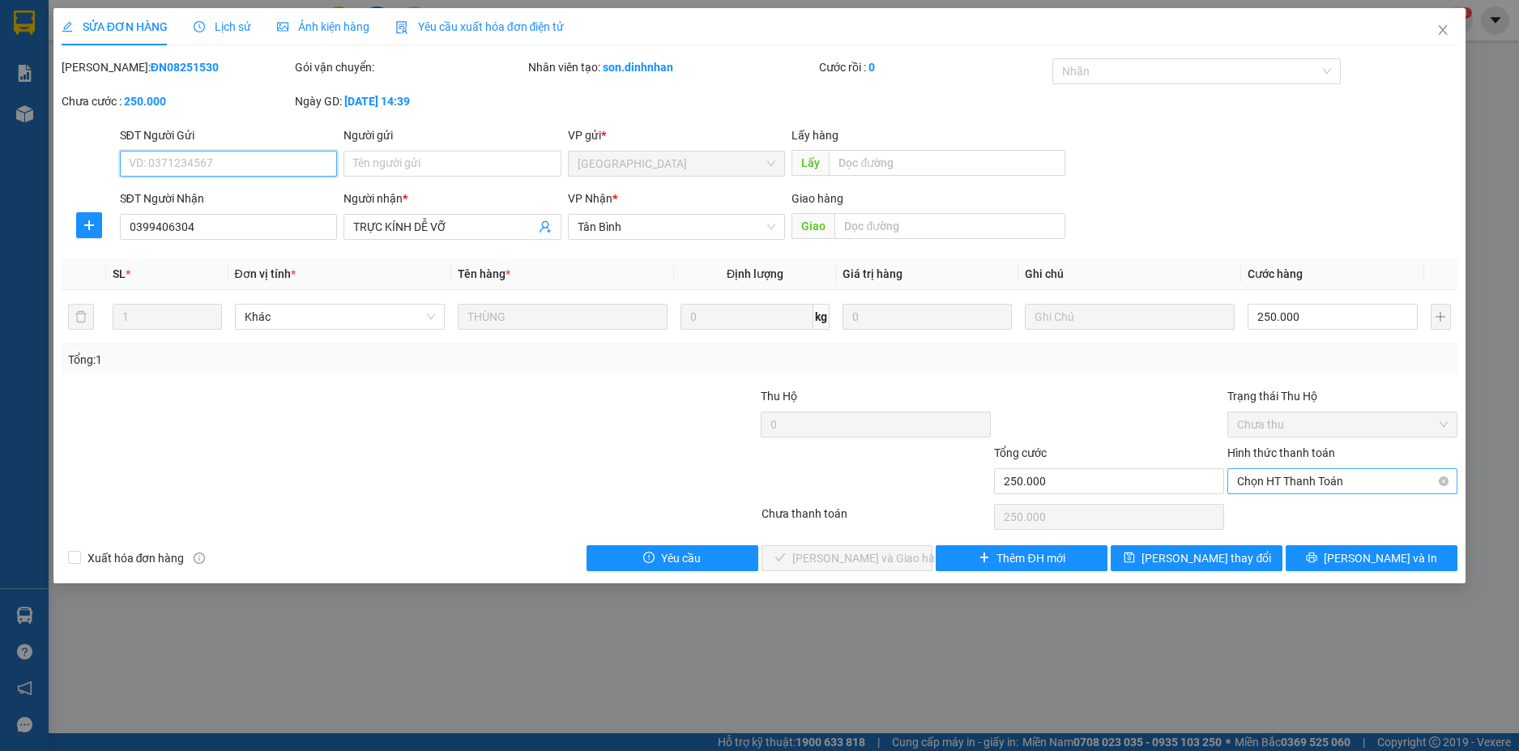
click at [1333, 489] on span "Chọn HT Thanh Toán" at bounding box center [1342, 481] width 211 height 24
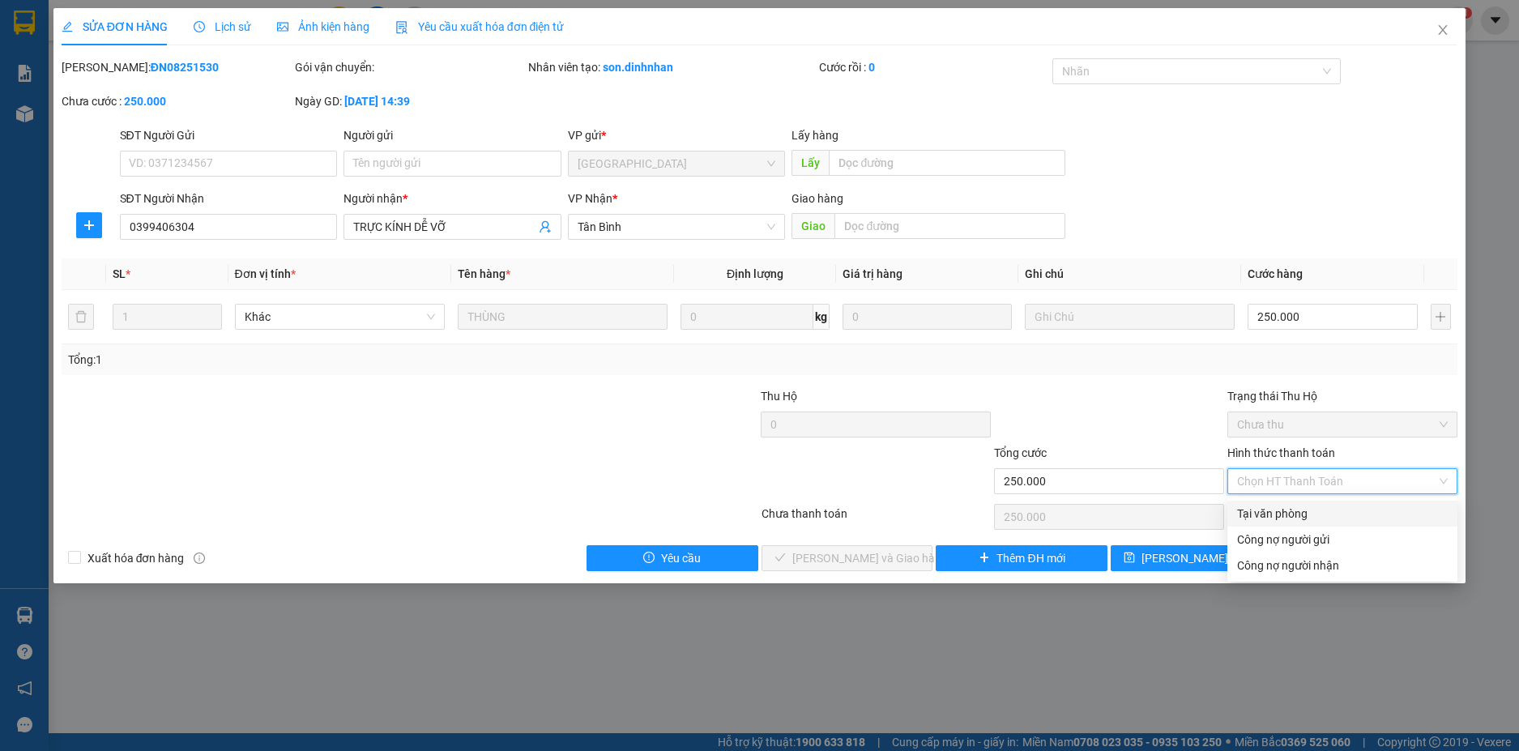
click at [1325, 515] on div "Tại văn phòng" at bounding box center [1342, 514] width 211 height 18
type input "0"
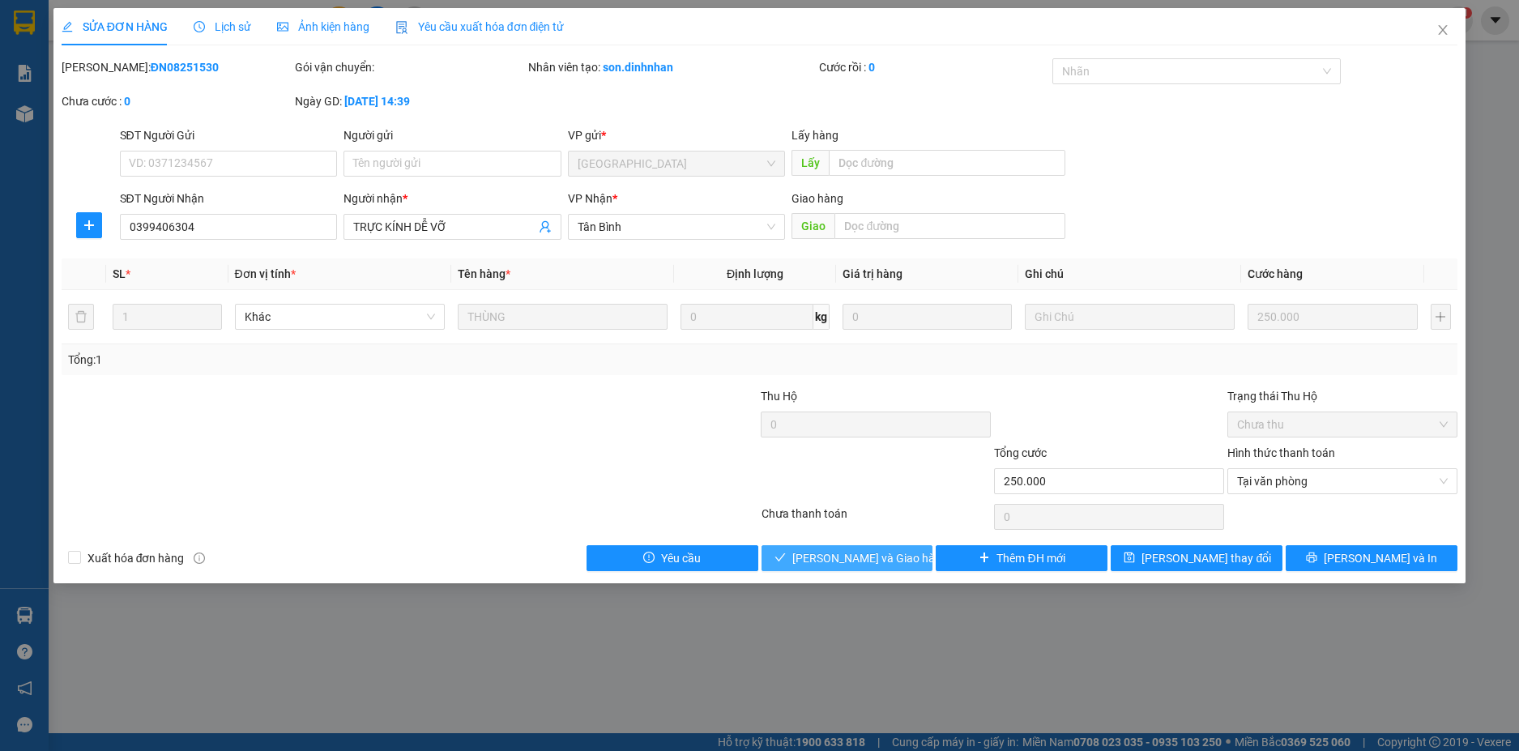
drag, startPoint x: 890, startPoint y: 565, endPoint x: 932, endPoint y: 523, distance: 59.0
click at [891, 562] on span "[PERSON_NAME] và Giao hàng" at bounding box center [870, 558] width 156 height 18
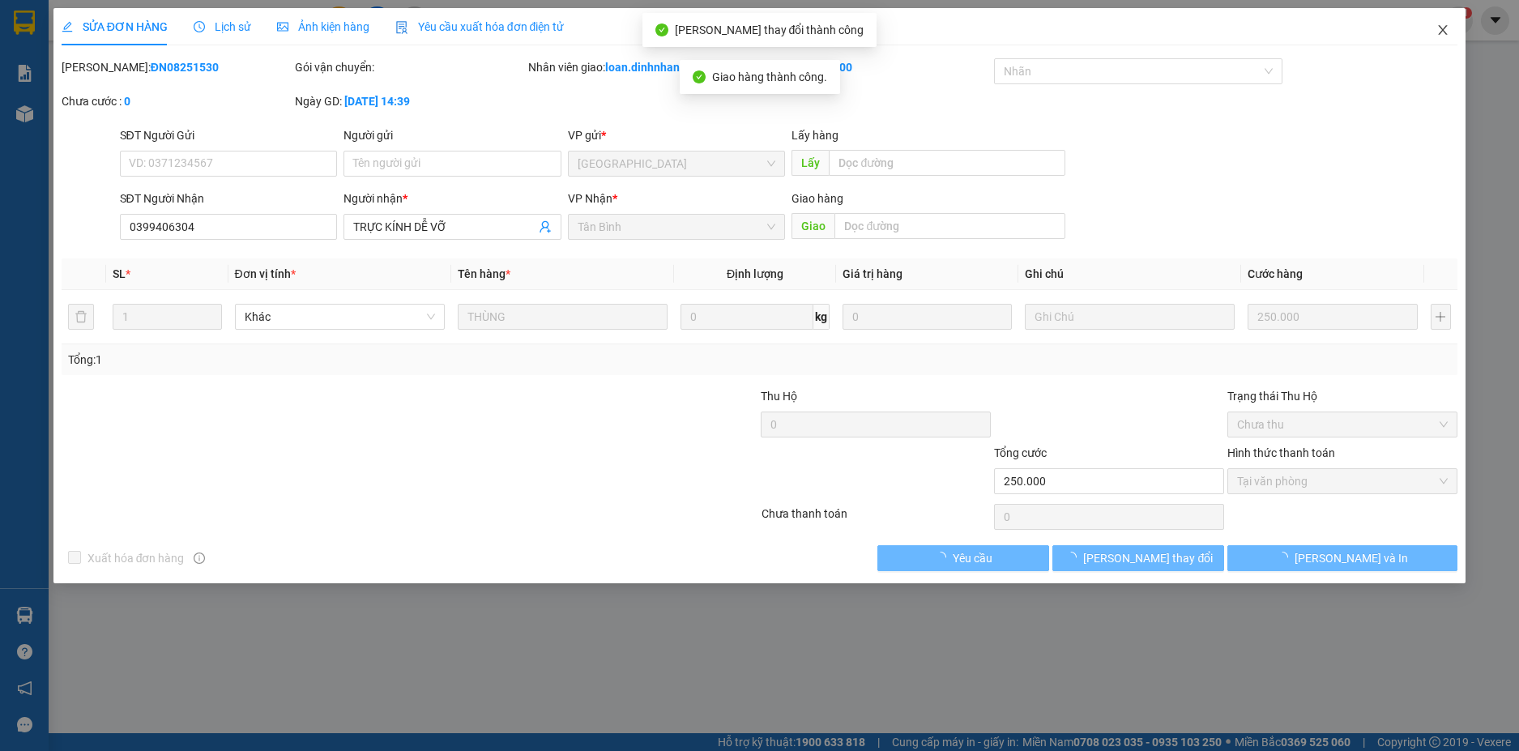
click at [1445, 30] on icon "close" at bounding box center [1443, 30] width 9 height 10
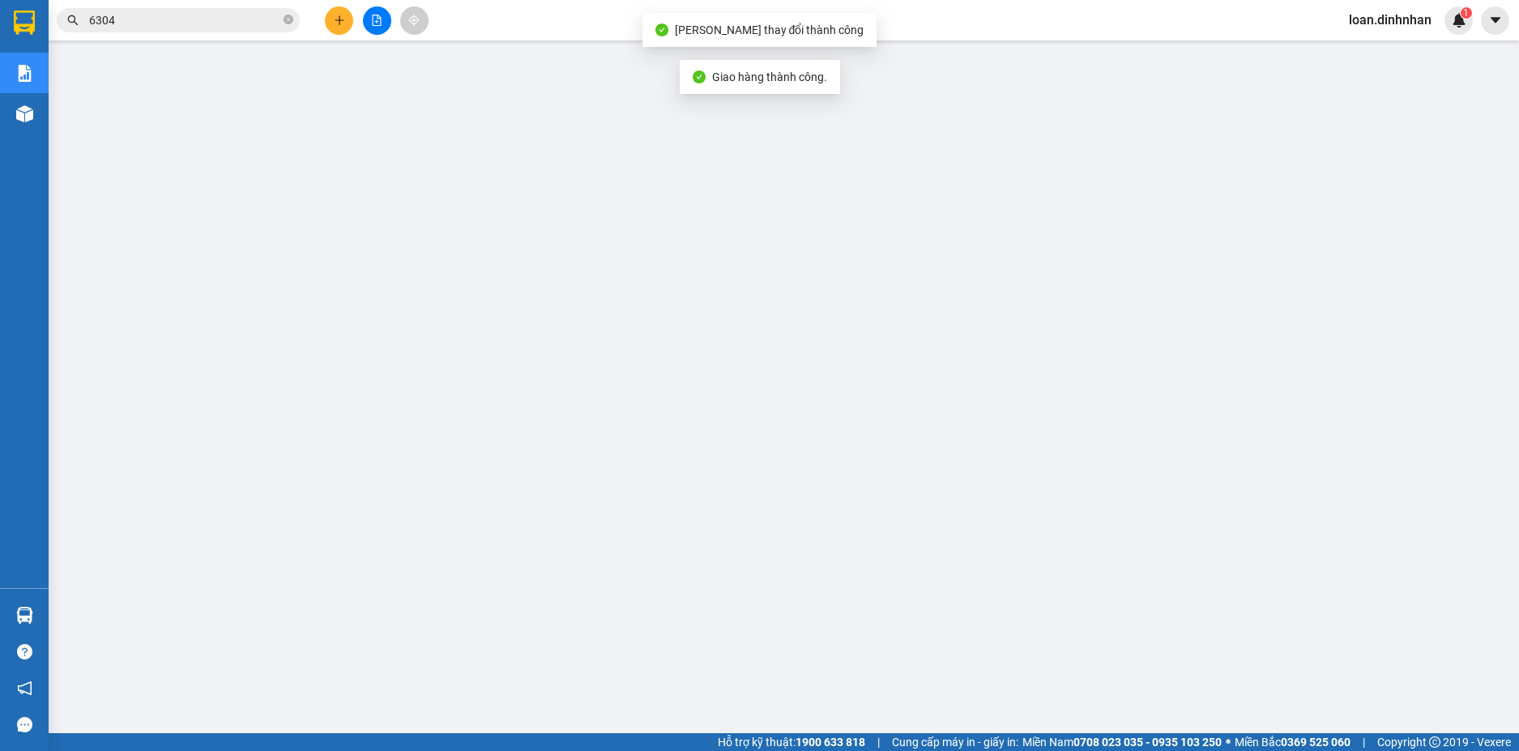
click at [166, 17] on input "6304" at bounding box center [184, 20] width 191 height 18
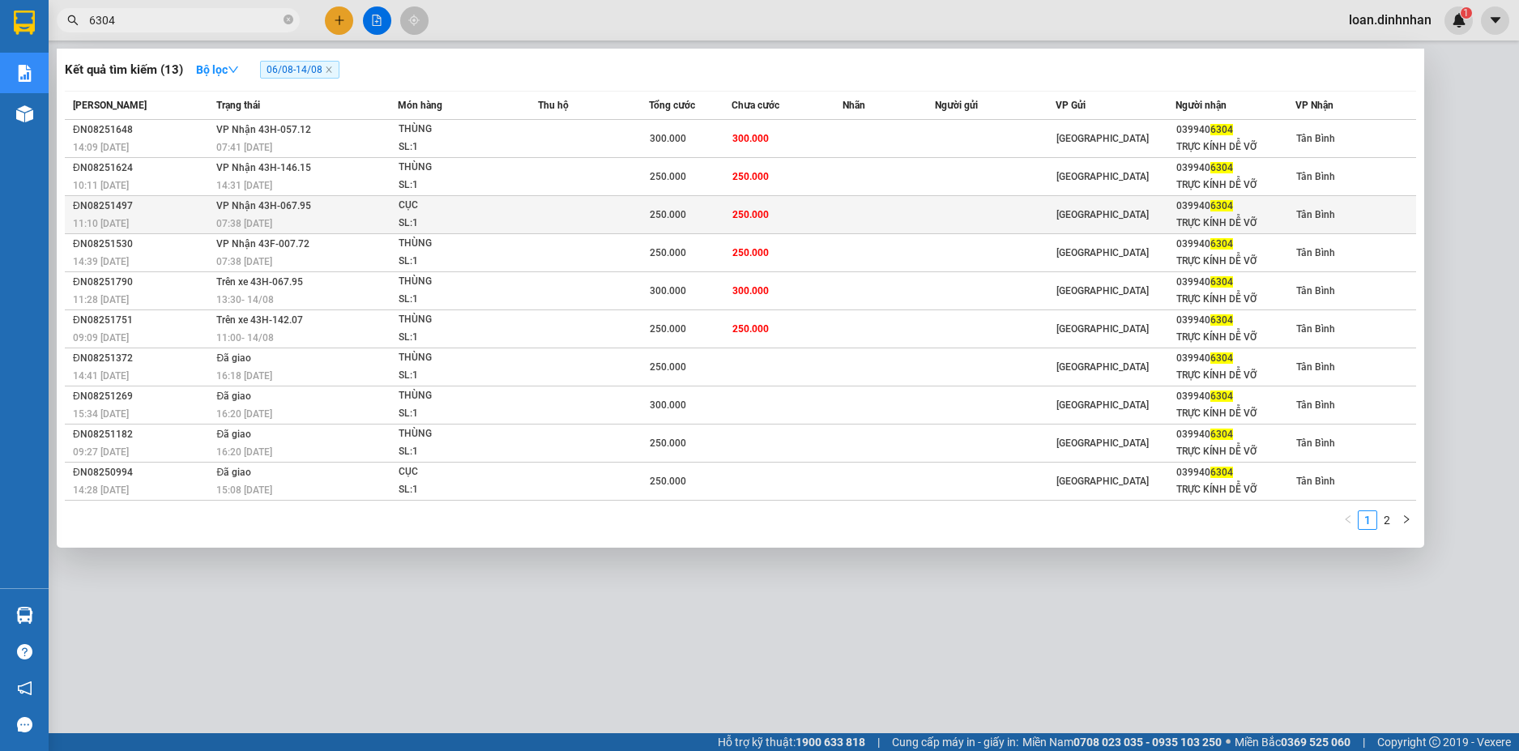
click at [286, 225] on div "07:38 [DATE]" at bounding box center [306, 224] width 180 height 18
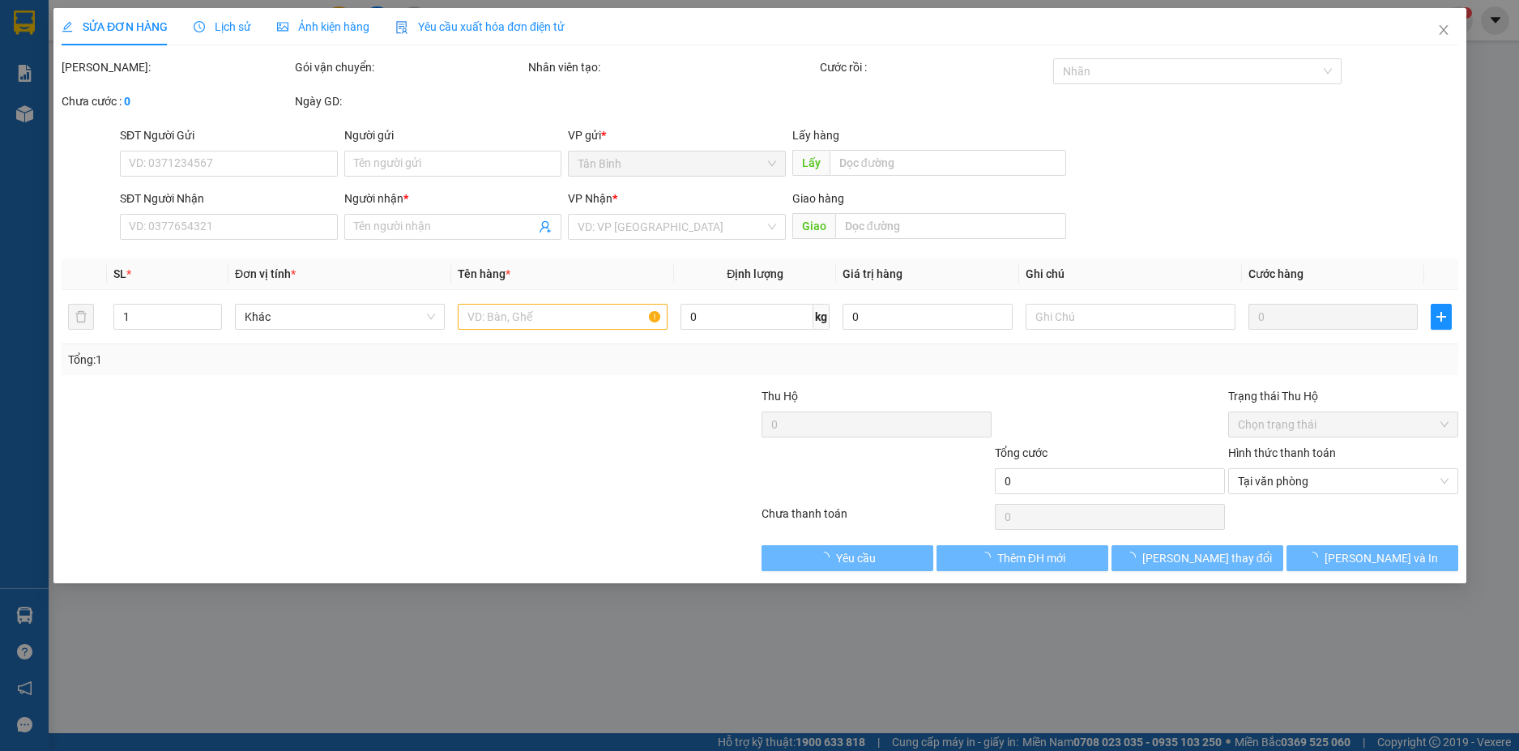
type input "0399406304"
type input "TRỰC KÍNH DỄ VỠ"
type input "250.000"
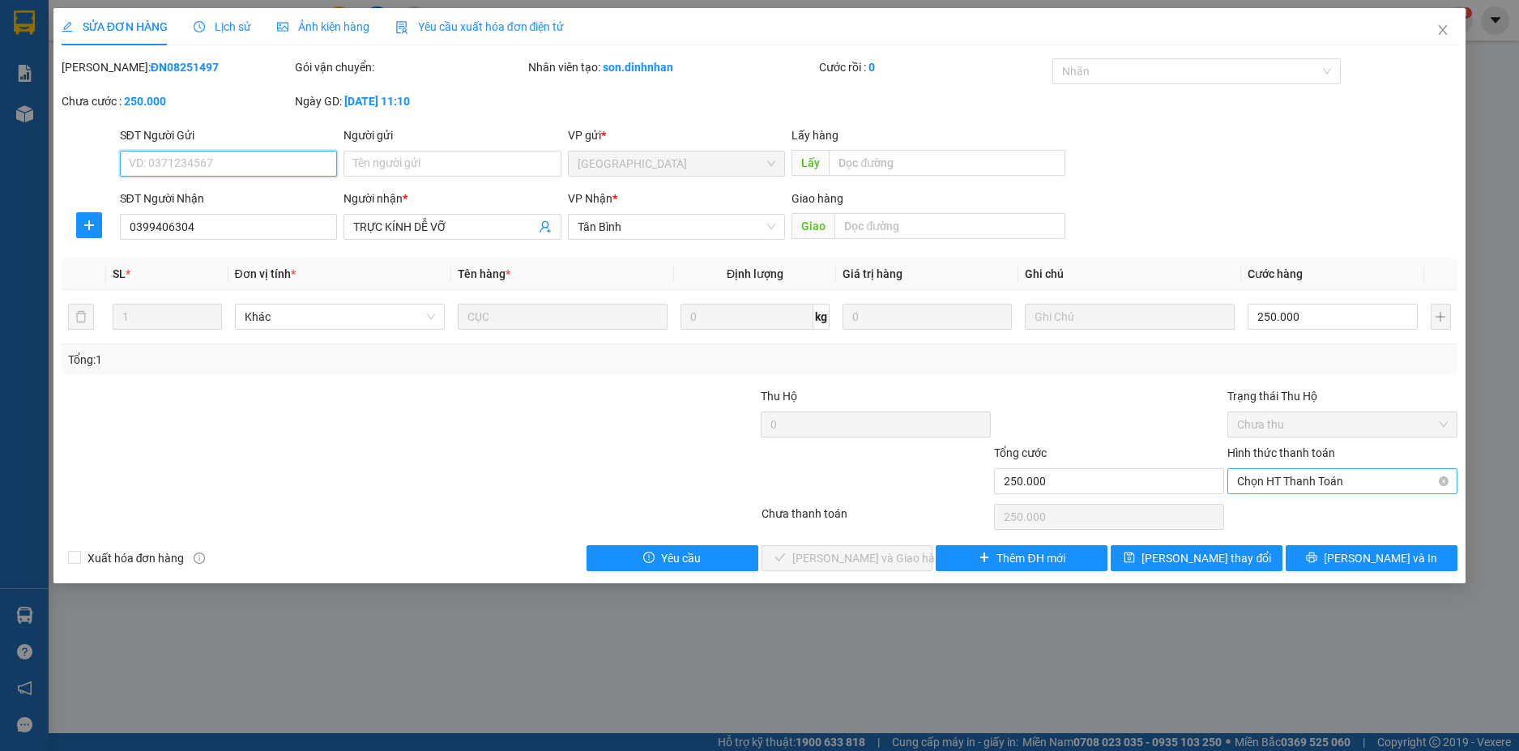
click at [1253, 487] on span "Chọn HT Thanh Toán" at bounding box center [1342, 481] width 211 height 24
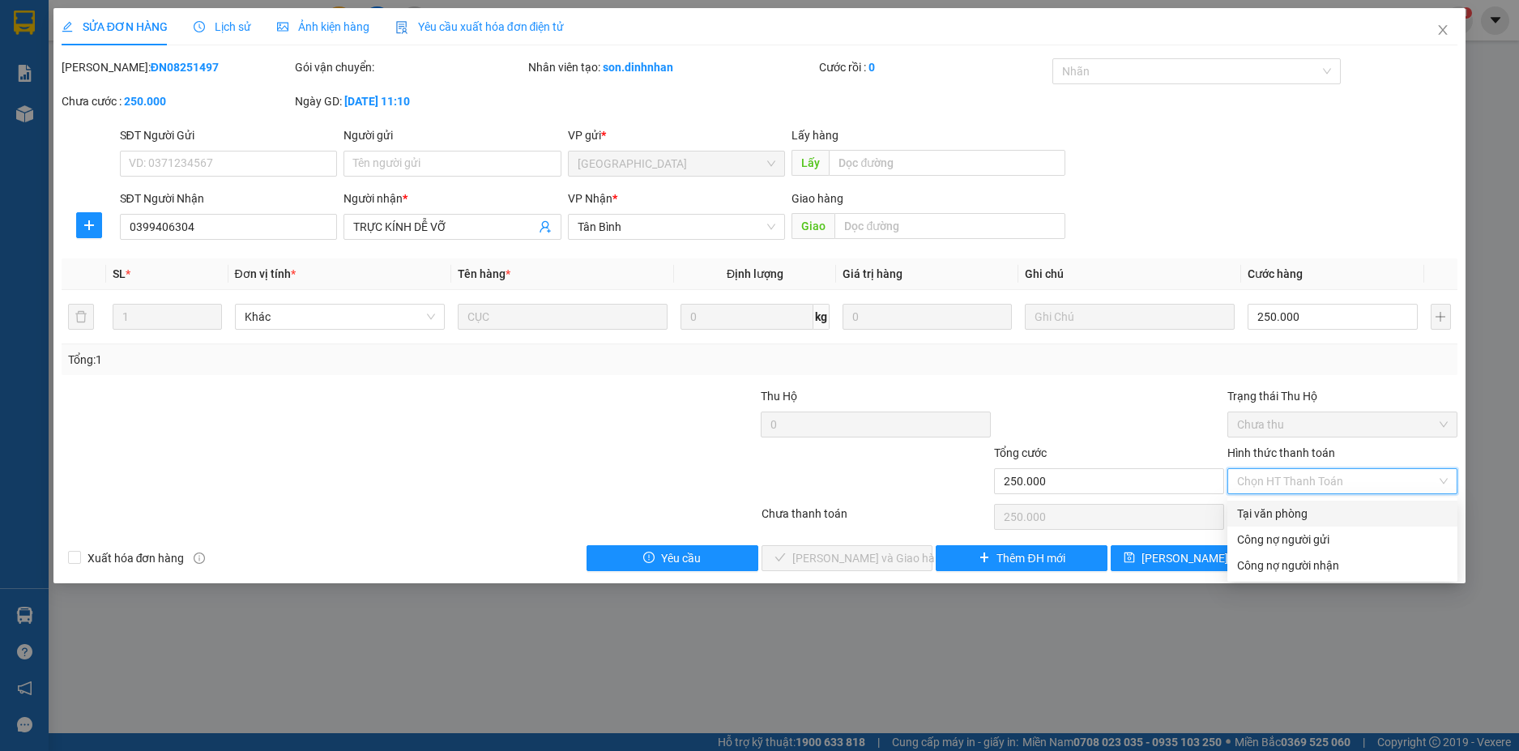
click at [1231, 509] on div "Tại văn phòng" at bounding box center [1343, 514] width 230 height 26
type input "0"
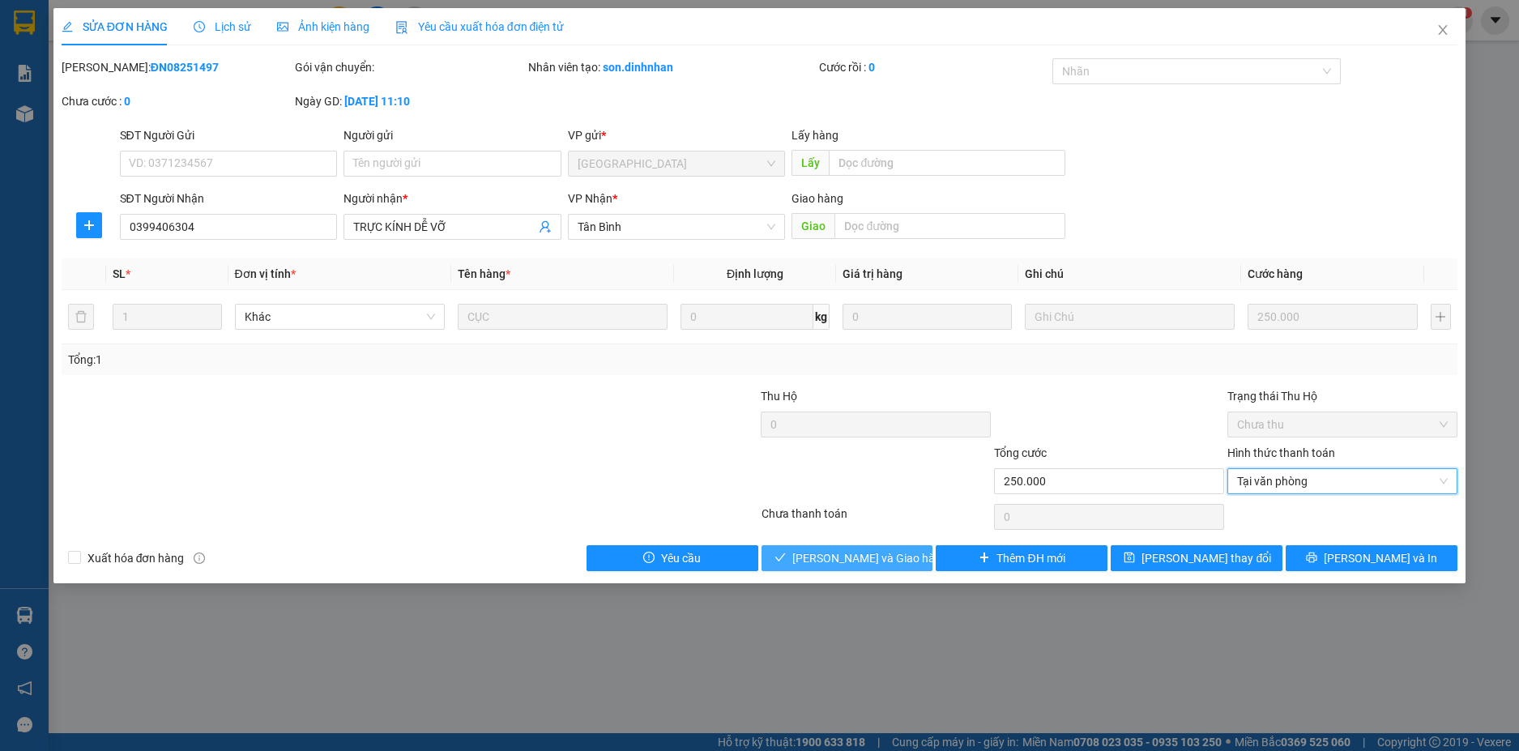
click at [852, 560] on span "[PERSON_NAME] và Giao hàng" at bounding box center [870, 558] width 156 height 18
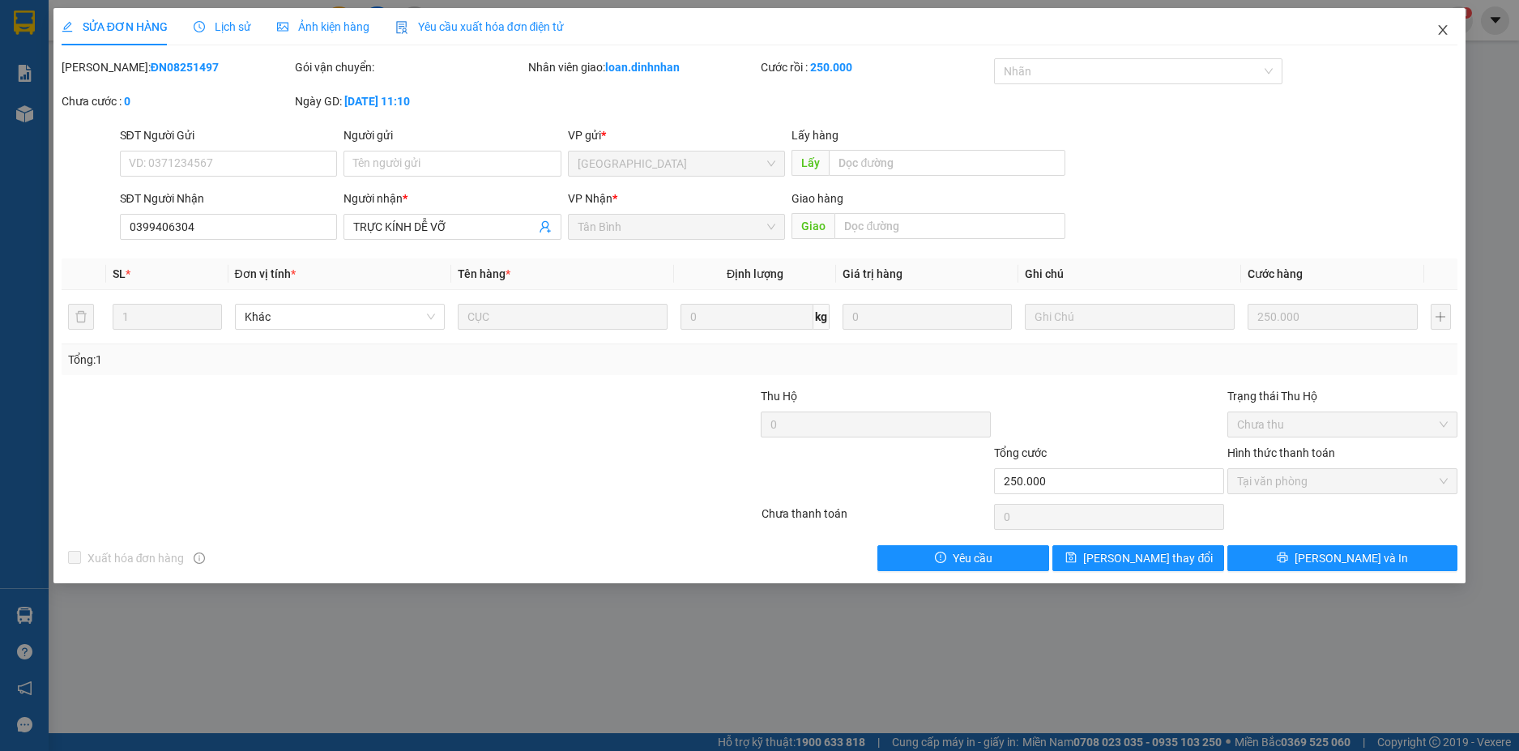
click at [1448, 32] on icon "close" at bounding box center [1443, 29] width 13 height 13
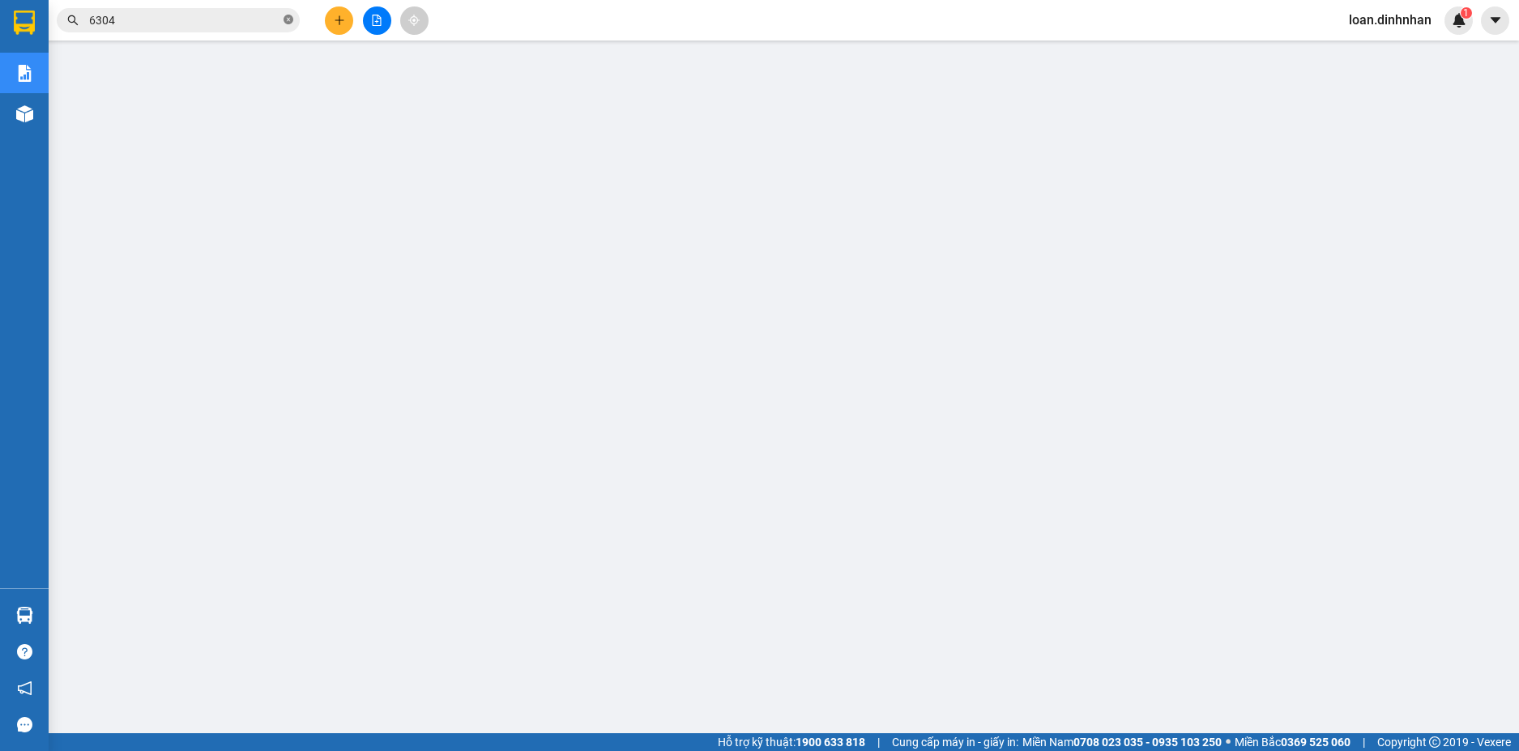
click at [293, 19] on icon "close-circle" at bounding box center [289, 20] width 10 height 10
click at [293, 19] on span at bounding box center [289, 20] width 10 height 18
click at [216, 23] on input "text" at bounding box center [184, 20] width 191 height 18
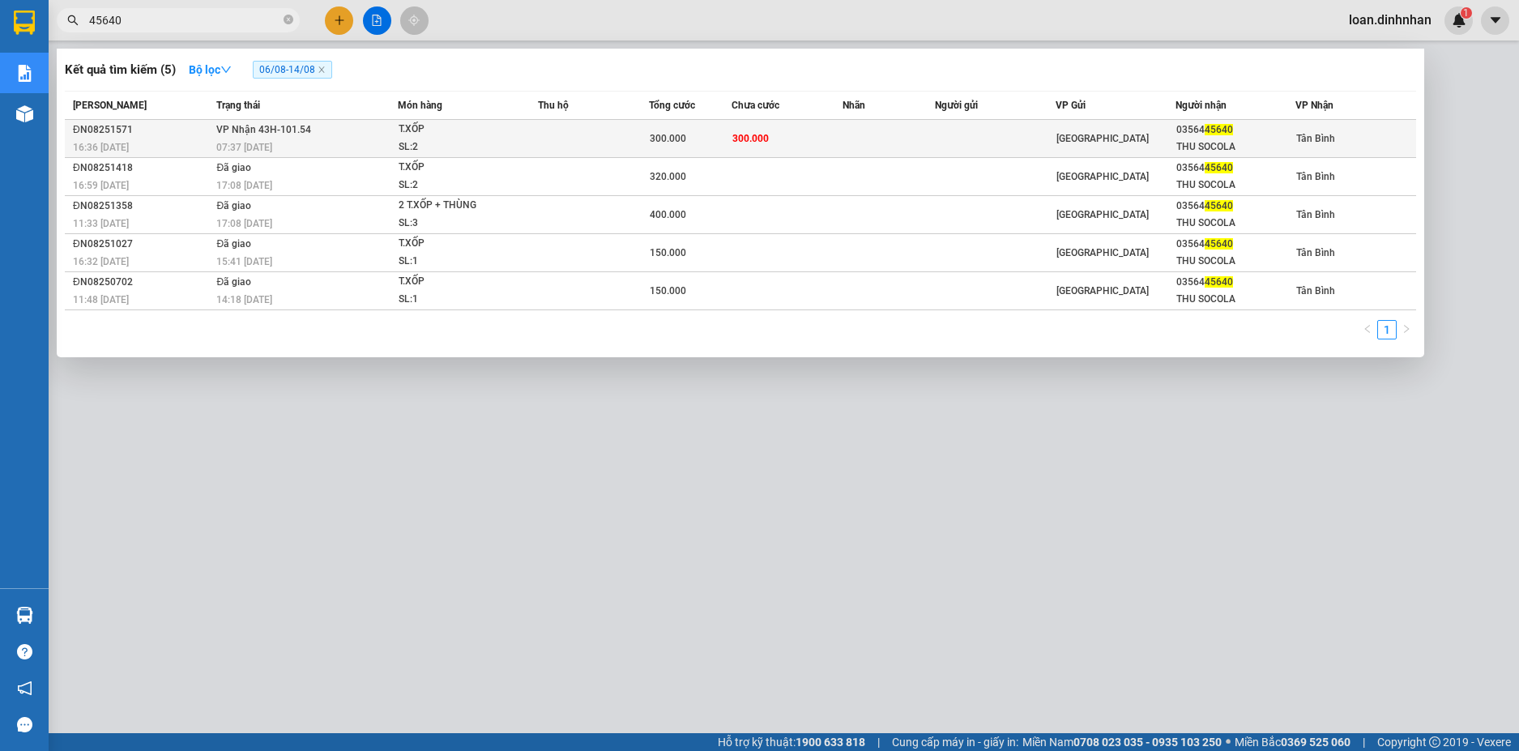
type input "45640"
drag, startPoint x: 352, startPoint y: 123, endPoint x: 361, endPoint y: 126, distance: 9.2
click at [361, 126] on td "VP Nhận 43H-101.54 07:37 - 13/08" at bounding box center [304, 139] width 185 height 38
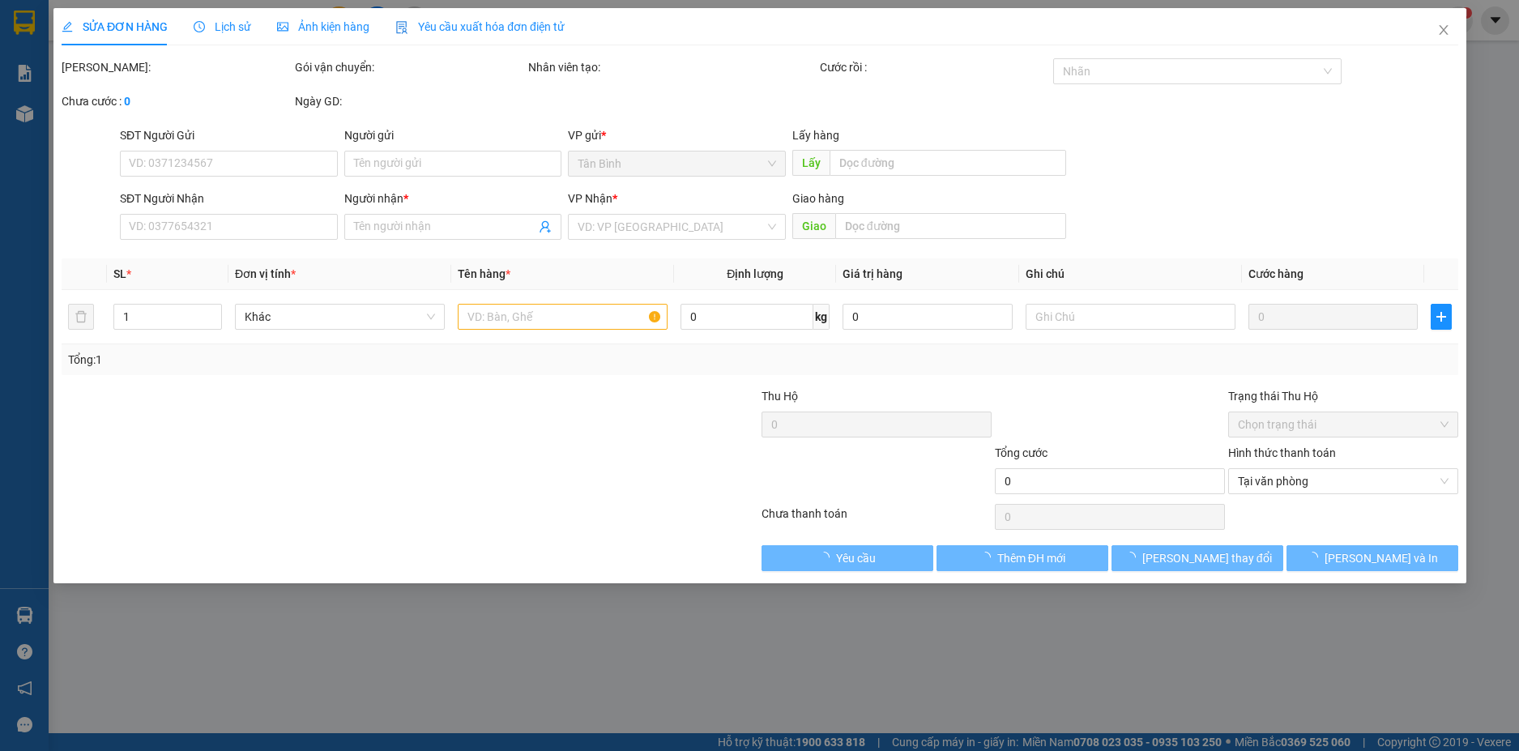
type input "0356445640"
type input "THU SOCOLA"
type input "300.000"
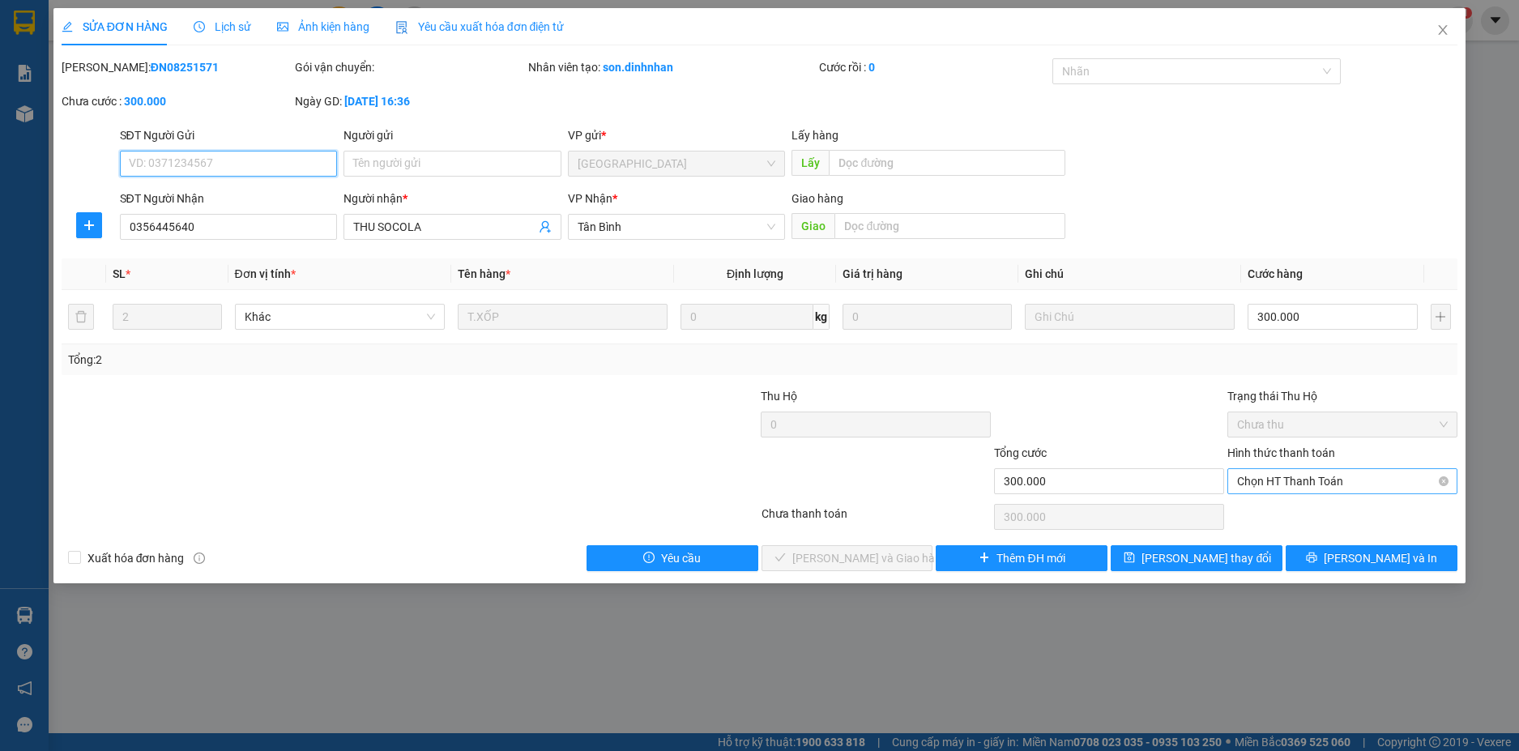
click at [1307, 481] on span "Chọn HT Thanh Toán" at bounding box center [1342, 481] width 211 height 24
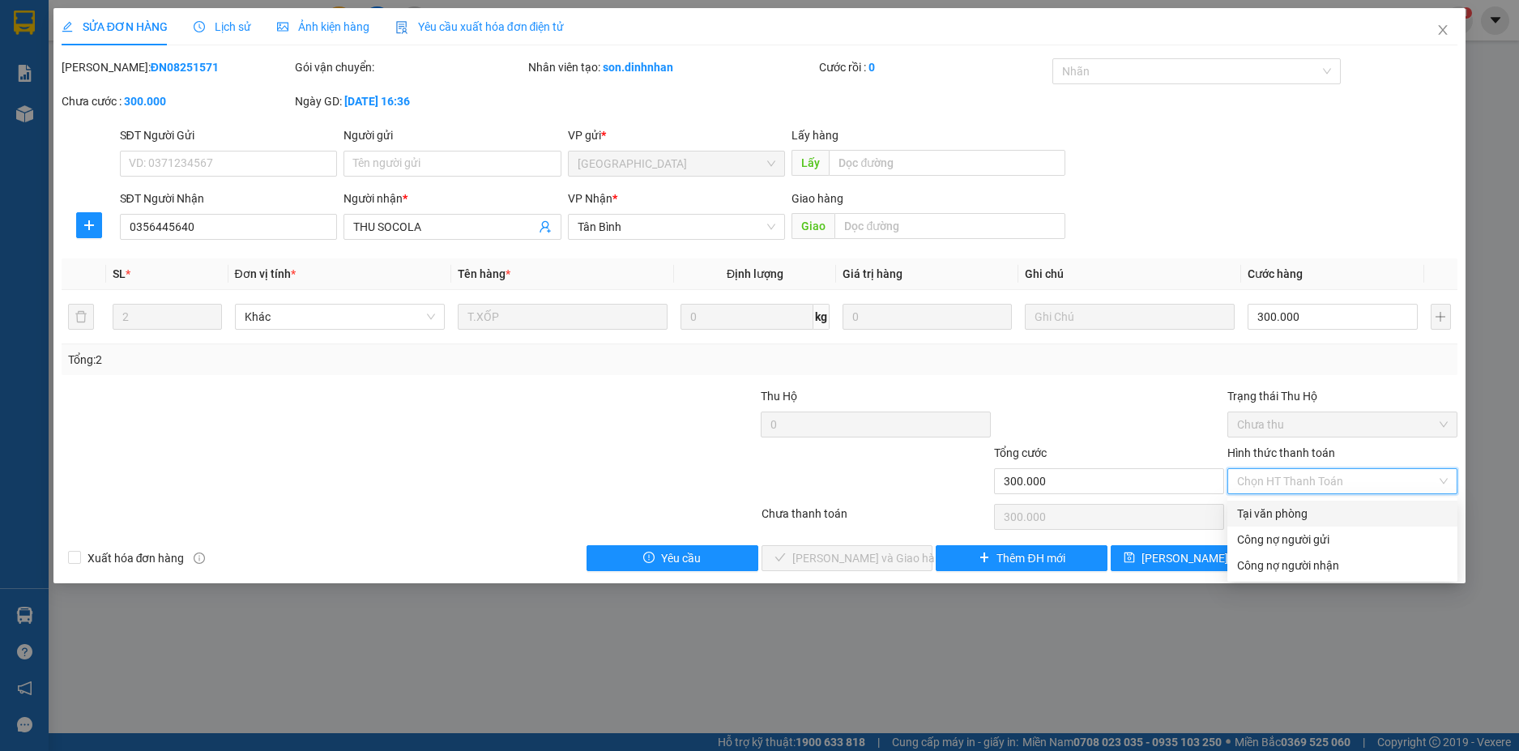
click at [1267, 515] on div "Tại văn phòng" at bounding box center [1342, 514] width 211 height 18
type input "0"
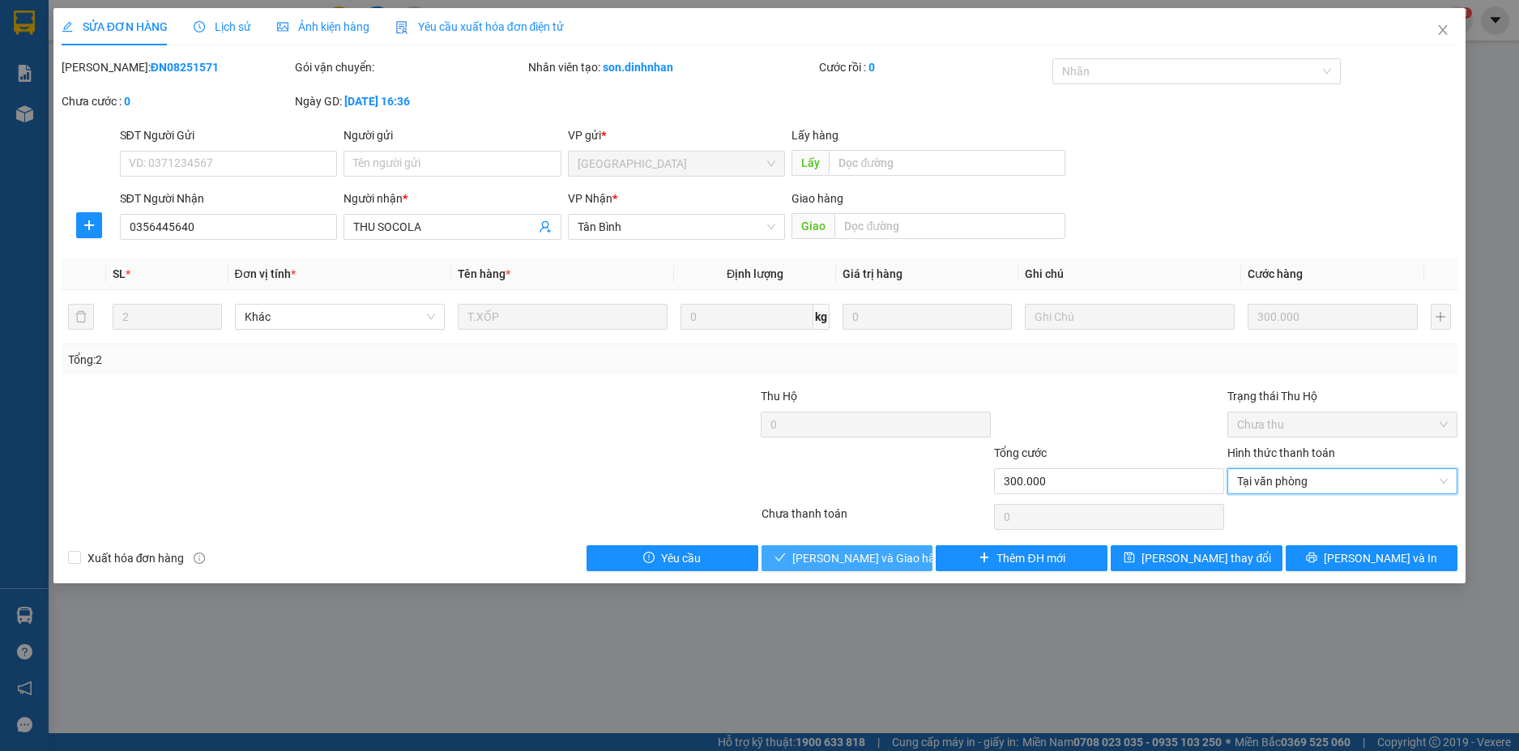
click at [847, 553] on span "[PERSON_NAME] và Giao hàng" at bounding box center [870, 558] width 156 height 18
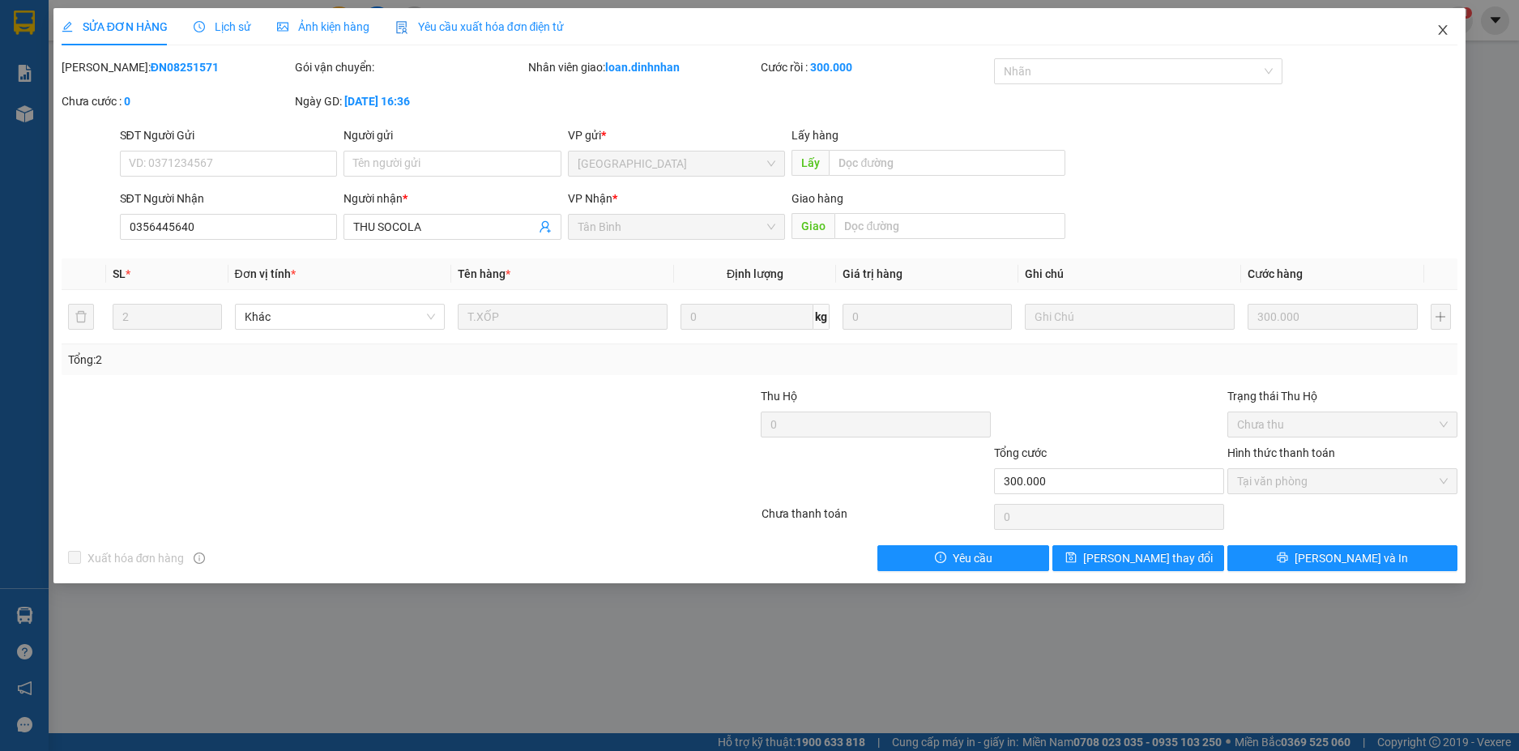
click at [1450, 34] on span "Close" at bounding box center [1442, 30] width 45 height 45
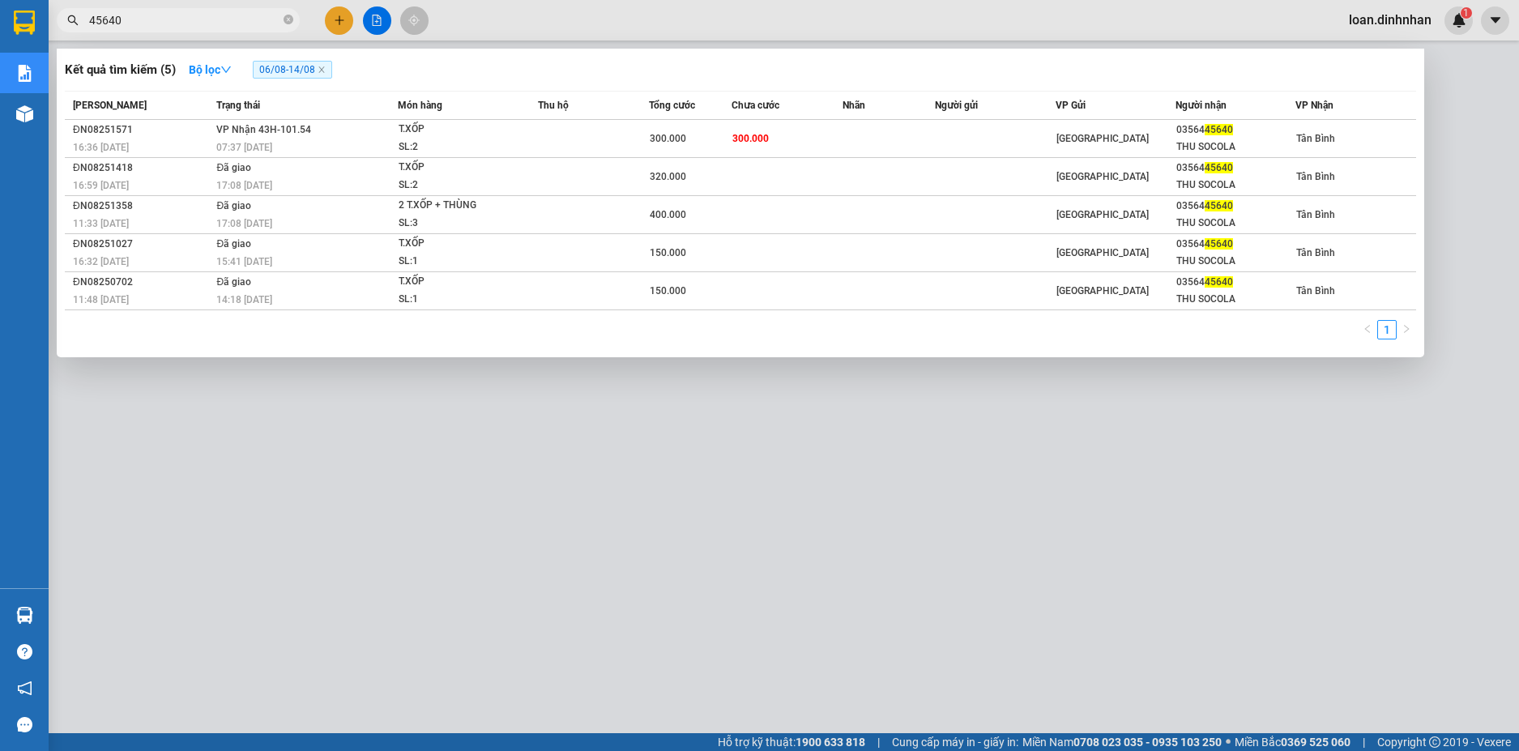
click at [288, 17] on span at bounding box center [289, 20] width 10 height 15
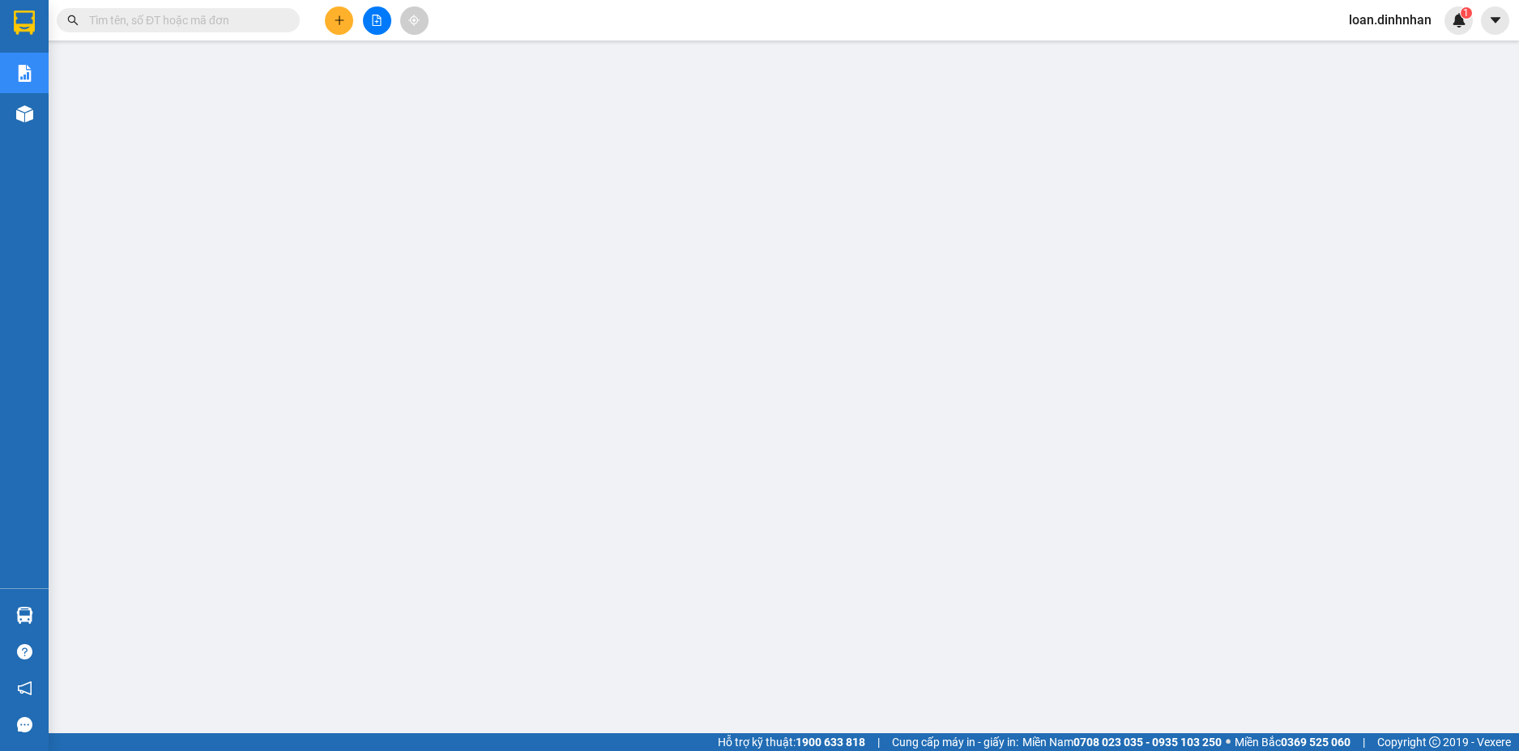
click at [288, 17] on span at bounding box center [289, 20] width 10 height 18
click at [266, 20] on input "text" at bounding box center [184, 20] width 191 height 18
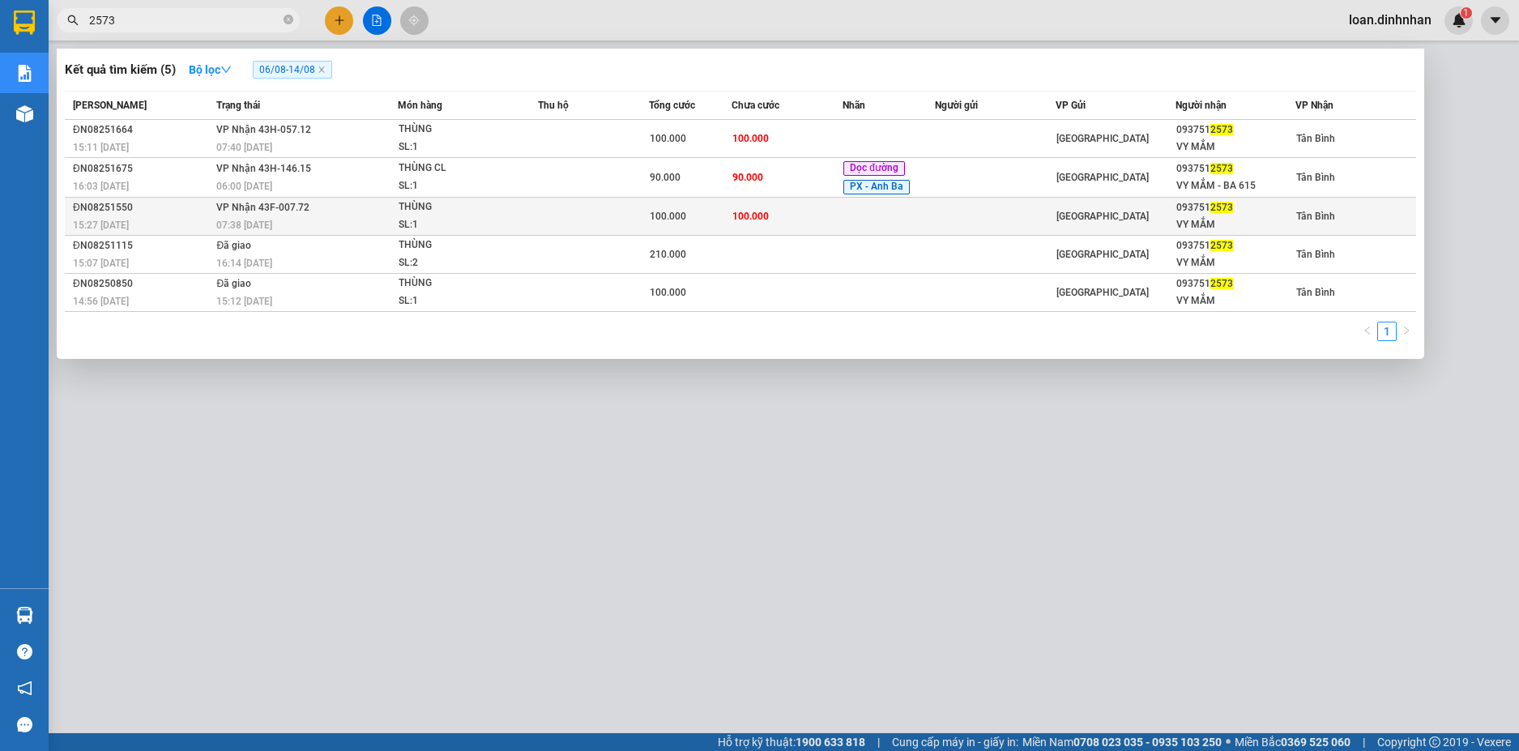
type input "2573"
click at [746, 222] on span "100.000" at bounding box center [751, 215] width 36 height 13
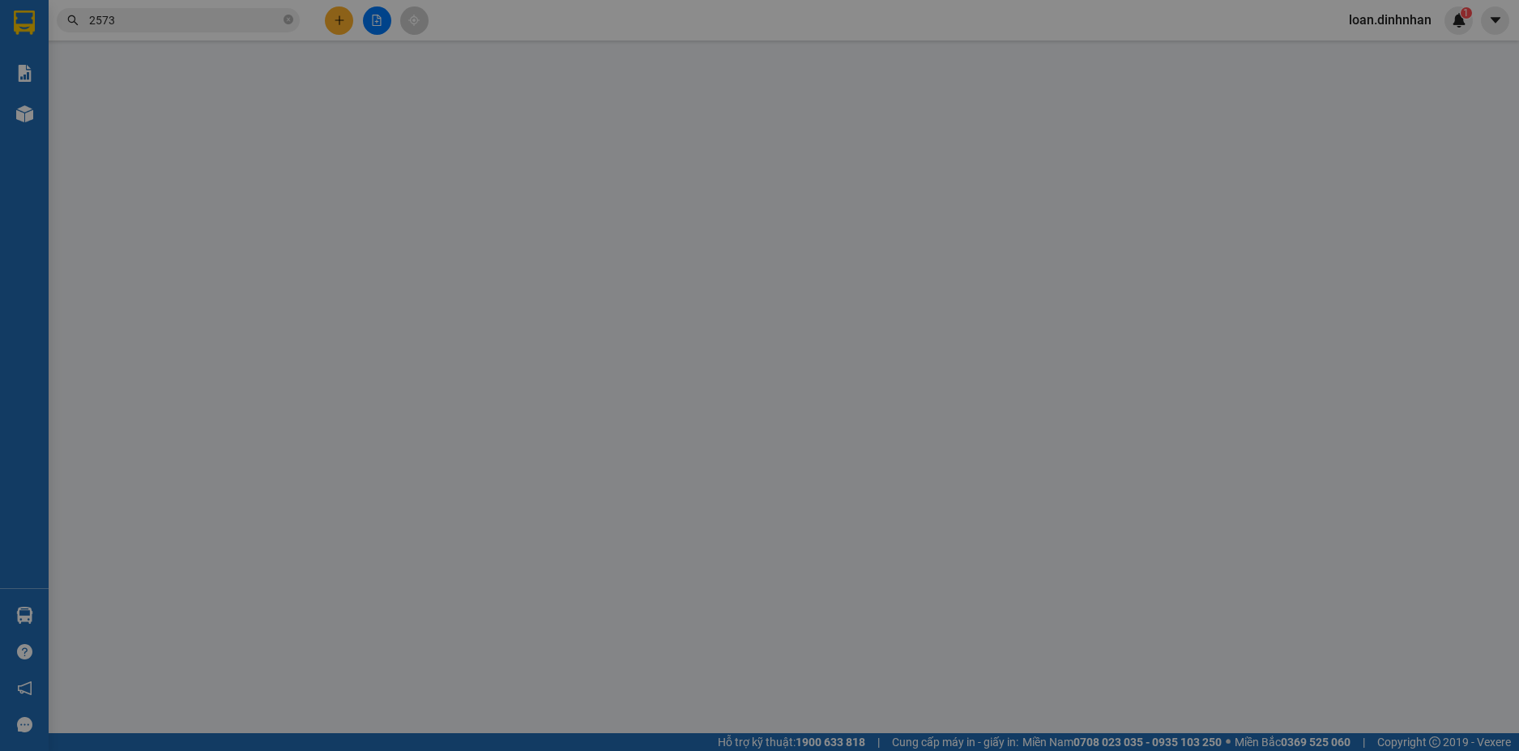
type input "0937512573"
type input "VY MẮM"
type input "100.000"
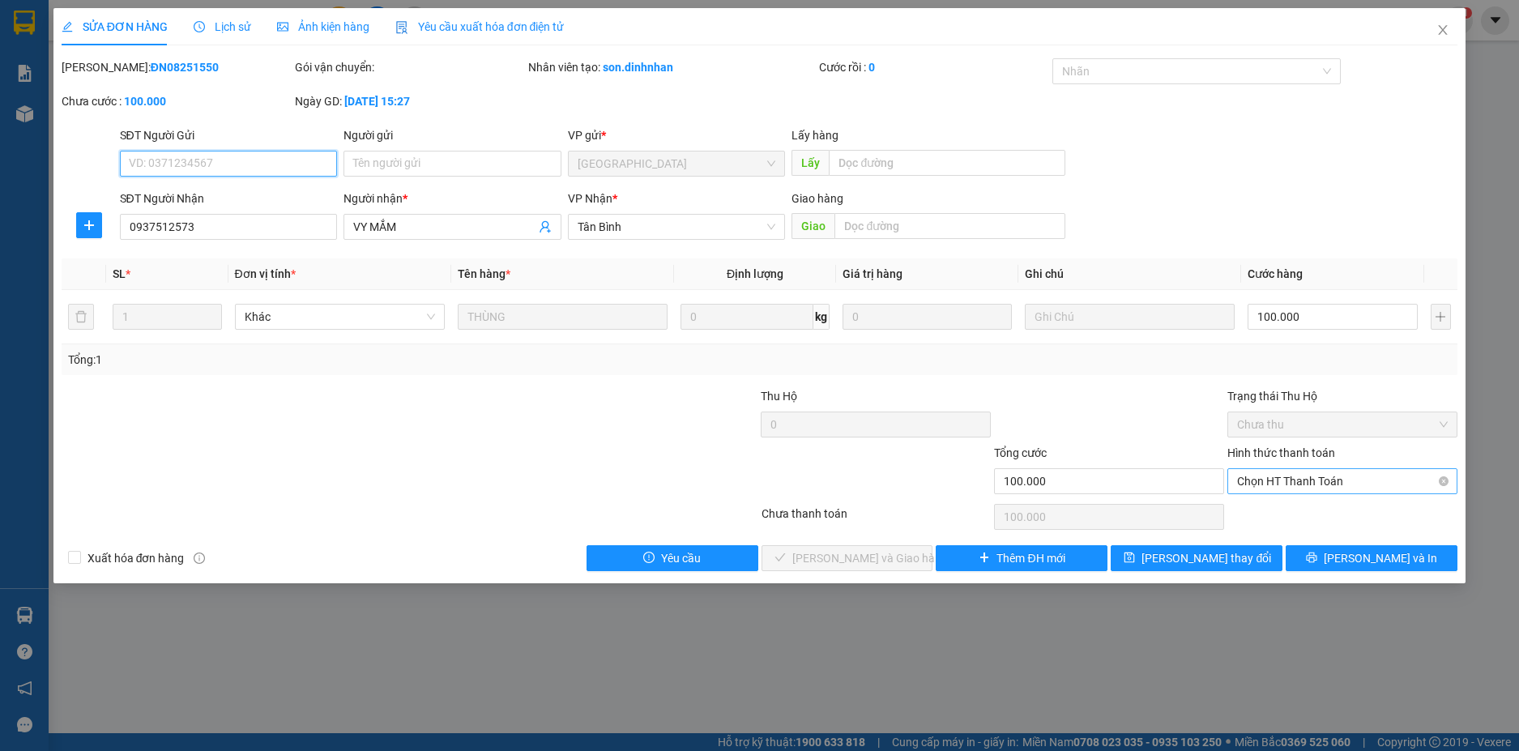
drag, startPoint x: 1368, startPoint y: 482, endPoint x: 1342, endPoint y: 492, distance: 27.7
click at [1367, 482] on span "Chọn HT Thanh Toán" at bounding box center [1342, 481] width 211 height 24
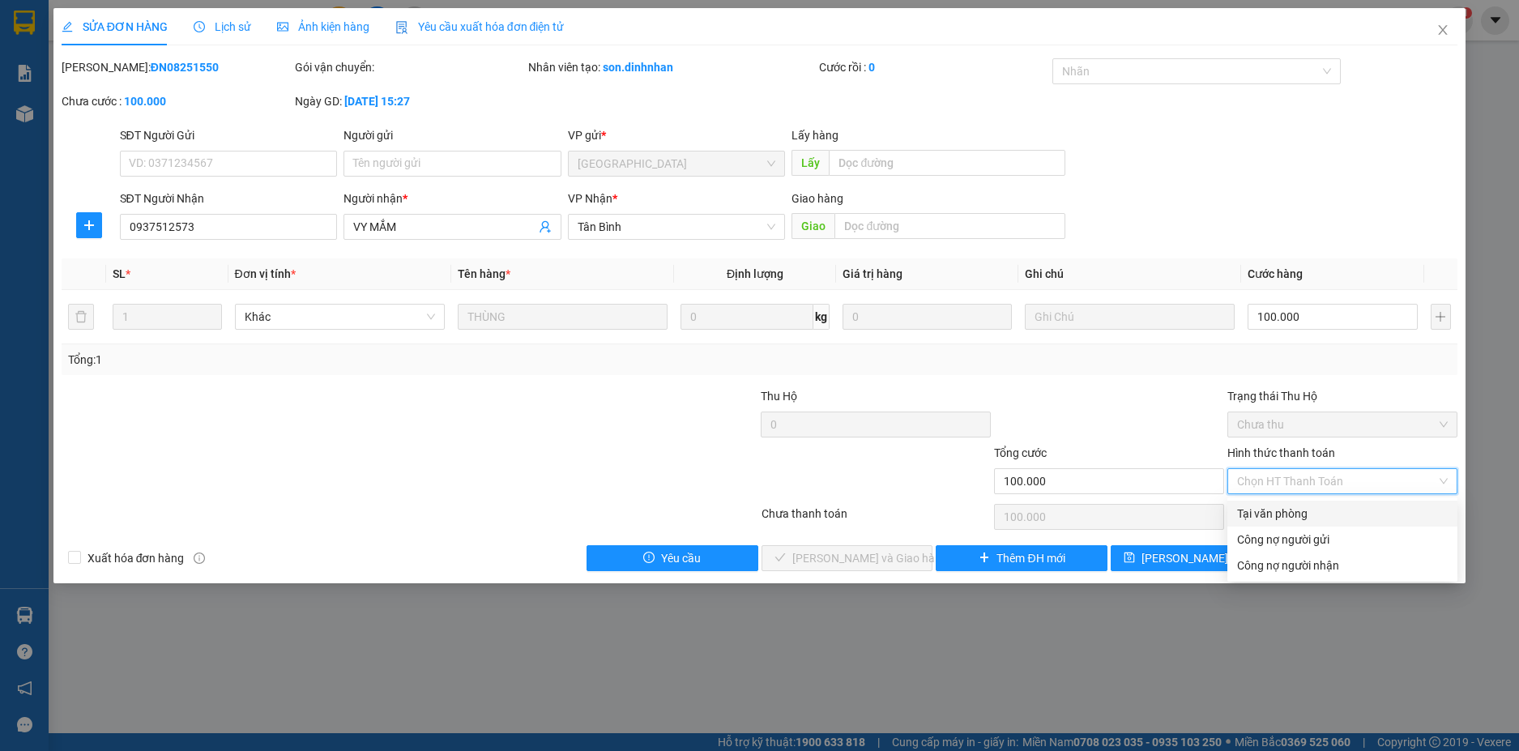
drag, startPoint x: 1317, startPoint y: 503, endPoint x: 1245, endPoint y: 502, distance: 72.1
click at [1314, 505] on div "Tại văn phòng" at bounding box center [1343, 514] width 230 height 26
type input "0"
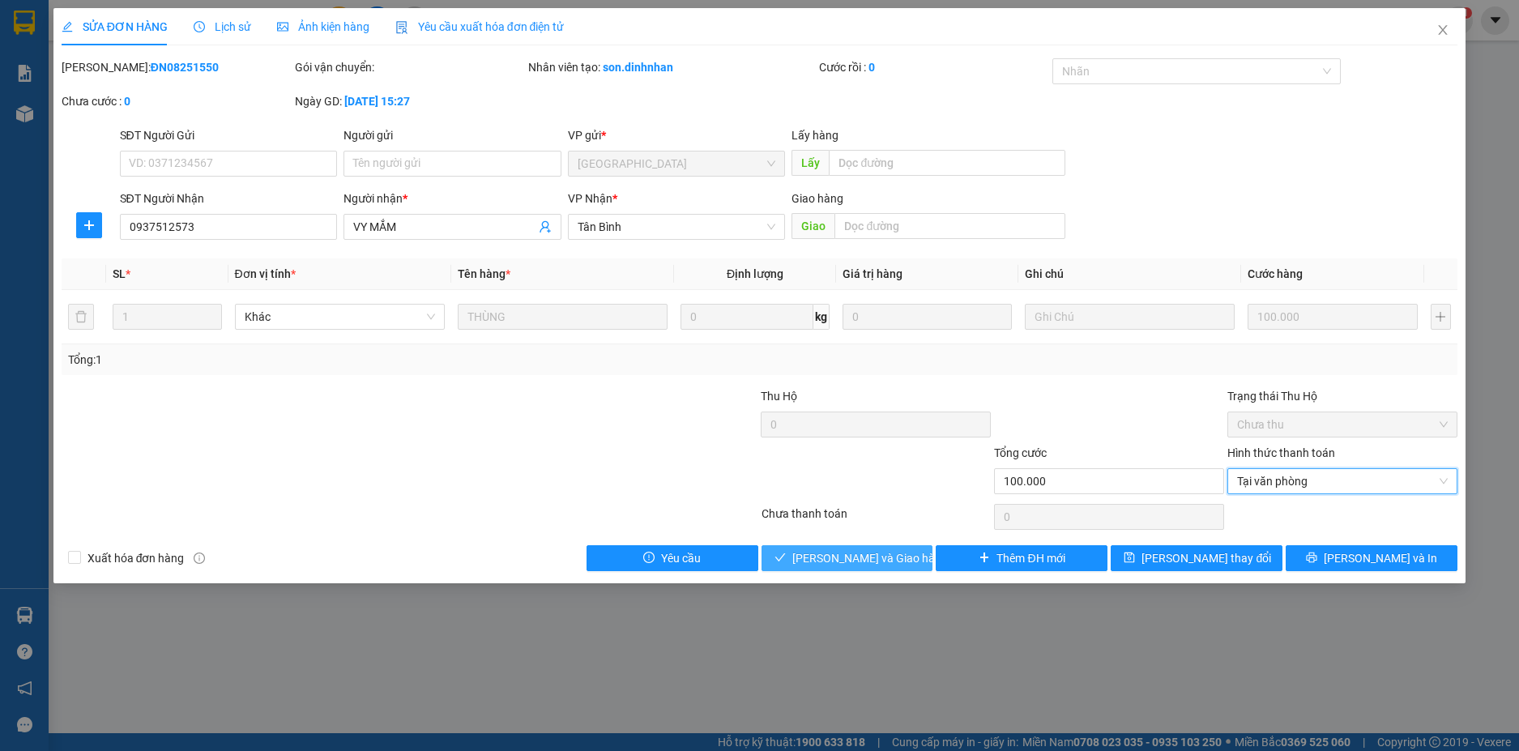
click at [883, 552] on span "[PERSON_NAME] và Giao hàng" at bounding box center [870, 558] width 156 height 18
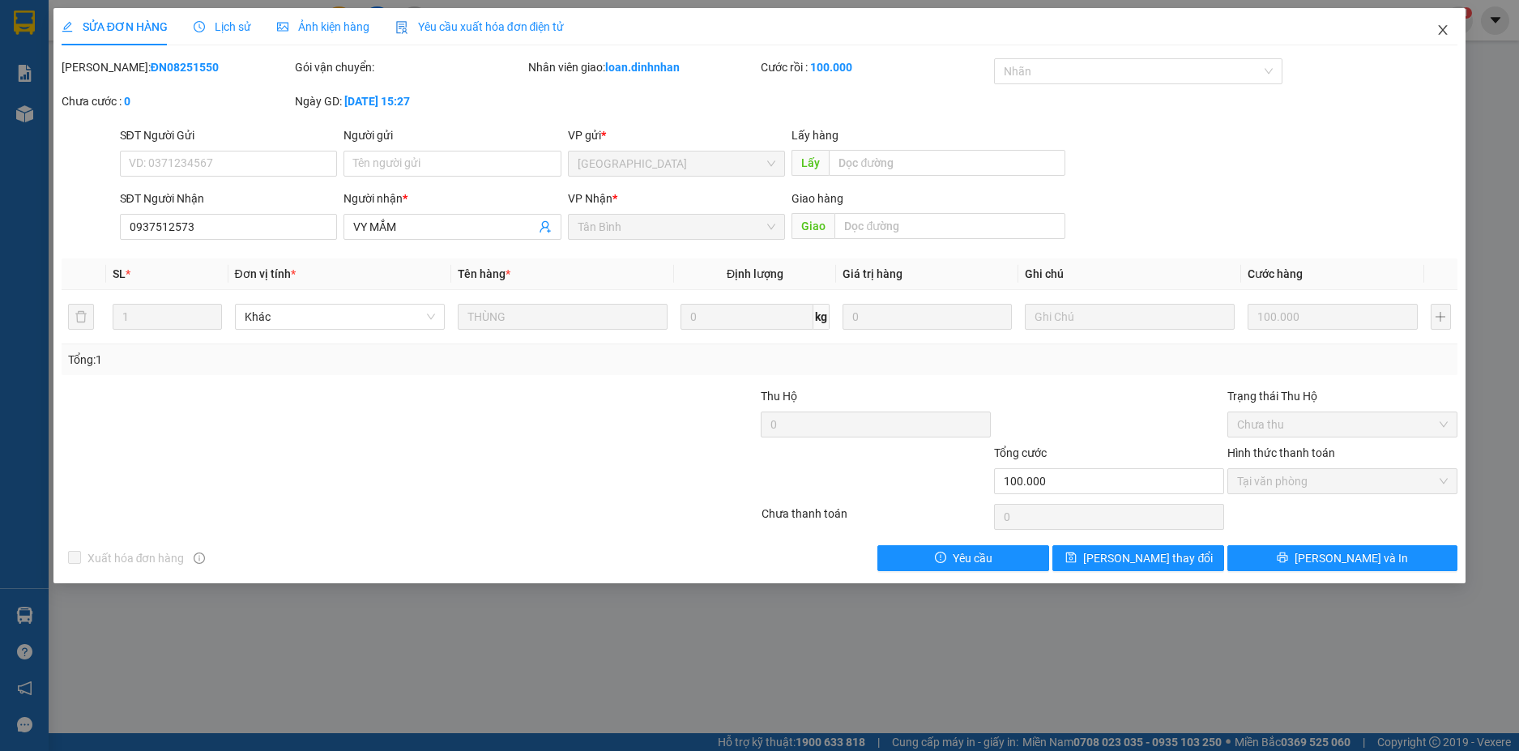
click at [1450, 31] on icon "close" at bounding box center [1443, 29] width 13 height 13
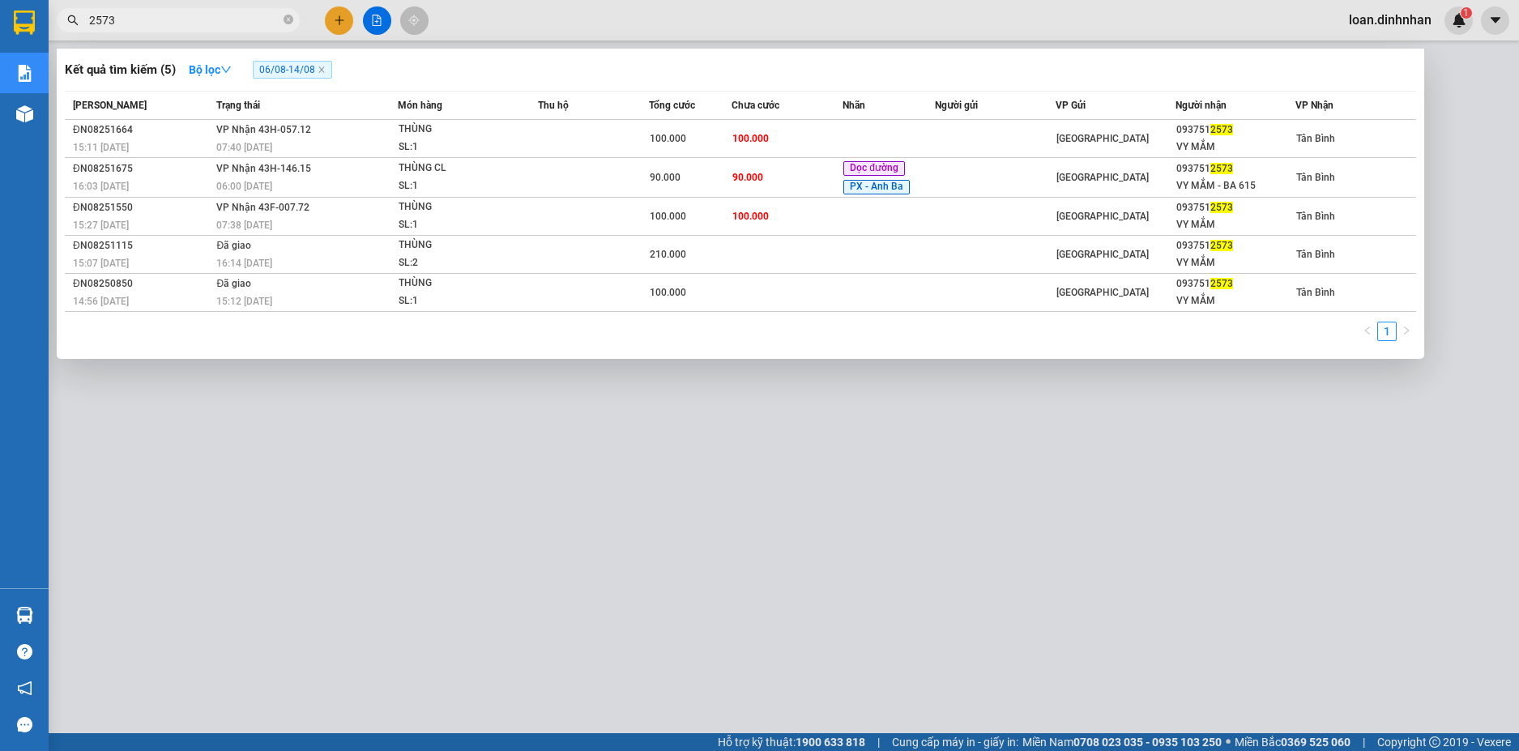
click at [288, 24] on icon "close-circle" at bounding box center [289, 20] width 10 height 10
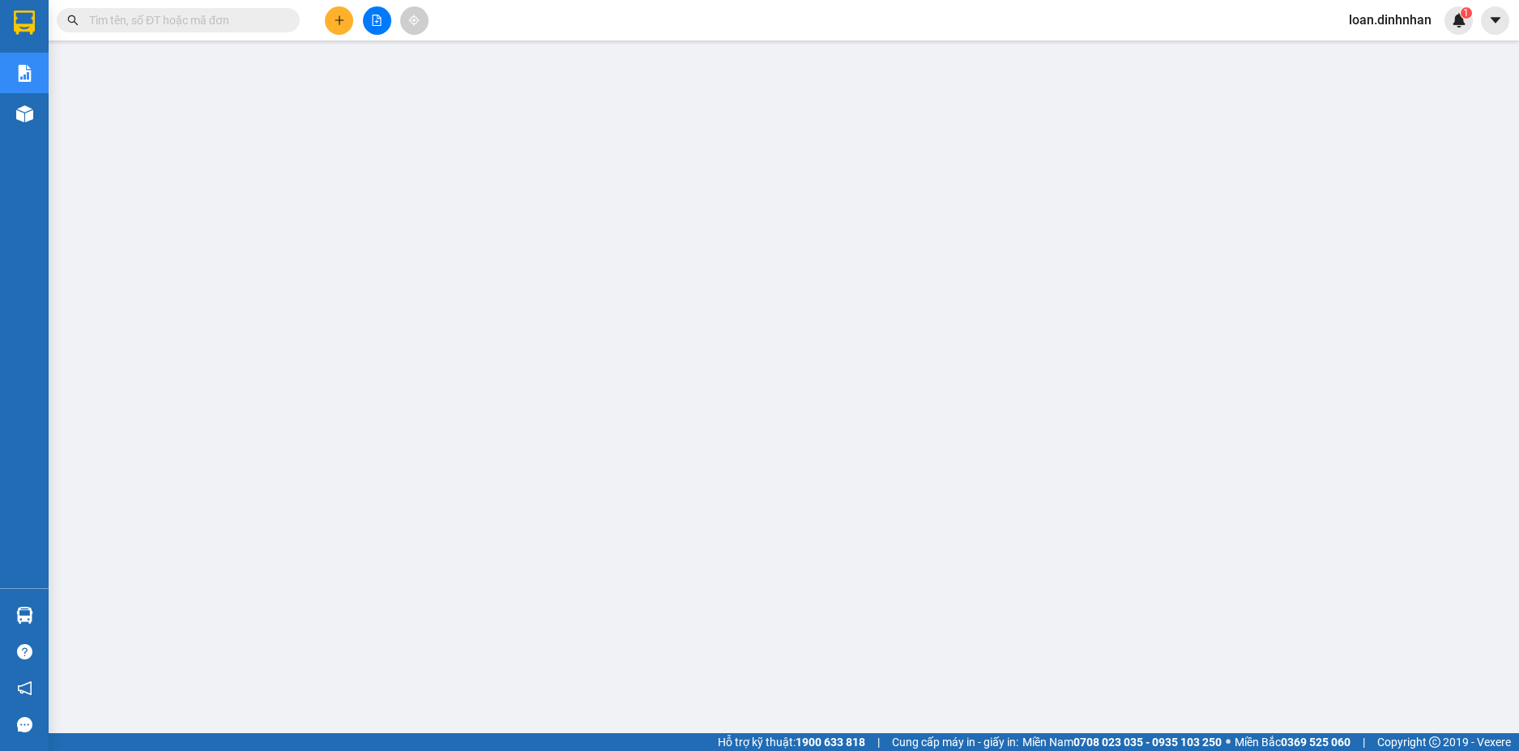
click at [278, 25] on input "text" at bounding box center [184, 20] width 191 height 18
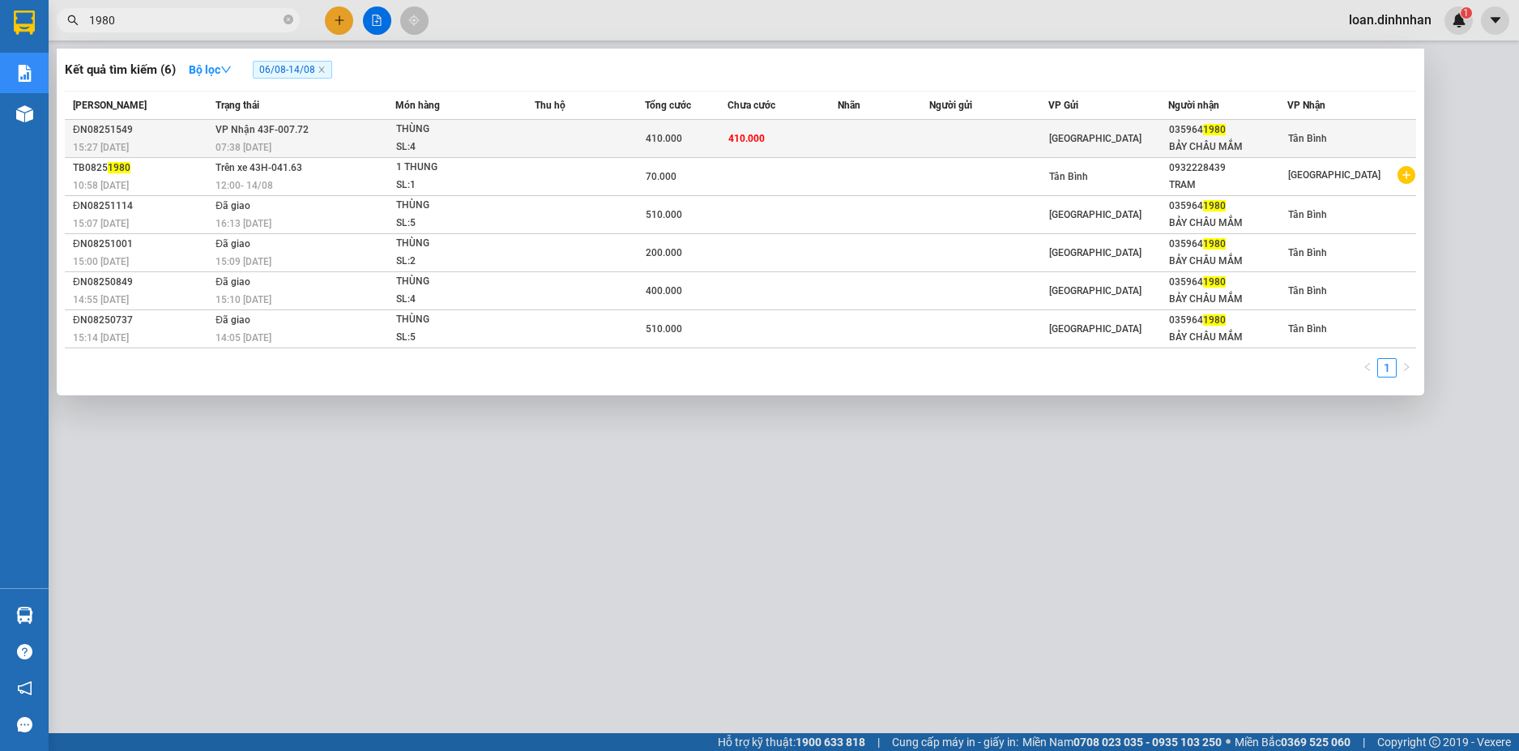
type input "1980"
click at [402, 142] on div "SL: 4" at bounding box center [457, 148] width 122 height 18
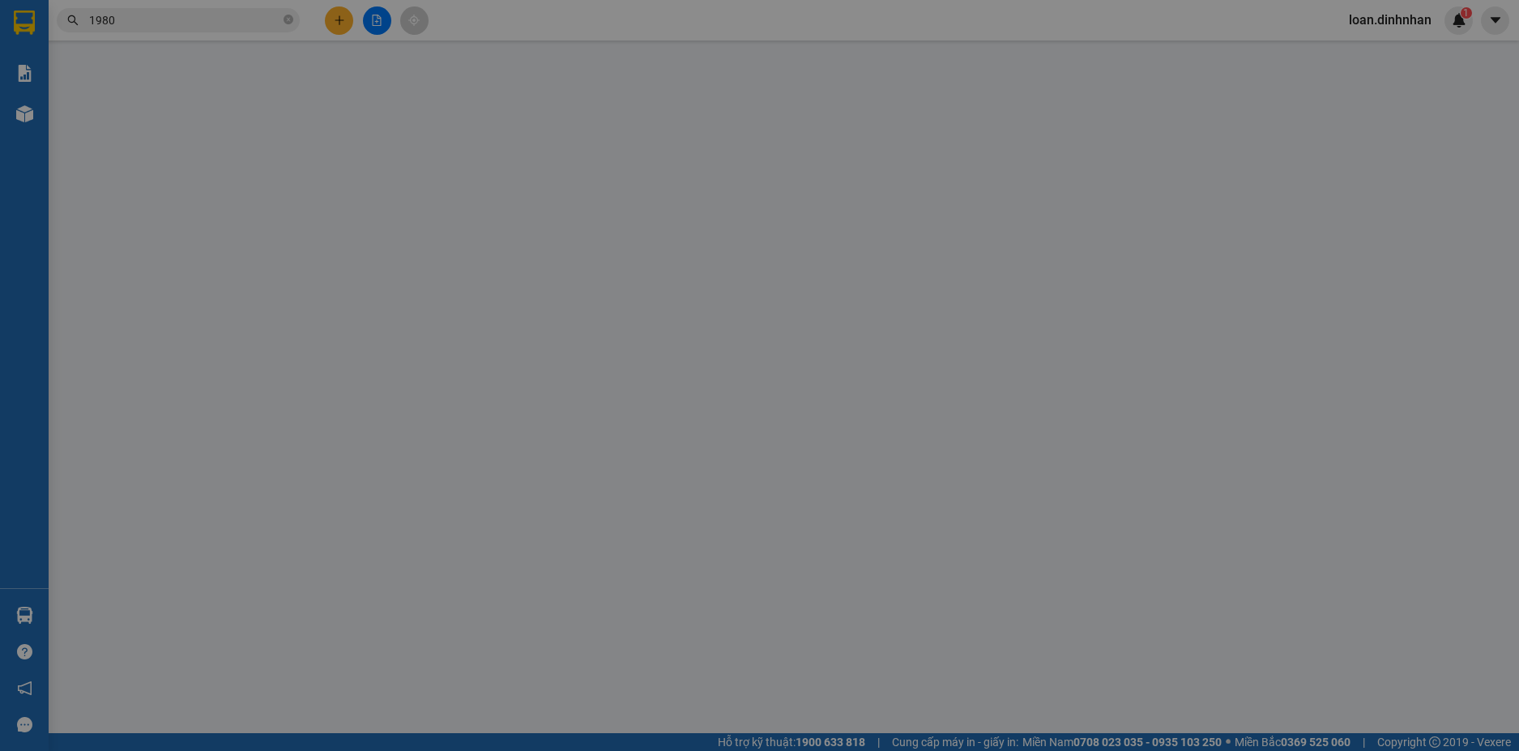
type input "0359641980"
type input "BẢY CHÂU MẮM"
type input "410.000"
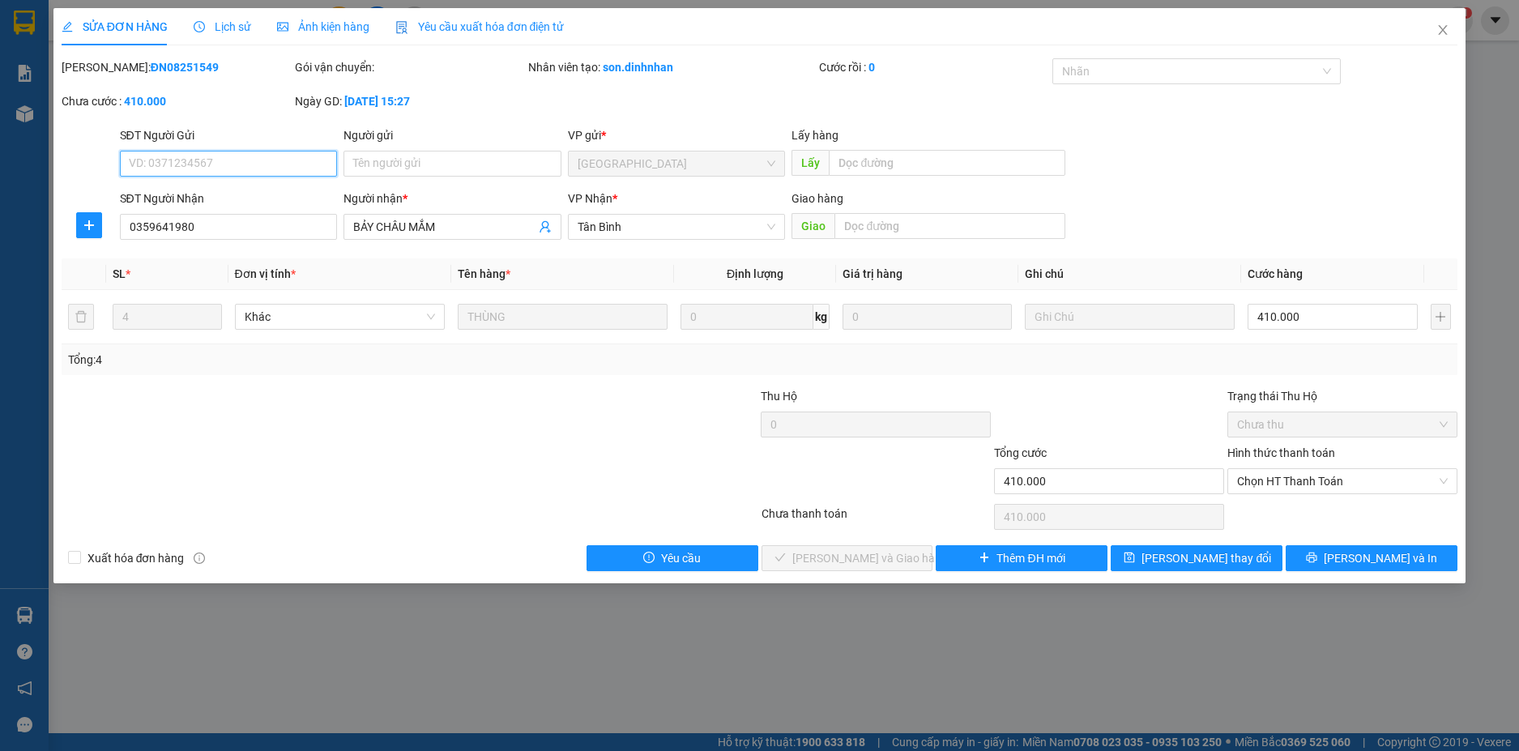
drag, startPoint x: 1374, startPoint y: 475, endPoint x: 1366, endPoint y: 511, distance: 37.4
click at [1374, 483] on span "Chọn HT Thanh Toán" at bounding box center [1342, 481] width 211 height 24
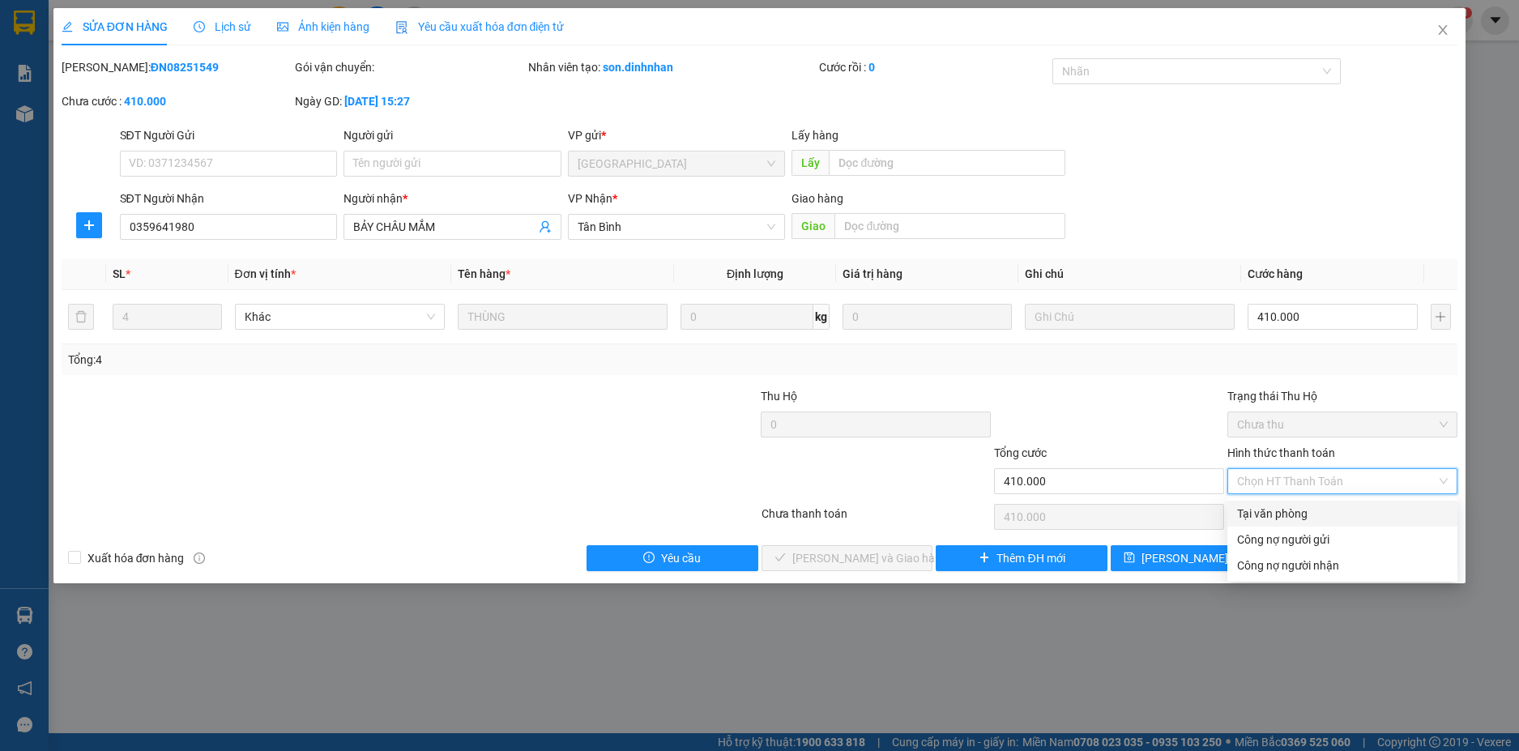
drag, startPoint x: 1331, startPoint y: 514, endPoint x: 1181, endPoint y: 553, distance: 155.9
click at [1309, 519] on div "Tại văn phòng" at bounding box center [1342, 514] width 211 height 18
type input "0"
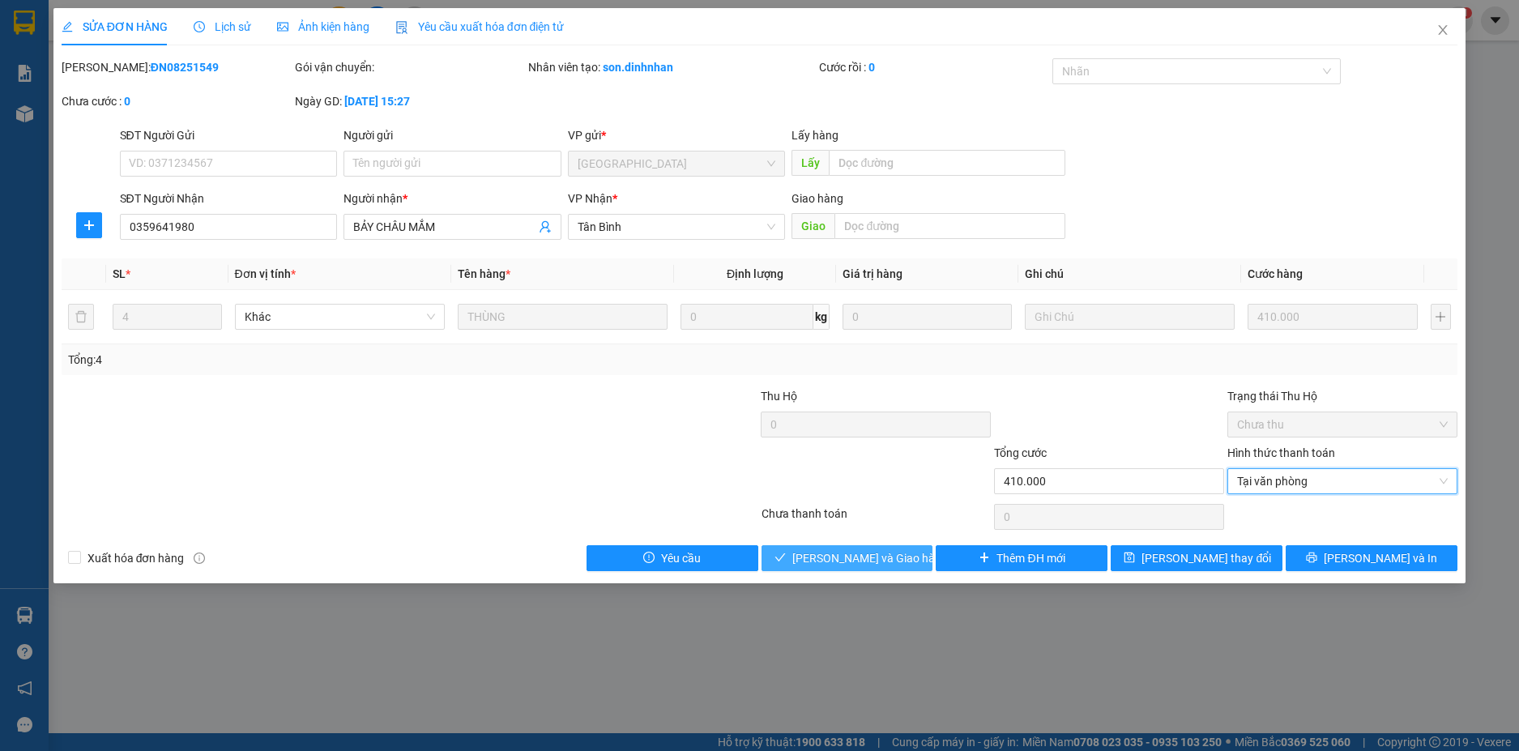
drag, startPoint x: 869, startPoint y: 553, endPoint x: 899, endPoint y: 560, distance: 30.7
click at [870, 554] on span "[PERSON_NAME] và Giao hàng" at bounding box center [870, 558] width 156 height 18
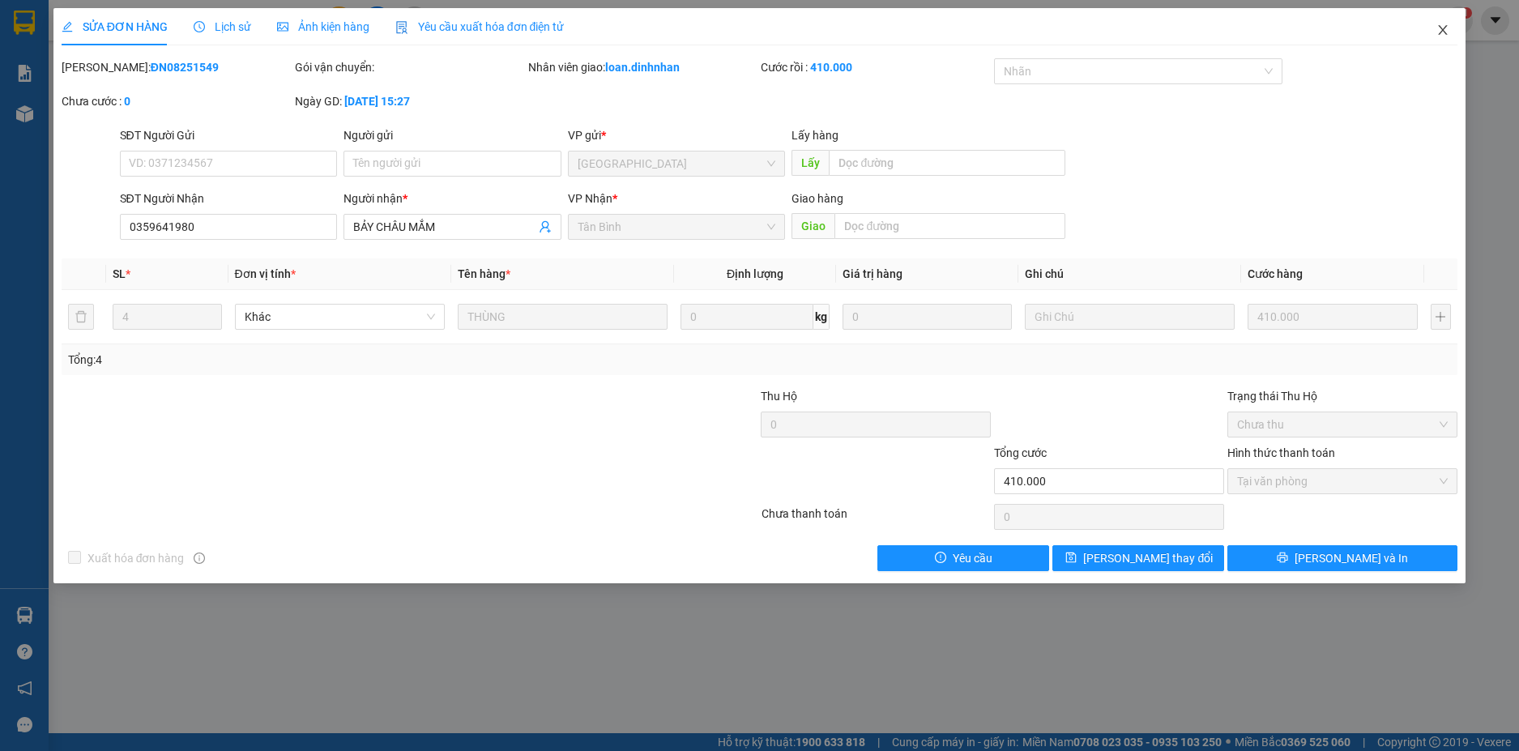
click at [1440, 32] on icon "close" at bounding box center [1443, 29] width 13 height 13
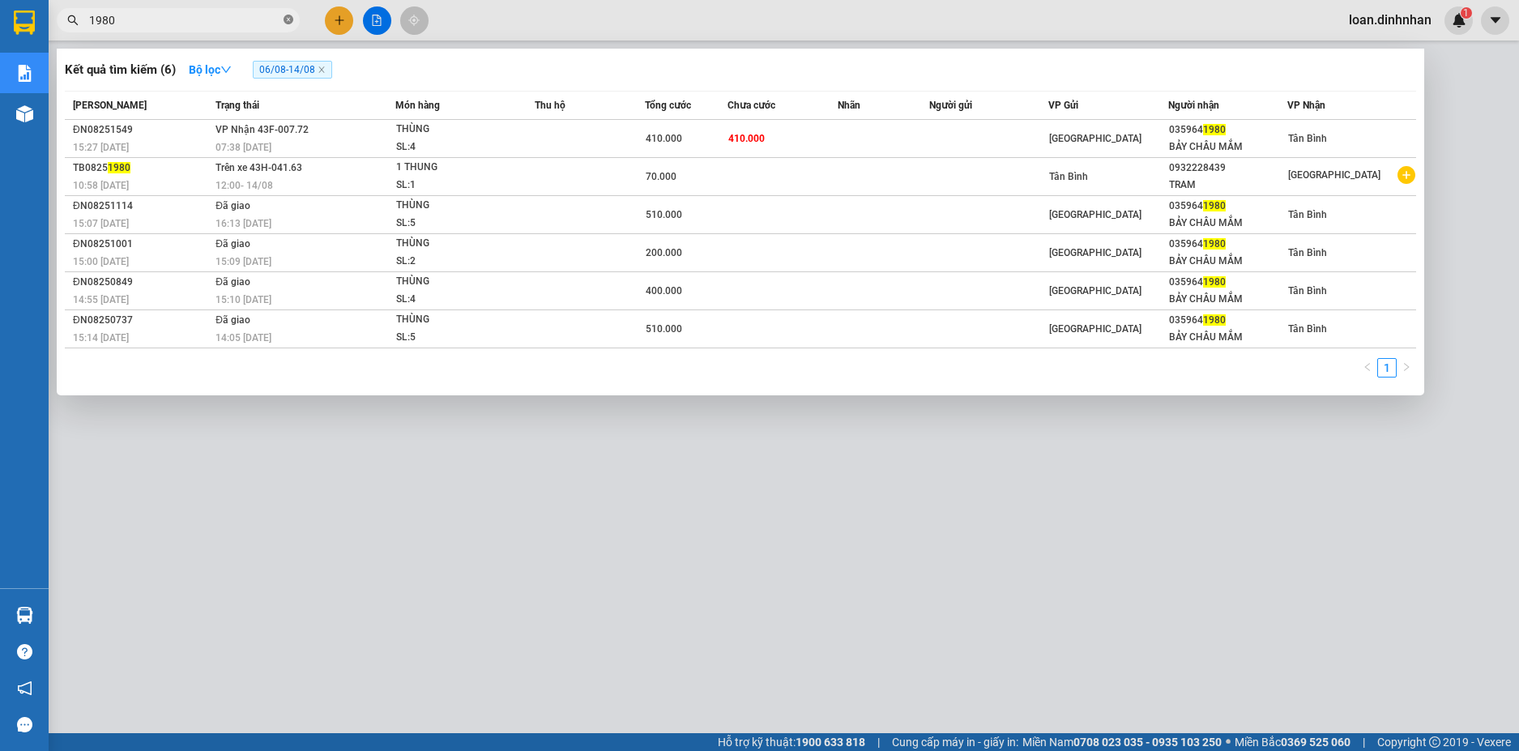
click at [291, 16] on icon "close-circle" at bounding box center [289, 20] width 10 height 10
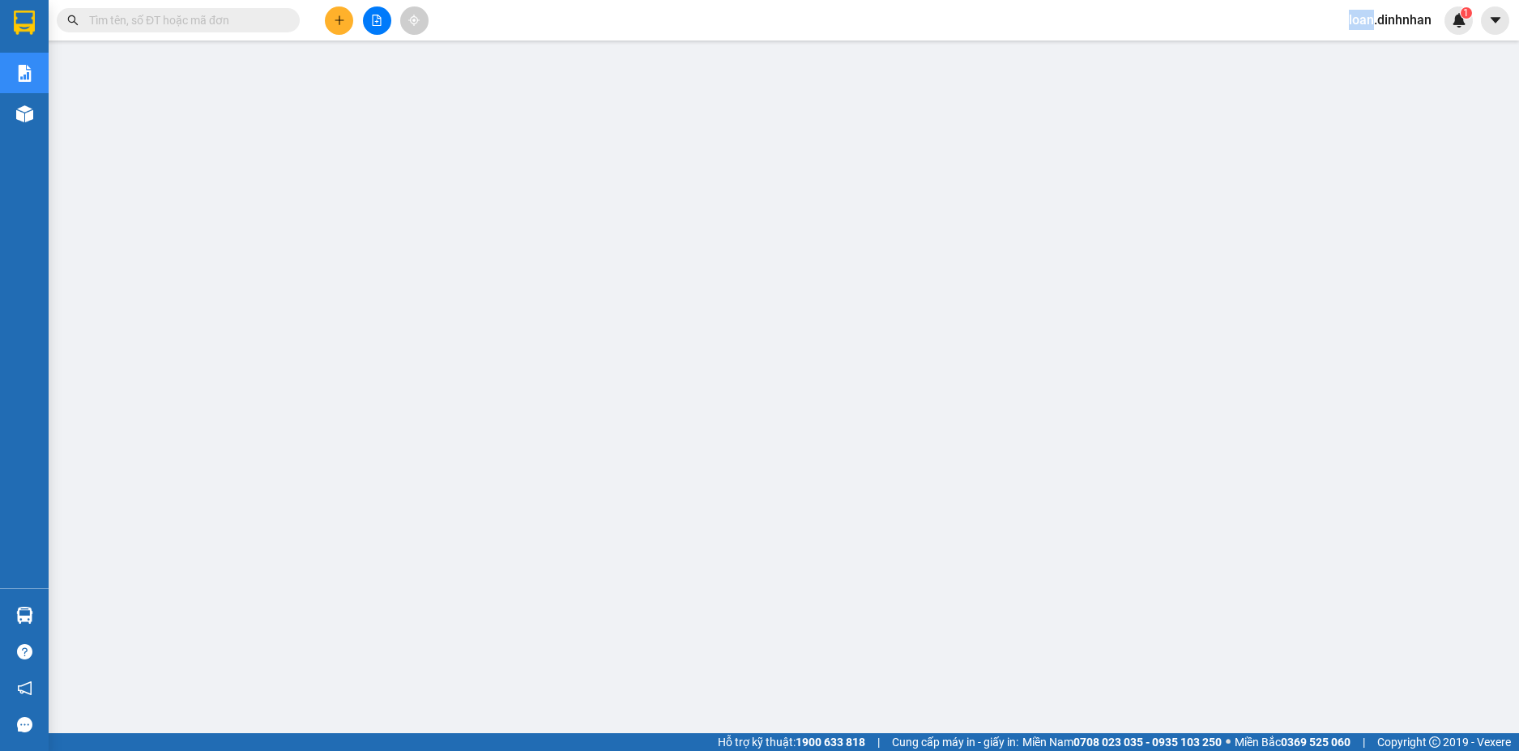
click at [291, 16] on span at bounding box center [289, 20] width 10 height 18
drag, startPoint x: 277, startPoint y: 11, endPoint x: 271, endPoint y: 22, distance: 12.0
click at [275, 13] on input "text" at bounding box center [184, 20] width 191 height 18
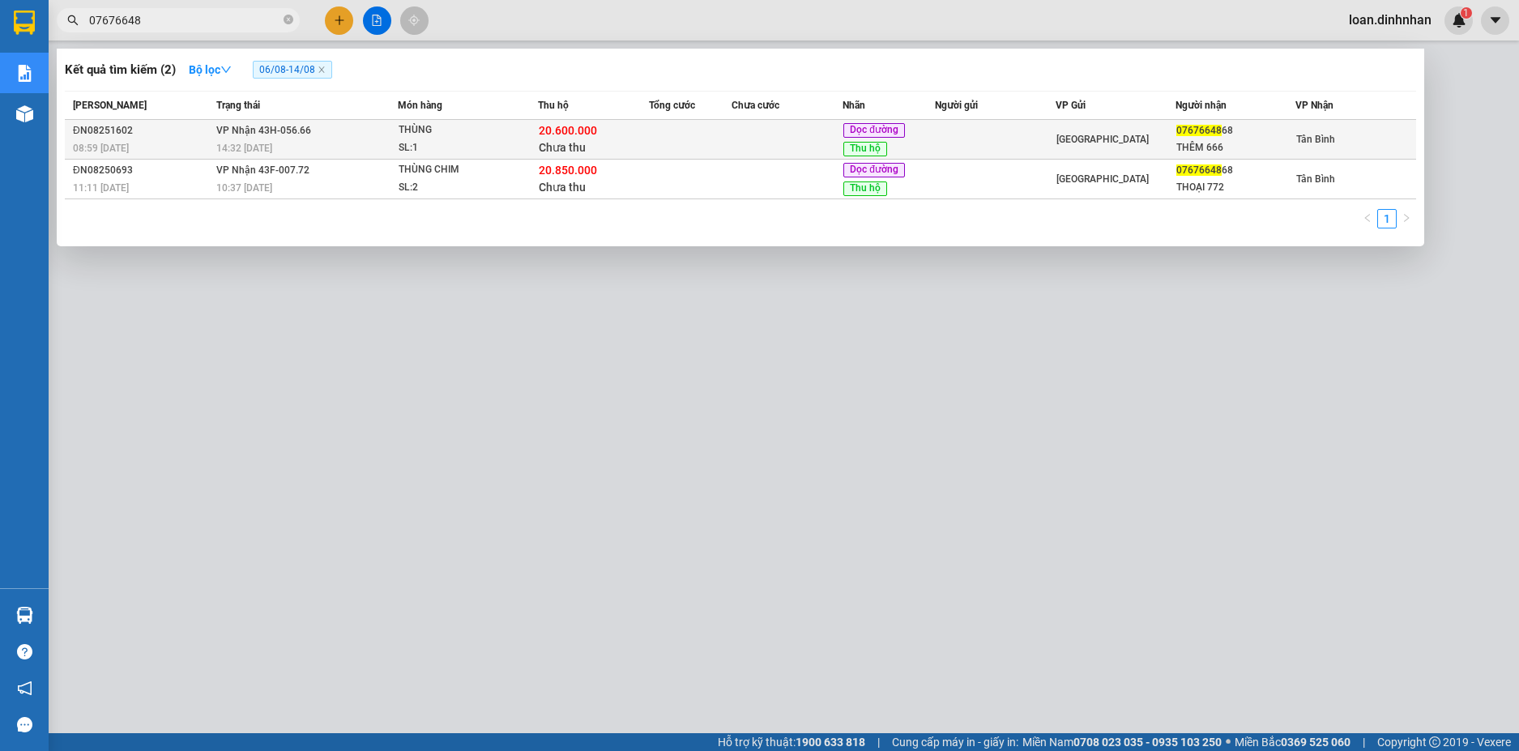
type input "07676648"
click at [585, 141] on span "Chưa thu" at bounding box center [562, 147] width 47 height 13
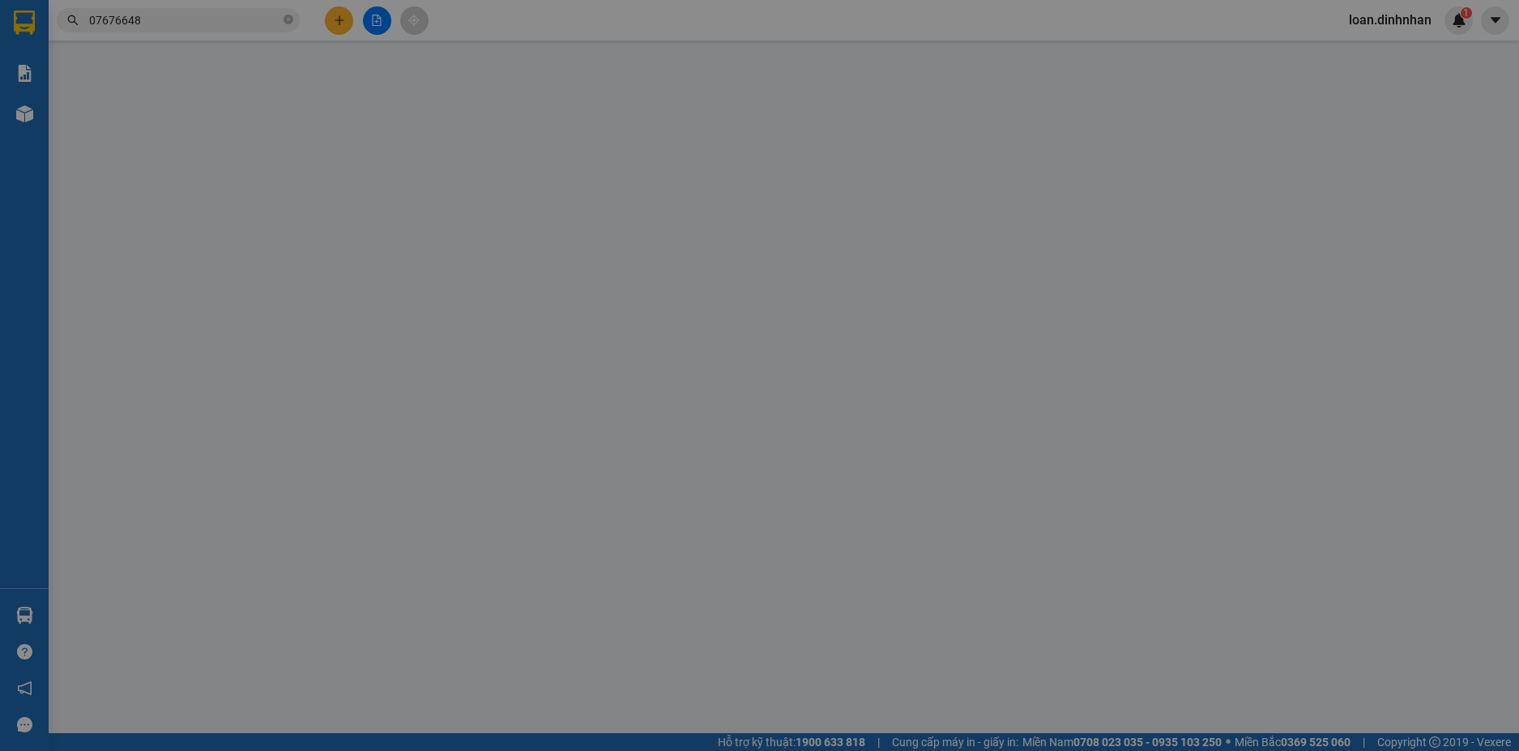
type input "0767664868"
type input "THÊM 666"
type input "20.600.000"
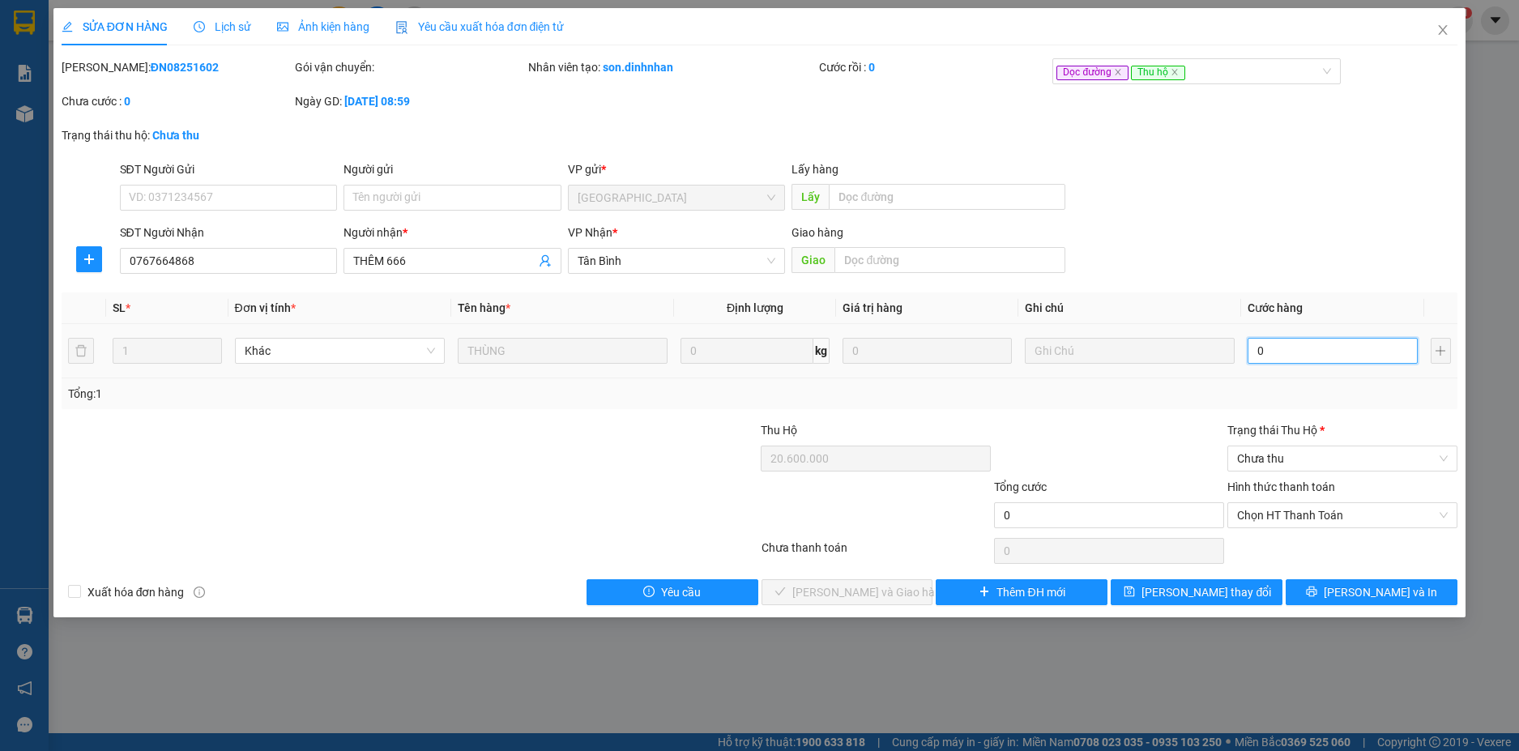
click at [1313, 360] on input "0" at bounding box center [1332, 351] width 169 height 26
click at [1451, 23] on span "Close" at bounding box center [1442, 30] width 45 height 45
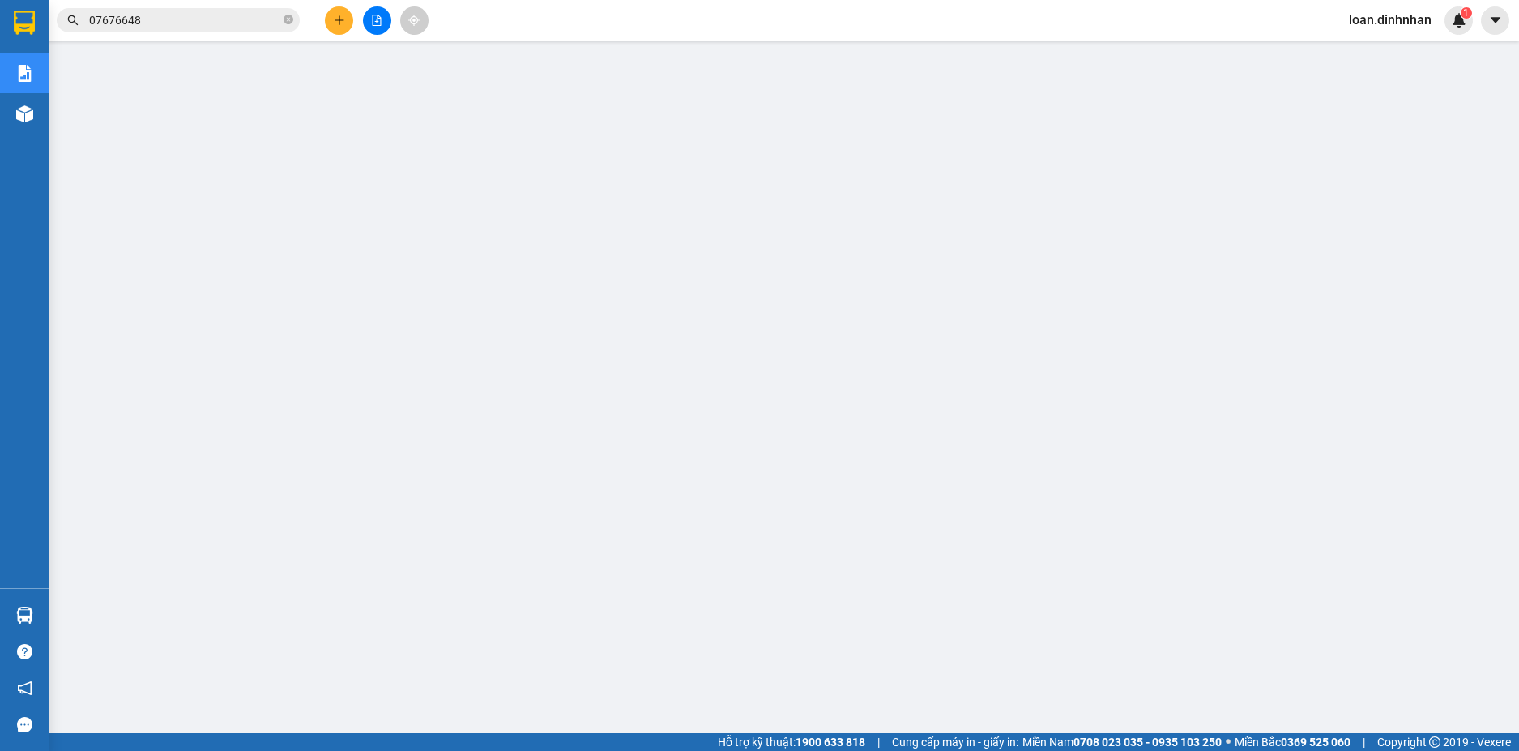
click at [52, 114] on main at bounding box center [759, 366] width 1519 height 733
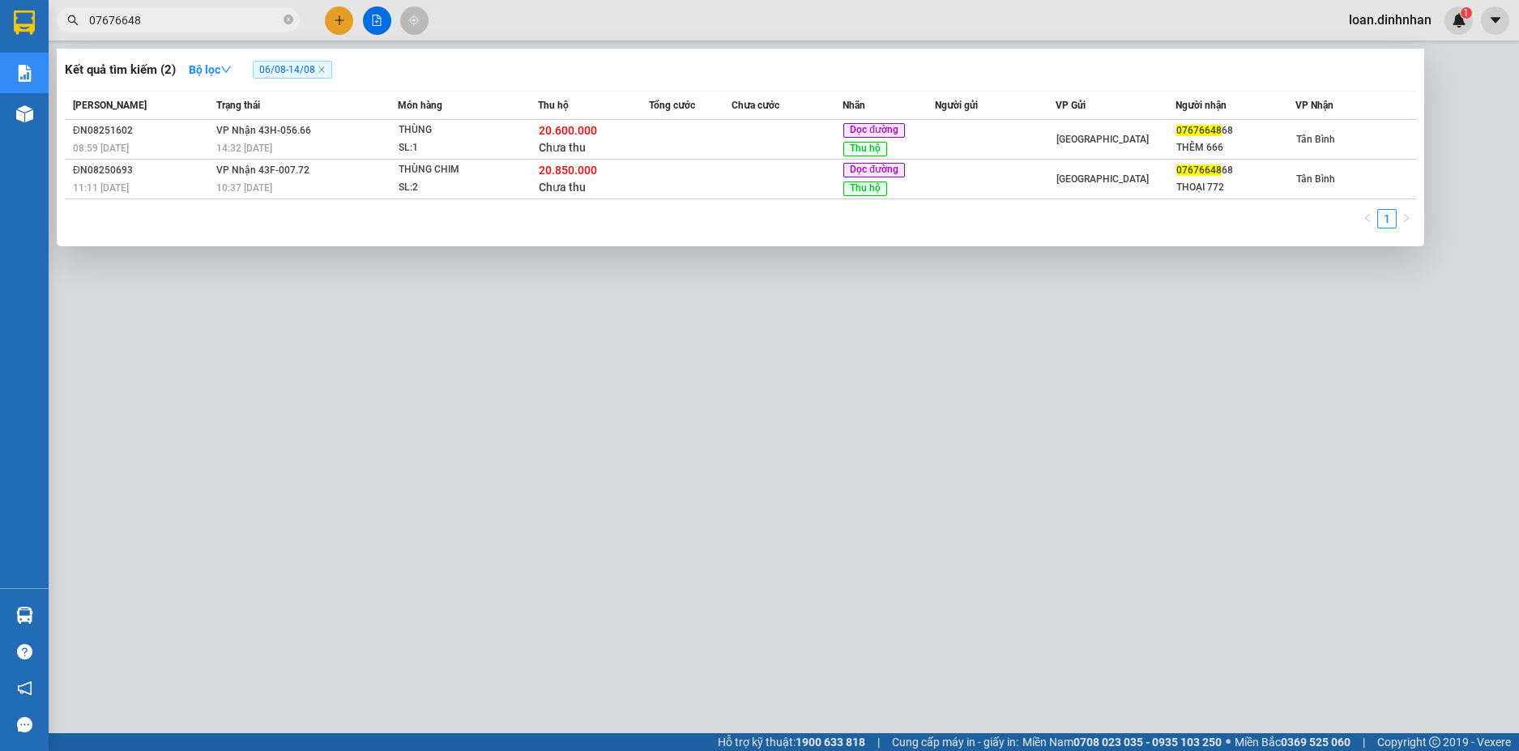
click at [203, 17] on input "07676648" at bounding box center [184, 20] width 191 height 18
drag, startPoint x: 459, startPoint y: 139, endPoint x: 494, endPoint y: 144, distance: 36.1
click at [494, 144] on span "THÙNG SL: 1" at bounding box center [468, 139] width 139 height 35
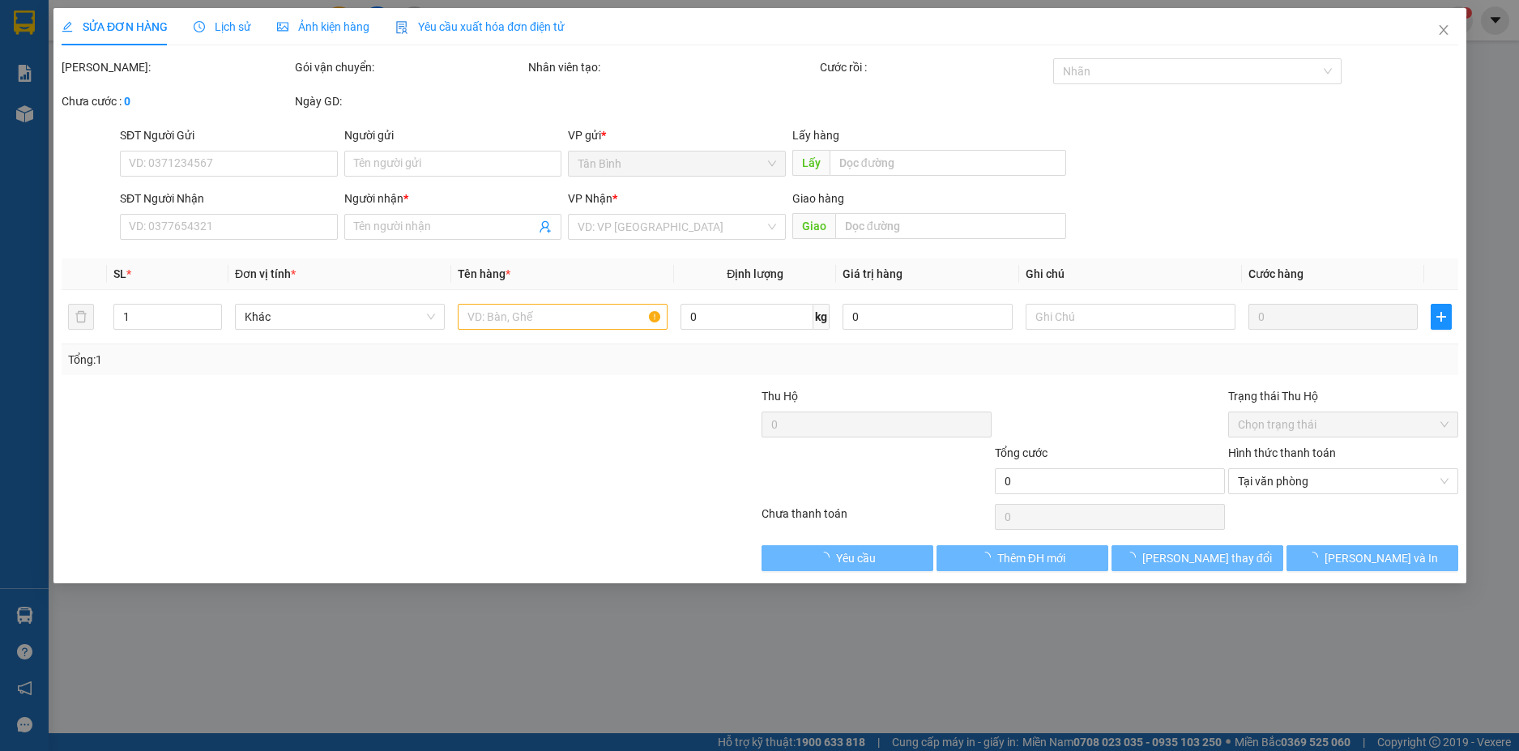
type input "0767664868"
type input "THÊM 666"
type input "20.600.000"
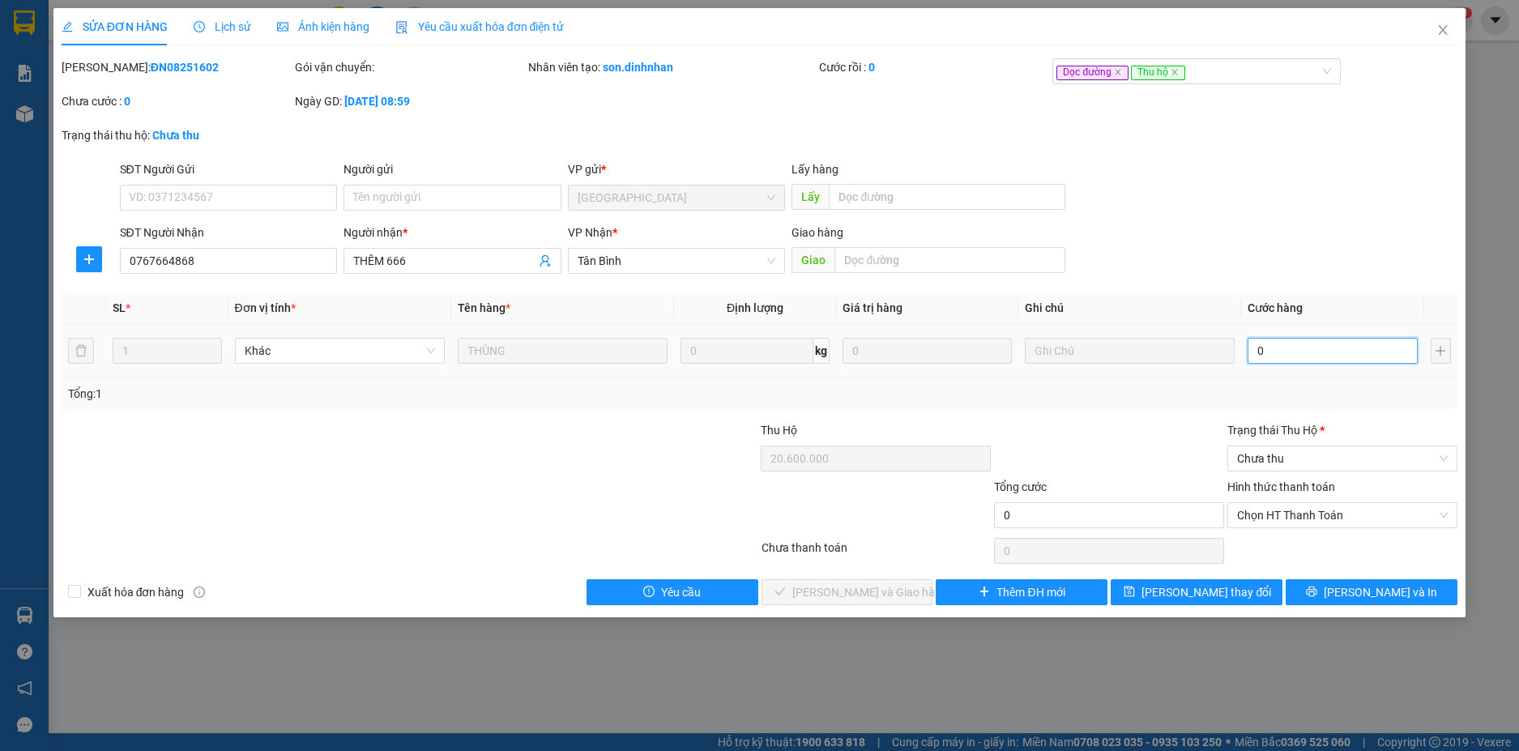
click at [1321, 348] on input "0" at bounding box center [1332, 351] width 169 height 26
type input "2"
type input "20"
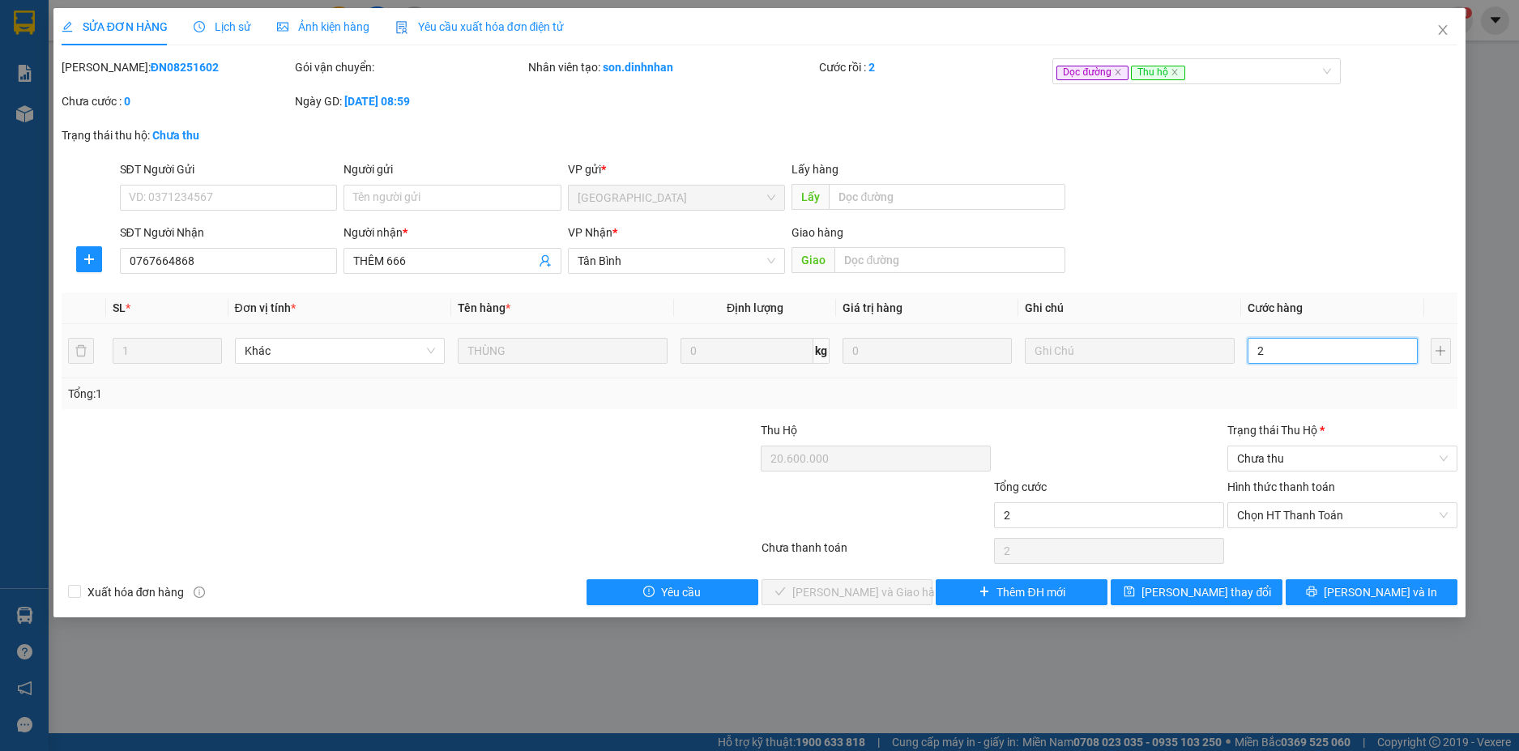
type input "20"
type input "200"
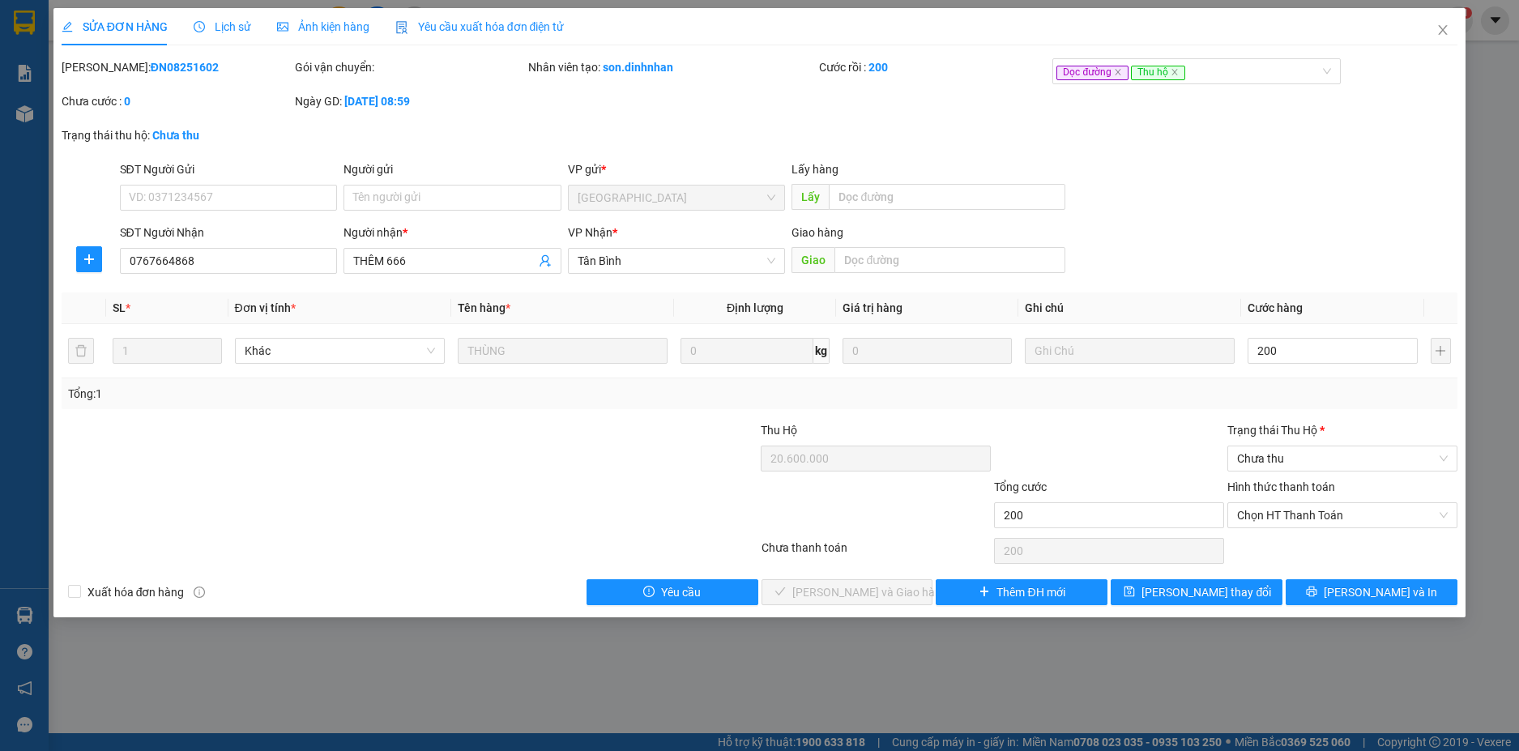
type input "200.000"
click at [1309, 395] on div "Tổng: 1" at bounding box center [760, 394] width 1384 height 18
click at [1378, 514] on span "Chọn HT Thanh Toán" at bounding box center [1342, 515] width 211 height 24
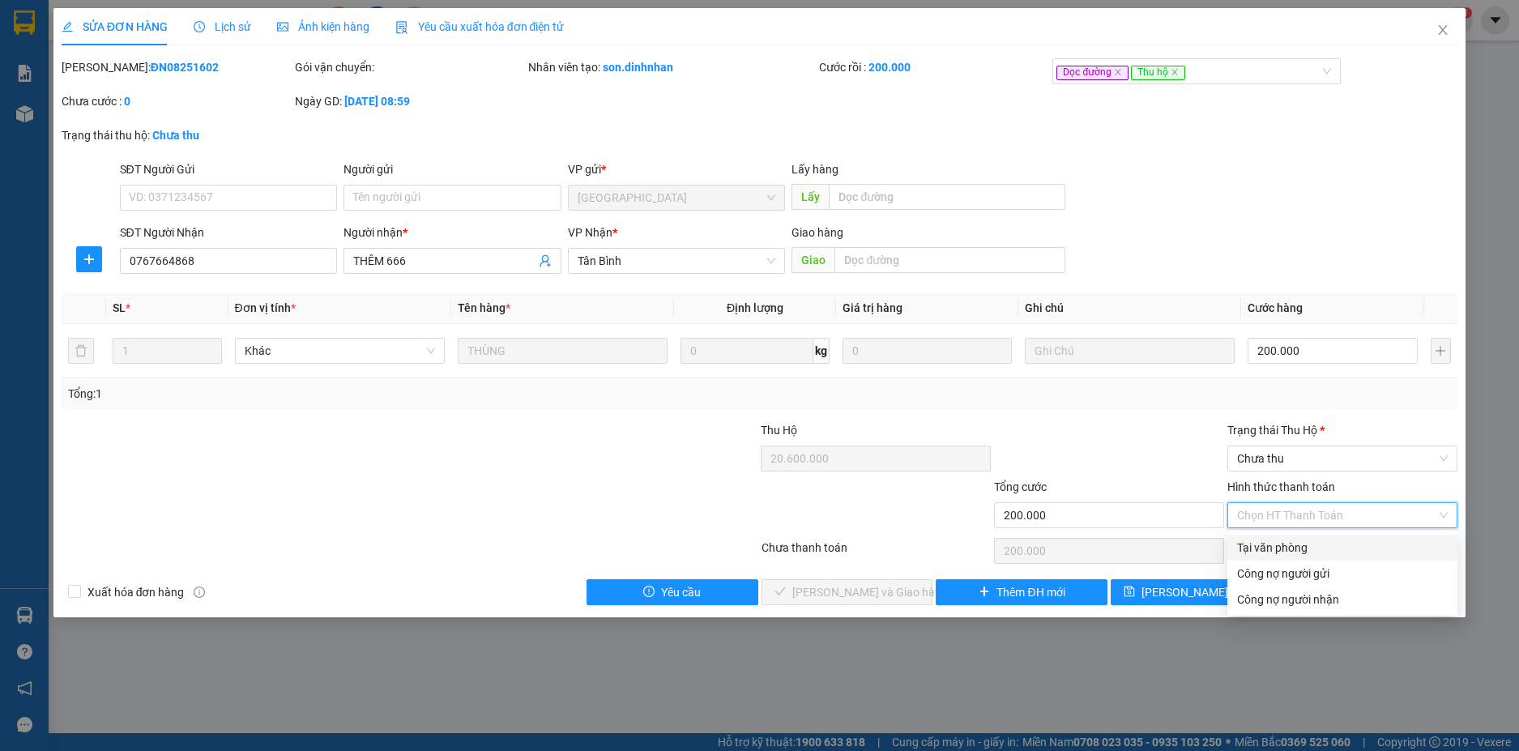
click at [1321, 541] on div "Tại văn phòng" at bounding box center [1342, 548] width 211 height 18
type input "0"
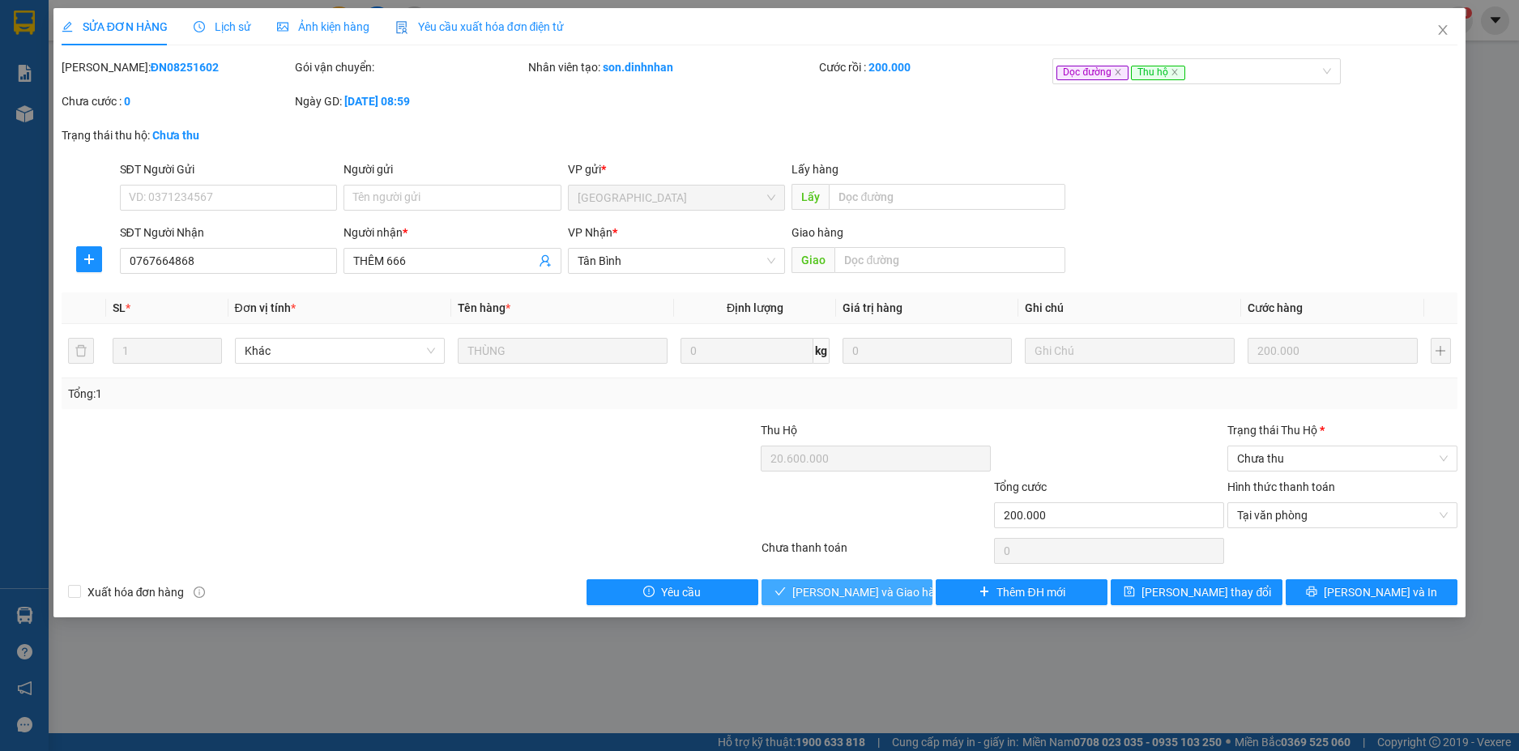
click at [873, 592] on span "[PERSON_NAME] và Giao hàng" at bounding box center [870, 592] width 156 height 18
click at [1354, 460] on span "Chưa thu" at bounding box center [1342, 458] width 211 height 24
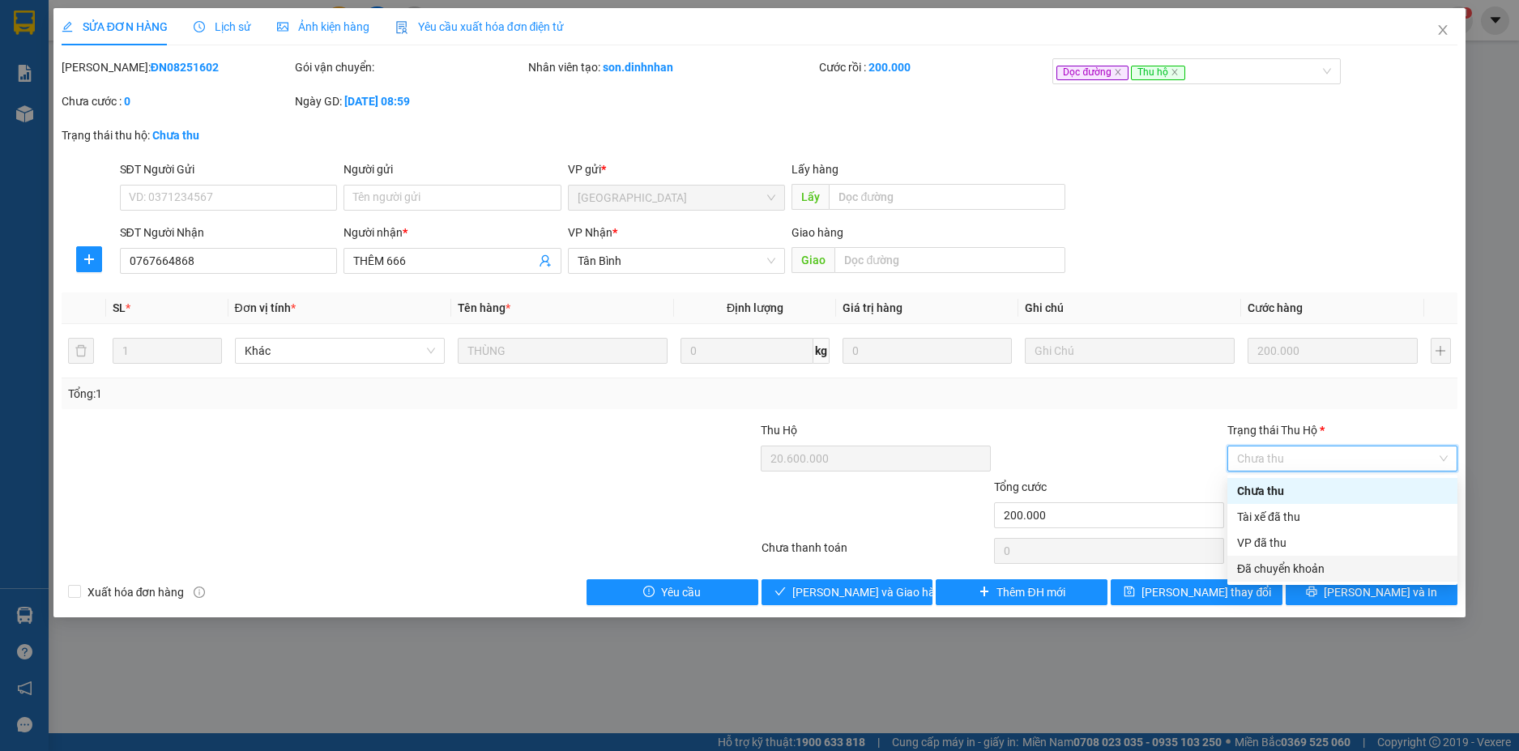
click at [1275, 564] on div "Đã chuyển khoản" at bounding box center [1342, 569] width 211 height 18
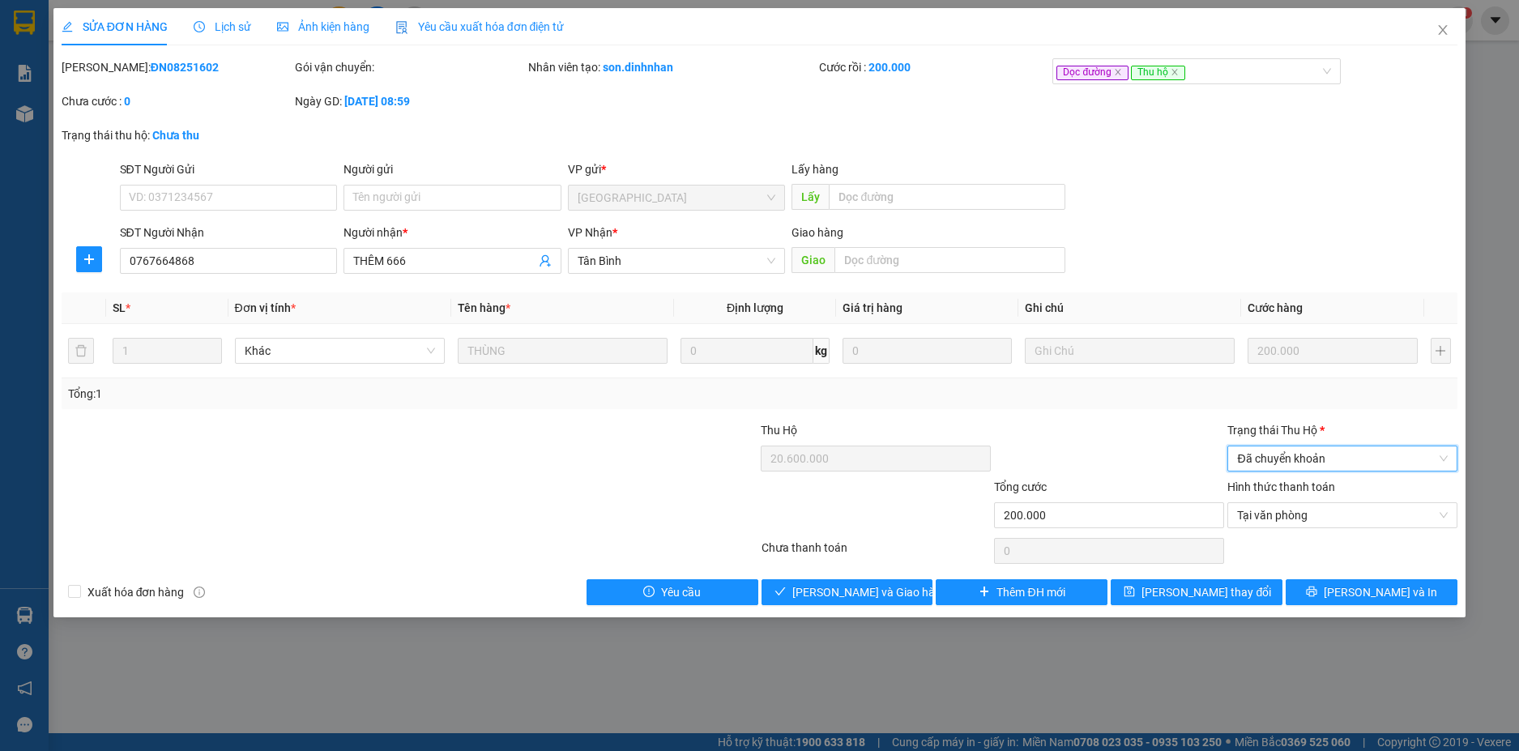
click at [1318, 454] on span "Đã chuyển khoản" at bounding box center [1342, 458] width 211 height 24
click at [1292, 569] on div "Đã chuyển khoản" at bounding box center [1342, 569] width 211 height 18
click at [882, 575] on div "Total Paid Fee 0 Total UnPaid Fee 0 Cash Collection Total Fee Mã ĐH: ĐN08251602…" at bounding box center [760, 331] width 1397 height 547
click at [876, 604] on button "[PERSON_NAME] và Giao hàng" at bounding box center [848, 592] width 172 height 26
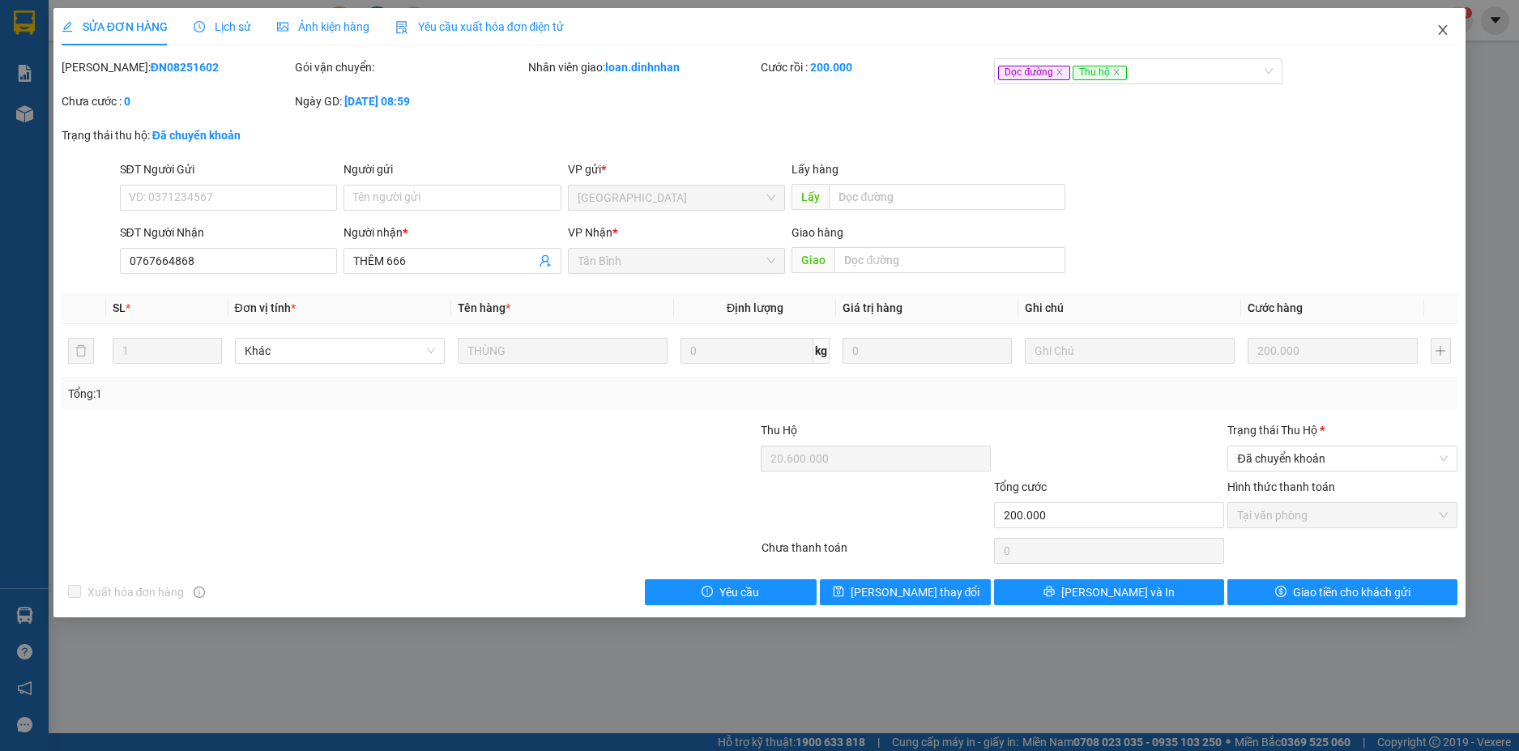
click at [1438, 32] on icon "close" at bounding box center [1443, 29] width 13 height 13
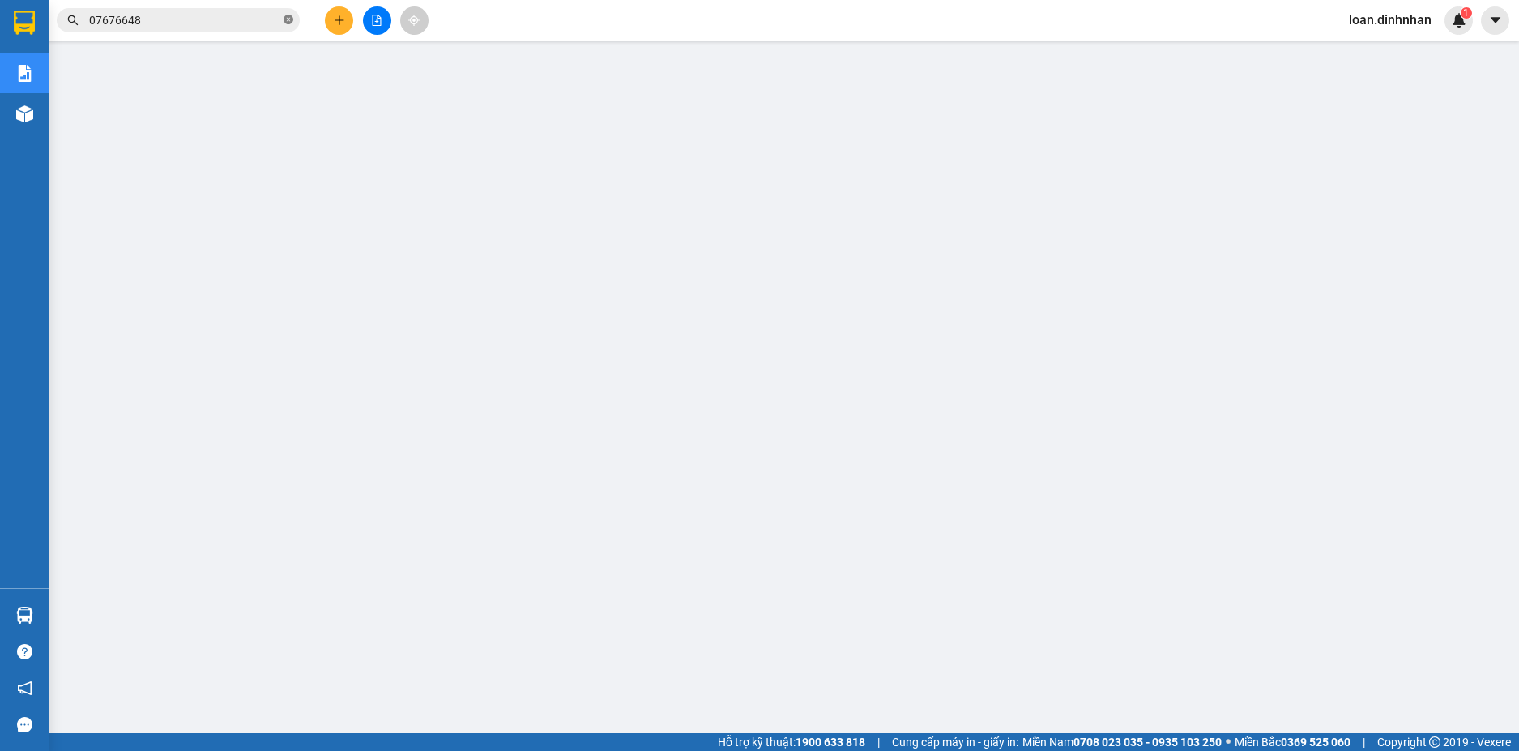
click at [286, 19] on span "07676648" at bounding box center [178, 20] width 243 height 24
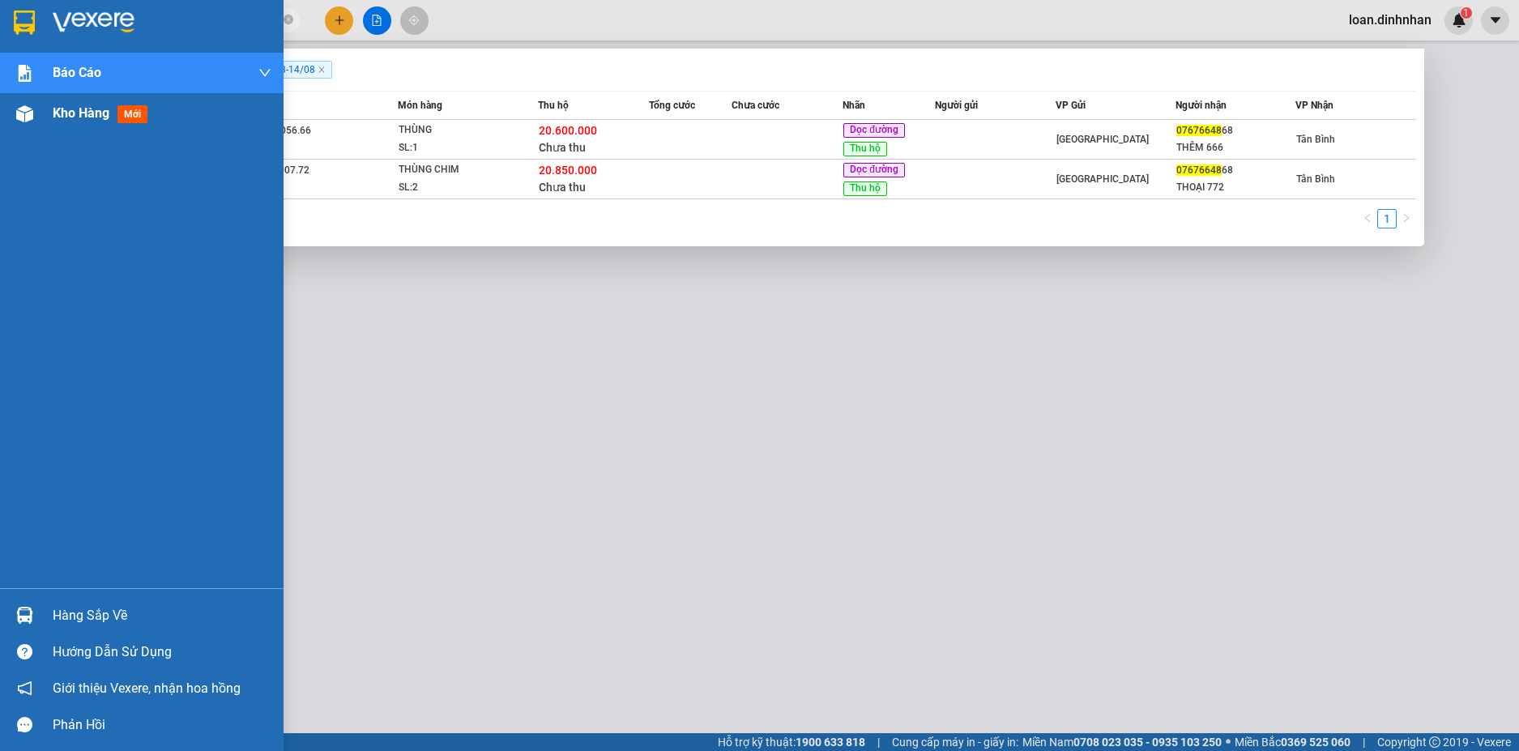
click at [39, 105] on div "Kho hàng mới" at bounding box center [142, 113] width 284 height 41
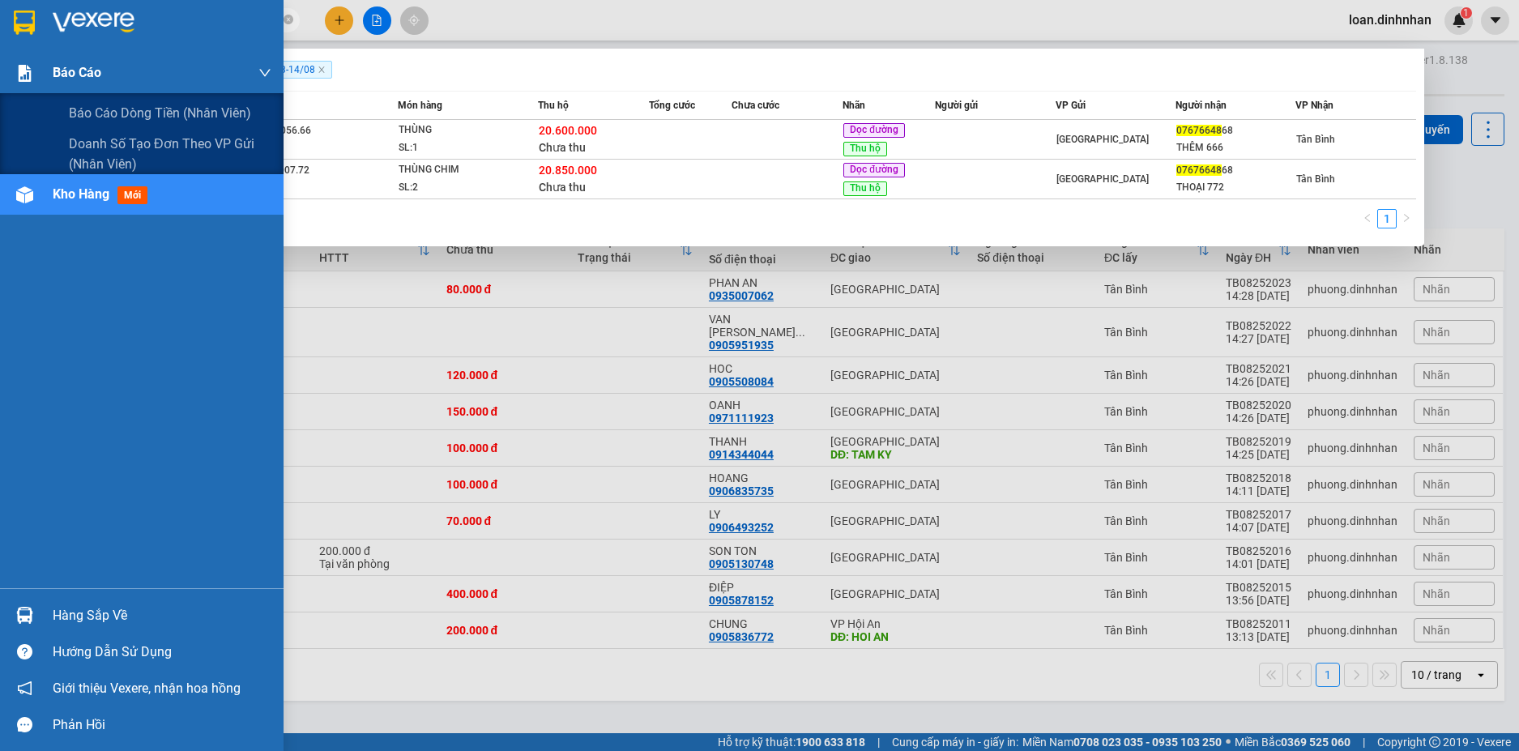
click at [157, 75] on div "Báo cáo" at bounding box center [162, 73] width 219 height 41
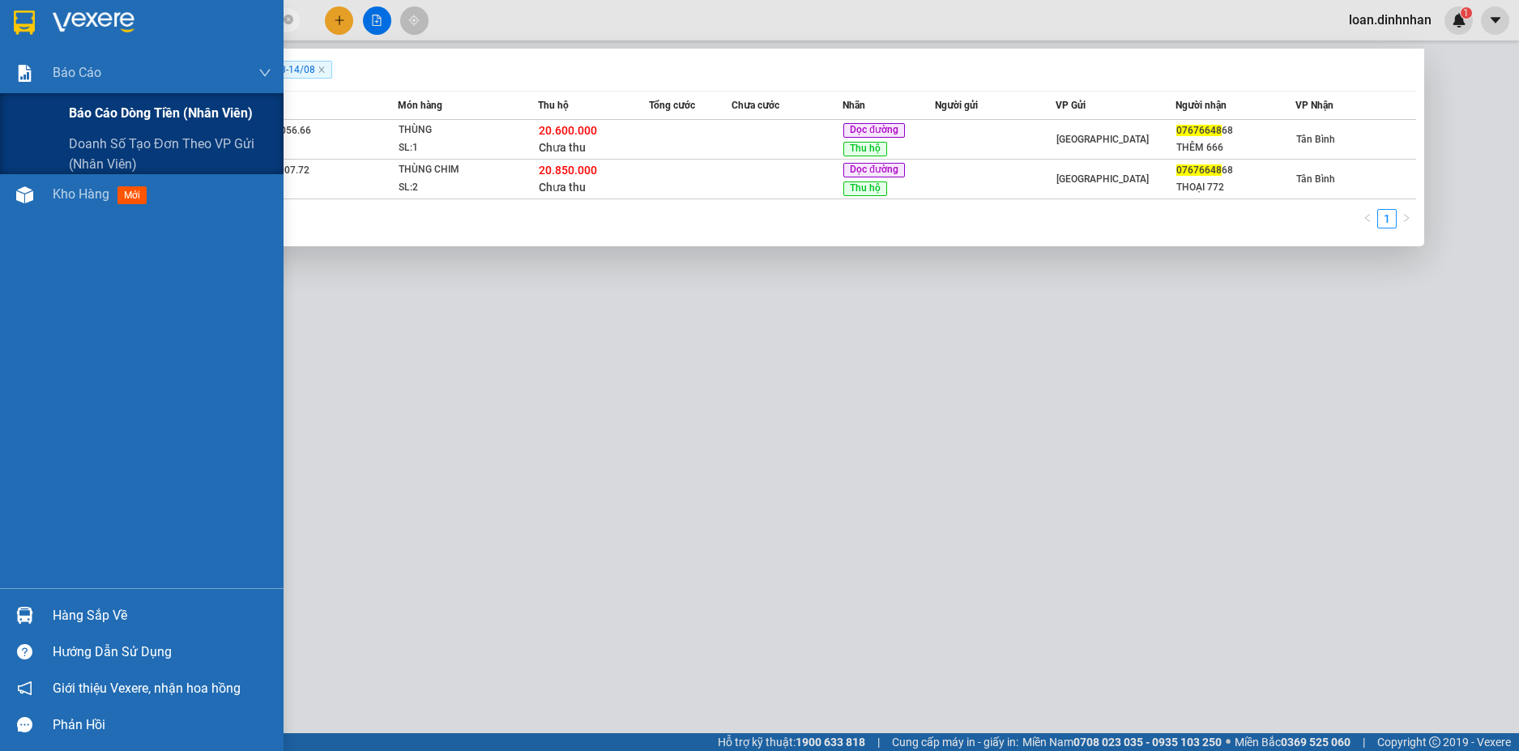
click at [171, 108] on span "Báo cáo dòng tiền (nhân viên)" at bounding box center [161, 113] width 184 height 20
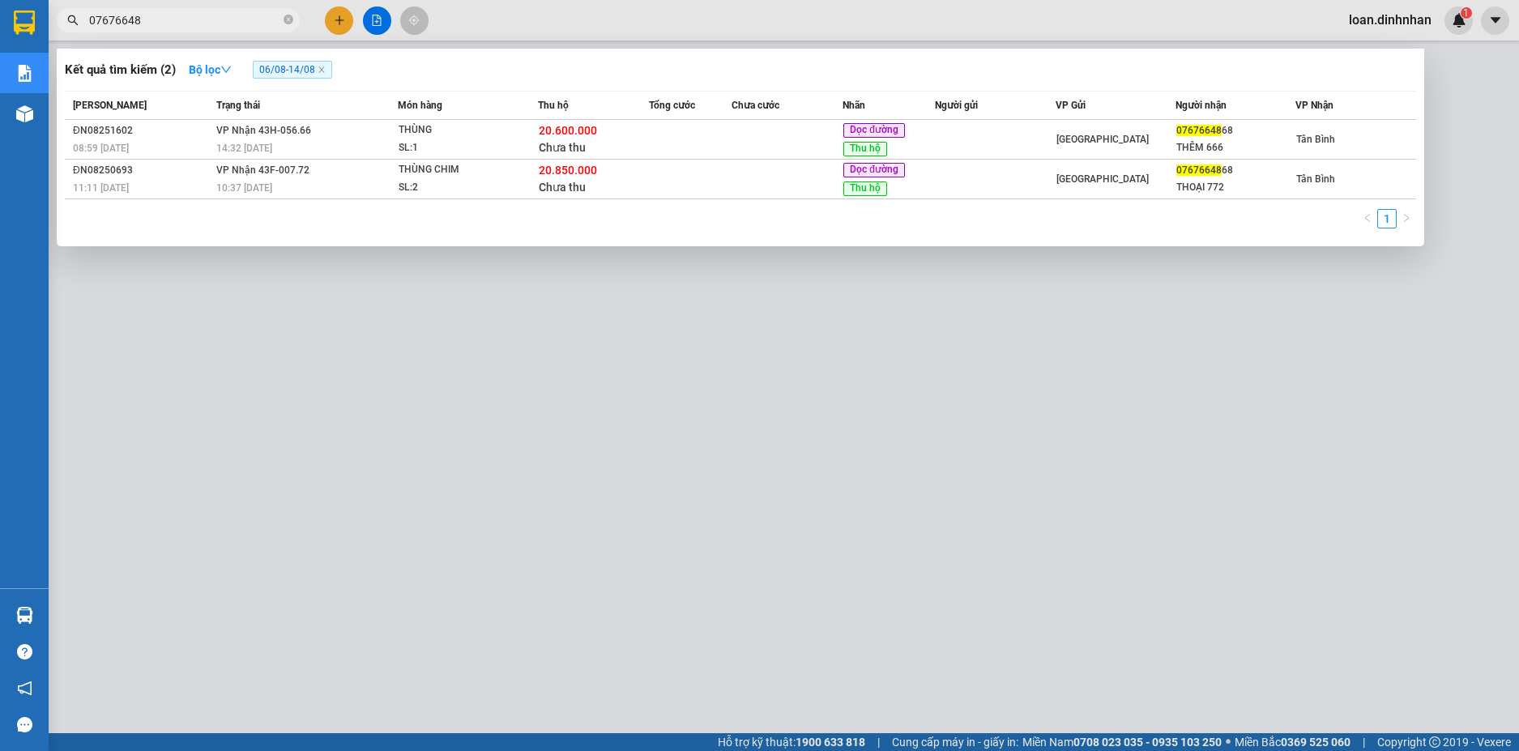
click at [335, 348] on div at bounding box center [759, 375] width 1519 height 751
